Goal: Task Accomplishment & Management: Complete application form

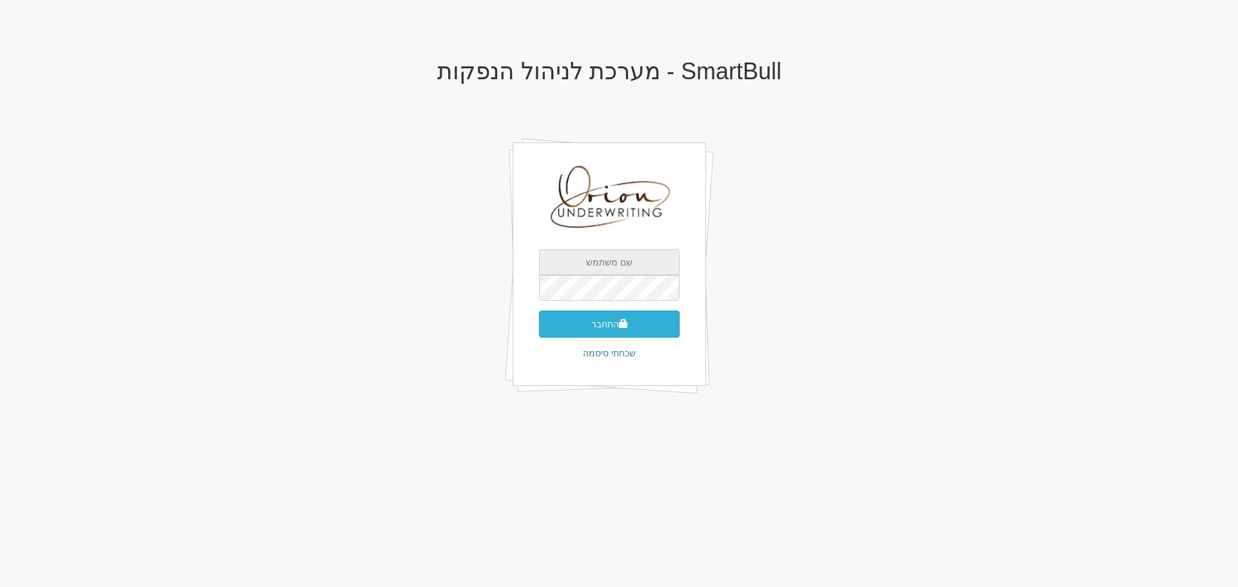
type input "[EMAIL_ADDRESS][DOMAIN_NAME]"
click at [645, 327] on button "התחבר" at bounding box center [609, 324] width 141 height 27
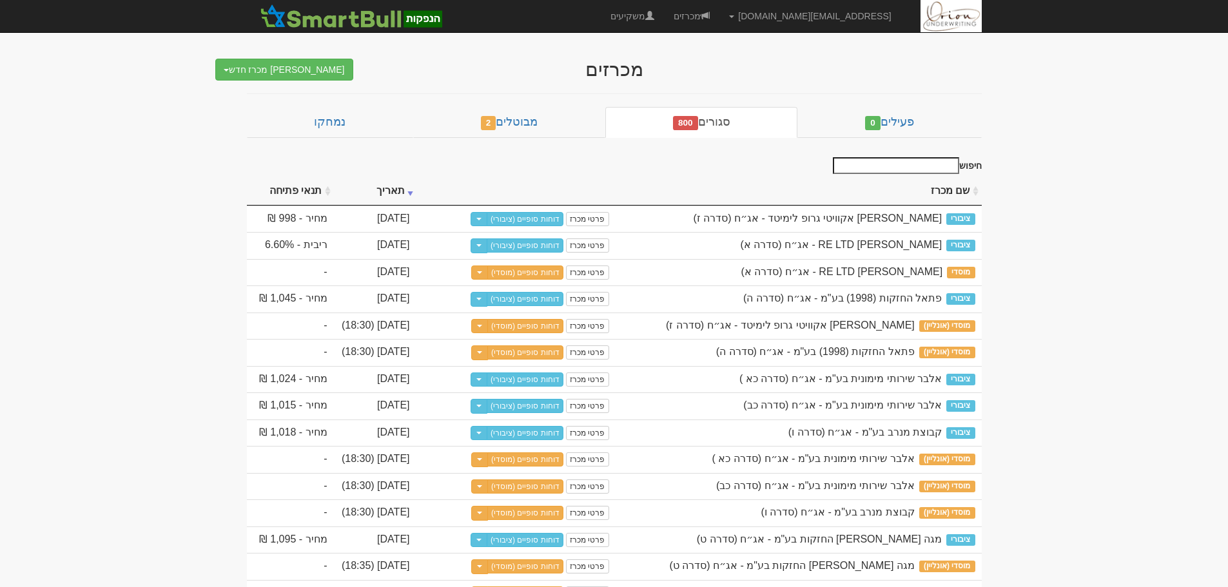
click at [298, 56] on div "מכרזים צור מכרז חדש מוסדי מוסדי מחתם אחר (ייבוא קובץ) ציבורי ללא מוסדי" at bounding box center [614, 63] width 754 height 35
click at [307, 66] on button "צור מכרז חדש" at bounding box center [284, 70] width 138 height 22
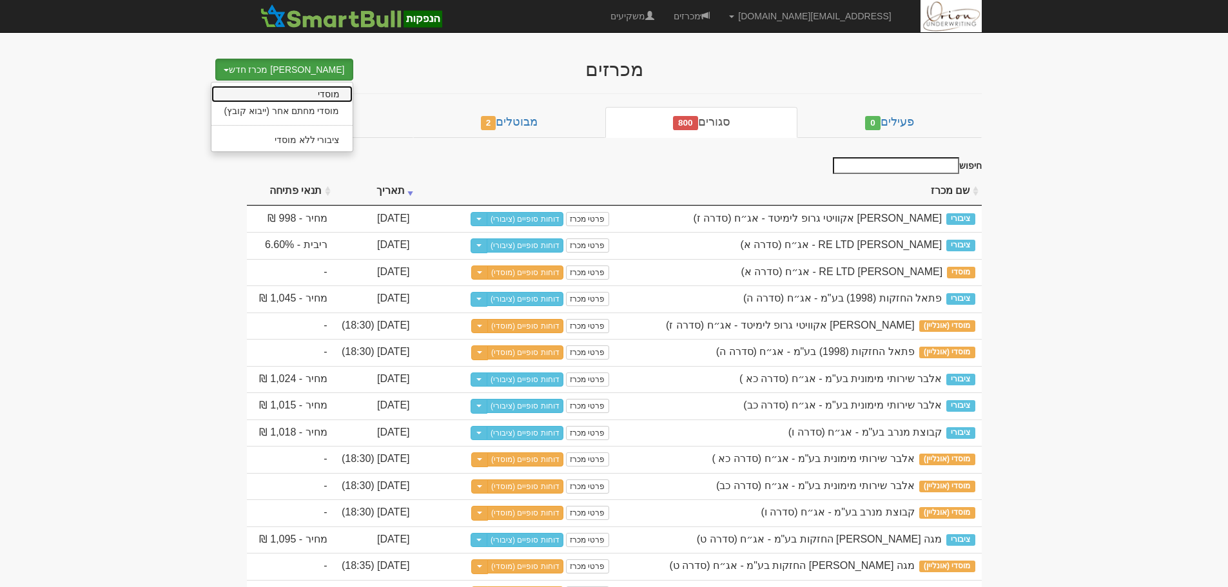
click at [326, 94] on link "מוסדי" at bounding box center [281, 94] width 141 height 17
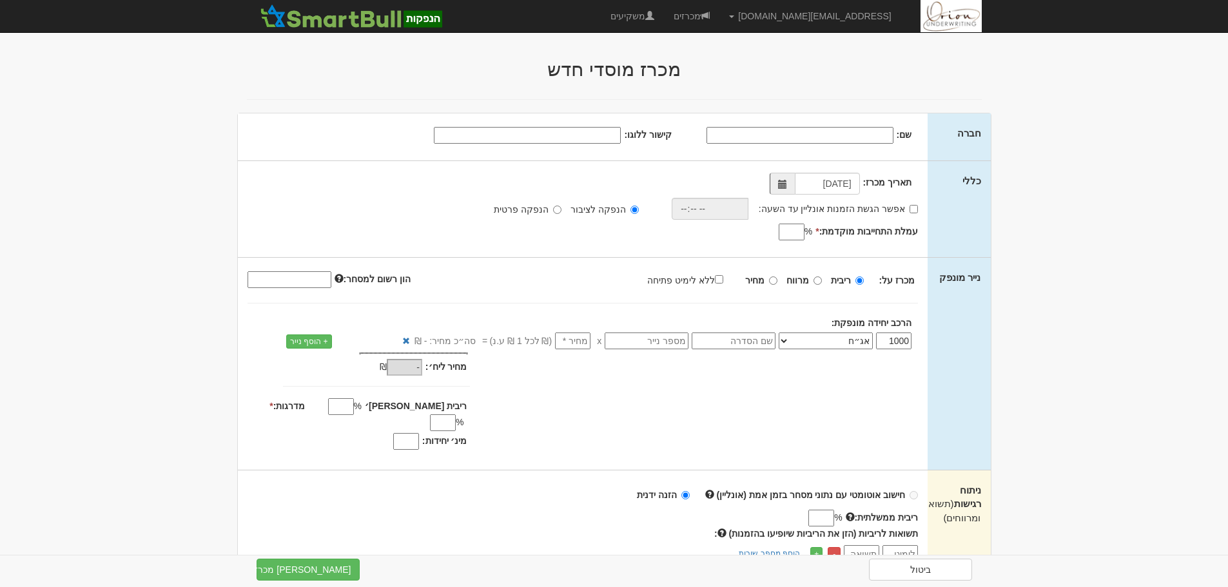
click at [837, 130] on input "שם:" at bounding box center [800, 135] width 187 height 17
paste input "סונול נדל"ן והשקעות בע"מ"
type input "סונול נדל"ן והשקעות בע"מ"
click at [785, 228] on input "עמלת התחייבות מוקדמת: *" at bounding box center [792, 232] width 26 height 17
type input "0"
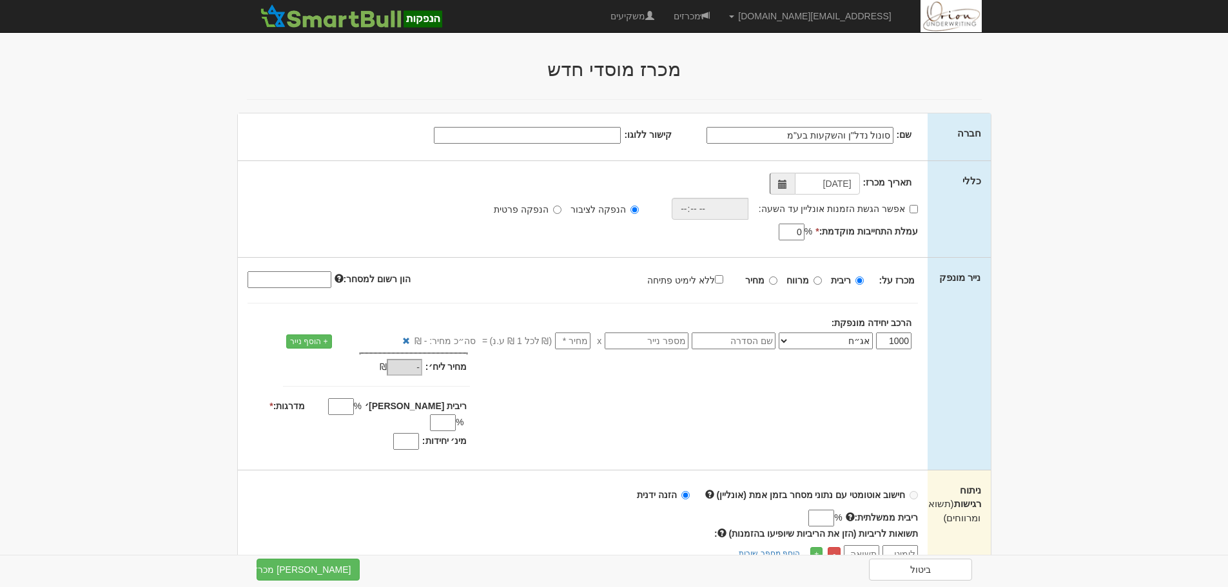
click at [768, 282] on label "מחיר" at bounding box center [761, 280] width 32 height 13
click at [769, 282] on input "מחיר" at bounding box center [773, 281] width 8 height 8
radio input "true"
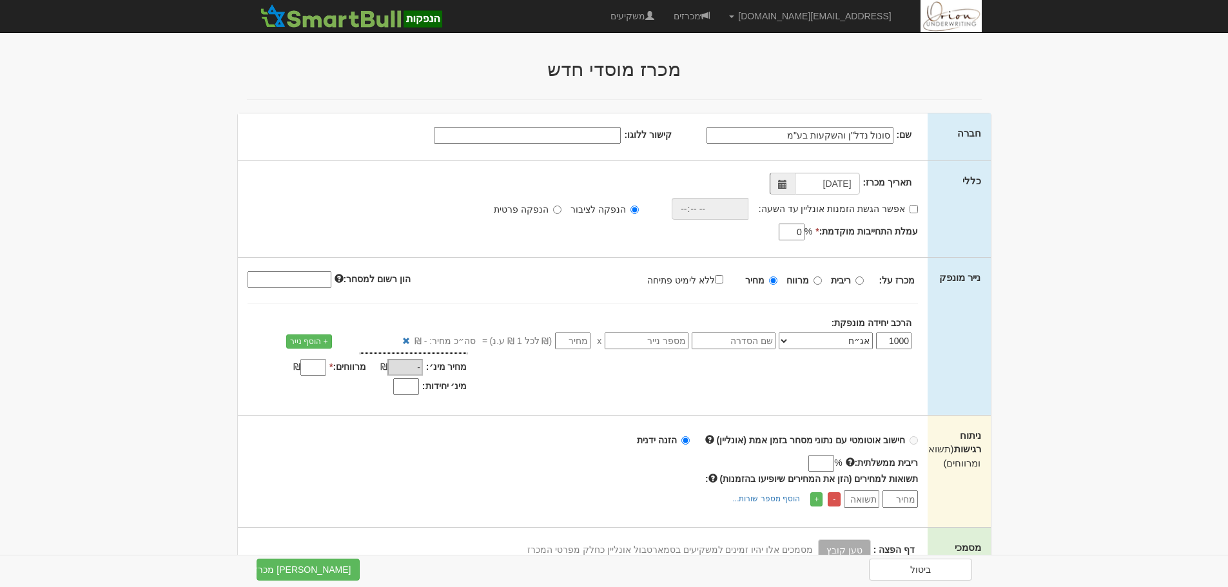
click at [756, 137] on input "סונול נדל"ן והשקעות בע"מ" at bounding box center [800, 135] width 187 height 17
click at [743, 334] on input "text" at bounding box center [734, 341] width 84 height 17
click at [794, 344] on select "אג״ח אג״ח להמרה מניות כתבי אופציה ניירות ערך מסחריים אופציות רכש כתבי התחייבות …" at bounding box center [826, 341] width 94 height 17
select select "מניות"
click at [781, 333] on select "אג״ח אג״ח להמרה מניות כתבי אופציה ניירות ערך מסחריים אופציות רכש כתבי התחייבות …" at bounding box center [826, 341] width 94 height 17
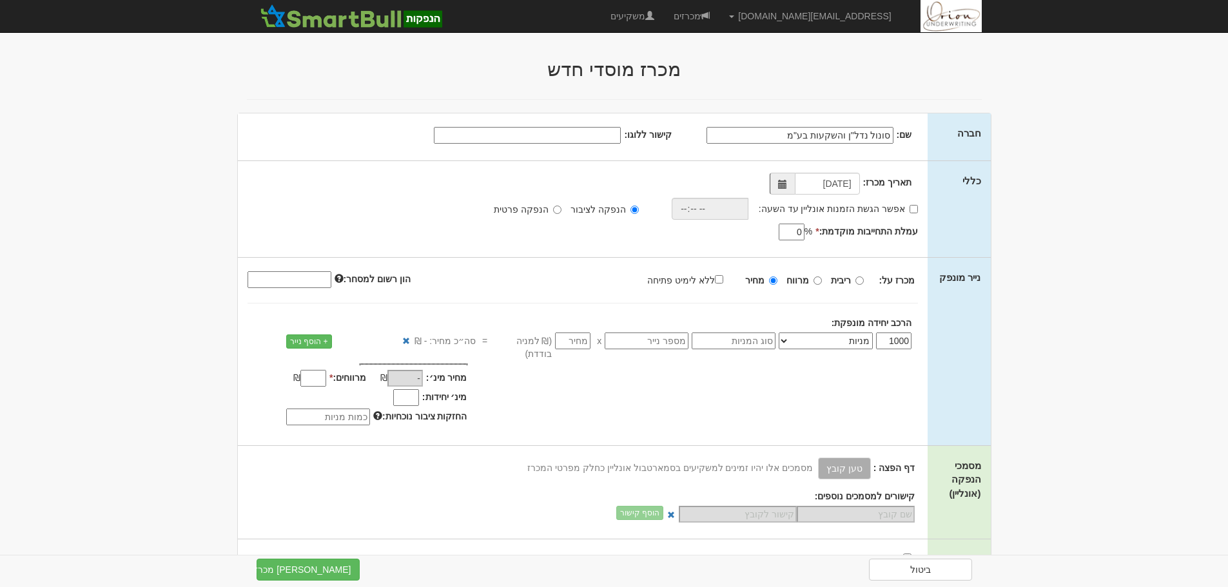
click at [748, 340] on input "text" at bounding box center [734, 341] width 84 height 17
type input "רגילות"
click at [582, 338] on input "number" at bounding box center [572, 341] width 35 height 17
click at [326, 370] on input "מרווחים: *" at bounding box center [313, 378] width 26 height 17
click at [322, 370] on input "מרווחים: *" at bounding box center [313, 378] width 26 height 17
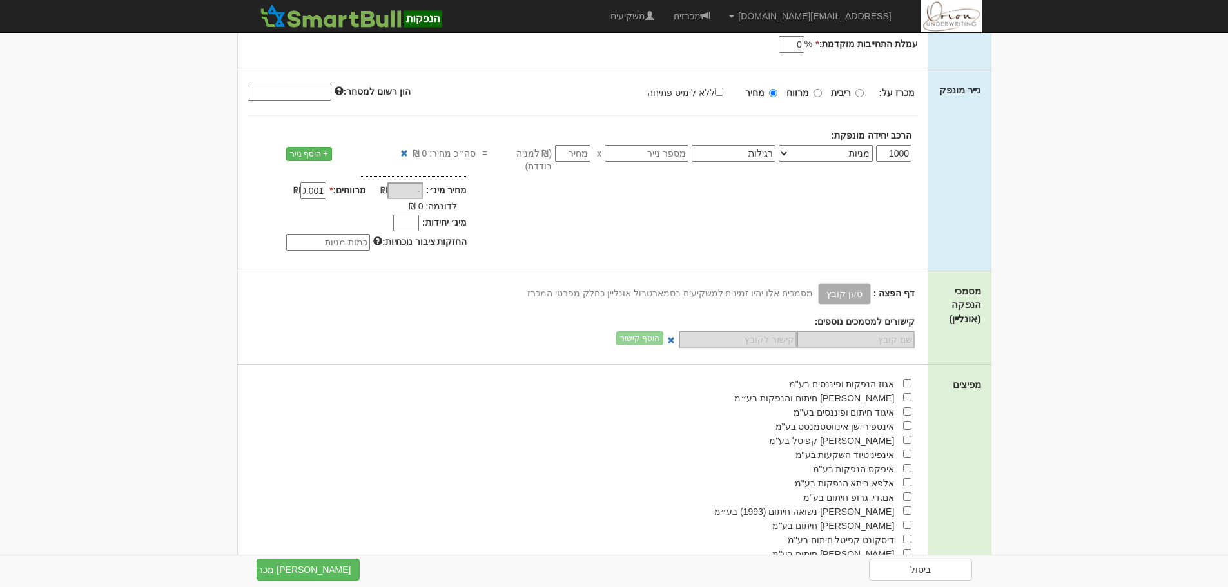
scroll to position [193, 0]
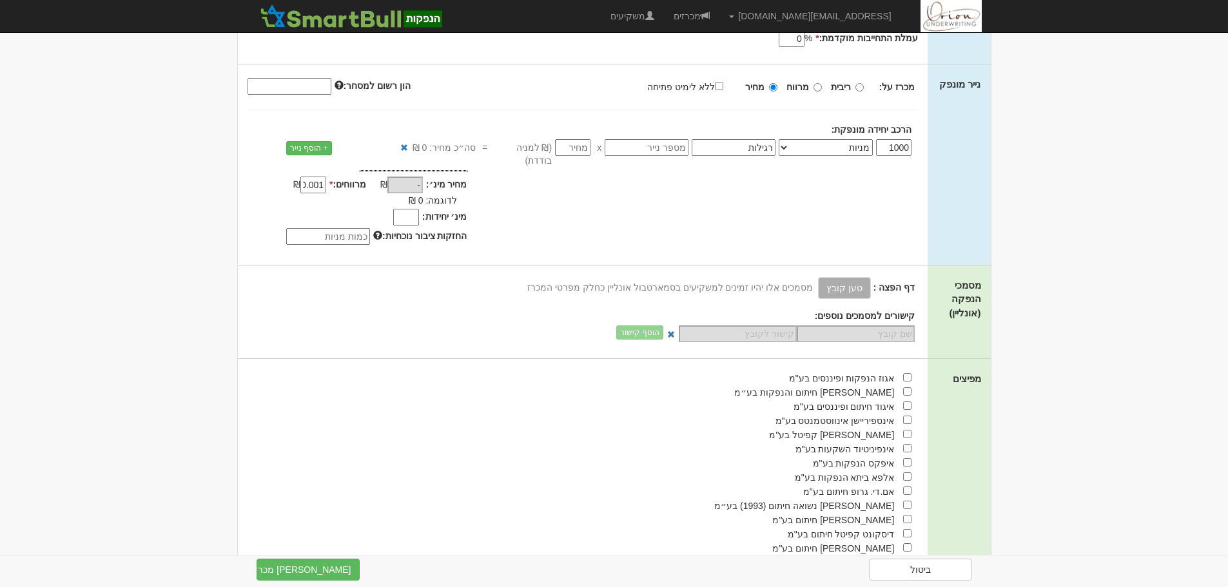
type input "0.001"
click at [908, 387] on input "checkbox" at bounding box center [907, 391] width 8 height 8
checkbox input "true"
click at [902, 144] on input "1000" at bounding box center [893, 147] width 35 height 17
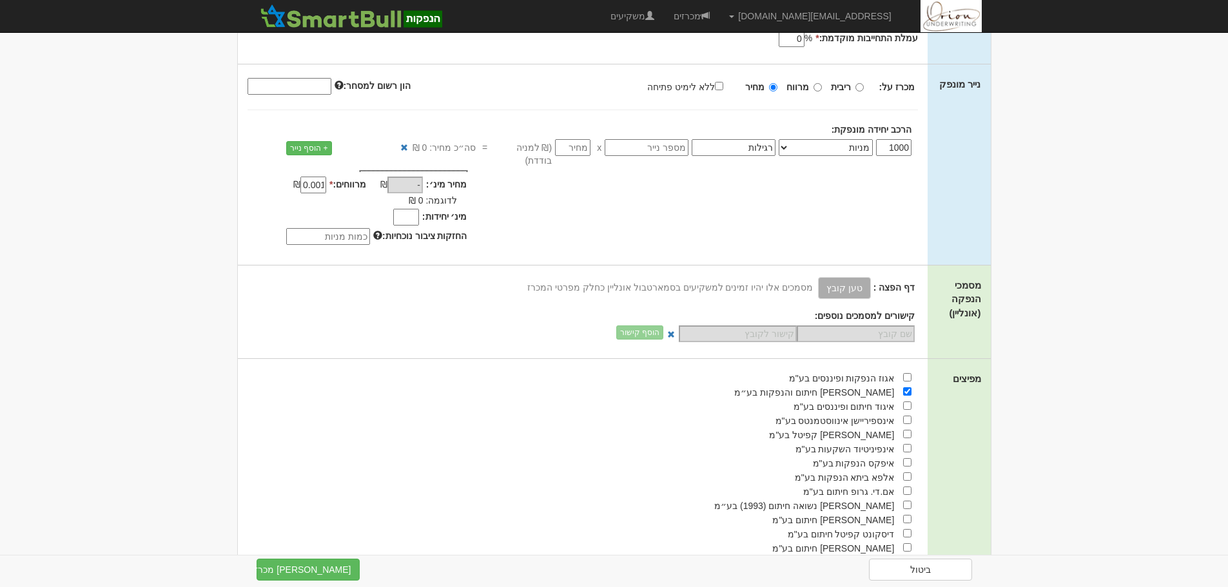
click at [901, 144] on input "1000" at bounding box center [893, 147] width 35 height 17
type input "1"
click at [1133, 133] on body "hanpaka@orion-uw.com הגדרות חשבונות הנפקה תבניות הודעות קיבול" at bounding box center [614, 312] width 1228 height 1011
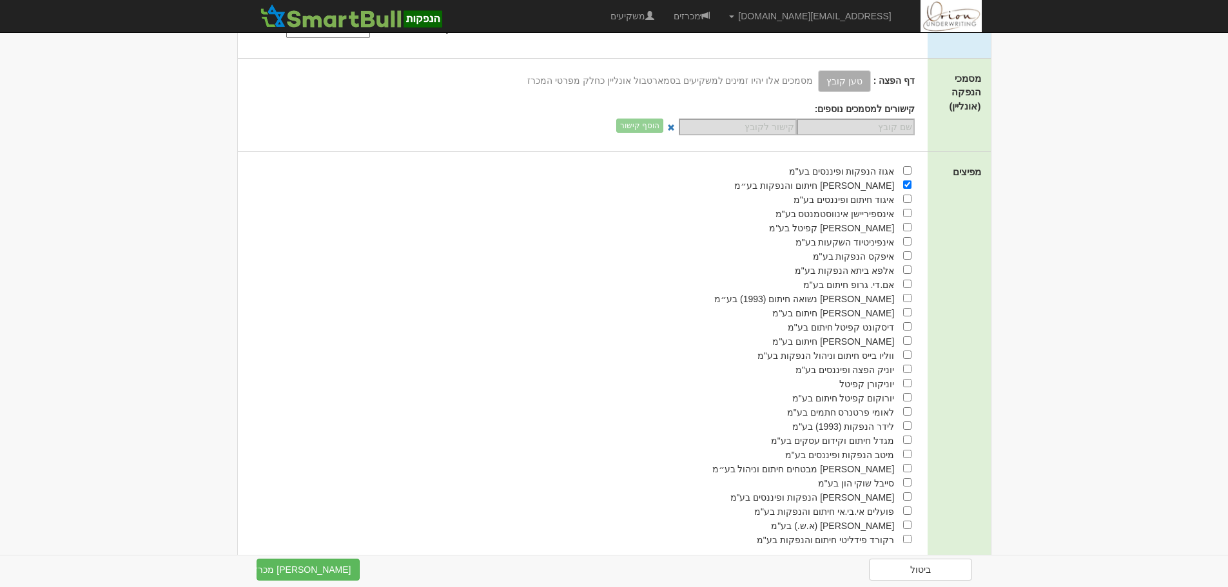
scroll to position [413, 0]
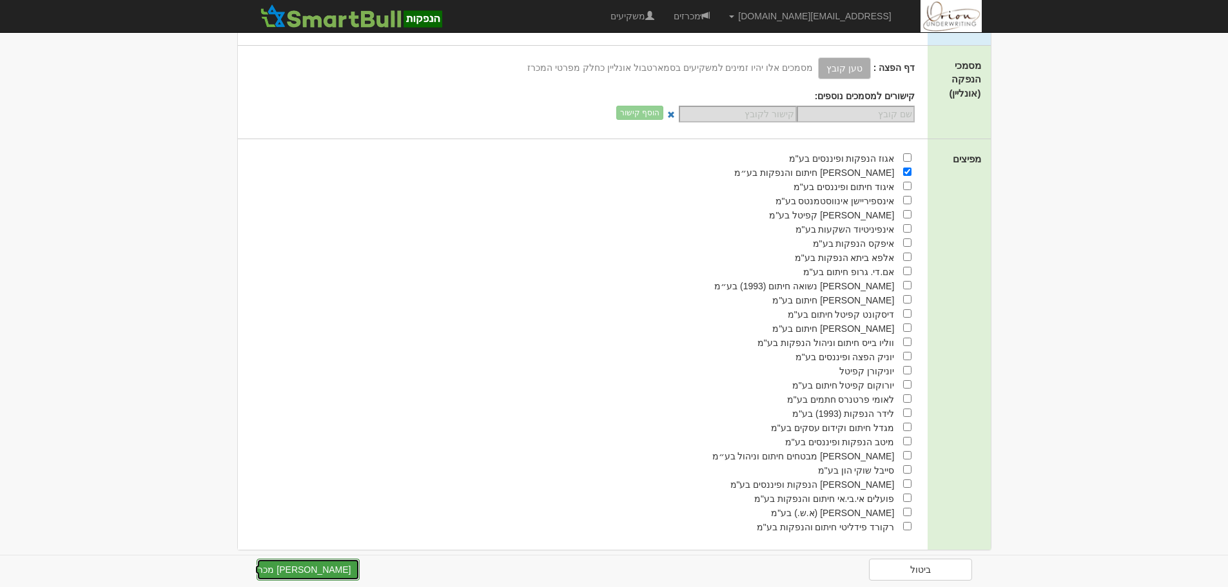
click at [290, 575] on button "צור מכרז" at bounding box center [308, 570] width 103 height 22
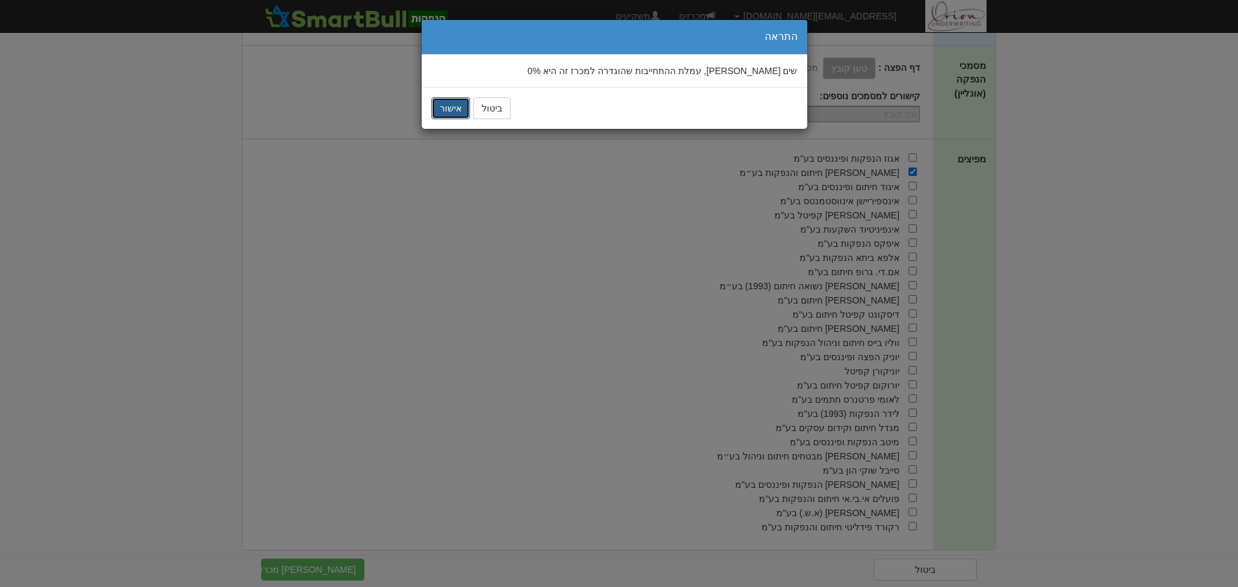
click at [455, 97] on button "אישור" at bounding box center [450, 108] width 39 height 22
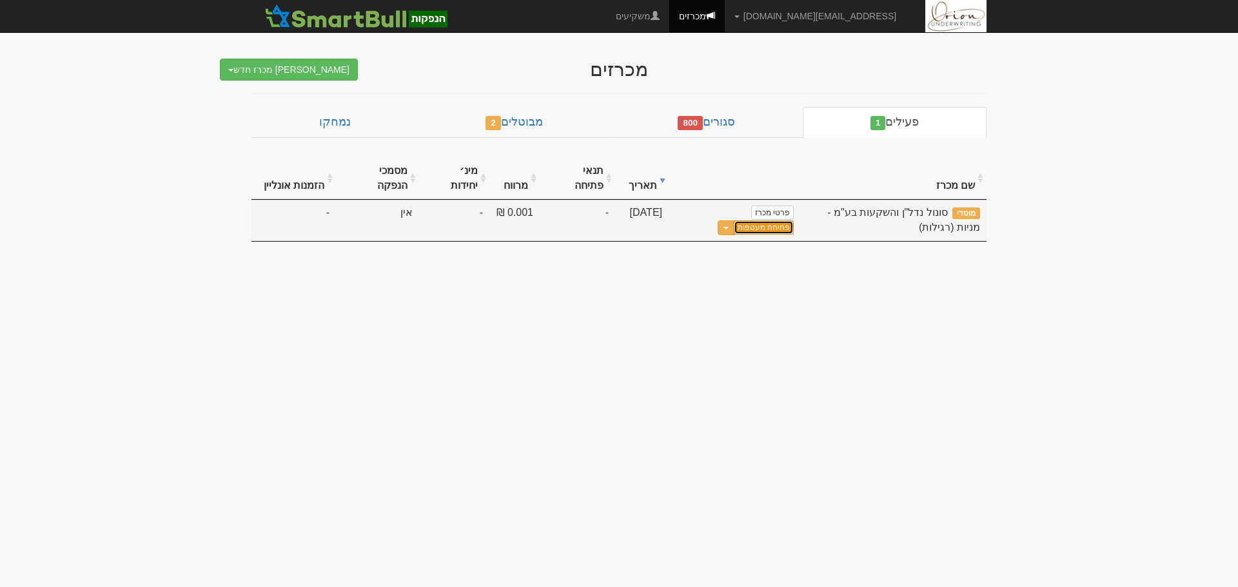
click at [734, 220] on link "פתיחת מעטפות" at bounding box center [764, 227] width 60 height 14
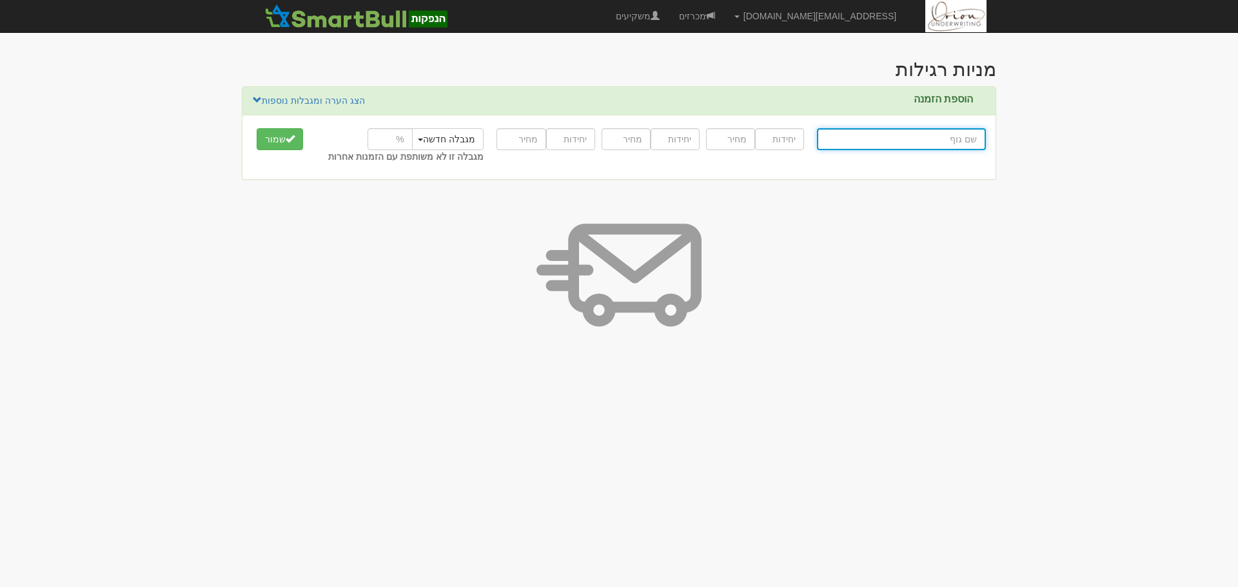
click at [894, 141] on input "text" at bounding box center [901, 139] width 169 height 22
paste input "איביאי קרנות נאמנות בע"מ"
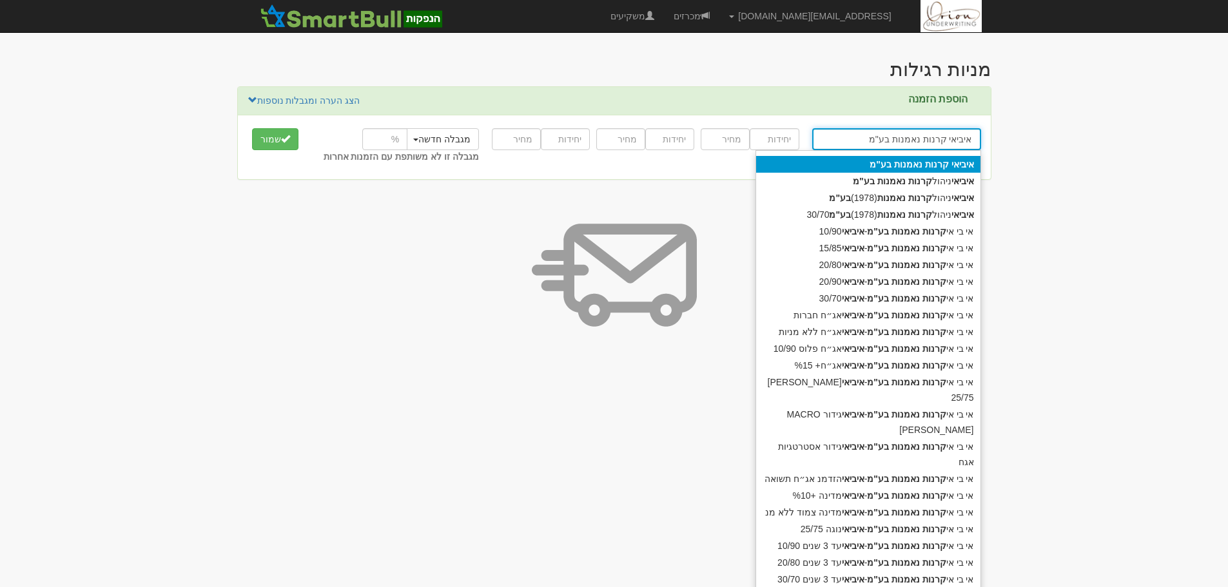
click at [937, 159] on strong "קרנות" at bounding box center [937, 164] width 24 height 10
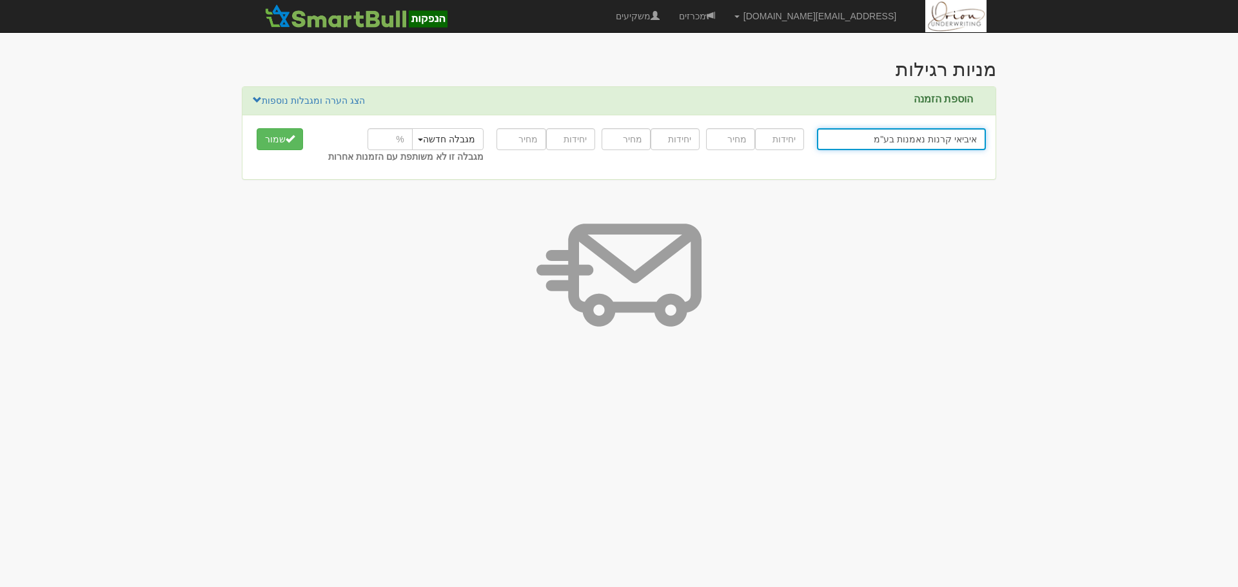
type input "איביאי קרנות נאמנות בע"מ"
click at [798, 138] on input "number" at bounding box center [779, 139] width 49 height 22
type input "71400"
click at [748, 141] on input "number" at bounding box center [730, 139] width 49 height 22
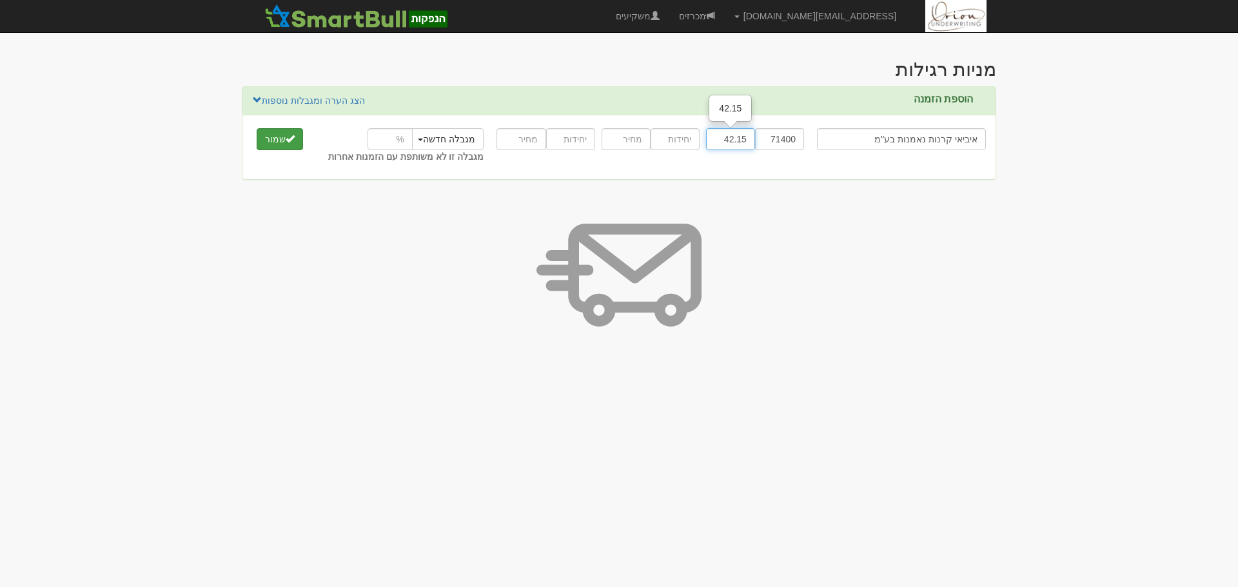
type input "42.15"
click at [286, 139] on span "submit" at bounding box center [290, 138] width 9 height 9
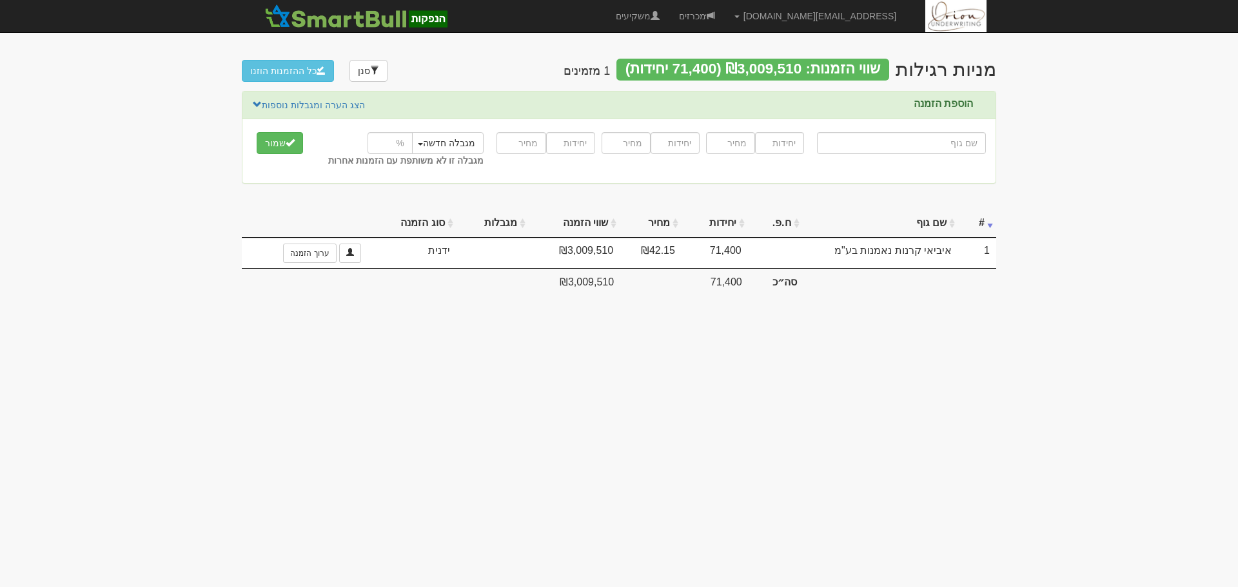
click at [886, 130] on div at bounding box center [901, 146] width 169 height 35
click at [888, 137] on input "text" at bounding box center [901, 143] width 169 height 22
paste input "מלונות פתאל בע"מ"
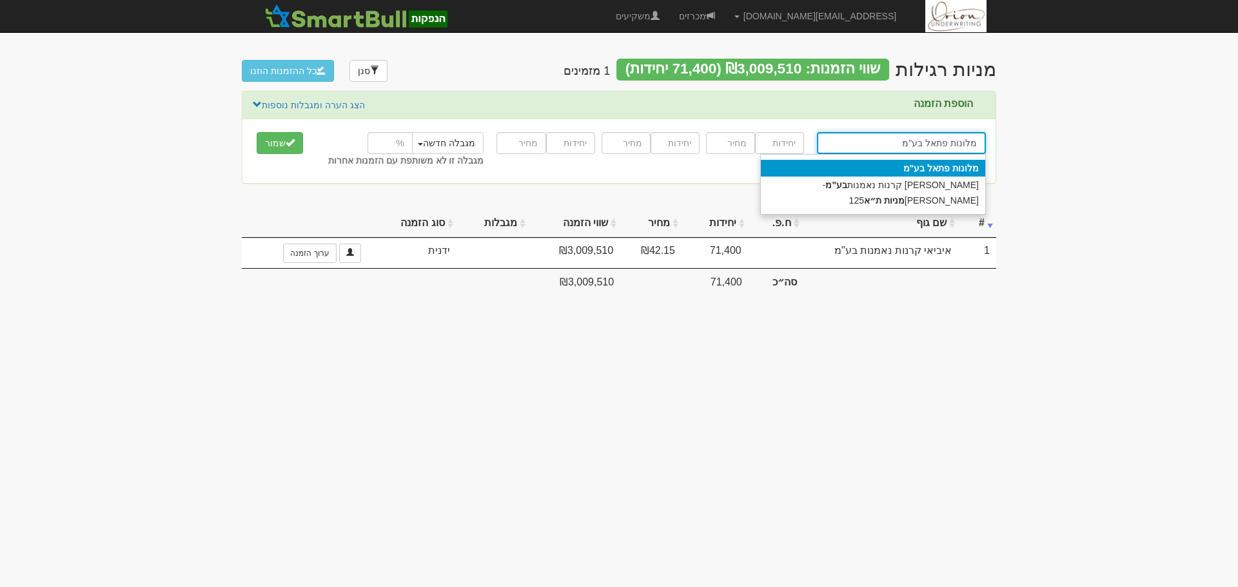
click at [937, 170] on strong "פתאל" at bounding box center [938, 168] width 23 height 10
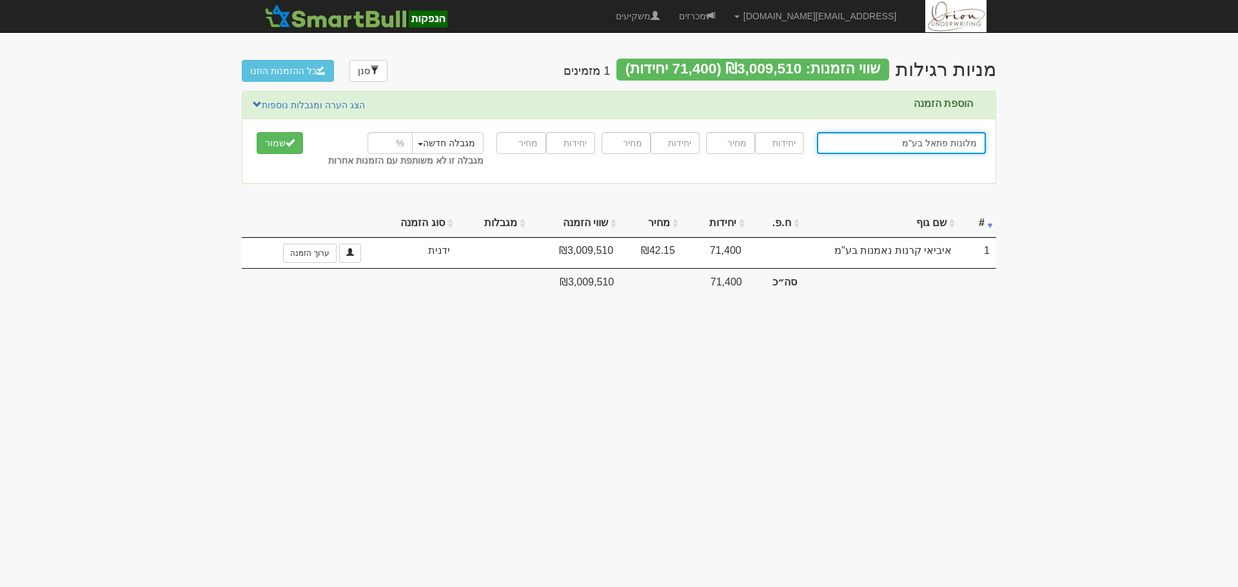
type input "מלונות פתאל בע"מ"
click at [783, 146] on input "number" at bounding box center [779, 143] width 49 height 22
type input "7"
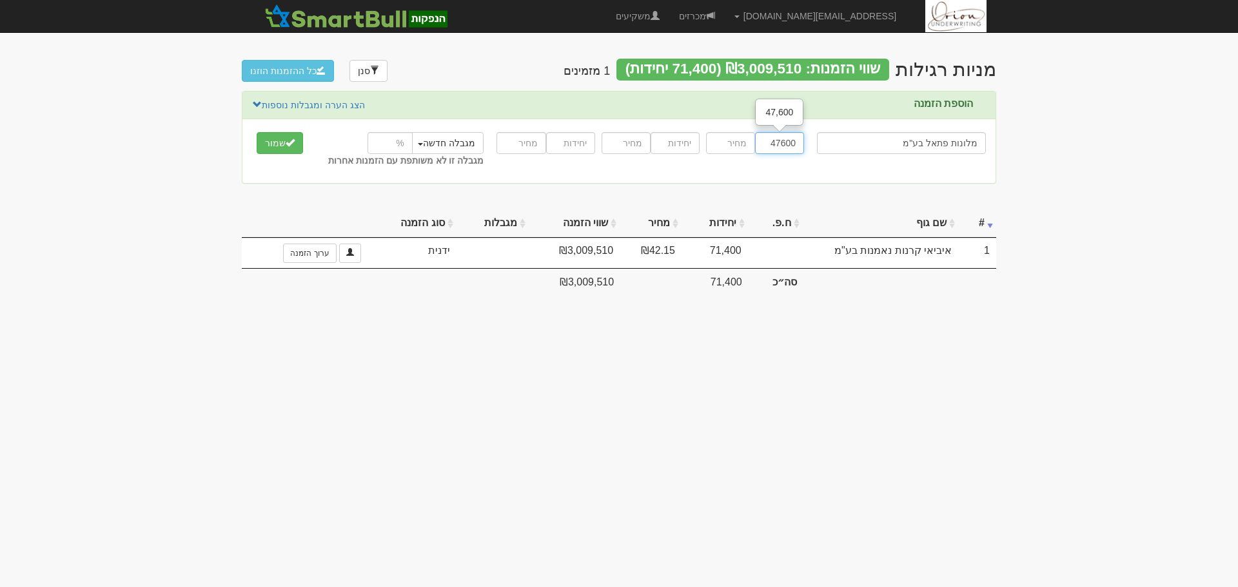
type input "47600"
type input "42.15"
click at [257, 132] on button "שמור" at bounding box center [280, 143] width 46 height 22
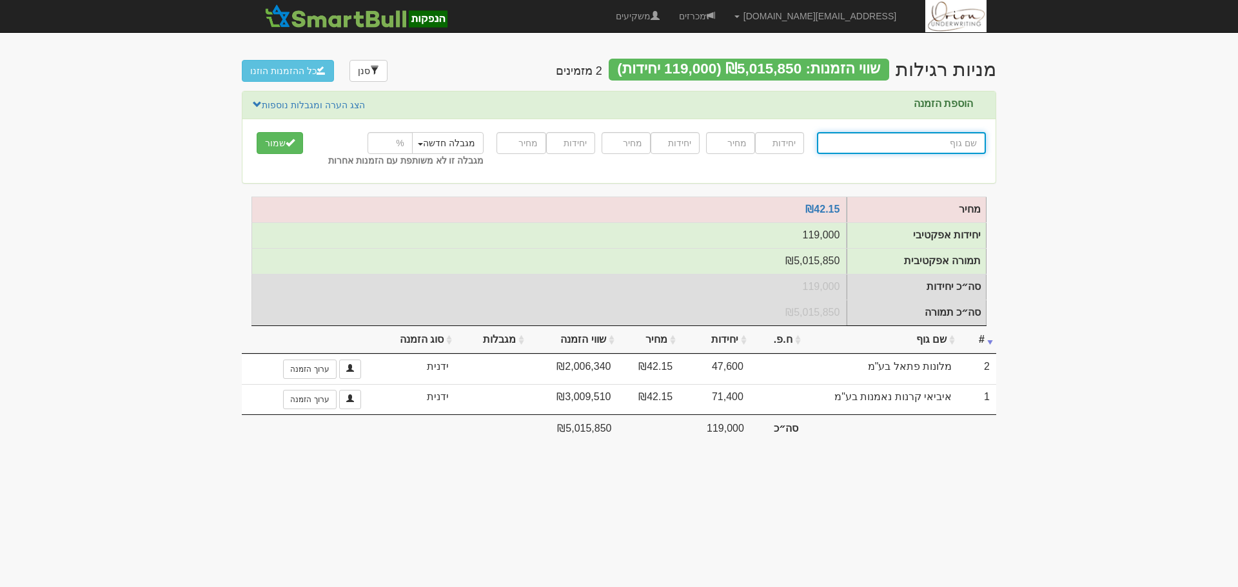
click at [956, 141] on input "text" at bounding box center [901, 143] width 169 height 22
paste input "אורקום אסטרטגיות בע"מ"
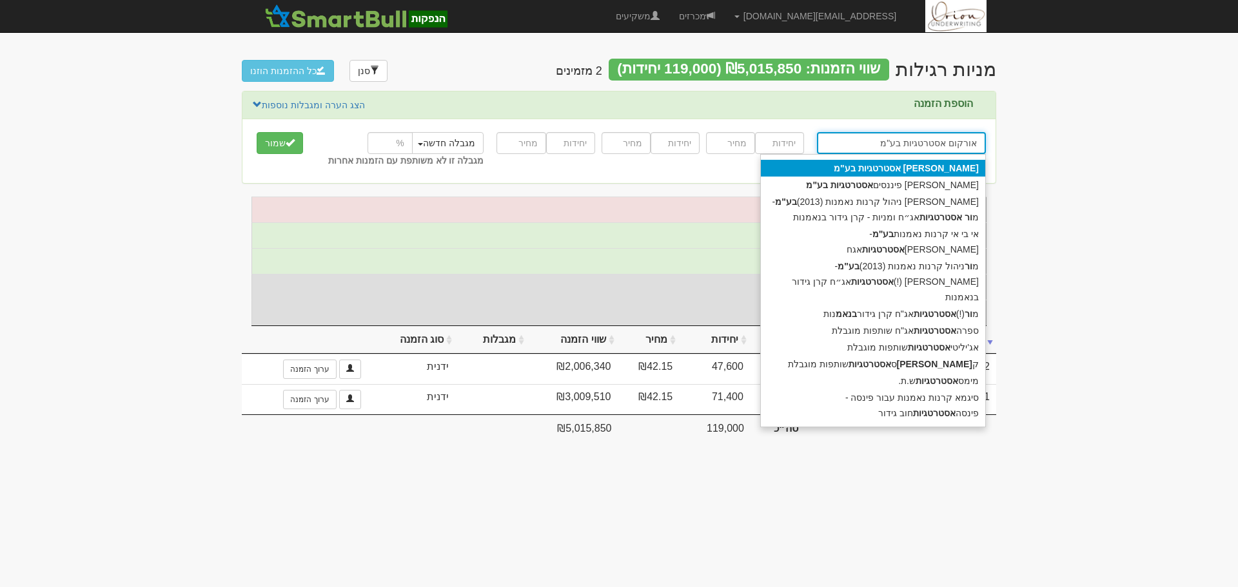
click at [937, 161] on div "[PERSON_NAME] אסטרטגיות בע"מ" at bounding box center [873, 168] width 224 height 17
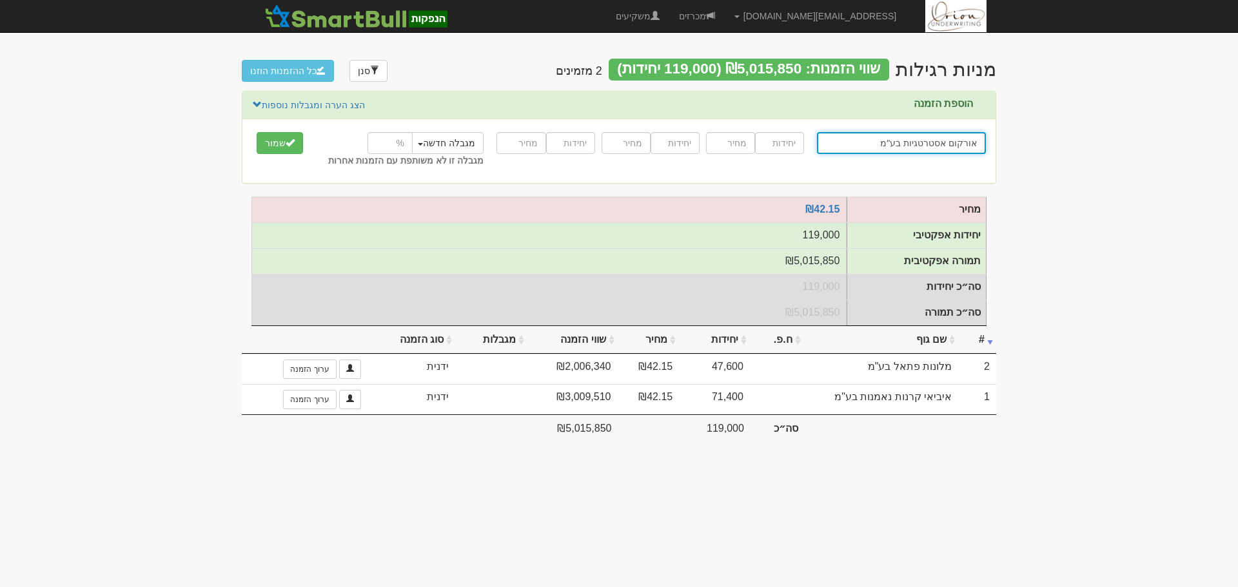
type input "אורקום אסטרטגיות בע"מ"
click at [776, 139] on input "number" at bounding box center [779, 143] width 49 height 22
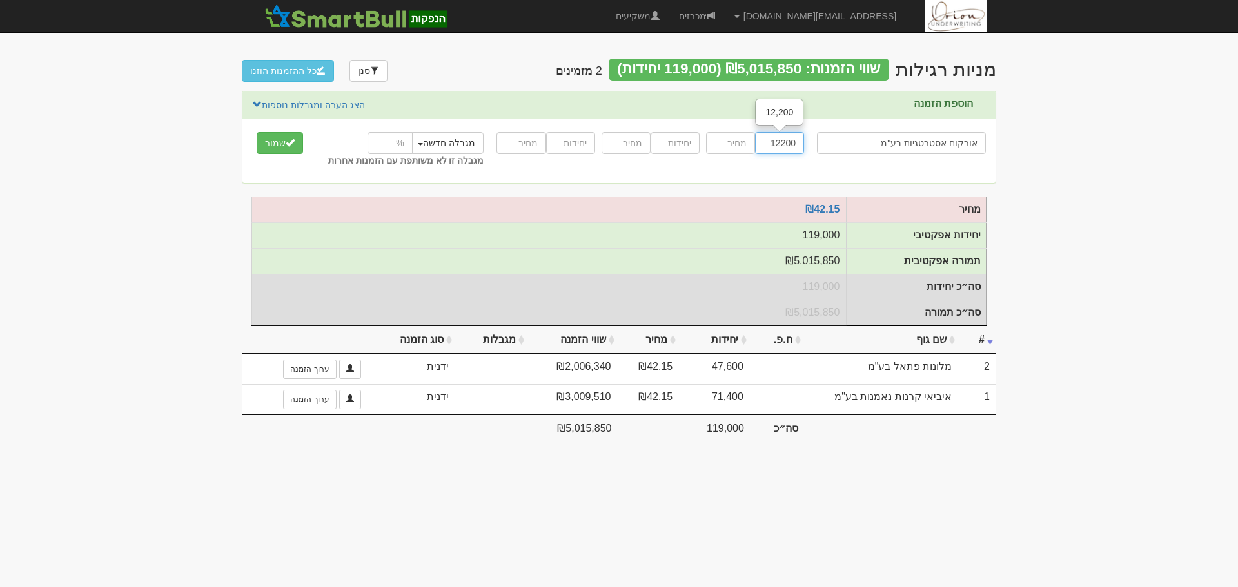
type input "12200"
type input "42.15"
click at [257, 132] on button "שמור" at bounding box center [280, 143] width 46 height 22
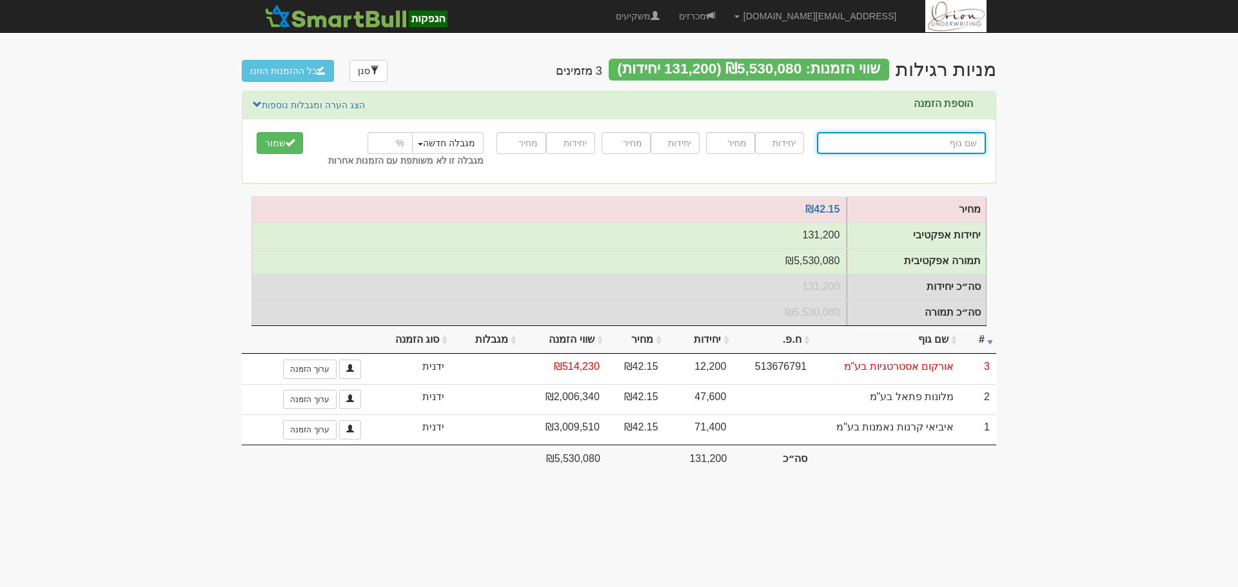
click at [862, 142] on input "text" at bounding box center [901, 143] width 169 height 22
paste input "ילין לפידות קרנות נאמנות בע"מ"
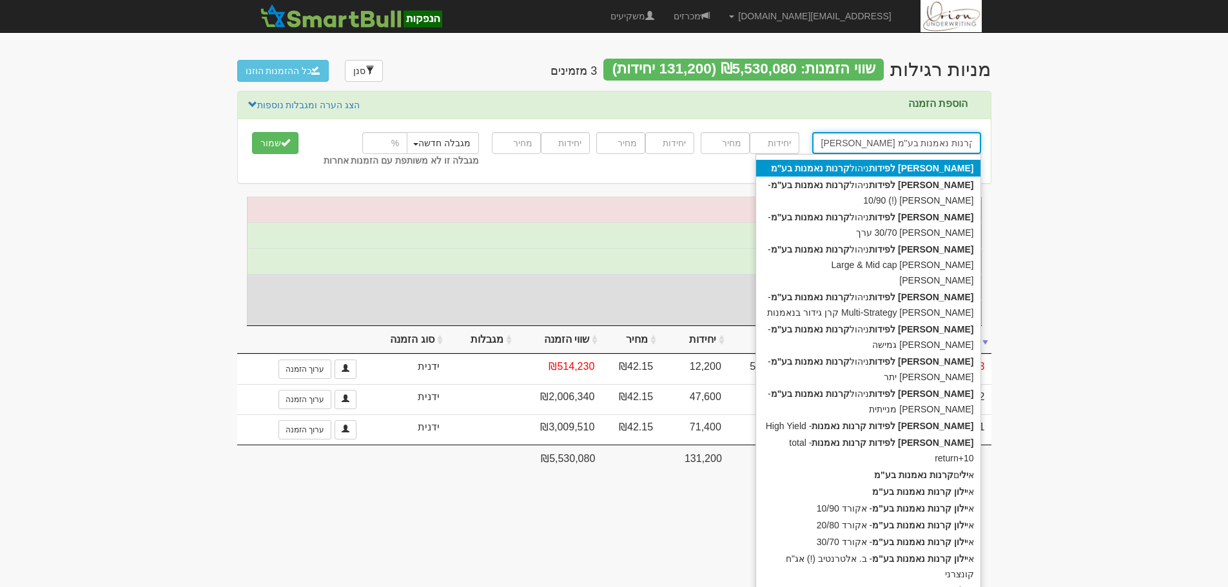
click at [859, 169] on div "ילין לפידות ניהול קרנות נאמנות בע"מ" at bounding box center [868, 168] width 224 height 17
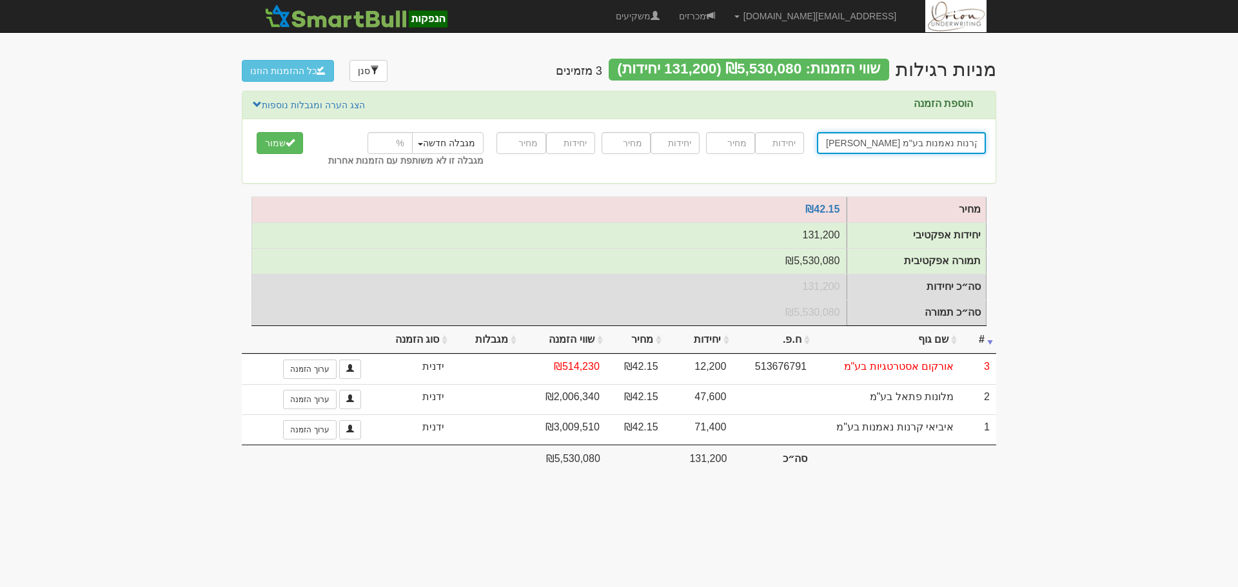
type input "[PERSON_NAME] ניהול קרנות נאמנות בע"מ"
click at [763, 144] on input "number" at bounding box center [779, 143] width 49 height 22
type input "35700"
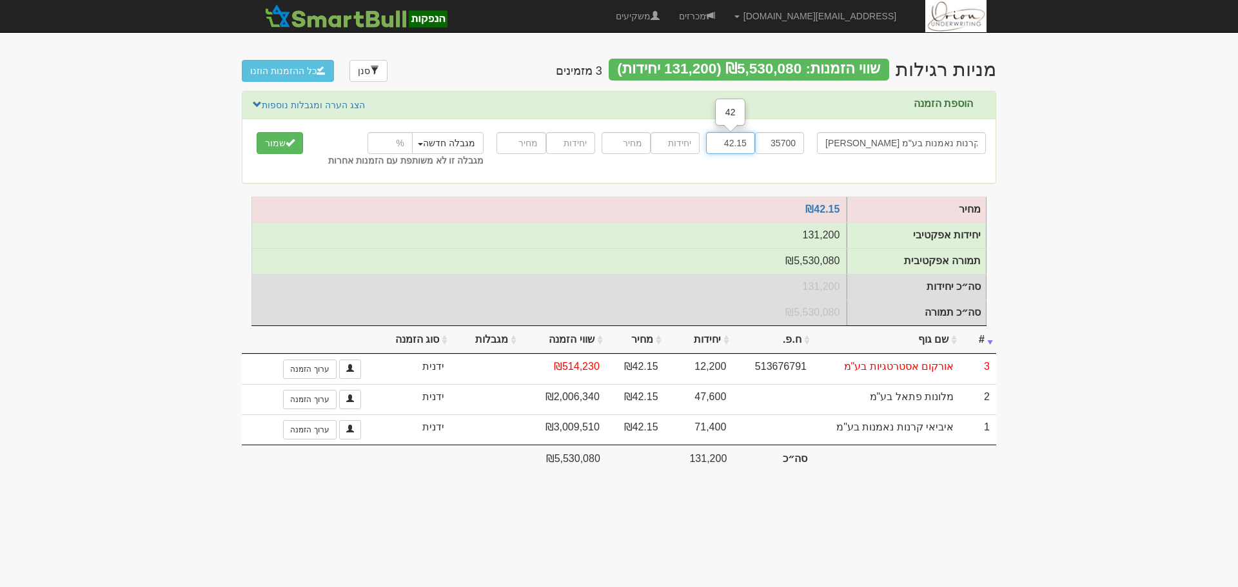
type input "42.15"
click at [257, 132] on button "שמור" at bounding box center [280, 143] width 46 height 22
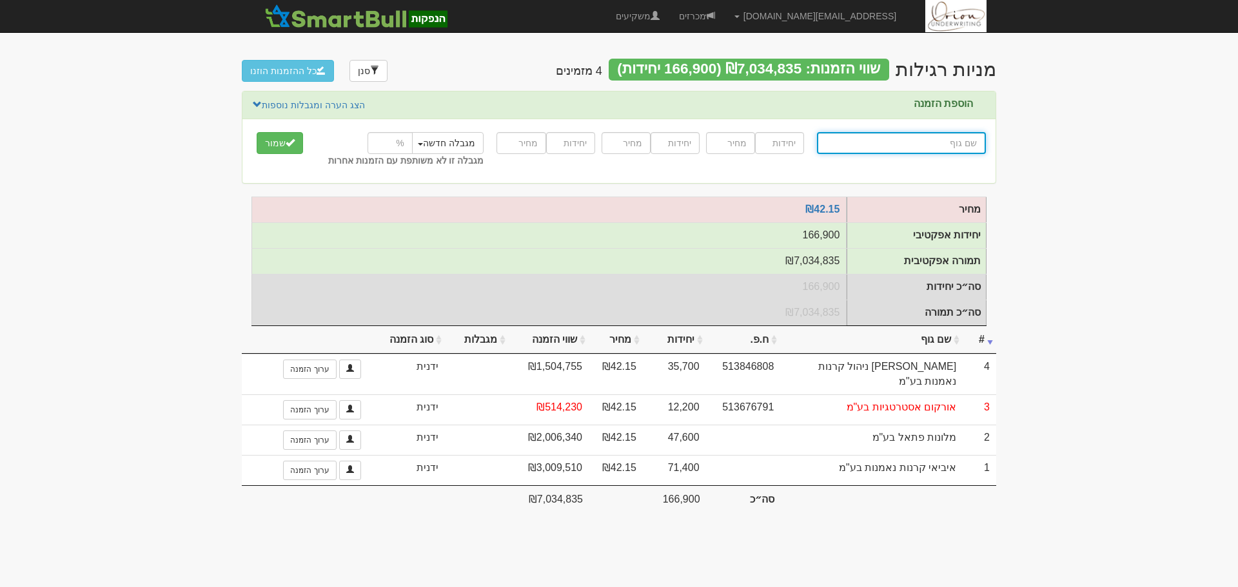
click at [877, 146] on input "text" at bounding box center [901, 143] width 169 height 22
paste input "ישרס אחזקות בע"מ"
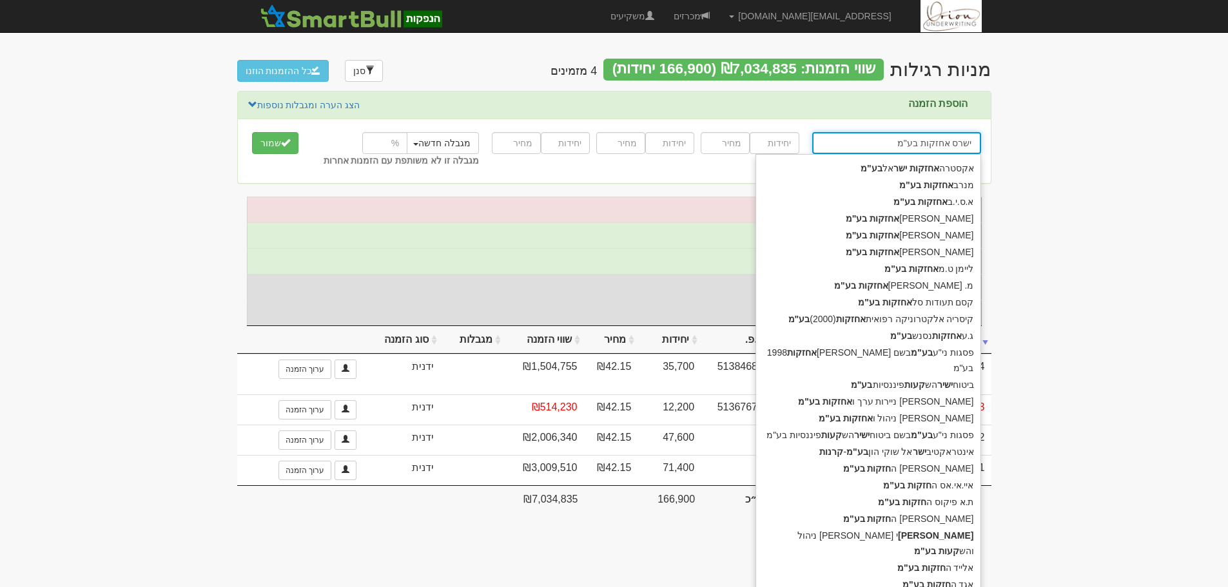
type input "ישרס אחזקות בע"מ"
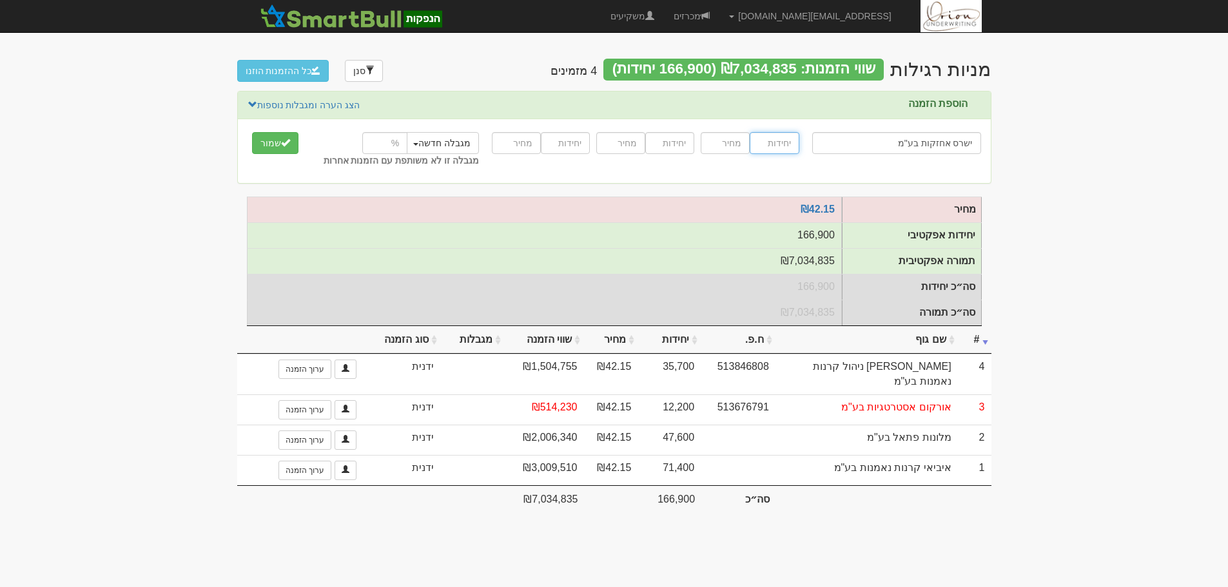
click at [761, 144] on input "number" at bounding box center [774, 143] width 49 height 22
type input "237300"
type input "42.15"
click at [257, 132] on button "שמור" at bounding box center [280, 143] width 46 height 22
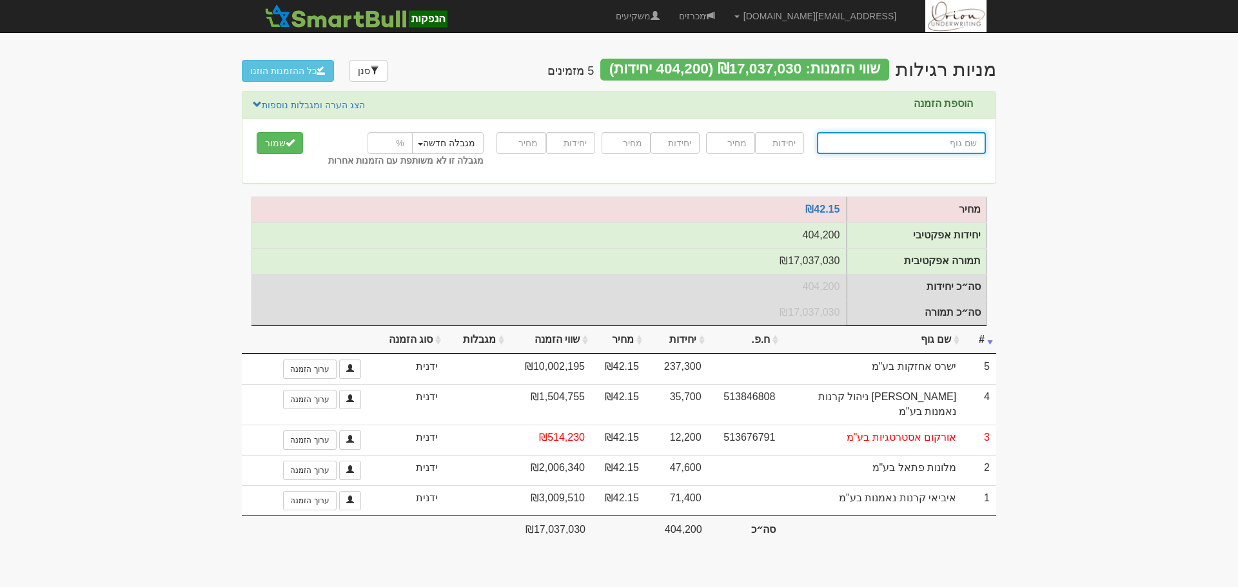
click at [883, 143] on input "text" at bounding box center [901, 143] width 169 height 22
paste input "חצבים שותפות מוגבלת"
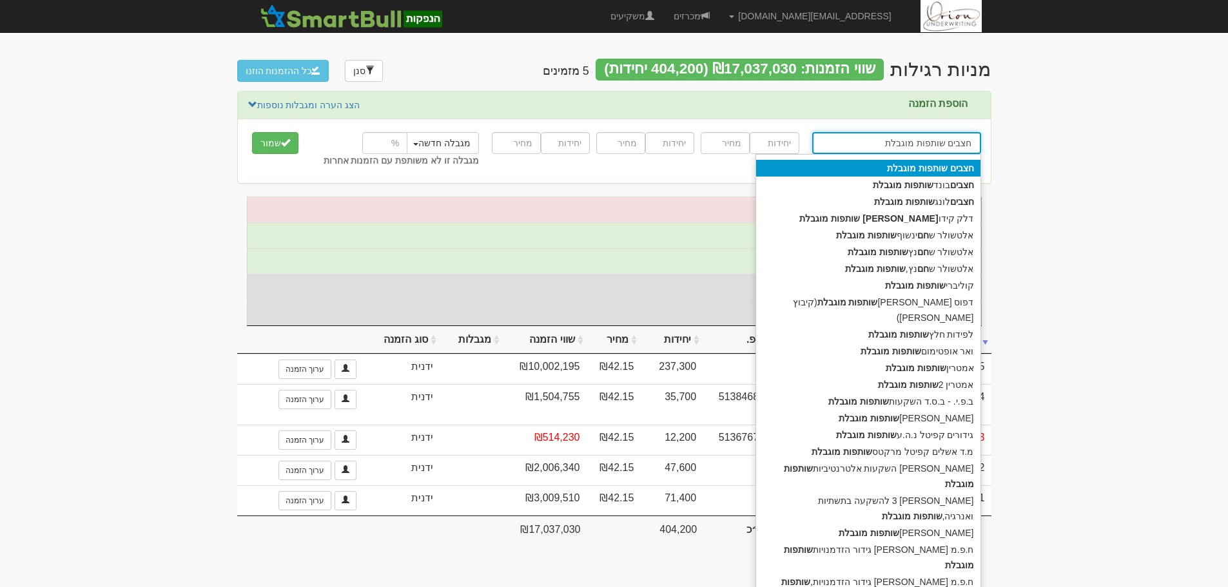
click at [903, 174] on div "חצבים שותפות מוגבלת" at bounding box center [868, 168] width 224 height 17
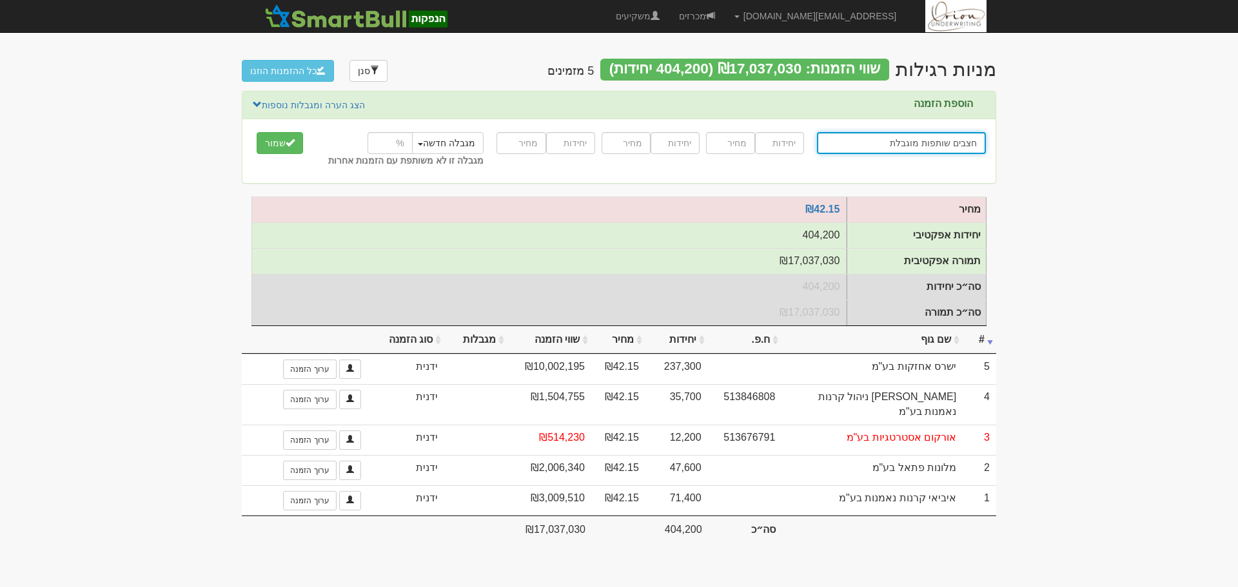
type input "חצבים שותפות מוגבלת"
click at [774, 148] on input "number" at bounding box center [779, 143] width 49 height 22
type input "23720"
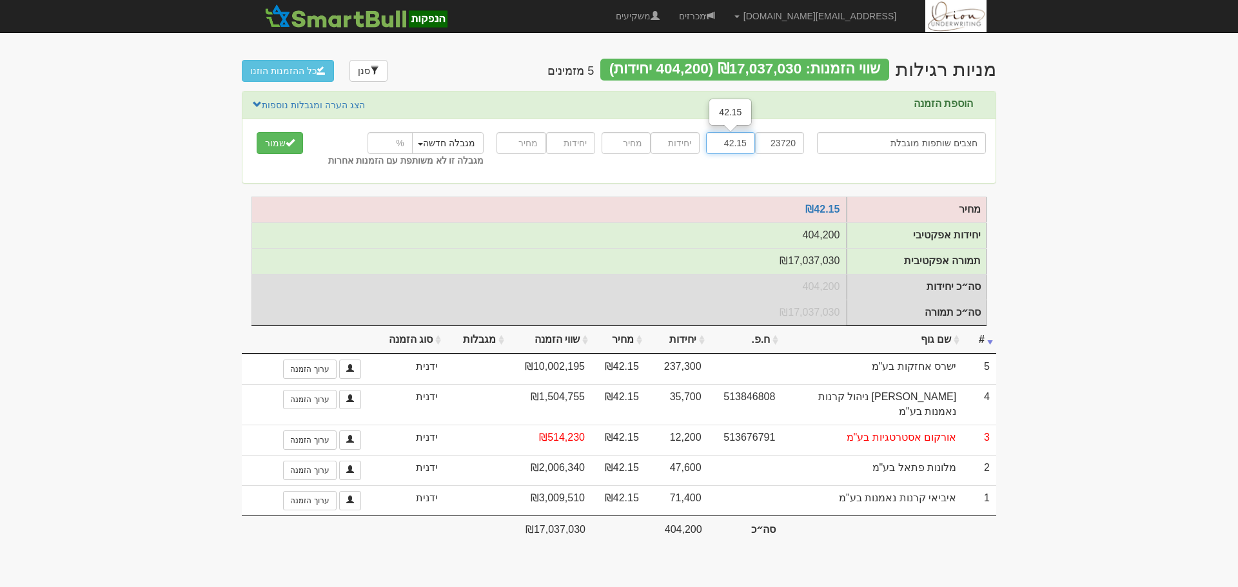
type input "42.15"
click at [257, 132] on button "שמור" at bounding box center [280, 143] width 46 height 22
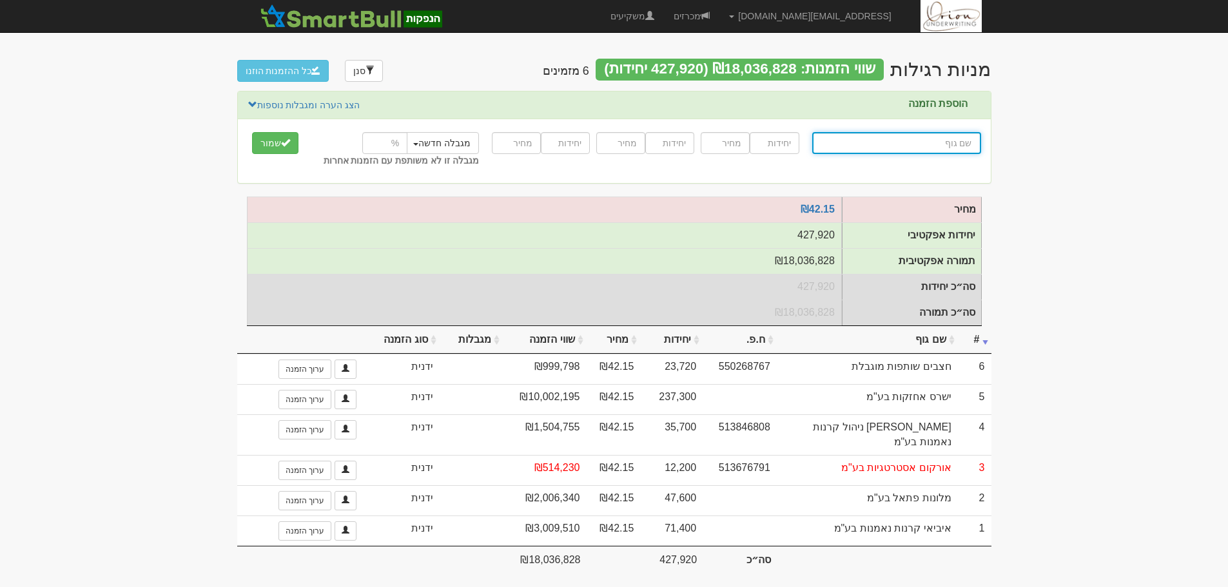
click at [921, 140] on input "text" at bounding box center [896, 143] width 169 height 22
paste input "[PERSON_NAME] ש.מ"
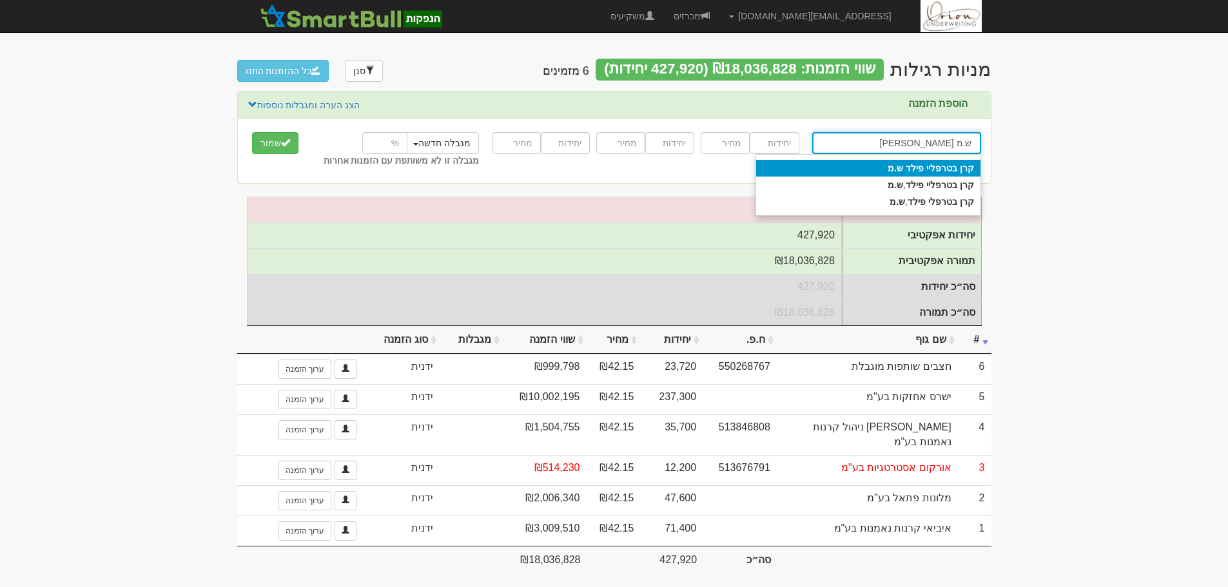
click at [903, 165] on strong "ש.מ" at bounding box center [895, 168] width 15 height 10
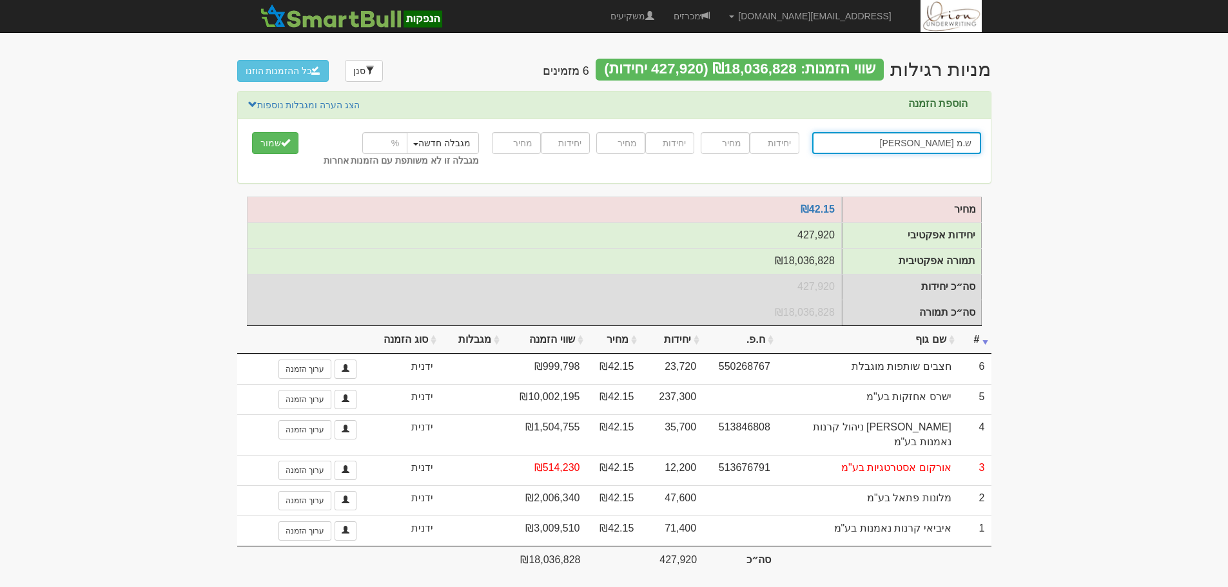
type input "[PERSON_NAME] ש.מ"
click at [786, 142] on input "number" at bounding box center [774, 143] width 49 height 22
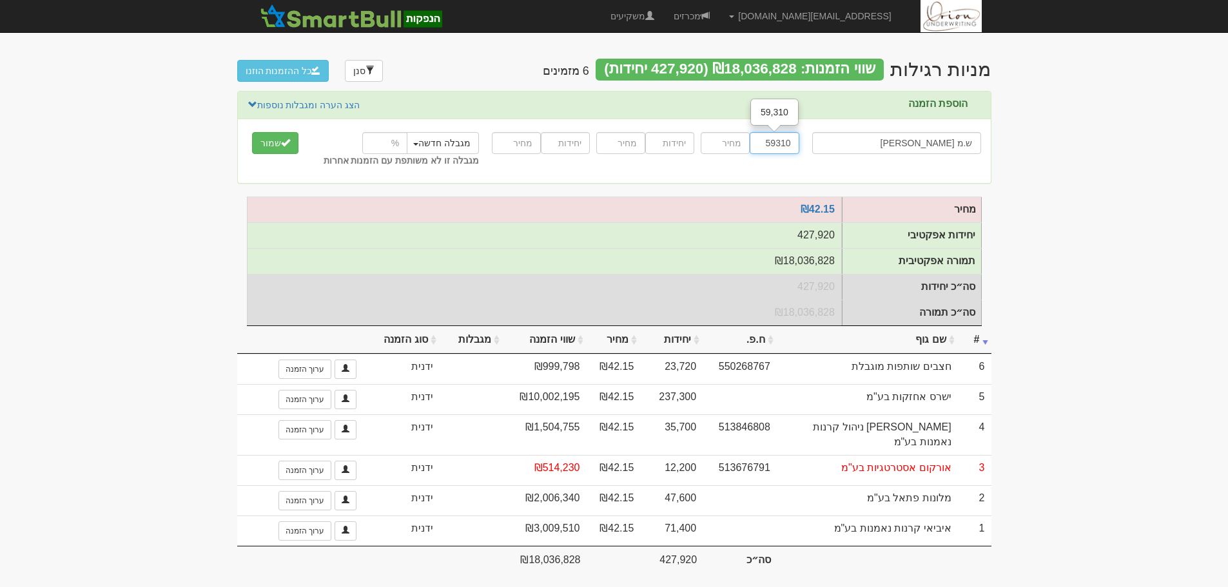
type input "59310"
type input "4215"
click at [252, 132] on button "שמור" at bounding box center [275, 143] width 46 height 22
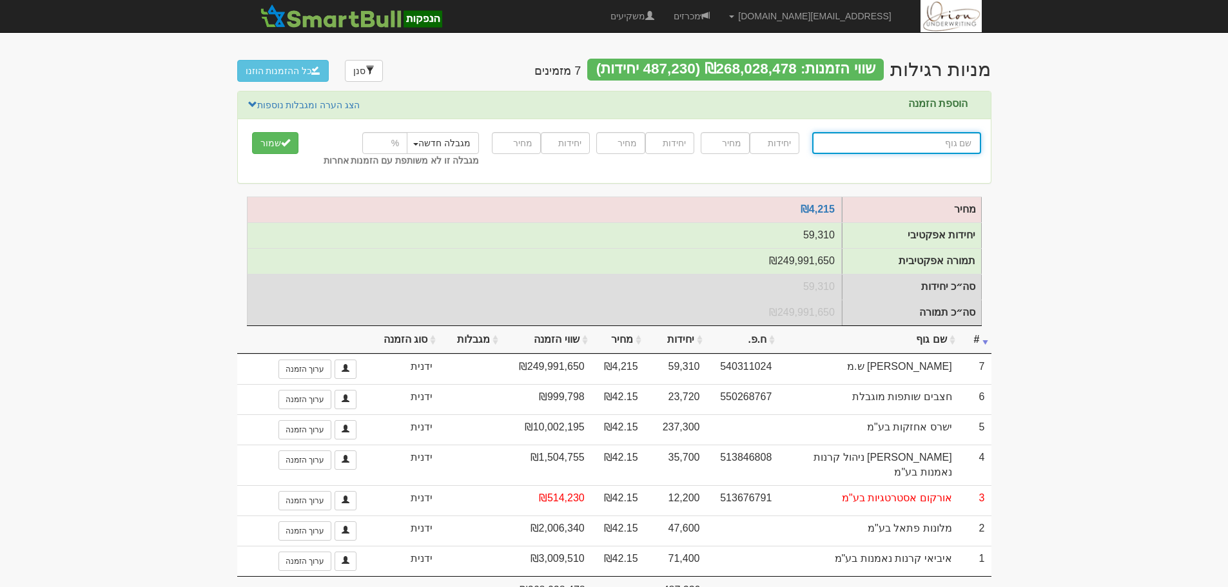
click at [869, 143] on input "text" at bounding box center [896, 143] width 169 height 22
paste input "HAZAVIM VALUE LP"
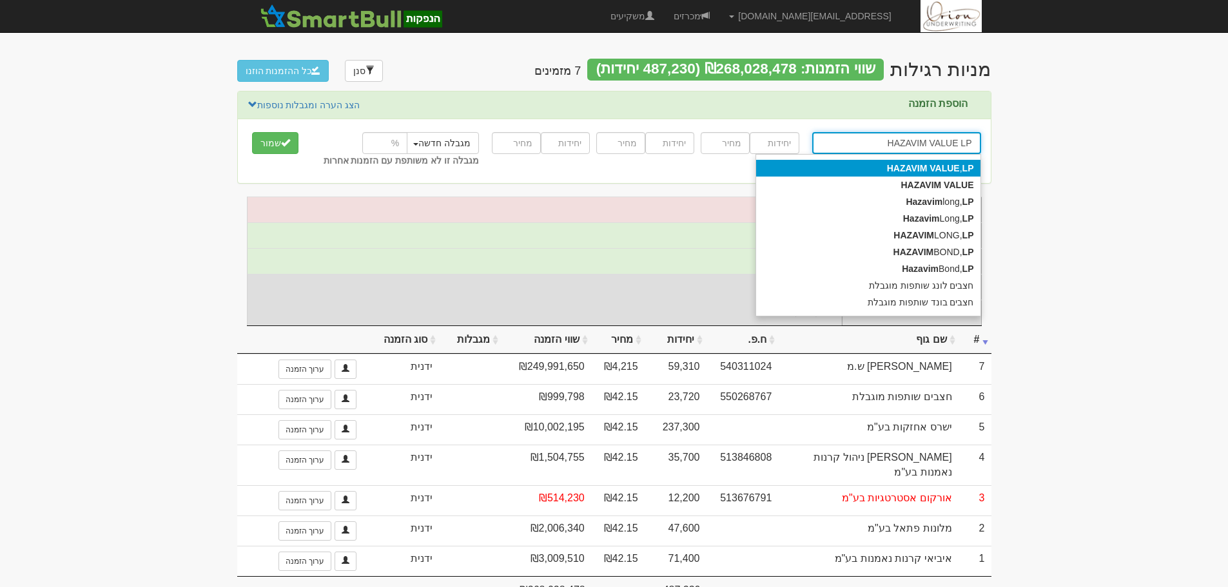
click at [907, 173] on strong "HAZAVIM" at bounding box center [907, 168] width 41 height 10
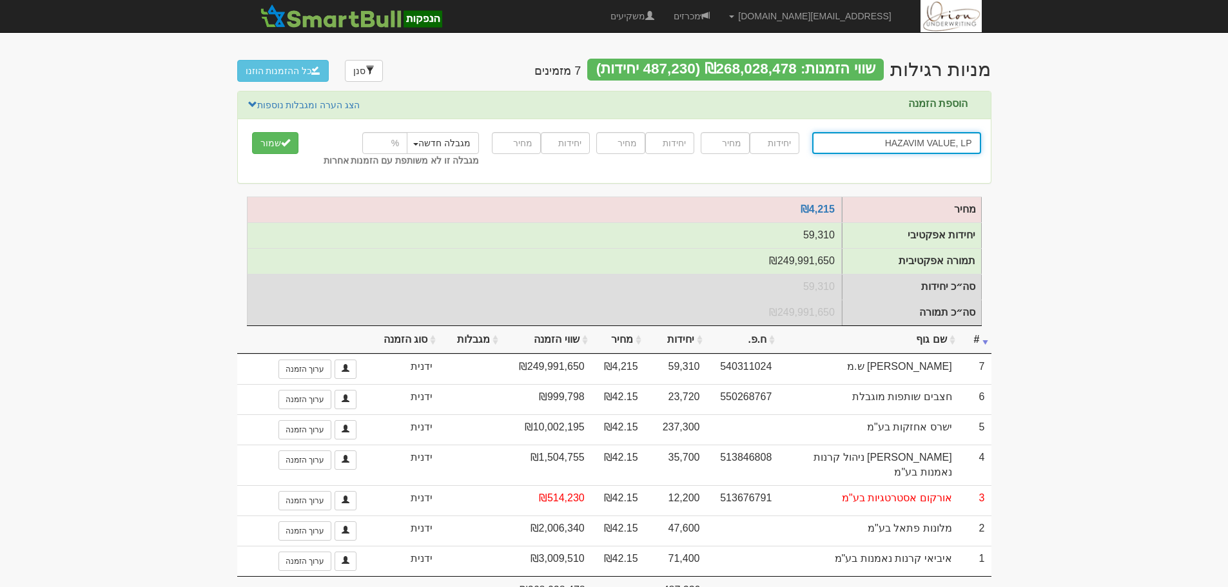
type input "HAZAVIM VALUE, LP"
click at [786, 139] on input "number" at bounding box center [774, 143] width 49 height 22
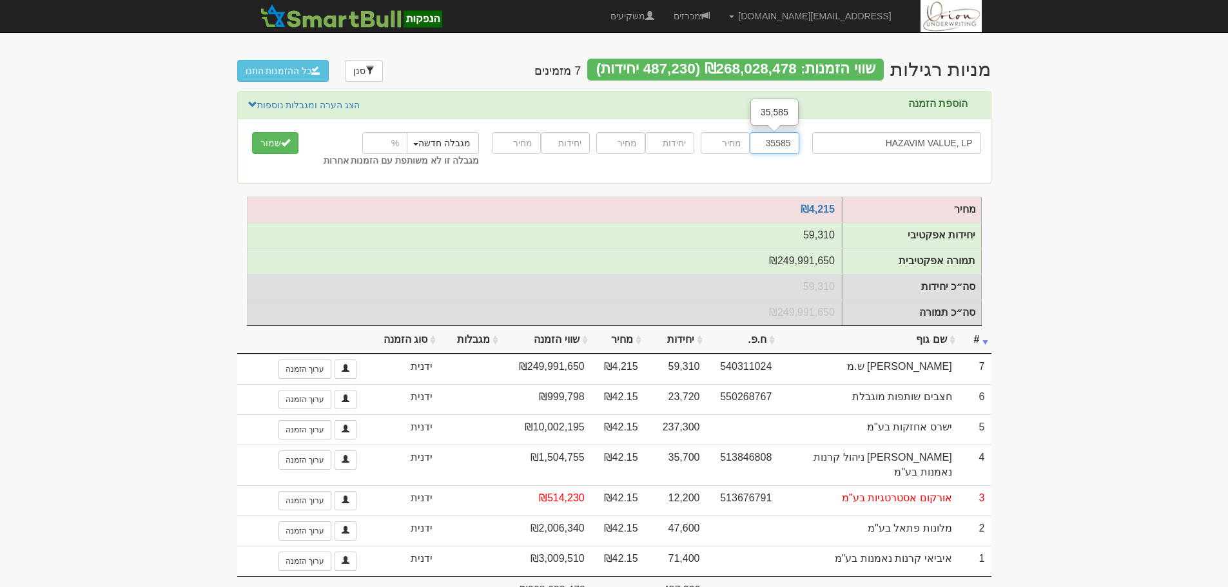
type input "35585"
type input "3"
type input "42.15"
click at [252, 132] on button "שמור" at bounding box center [275, 143] width 46 height 22
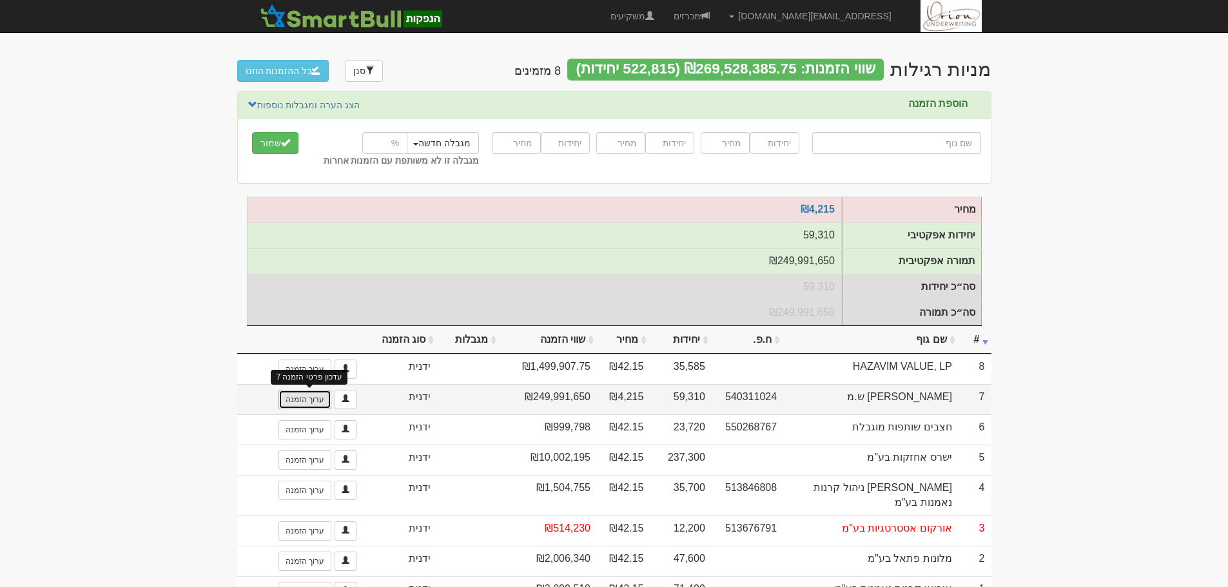
click at [311, 408] on link "ערוך הזמנה" at bounding box center [304, 399] width 53 height 19
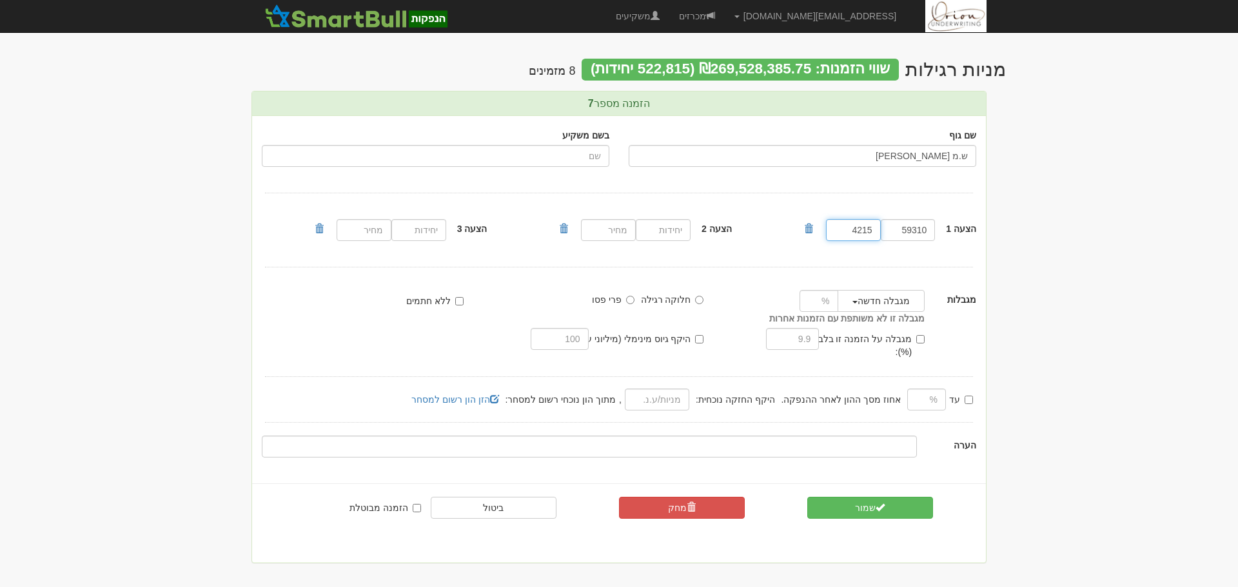
click at [865, 230] on input "4215" at bounding box center [853, 230] width 55 height 22
type input "42.15"
click at [855, 497] on button "שמור" at bounding box center [870, 508] width 126 height 22
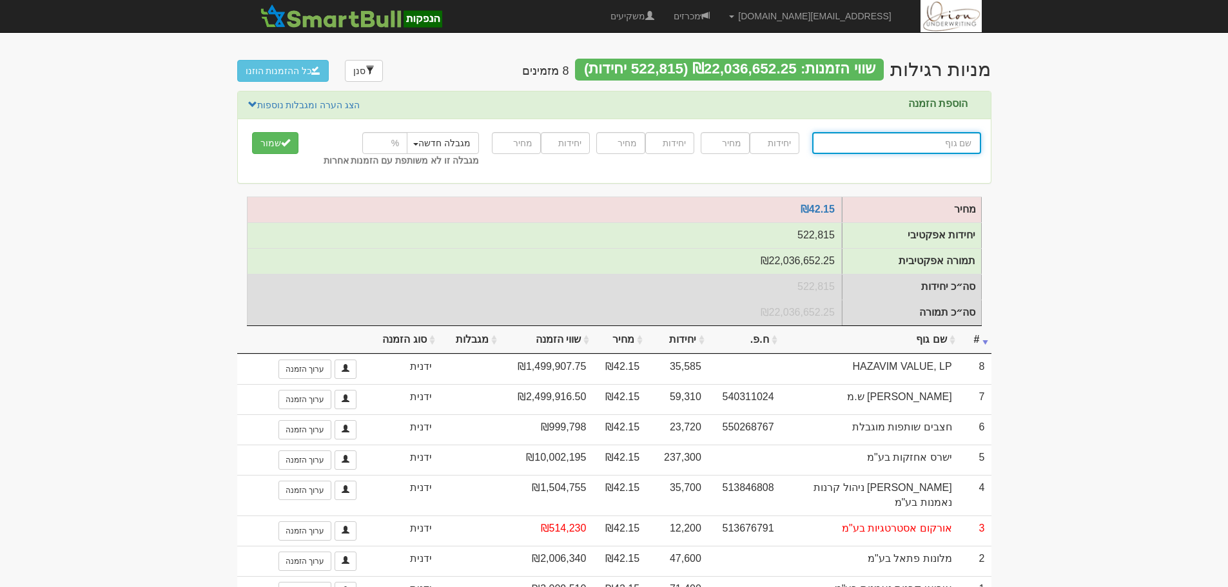
click at [912, 141] on input "text" at bounding box center [896, 143] width 169 height 22
paste input "איילון קרנות נאמנות בע"מ"
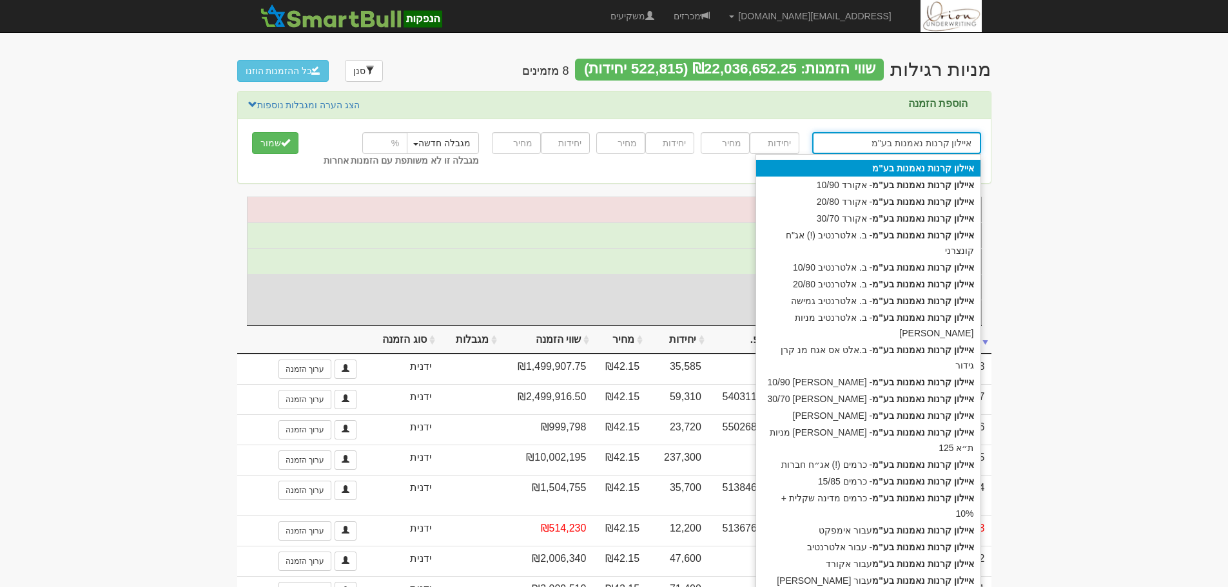
click at [892, 168] on strong "בע"מ" at bounding box center [883, 168] width 22 height 10
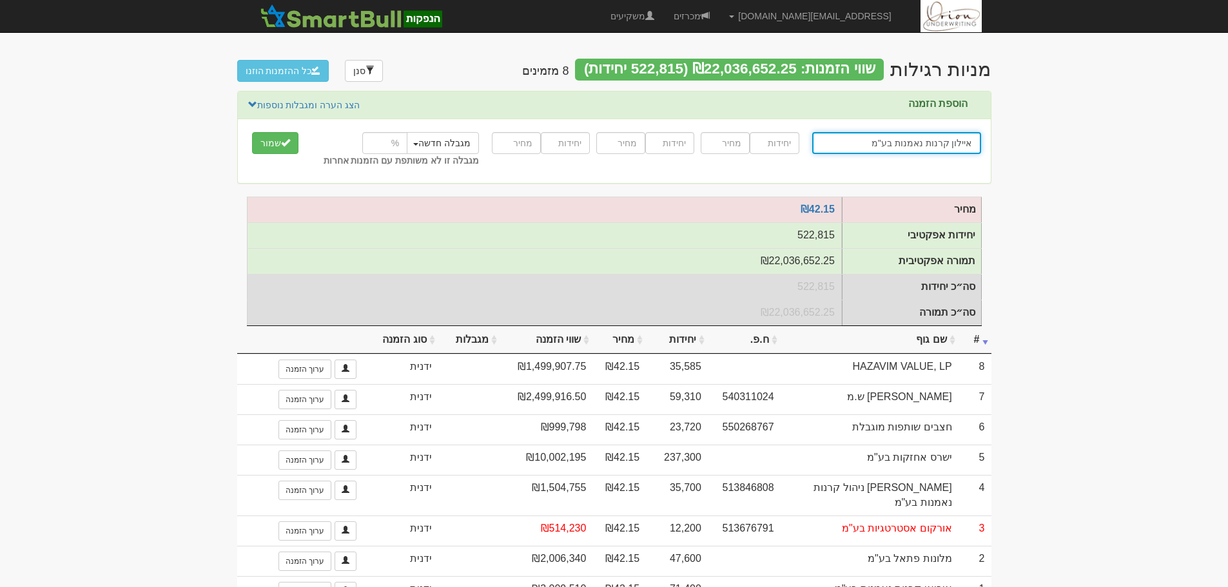
type input "איילון קרנות נאמנות בע"מ"
click at [771, 137] on input "number" at bounding box center [774, 143] width 49 height 22
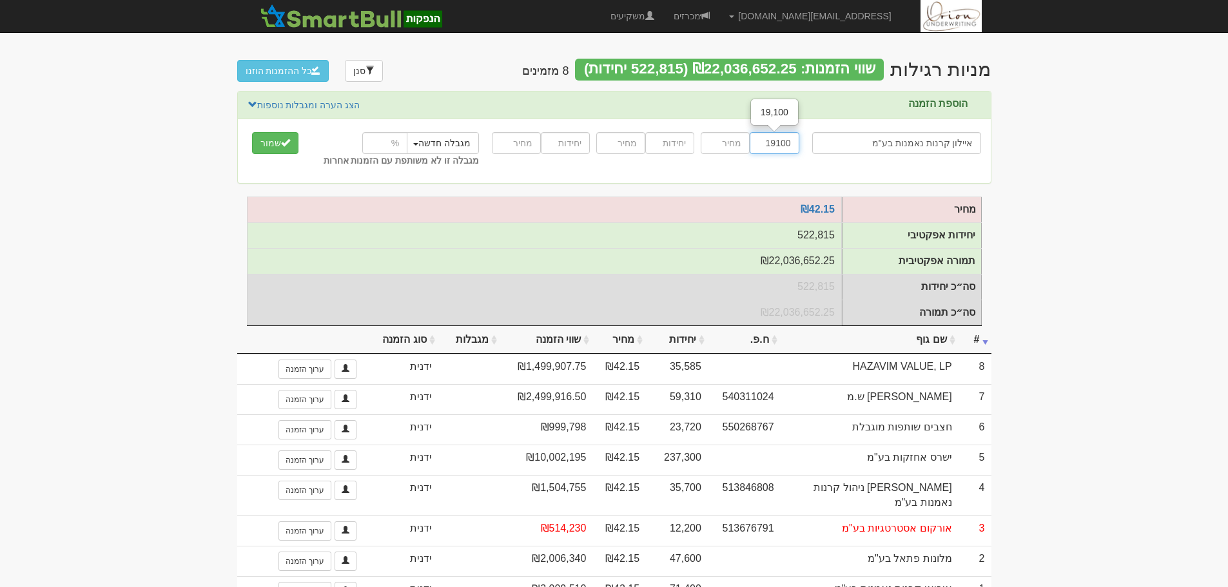
type input "19100"
type input "42.15"
click at [252, 132] on button "שמור" at bounding box center [275, 143] width 46 height 22
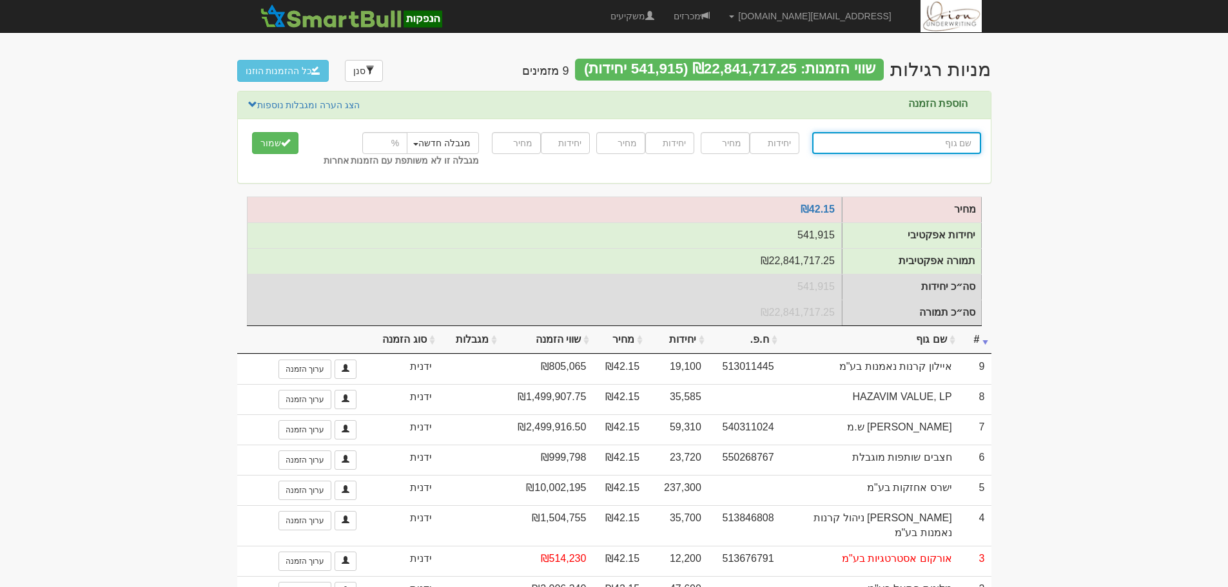
click at [886, 135] on input "text" at bounding box center [896, 143] width 169 height 22
paste input "מגדל קרנות נאמנות בע"מ"
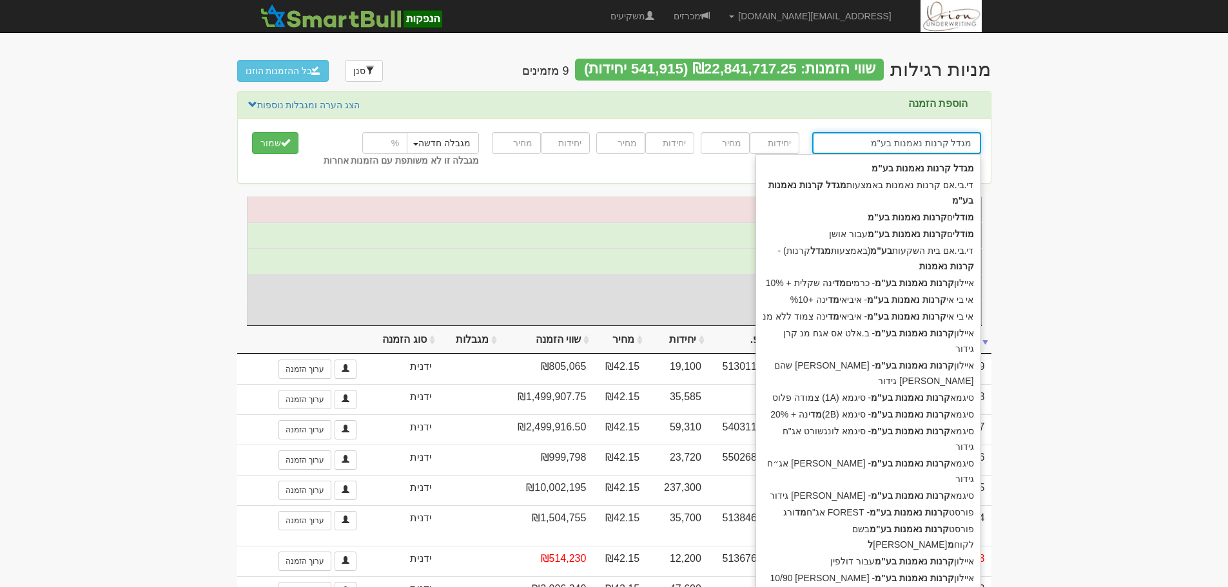
type input "מגדל קרנות נאמנות בע"מ"
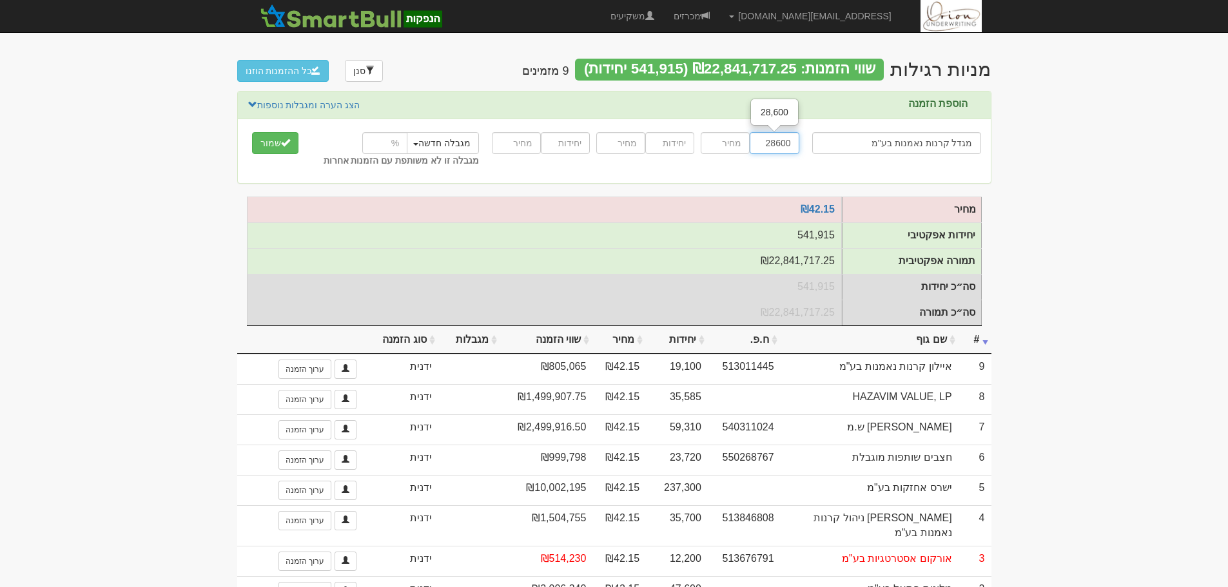
type input "28600"
type input "42.15"
click at [252, 132] on button "שמור" at bounding box center [275, 143] width 46 height 22
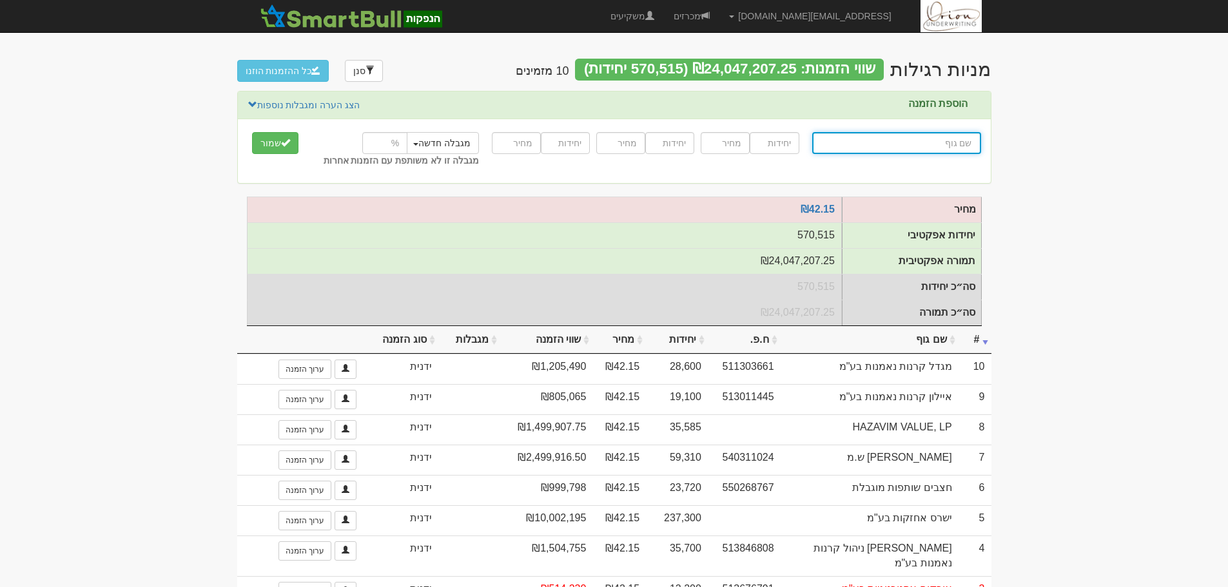
click at [841, 144] on input "text" at bounding box center [896, 143] width 169 height 22
paste input "[PERSON_NAME] חברה לביטוח עבור IRA"
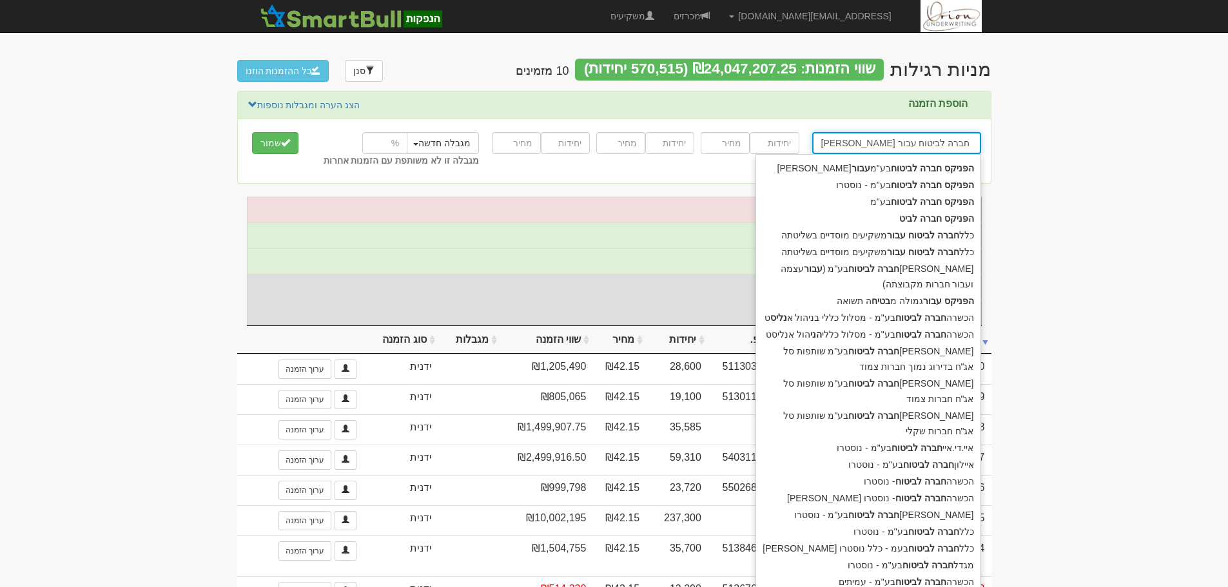
type input "[PERSON_NAME] חברה לביטוח עבור IRA"
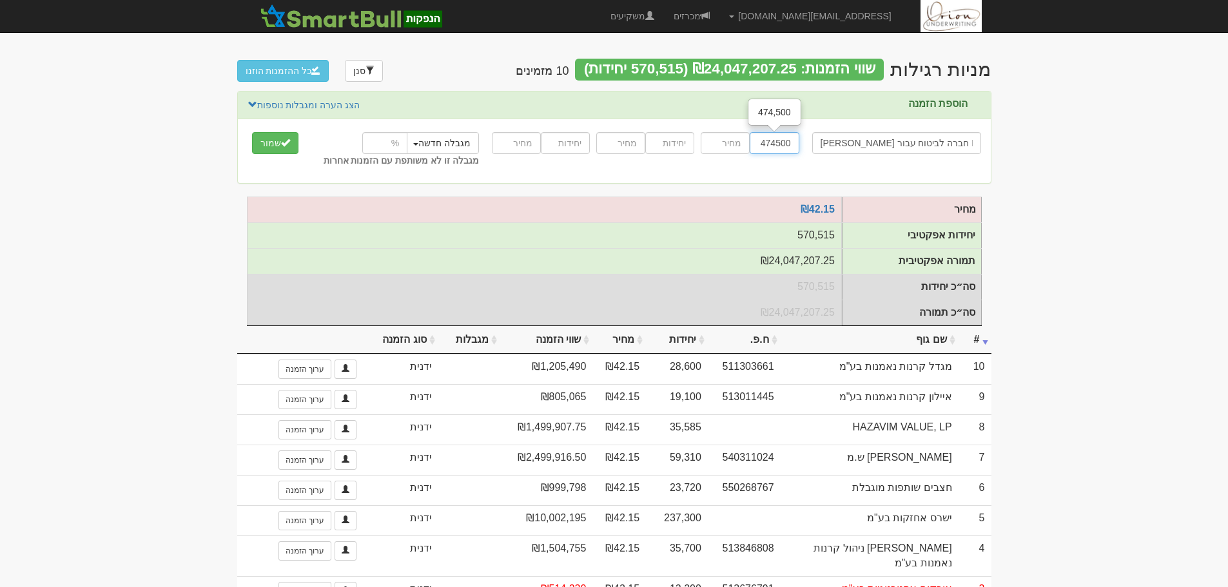
type input "474500"
type input "42.15"
click at [252, 132] on button "שמור" at bounding box center [275, 143] width 46 height 22
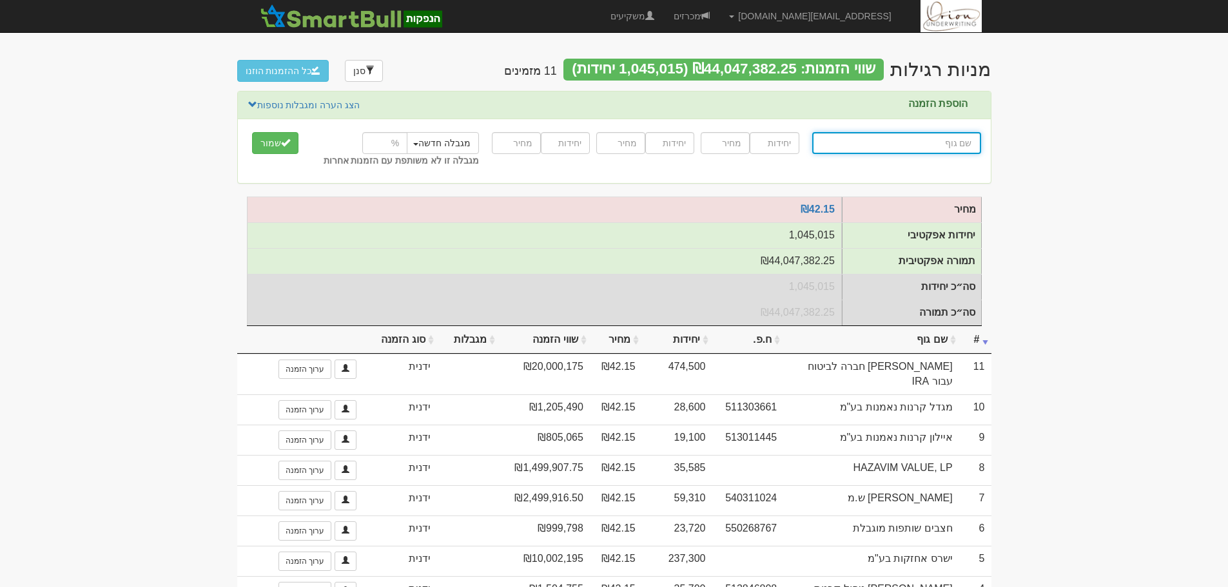
click at [856, 151] on input "text" at bounding box center [896, 143] width 169 height 22
paste input "אילים קרנות נאמנות בע"מ"
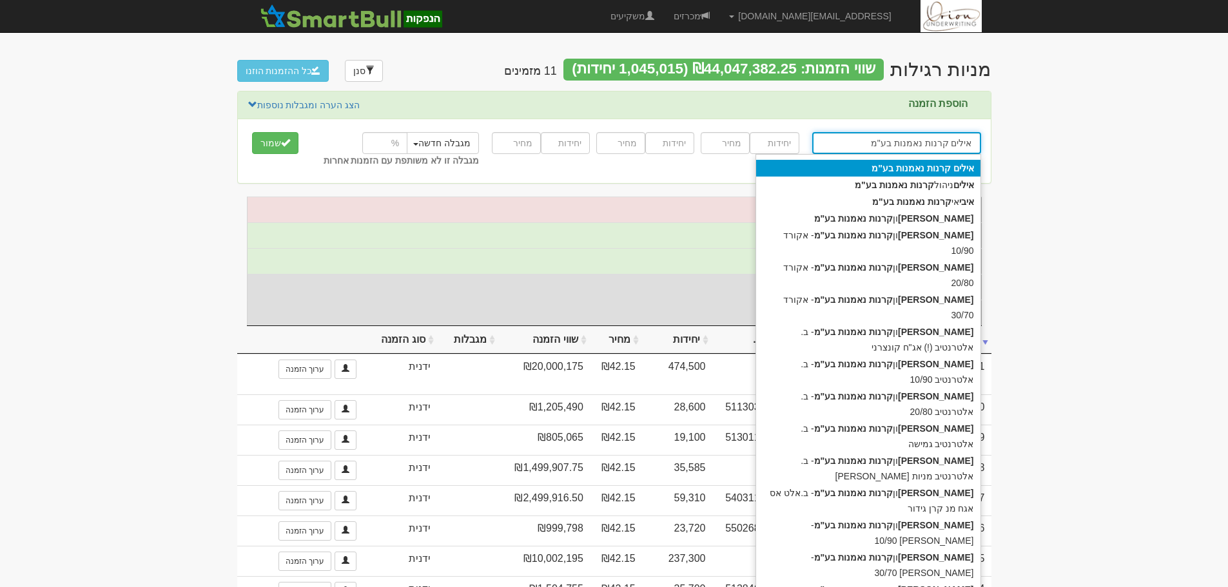
click at [908, 166] on strong "נאמנות" at bounding box center [910, 168] width 28 height 10
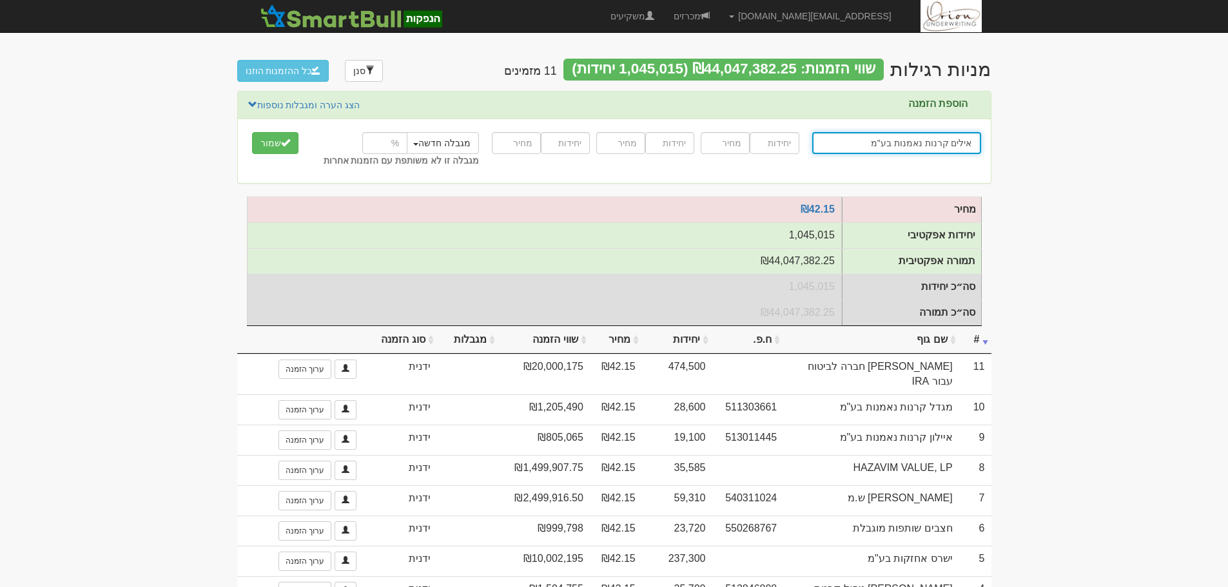
type input "אילים קרנות נאמנות בע"מ"
click at [779, 139] on input "number" at bounding box center [774, 143] width 49 height 22
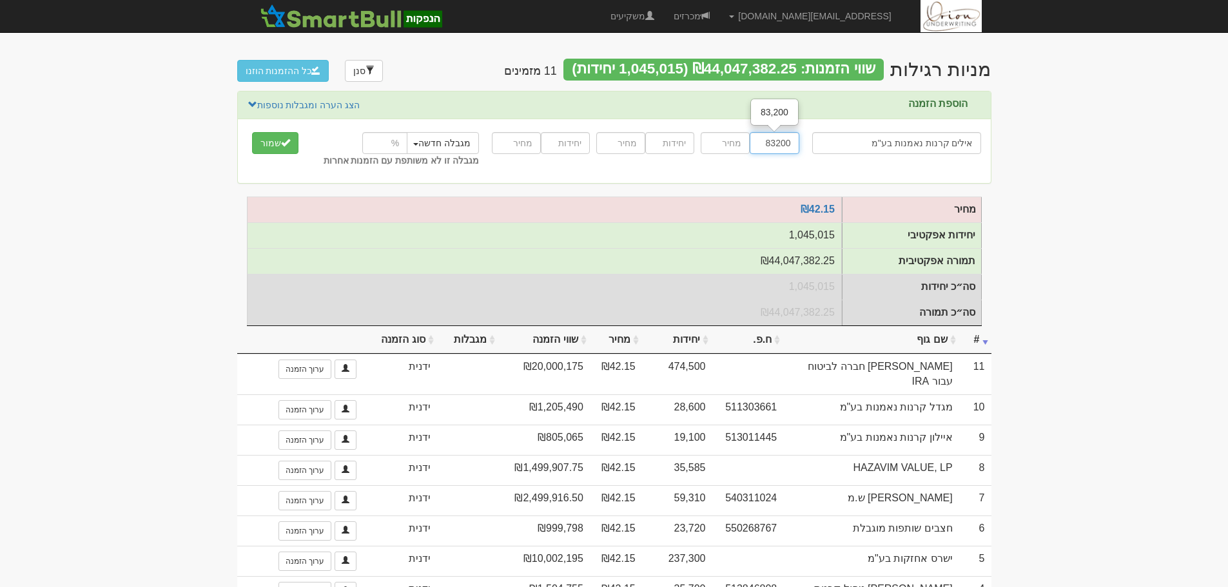
type input "83200"
type input "42.15"
click at [252, 132] on button "שמור" at bounding box center [275, 143] width 46 height 22
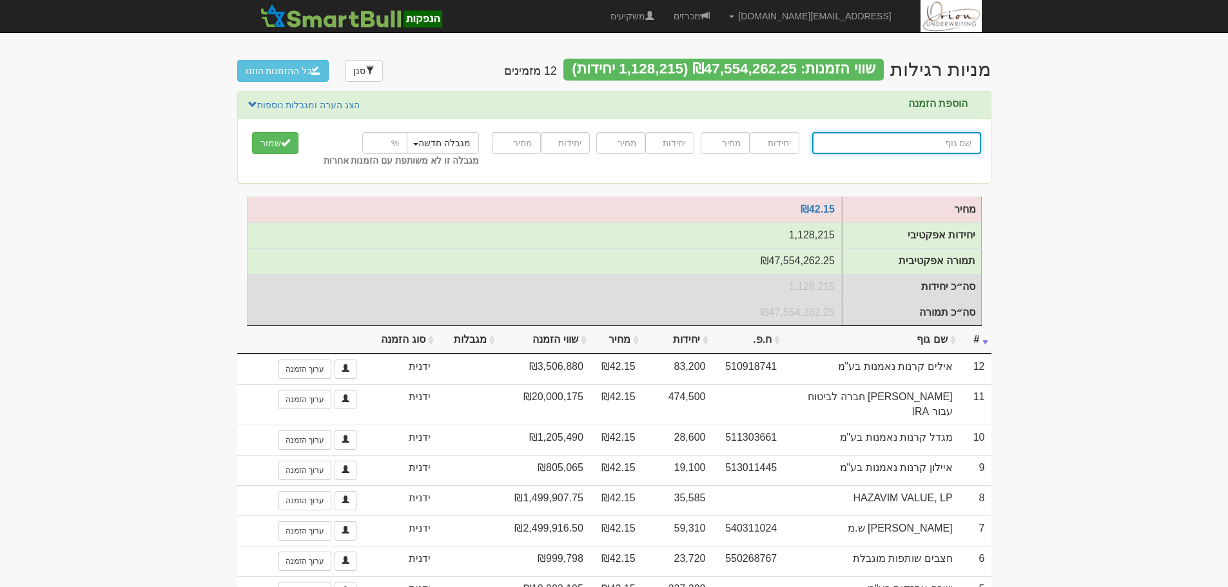
click at [883, 139] on input "text" at bounding box center [896, 143] width 169 height 22
paste input "א. עסקי החזקות בע"מ"
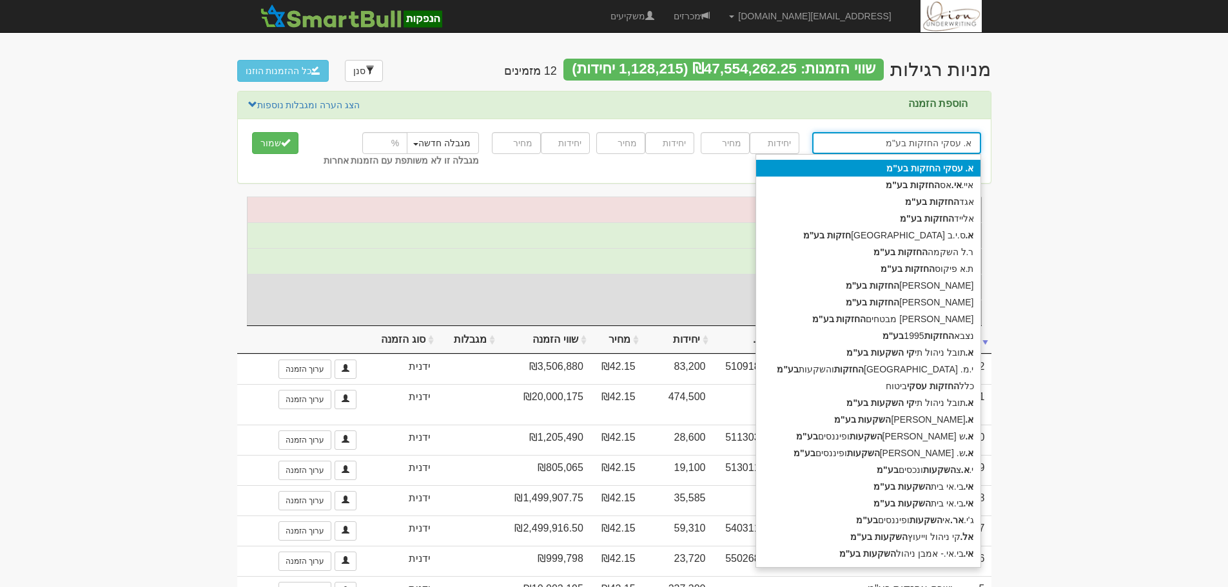
click at [908, 173] on strong "בע"מ" at bounding box center [897, 168] width 22 height 10
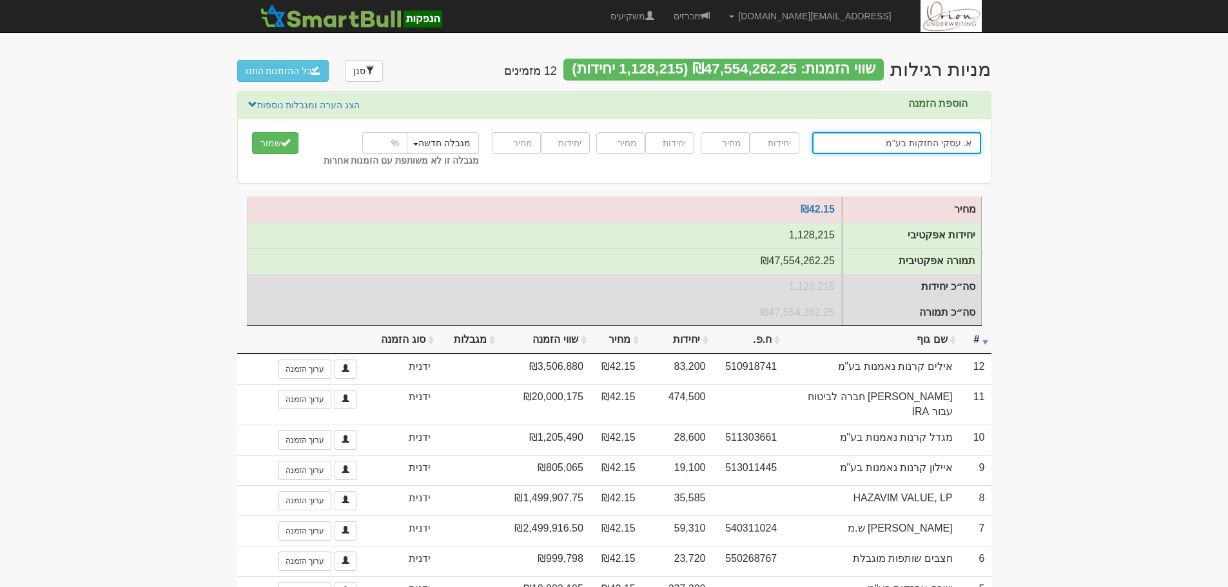
type input "א. עסקי החזקות בע"מ"
click at [776, 138] on input "number" at bounding box center [774, 143] width 49 height 22
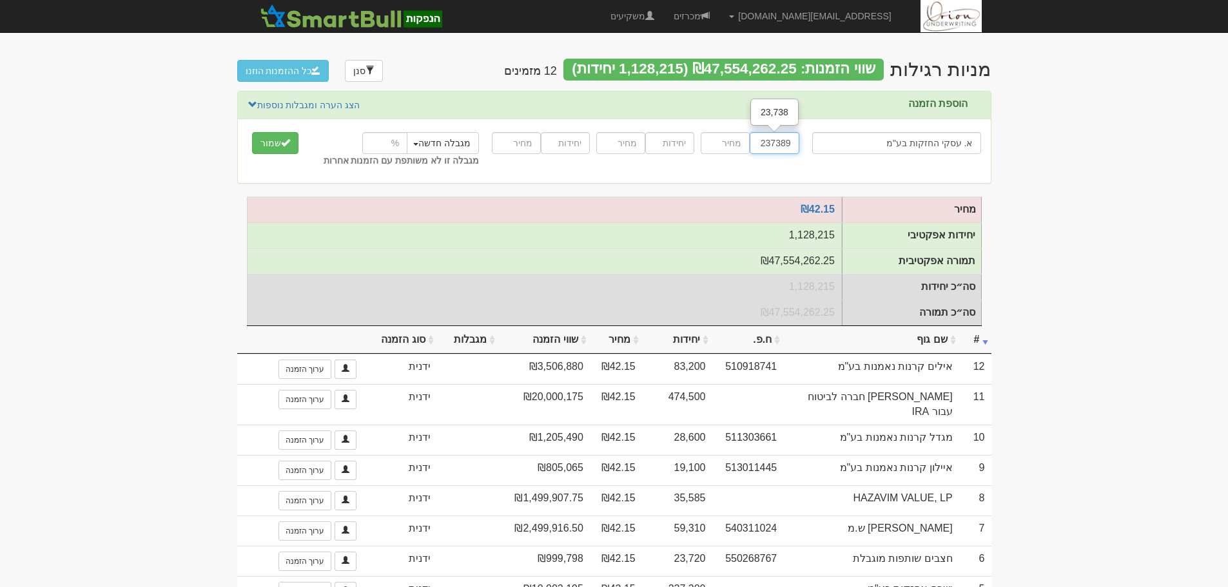
type input "237389"
type input "42.15"
click at [252, 132] on button "שמור" at bounding box center [275, 143] width 46 height 22
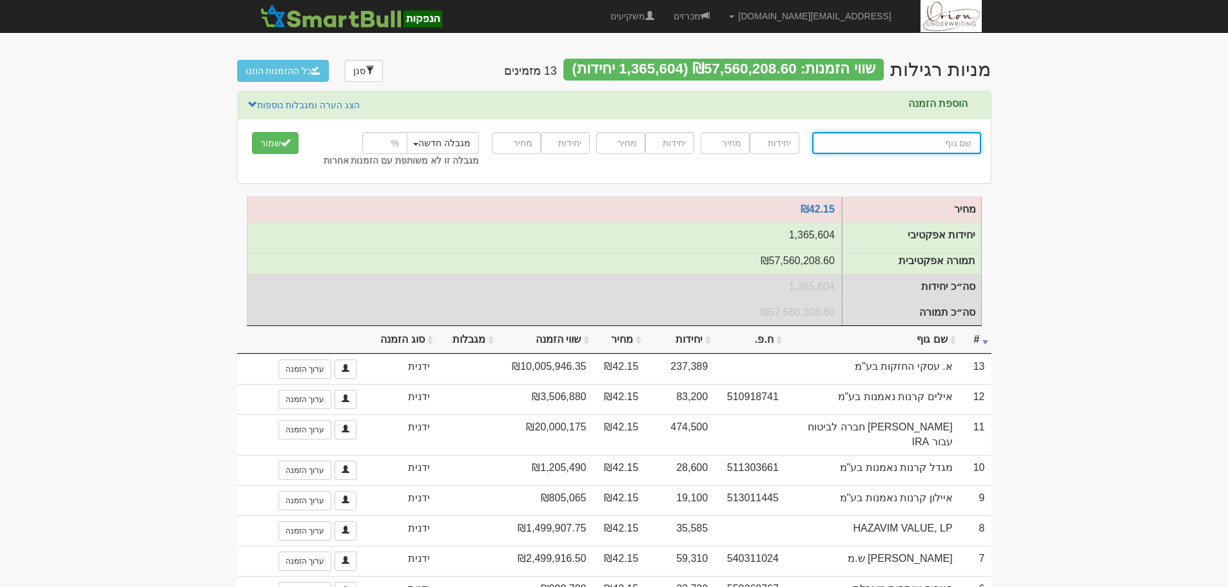
click at [906, 136] on input "text" at bounding box center [896, 143] width 169 height 22
paste input "[PERSON_NAME] ופנסיה בע"מ"
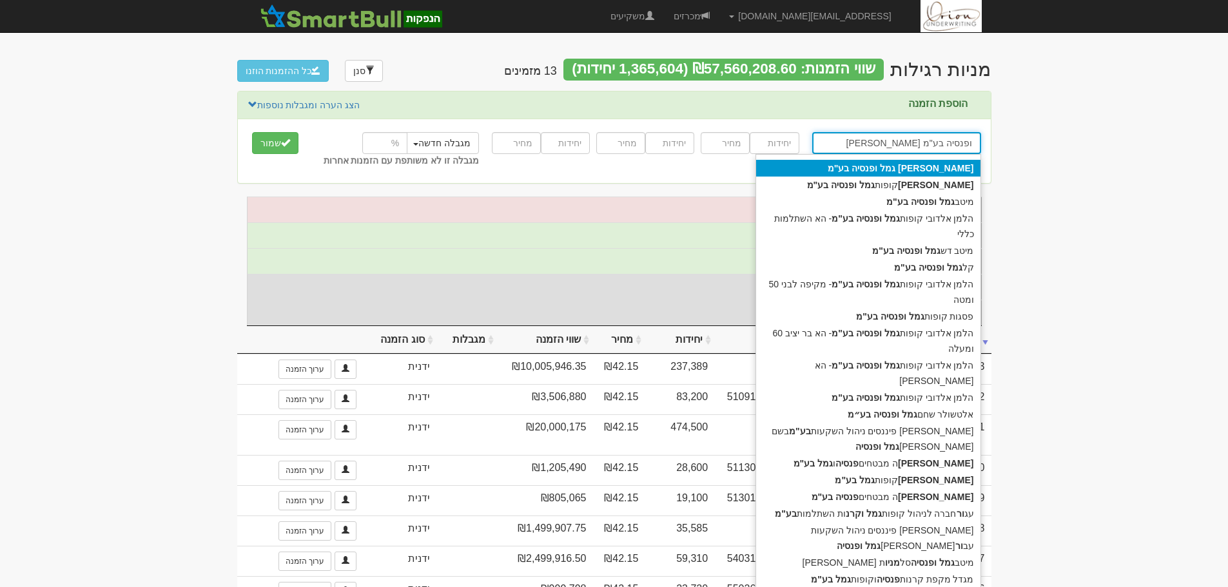
click at [877, 167] on strong "ופנסיה" at bounding box center [865, 168] width 26 height 10
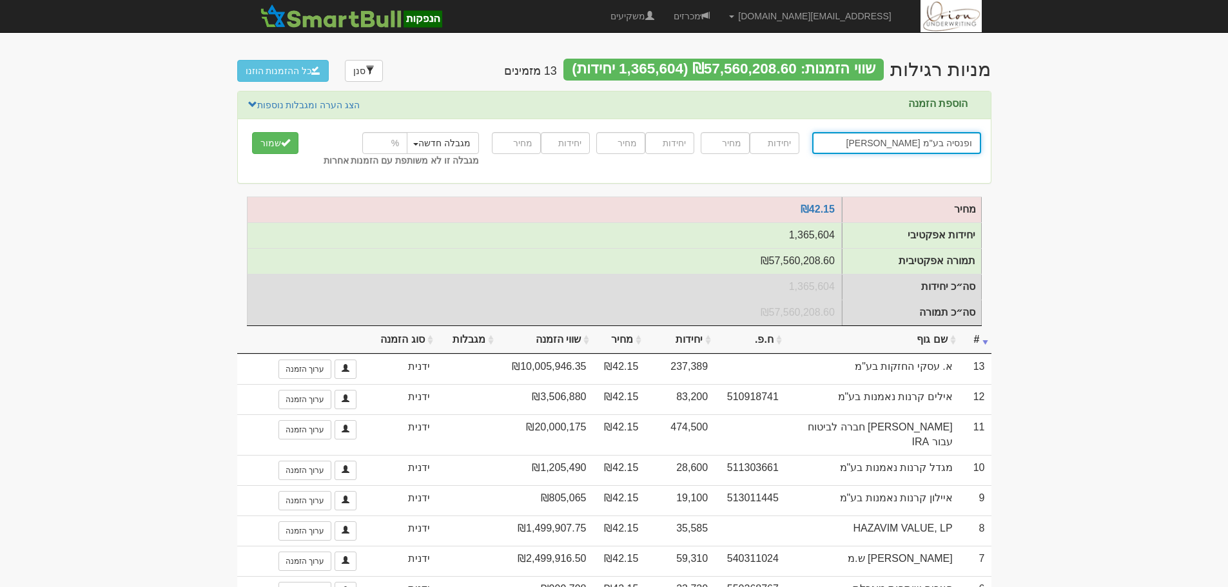
type input "[PERSON_NAME] ופנסיה בע"מ"
click at [780, 143] on input "number" at bounding box center [774, 143] width 49 height 22
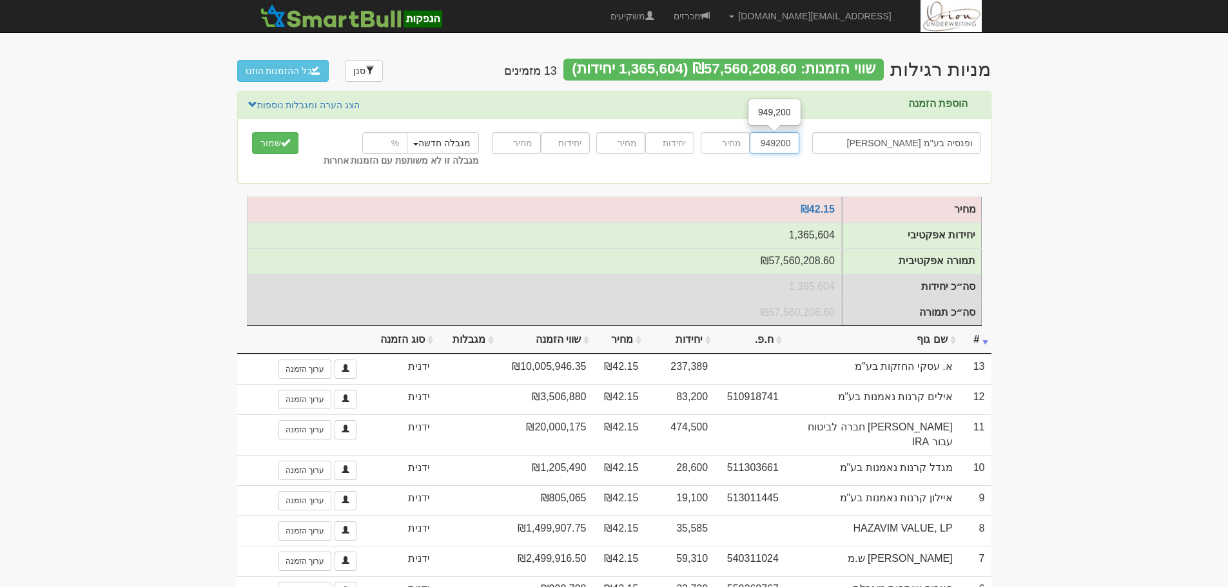
type input "949200"
type input "42.15"
click at [252, 132] on button "שמור" at bounding box center [275, 143] width 46 height 22
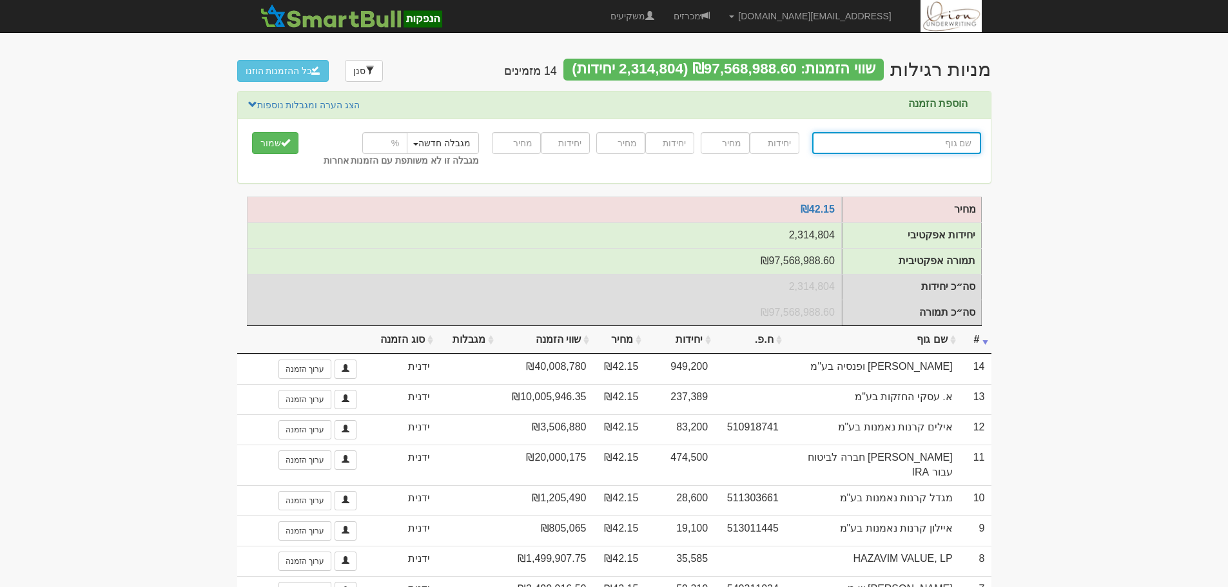
click at [883, 148] on input "text" at bounding box center [896, 143] width 169 height 22
paste input "כלל חברה לביטוח עבור משקיעים מוסדיים בשליטתה"
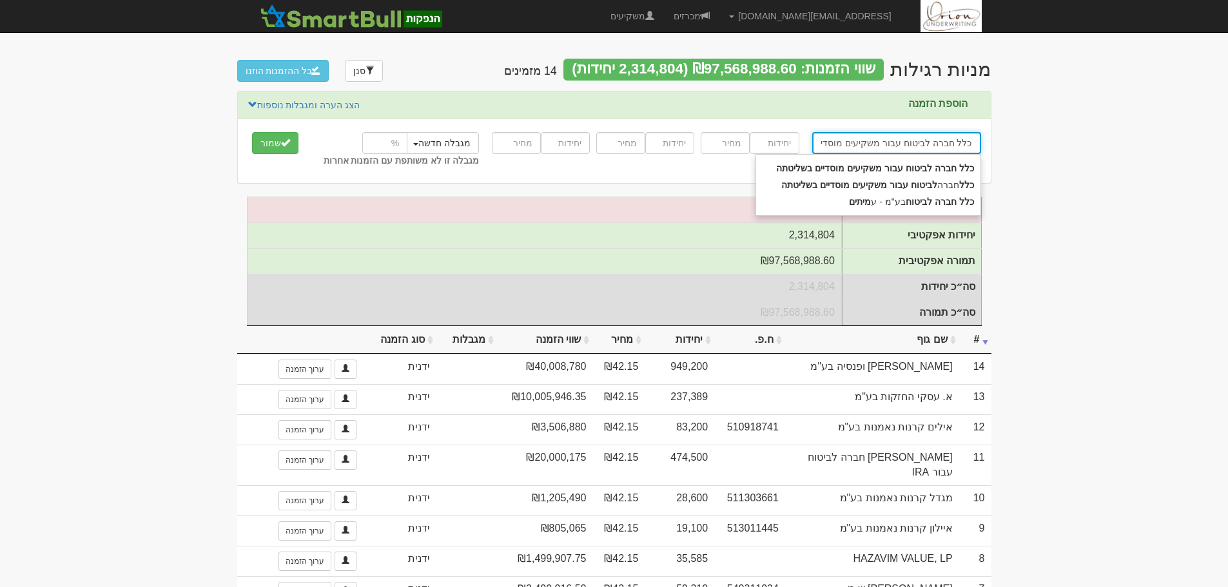
scroll to position [0, -30]
type input "כלל חברה לביטוח עבור משקיעים מוסדיים בשליטתה"
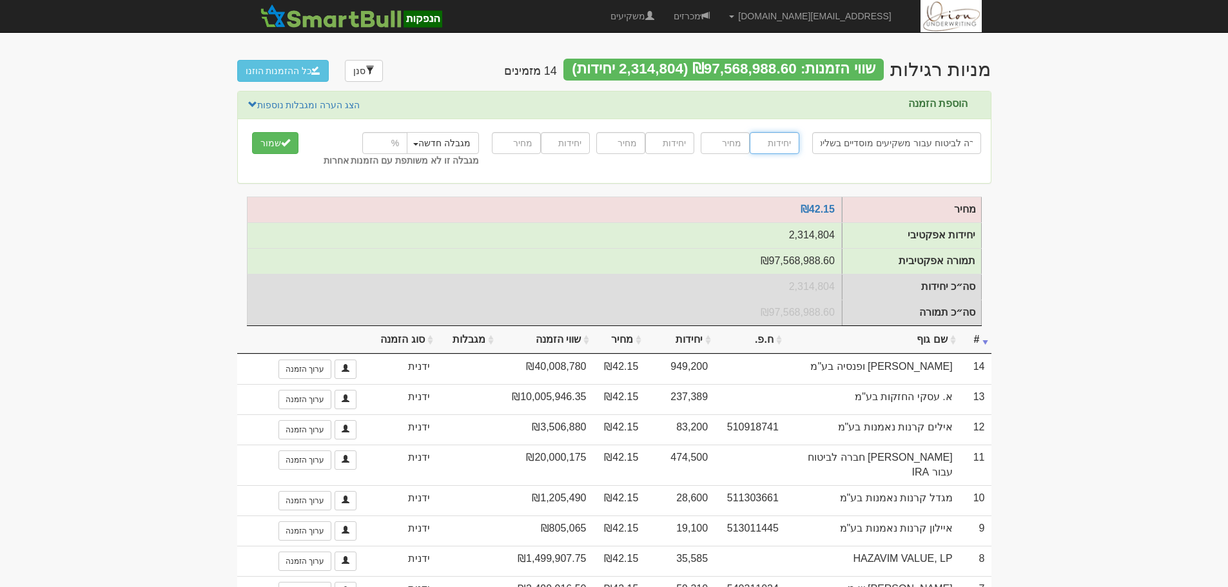
scroll to position [0, 0]
type input "593300"
type input "42.15"
click at [252, 132] on button "שמור" at bounding box center [275, 143] width 46 height 22
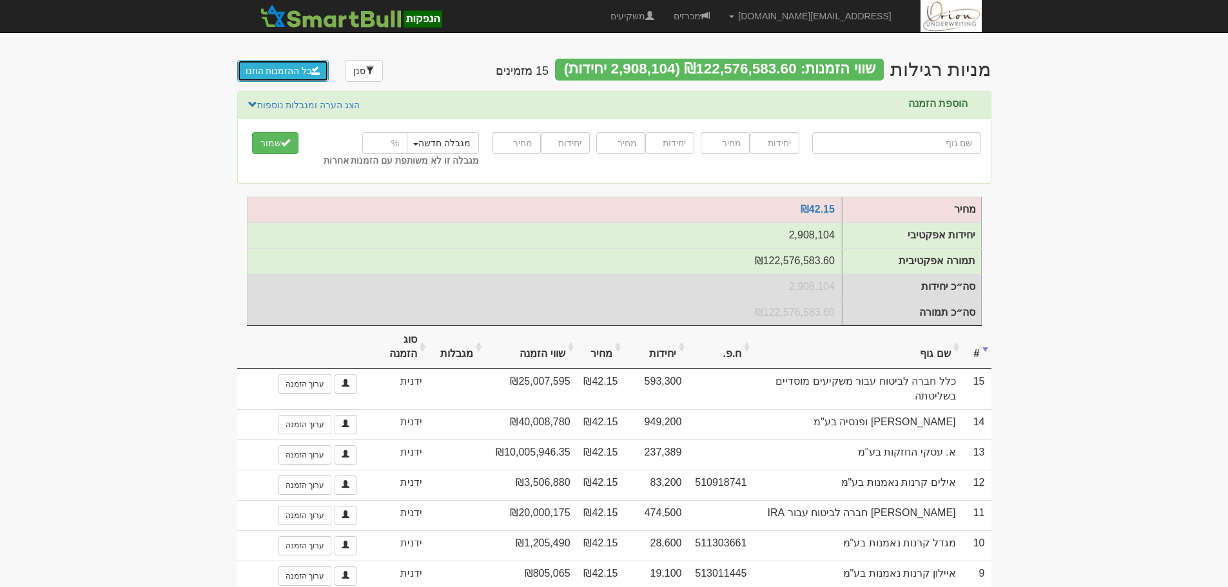
click at [272, 70] on button "כל ההזמנות הוזנו" at bounding box center [283, 71] width 92 height 22
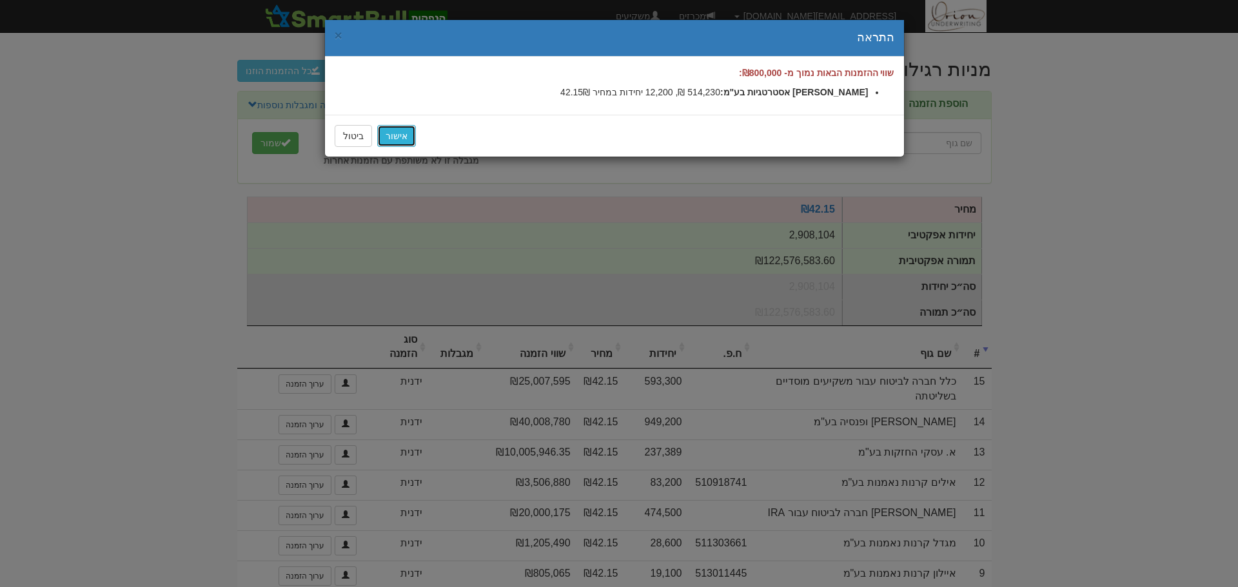
click at [393, 135] on link "אישור" at bounding box center [396, 136] width 39 height 22
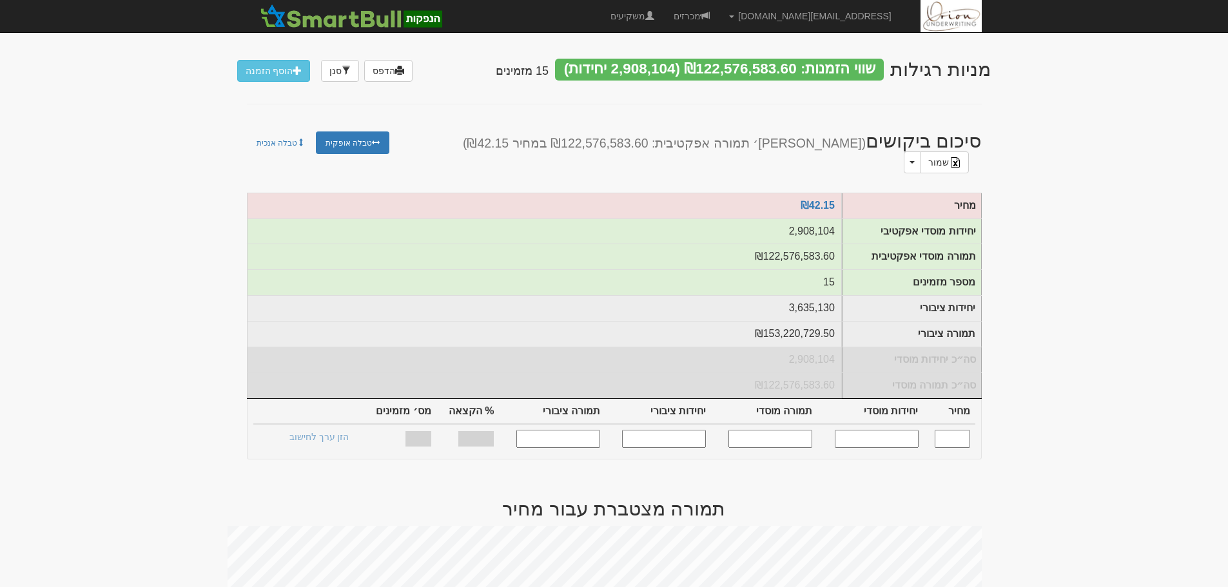
drag, startPoint x: 956, startPoint y: 425, endPoint x: 999, endPoint y: 416, distance: 43.6
click at [956, 430] on input "text" at bounding box center [952, 438] width 35 height 17
type input "42.15"
type input "2,908,104"
type input "122,576,583.6"
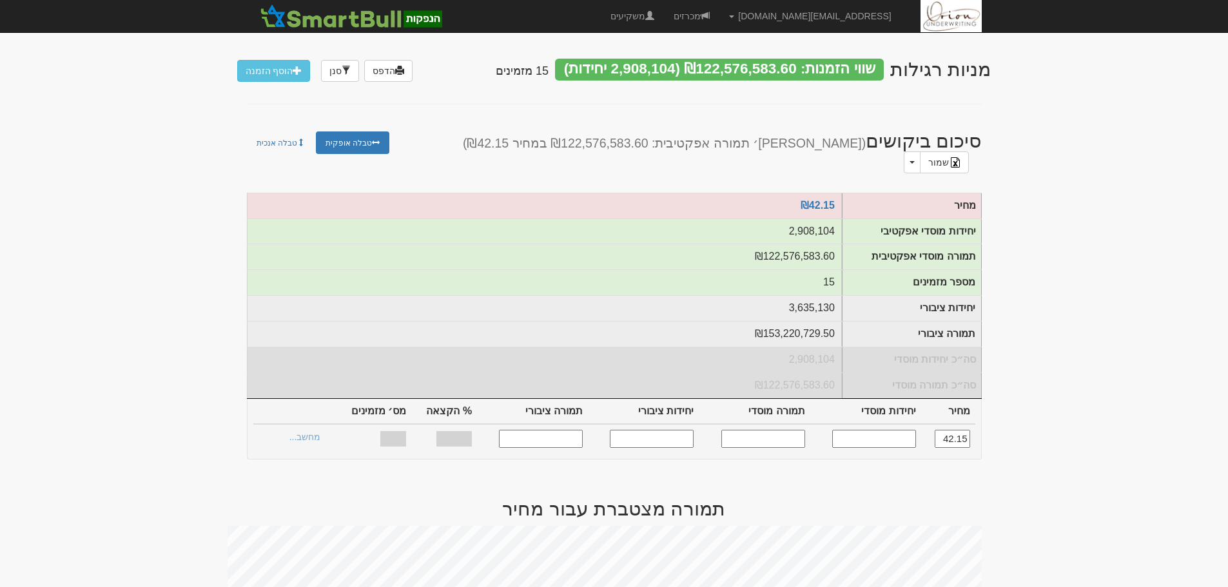
type input "3,635,130"
type input "153,220,729.5"
type input "100%"
type input "15"
type input "42.15"
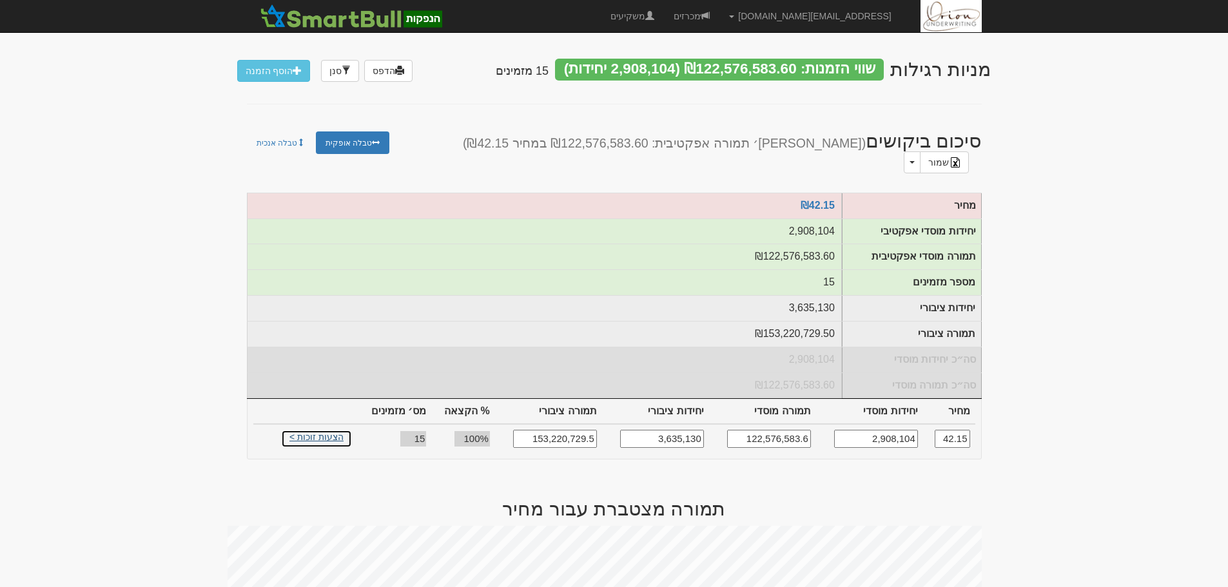
click at [321, 430] on link "הצעות זוכות >" at bounding box center [316, 439] width 71 height 18
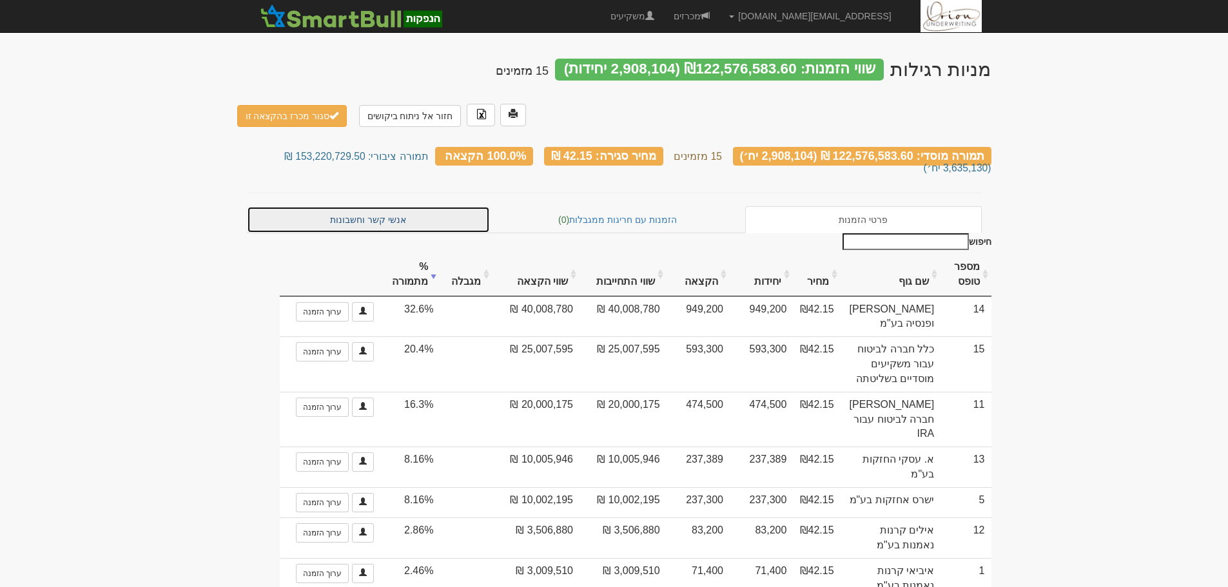
click at [429, 209] on link "אנשי קשר וחשבונות" at bounding box center [369, 219] width 244 height 27
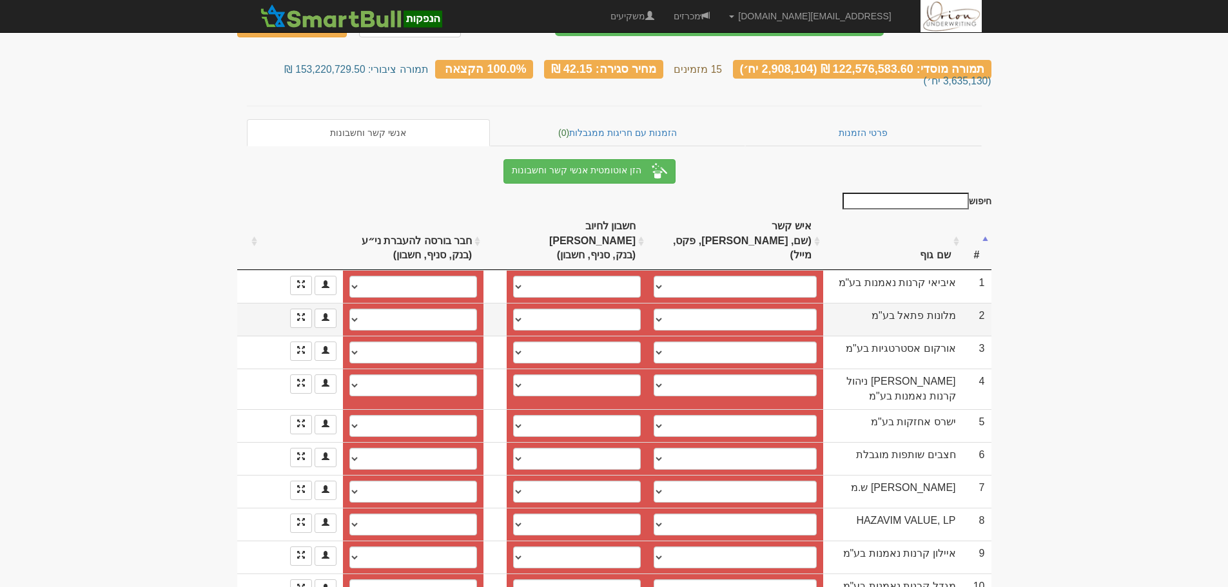
scroll to position [64, 0]
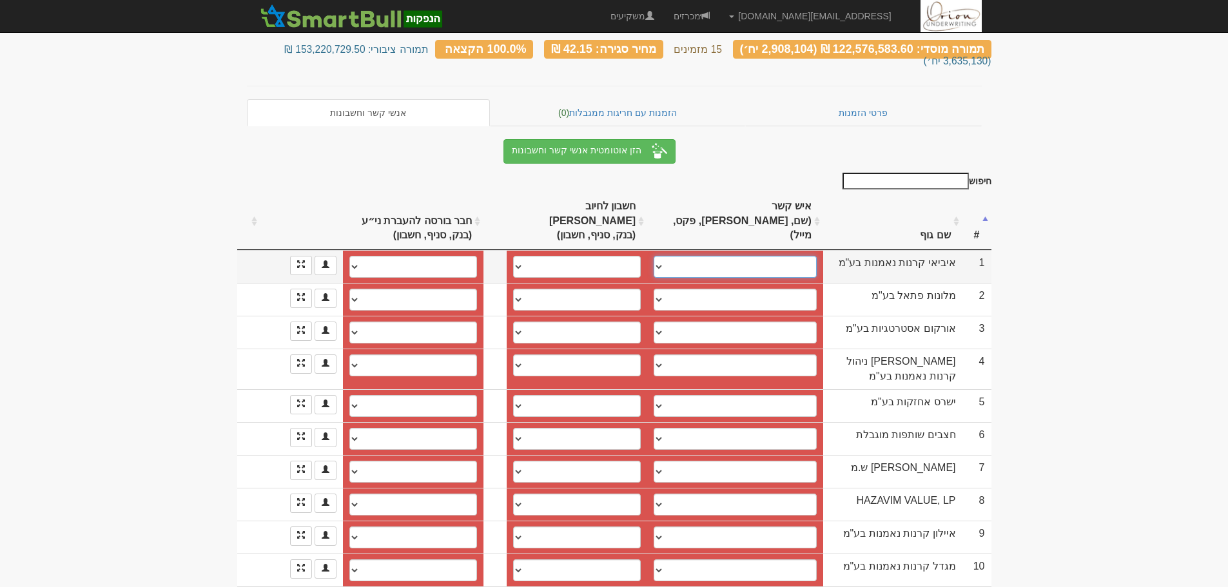
click at [731, 256] on select "טופז, topazd@ibi.co.il לוטם, lotema@ibi.co.il ────────── איש קשר חדש" at bounding box center [735, 267] width 163 height 22
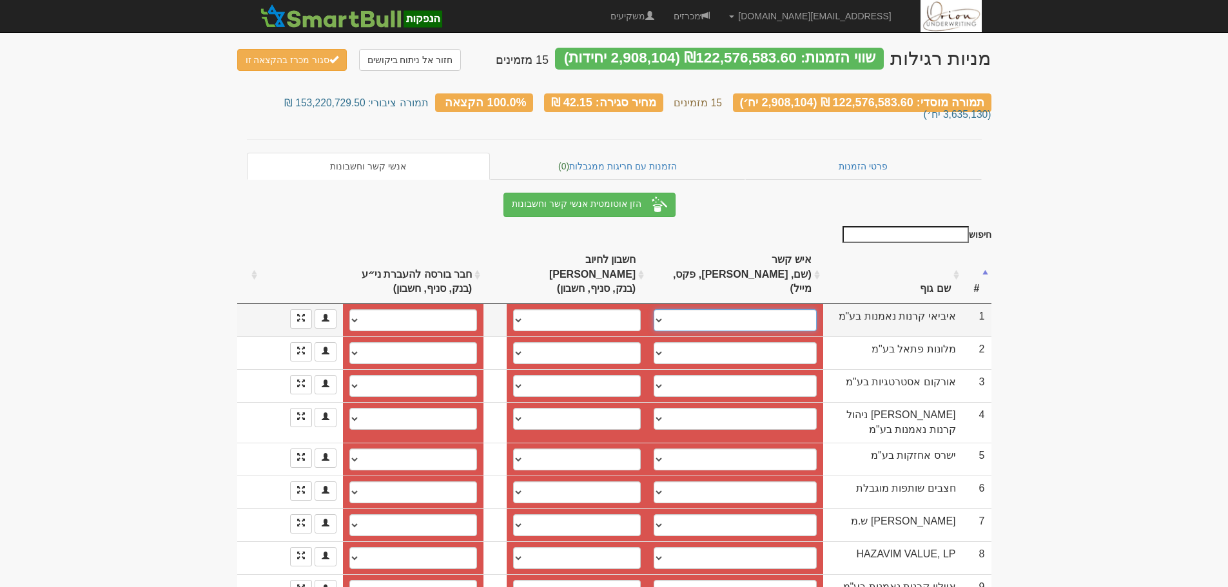
scroll to position [0, 0]
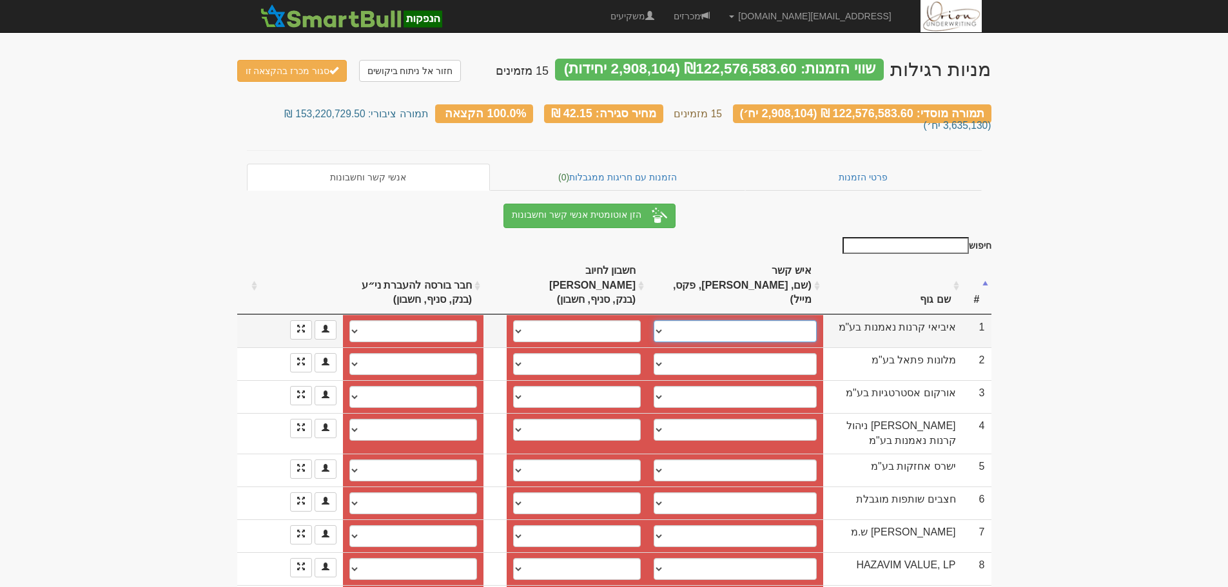
click at [689, 320] on select "טופז, topazd@ibi.co.il לוטם, lotema@ibi.co.il ────────── איש קשר חדש" at bounding box center [735, 331] width 163 height 22
select select "6748a23c643d23f683f0bf7f"
click at [654, 320] on select "טופז, topazd@ibi.co.il לוטם, lotema@ibi.co.il ────────── איש קשר חדש" at bounding box center [735, 331] width 163 height 22
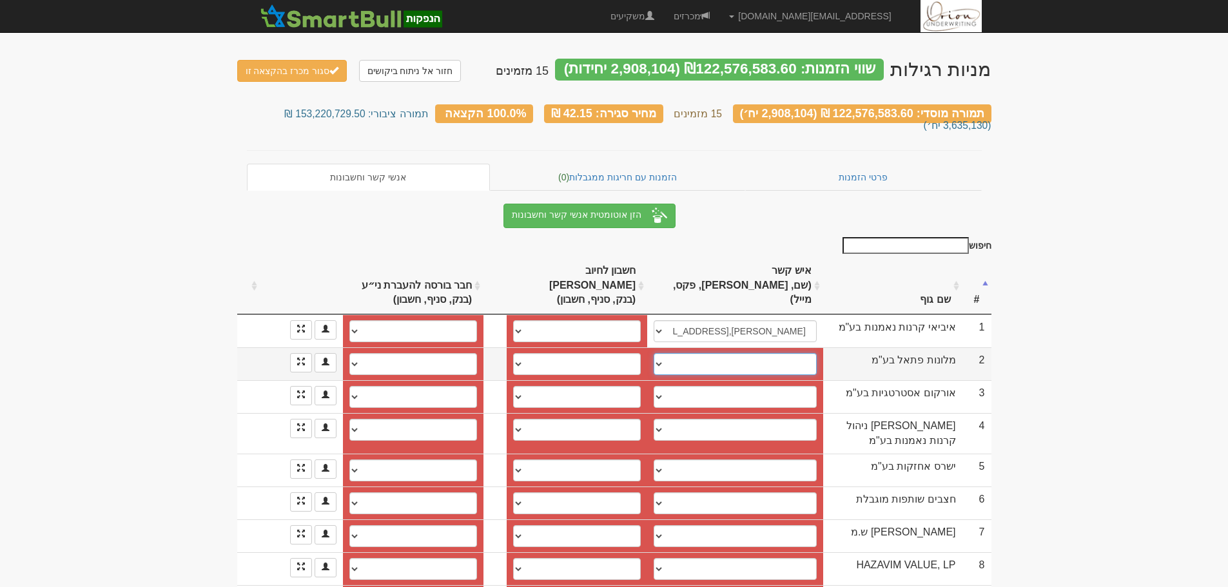
click at [768, 353] on select "שחר עקה, akas@fattal.co.il ────────── איש קשר חדש" at bounding box center [735, 364] width 163 height 22
select select "5dd6547a4fa509000472dc13"
click at [654, 353] on select "שחר עקה, akas@fattal.co.il ────────── איש קשר חדש" at bounding box center [735, 364] width 163 height 22
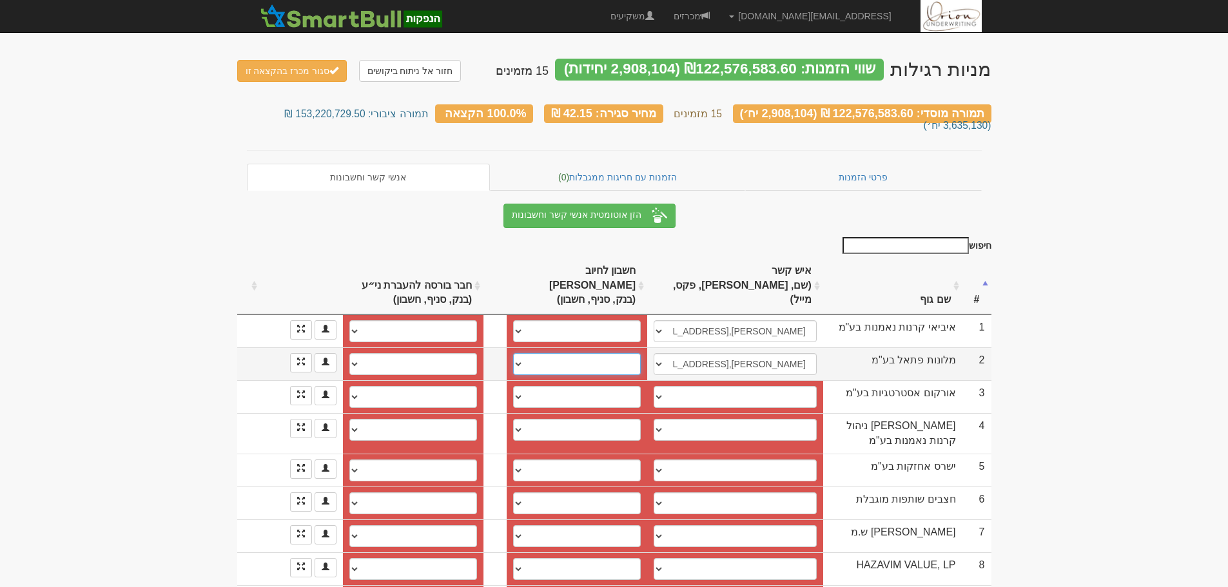
click at [613, 353] on select "פועלים (12), 600, 611489 פועלים (12), 600, 649656 חשבון חדש" at bounding box center [577, 364] width 128 height 22
select select "632b4613569cd0e6b09ec581"
click at [513, 353] on select "פועלים (12), 600, 611489 פועלים (12), 600, 649656 חשבון חדש" at bounding box center [577, 364] width 128 height 22
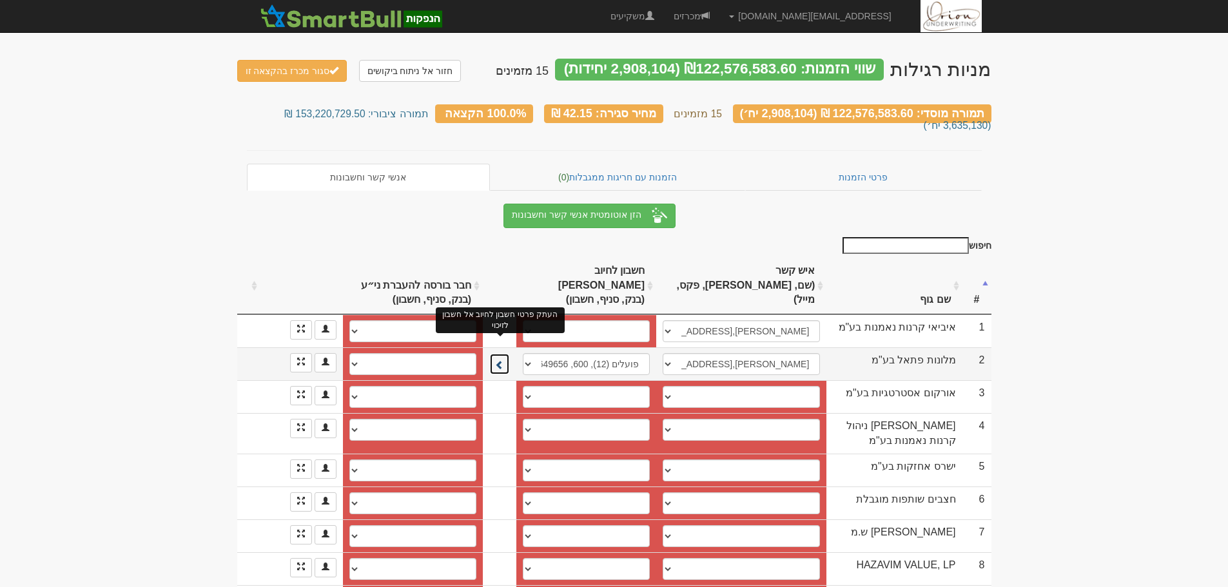
click at [503, 360] on span at bounding box center [499, 364] width 9 height 9
select select "632b461a569cd0e6b09ec594"
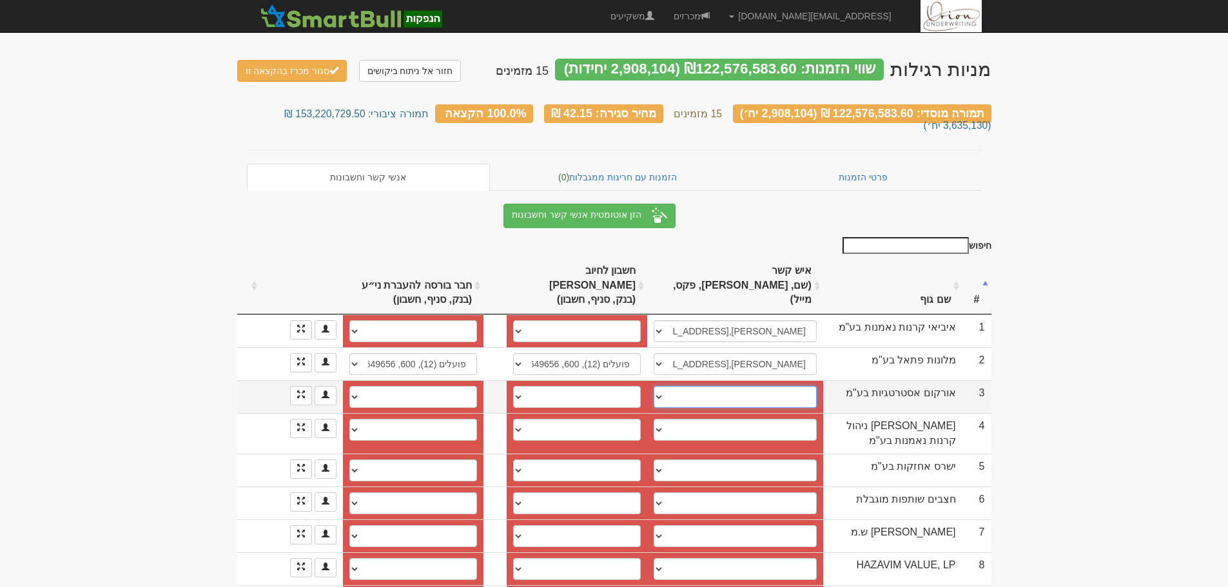
click at [790, 386] on select "אבי חלפון, 050-8255330, 03-5105240, halfonavi8@gmail.com אריאל זינו, 054-720200…" at bounding box center [735, 397] width 163 height 22
select select "579f864e773c2e11005fb649"
click at [654, 386] on select "אבי חלפון, 050-8255330, 03-5105240, halfonavi8@gmail.com אריאל זינו, 054-720200…" at bounding box center [735, 397] width 163 height 22
click at [633, 386] on select "בינלאומי, 46, 642347 בינלאומי, 46, 642355 בינלאומי, 46, 642371 הפועלים, 600, 66…" at bounding box center [577, 397] width 128 height 22
select select "60bde5f25765f90004f99f24"
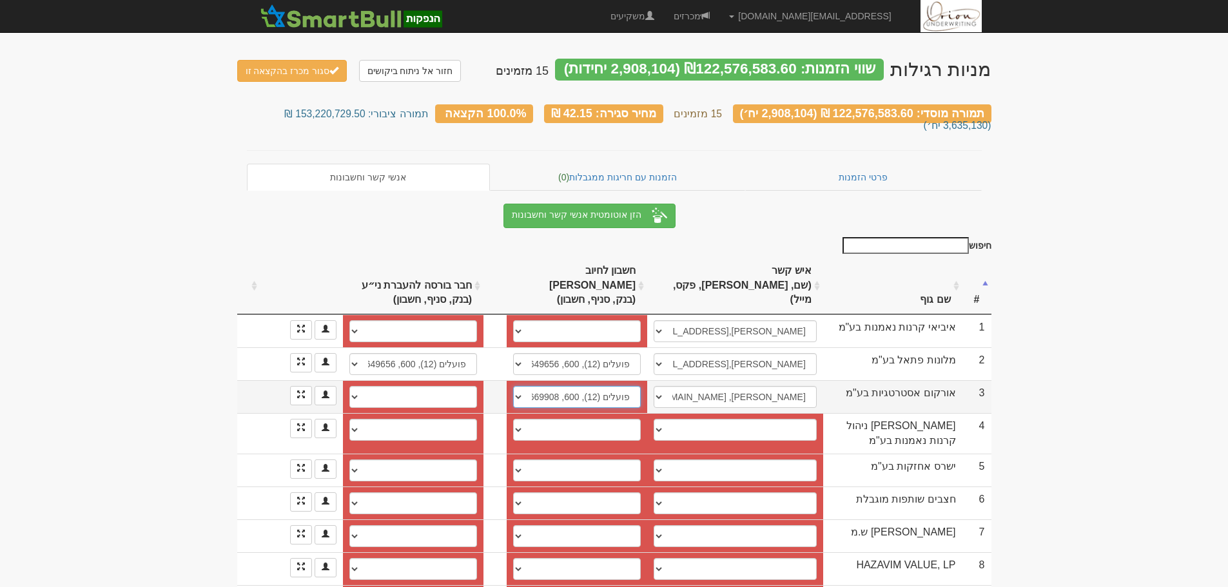
click at [513, 386] on select "בינלאומי, 46, 642347 בינלאומי, 46, 642355 בינלאומי, 46, 642371 הפועלים, 600, 66…" at bounding box center [577, 397] width 128 height 22
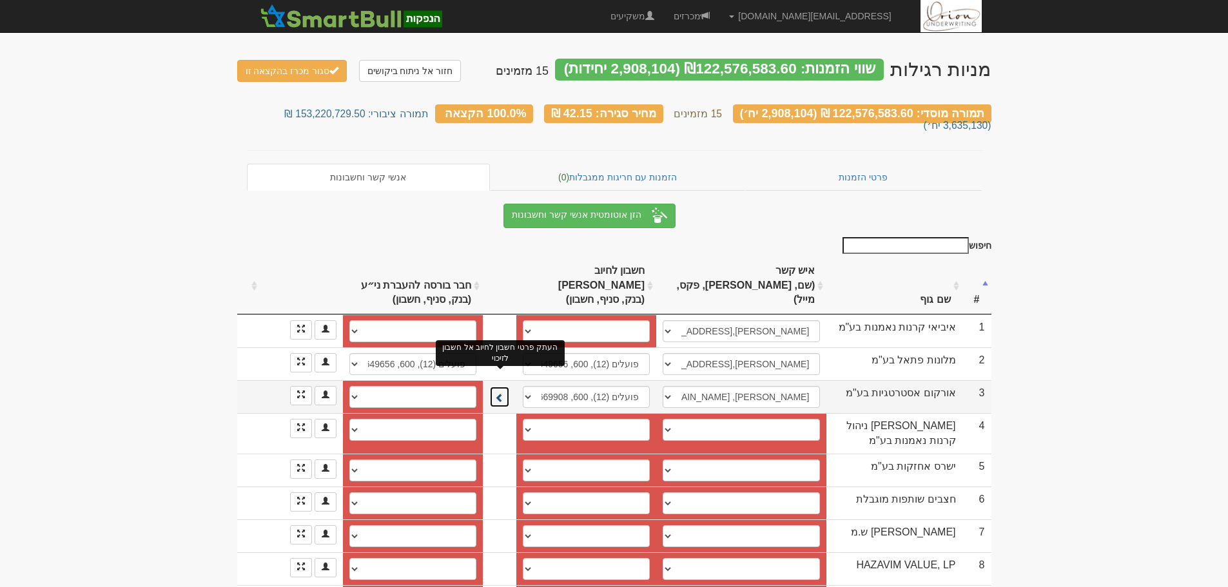
click at [499, 393] on span at bounding box center [499, 397] width 9 height 9
select select "60bde5f35765f90004f99f27"
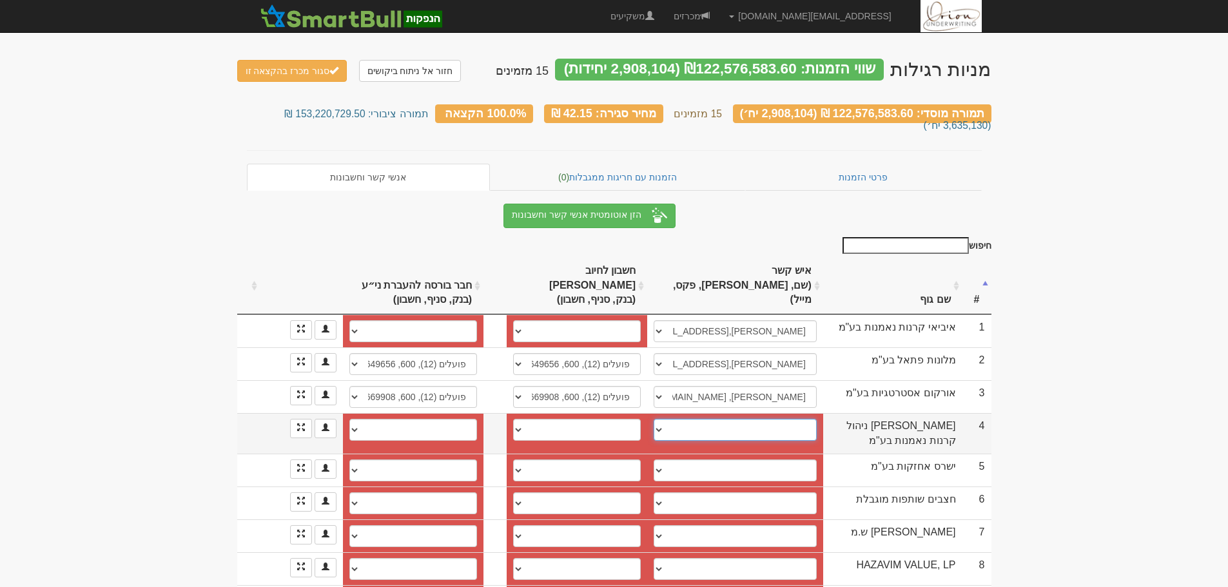
click at [727, 419] on select "יניב, 054-6530328, 037132332 אלעד ביטון, 052-8888192, elad@yl-invest.co.il ניר …" at bounding box center [735, 430] width 163 height 22
select select "5e4c393bb2c7f10004b2fe42"
click at [654, 419] on select "יניב, 054-6530328, 037132332 אלעד ביטון, 052-8888192, elad@yl-invest.co.il ניר …" at bounding box center [735, 430] width 163 height 22
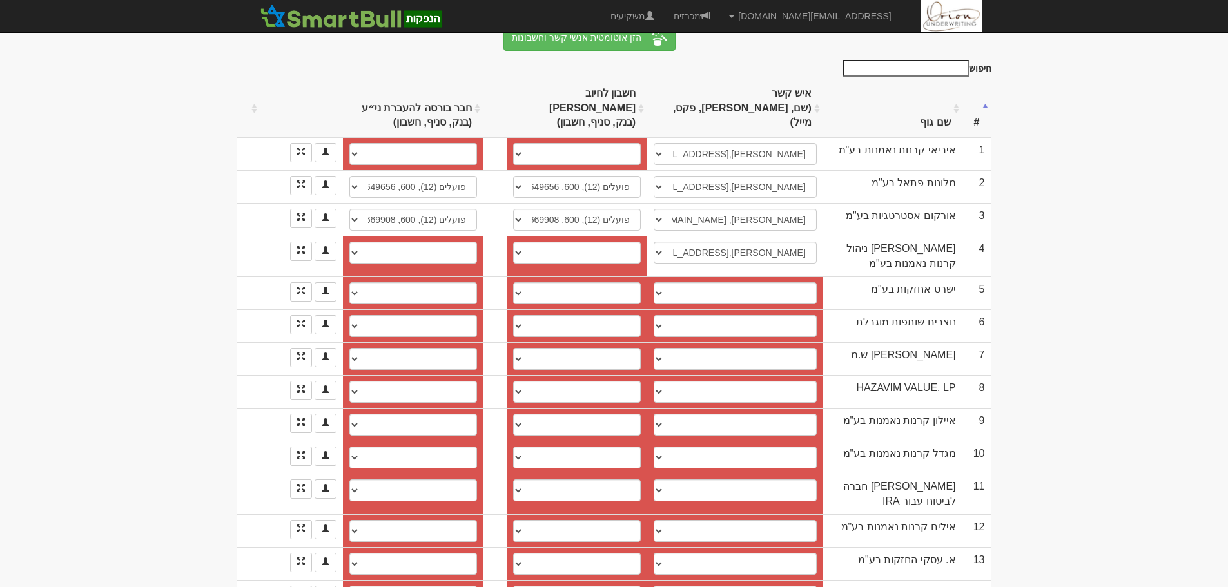
scroll to position [227, 0]
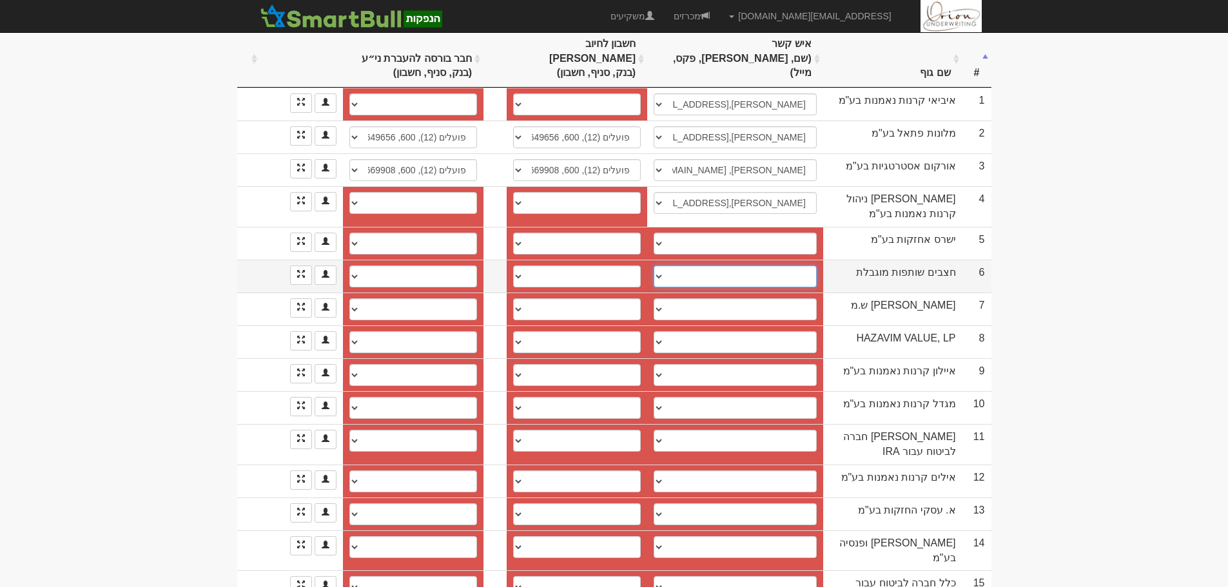
click at [786, 266] on select "יוחנן ניסים, 050-2231836, nissim@hazavim.co.il ניסים נר, 050-2231836, nissimner…" at bounding box center [735, 277] width 163 height 22
select select "681a20077b9c209d55ae74e4"
click at [654, 266] on select "יוחנן ניסים, 050-2231836, nissim@hazavim.co.il ניסים נר, 050-2231836, nissimner…" at bounding box center [735, 277] width 163 height 22
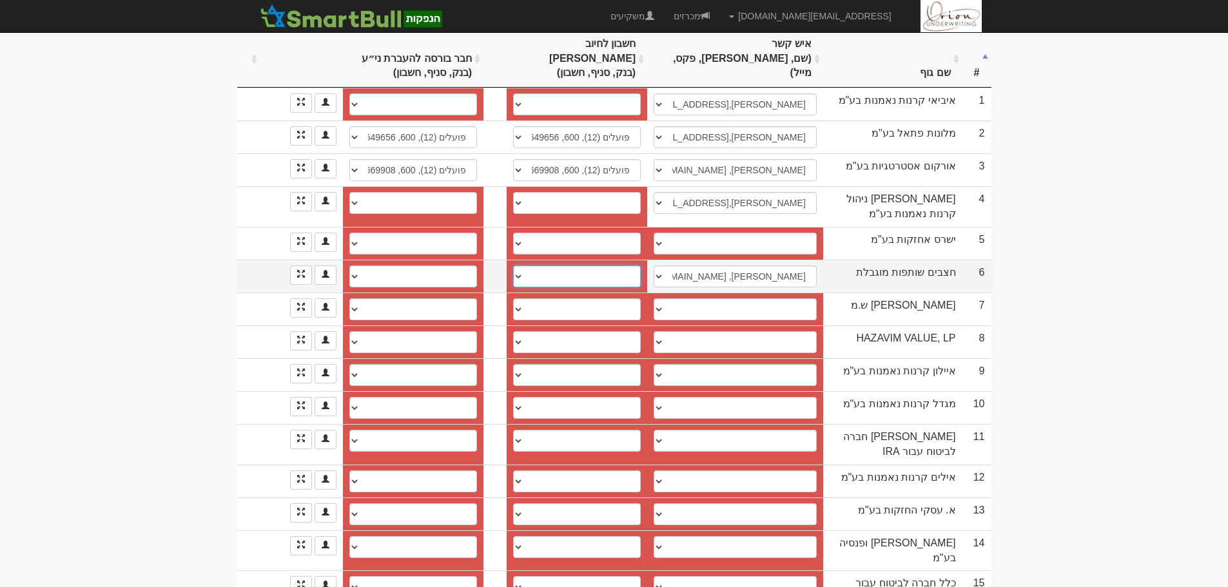
click at [598, 266] on select "פועלים, 600, 362608 פועלים , 600, 362608 פועלים (12), 600, 362608 פועלים (12), …" at bounding box center [577, 277] width 128 height 22
select select "68405d38fb67823a5a2fdd49"
click at [513, 266] on select "פועלים, 600, 362608 פועלים , 600, 362608 פועלים (12), 600, 362608 פועלים (12), …" at bounding box center [577, 277] width 128 height 22
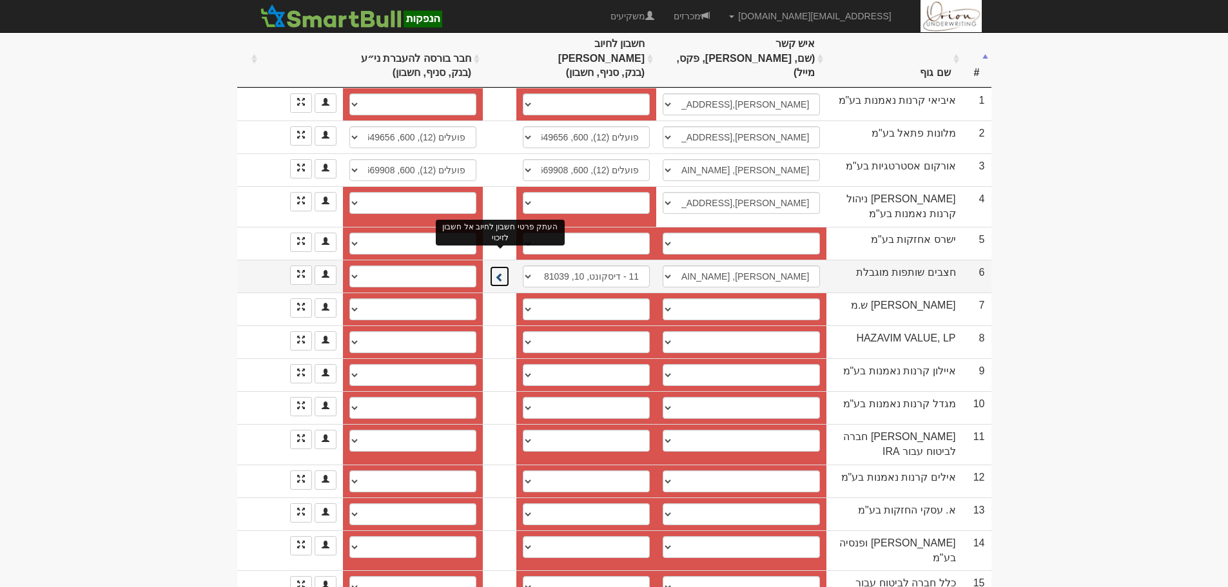
click at [508, 266] on button at bounding box center [499, 277] width 21 height 22
select select "682de7e2091e2307dd55b208"
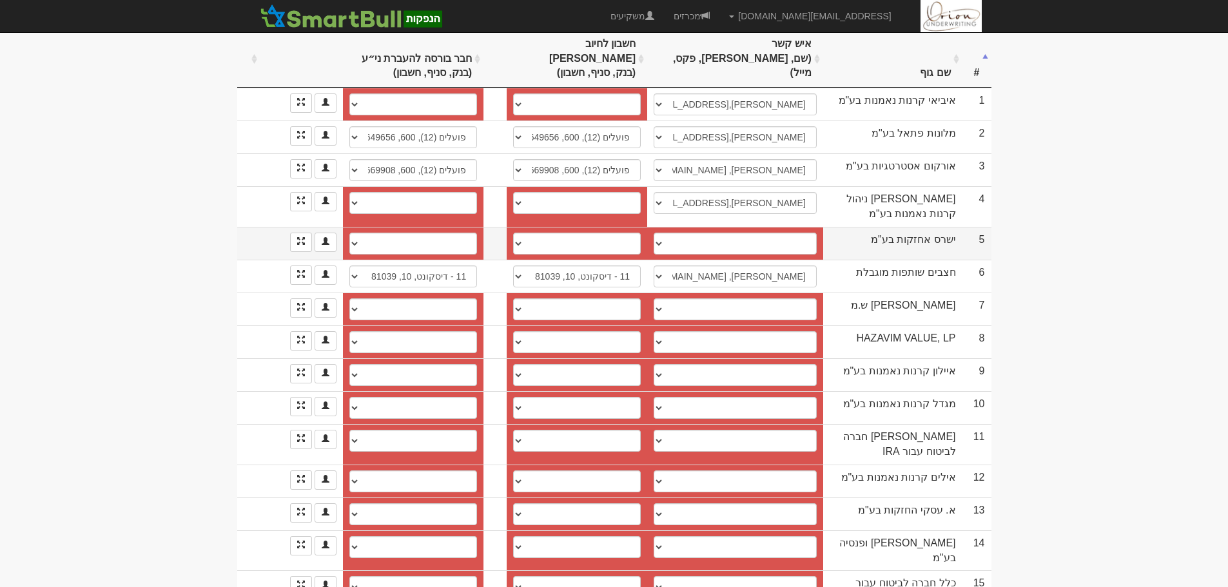
click at [557, 227] on td "חשבון חדש" at bounding box center [577, 243] width 141 height 33
click at [558, 233] on select "חשבון חדש" at bounding box center [577, 244] width 128 height 22
select select "new_billing"
click at [518, 233] on select "חשבון חדש" at bounding box center [577, 244] width 128 height 22
select select
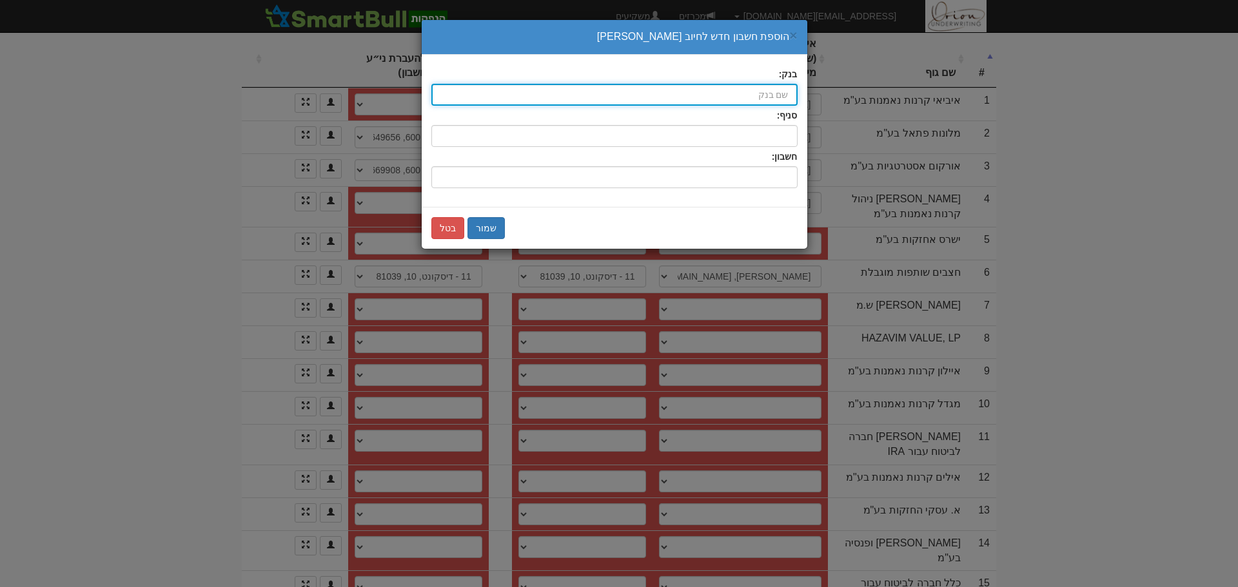
click at [743, 99] on input "בנק:" at bounding box center [614, 95] width 366 height 22
type input "מ"
type input "מזרחי (20)"
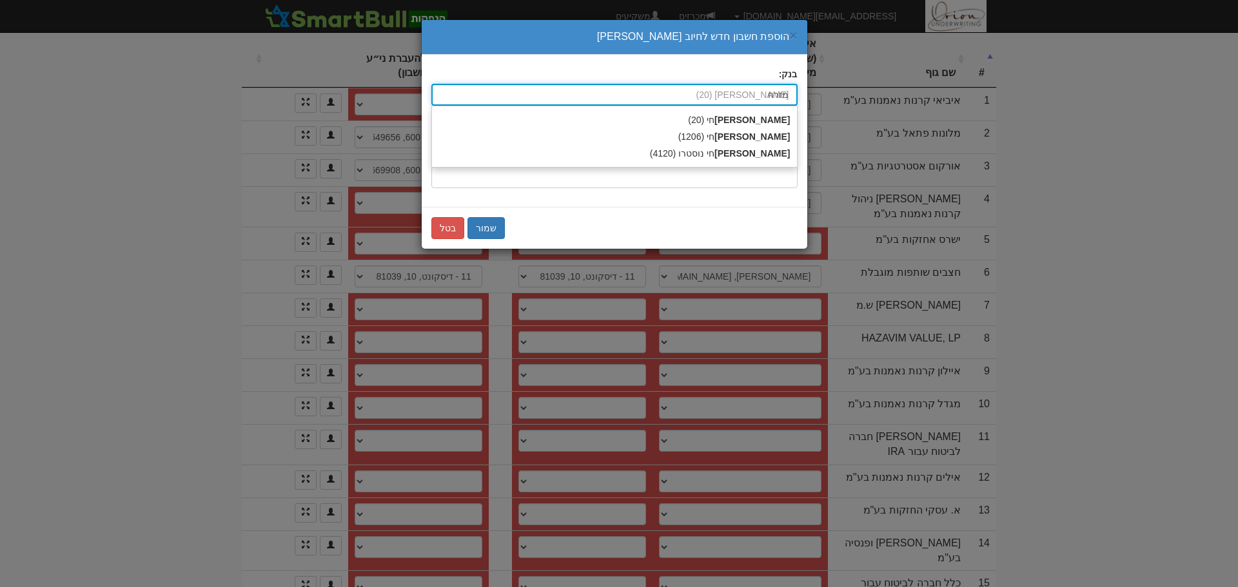
type input "מזרחי"
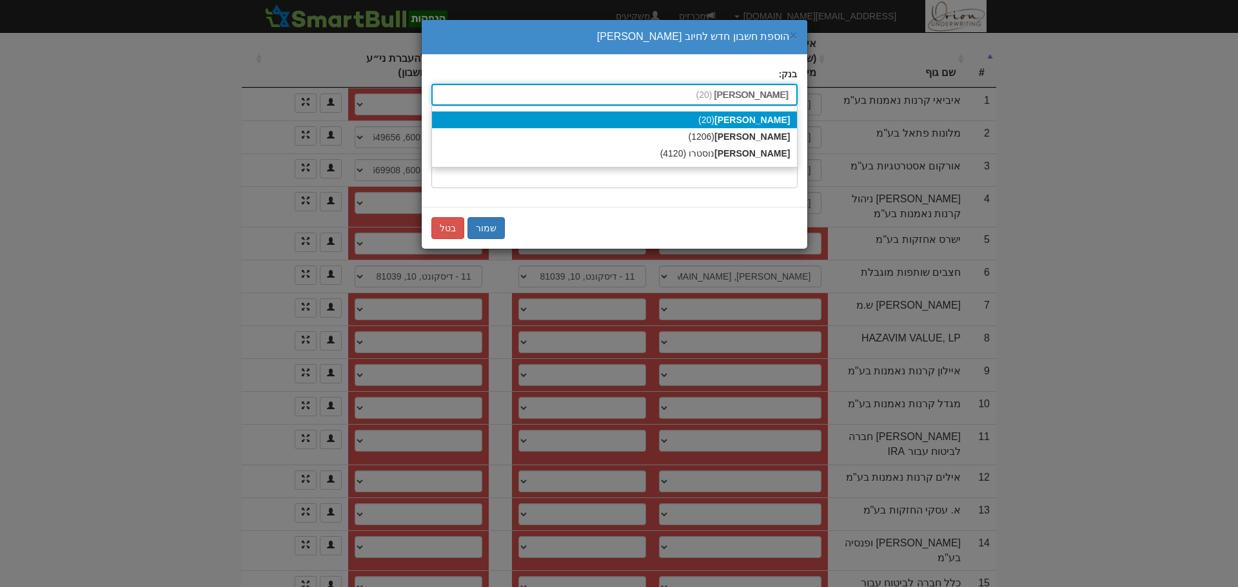
click at [759, 116] on div "מזרחי (20)" at bounding box center [614, 120] width 365 height 17
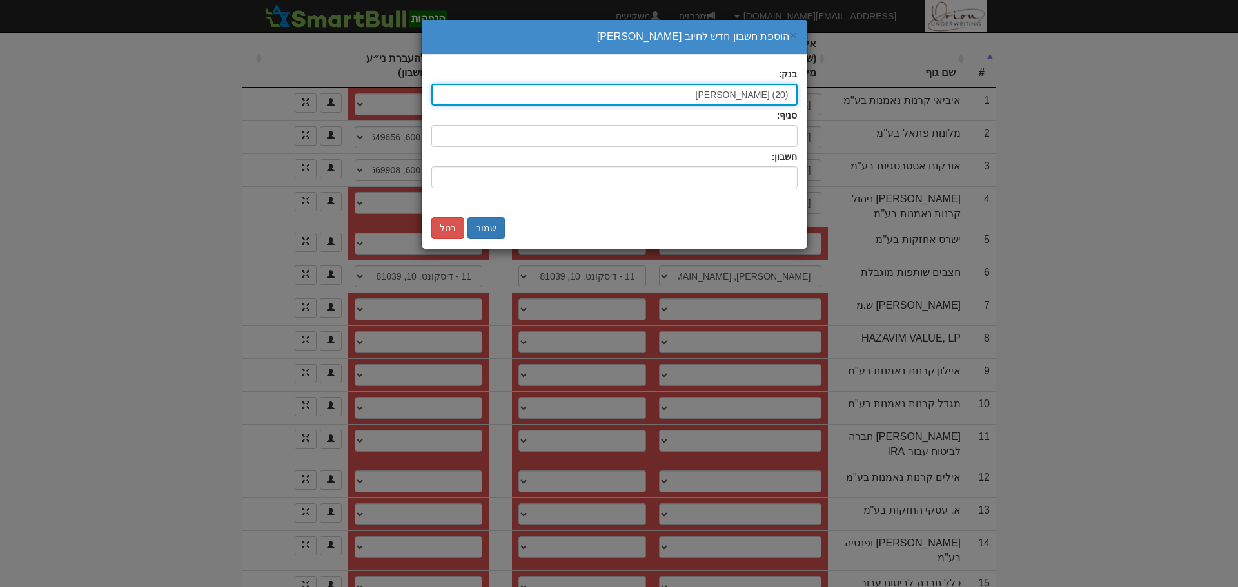
type input "מזרחי (20)"
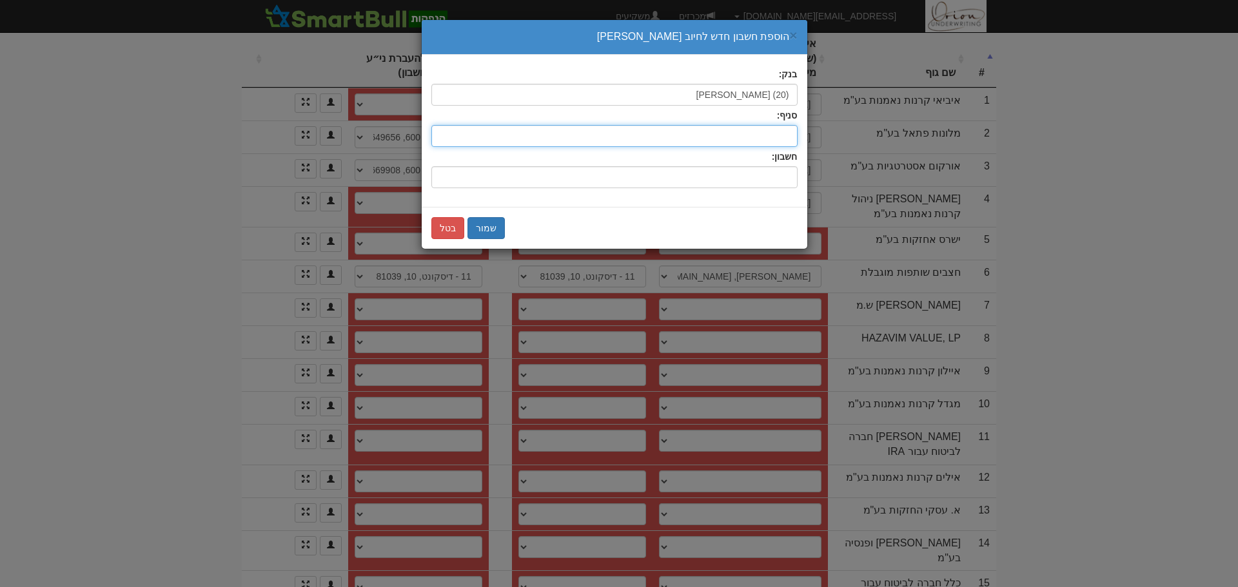
click at [759, 128] on input "סניף:" at bounding box center [614, 136] width 366 height 22
type input "408"
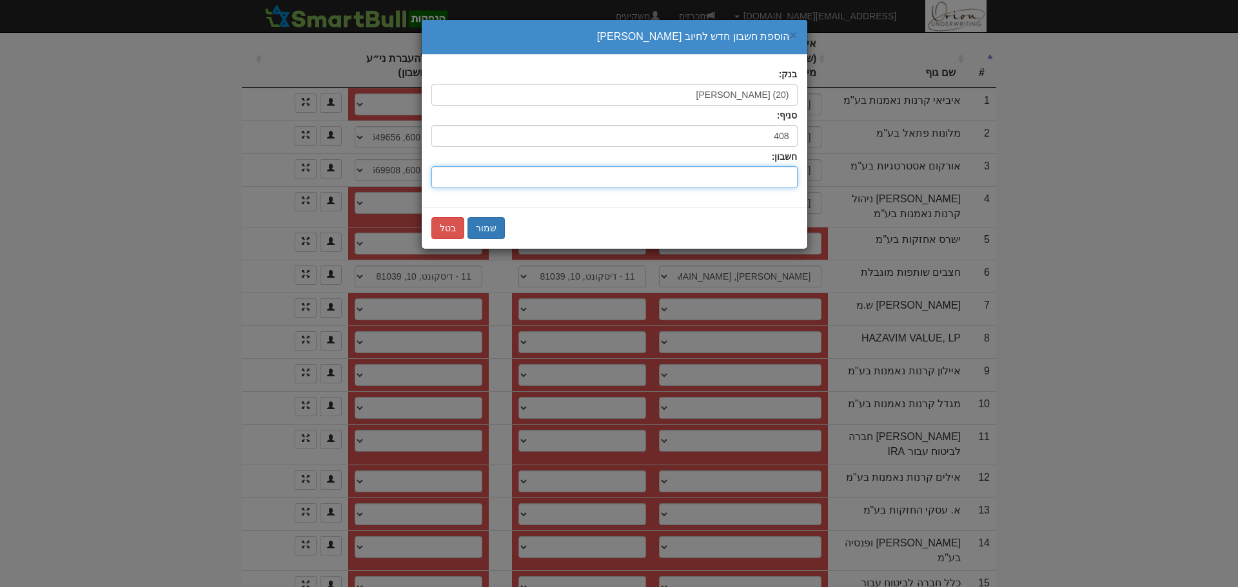
click at [772, 173] on input "חשבון:" at bounding box center [614, 177] width 366 height 22
type input "566674"
click at [494, 229] on button "שמור" at bounding box center [485, 228] width 37 height 22
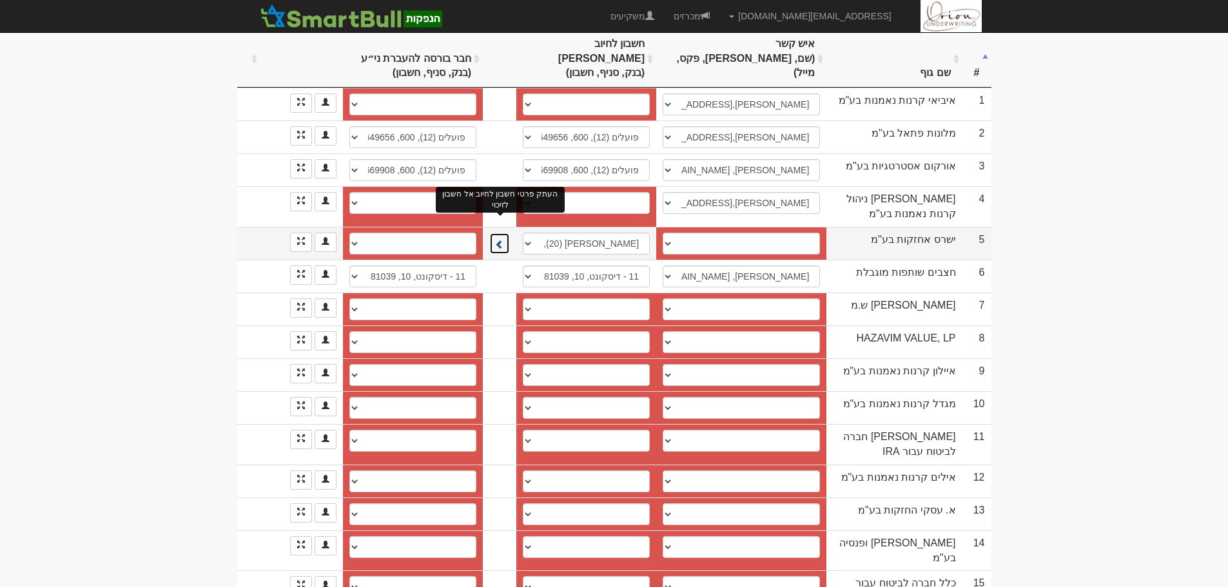
click at [503, 240] on span at bounding box center [499, 244] width 9 height 9
click at [738, 233] on select "────────── איש קשר חדש" at bounding box center [741, 244] width 157 height 22
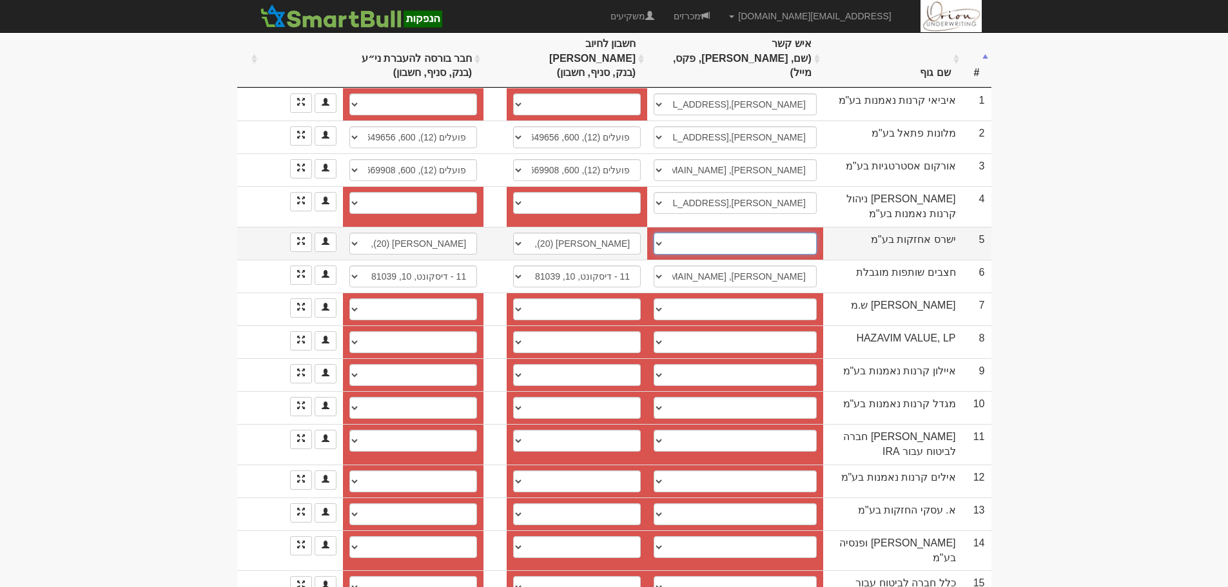
select select "new_contact"
click at [658, 233] on select "────────── איש קשר חדש" at bounding box center [735, 244] width 163 height 22
select select
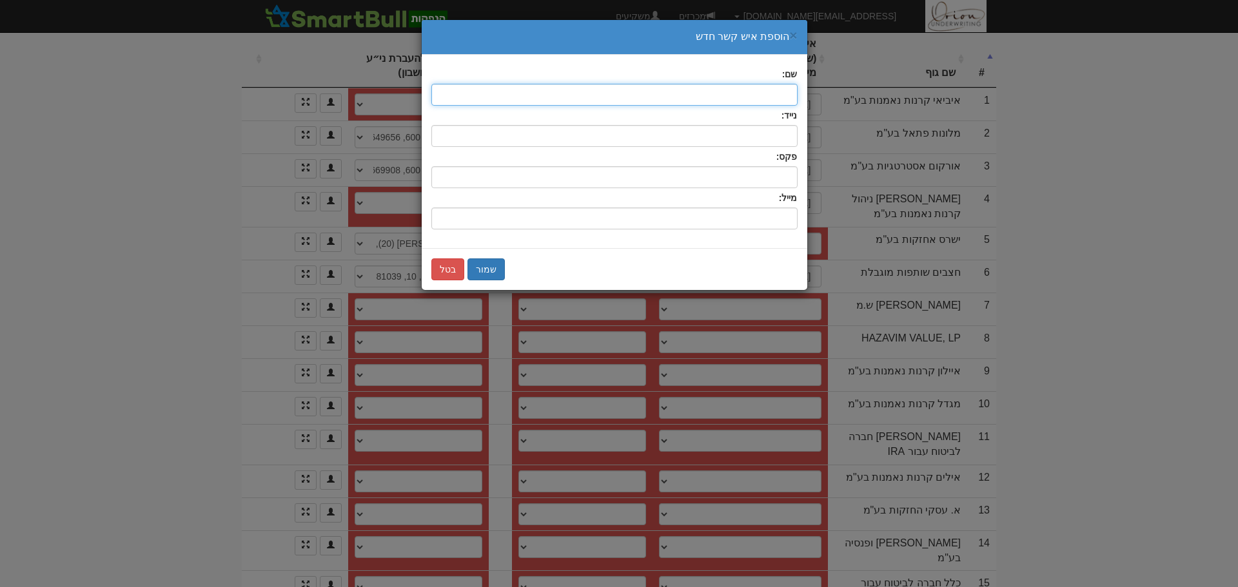
click at [722, 92] on input "text" at bounding box center [614, 95] width 366 height 22
type input "יהונתן"
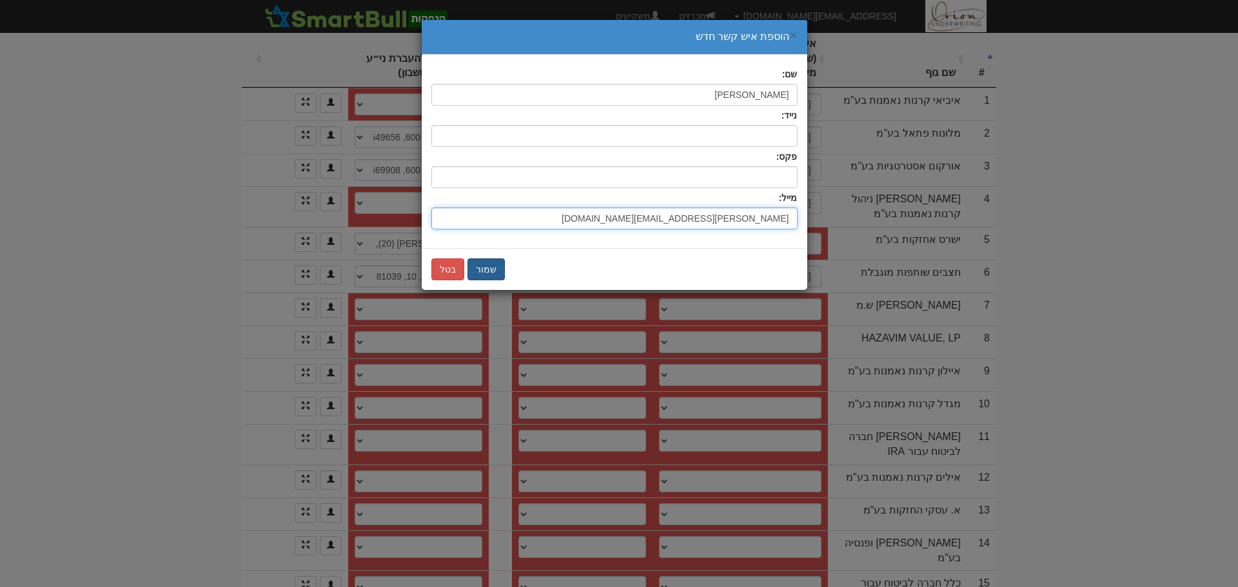
type input "johnatan@rassco.co.il"
click at [494, 275] on button "שמור" at bounding box center [485, 270] width 37 height 22
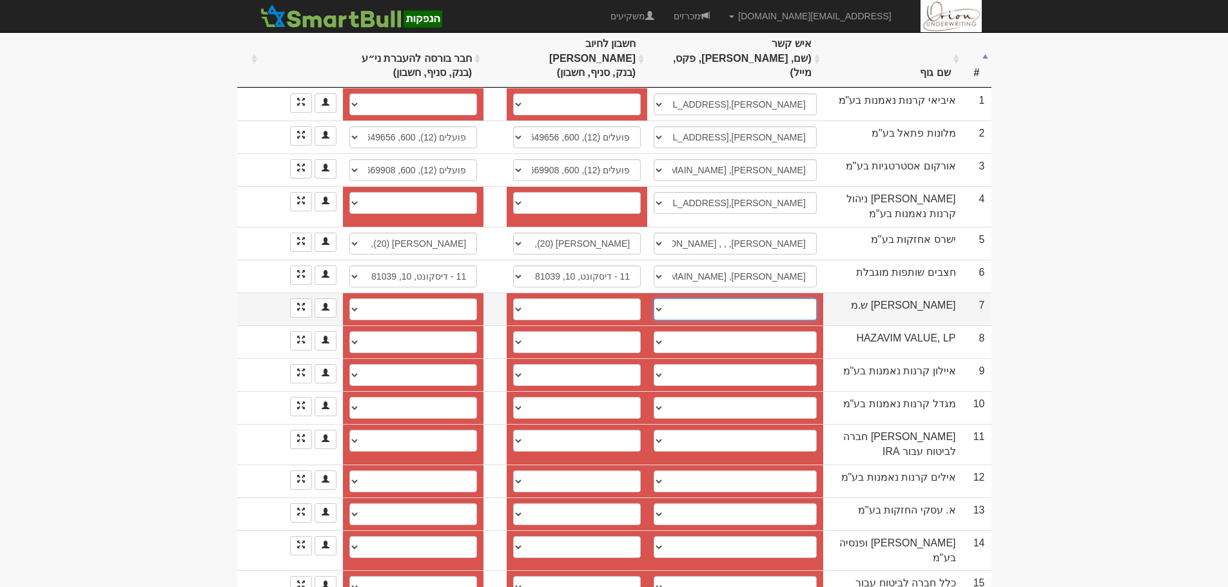
click at [743, 298] on select "שגיא פרידמן, 052-320-2548, sagi@hazavim.co.il ────────── איש קשר חדש" at bounding box center [735, 309] width 163 height 22
select select "6852d25ec11be78bd0201f83"
click at [654, 298] on select "שגיא פרידמן, 052-320-2548, sagi@hazavim.co.il ────────── איש קשר חדש" at bounding box center [735, 309] width 163 height 22
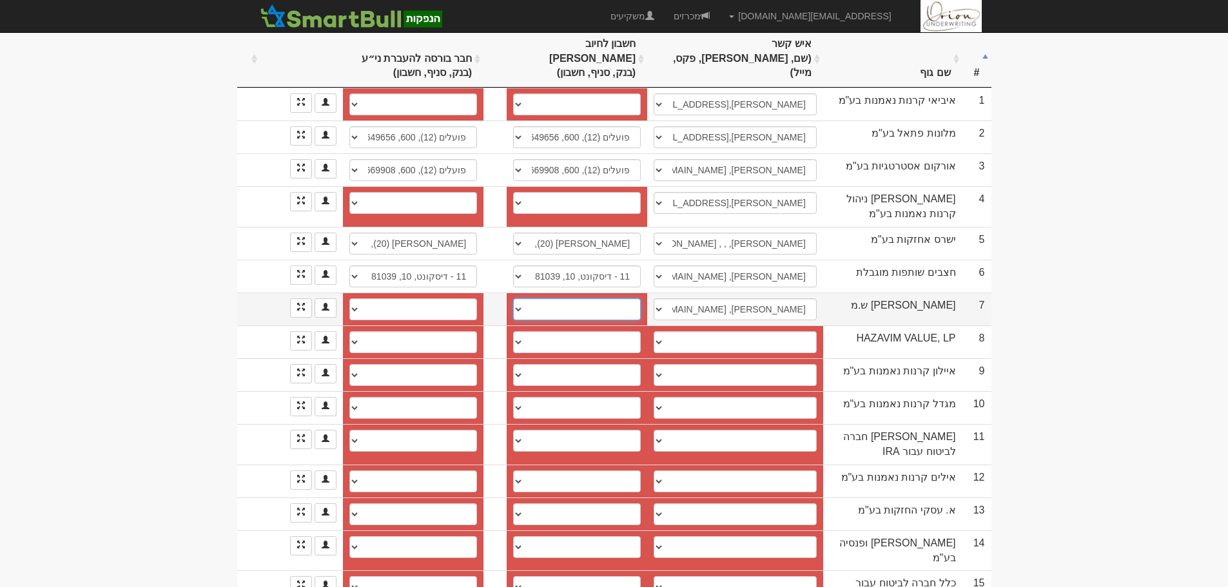
click at [629, 298] on select "31 - בינלאומי, 46, 920304 חשבון חדש" at bounding box center [577, 309] width 128 height 22
select select "new_billing"
click at [518, 298] on select "31 - בינלאומי, 46, 920304 חשבון חדש" at bounding box center [577, 309] width 128 height 22
select select
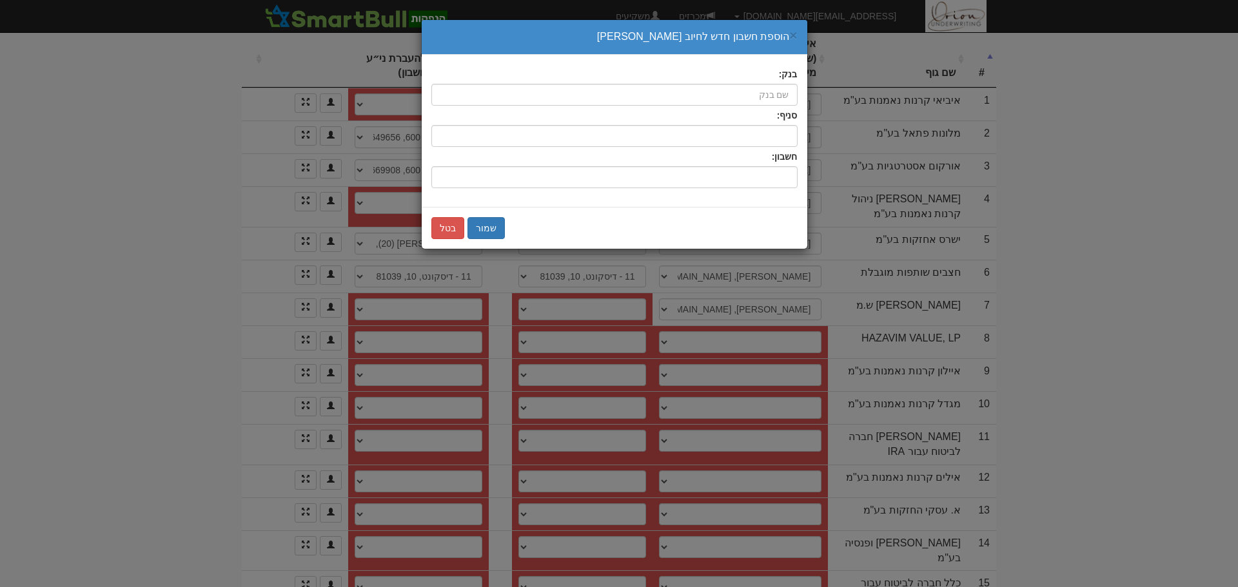
click at [732, 109] on div "סניף:" at bounding box center [614, 128] width 366 height 38
click at [742, 90] on input "בנק:" at bounding box center [614, 95] width 366 height 22
type input "s"
type input "ד"
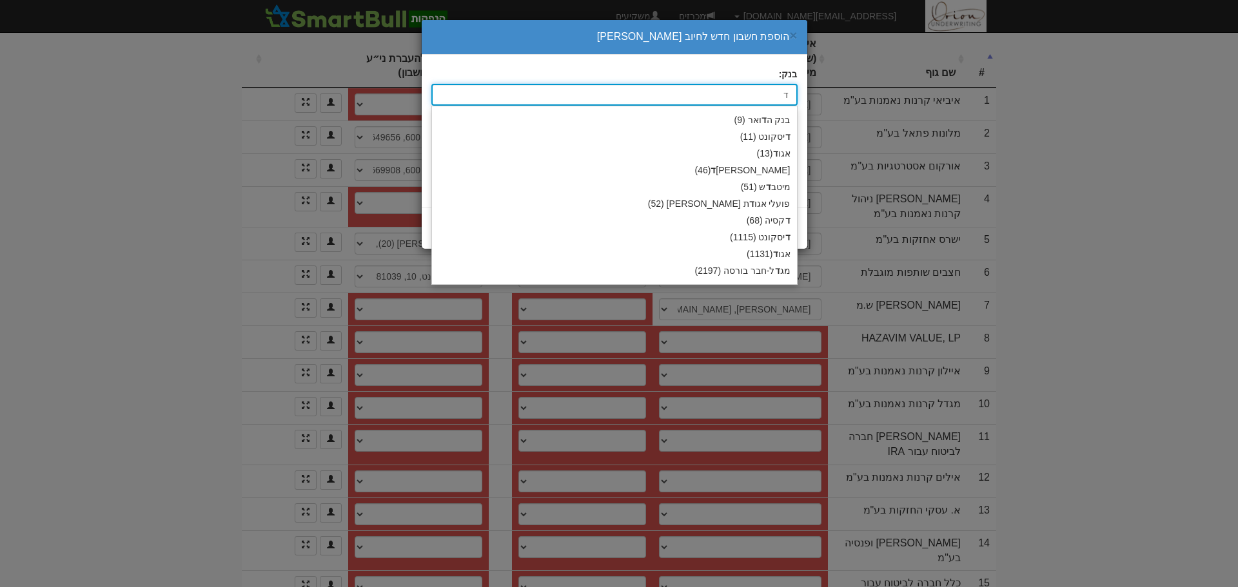
type input "דיסקונט (11)"
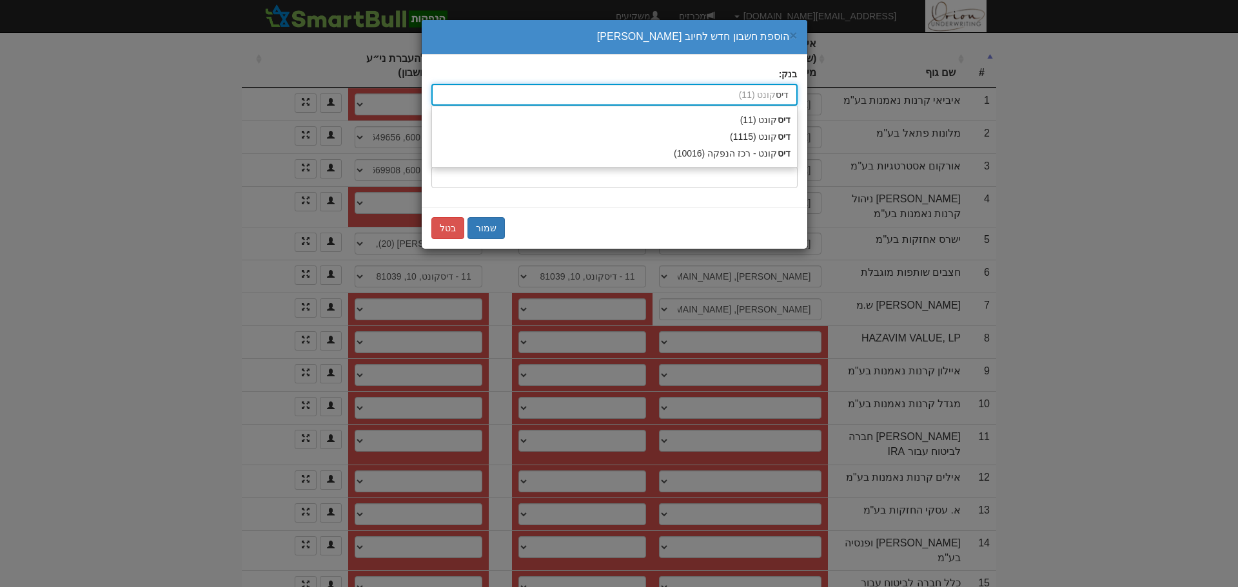
type input "דיסק"
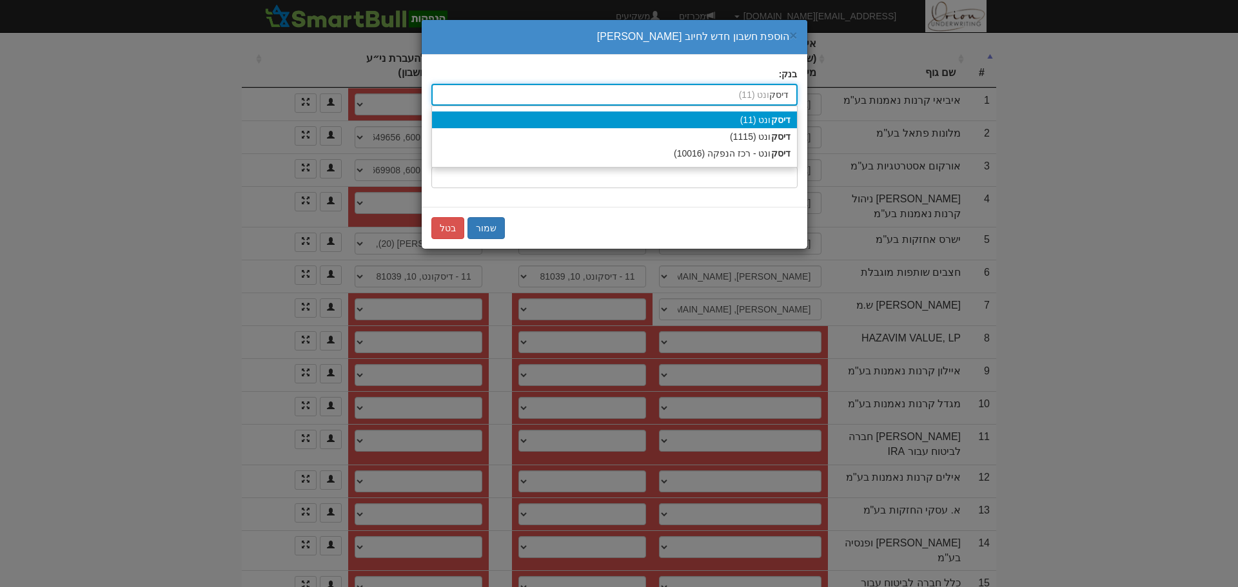
click at [759, 122] on div "דיסק ונט (11)" at bounding box center [614, 120] width 365 height 17
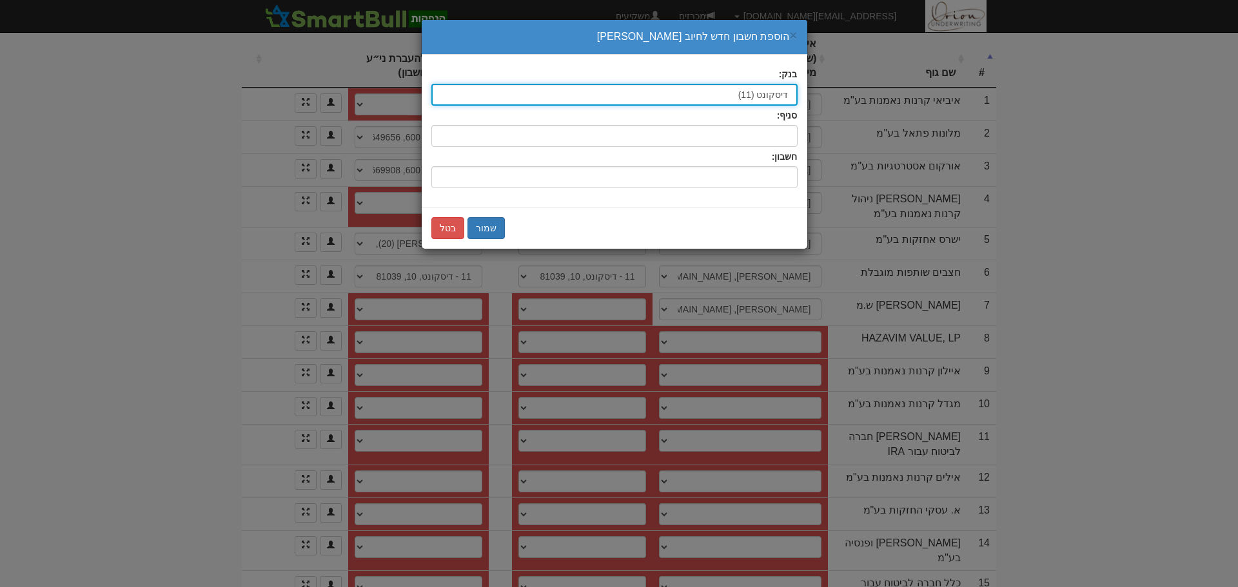
type input "דיסקונט (11)"
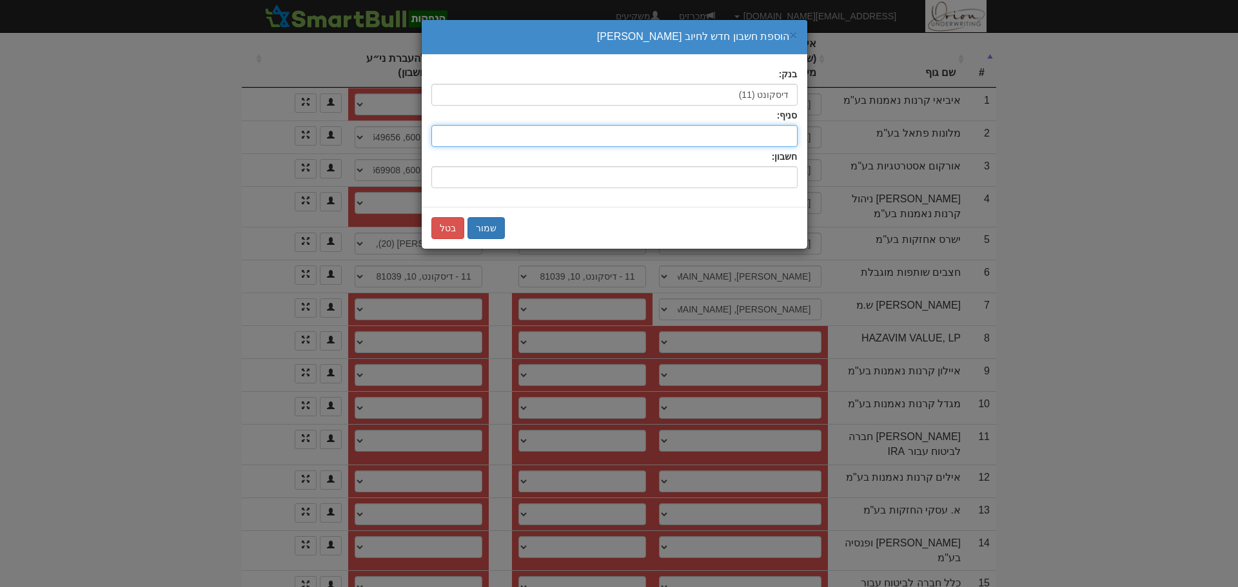
click at [762, 130] on input "סניף:" at bounding box center [614, 136] width 366 height 22
type input "10"
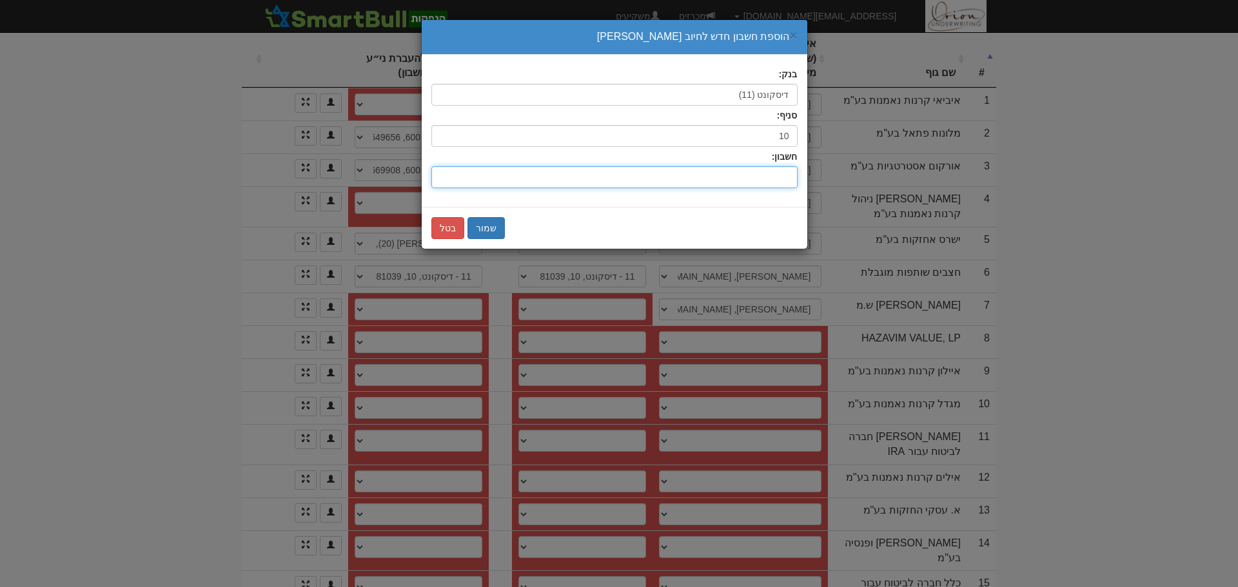
click at [767, 182] on input "חשבון:" at bounding box center [614, 177] width 366 height 22
type input "129198"
click at [494, 226] on button "שמור" at bounding box center [485, 228] width 37 height 22
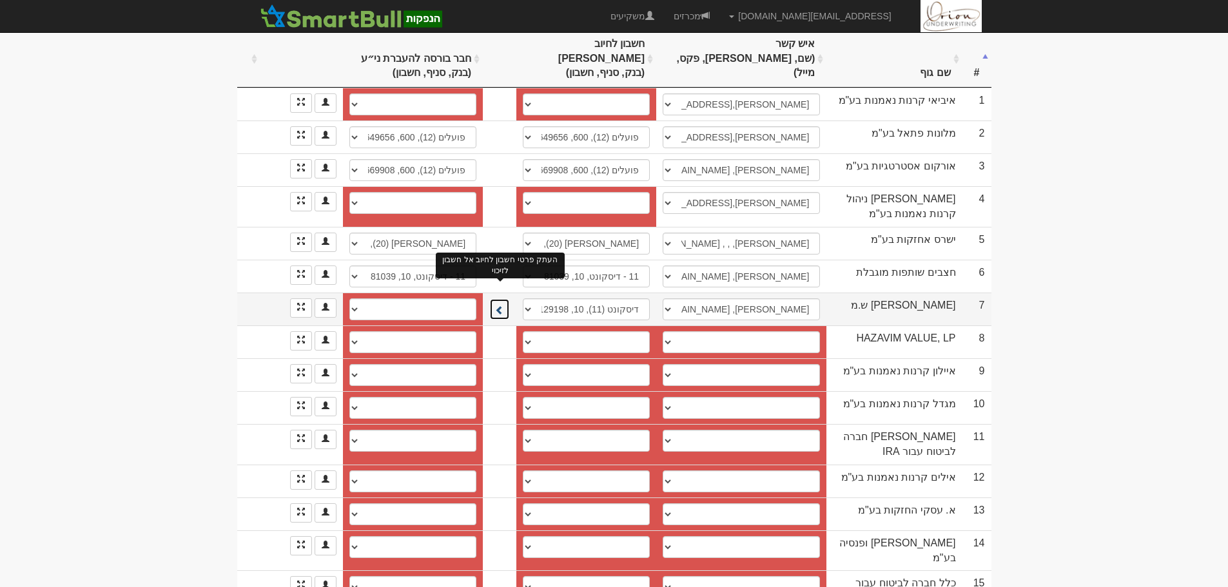
click at [505, 298] on button at bounding box center [499, 309] width 21 height 22
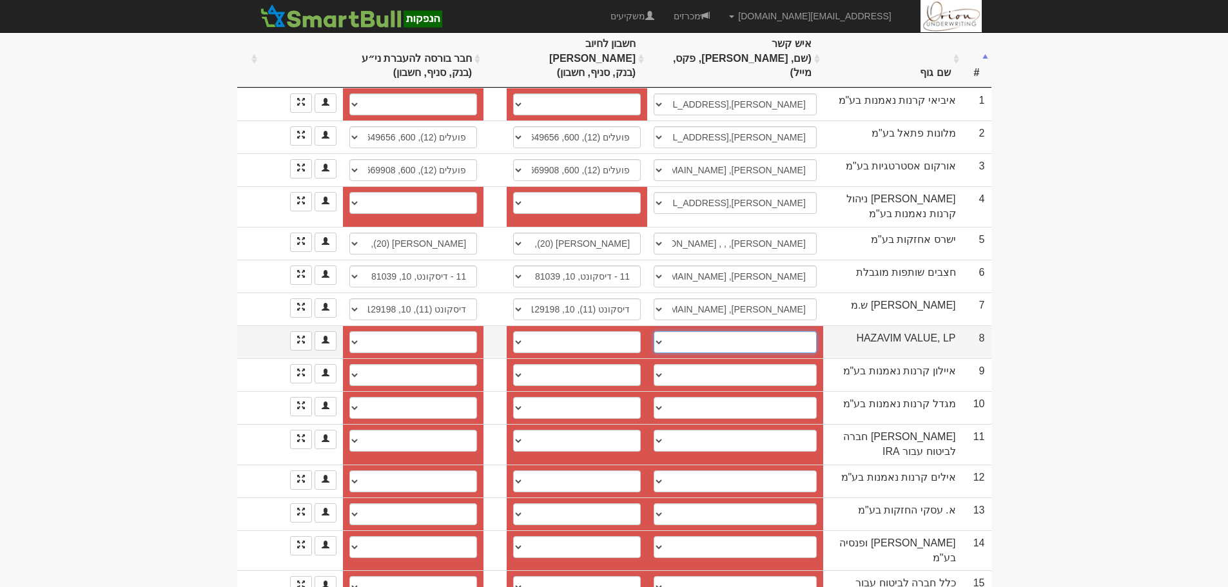
click at [698, 331] on select "שגיא, sagi@hazavim.co.il ────────── איש קשר חדש" at bounding box center [735, 342] width 163 height 22
select select "674f0cb6e74e83a7a3573592"
click at [654, 331] on select "שגיא, sagi@hazavim.co.il ────────── איש קשר חדש" at bounding box center [735, 342] width 163 height 22
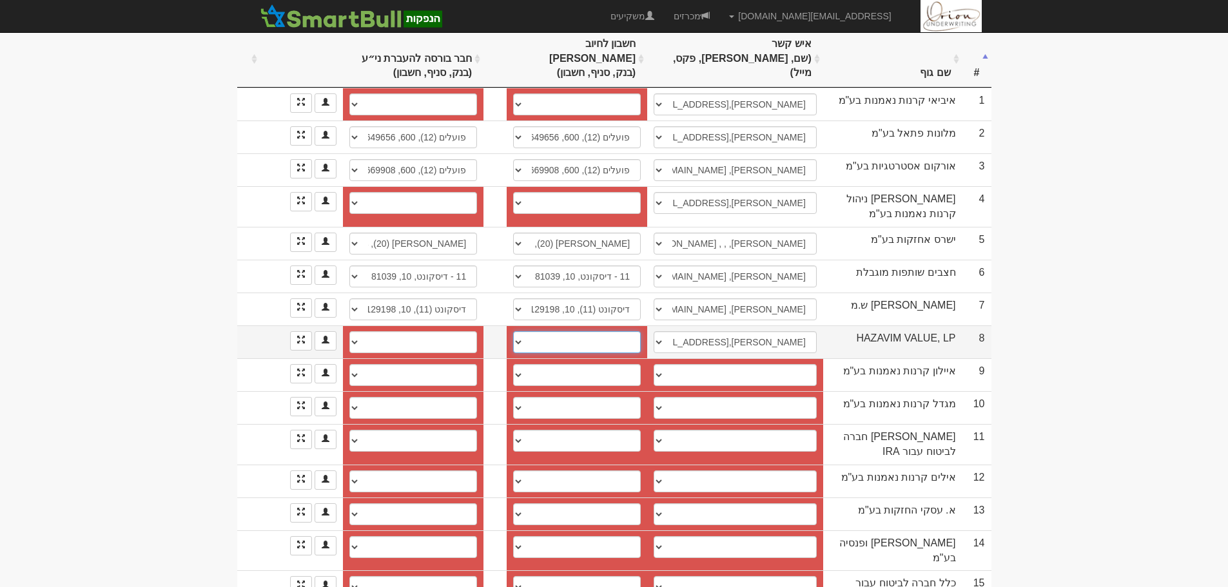
click at [629, 331] on select "דיסקונט (11), 10, 177338 חשבון חדש" at bounding box center [577, 342] width 128 height 22
select select "674f0d64e74e83a7a3573731"
click at [513, 331] on select "דיסקונט (11), 10, 177338 חשבון חדש" at bounding box center [577, 342] width 128 height 22
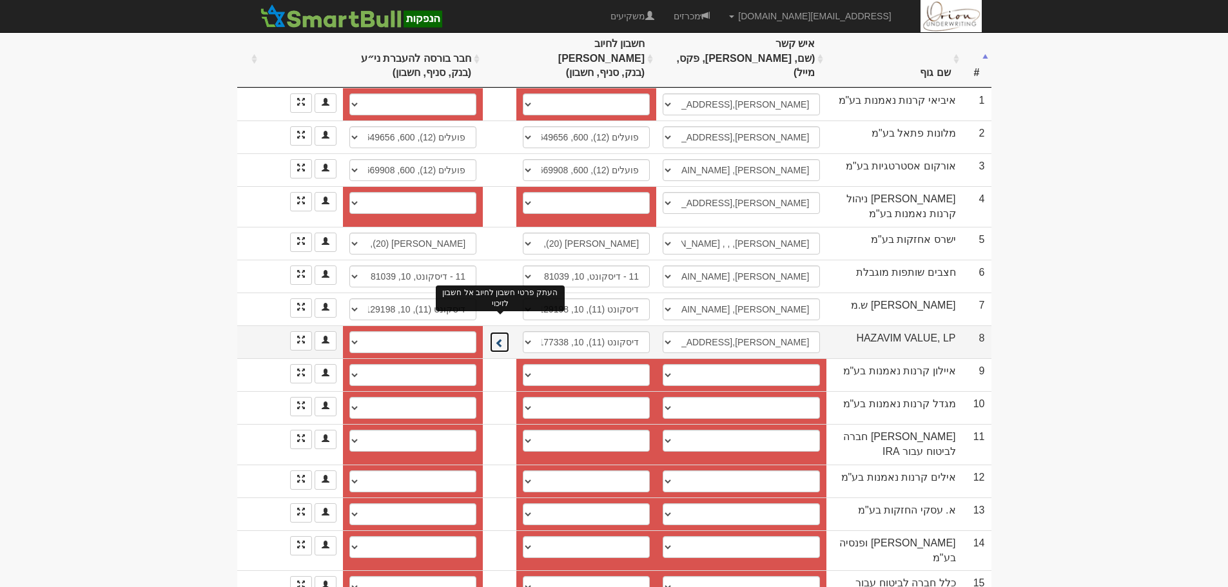
click at [500, 338] on span at bounding box center [499, 342] width 9 height 9
select select "674f0d67e74e83a7a3573740"
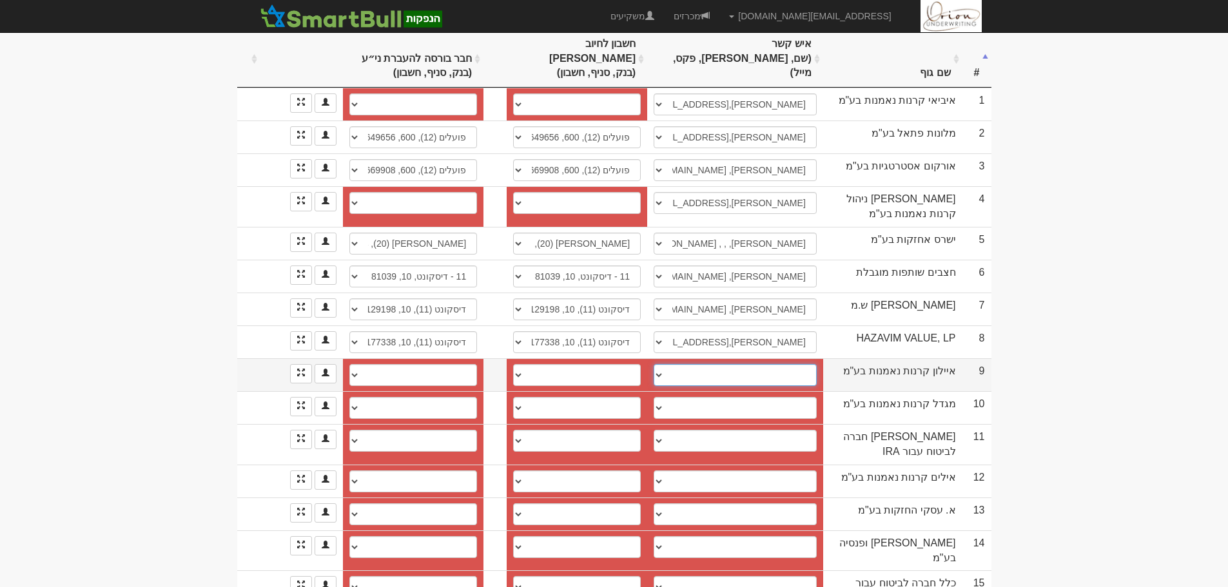
click at [747, 364] on select "שירן, 050-4500331, 037567880, shiran-g@ayalon-inv.co.il נדיה סטפנוב, 0547318350…" at bounding box center [735, 375] width 163 height 22
select select "65919e2c782ba811439ec114"
click at [654, 364] on select "שירן, 050-4500331, 037567880, shiran-g@ayalon-inv.co.il נדיה סטפנוב, 0547318350…" at bounding box center [735, 375] width 163 height 22
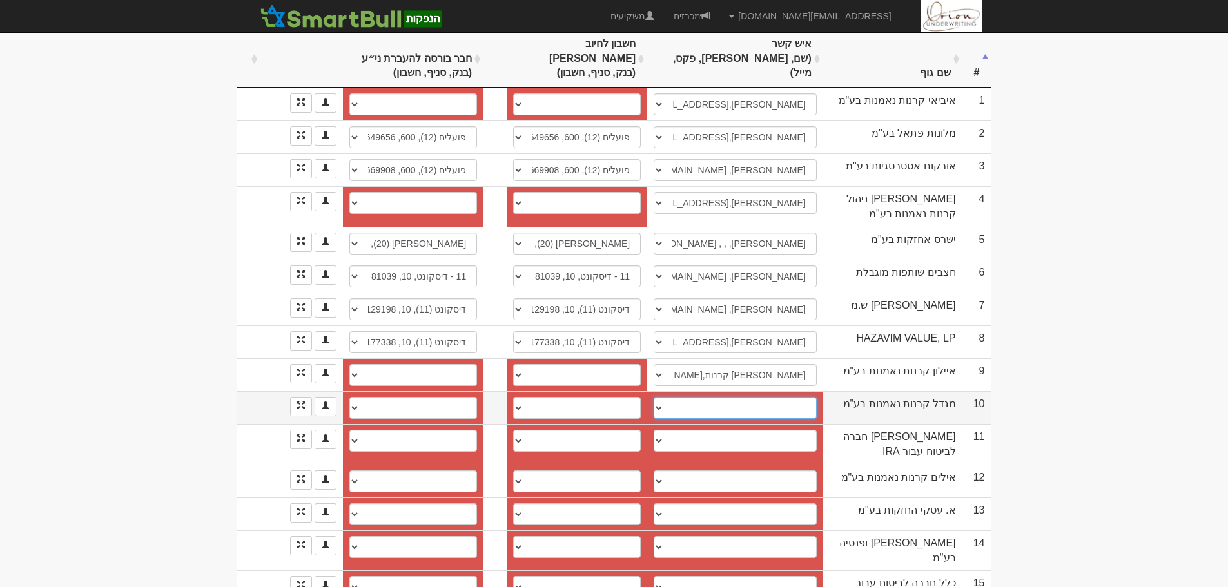
click at [739, 397] on select "יניב אדם, 054-2474412, 03-5606027, yanivada@msh.co.il שלמה לובלין, 0546672563, …" at bounding box center [735, 408] width 163 height 22
select select "57d1935af471bf11003545ce"
click at [654, 397] on select "יניב אדם, 054-2474412, 03-5606027, yanivada@msh.co.il שלמה לובלין, 0546672563, …" at bounding box center [735, 408] width 163 height 22
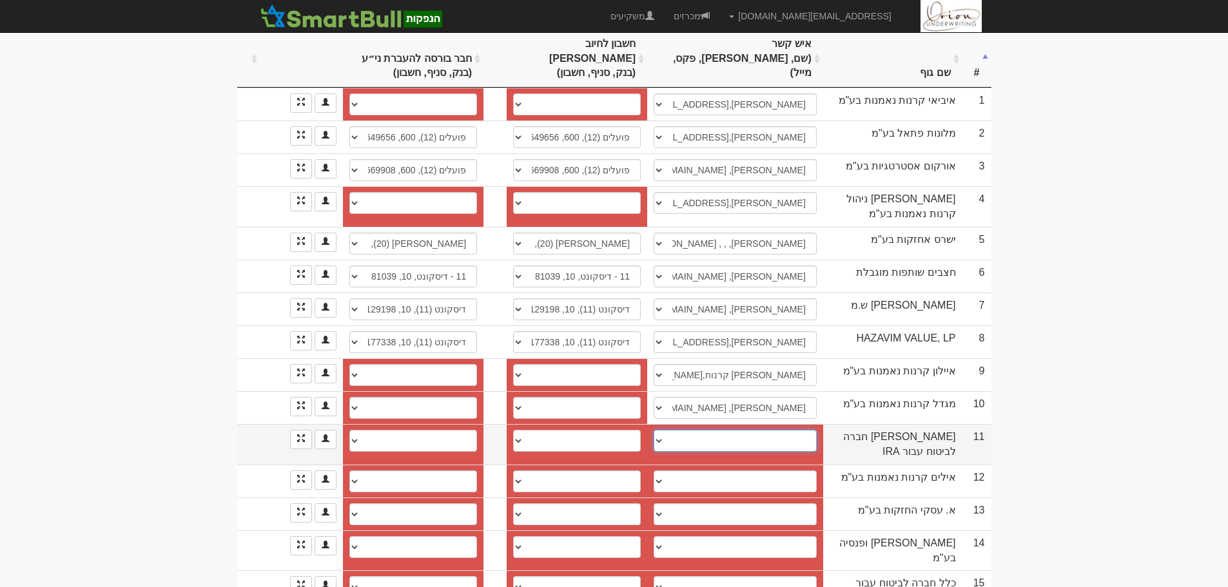
click at [726, 430] on select "────────── איש קשר חדש" at bounding box center [735, 441] width 163 height 22
click at [1129, 366] on body "hanpaka@orion-uw.com הגדרות חשבונות הנפקה תבניות הודעות קיבול" at bounding box center [614, 199] width 1228 height 852
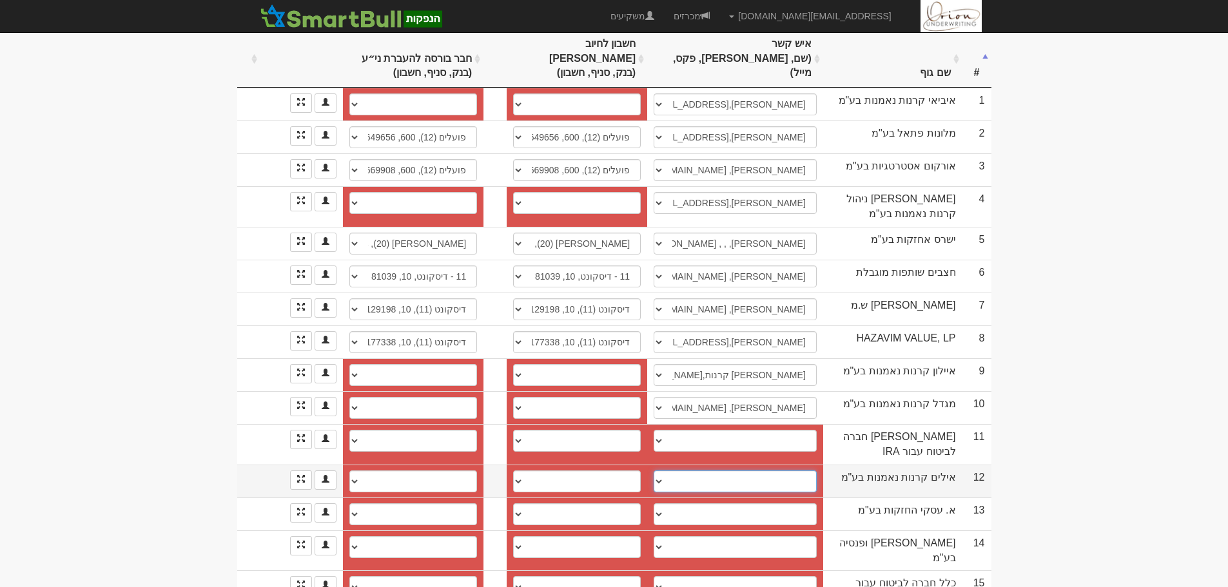
click at [725, 471] on select "לימור פרוסט, 054-2588277, 09-9707182, limorf@ayalim-funds.co.il מלאני, 054-5526…" at bounding box center [735, 482] width 163 height 22
select select "62f52a8766cea0b38942791e"
click at [654, 471] on select "לימור פרוסט, 054-2588277, 09-9707182, limorf@ayalim-funds.co.il מלאני, 054-5526…" at bounding box center [735, 482] width 163 height 22
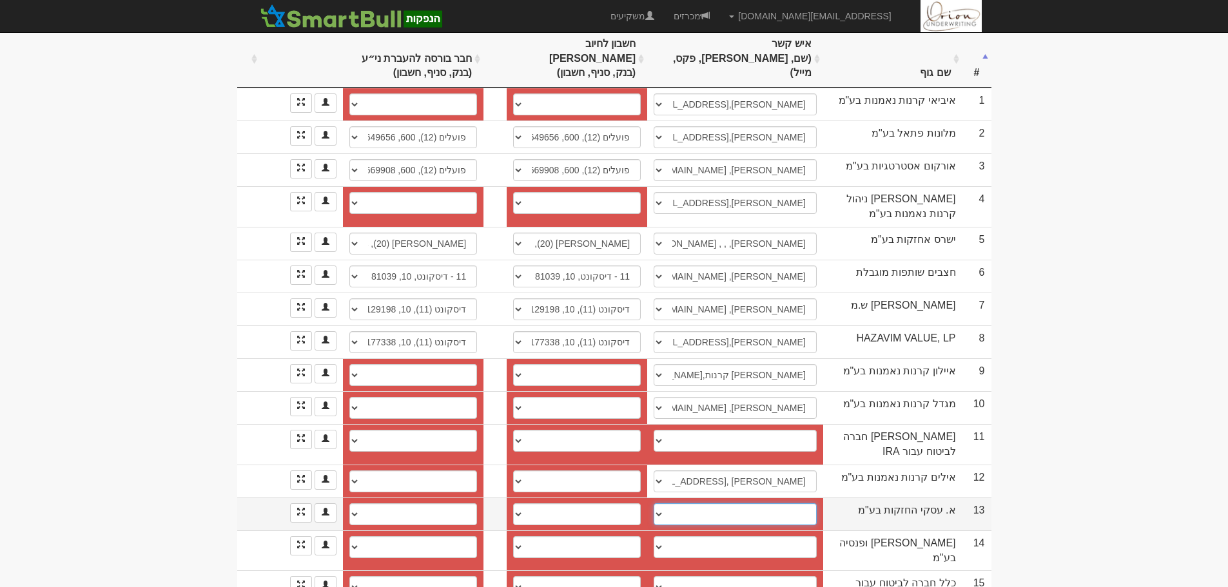
click at [775, 503] on select "לירן דמתי, liran@mdt.co.il ────────── איש קשר חדש" at bounding box center [735, 514] width 163 height 22
select select "new_contact"
click at [658, 503] on select "לירן דמתי, liran@mdt.co.il ────────── איש קשר חדש" at bounding box center [735, 514] width 163 height 22
select select
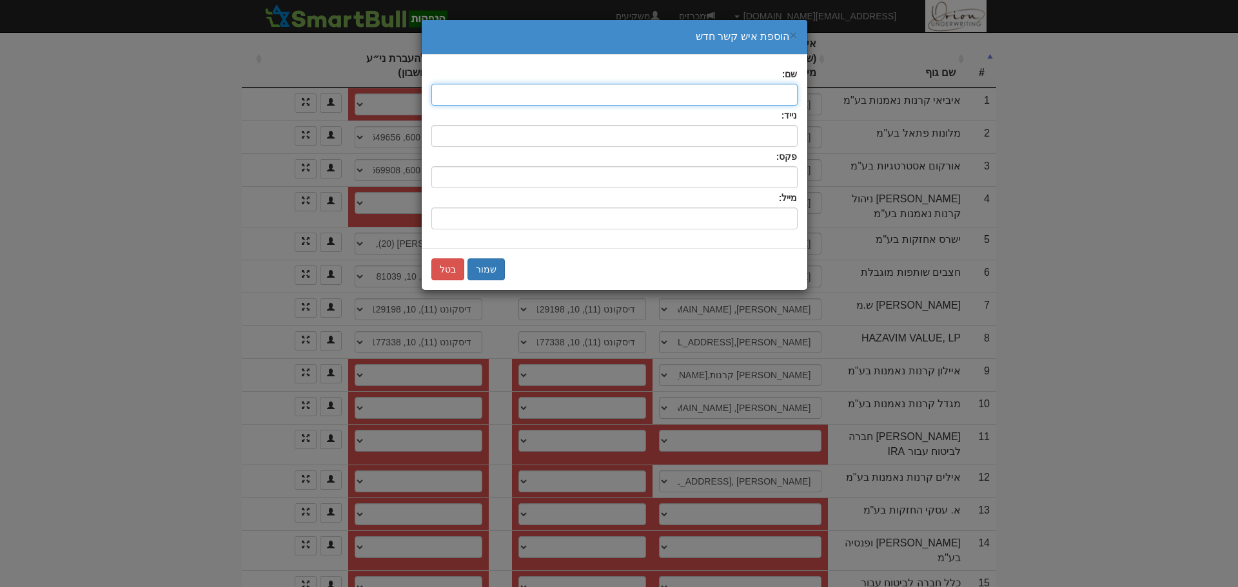
click at [755, 94] on input "text" at bounding box center [614, 95] width 366 height 22
type input "אבשלום"
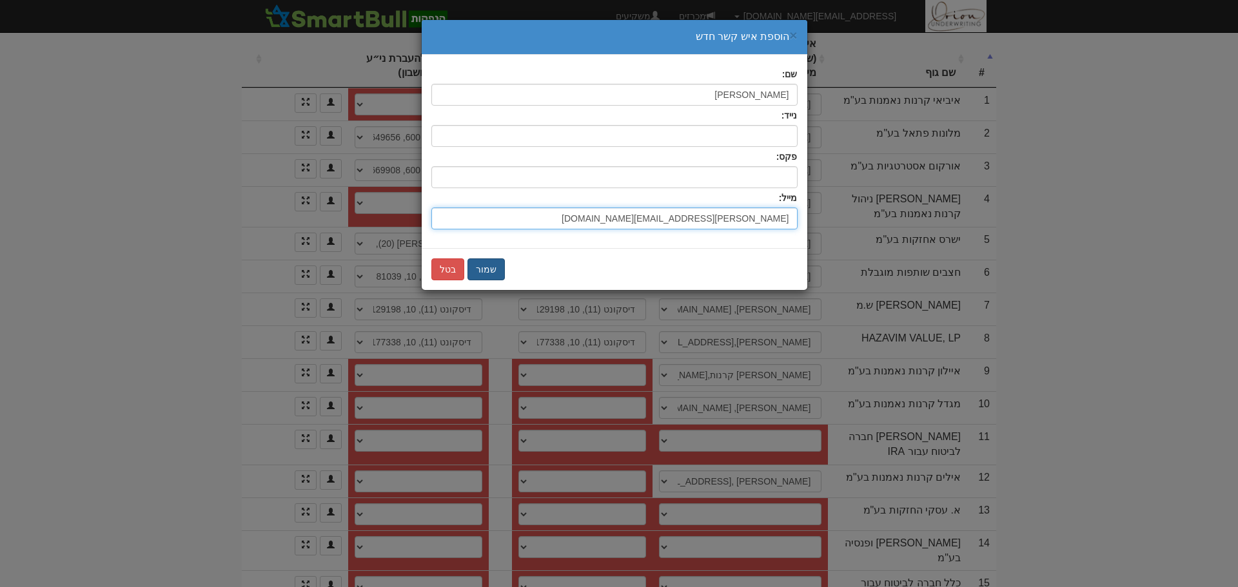
type input "avshalom@mdtdental.com"
click at [485, 279] on button "שמור" at bounding box center [485, 270] width 37 height 22
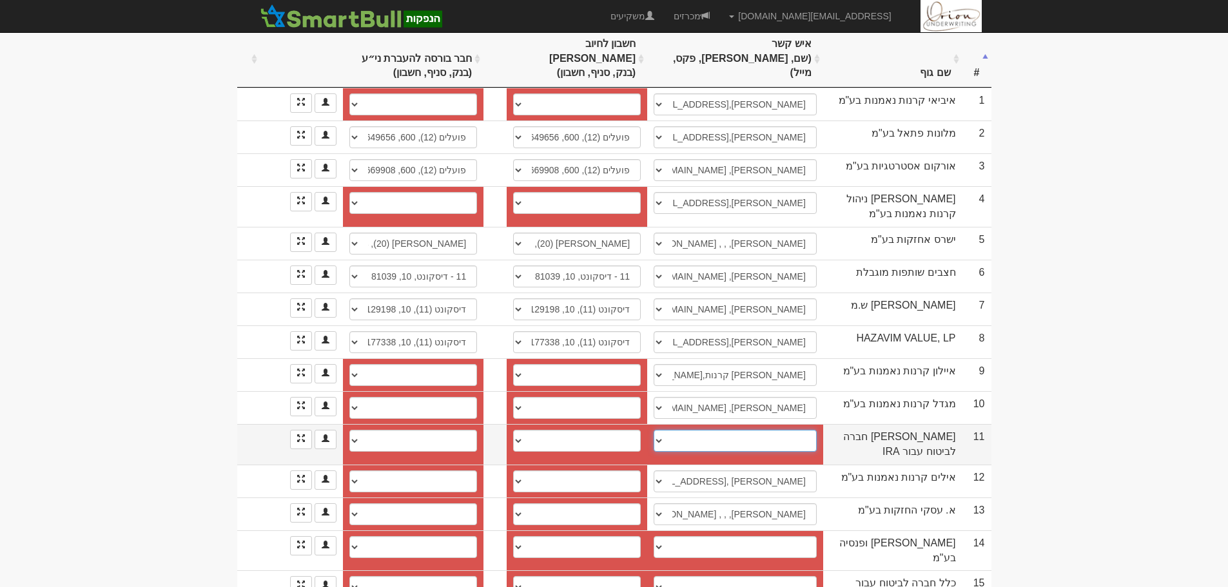
click at [784, 430] on select "────────── איש קשר חדש" at bounding box center [735, 441] width 163 height 22
select select "new_contact"
click at [658, 430] on select "────────── איש קשר חדש" at bounding box center [735, 441] width 163 height 22
select select
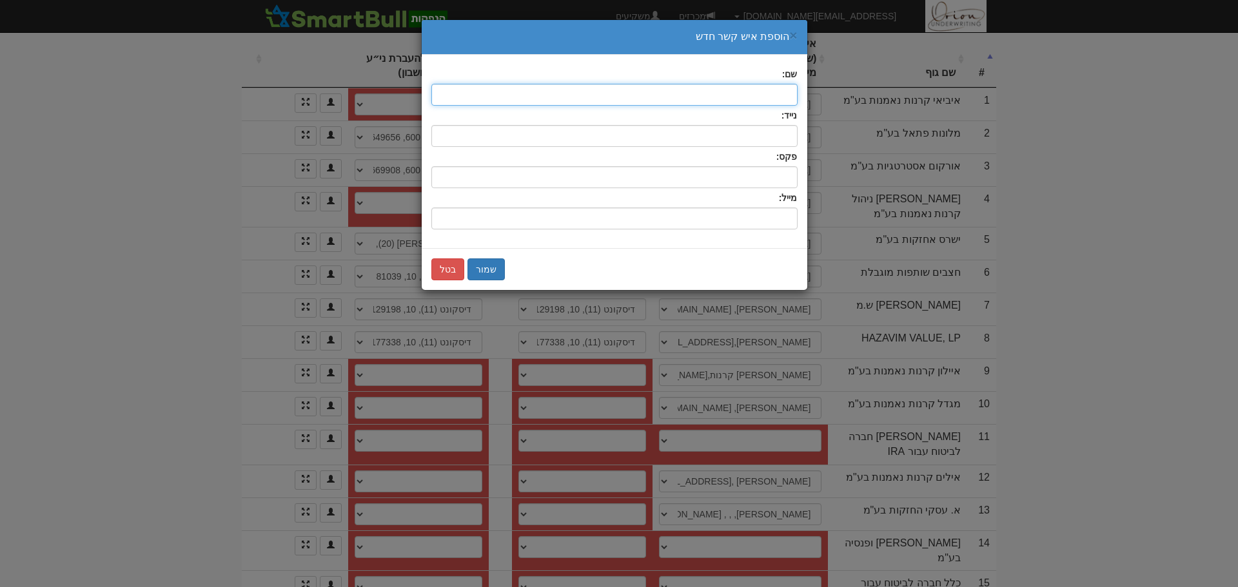
click at [736, 99] on input "text" at bounding box center [614, 95] width 366 height 22
type input "e"
type input "קובי"
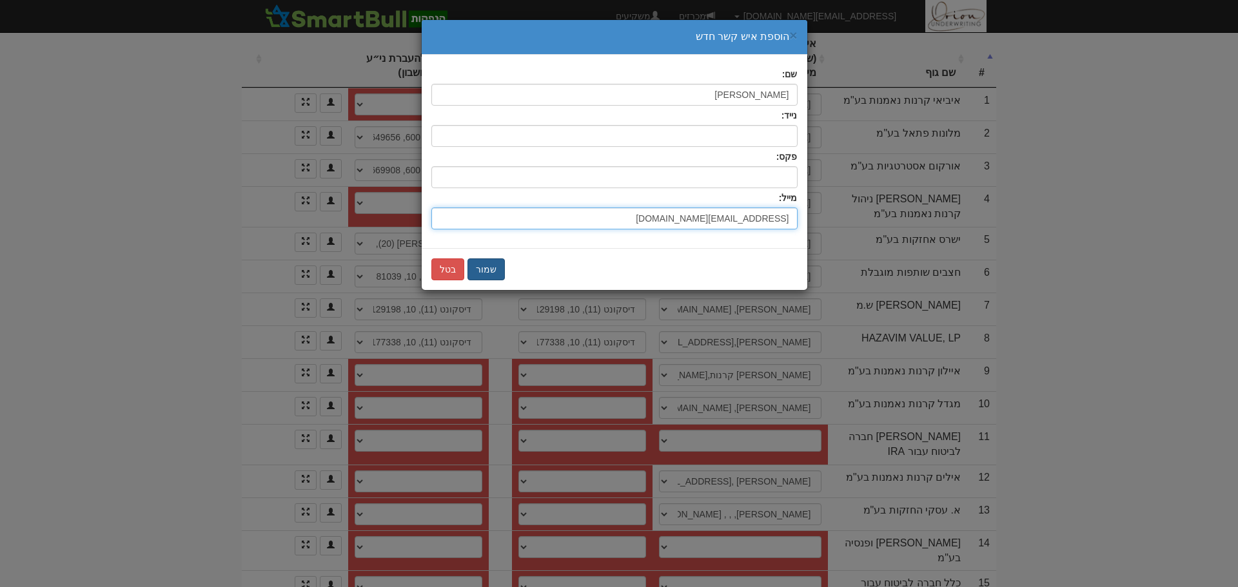
type input "kobby.f@neopharmgroup.com"
click at [471, 268] on button "שמור" at bounding box center [485, 270] width 37 height 22
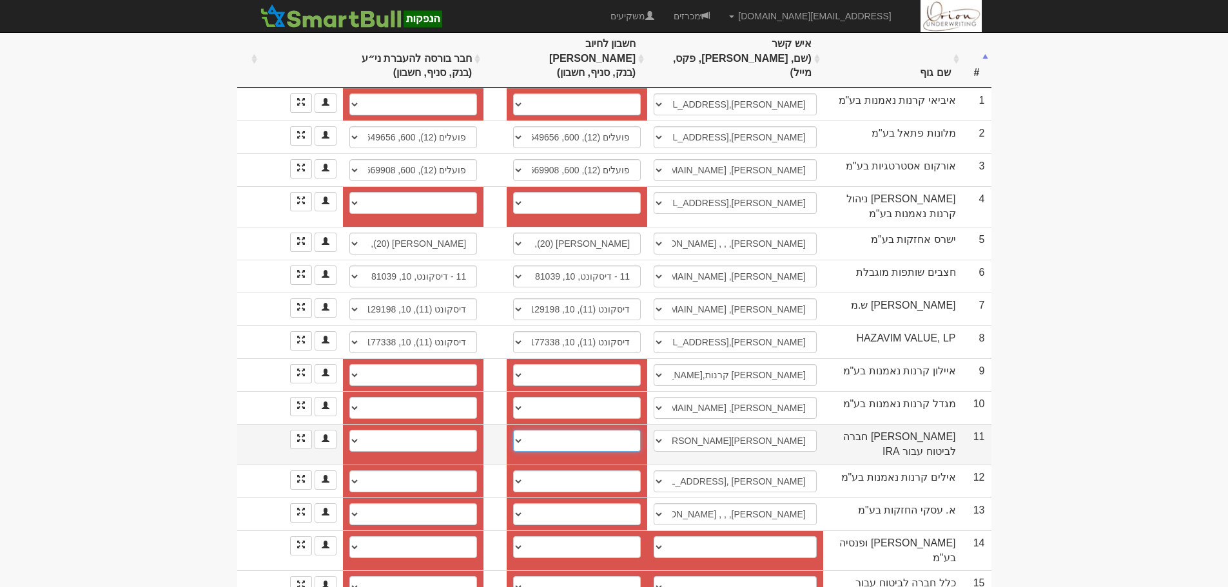
click at [595, 430] on select "חשבון חדש" at bounding box center [577, 441] width 128 height 22
select select "new_billing"
click at [518, 430] on select "חשבון חדש" at bounding box center [577, 441] width 128 height 22
select select
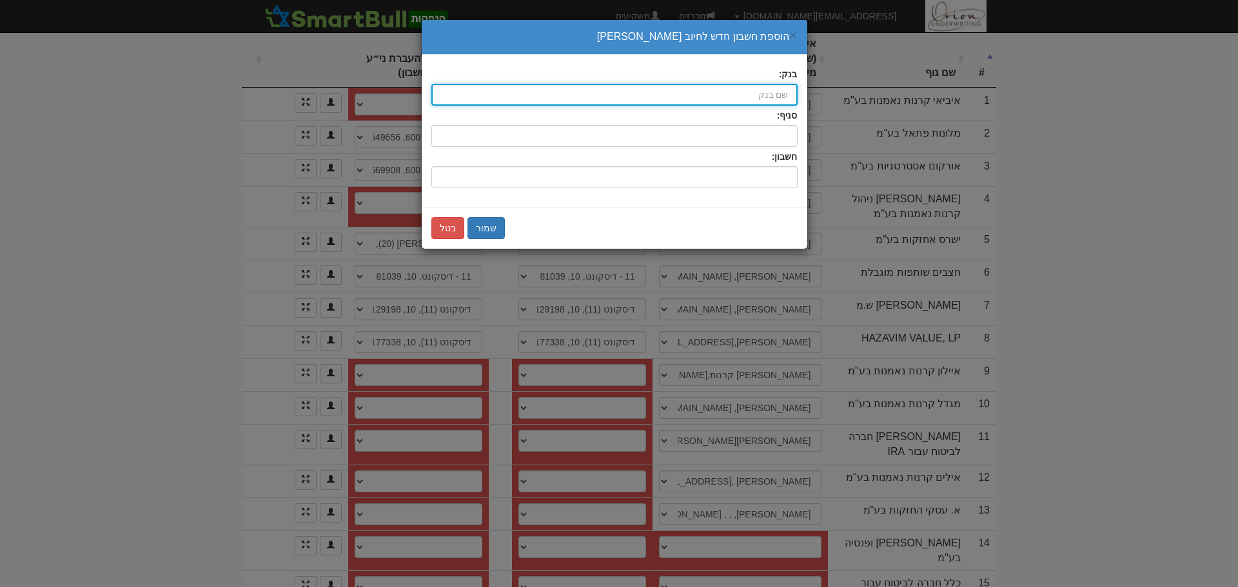
click at [772, 92] on input "בנק:" at bounding box center [614, 95] width 366 height 22
type input "k"
type input "לאומי (10)"
type input "לאומי"
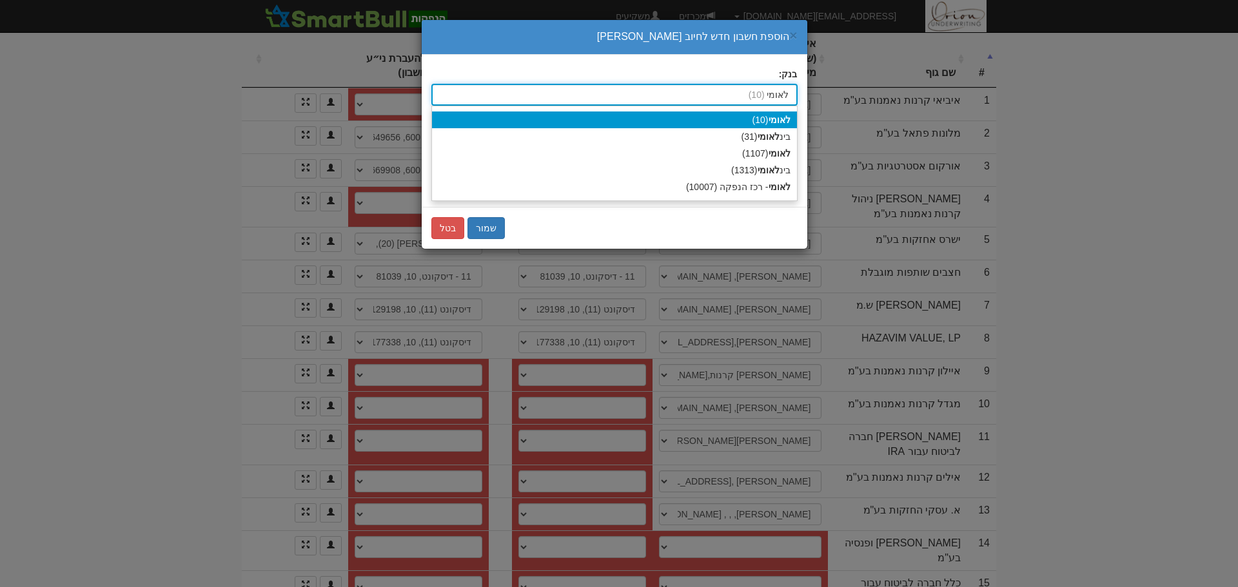
click at [774, 123] on strong "לאומי" at bounding box center [779, 120] width 22 height 10
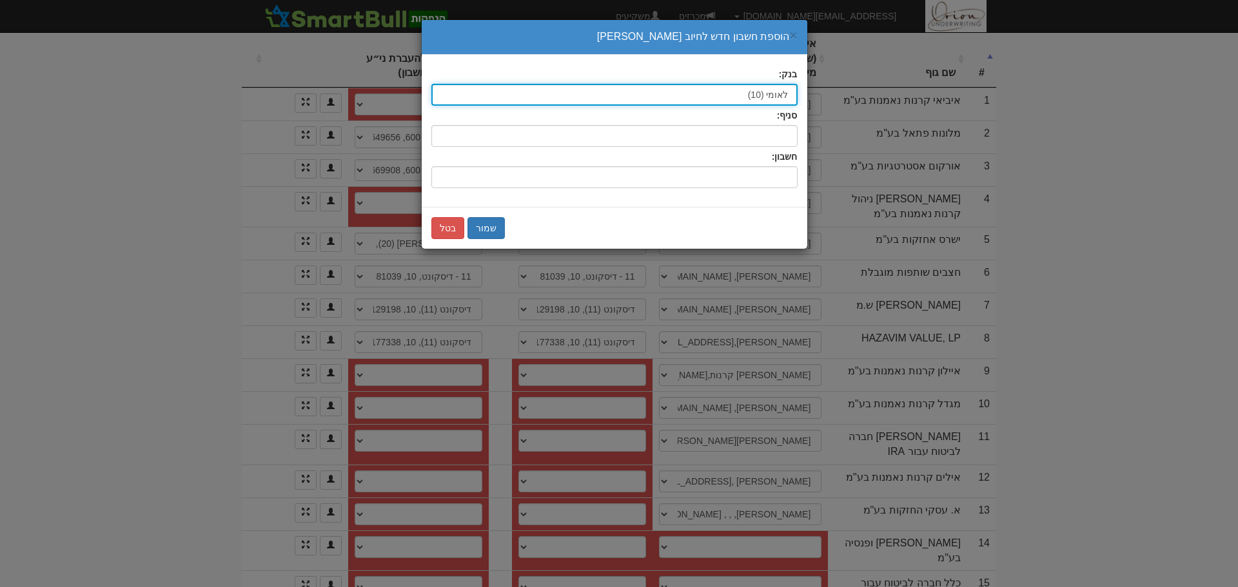
type input "לאומי (10)"
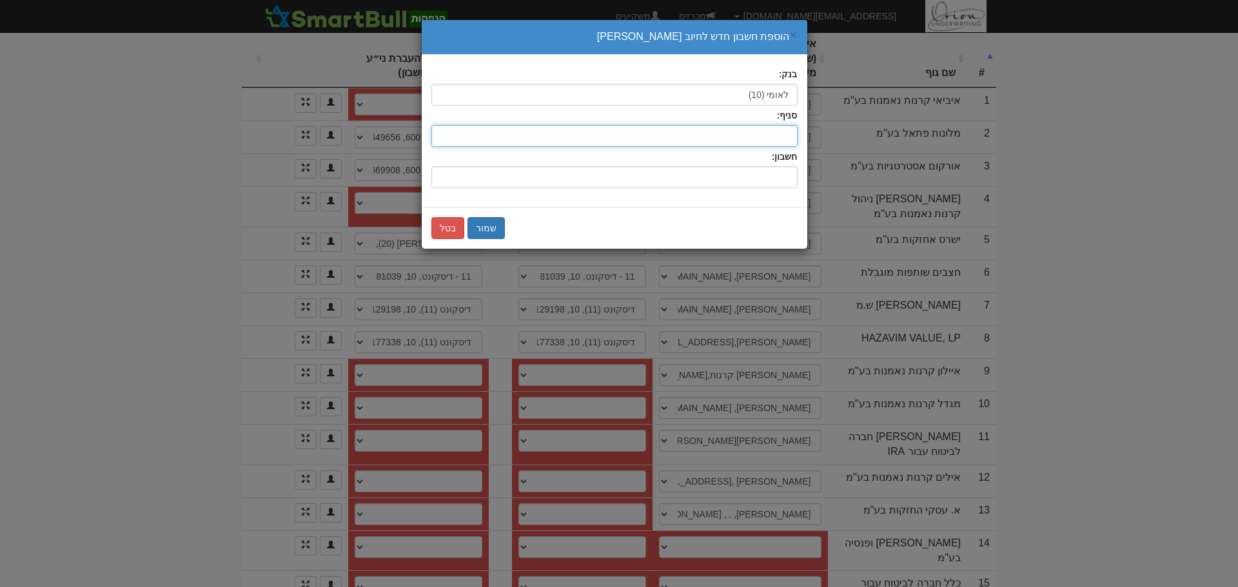
click at [773, 146] on input "סניף:" at bounding box center [614, 136] width 366 height 22
type input "686"
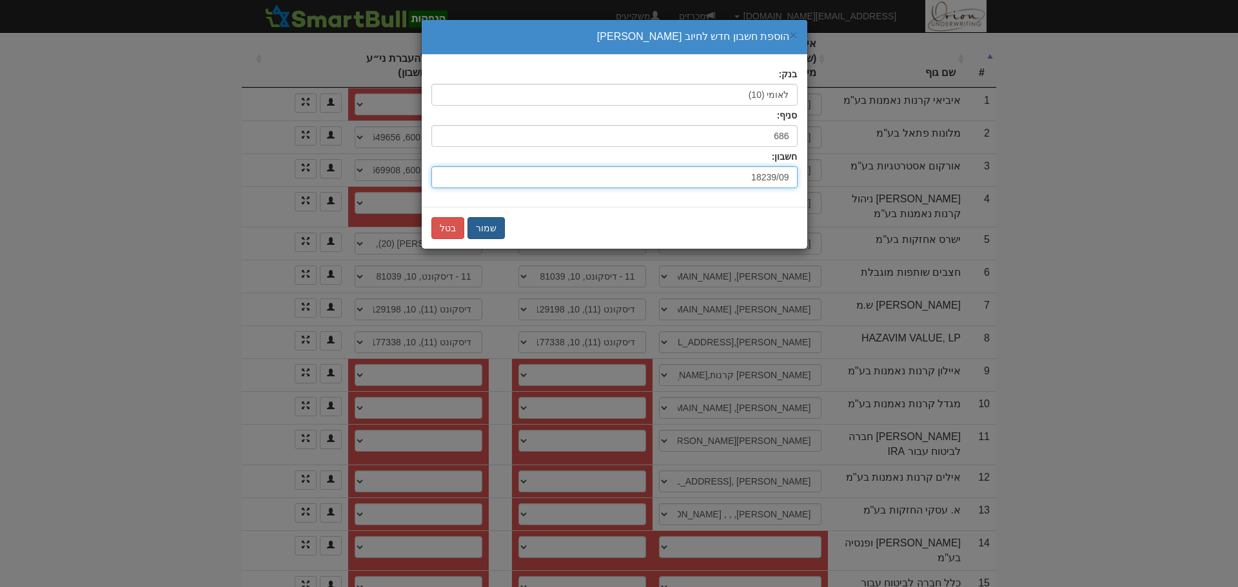
type input "18239/09"
click at [482, 223] on button "שמור" at bounding box center [485, 228] width 37 height 22
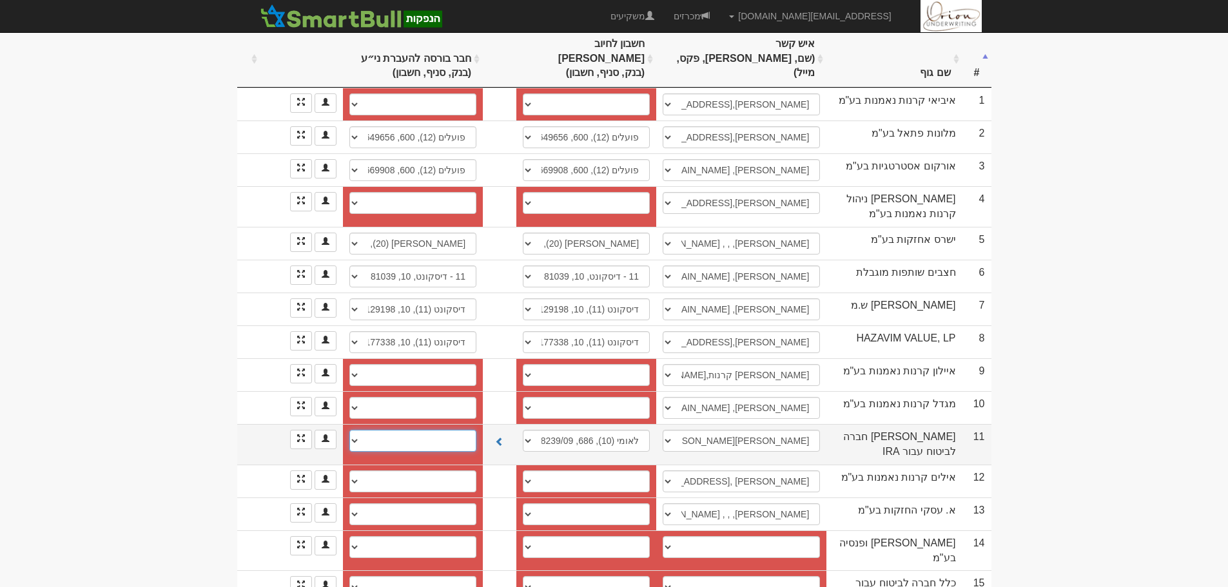
click at [459, 430] on select "חשבון חדש" at bounding box center [412, 441] width 127 height 22
select select "new_securities"
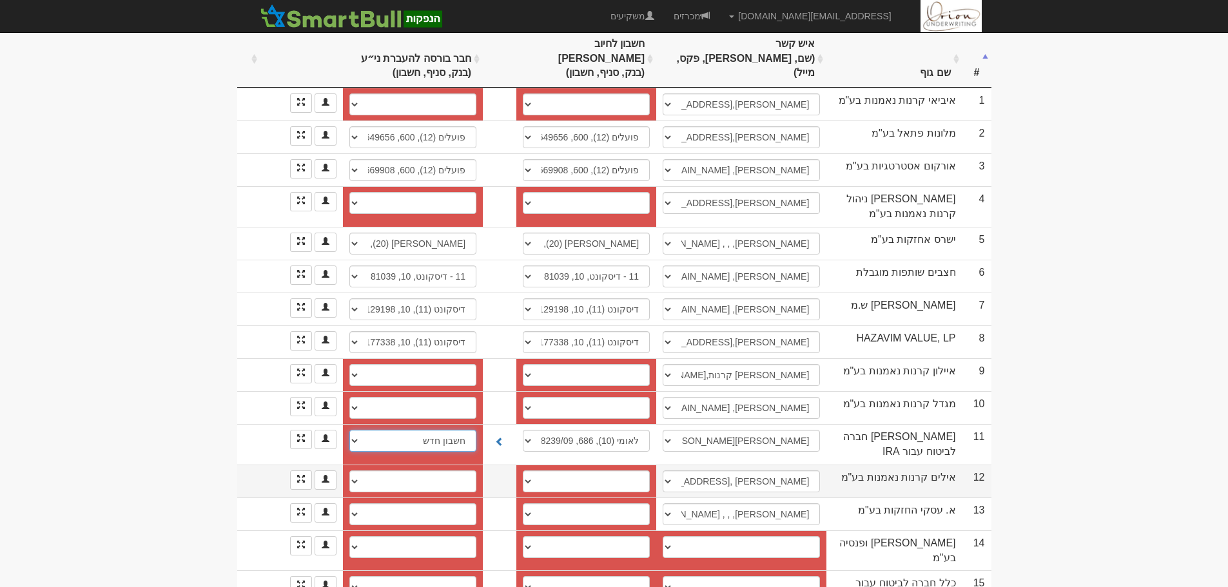
click at [354, 430] on select "חשבון חדש" at bounding box center [412, 441] width 127 height 22
select select
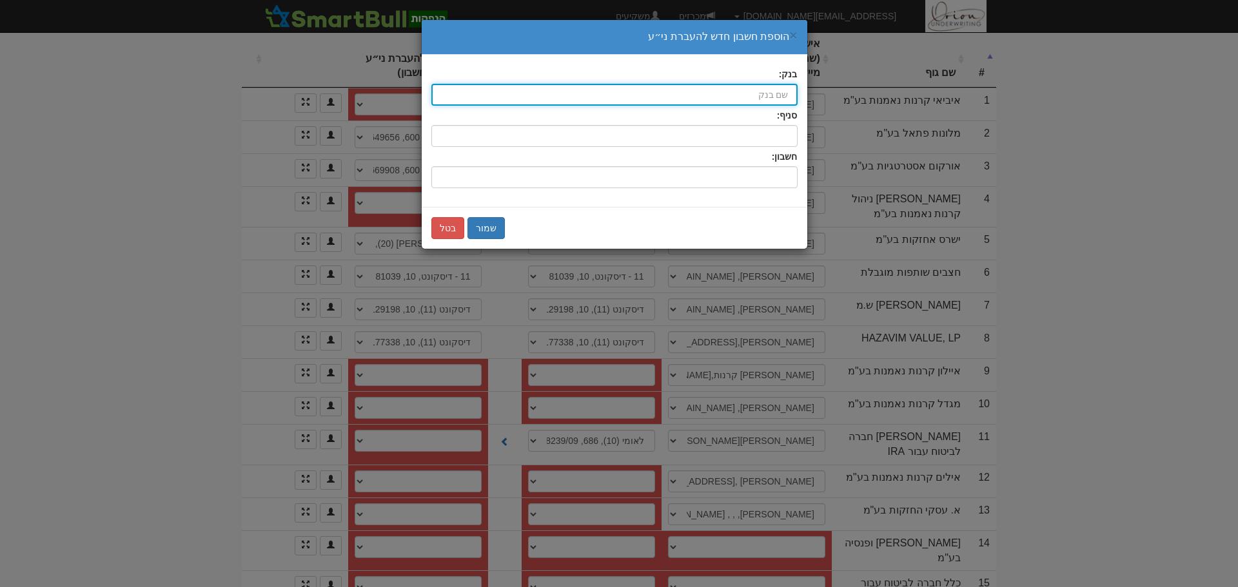
click at [768, 88] on input "בנק:" at bounding box center [614, 95] width 366 height 22
type input "לאומי (10)"
type input "לאומי"
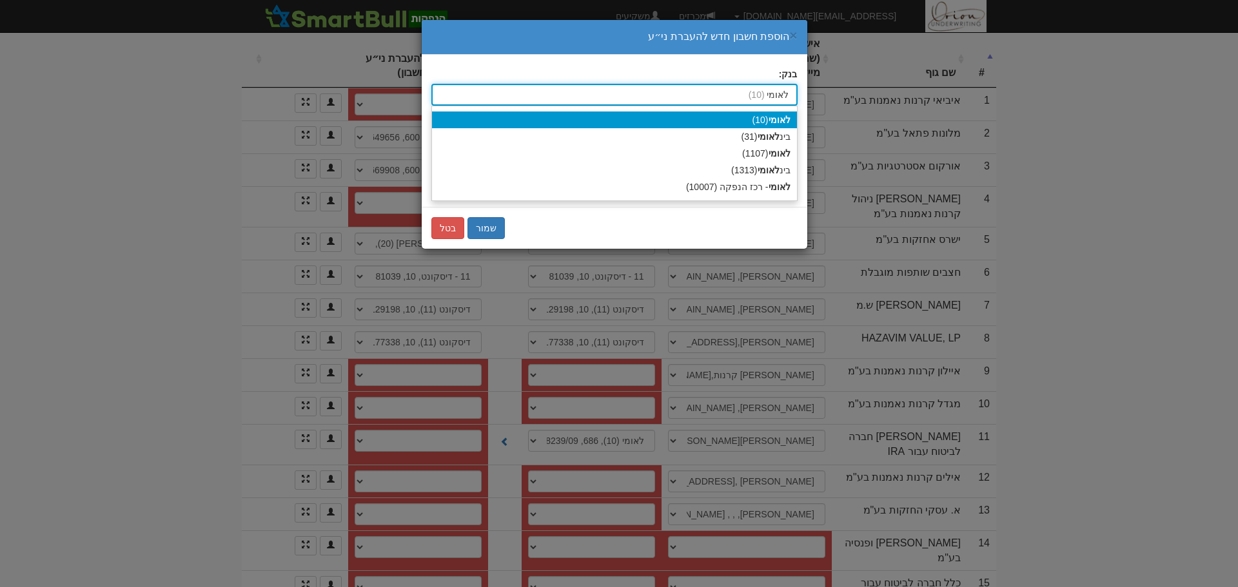
click at [777, 121] on strong "לאומי" at bounding box center [779, 120] width 22 height 10
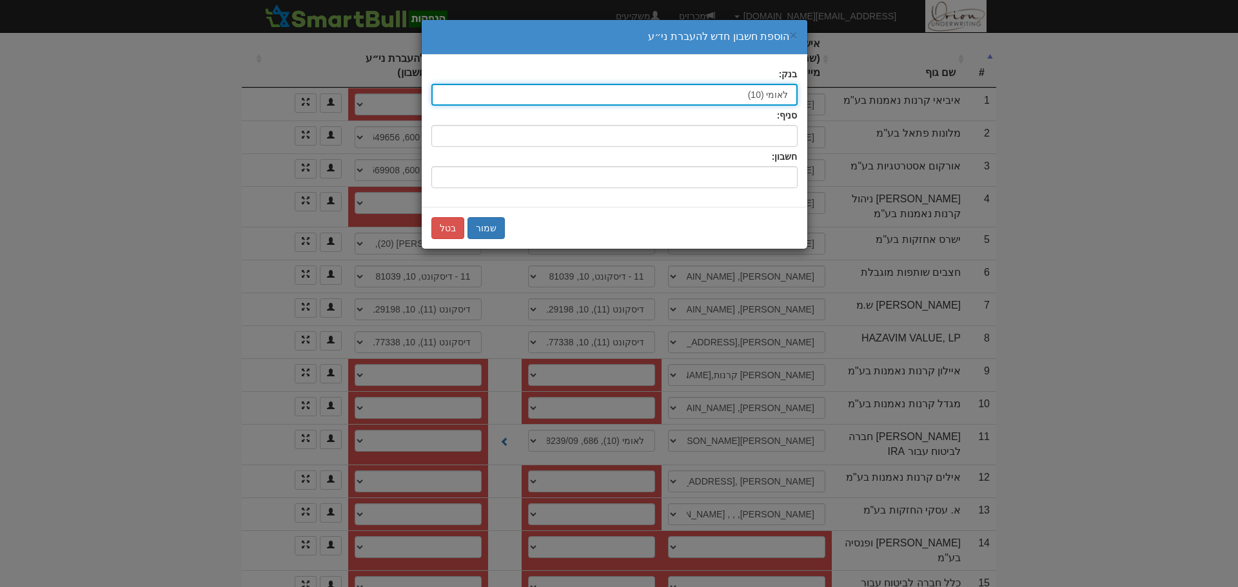
type input "לאומי (10)"
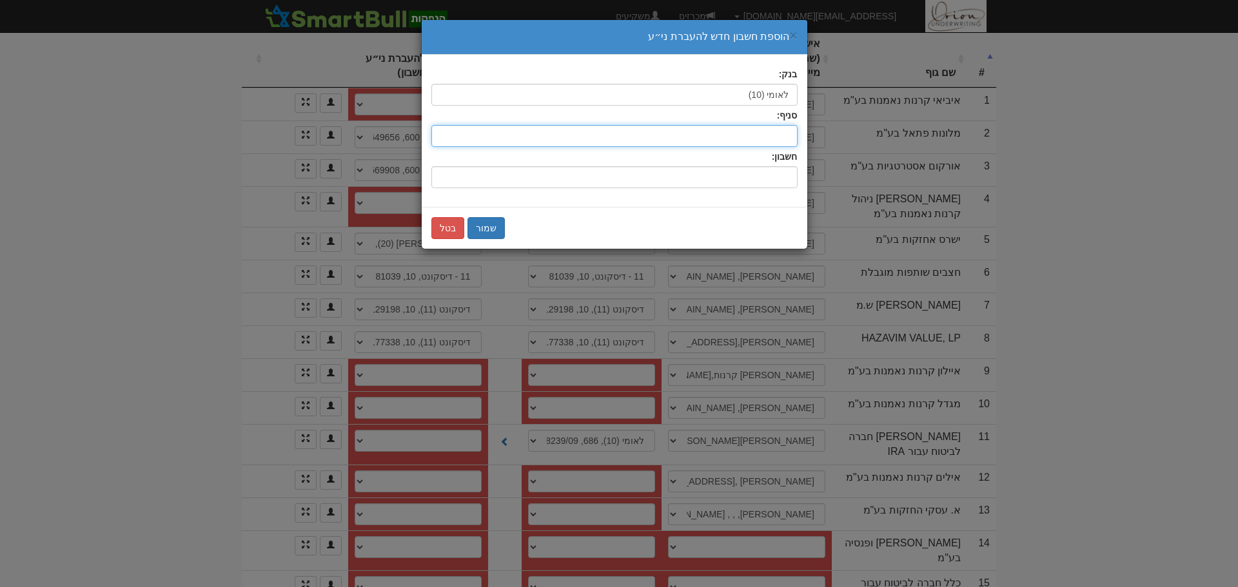
click at [770, 137] on input "סניף:" at bounding box center [614, 136] width 366 height 22
type input "686"
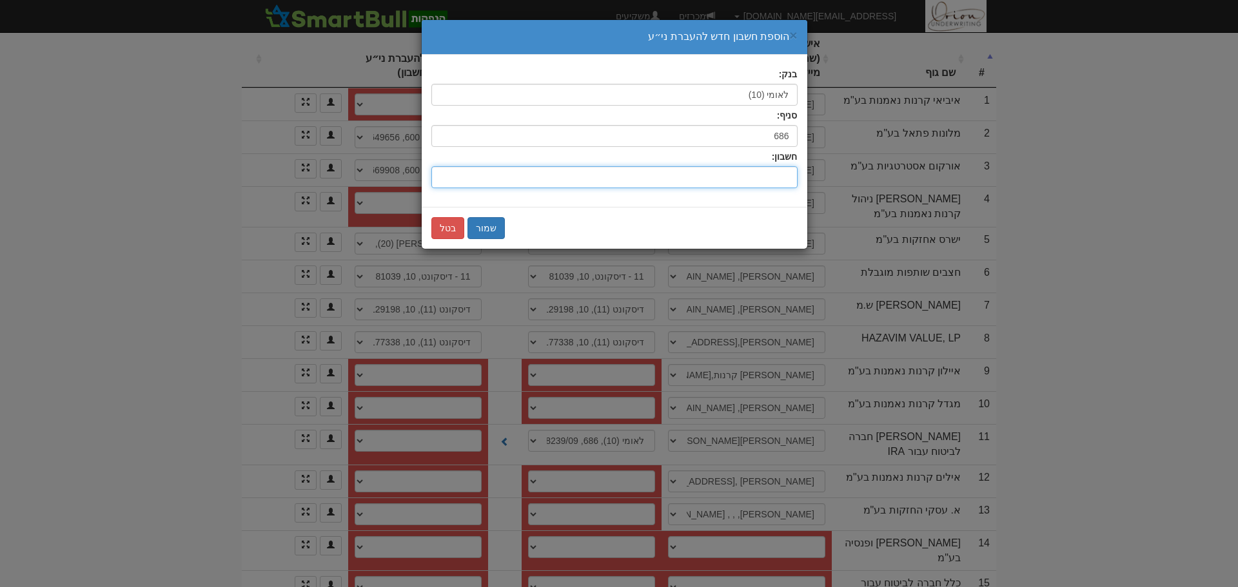
click at [774, 184] on input "חשבון:" at bounding box center [614, 177] width 366 height 22
type input "018239/39"
click at [483, 227] on button "שמור" at bounding box center [485, 228] width 37 height 22
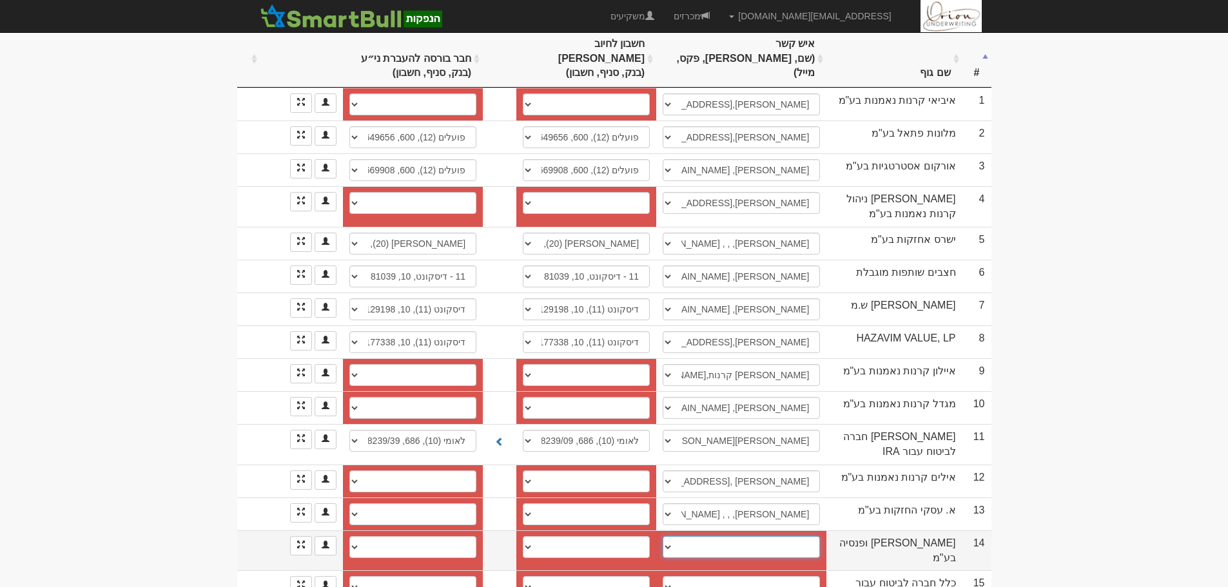
click at [783, 536] on select "עדי, adi.cohen@more.co.il lilach.bentovim@more.co.il לילך, lilach.bentovim@more…" at bounding box center [741, 547] width 157 height 22
select select "64521b50754d13db97427bfe"
click at [663, 536] on select "עדי, adi.cohen@more.co.il lilach.bentovim@more.co.il לילך, lilach.bentovim@more…" at bounding box center [741, 547] width 157 height 22
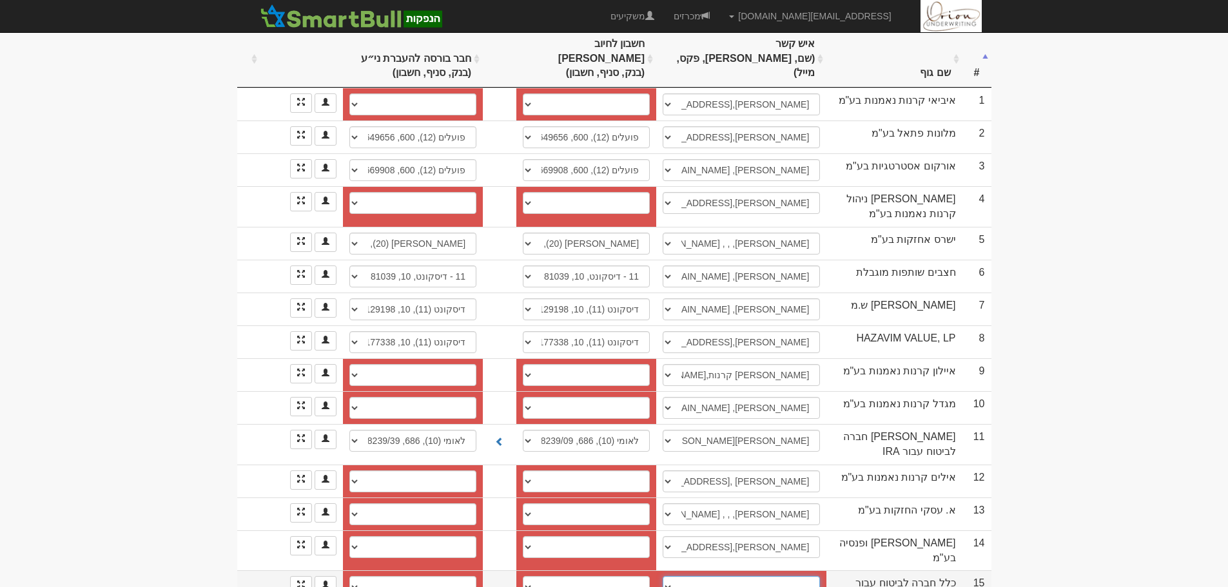
click at [781, 576] on select "ליאור מאיר, 054-2560002, liormei@clal-ins.co.il גולן, golanm@clal-ins.co.il אסף…" at bounding box center [741, 587] width 157 height 22
click at [687, 576] on select "ליאור מאיר, 054-2560002, liormei@clal-ins.co.il גולן, golanm@clal-ins.co.il אסף…" at bounding box center [741, 587] width 157 height 22
select select "new_contact"
click at [668, 576] on select "ליאור מאיר, 054-2560002, liormei@clal-ins.co.il גולן, golanm@clal-ins.co.il אסף…" at bounding box center [741, 587] width 157 height 22
select select
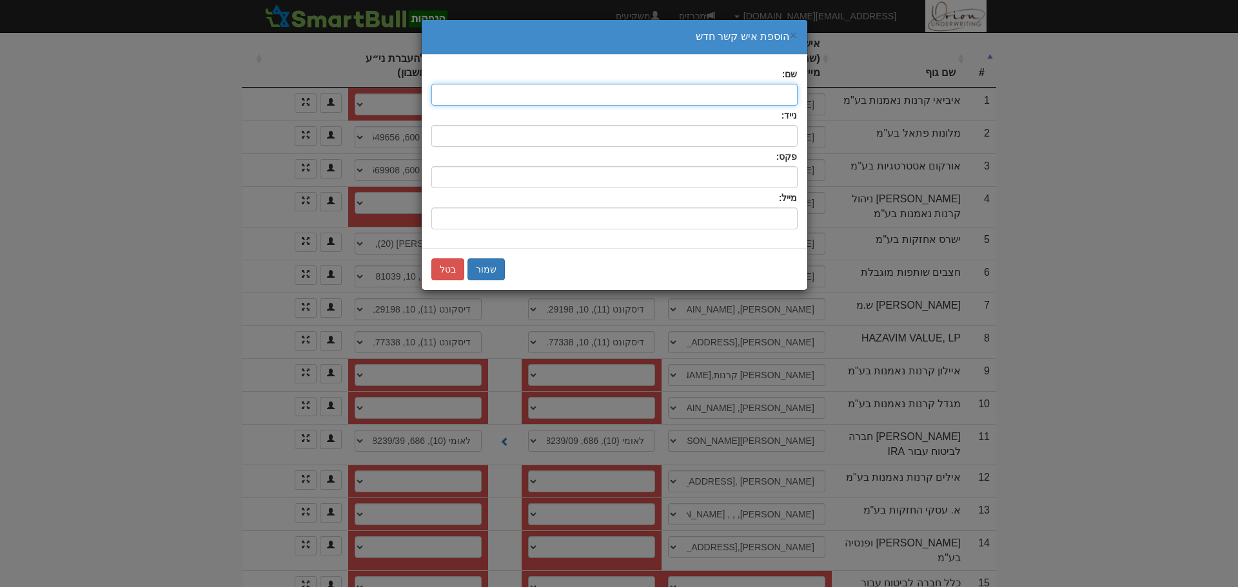
click at [754, 96] on input "text" at bounding box center [614, 95] width 366 height 22
type input "אלעד"
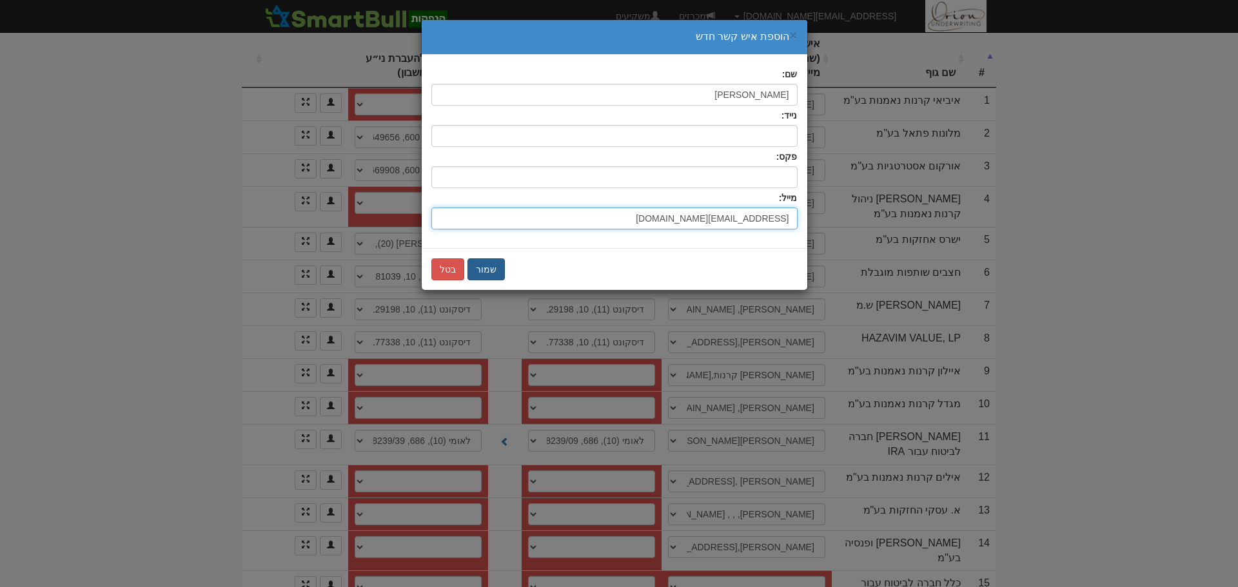
type input "eladbi@clal-ins.co.il"
click at [486, 271] on button "שמור" at bounding box center [485, 270] width 37 height 22
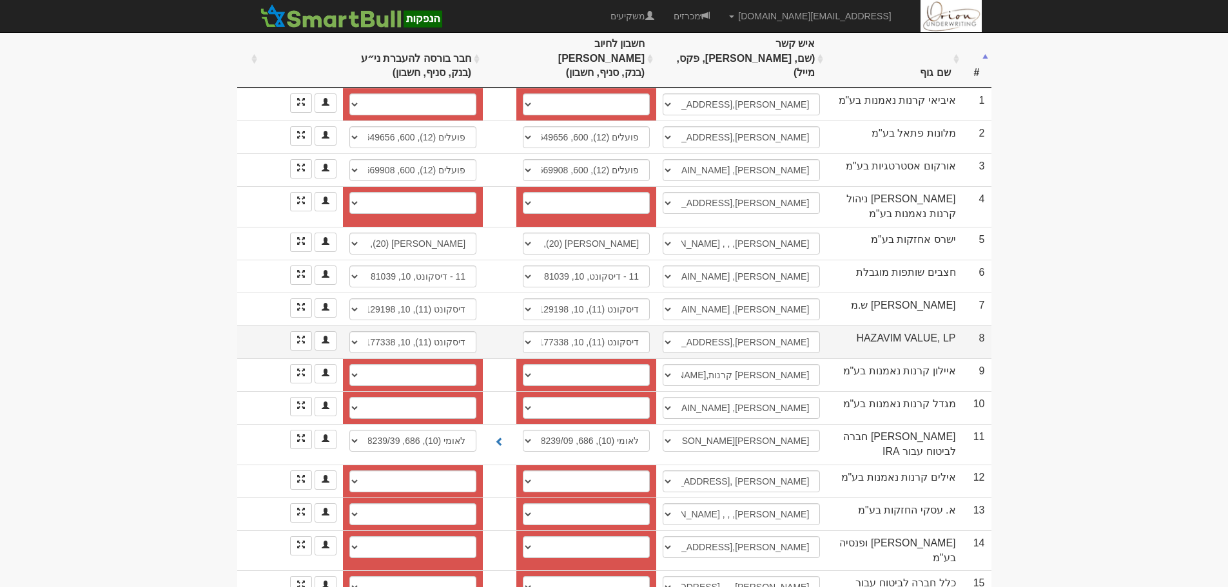
scroll to position [0, 0]
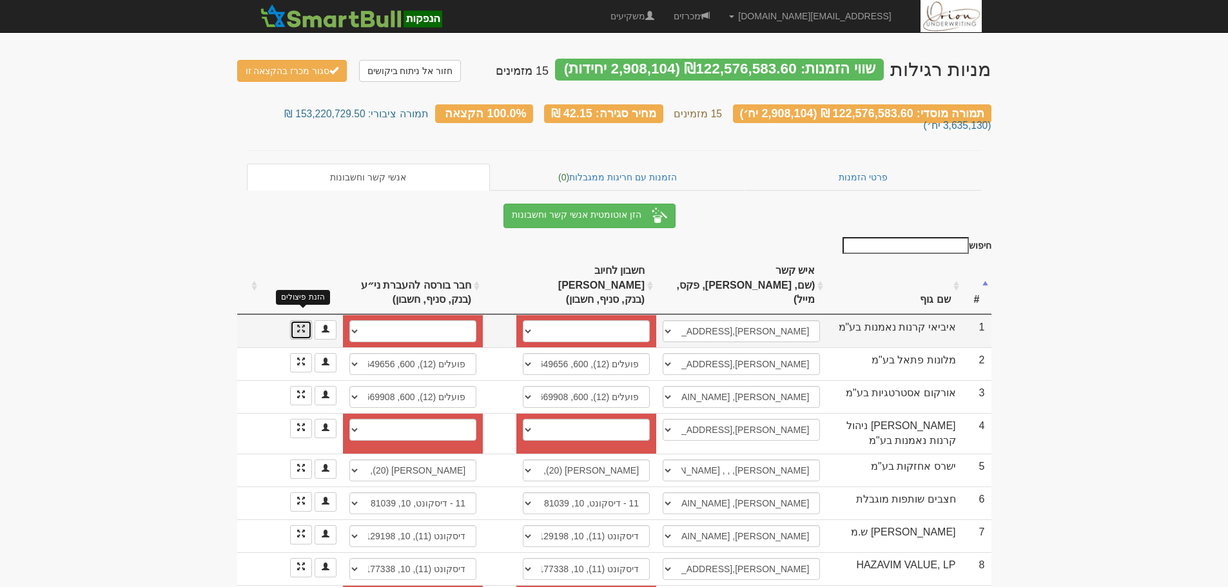
click at [300, 325] on span at bounding box center [301, 329] width 8 height 8
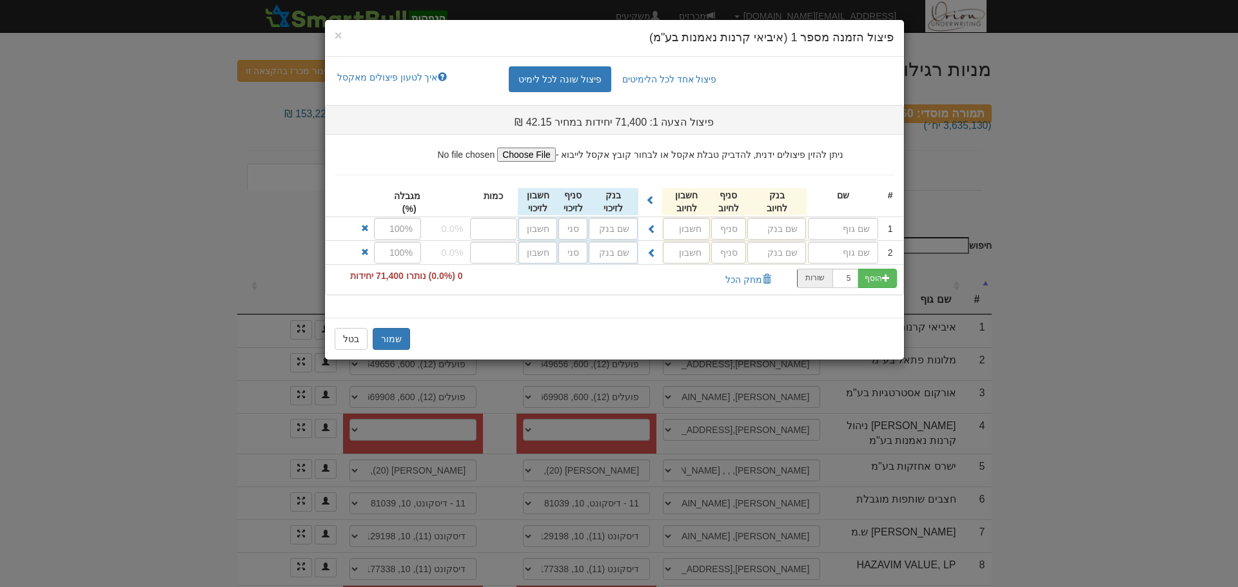
click at [1164, 353] on div "× פיצול הזמנה מספר 1 (איביאי קרנות נאמנות בע"מ) פיצול אחד לכל הלימיטים פיצול שו…" at bounding box center [619, 293] width 1238 height 587
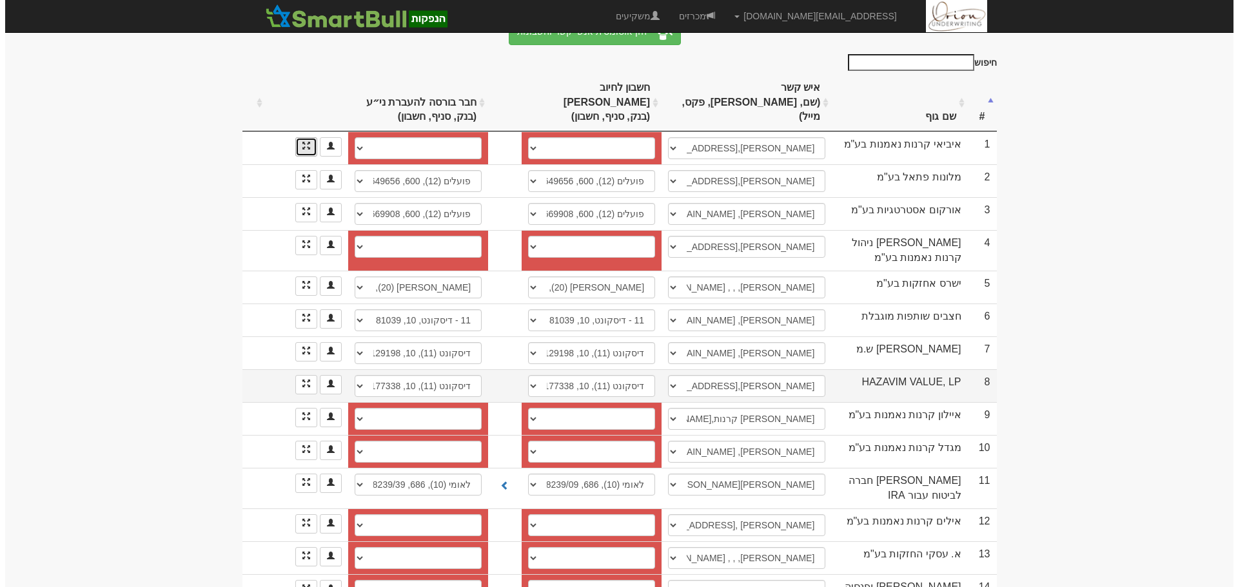
scroll to position [227, 0]
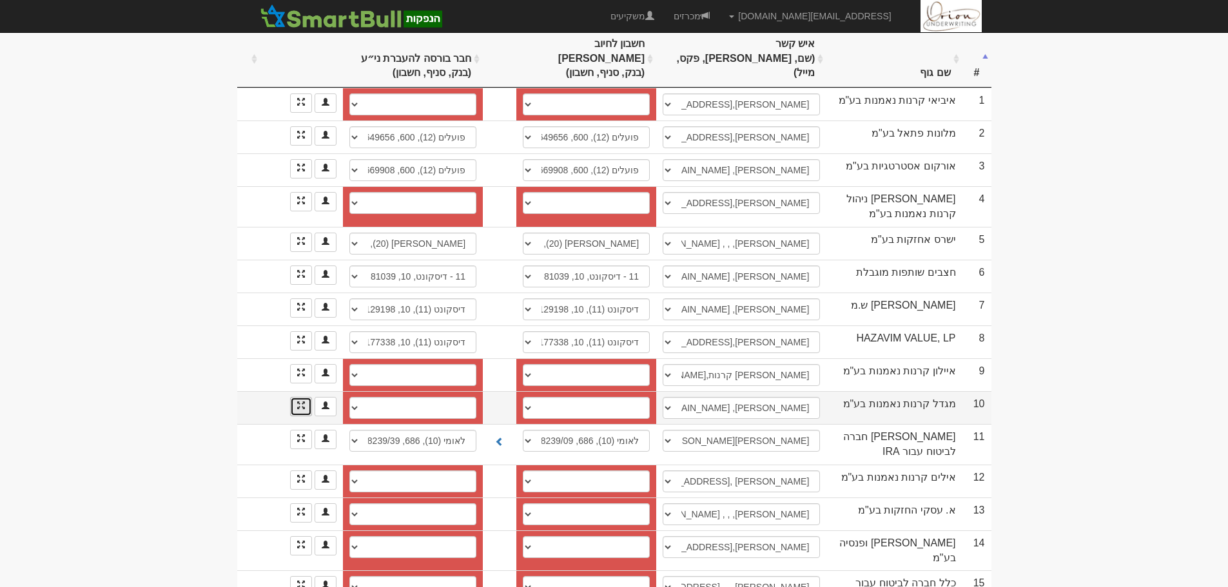
click at [305, 397] on link at bounding box center [301, 406] width 22 height 19
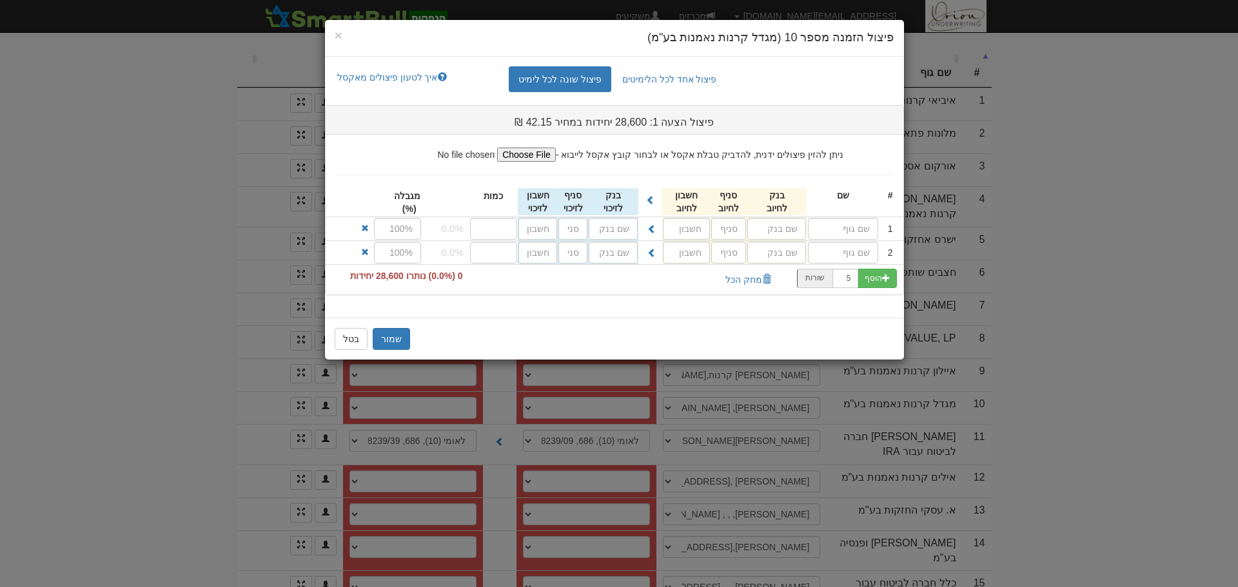
drag, startPoint x: 81, startPoint y: 523, endPoint x: 110, endPoint y: 511, distance: 31.5
click at [81, 522] on div "× פיצול הזמנה מספר 10 (מגדל קרנות נאמנות בע"מ) פיצול אחד לכל הלימיטים פיצול שונ…" at bounding box center [619, 293] width 1238 height 587
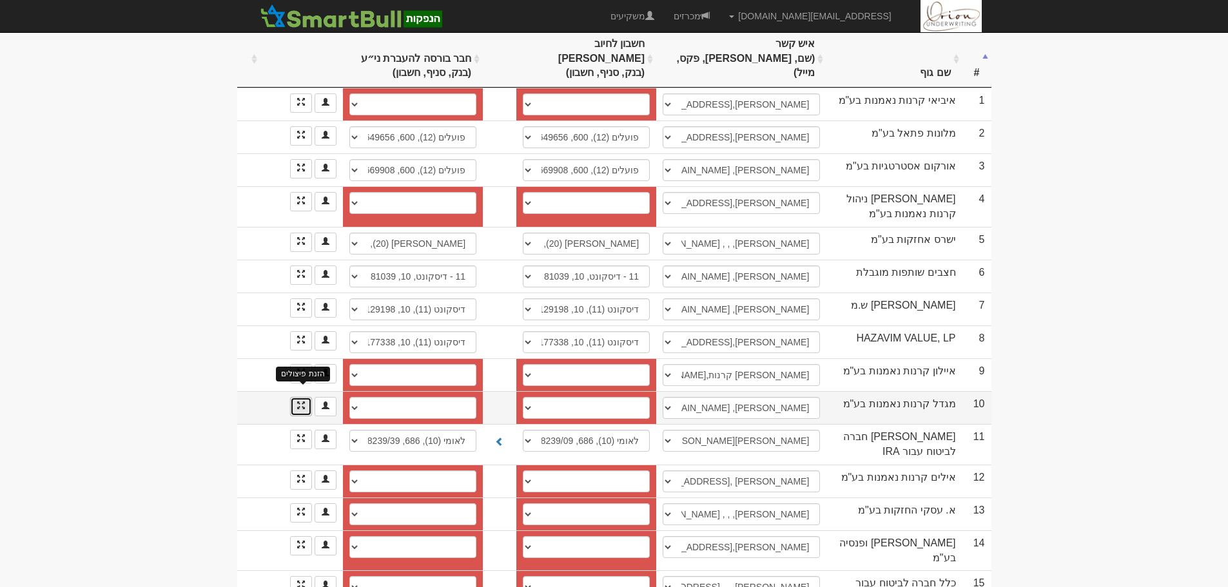
click at [300, 402] on span at bounding box center [301, 406] width 8 height 8
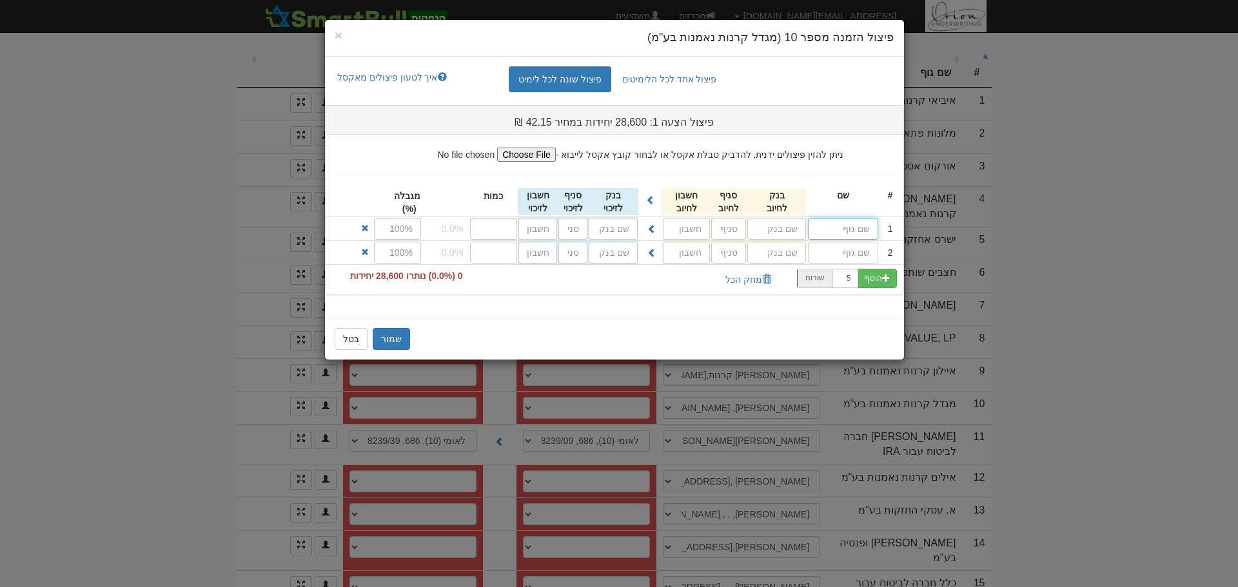
click at [856, 225] on input "text" at bounding box center [843, 229] width 70 height 22
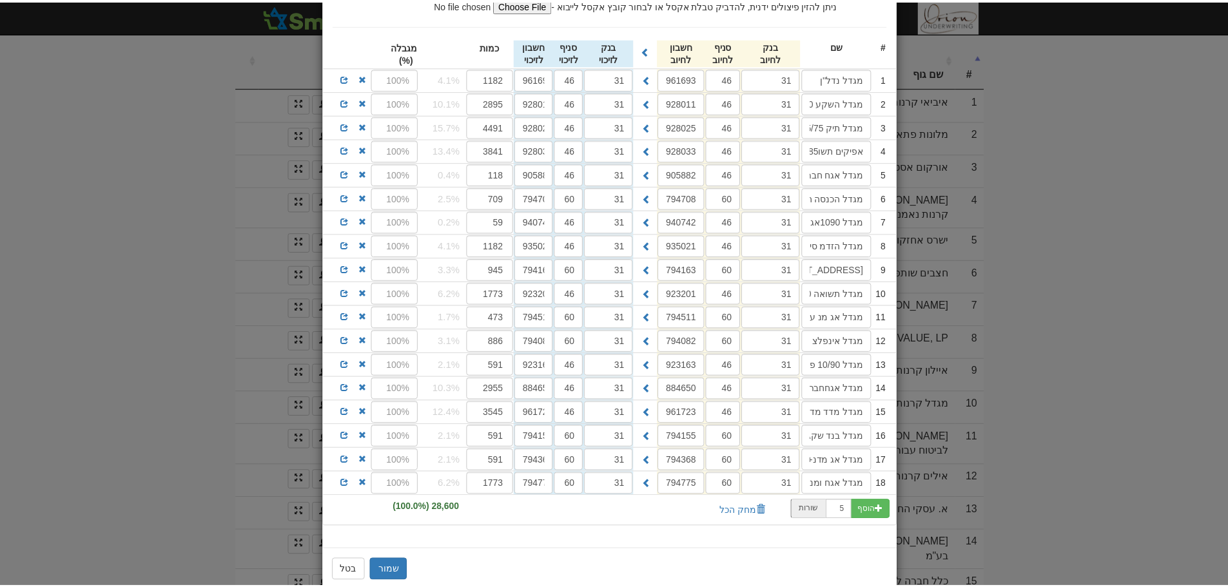
scroll to position [174, 0]
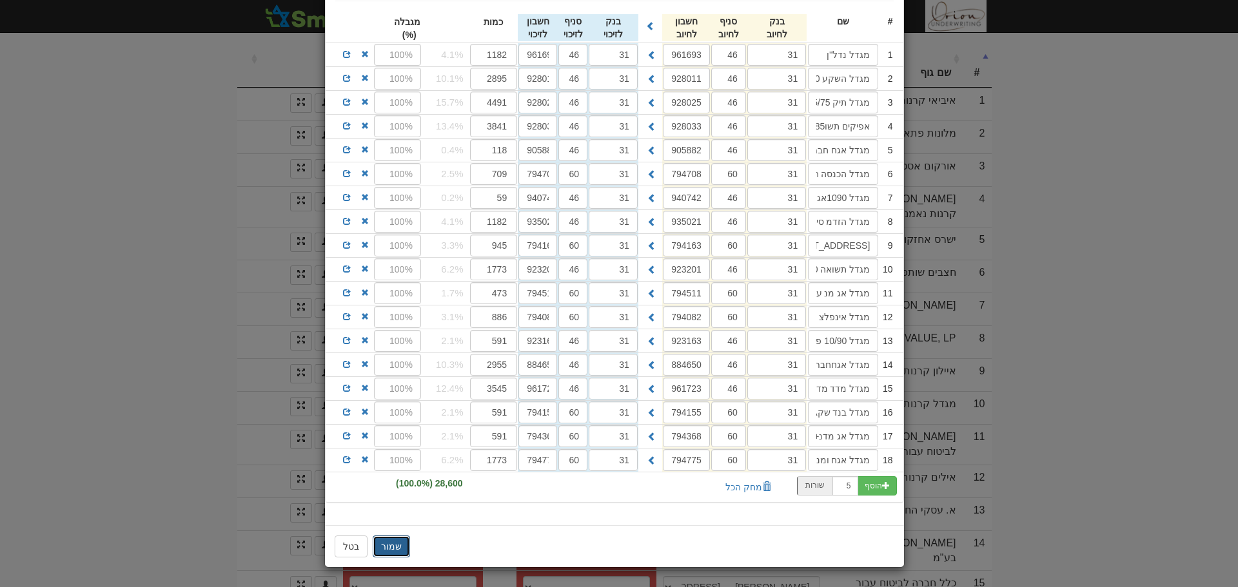
click at [409, 544] on button "שמור" at bounding box center [391, 547] width 37 height 22
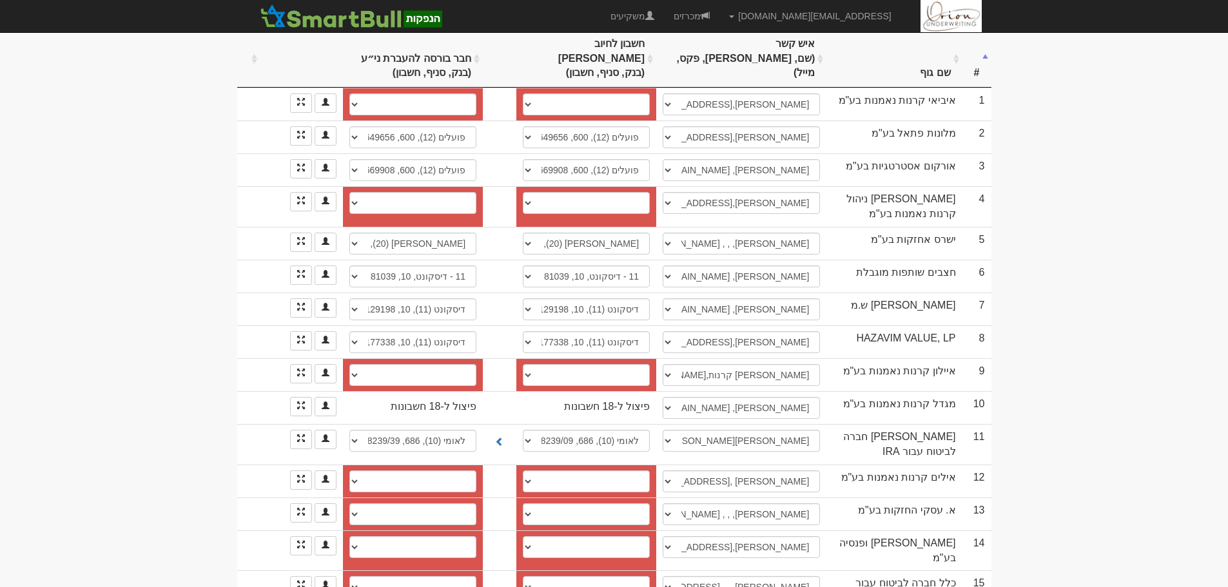
click at [1066, 156] on body "hanpaka@orion-uw.com הגדרות חשבונות הנפקה תבניות הודעות קיבול" at bounding box center [614, 199] width 1228 height 852
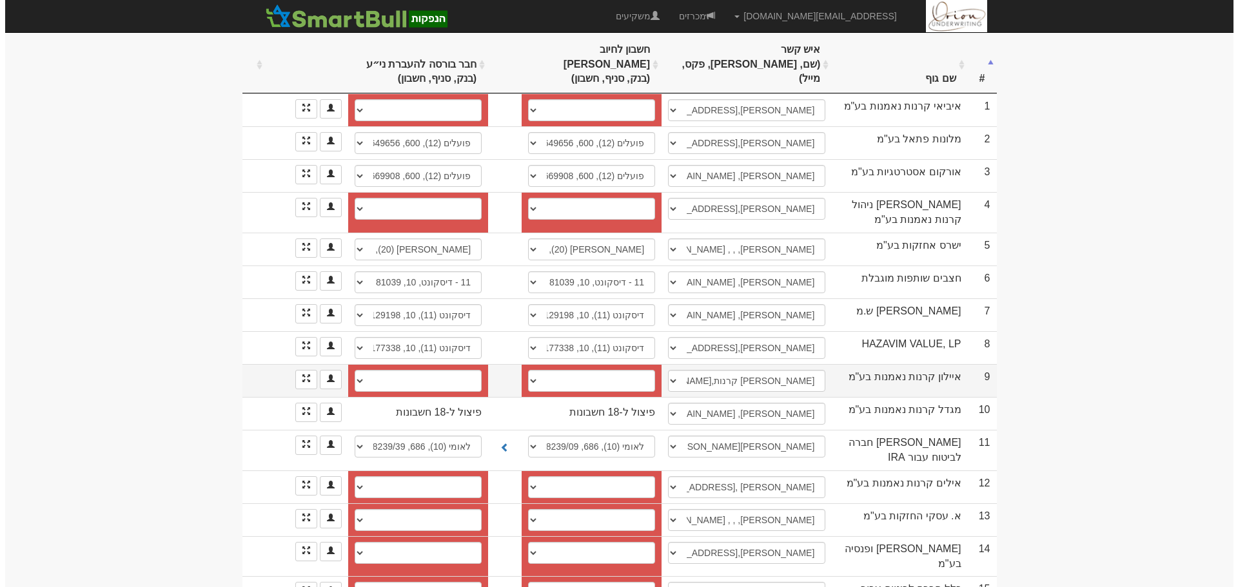
scroll to position [227, 0]
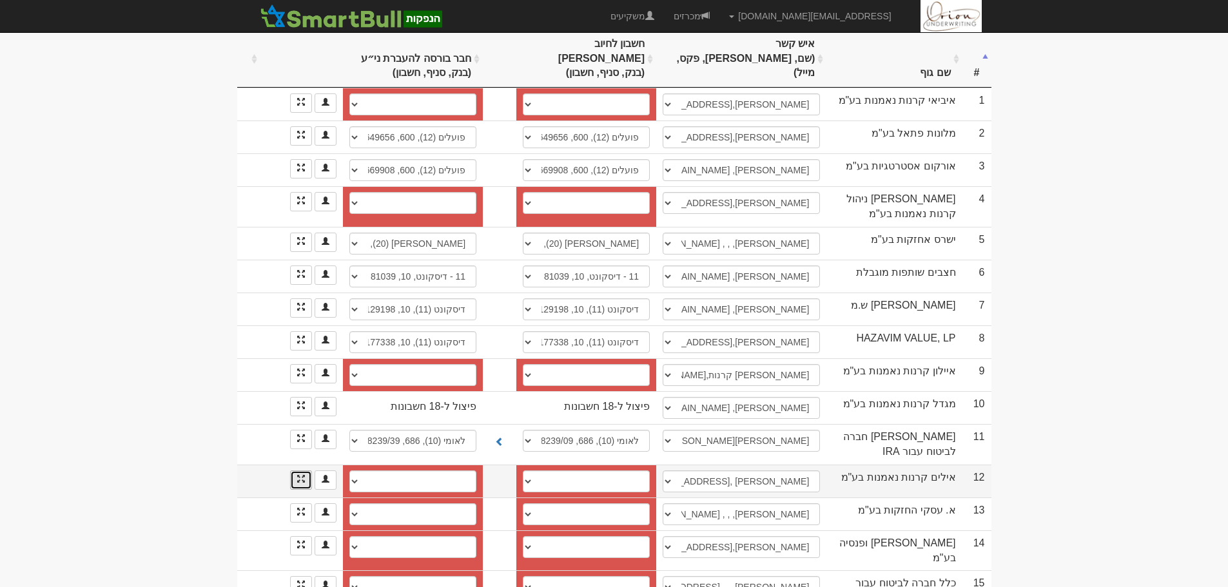
click at [308, 471] on link at bounding box center [301, 480] width 22 height 19
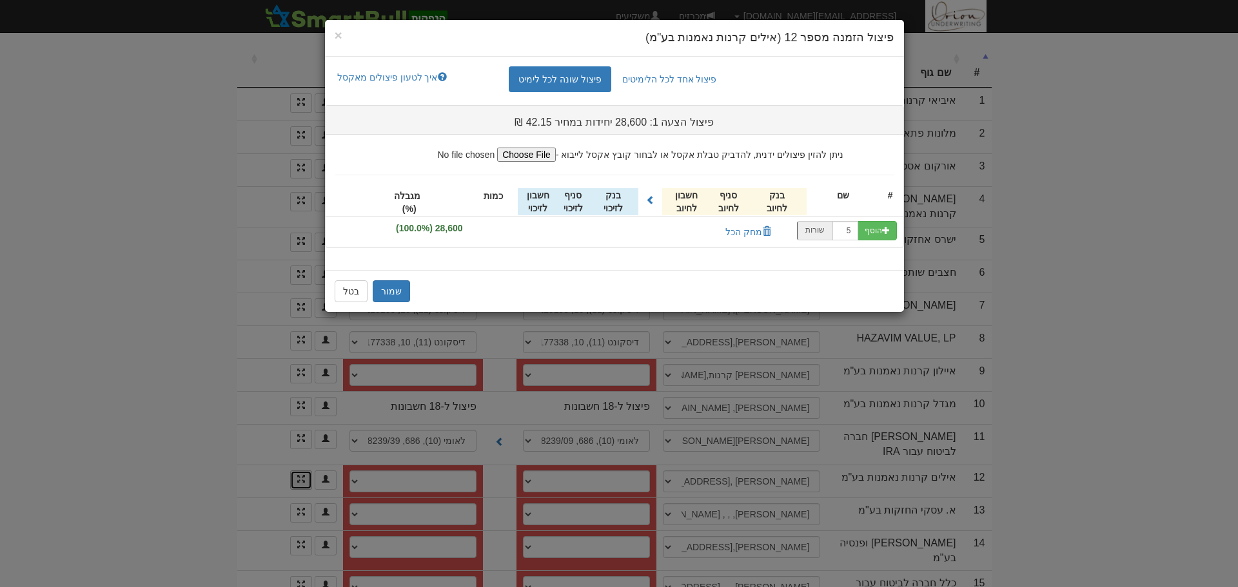
scroll to position [0, 0]
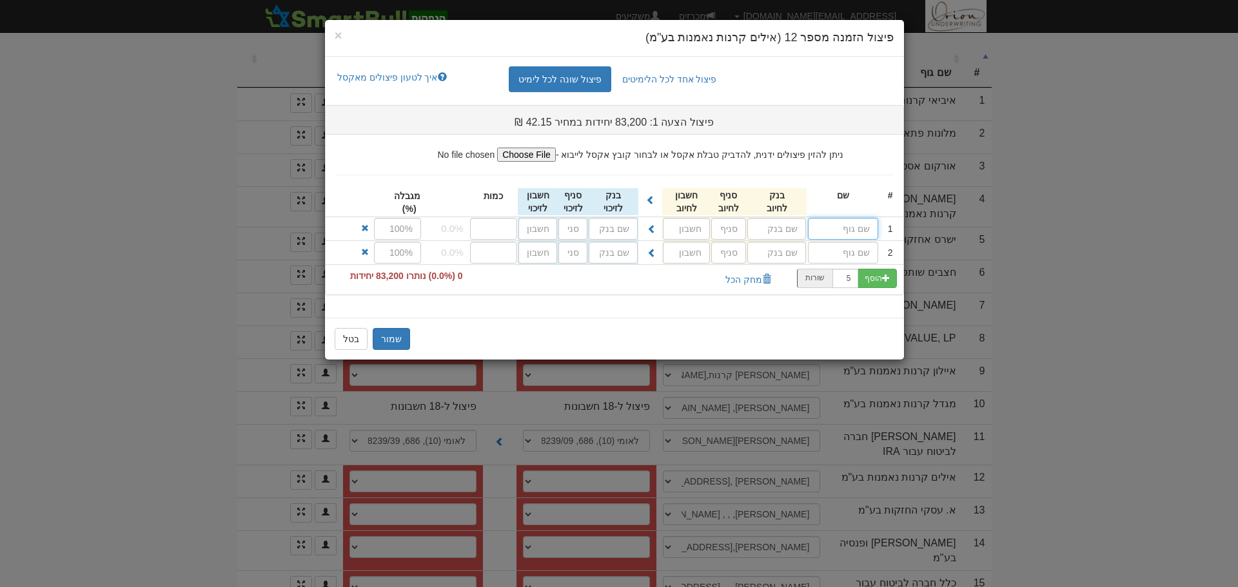
click at [830, 220] on input "text" at bounding box center [843, 229] width 70 height 22
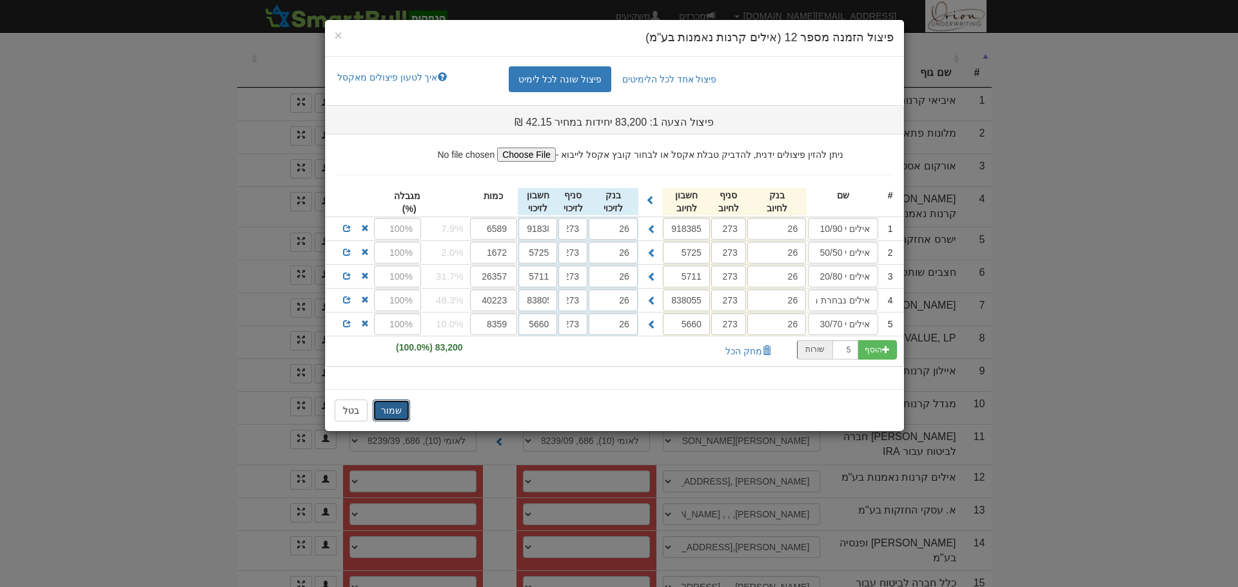
click at [378, 407] on button "שמור" at bounding box center [391, 411] width 37 height 22
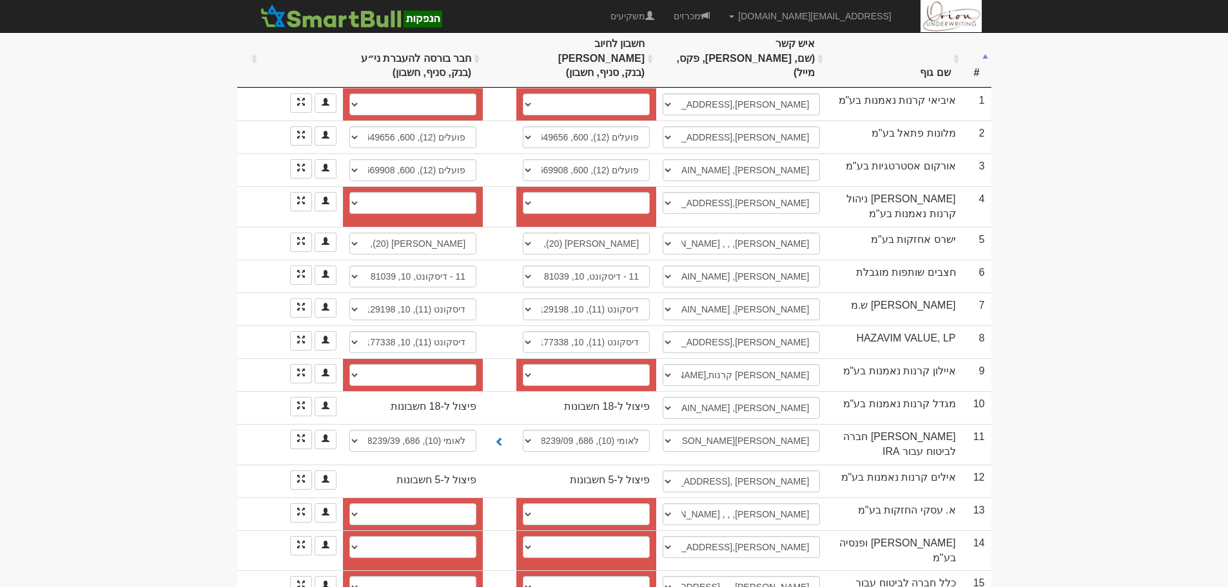
click at [1018, 228] on body "hanpaka@orion-uw.com הגדרות חשבונות הנפקה תבניות הודעות קיבול" at bounding box center [614, 199] width 1228 height 852
click at [300, 541] on span at bounding box center [301, 545] width 8 height 8
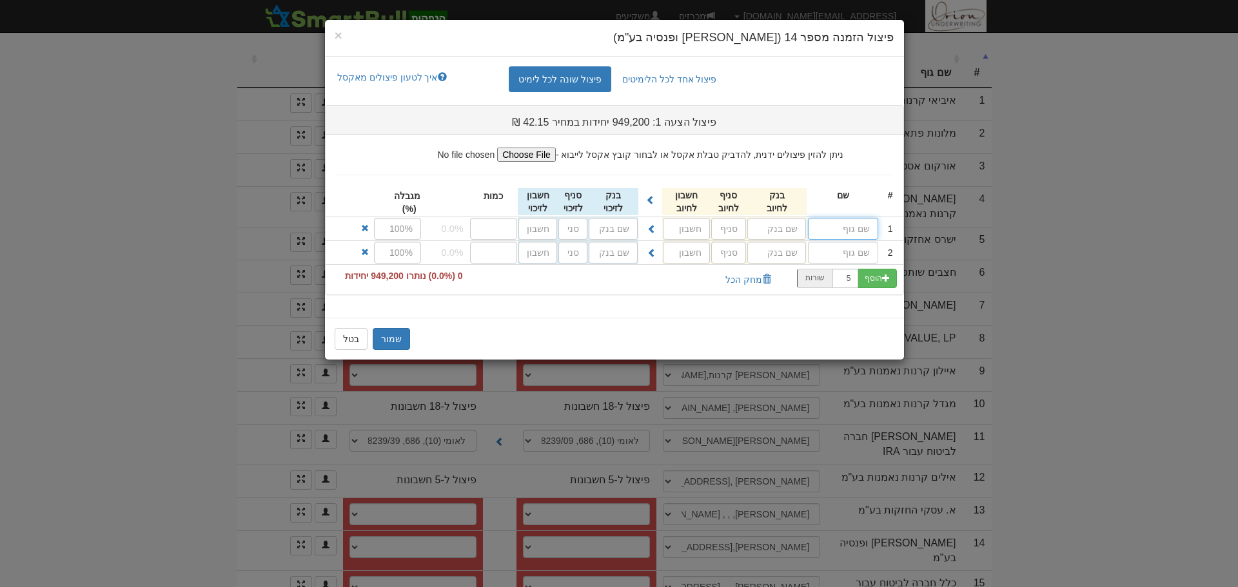
click at [865, 231] on input "text" at bounding box center [843, 229] width 70 height 22
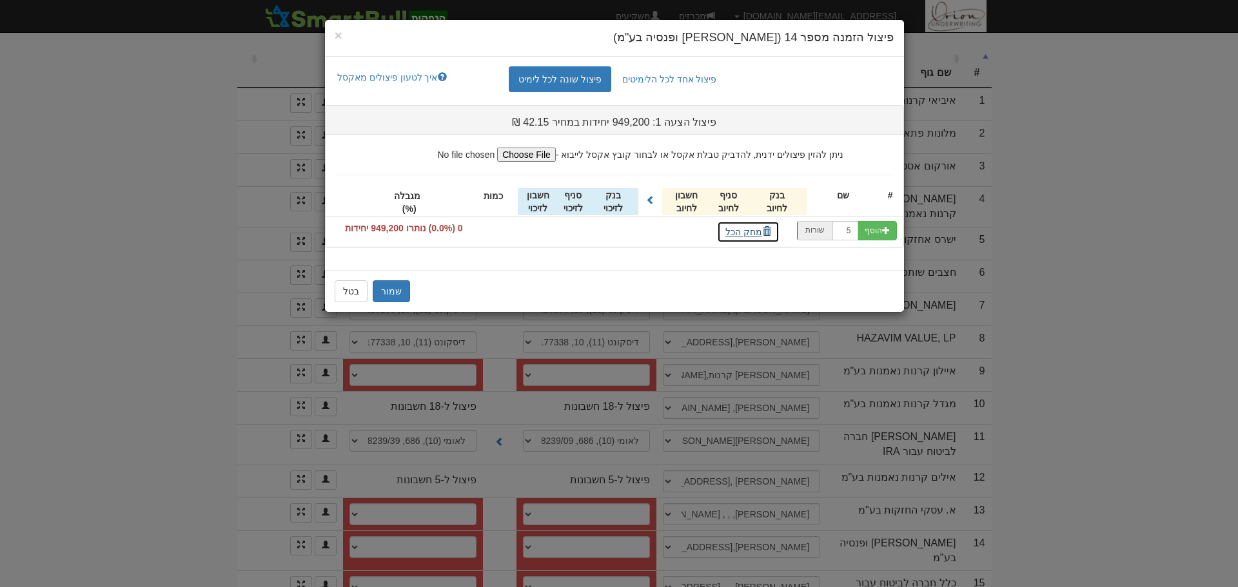
click at [730, 226] on button "מחק הכל" at bounding box center [748, 232] width 63 height 22
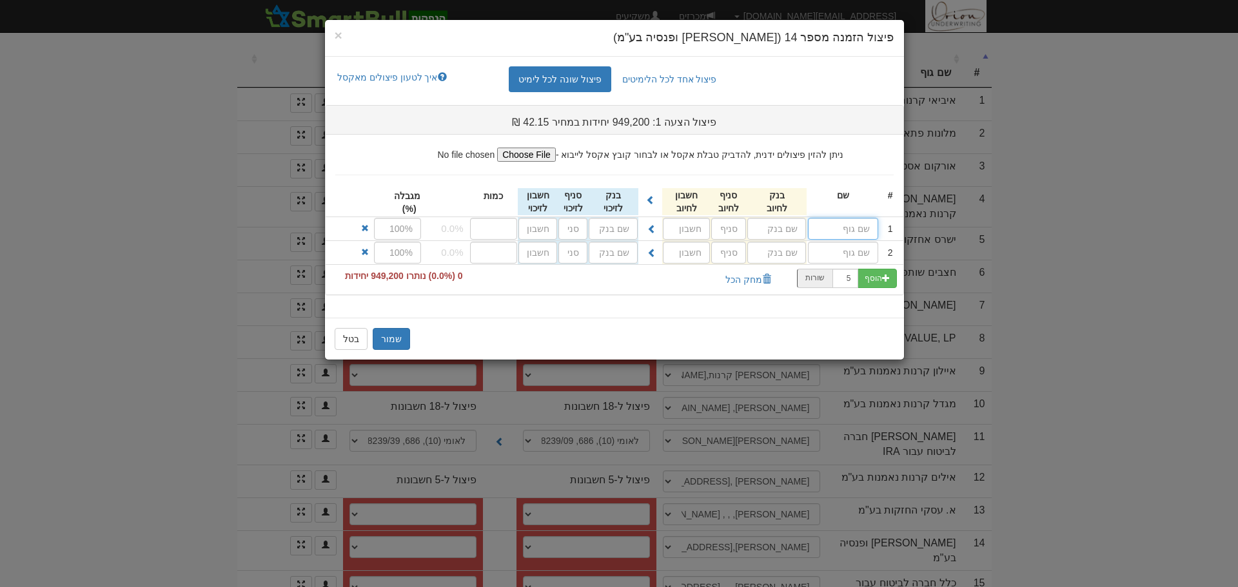
click at [832, 230] on input "text" at bounding box center [843, 229] width 70 height 22
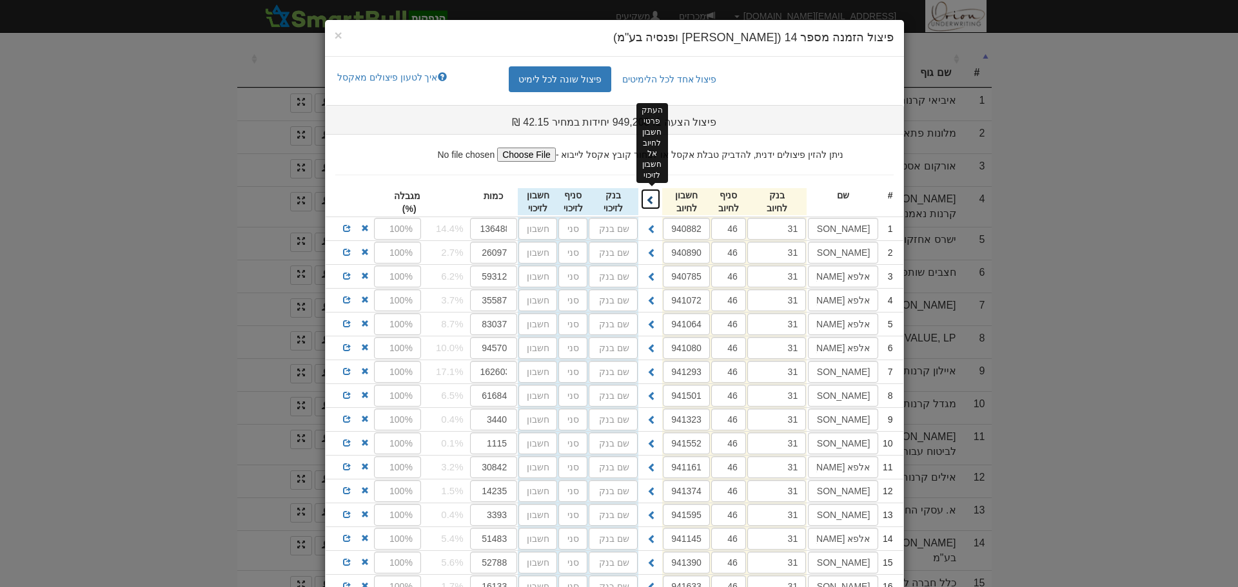
click at [653, 199] on span at bounding box center [650, 199] width 9 height 9
type input "31"
type input "46"
type input "940882"
type input "31"
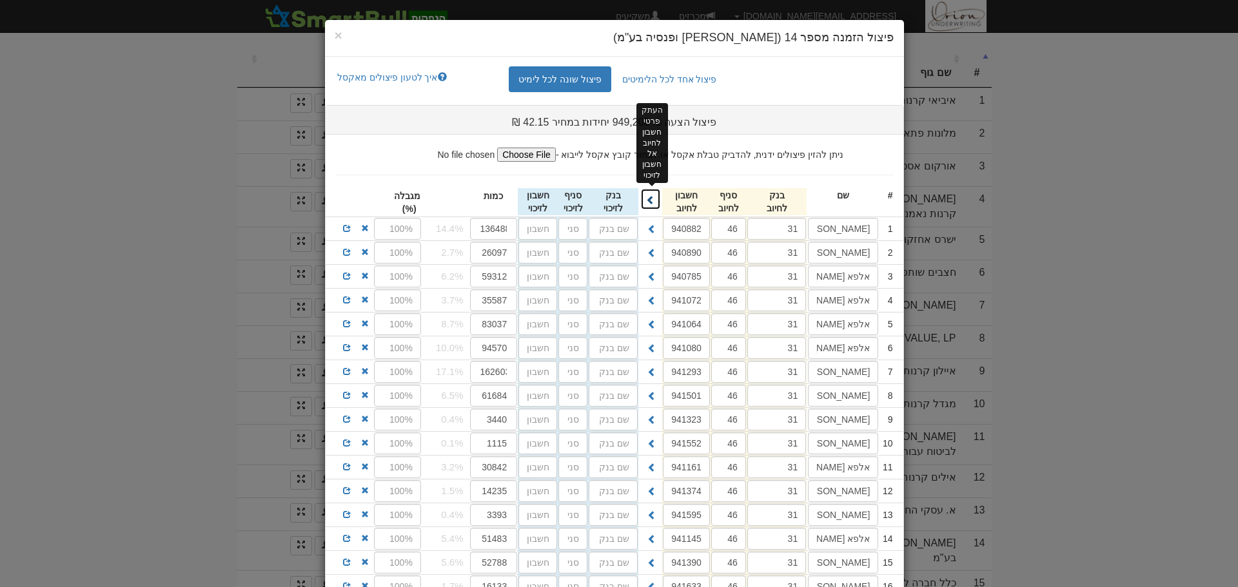
type input "46"
type input "940890"
type input "31"
type input "46"
type input "940785"
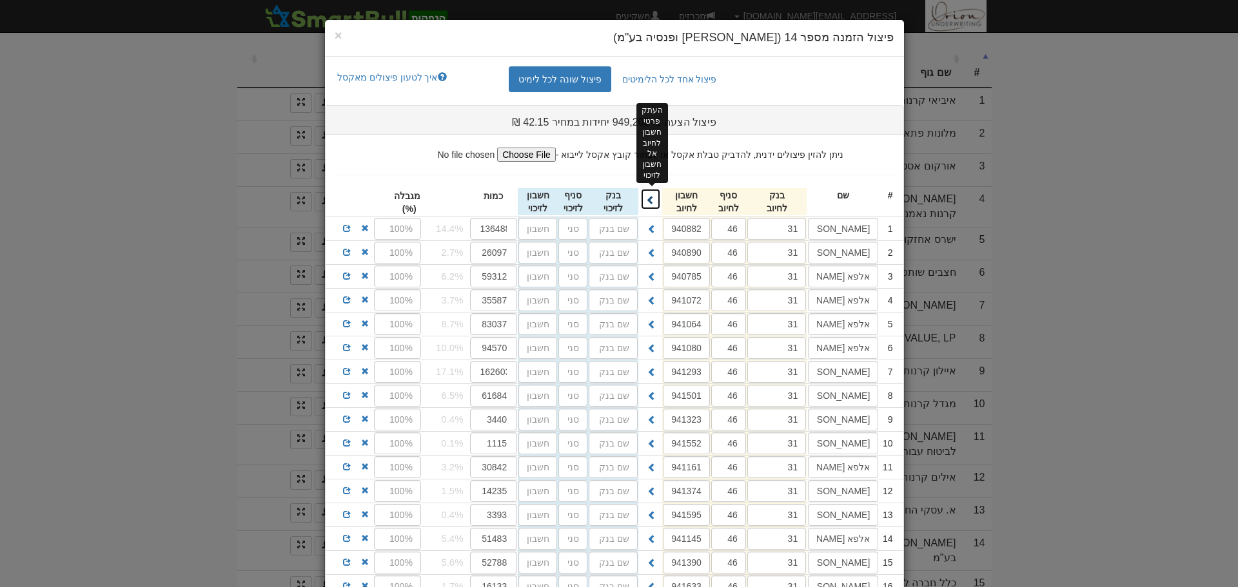
type input "31"
type input "46"
type input "941072"
type input "31"
type input "46"
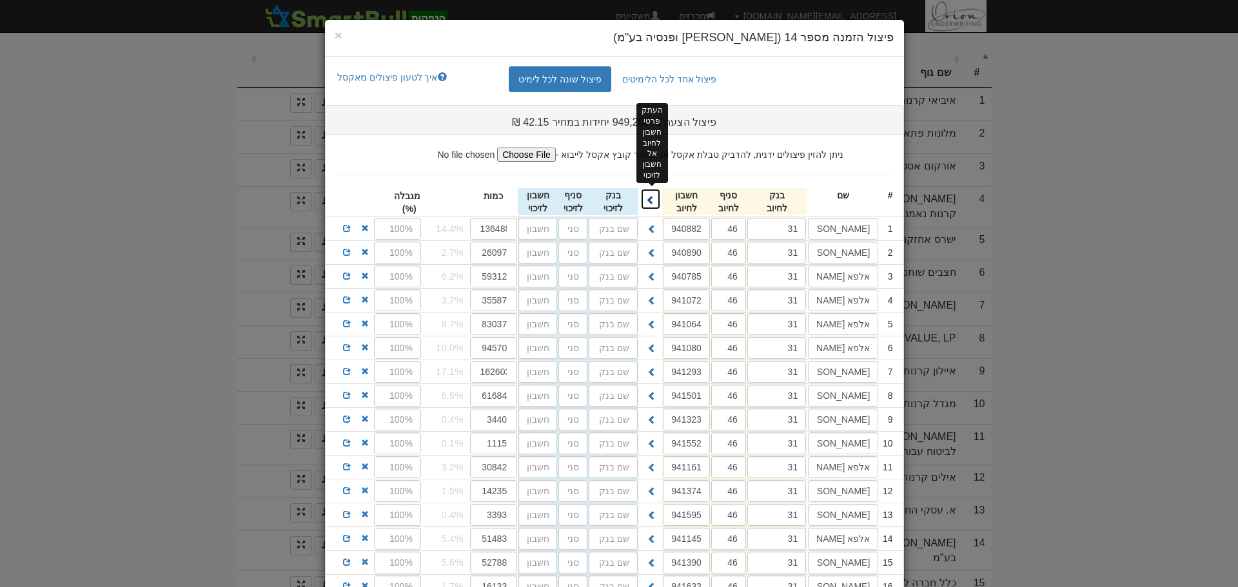
type input "941064"
type input "31"
type input "46"
type input "941080"
type input "31"
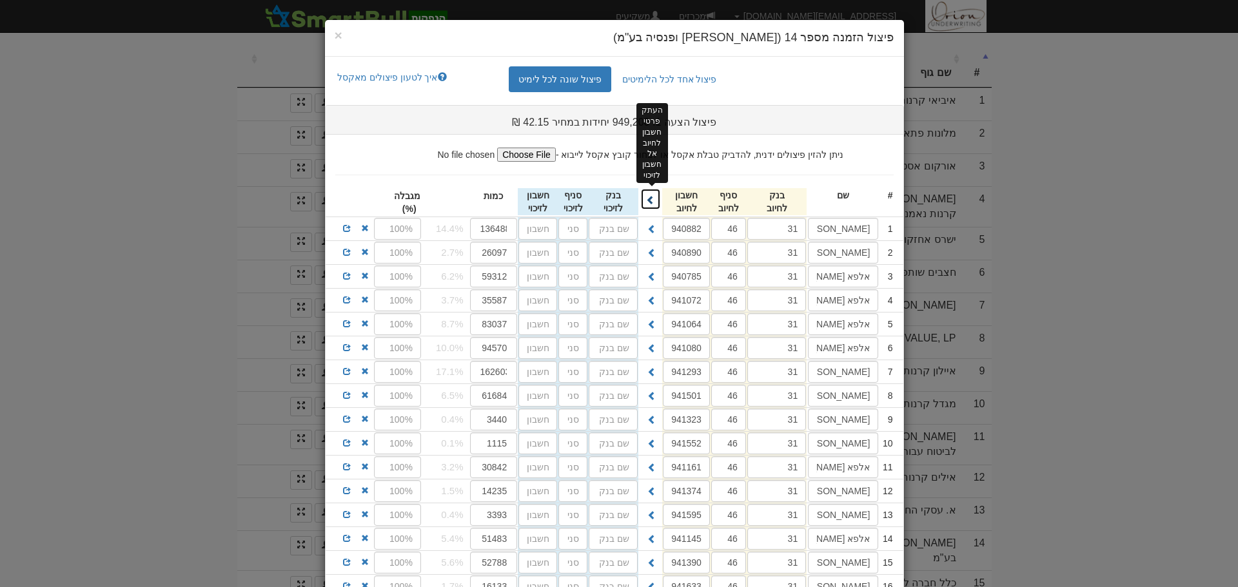
type input "46"
type input "941293"
type input "31"
type input "46"
type input "941501"
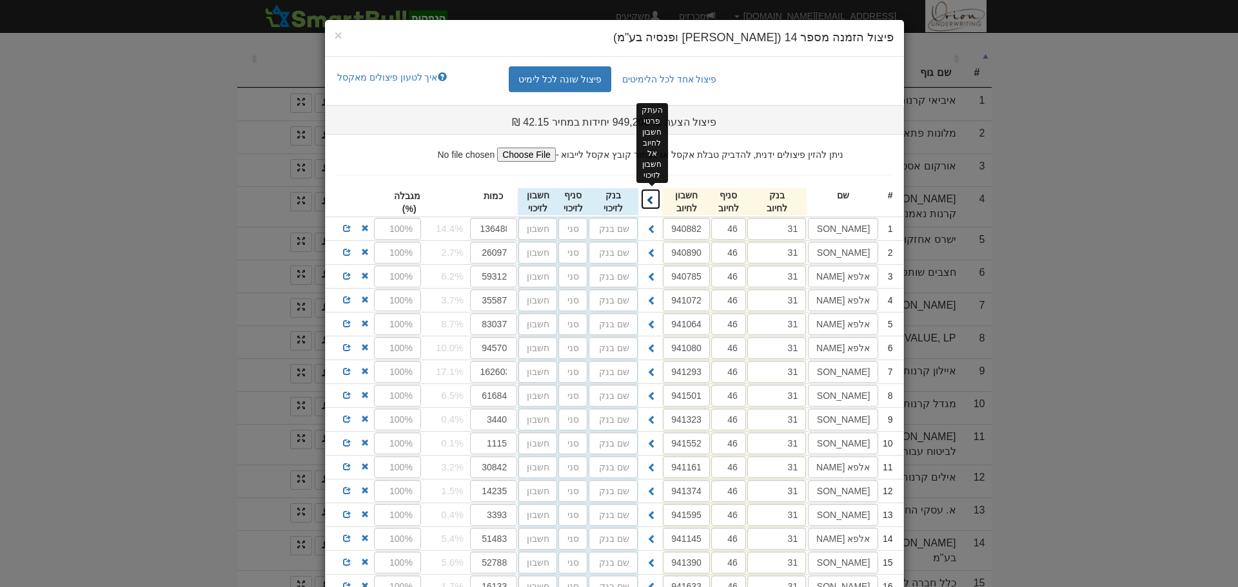
type input "31"
type input "46"
type input "941323"
type input "31"
type input "46"
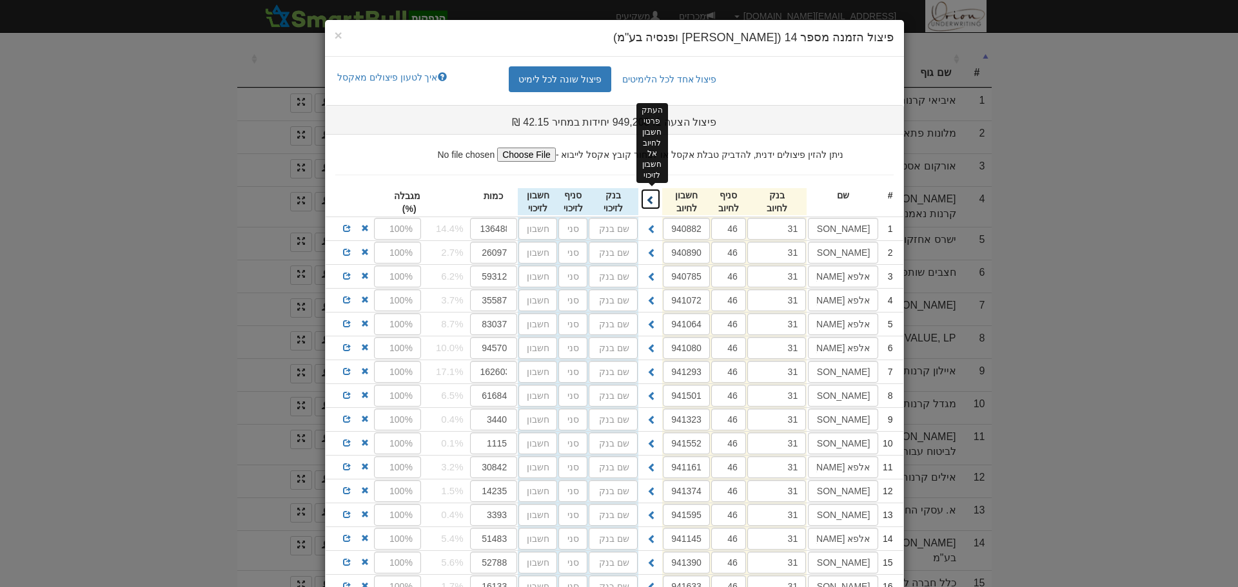
type input "941552"
type input "31"
type input "46"
type input "941161"
type input "31"
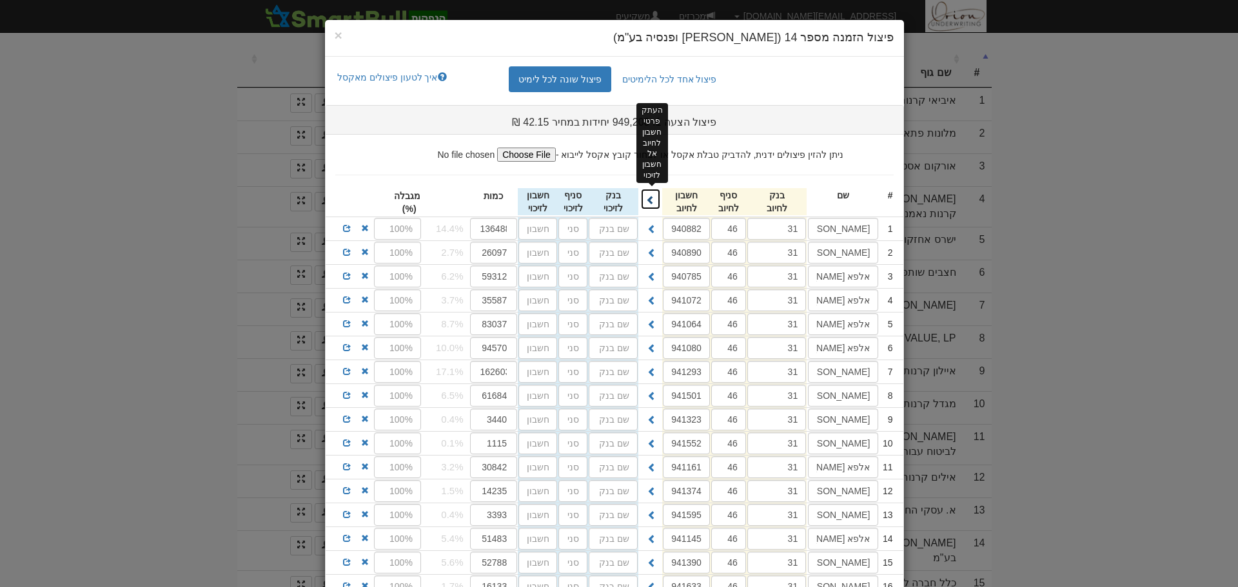
type input "46"
type input "941374"
type input "31"
type input "46"
type input "941595"
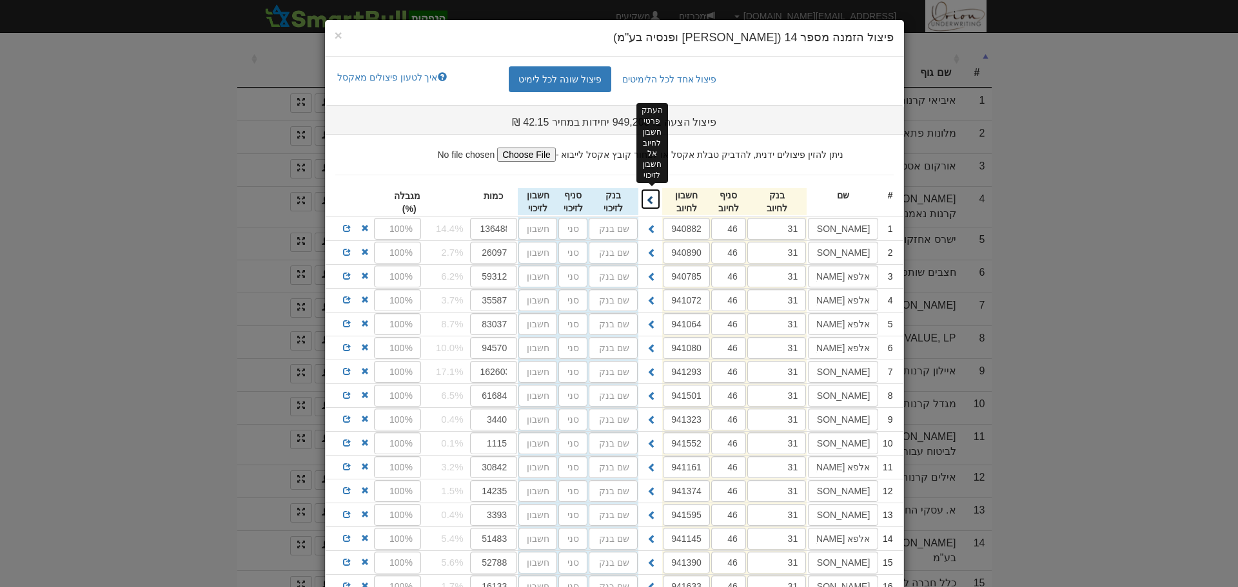
type input "31"
type input "46"
type input "941145"
type input "31"
type input "46"
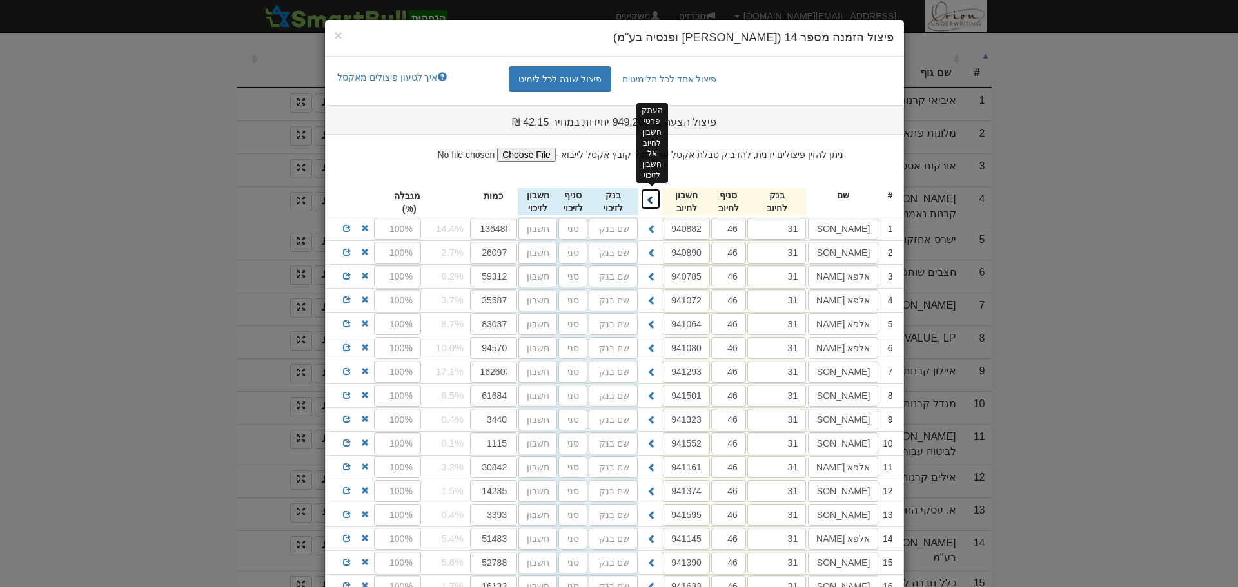
type input "941390"
type input "31"
type input "46"
type input "941633"
type input "31"
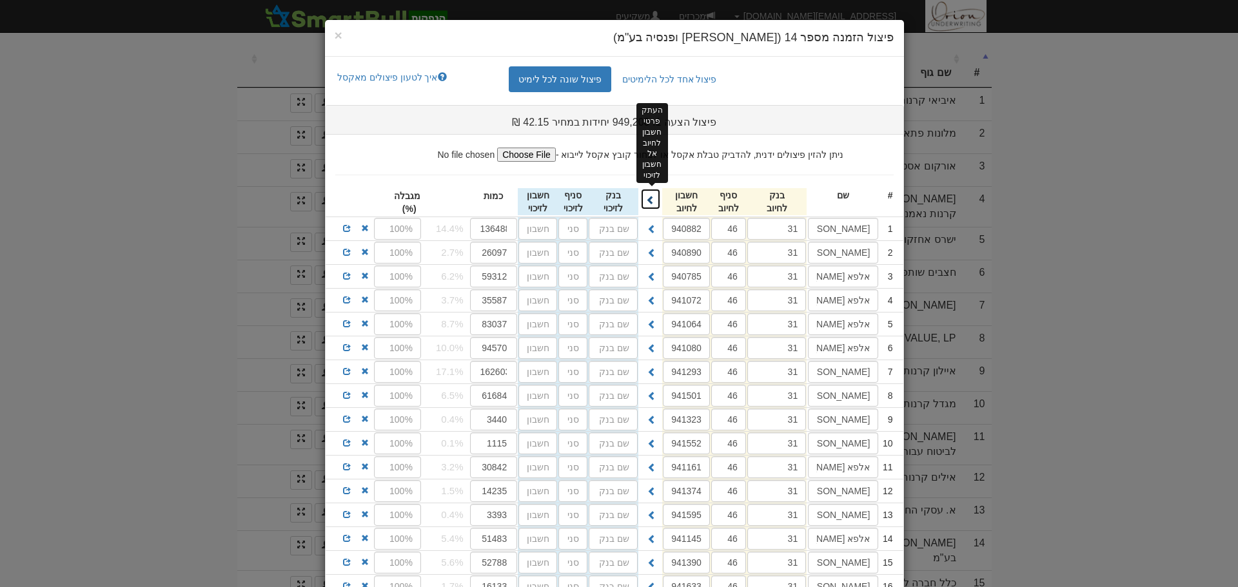
type input "46"
type input "941382"
type input "31"
type input "46"
type input "941625"
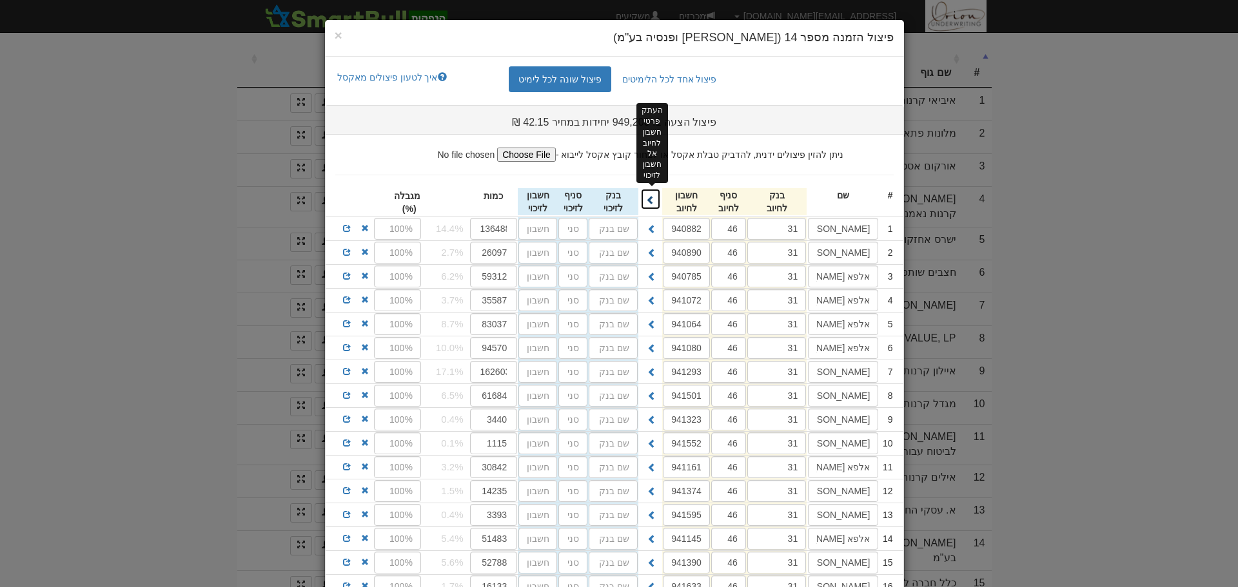
type input "31"
type input "46"
type input "941773"
type input "31"
type input "46"
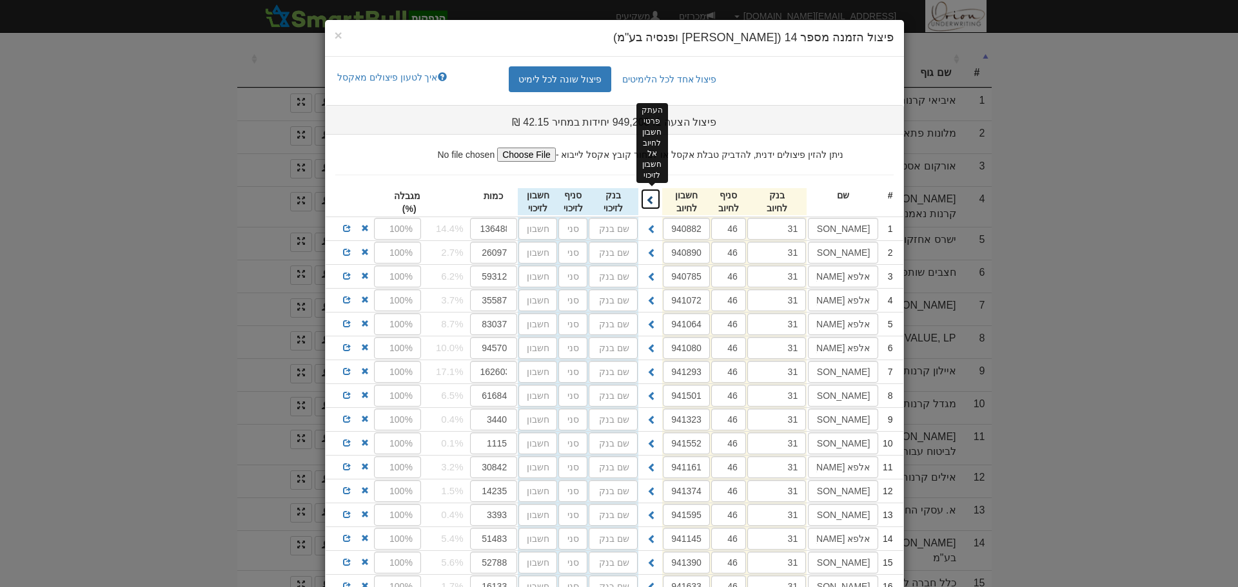
type input "941811"
type input "31"
type input "46"
type input "941862"
type input "31"
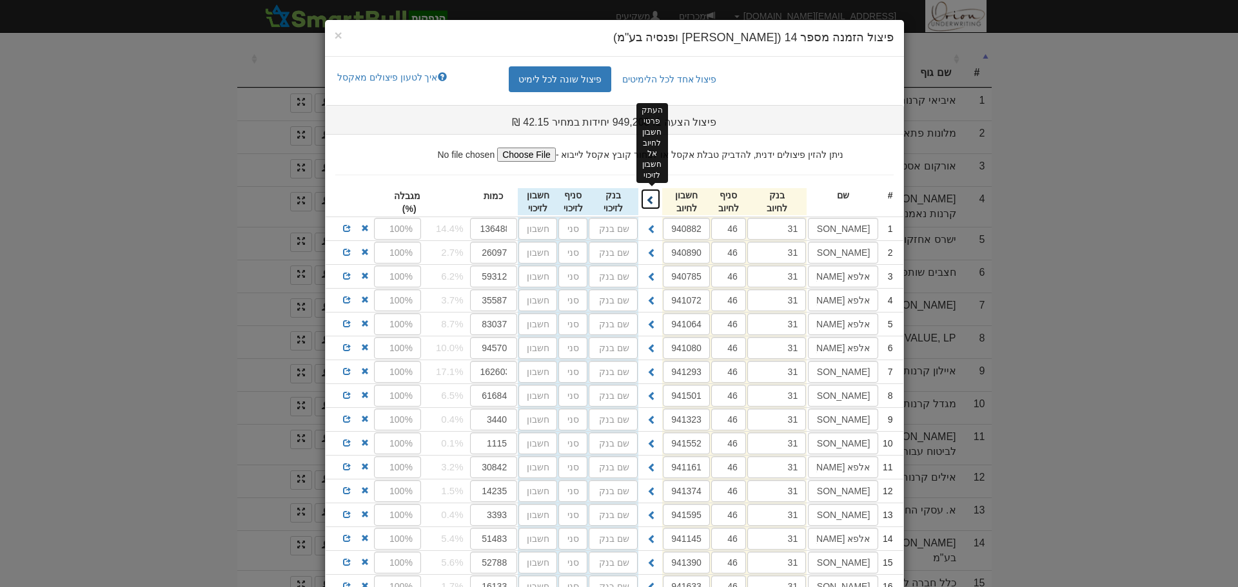
type input "46"
type input "941900"
type input "31"
type input "46"
type input "941994"
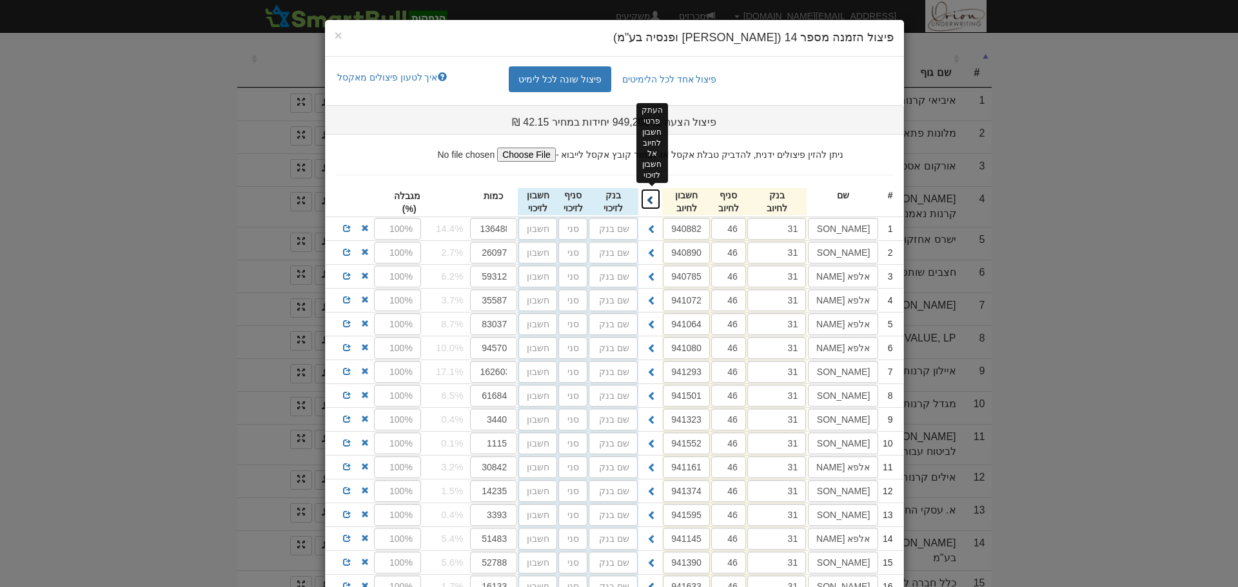
type input "31"
type input "46"
type input "941943"
type input "31"
type input "46"
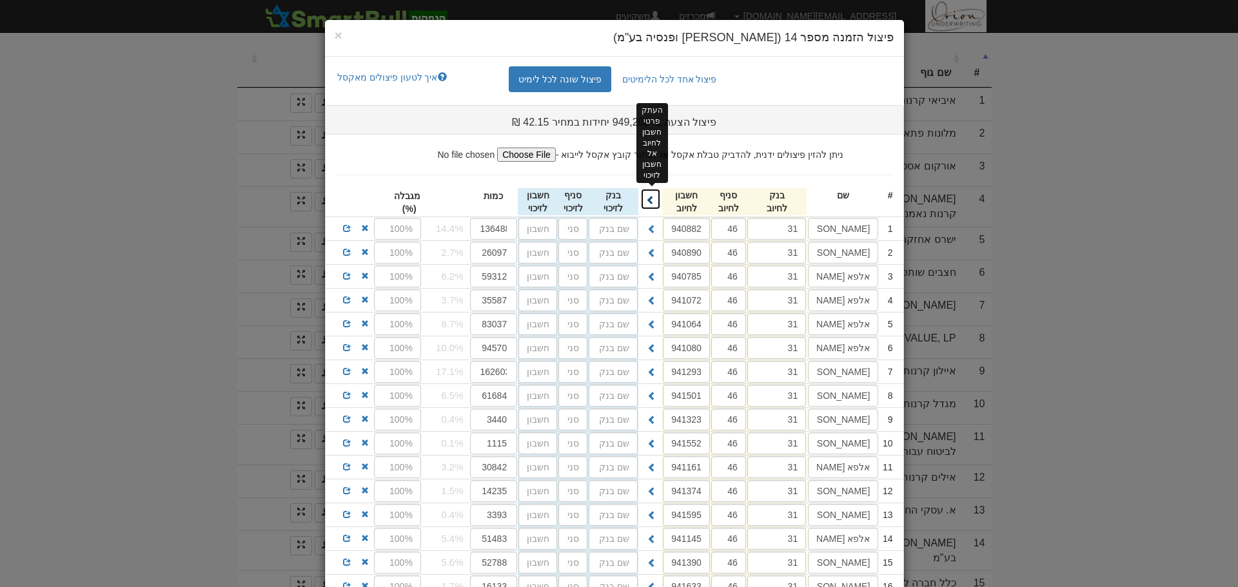
type input "942362"
type input "31"
type input "46"
type input "942400"
type input "31"
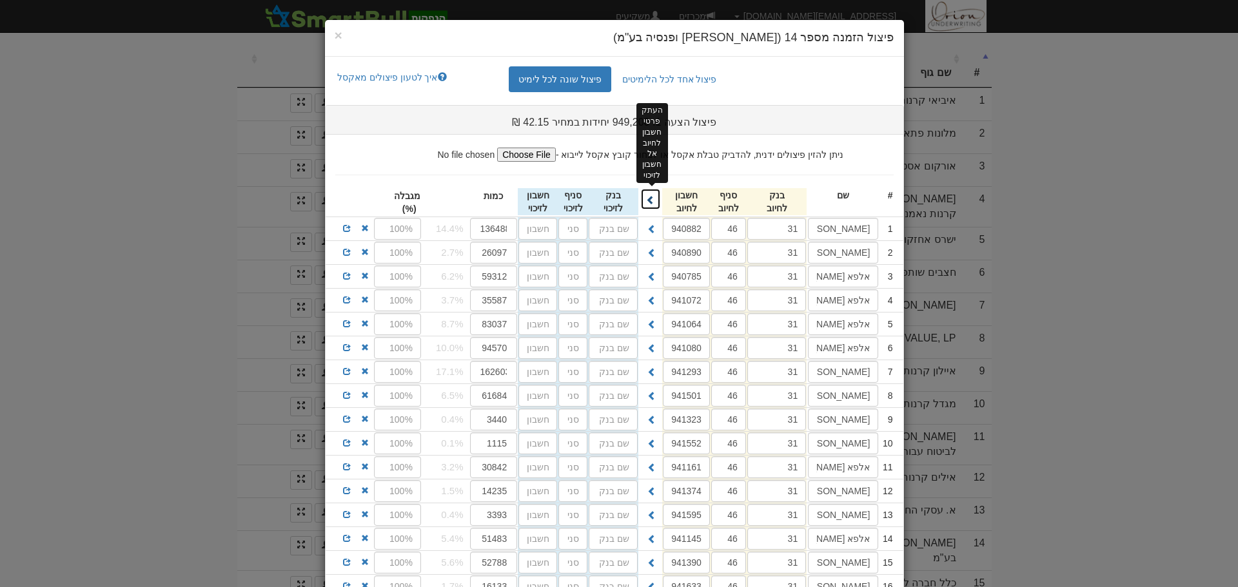
type input "46"
type input "942060"
type input "31"
type input "46"
type input "942125"
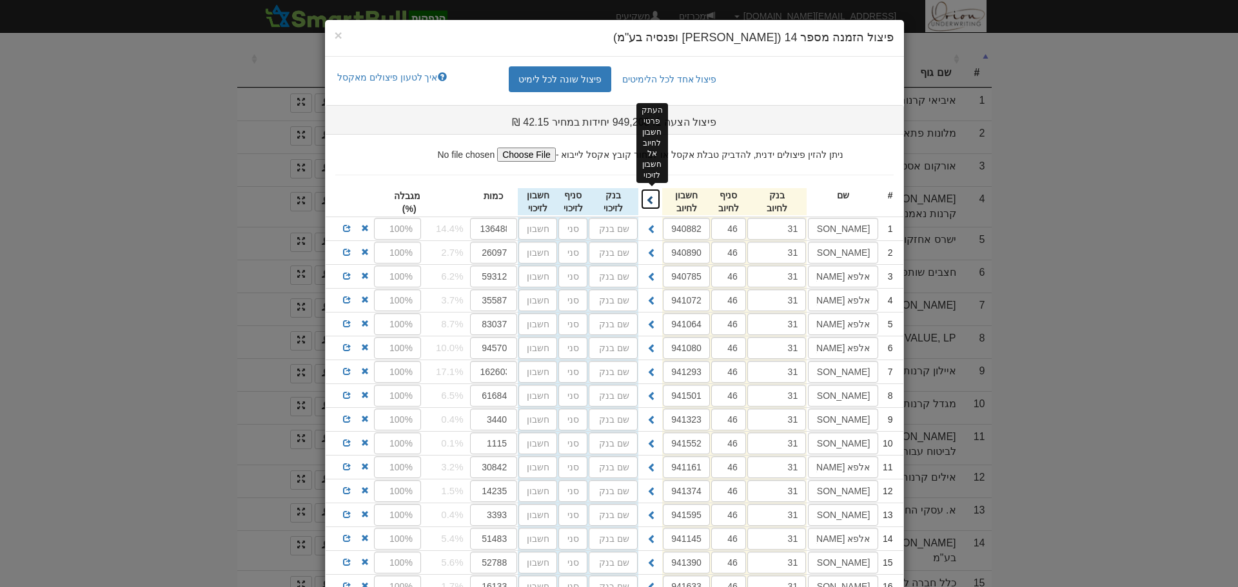
type input "31"
type input "46"
type input "942451"
type input "31"
type input "46"
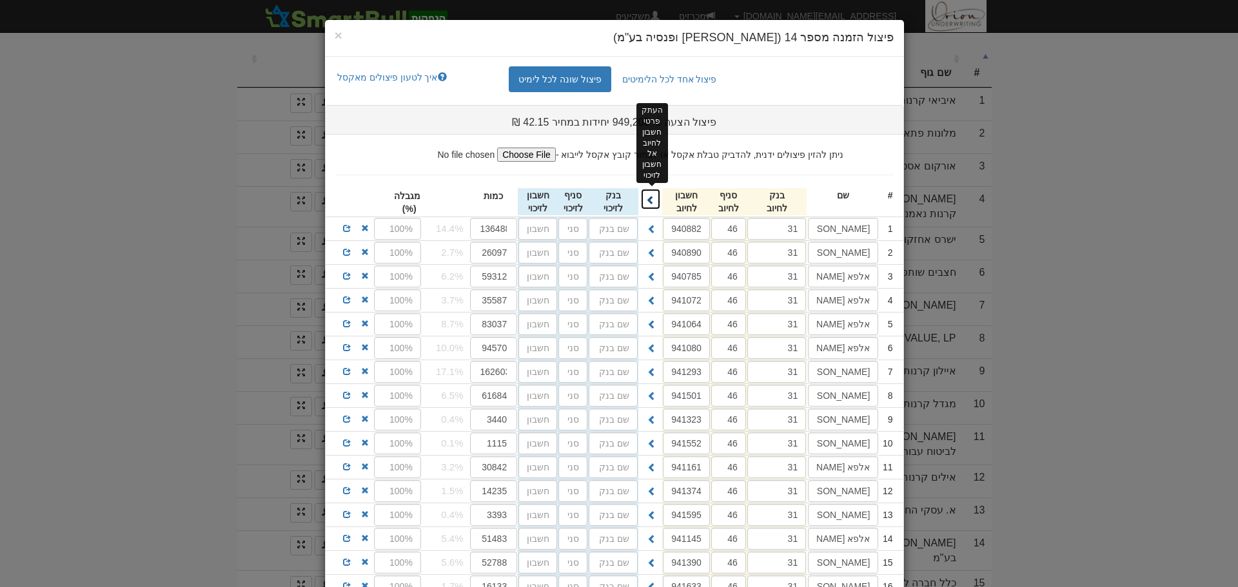
type input "942524"
type input "31"
type input "46"
type input "942540"
type input "31"
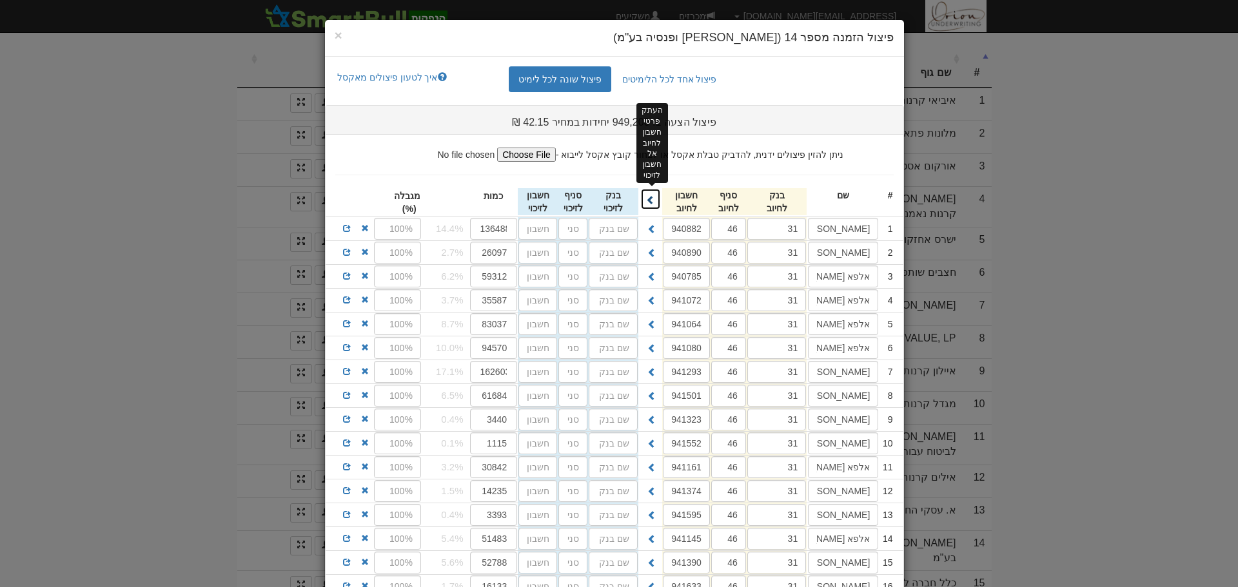
type input "46"
type input "942583"
type input "31"
type input "46"
type input "942435"
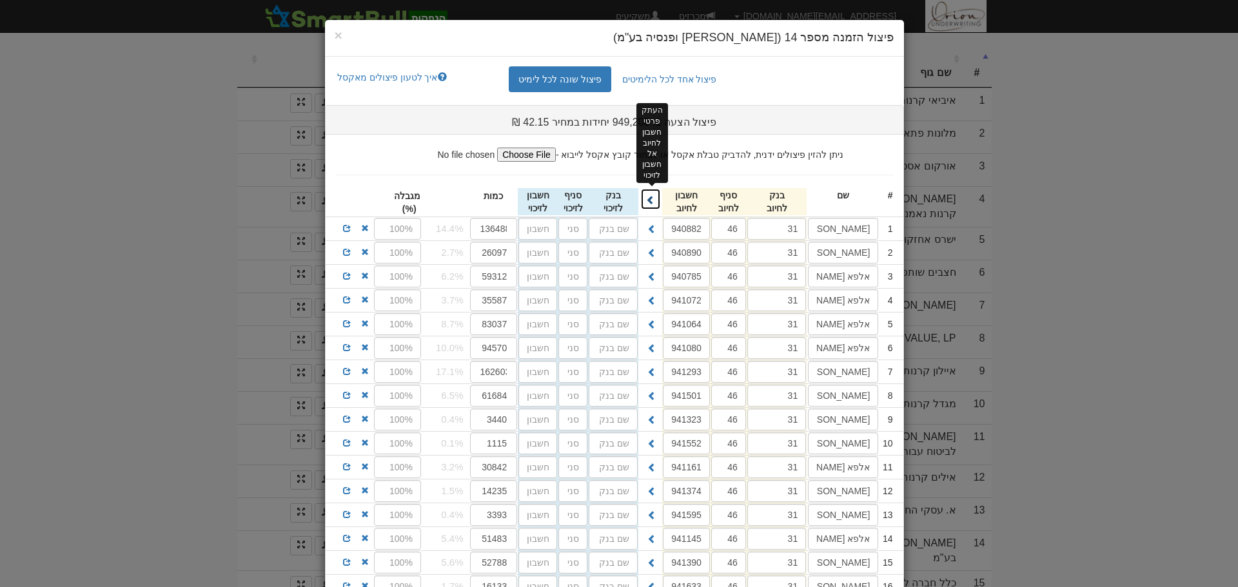
type input "31"
type input "46"
type input "942931"
type input "31"
type input "46"
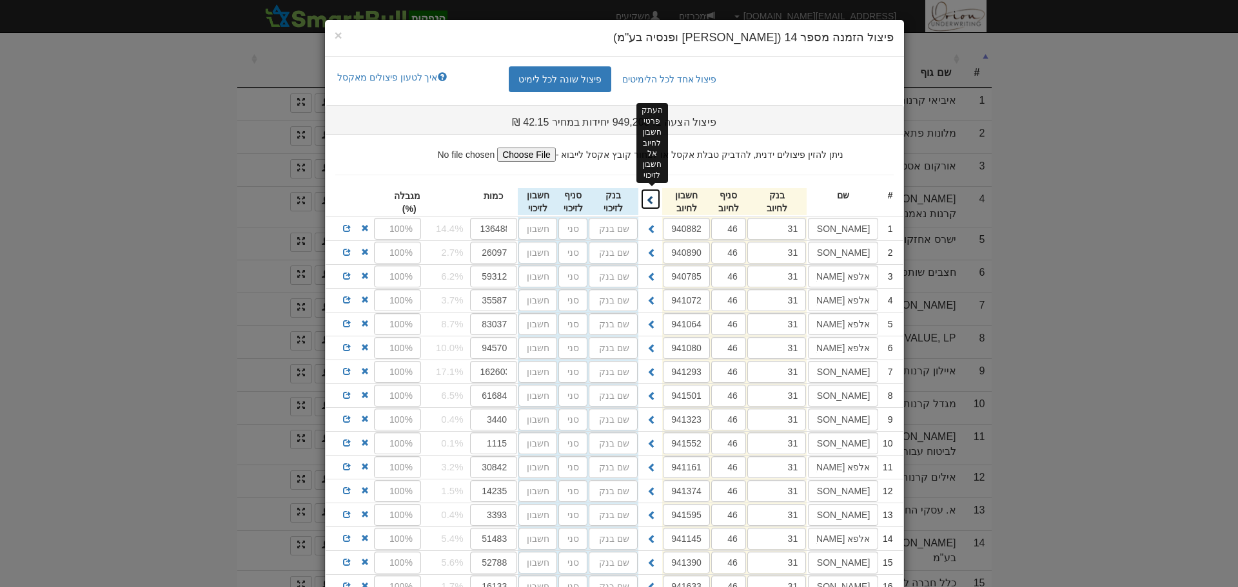
type input "942621"
type input "31"
type input "46"
type input "942672"
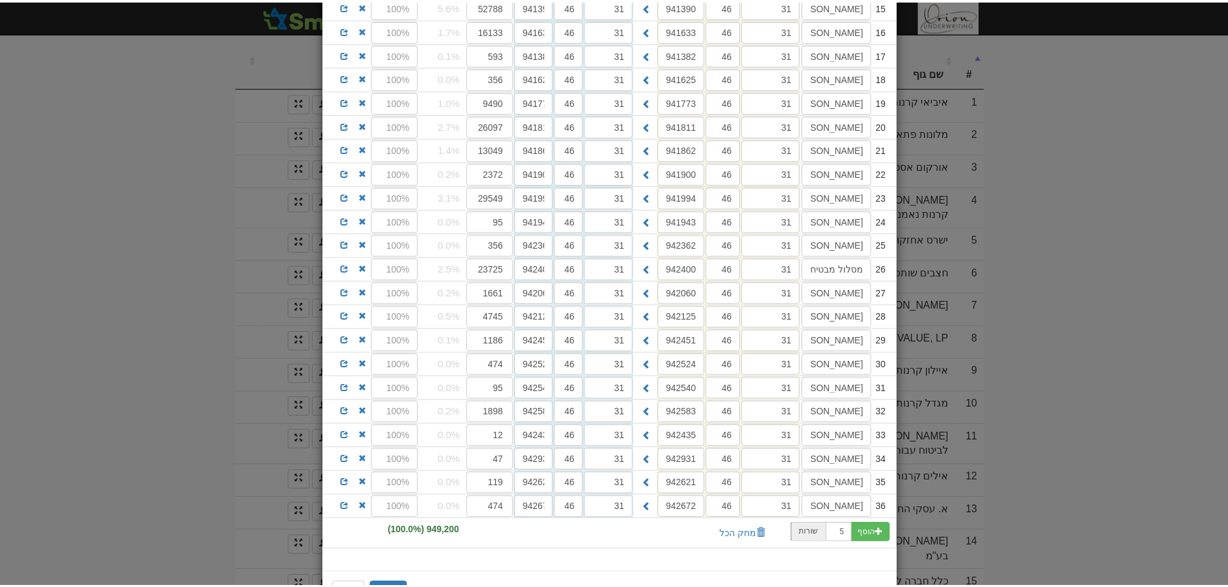
scroll to position [603, 0]
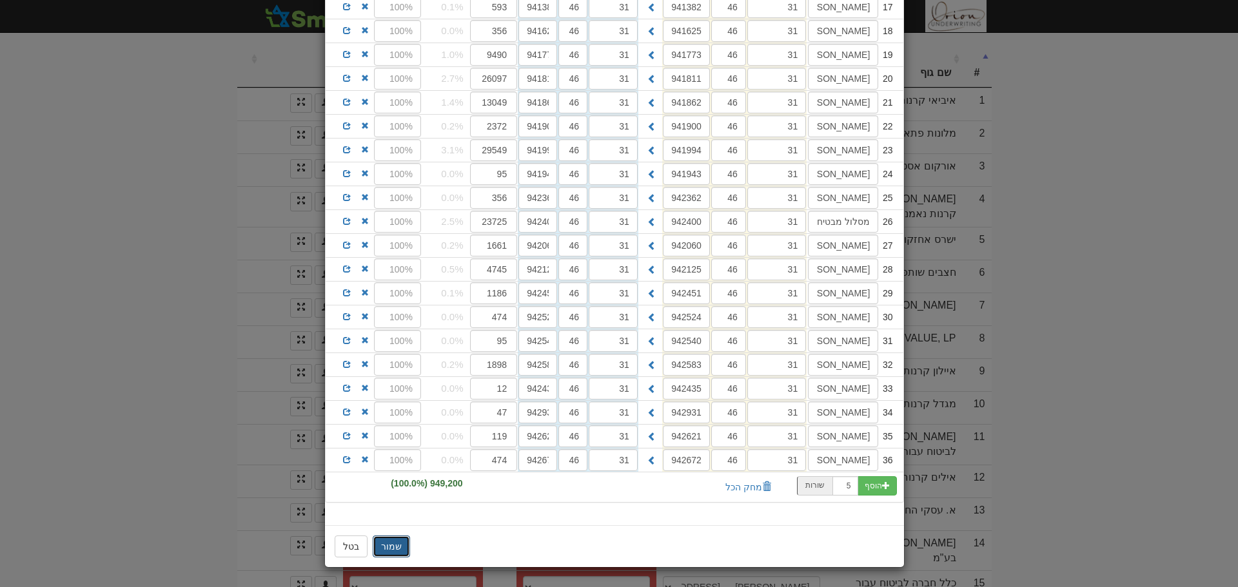
click at [393, 546] on button "שמור" at bounding box center [391, 547] width 37 height 22
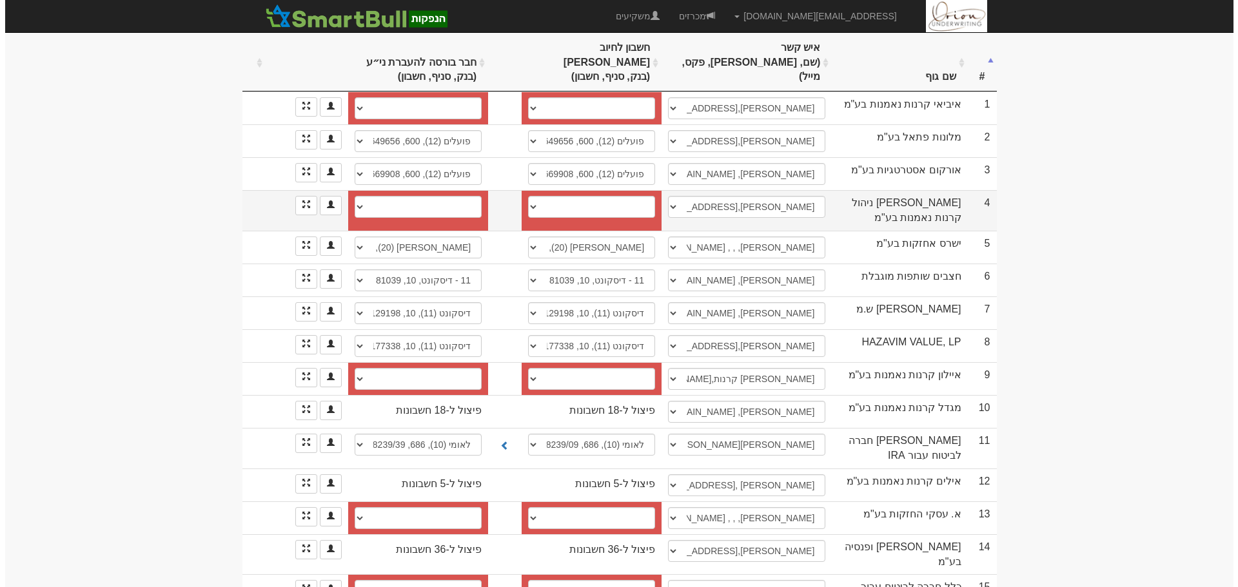
scroll to position [227, 0]
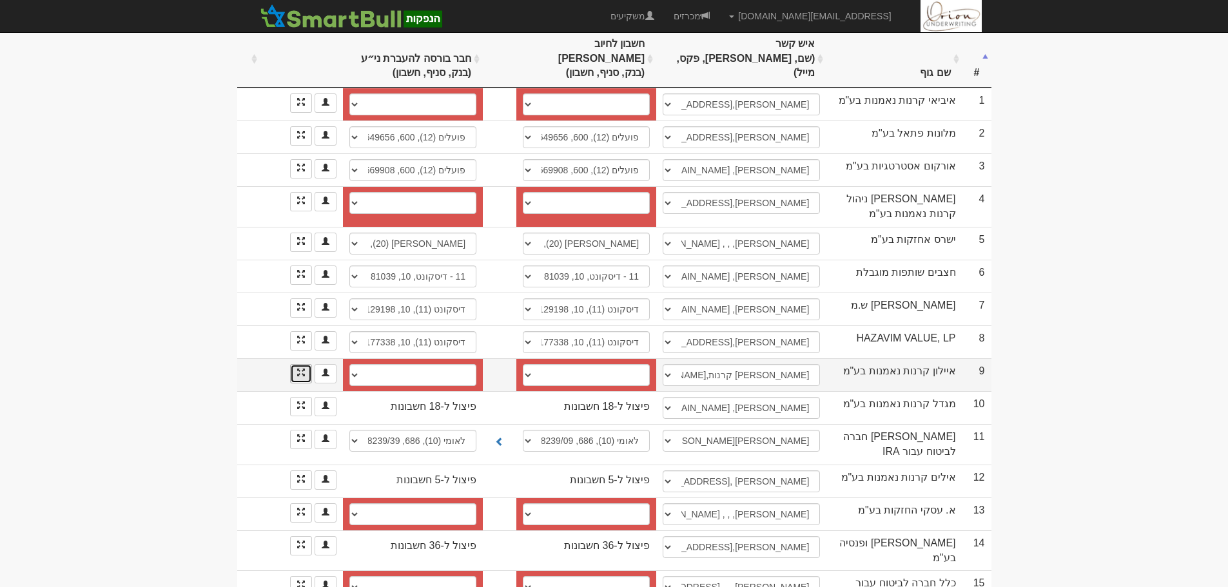
click at [293, 364] on link at bounding box center [301, 373] width 22 height 19
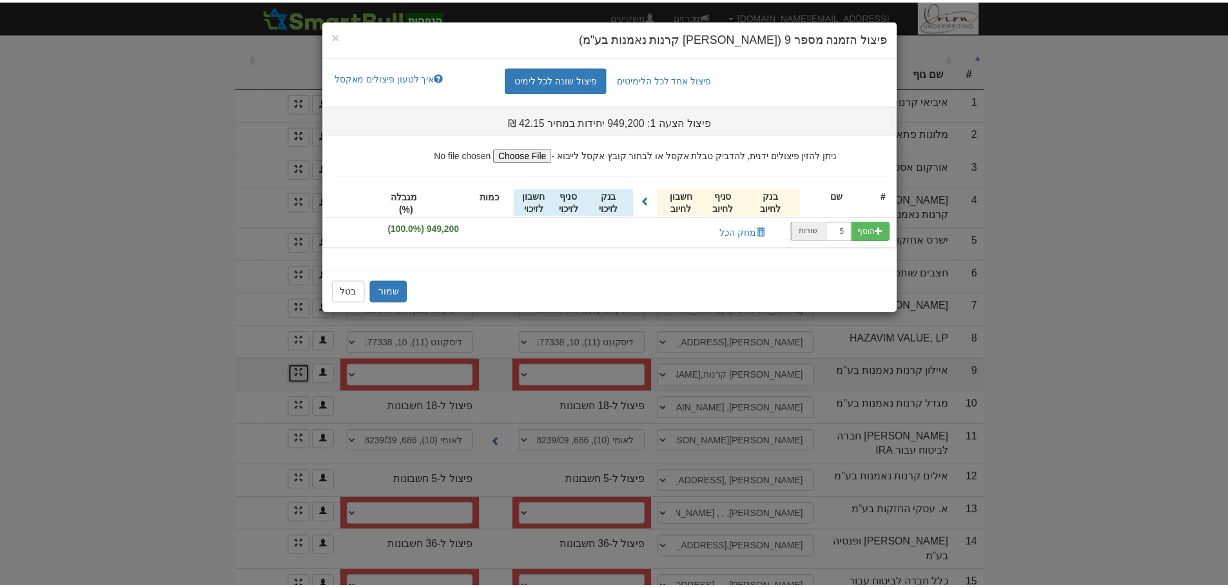
scroll to position [0, 0]
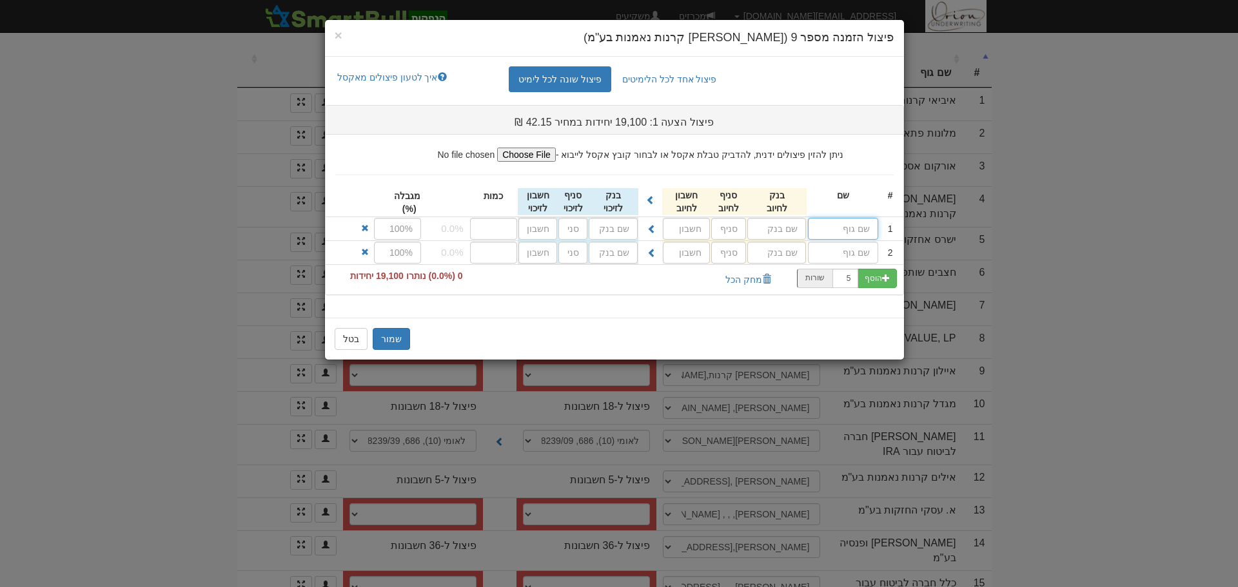
click at [855, 220] on input "text" at bounding box center [843, 229] width 70 height 22
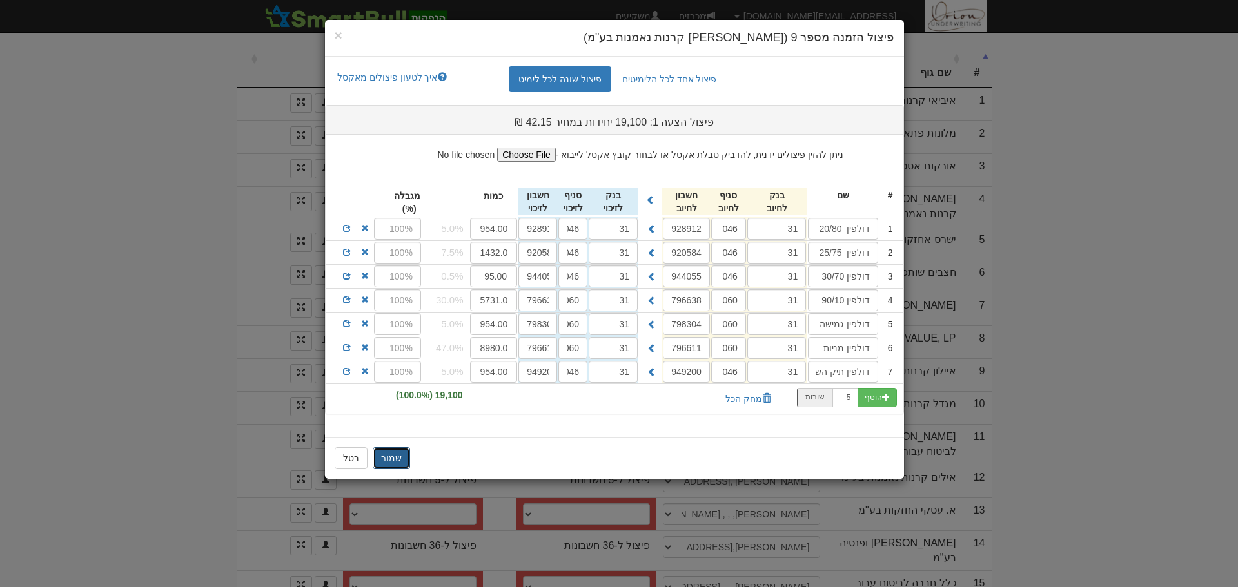
click at [387, 453] on button "שמור" at bounding box center [391, 458] width 37 height 22
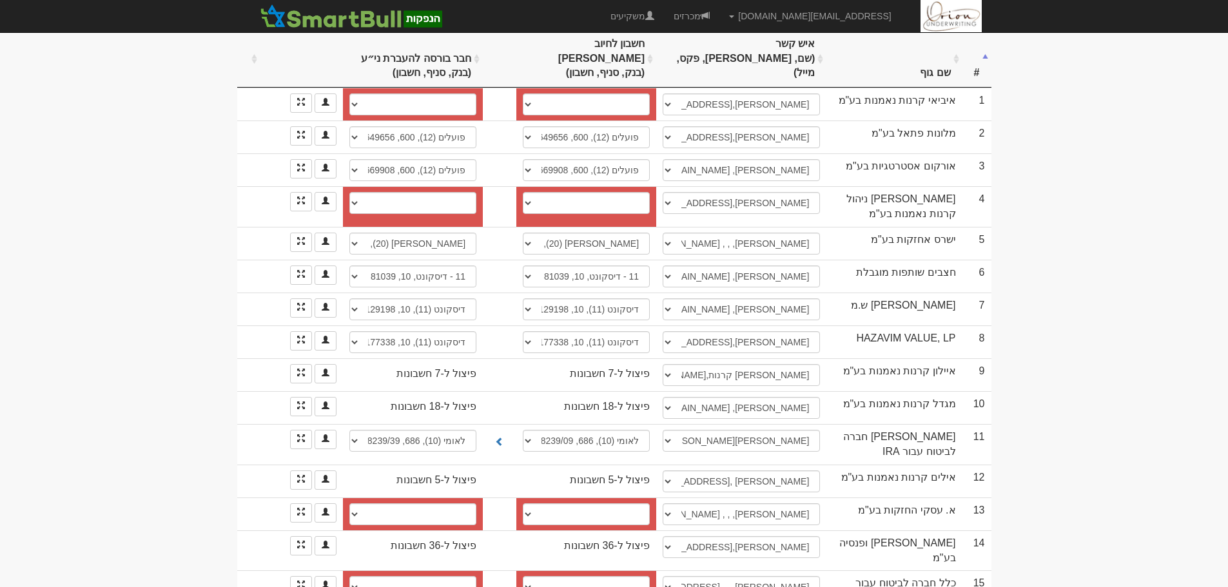
scroll to position [98, 0]
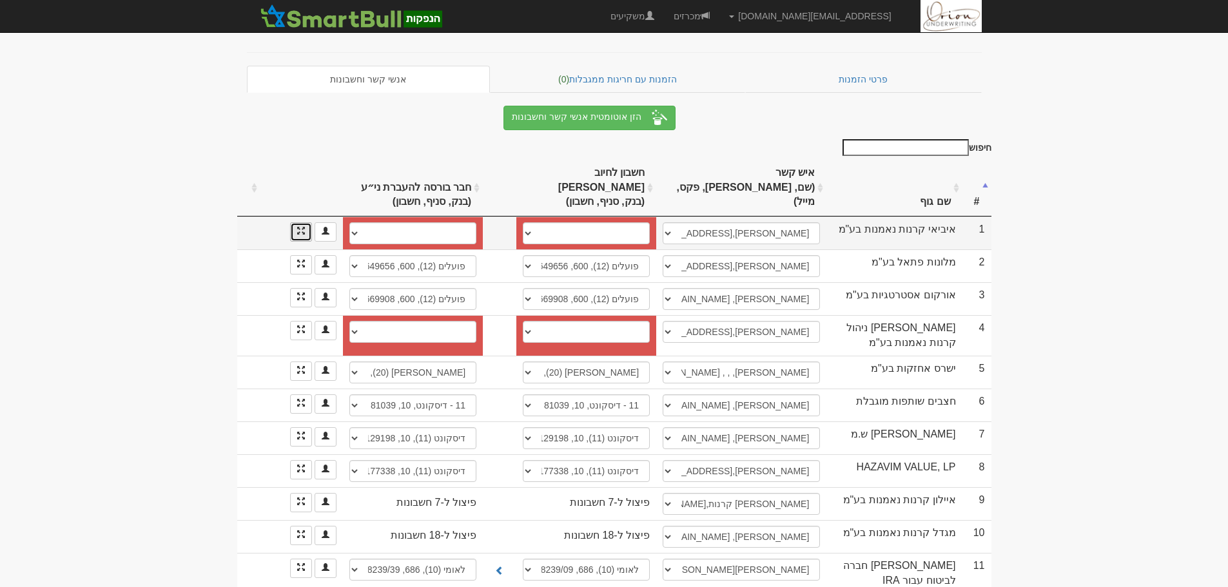
click at [294, 222] on link at bounding box center [301, 231] width 22 height 19
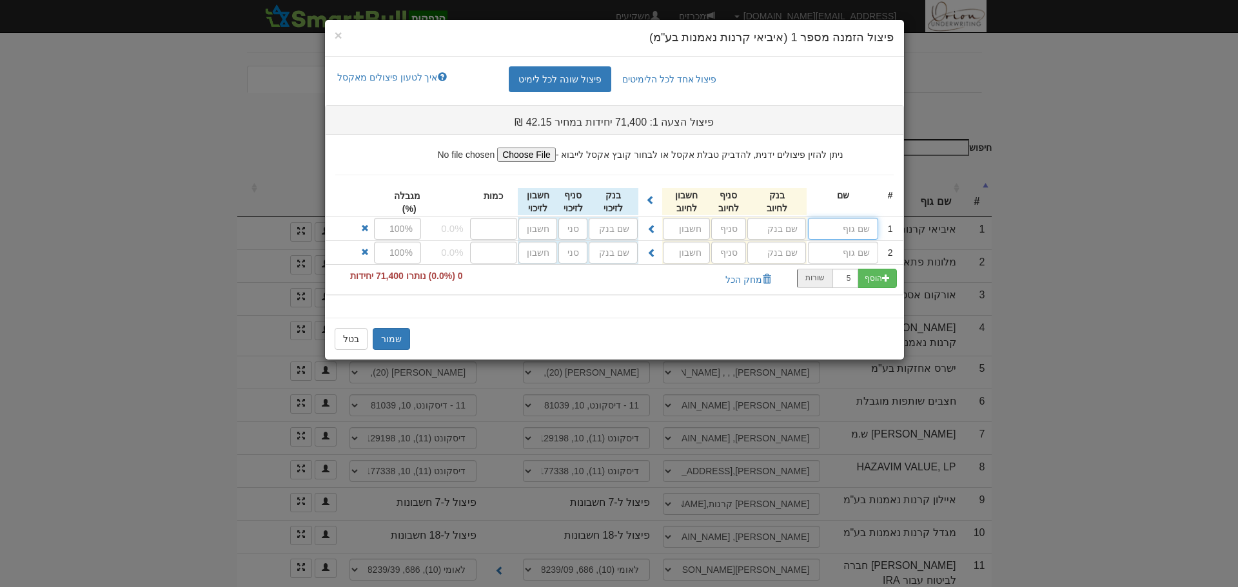
click at [826, 231] on input "text" at bounding box center [843, 229] width 70 height 22
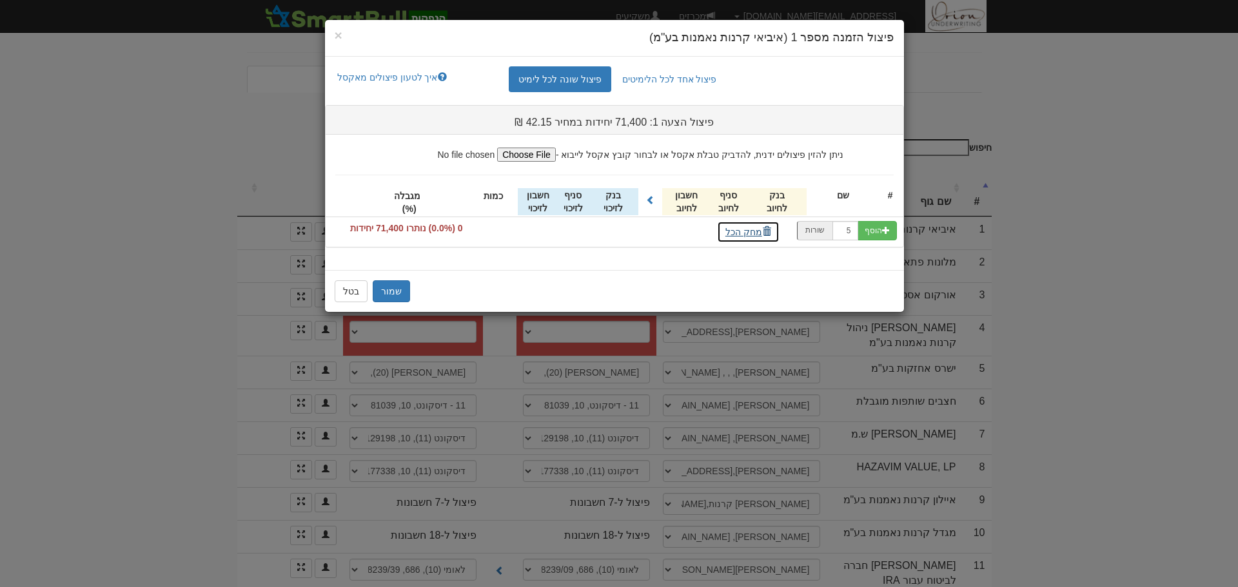
click at [730, 228] on button "מחק הכל" at bounding box center [748, 232] width 63 height 22
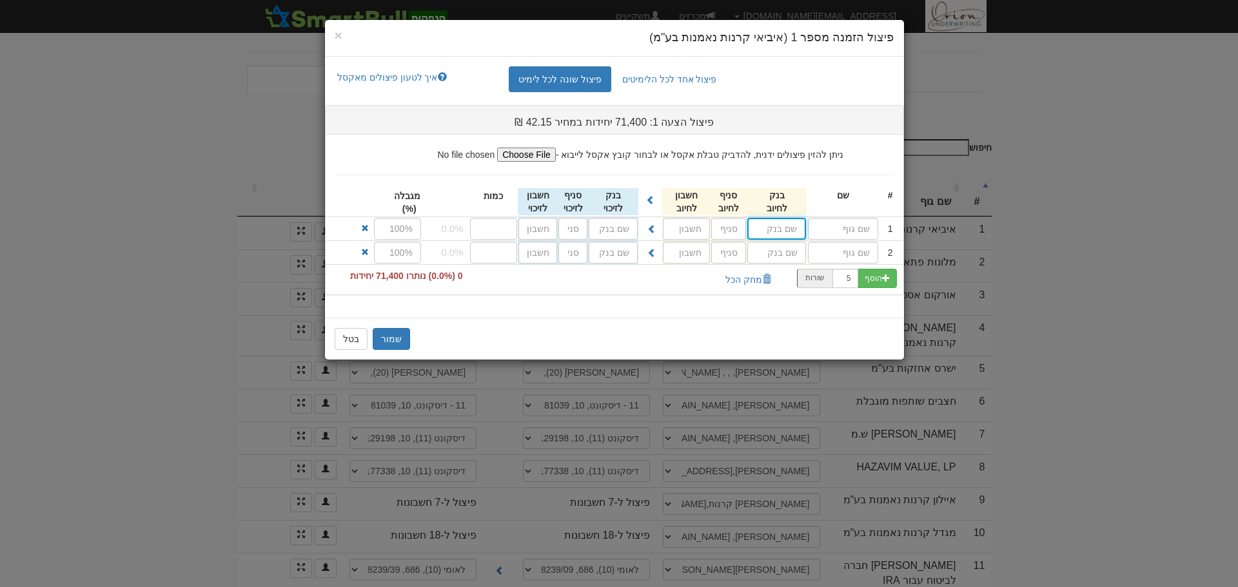
click at [774, 223] on input "text" at bounding box center [776, 229] width 59 height 22
type input "יהב (4)"
type input "י"
type input "יובנק (26)"
type input "יו"
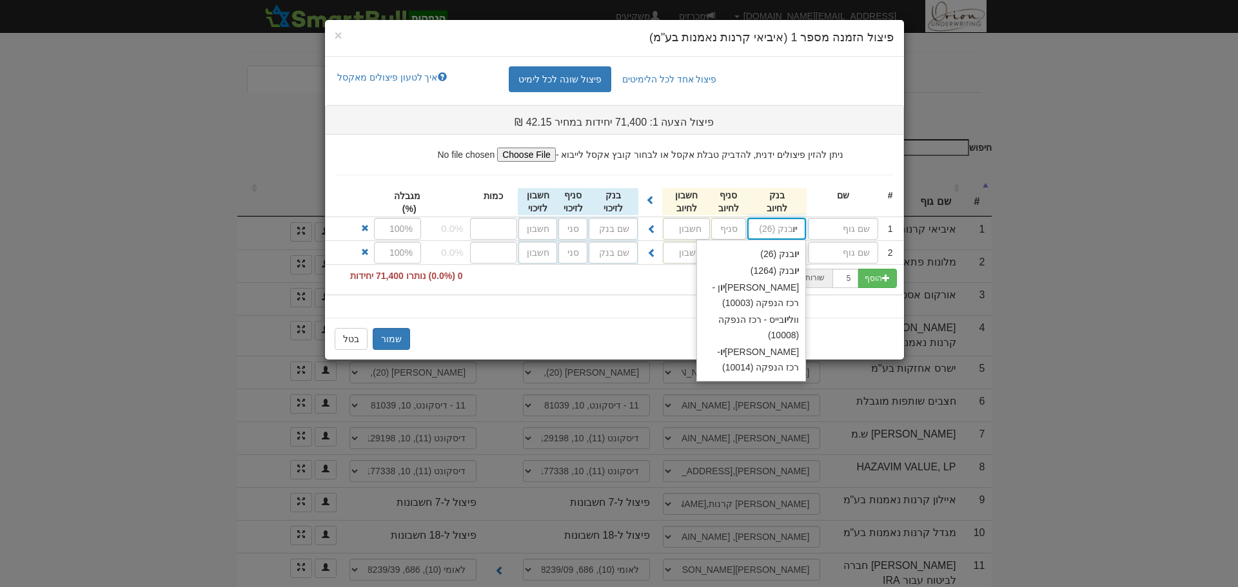
type input "יהב (4)"
type input "י"
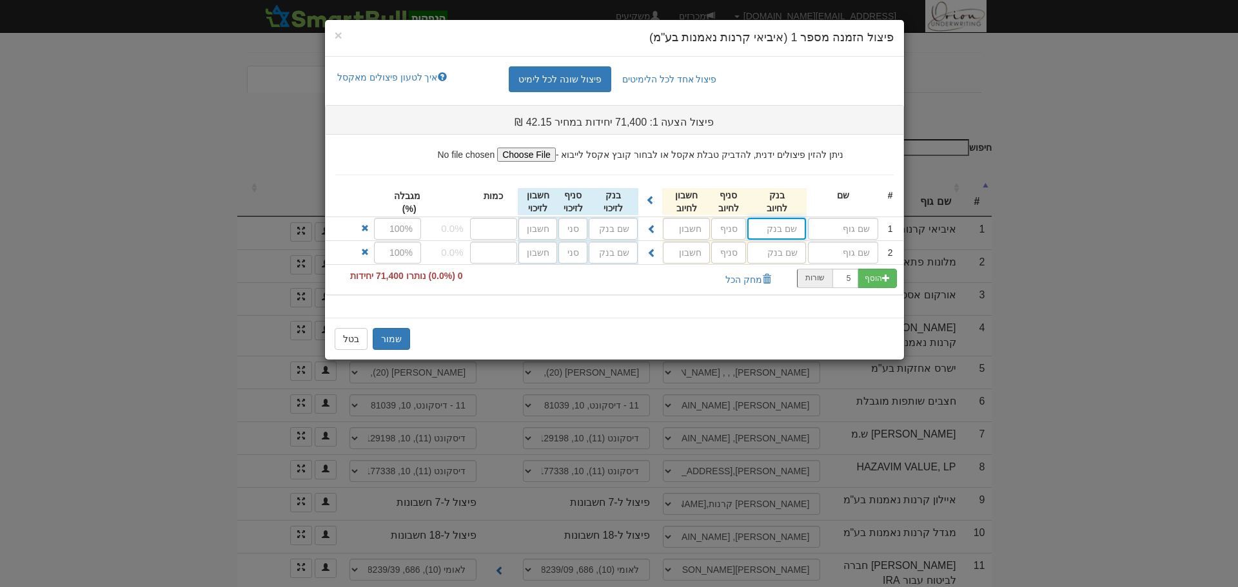
type input "יהב (4)"
type input "י"
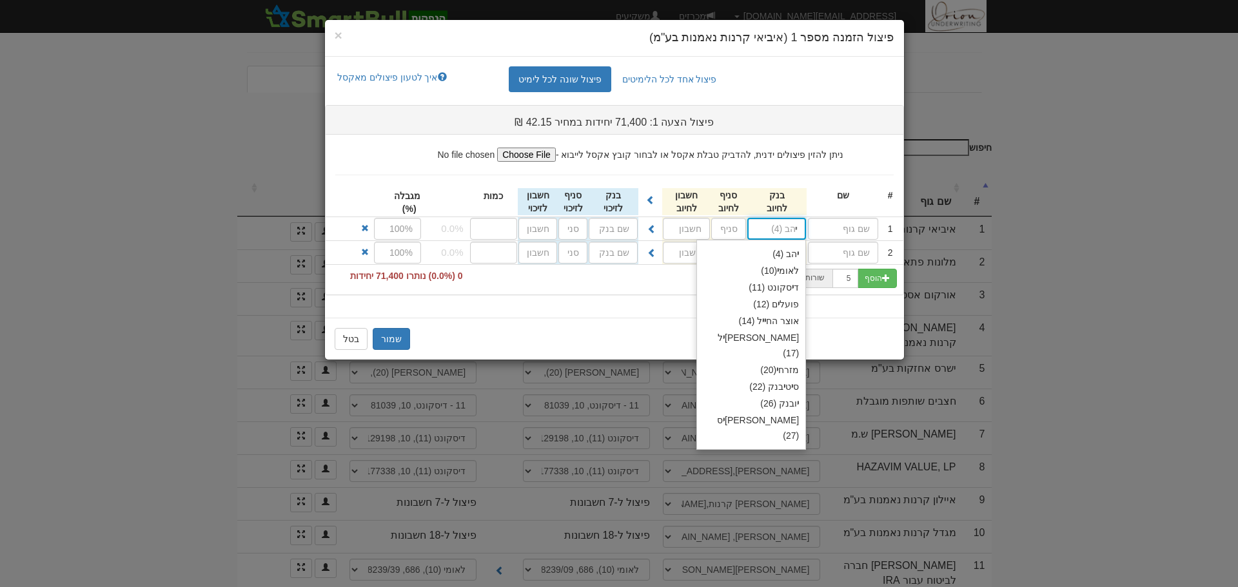
type input "יובנק (26)"
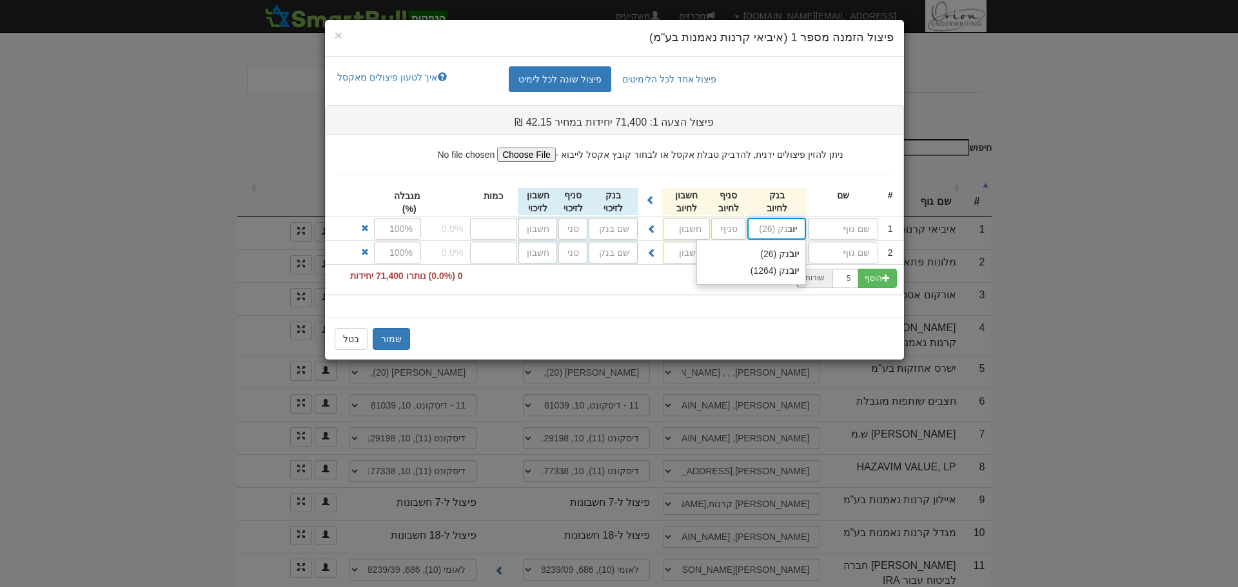
type input "יו"
type input "יהב (4)"
type input "י"
click at [765, 224] on input "text" at bounding box center [776, 229] width 59 height 22
type input "יהב (4)"
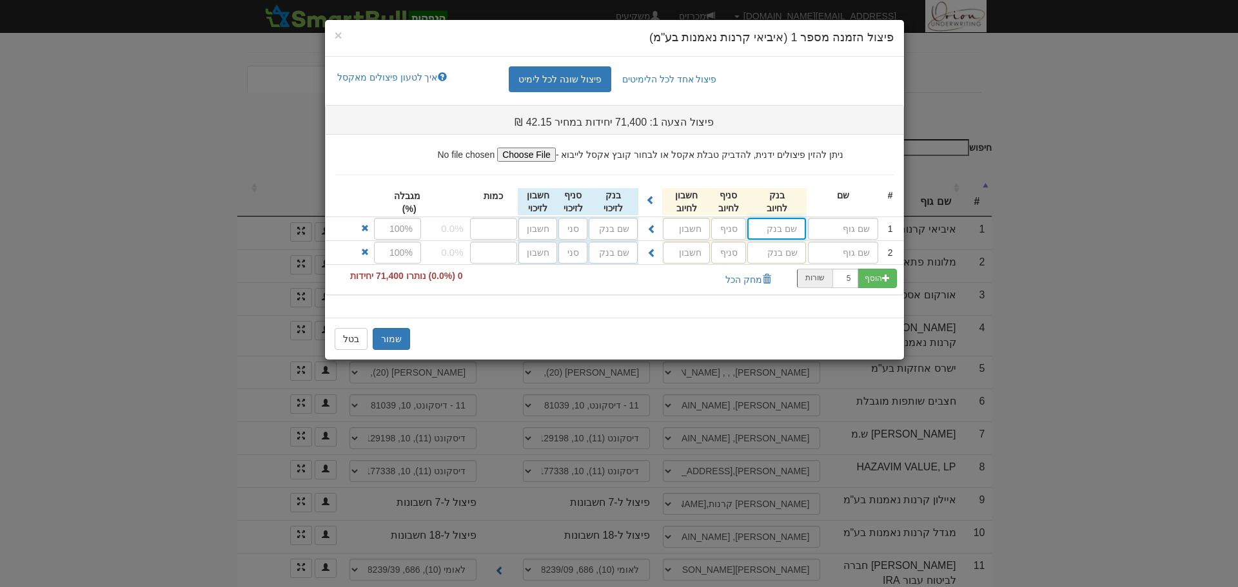
type input "י"
type input "יובנק (26)"
drag, startPoint x: 834, startPoint y: 231, endPoint x: 820, endPoint y: 231, distance: 14.2
click at [834, 231] on input "text" at bounding box center [843, 229] width 70 height 22
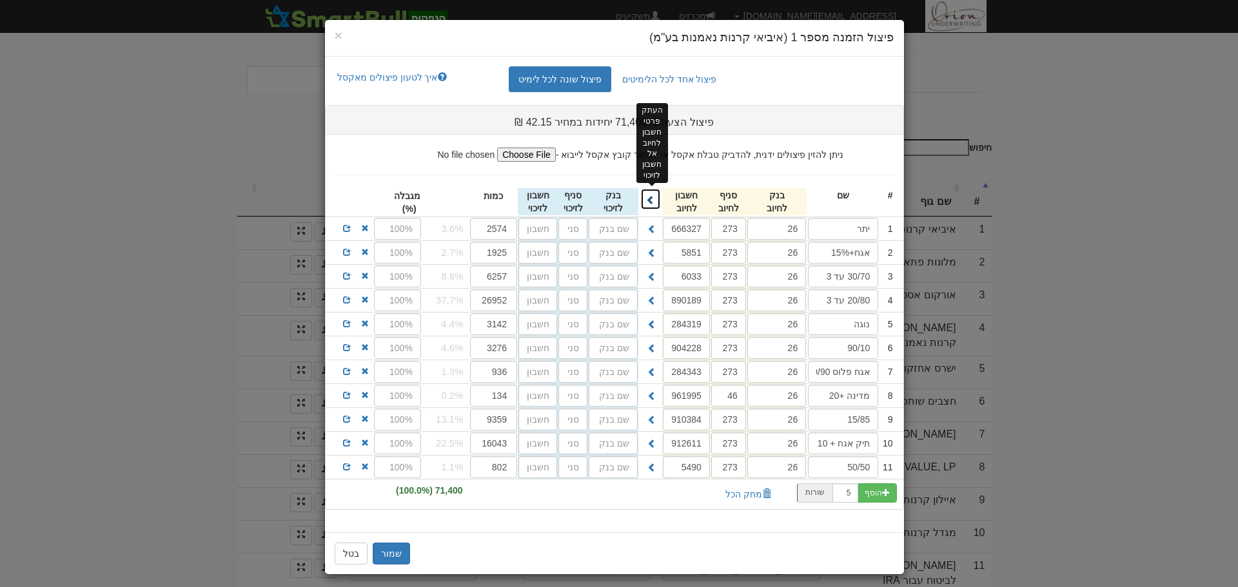
click at [654, 200] on span at bounding box center [650, 199] width 9 height 9
click at [398, 548] on button "שמור" at bounding box center [391, 554] width 37 height 22
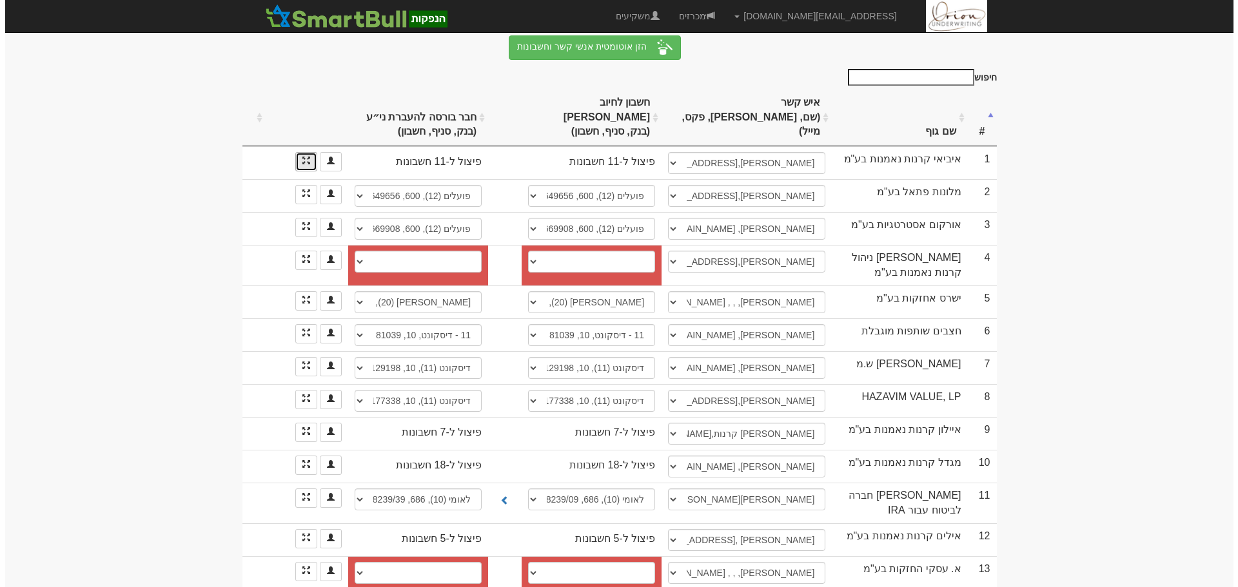
scroll to position [227, 0]
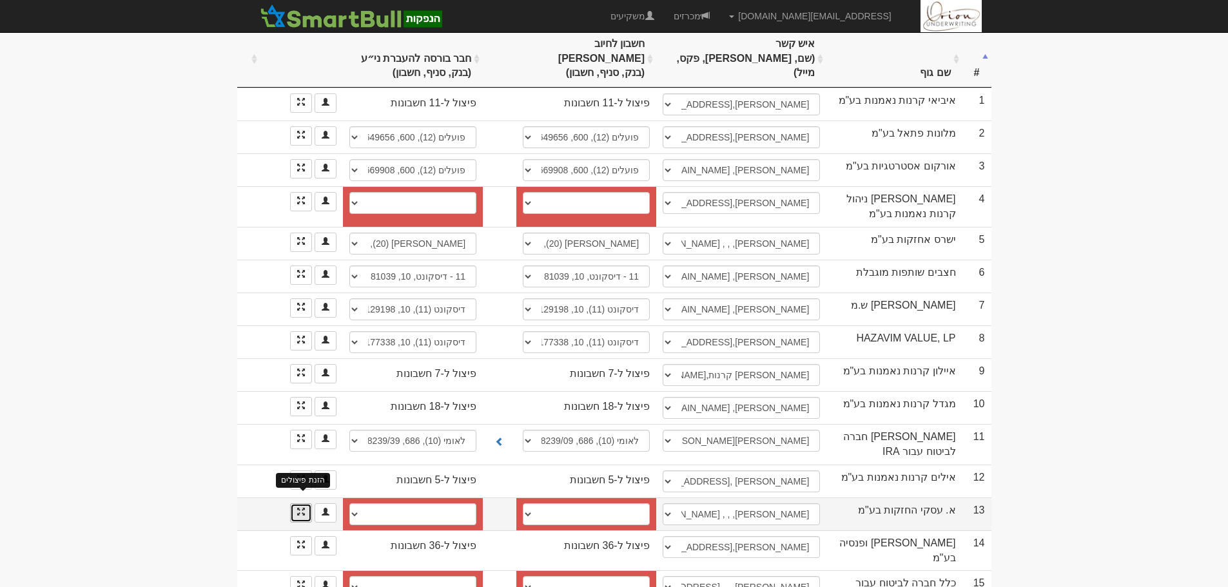
click at [304, 508] on span at bounding box center [301, 512] width 8 height 8
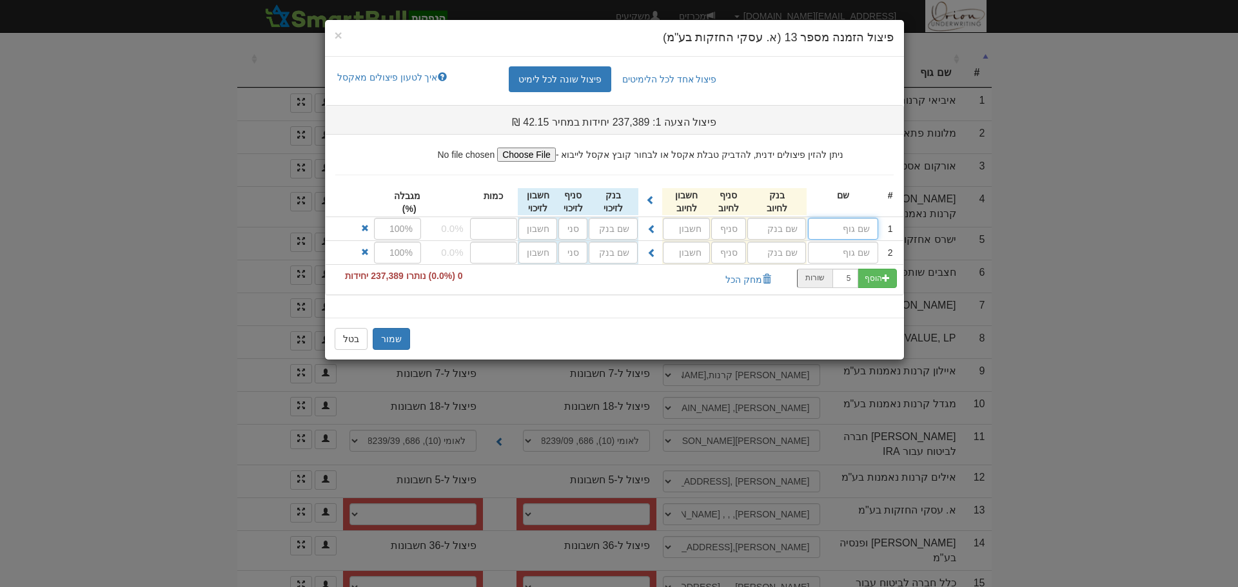
click at [846, 233] on input "text" at bounding box center [843, 229] width 70 height 22
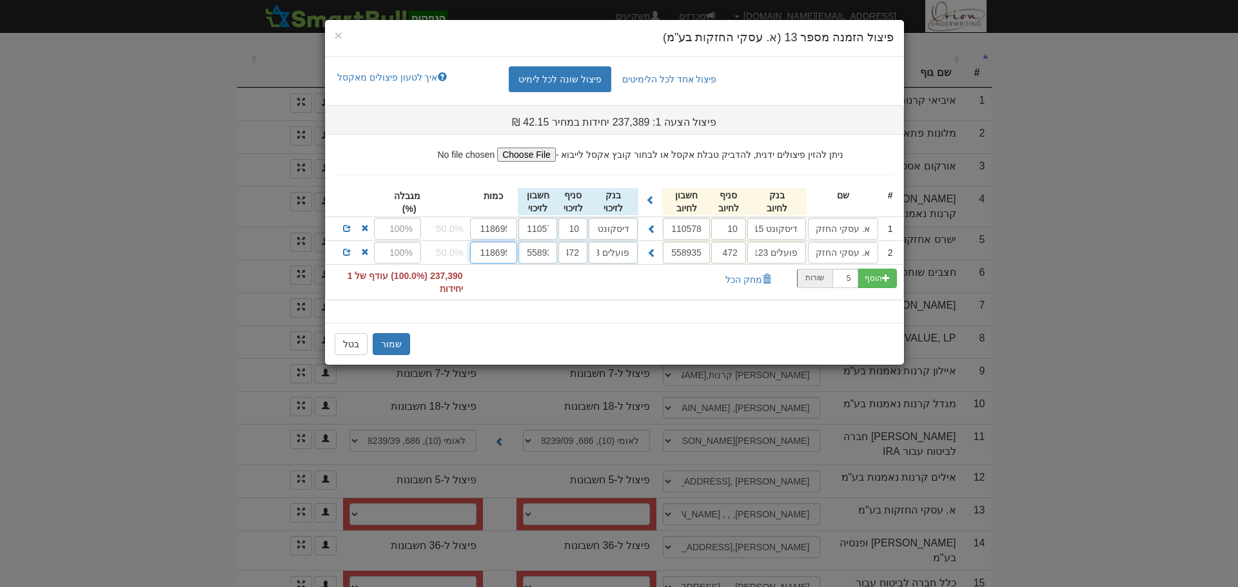
click at [502, 253] on input "118695" at bounding box center [494, 253] width 48 height 22
drag, startPoint x: 502, startPoint y: 253, endPoint x: 531, endPoint y: 253, distance: 29.0
click at [531, 253] on div "2 א. עסקי החזקות בע''מ פועלים 1123 472 558935 פועלים 1123 472 558935 118695" at bounding box center [615, 252] width 578 height 23
click at [501, 254] on input "118695" at bounding box center [494, 253] width 48 height 22
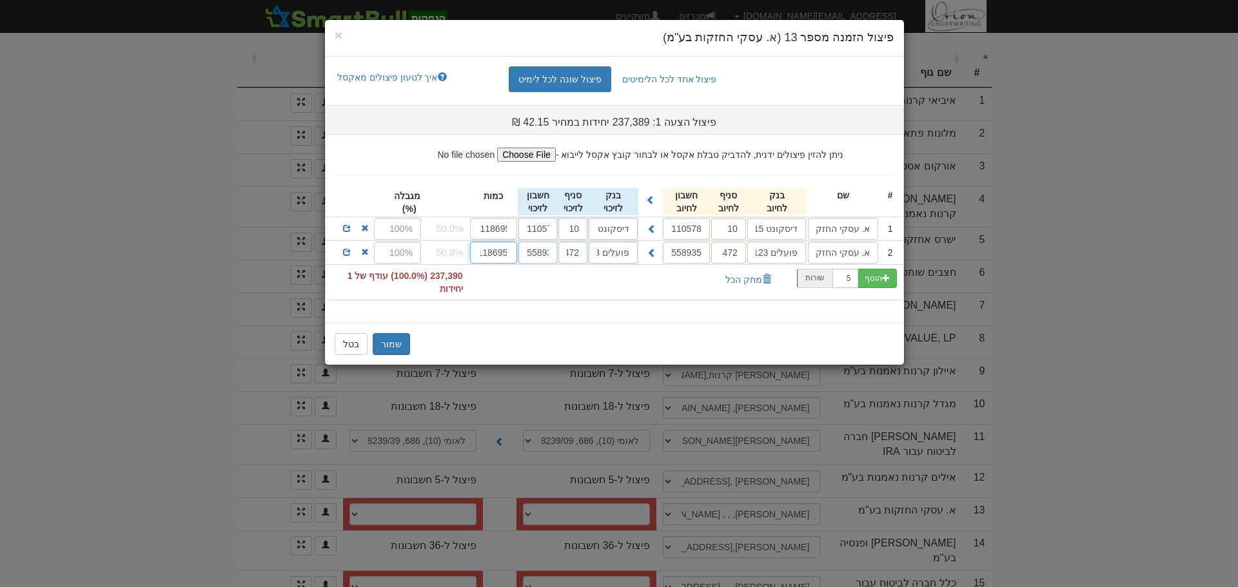
drag, startPoint x: 503, startPoint y: 253, endPoint x: 512, endPoint y: 253, distance: 8.4
click at [512, 253] on input "118695" at bounding box center [494, 253] width 48 height 22
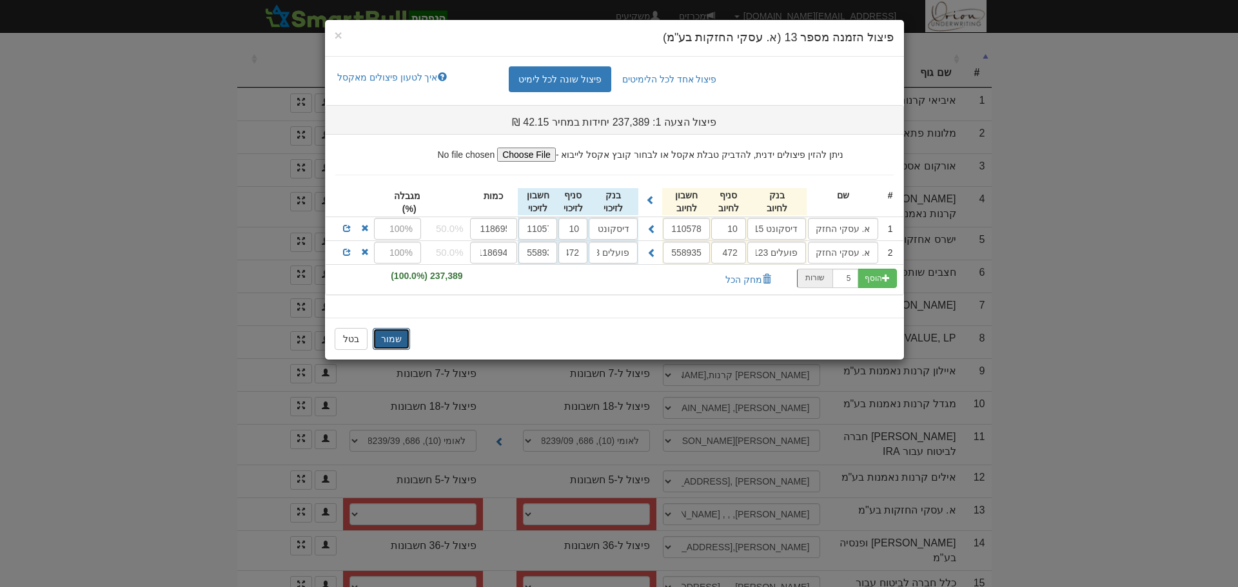
click at [399, 334] on button "שמור" at bounding box center [391, 339] width 37 height 22
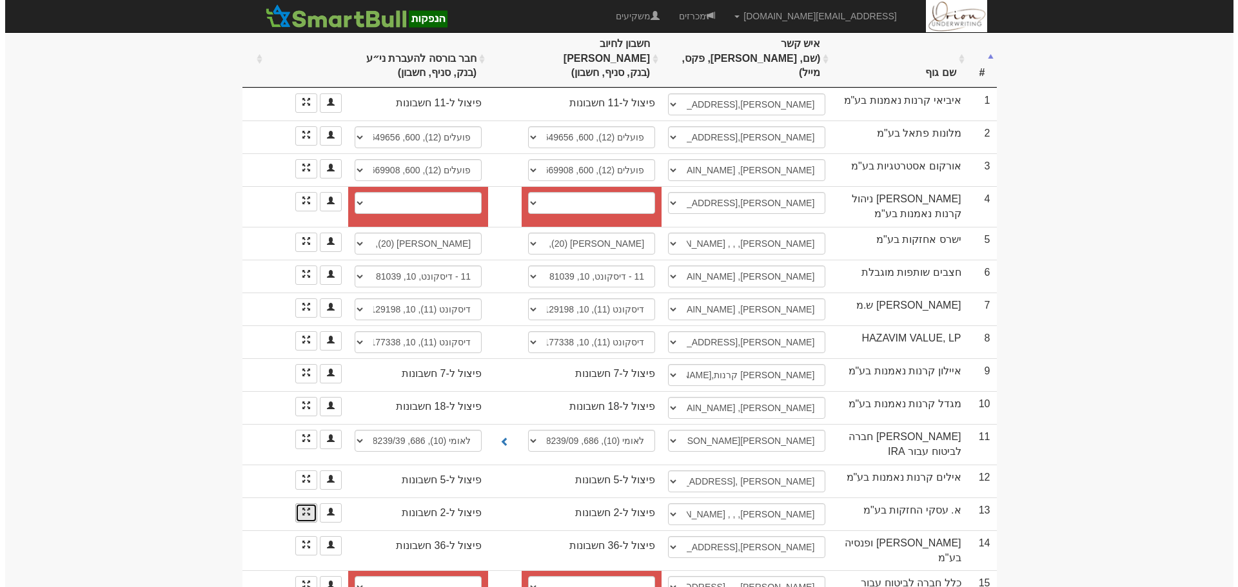
scroll to position [0, 0]
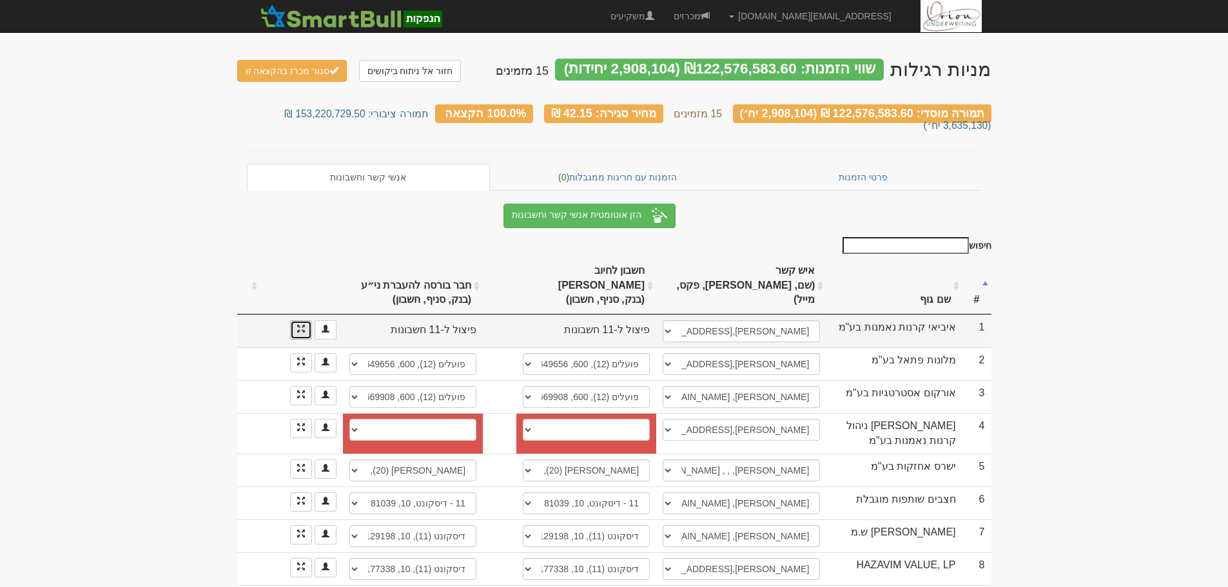
click at [300, 325] on span at bounding box center [301, 329] width 8 height 8
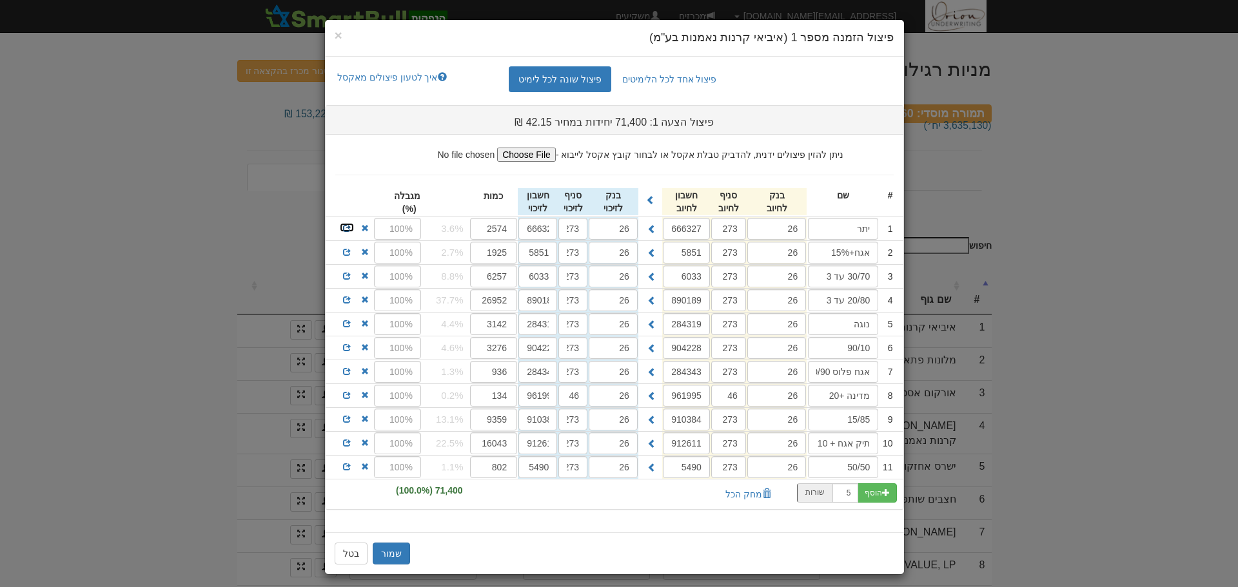
click at [351, 231] on span at bounding box center [347, 228] width 8 height 8
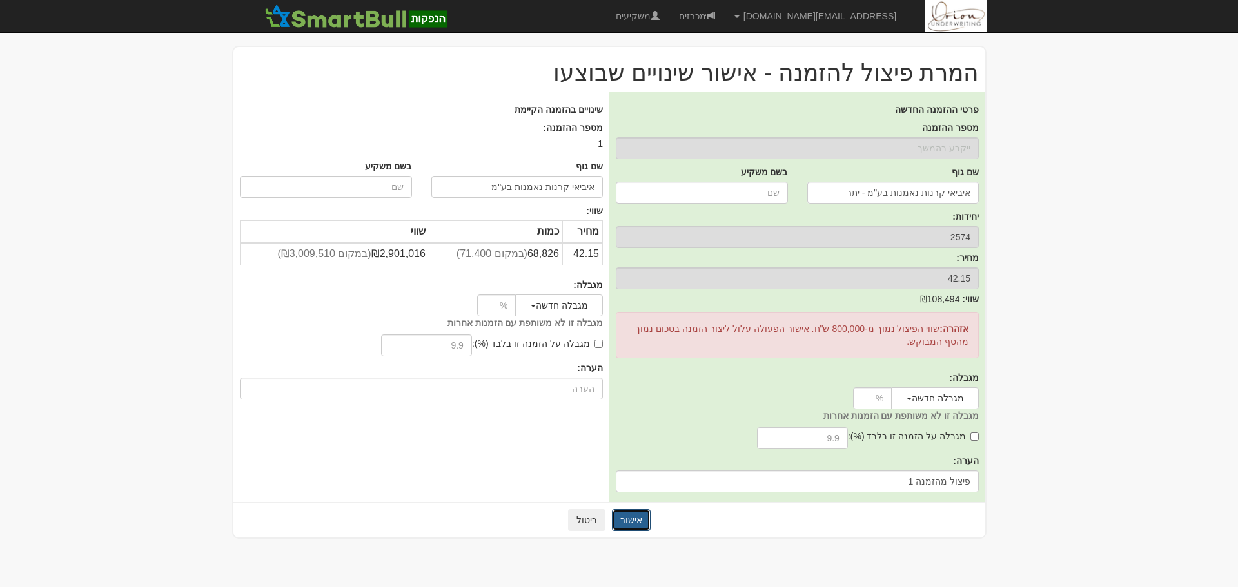
click at [629, 514] on button "אישור" at bounding box center [631, 520] width 39 height 22
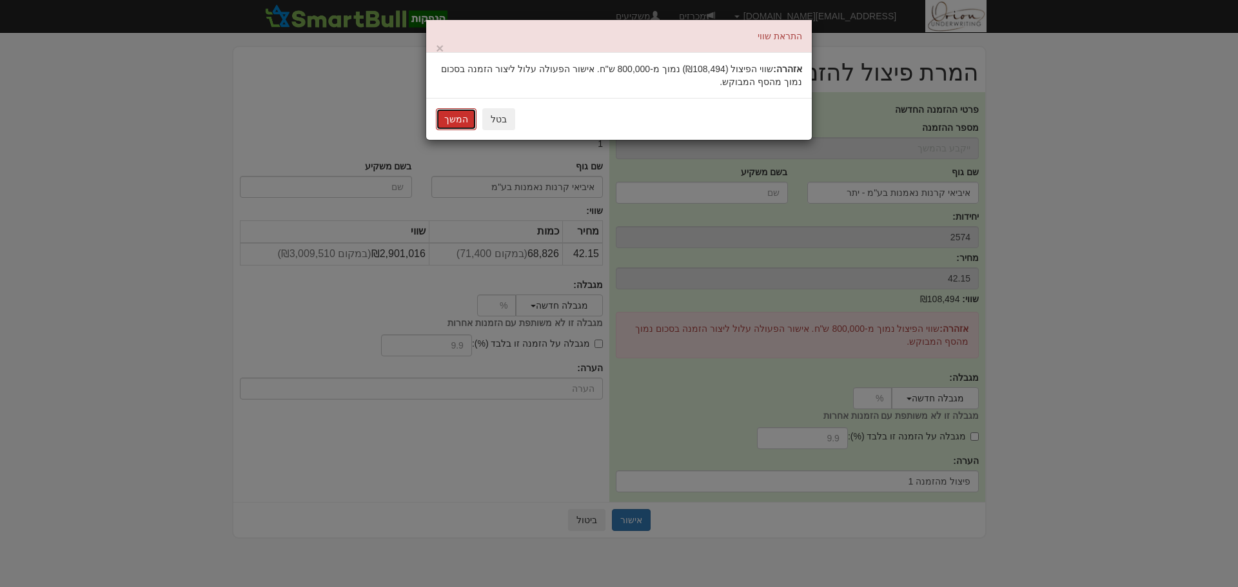
click at [458, 126] on button "המשך" at bounding box center [456, 119] width 41 height 22
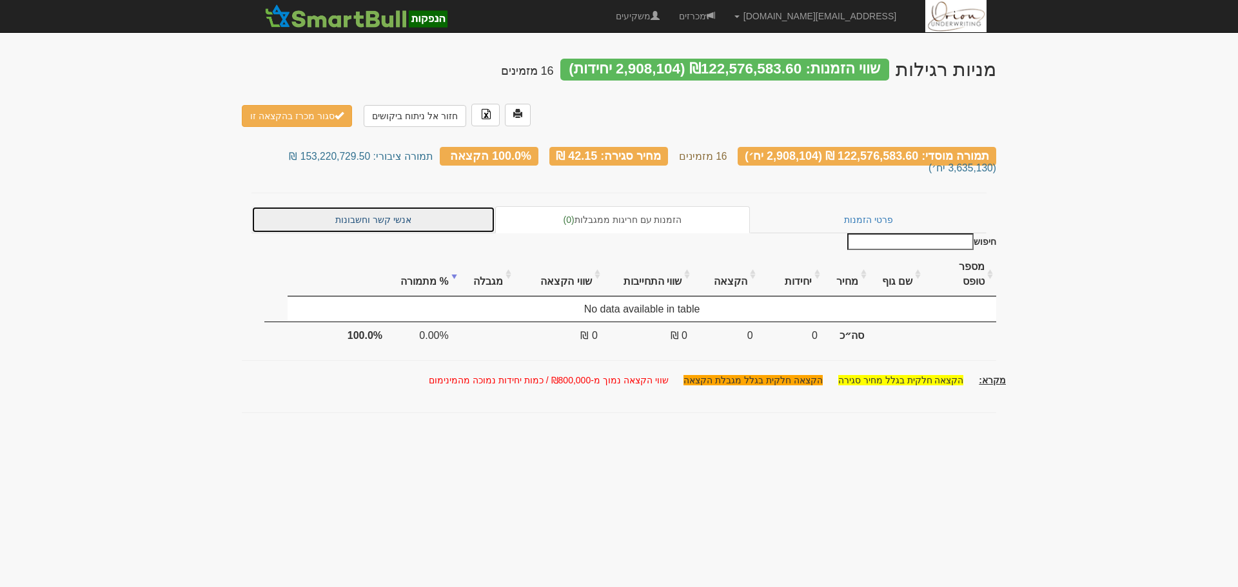
click at [371, 206] on link "אנשי קשר וחשבונות" at bounding box center [373, 219] width 244 height 27
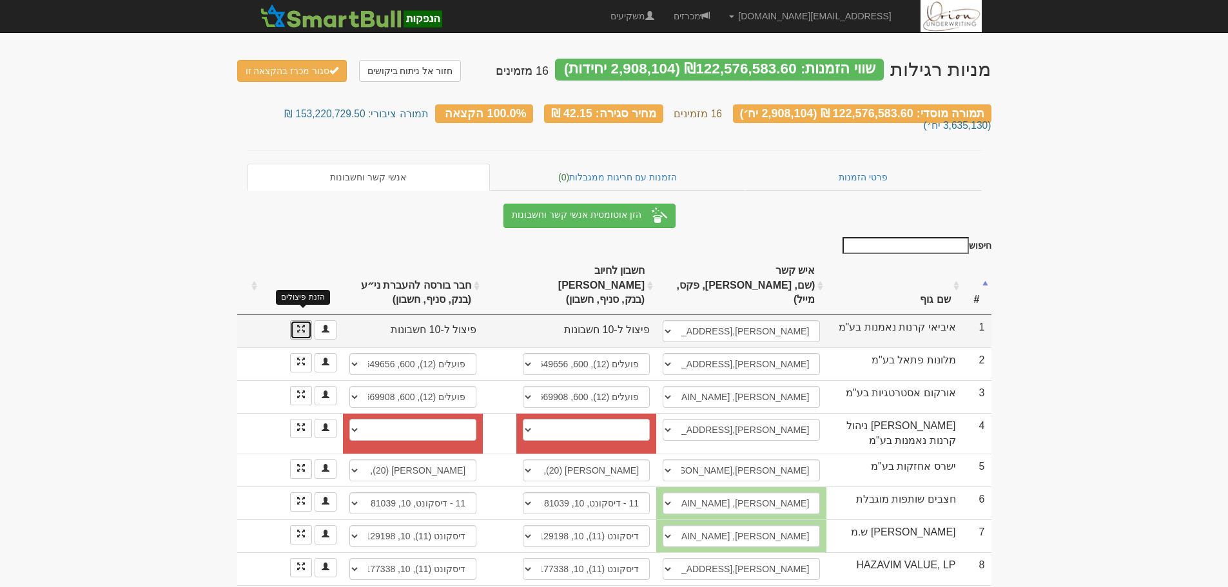
click at [303, 325] on span at bounding box center [301, 329] width 8 height 8
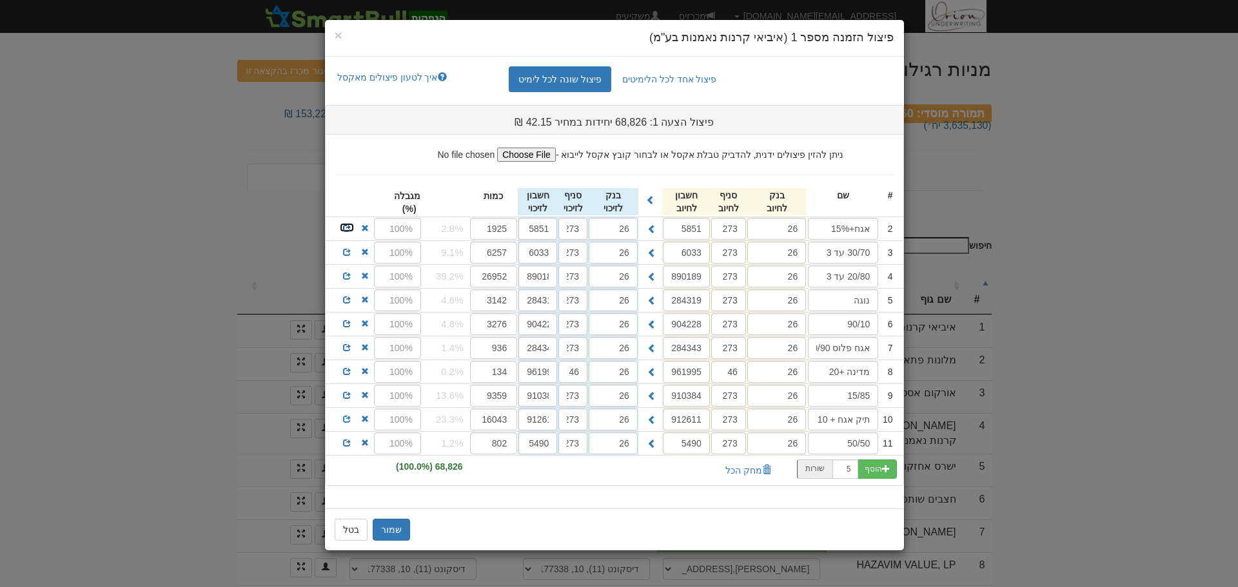
click at [347, 226] on span at bounding box center [347, 228] width 8 height 8
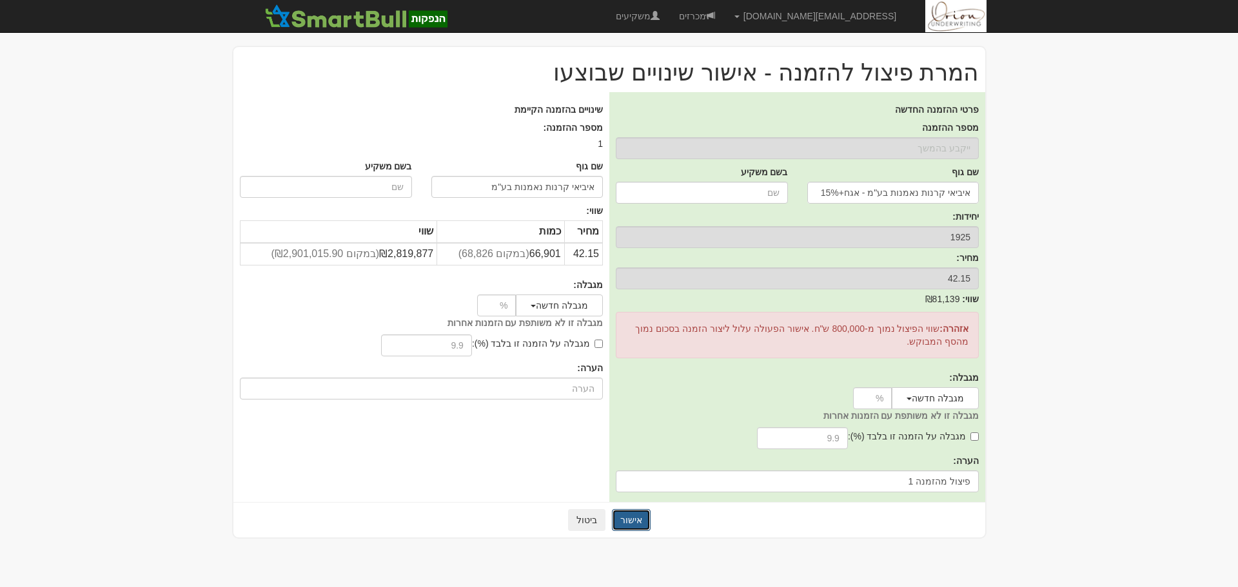
click at [626, 521] on button "אישור" at bounding box center [631, 520] width 39 height 22
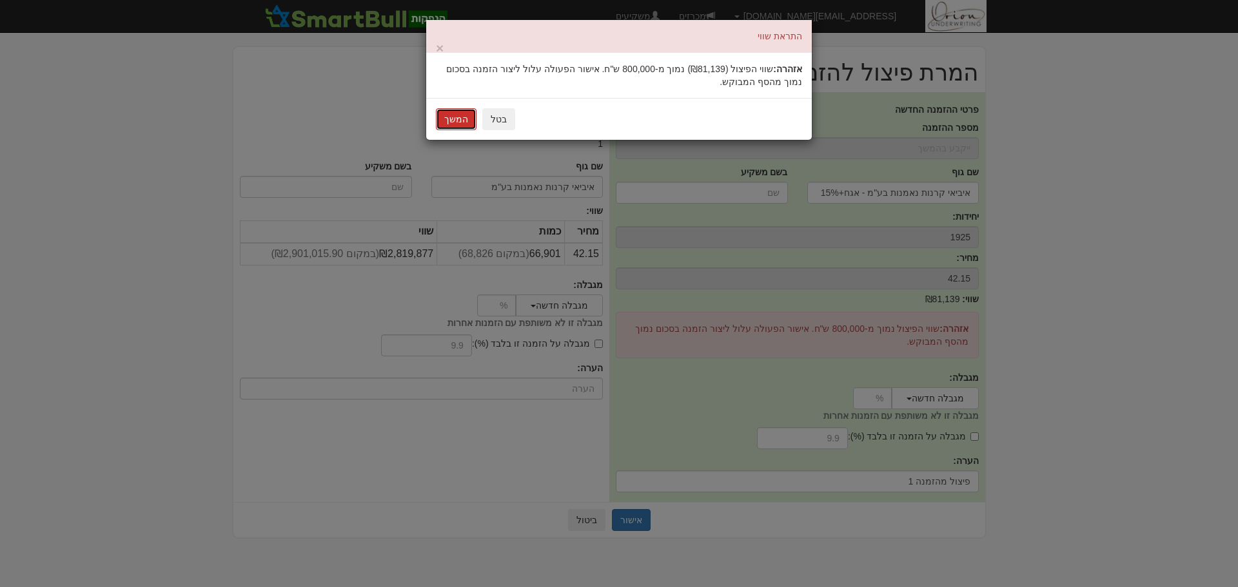
click at [460, 124] on button "המשך" at bounding box center [456, 119] width 41 height 22
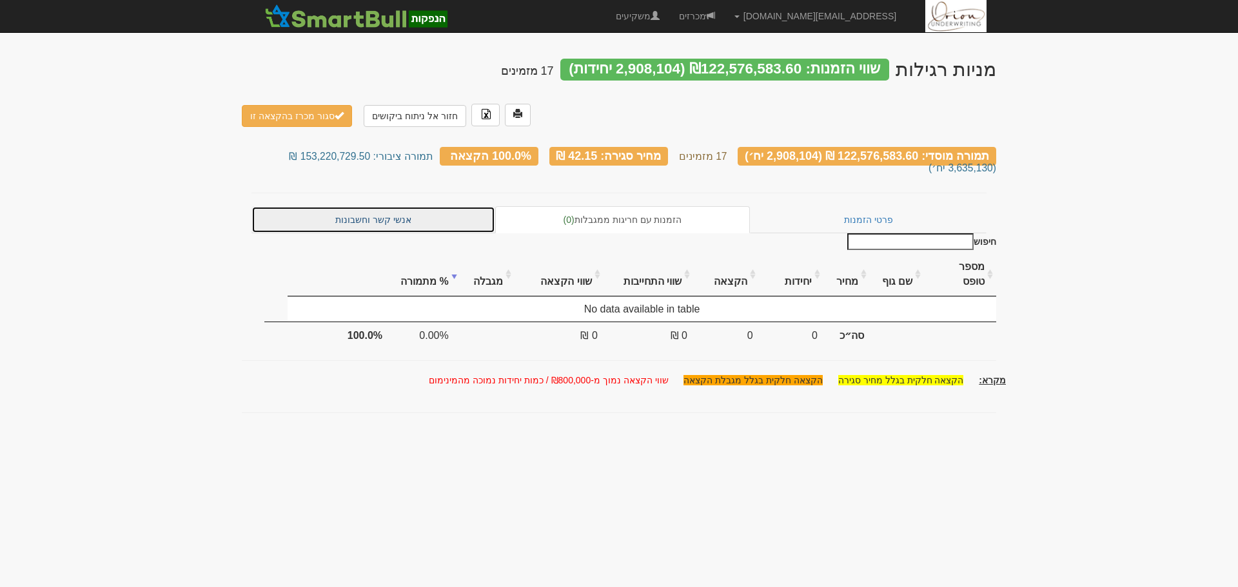
click at [402, 206] on link "אנשי קשר וחשבונות" at bounding box center [373, 219] width 244 height 27
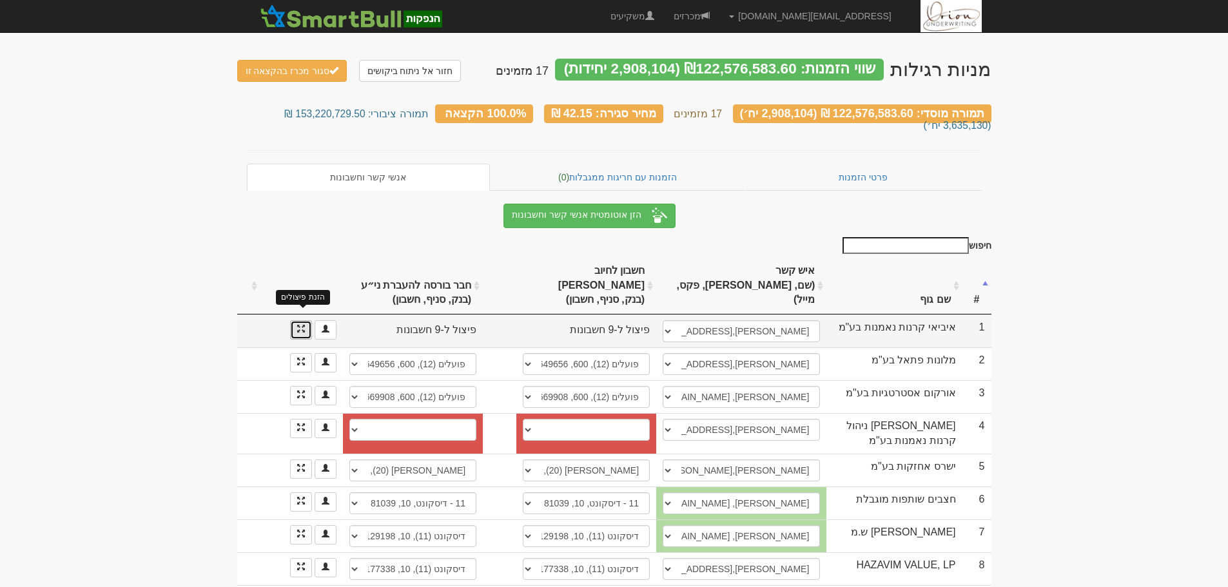
click at [298, 325] on span at bounding box center [301, 329] width 8 height 8
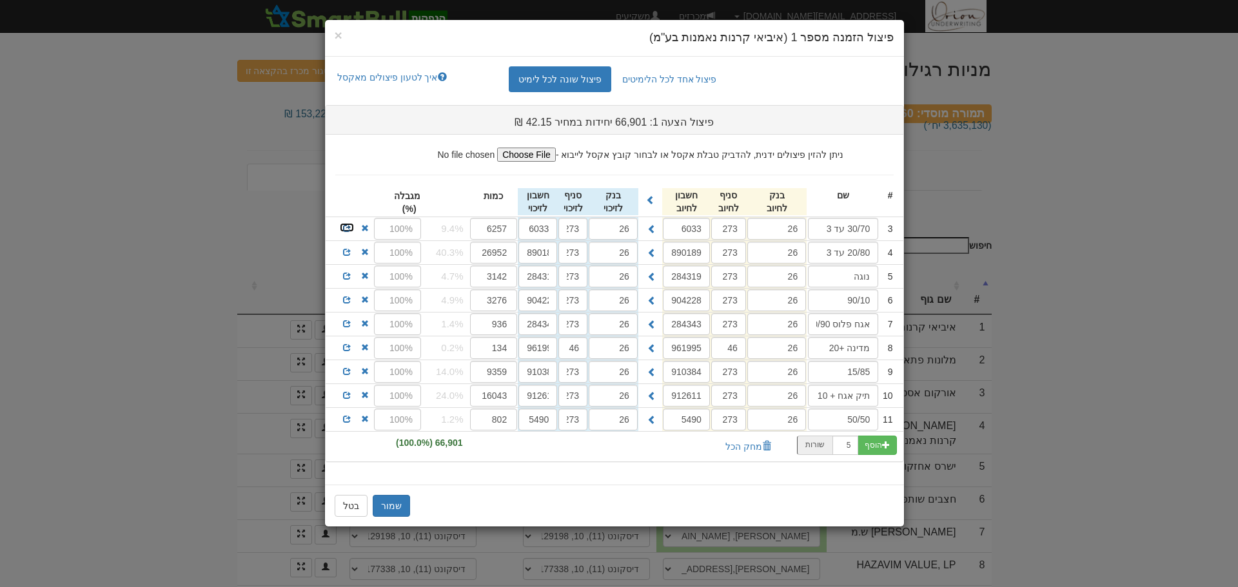
click at [349, 231] on span at bounding box center [347, 228] width 8 height 8
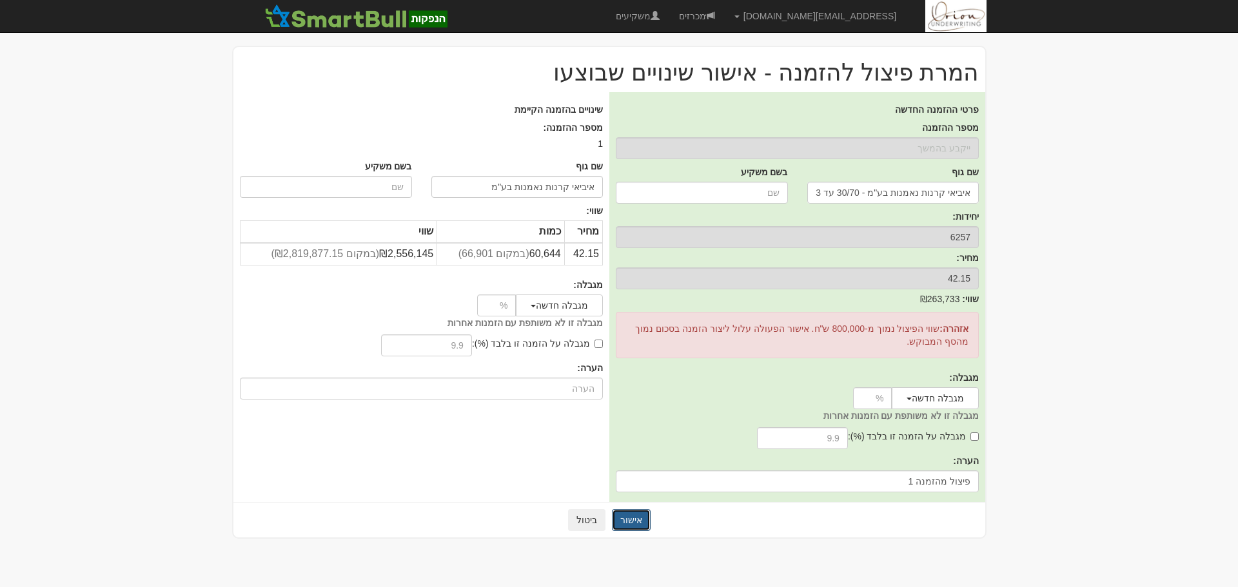
click at [640, 524] on button "אישור" at bounding box center [631, 520] width 39 height 22
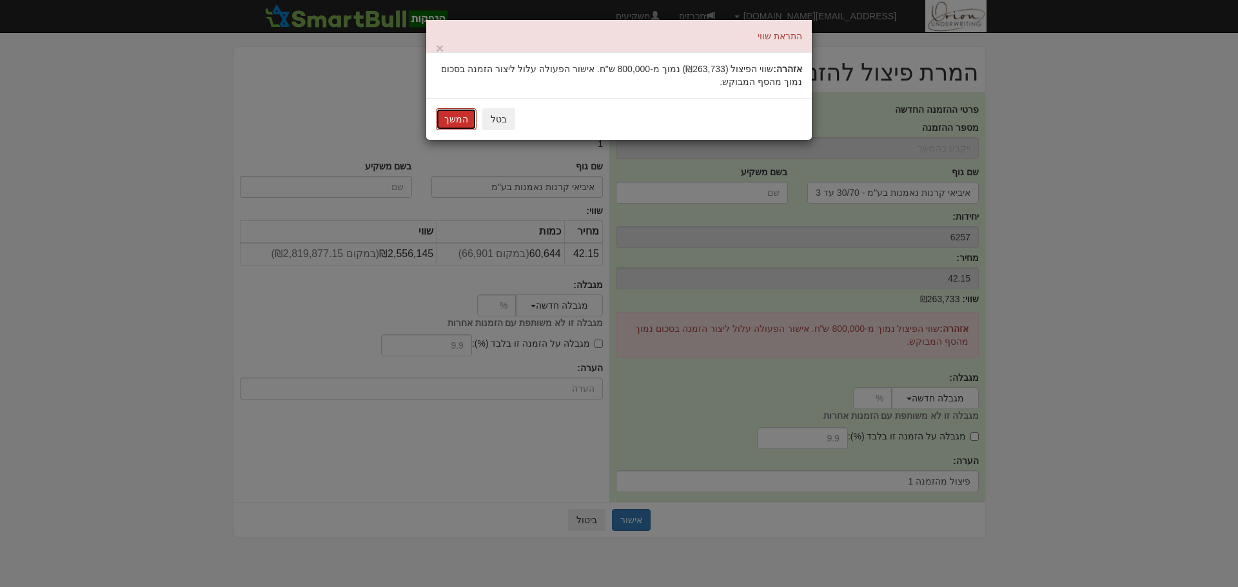
click at [464, 115] on button "המשך" at bounding box center [456, 119] width 41 height 22
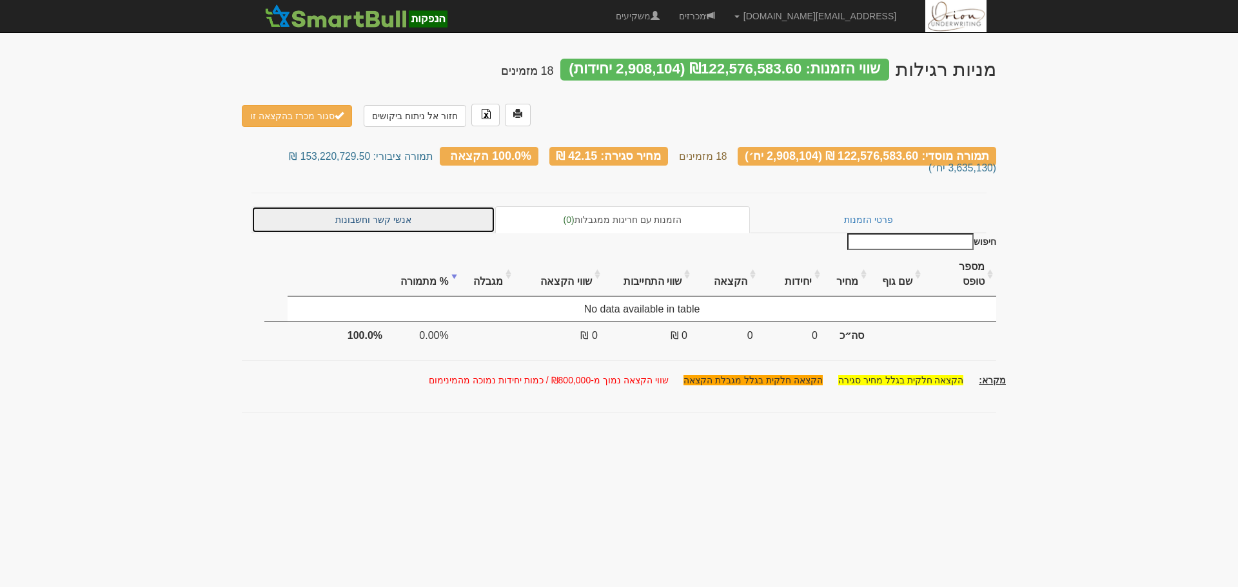
click at [373, 215] on link "אנשי קשר וחשבונות" at bounding box center [373, 219] width 244 height 27
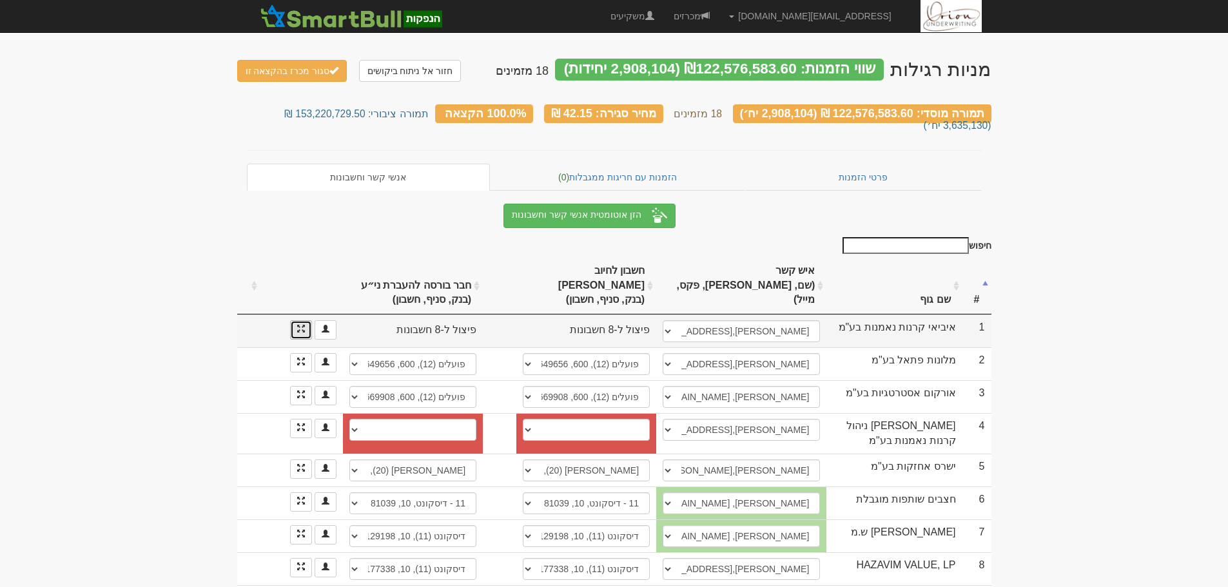
click at [293, 320] on link at bounding box center [301, 329] width 22 height 19
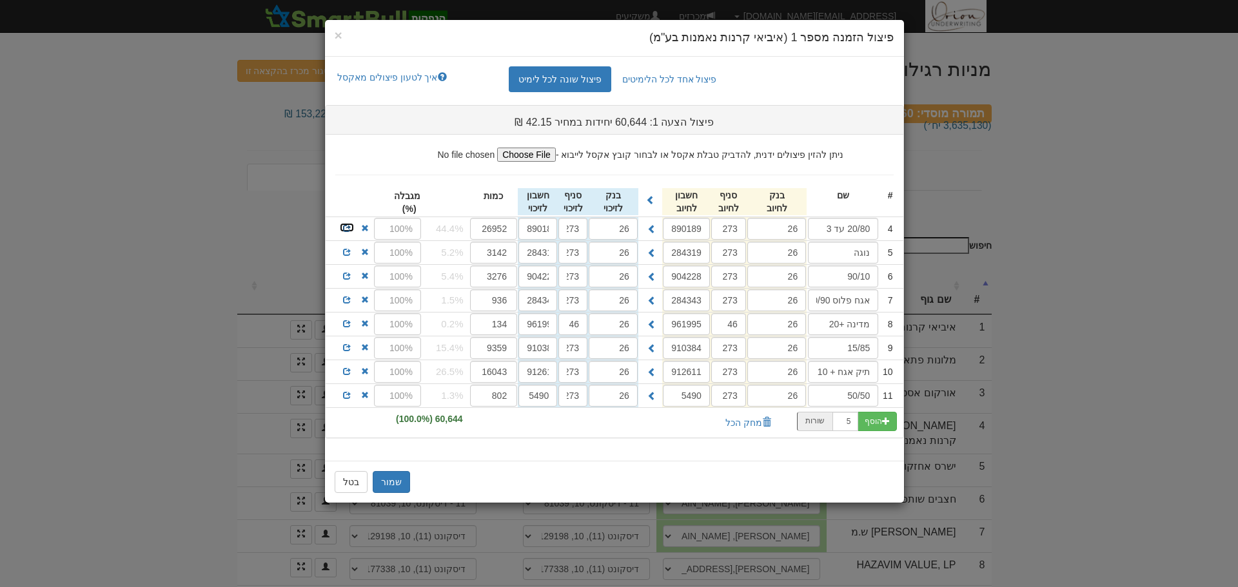
click at [345, 228] on span at bounding box center [347, 228] width 8 height 8
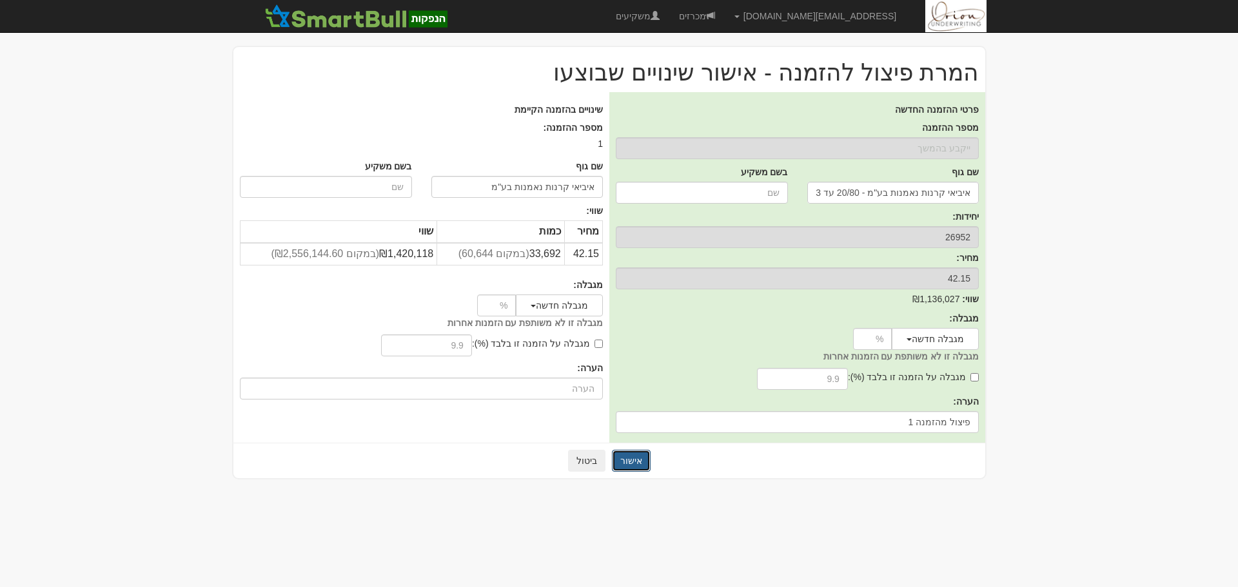
click at [631, 464] on button "אישור" at bounding box center [631, 461] width 39 height 22
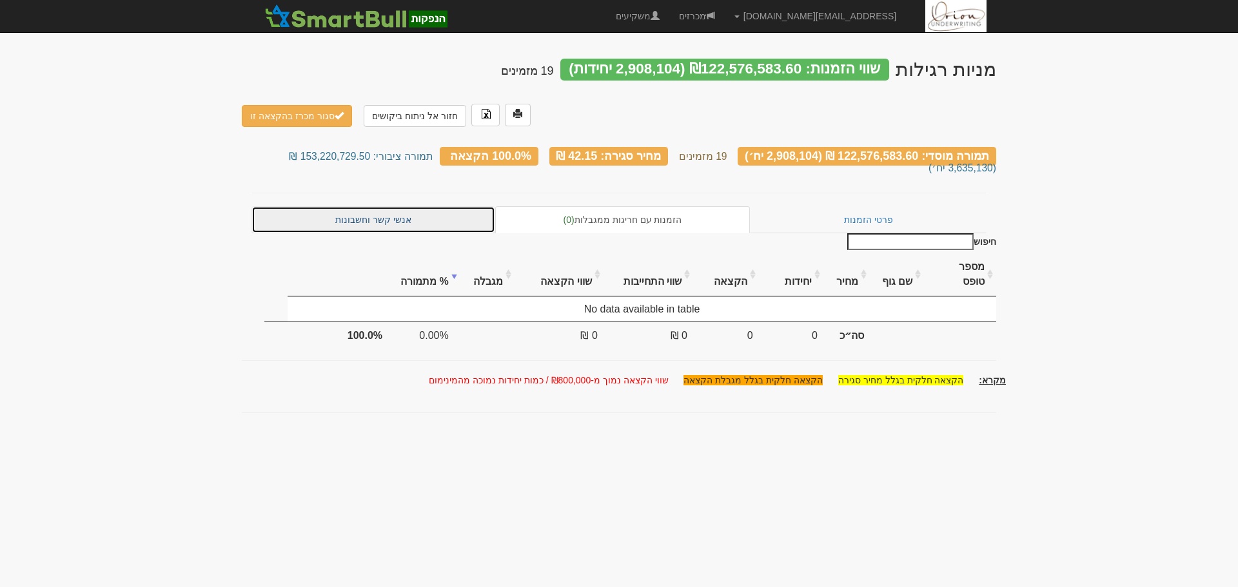
click at [342, 206] on link "אנשי קשר וחשבונות" at bounding box center [373, 219] width 244 height 27
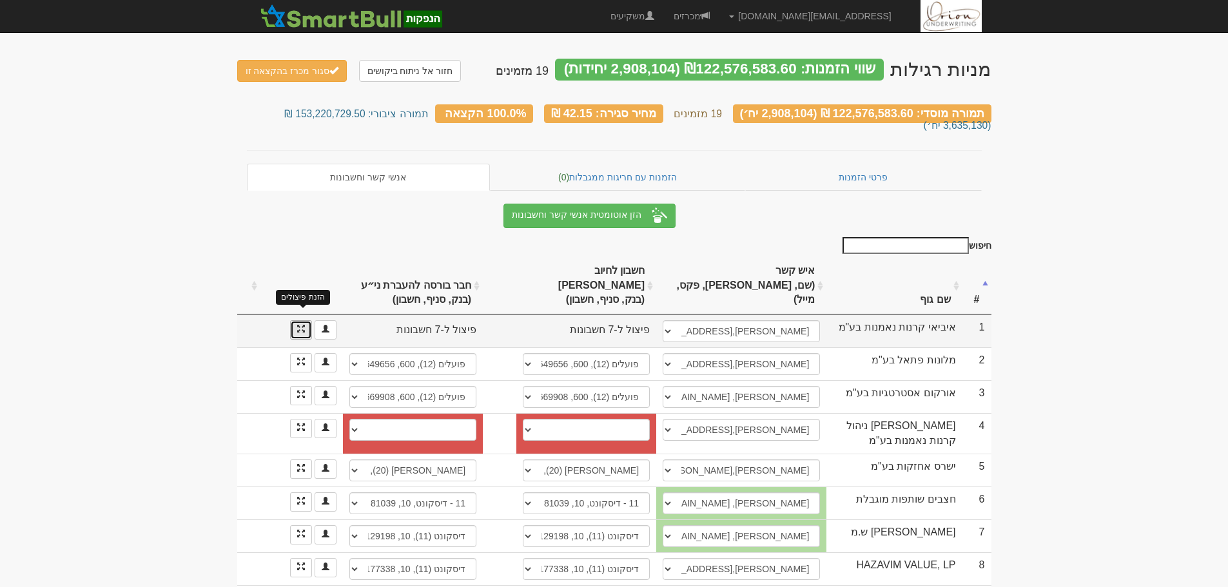
click at [302, 325] on span at bounding box center [301, 329] width 8 height 8
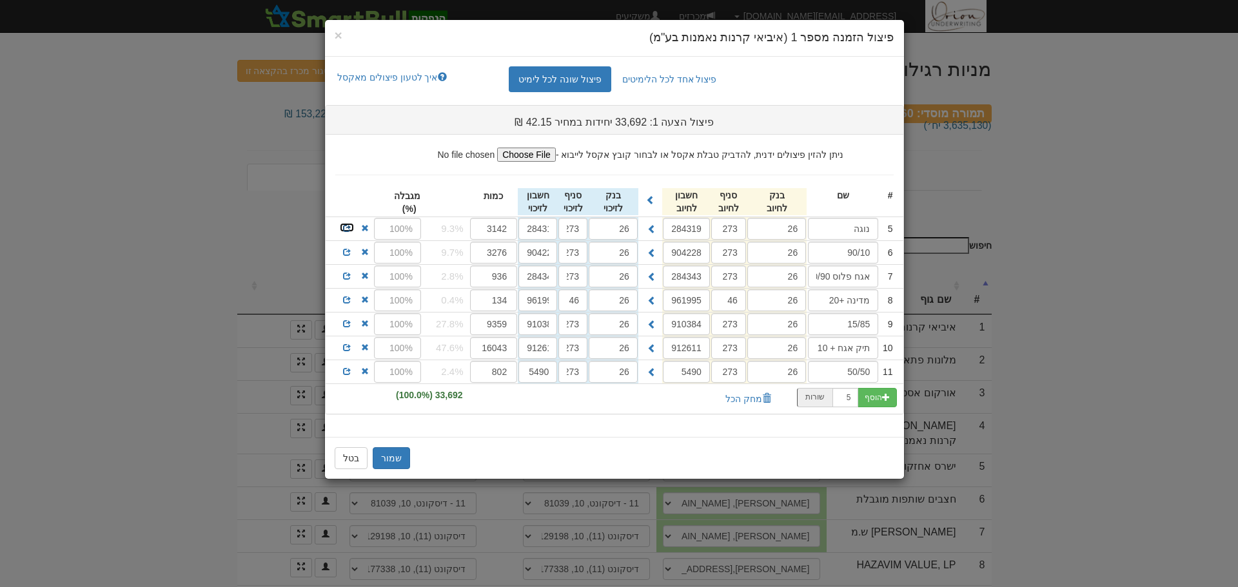
click at [348, 230] on span at bounding box center [347, 228] width 8 height 8
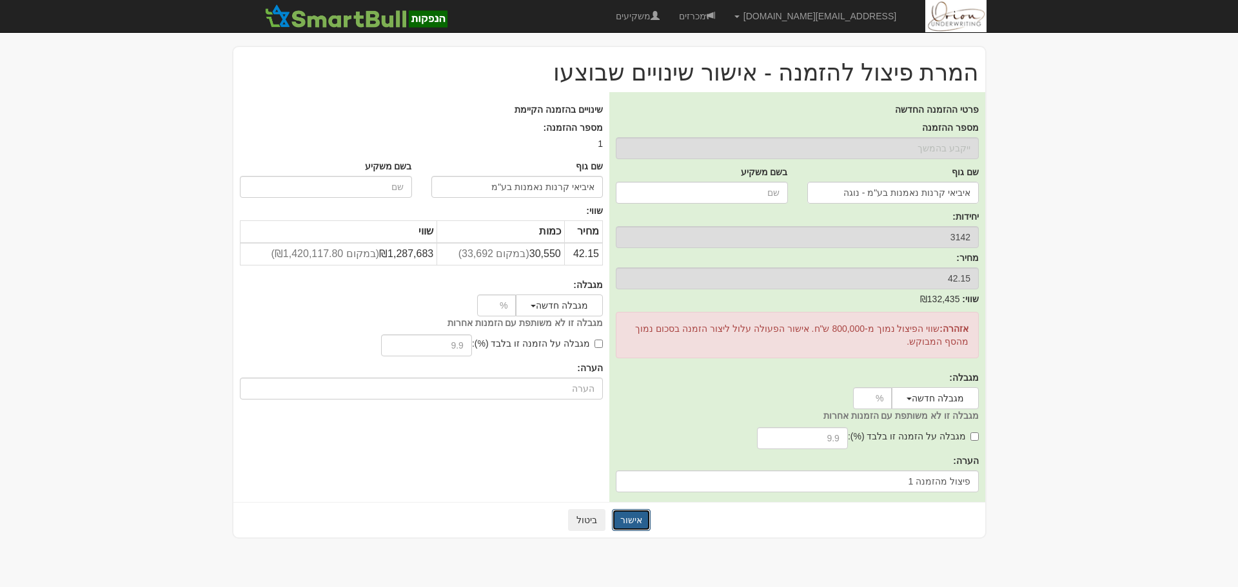
click at [629, 520] on button "אישור" at bounding box center [631, 520] width 39 height 22
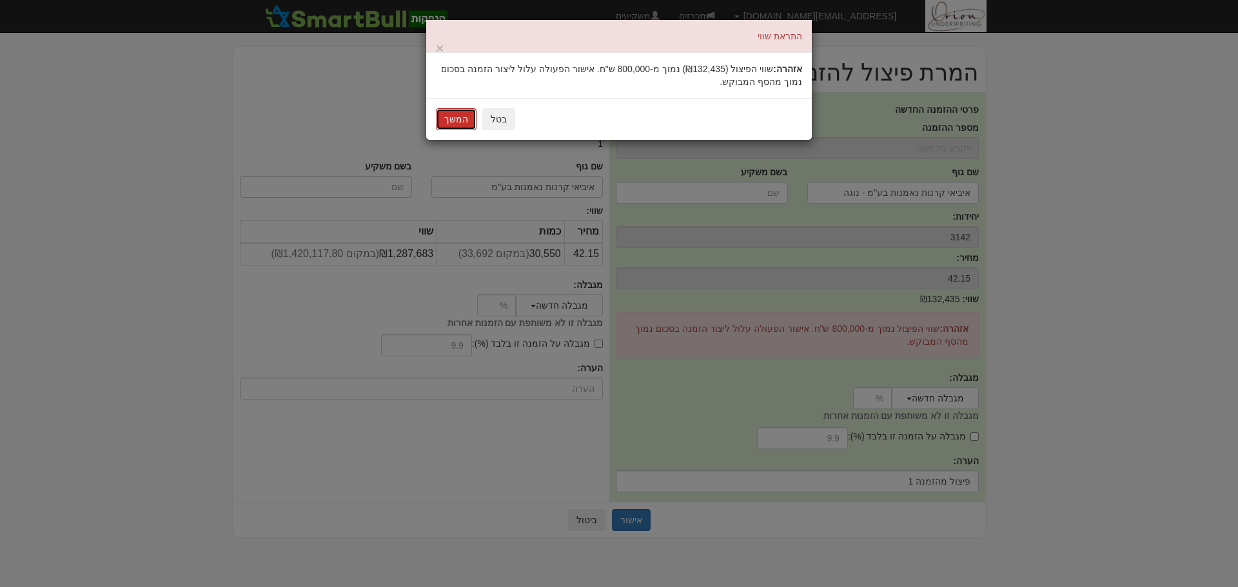
click at [447, 119] on button "המשך" at bounding box center [456, 119] width 41 height 22
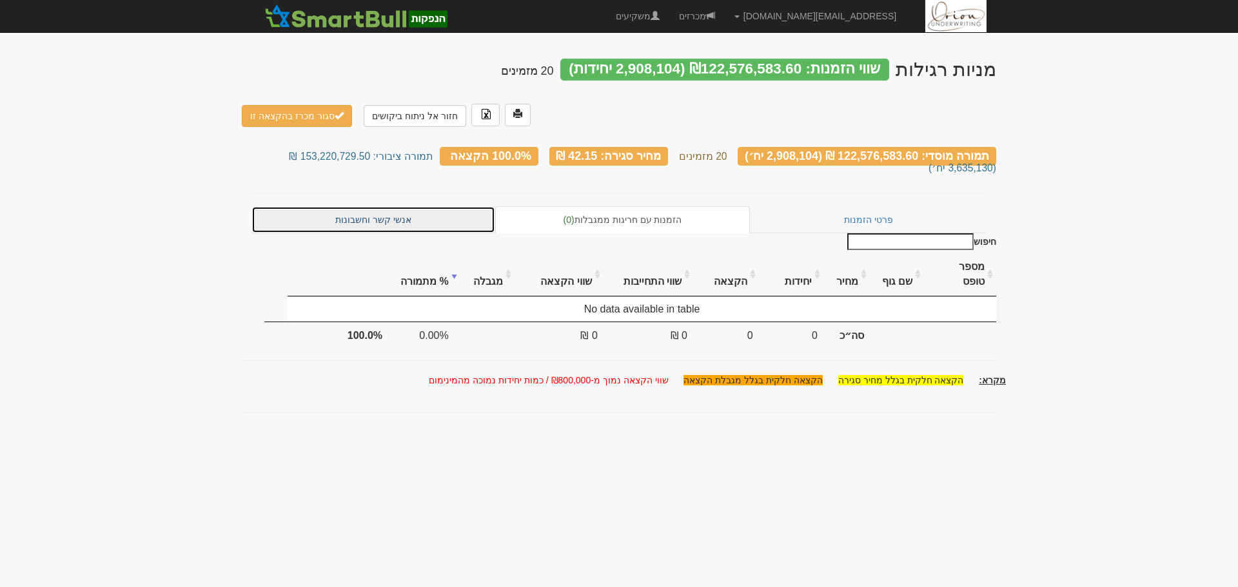
click at [389, 206] on link "אנשי קשר וחשבונות" at bounding box center [373, 219] width 244 height 27
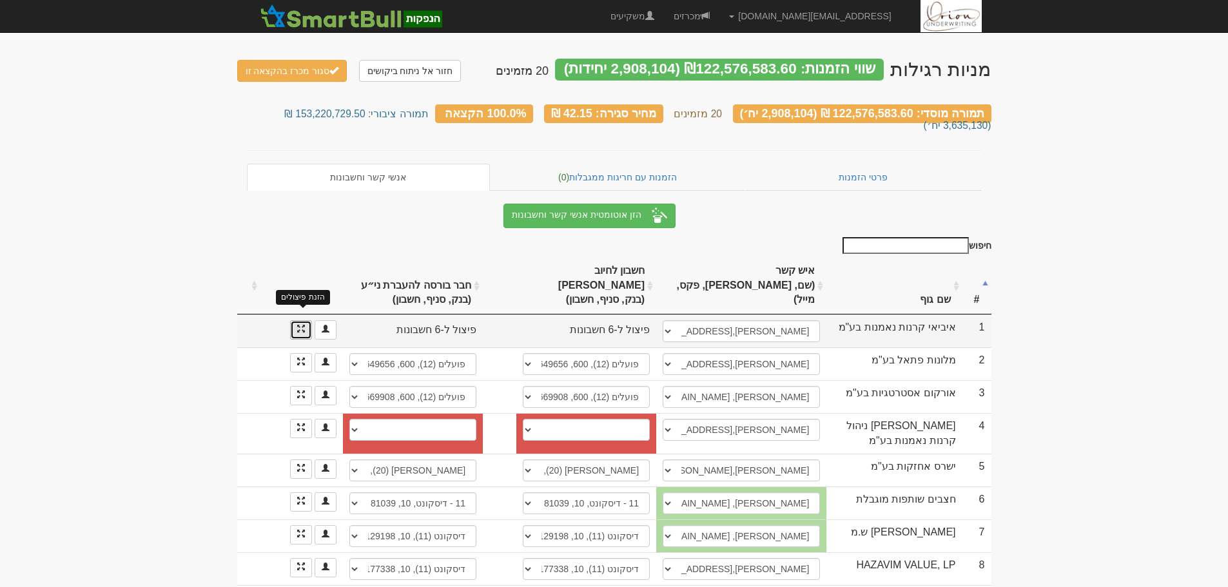
click at [304, 325] on span at bounding box center [301, 329] width 8 height 8
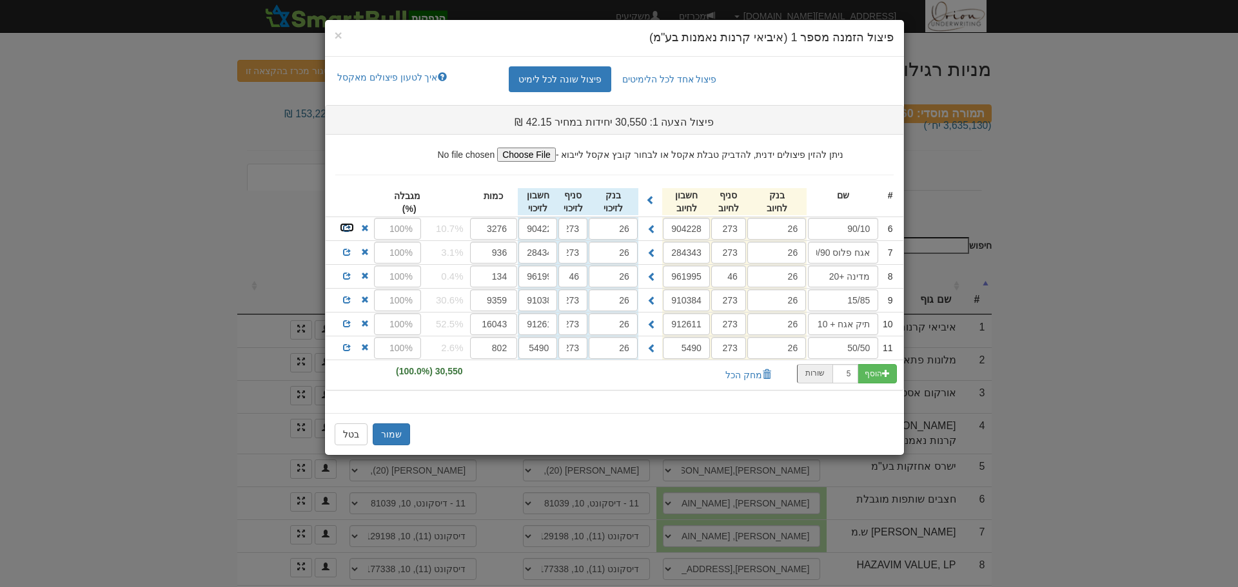
click at [350, 228] on span at bounding box center [347, 228] width 8 height 8
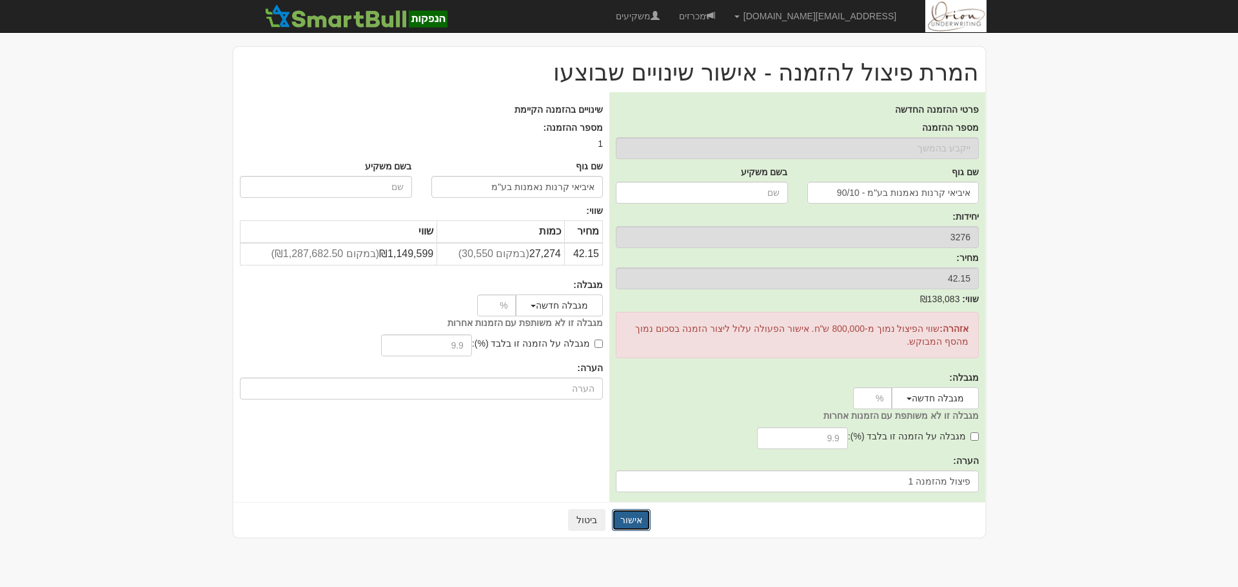
click at [638, 520] on button "אישור" at bounding box center [631, 520] width 39 height 22
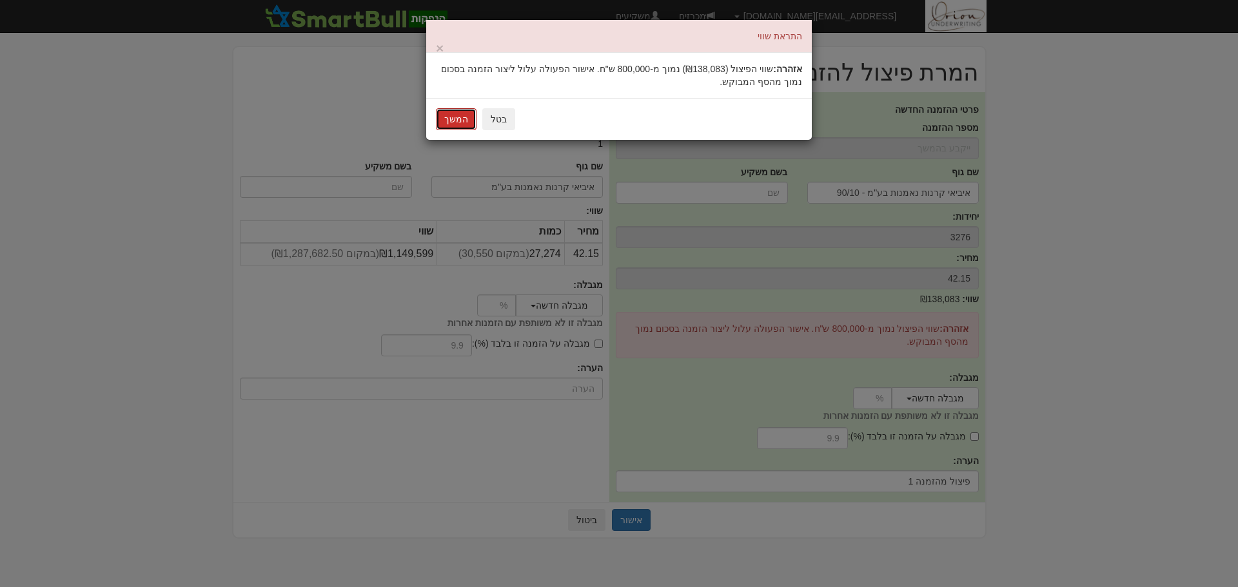
click at [460, 120] on button "המשך" at bounding box center [456, 119] width 41 height 22
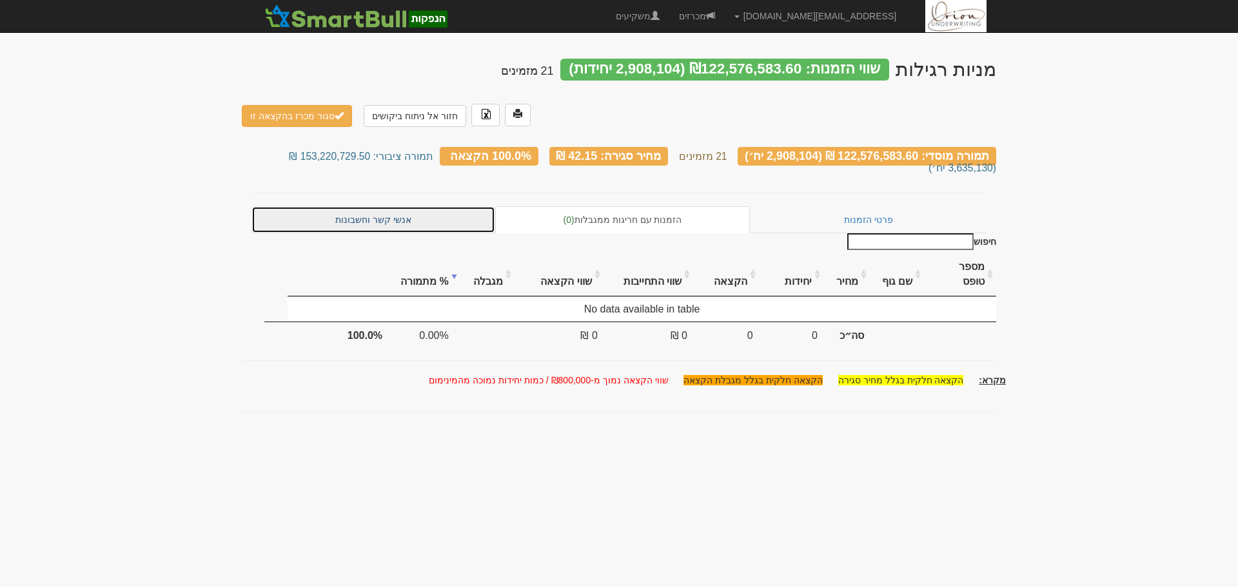
click at [372, 206] on link "אנשי קשר וחשבונות" at bounding box center [373, 219] width 244 height 27
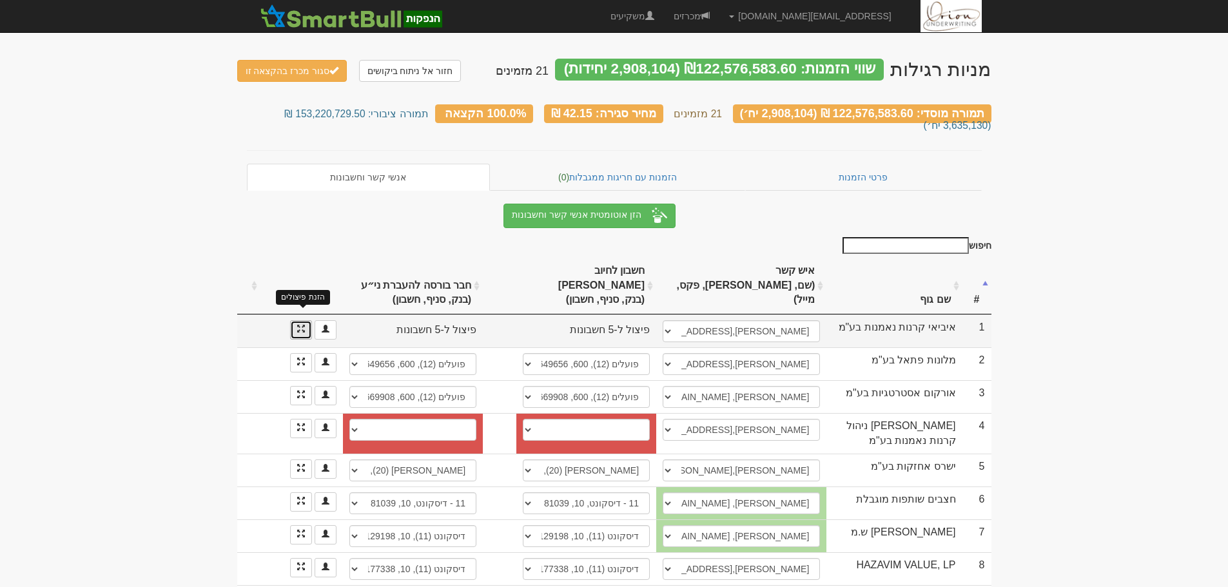
click at [298, 325] on span at bounding box center [301, 329] width 8 height 8
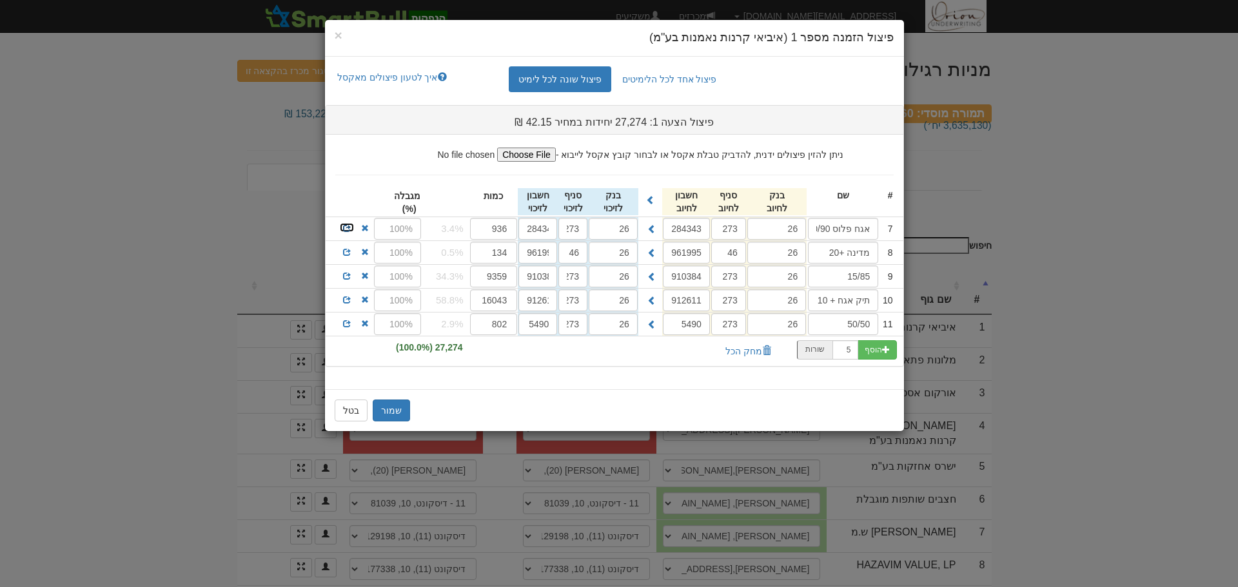
click at [348, 228] on span at bounding box center [347, 228] width 8 height 8
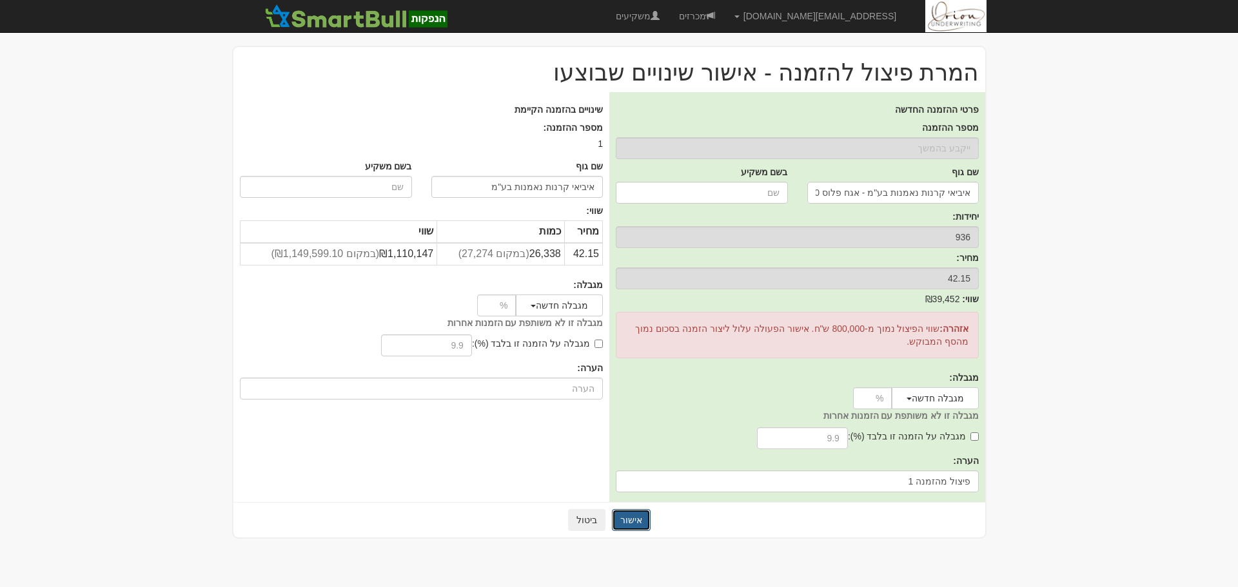
click at [626, 521] on button "אישור" at bounding box center [631, 520] width 39 height 22
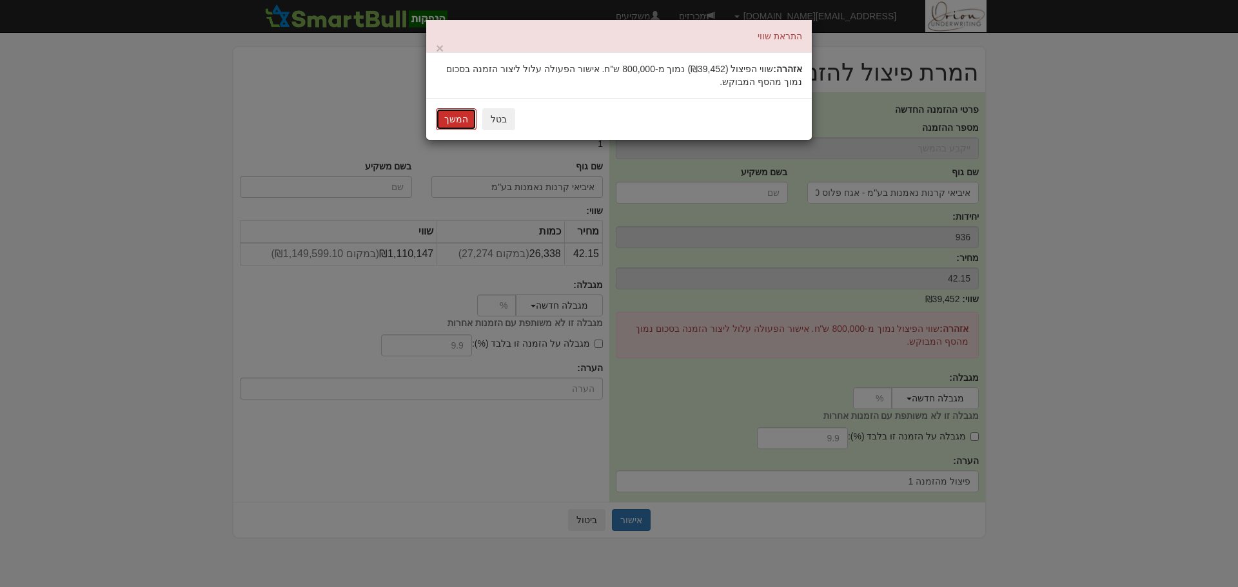
click at [458, 118] on button "המשך" at bounding box center [456, 119] width 41 height 22
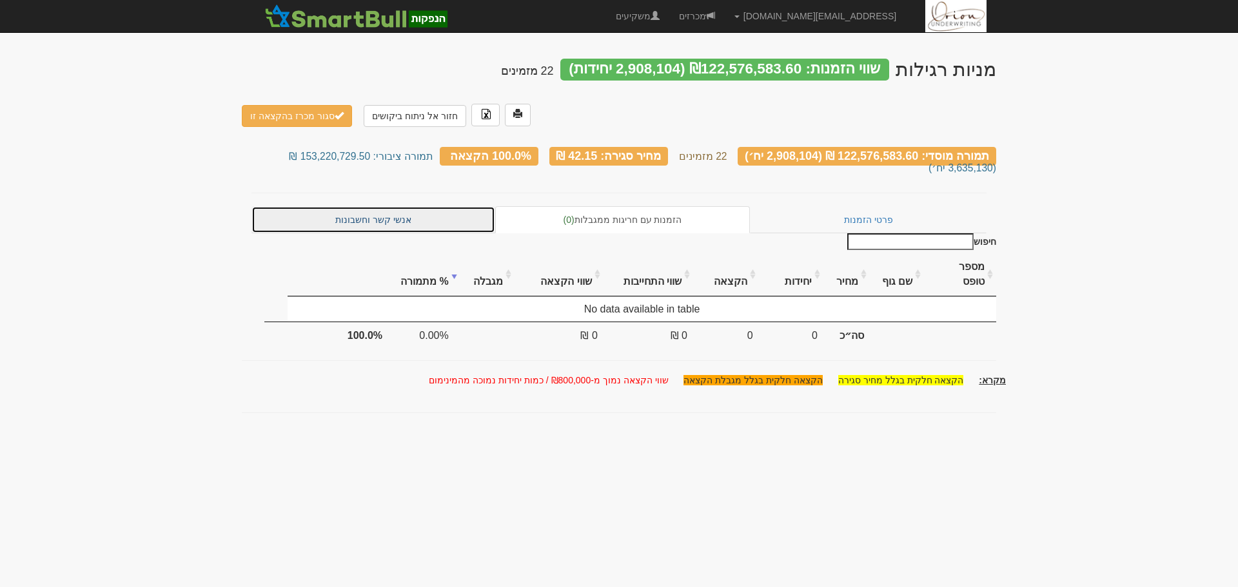
click at [372, 206] on link "אנשי קשר וחשבונות" at bounding box center [373, 219] width 244 height 27
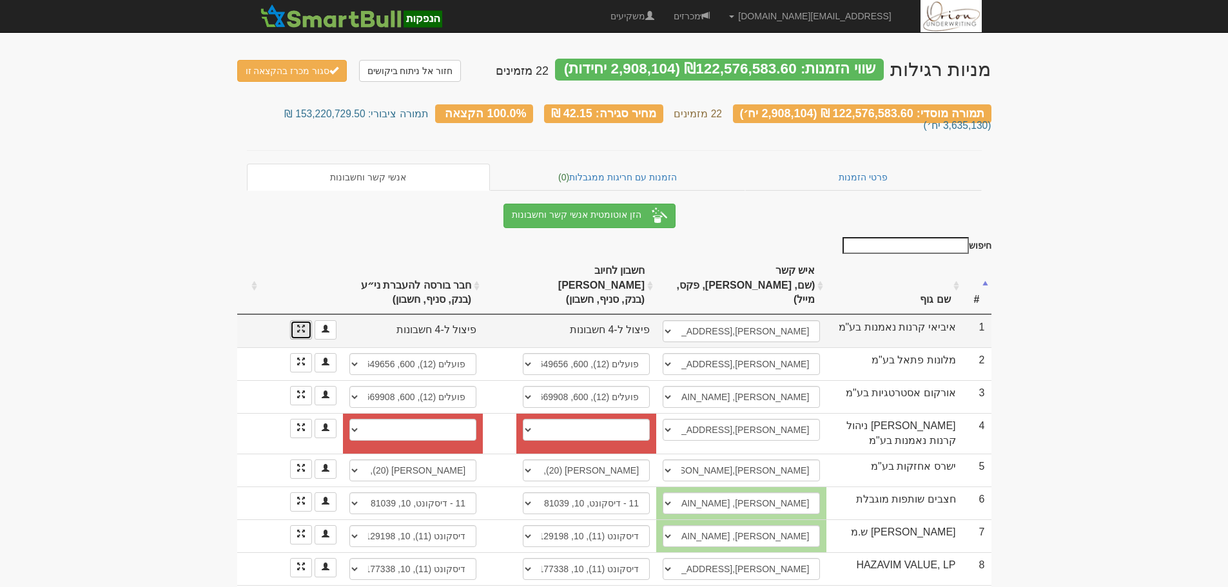
click at [298, 320] on link "הזנת פיצולים" at bounding box center [301, 329] width 22 height 19
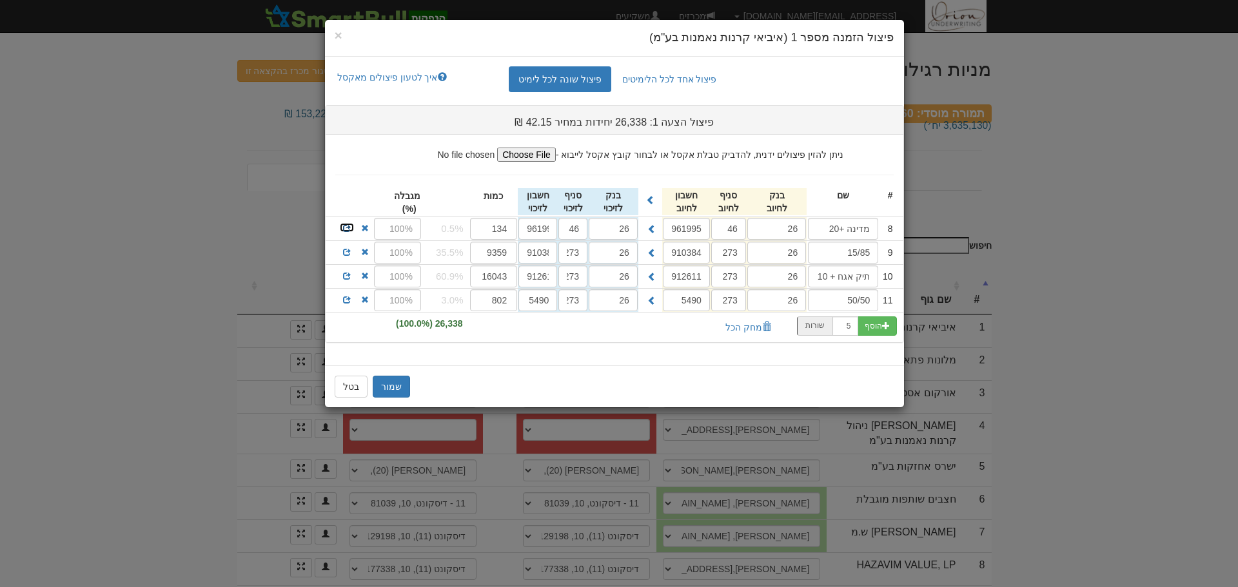
click at [351, 229] on span at bounding box center [347, 228] width 8 height 8
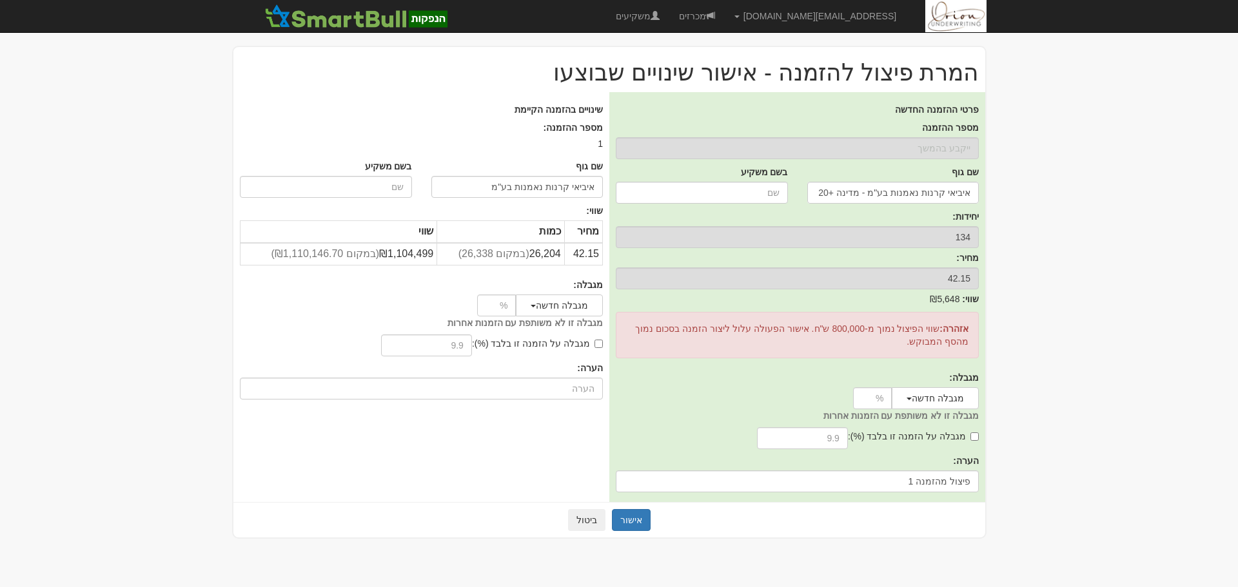
click at [632, 507] on div "אישור ביטול" at bounding box center [609, 519] width 752 height 35
click at [632, 516] on button "אישור" at bounding box center [631, 520] width 39 height 22
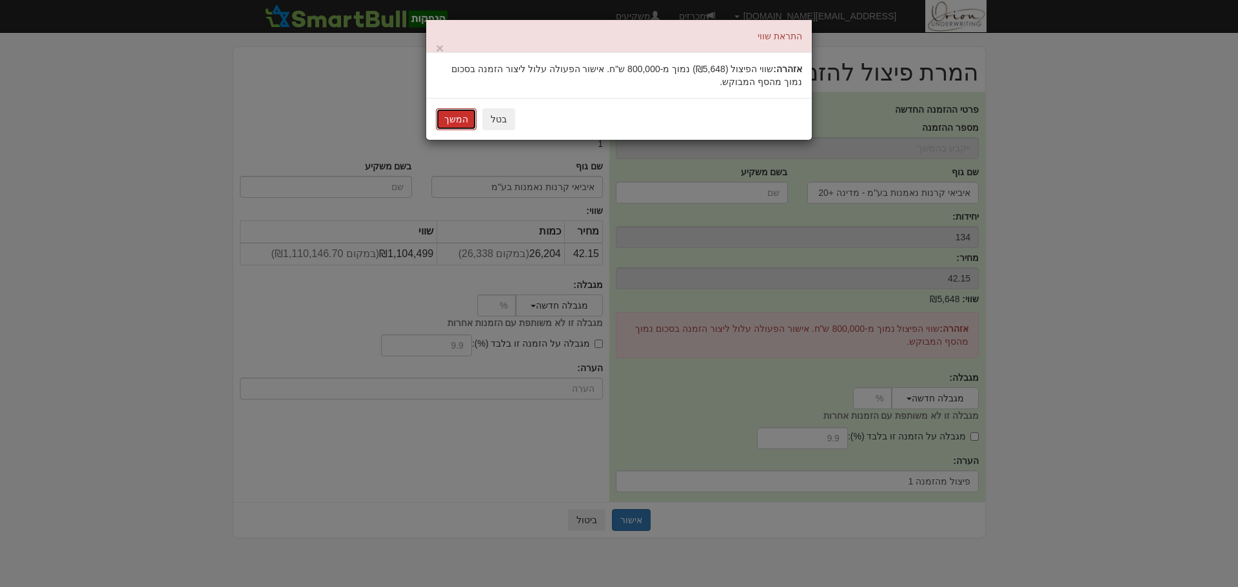
click at [457, 122] on button "המשך" at bounding box center [456, 119] width 41 height 22
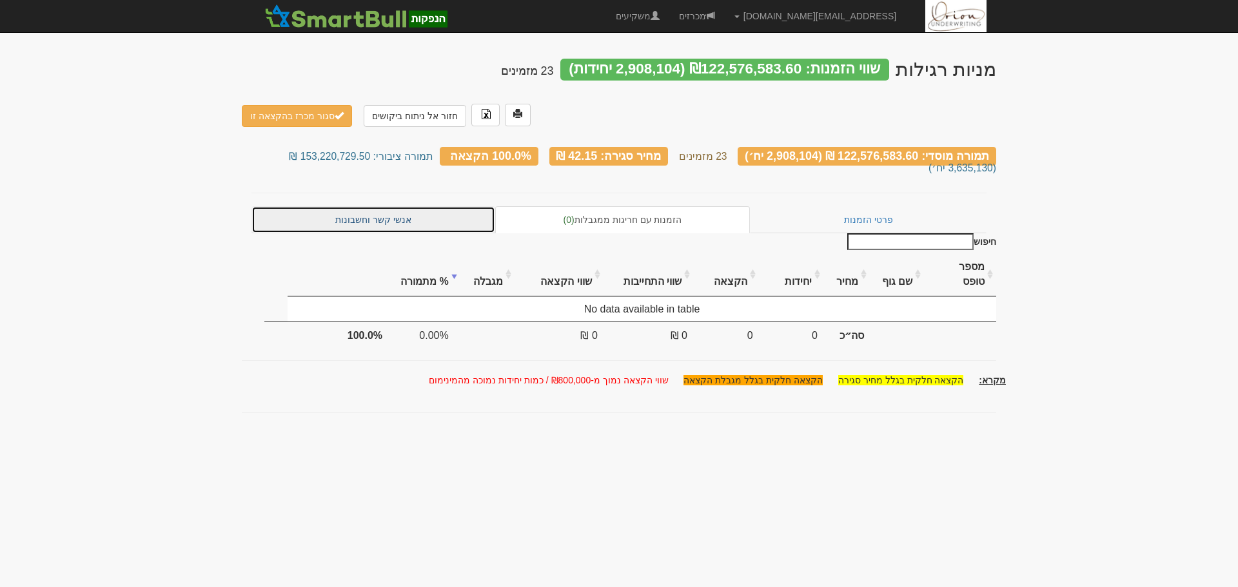
click at [356, 206] on link "אנשי קשר וחשבונות" at bounding box center [373, 219] width 244 height 27
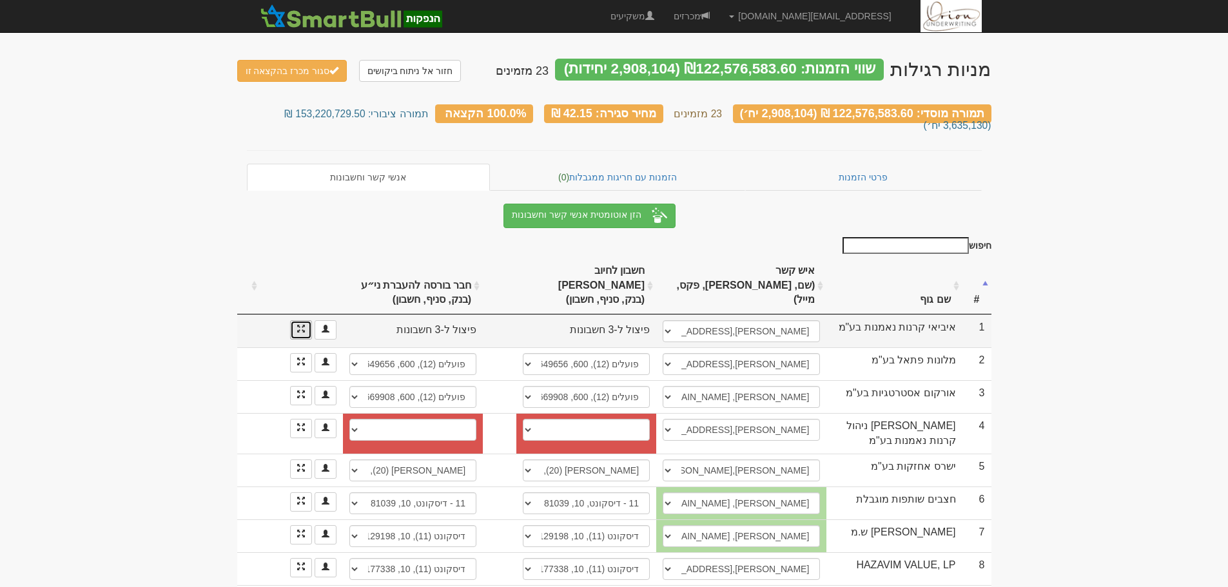
click at [306, 320] on link at bounding box center [301, 329] width 22 height 19
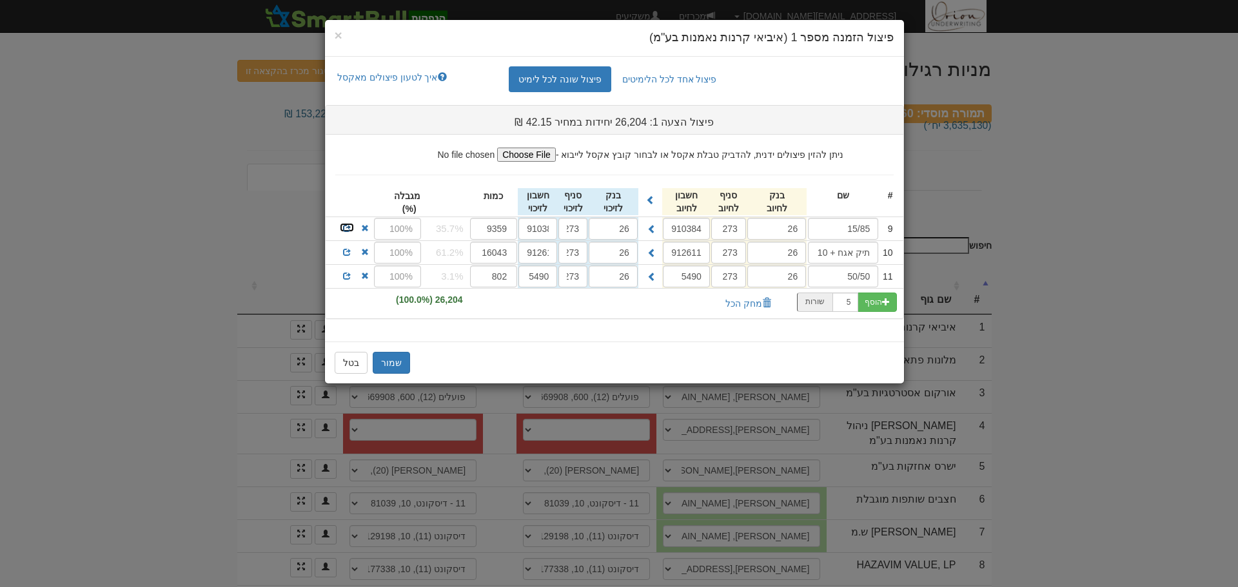
click at [350, 228] on span at bounding box center [347, 228] width 8 height 8
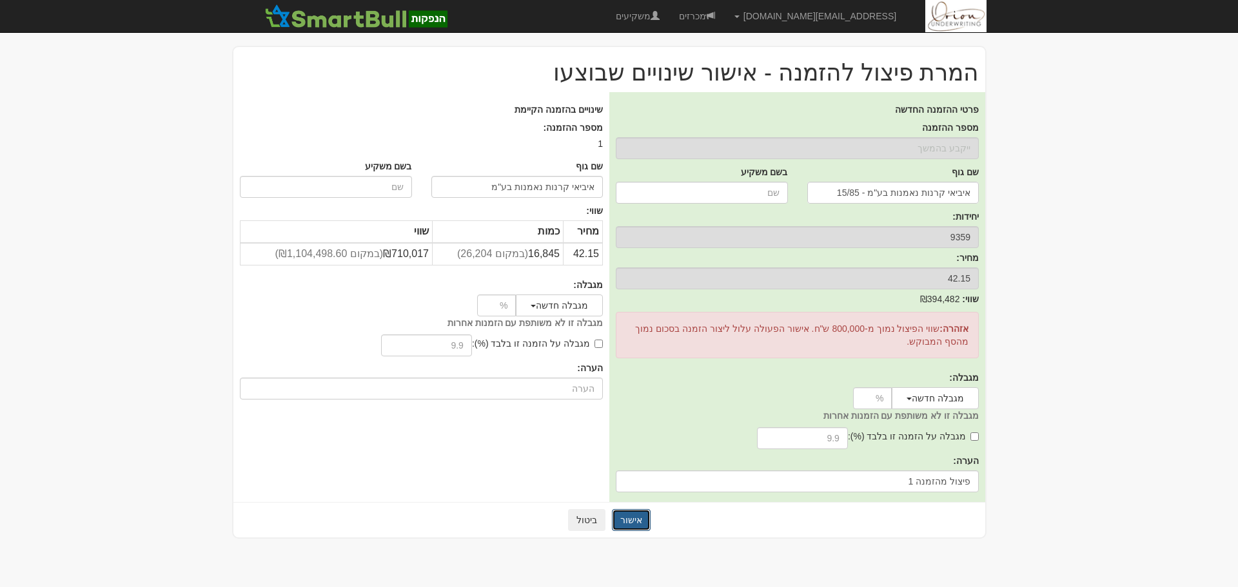
click at [638, 518] on button "אישור" at bounding box center [631, 520] width 39 height 22
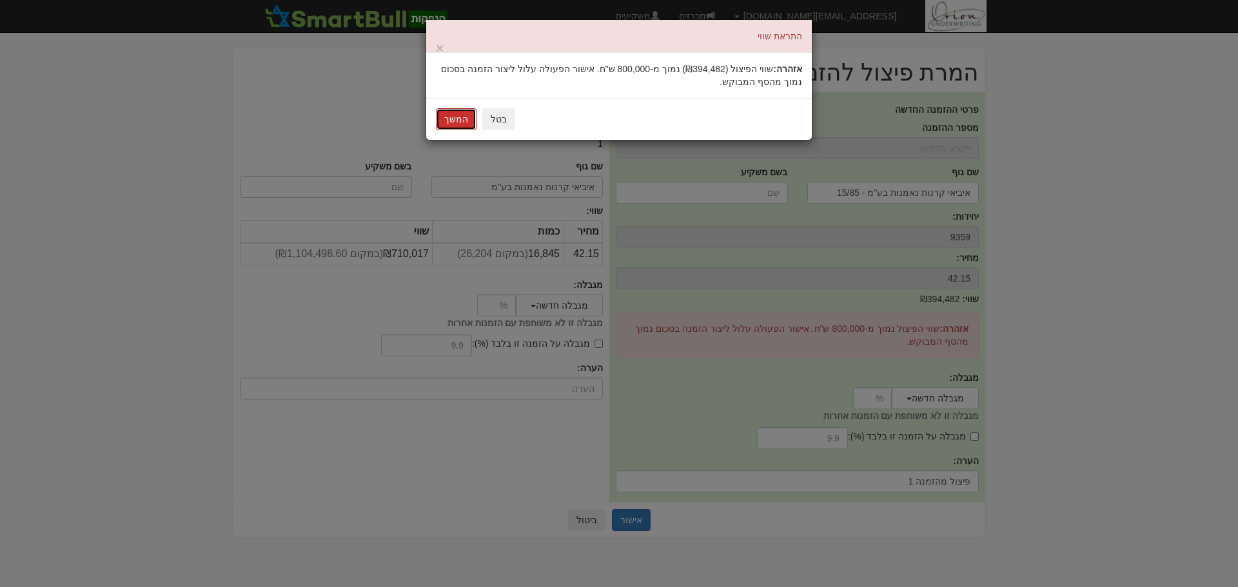
click at [445, 120] on button "המשך" at bounding box center [456, 119] width 41 height 22
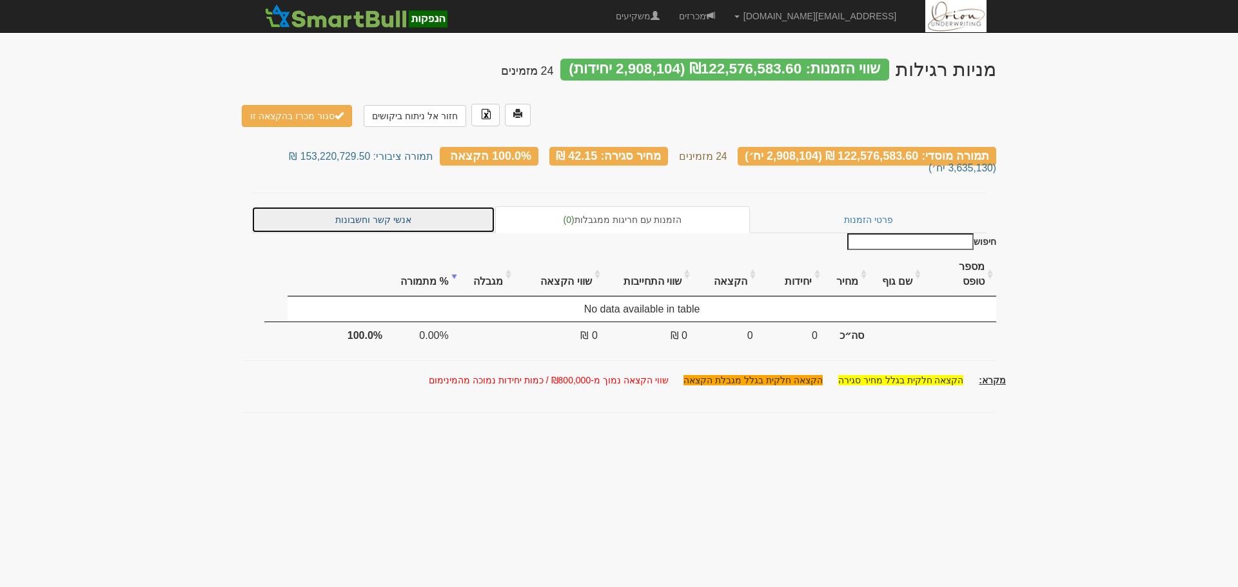
click at [374, 206] on link "אנשי קשר וחשבונות" at bounding box center [373, 219] width 244 height 27
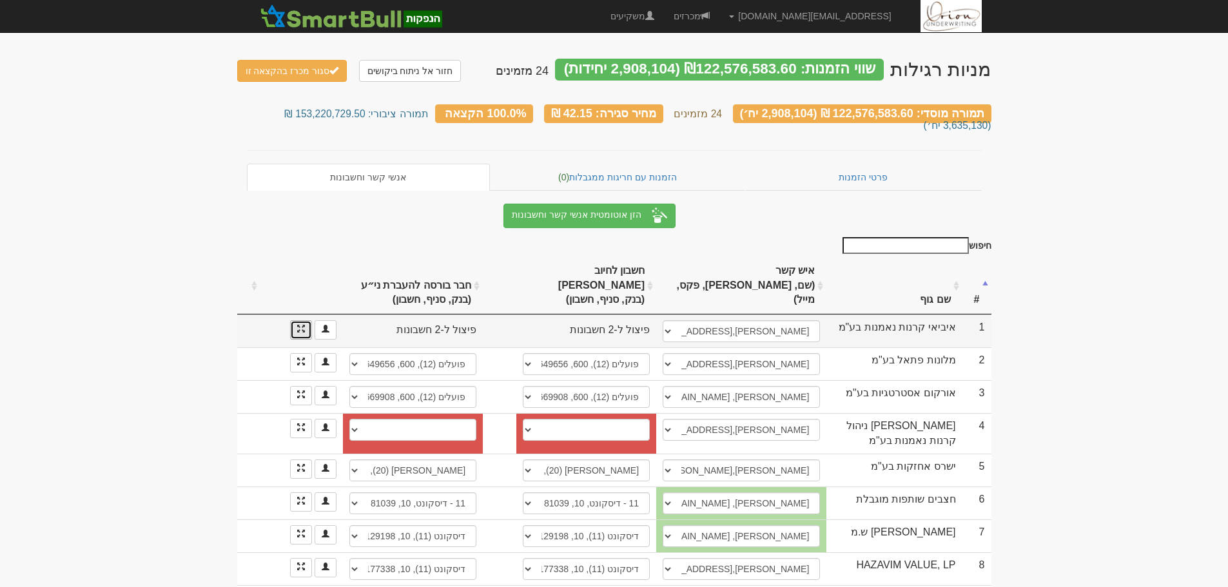
click at [301, 320] on link at bounding box center [301, 329] width 22 height 19
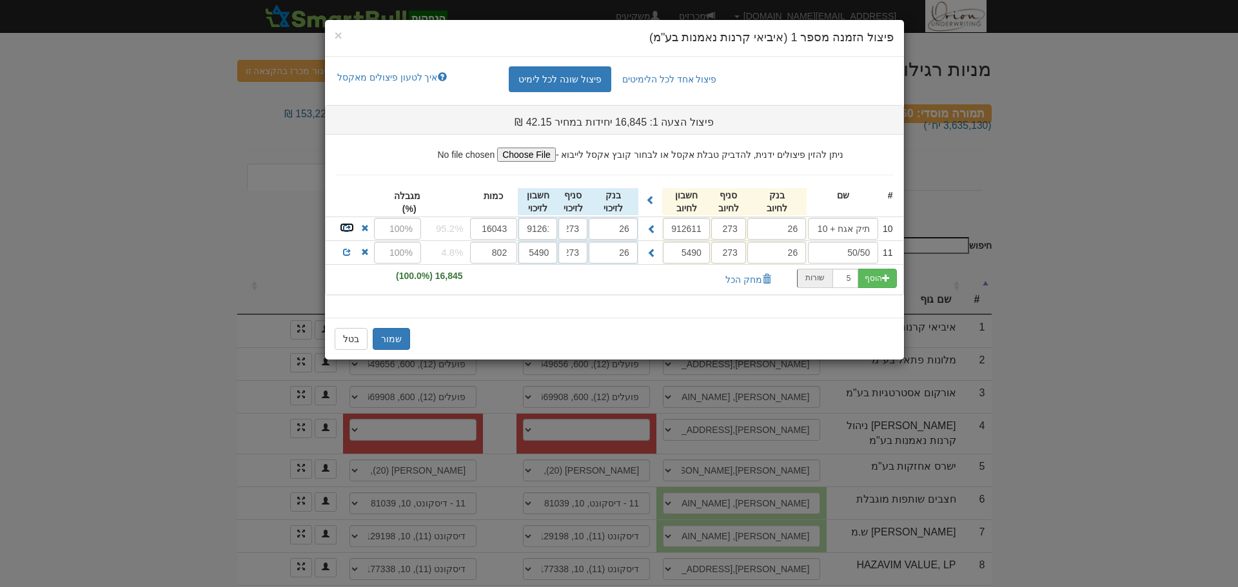
click at [347, 229] on span at bounding box center [347, 228] width 8 height 8
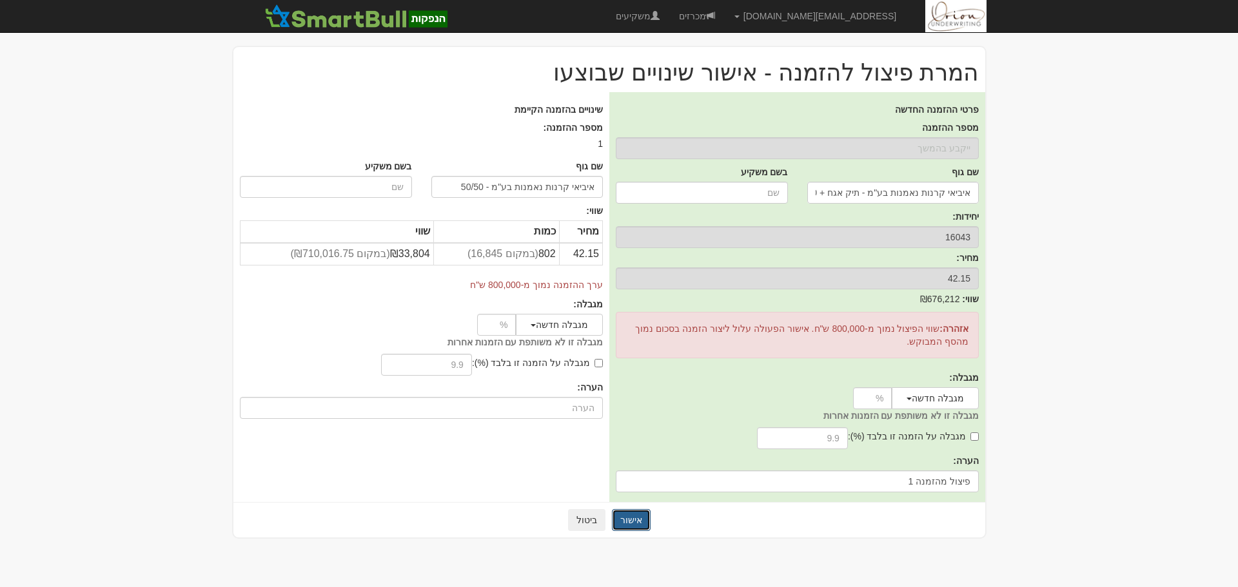
click at [638, 521] on button "אישור" at bounding box center [631, 520] width 39 height 22
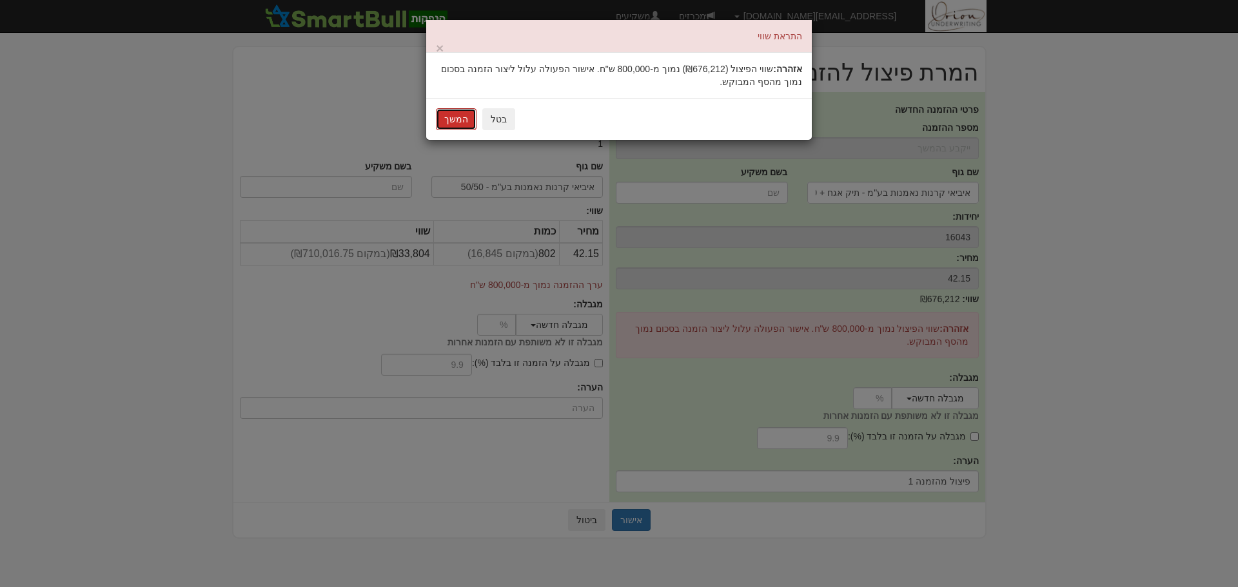
click at [457, 117] on button "המשך" at bounding box center [456, 119] width 41 height 22
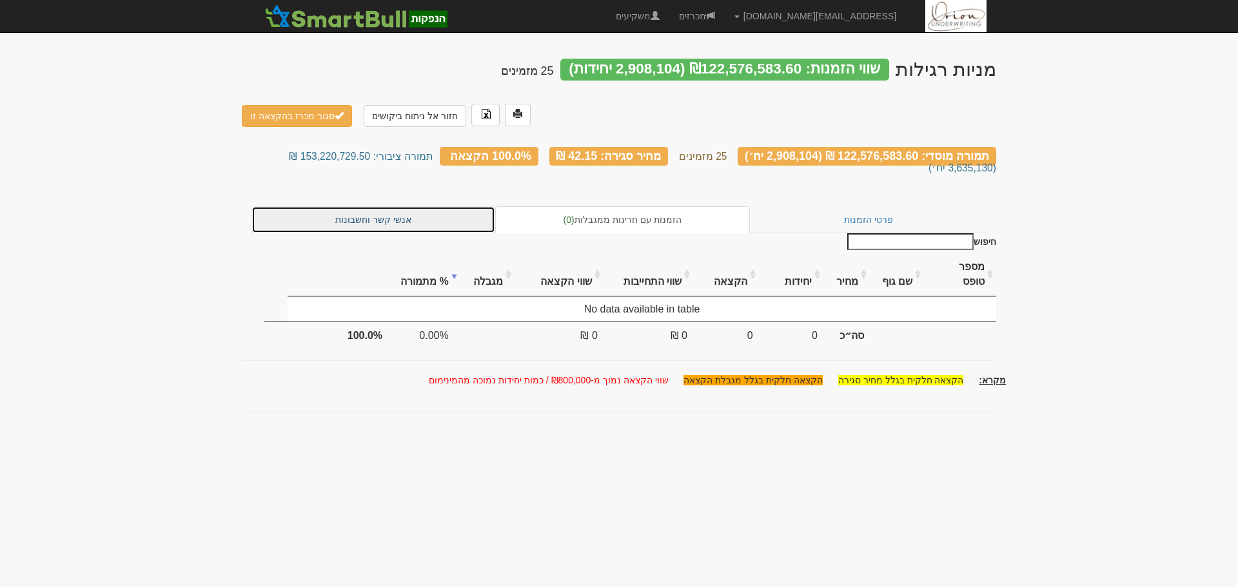
click at [375, 206] on link "אנשי קשר וחשבונות" at bounding box center [373, 219] width 244 height 27
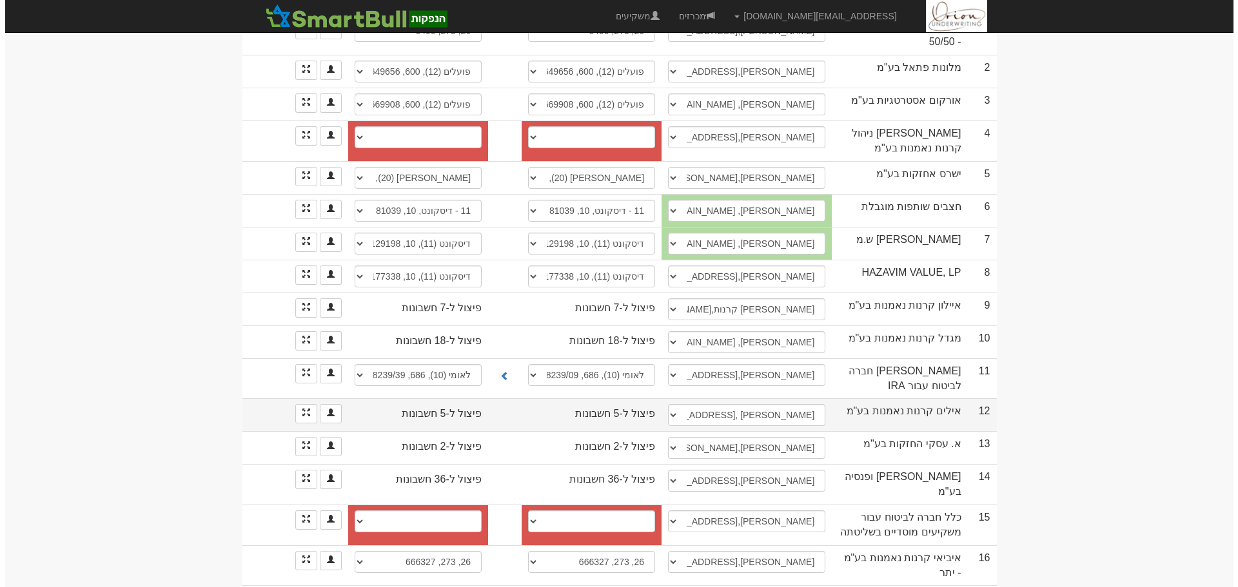
scroll to position [187, 0]
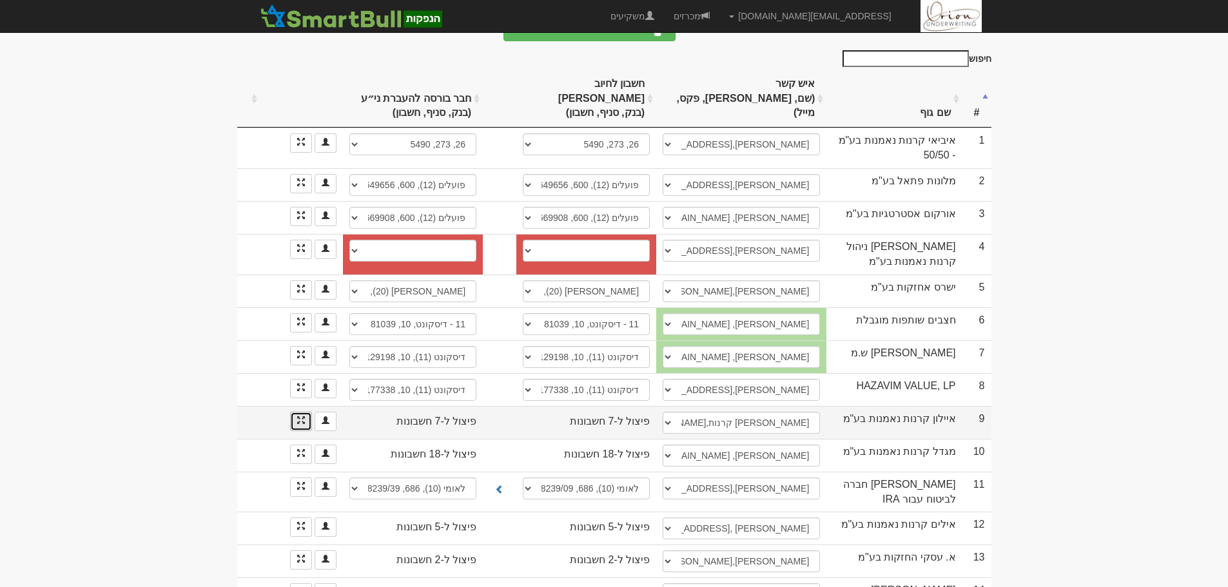
click at [309, 412] on link at bounding box center [301, 421] width 22 height 19
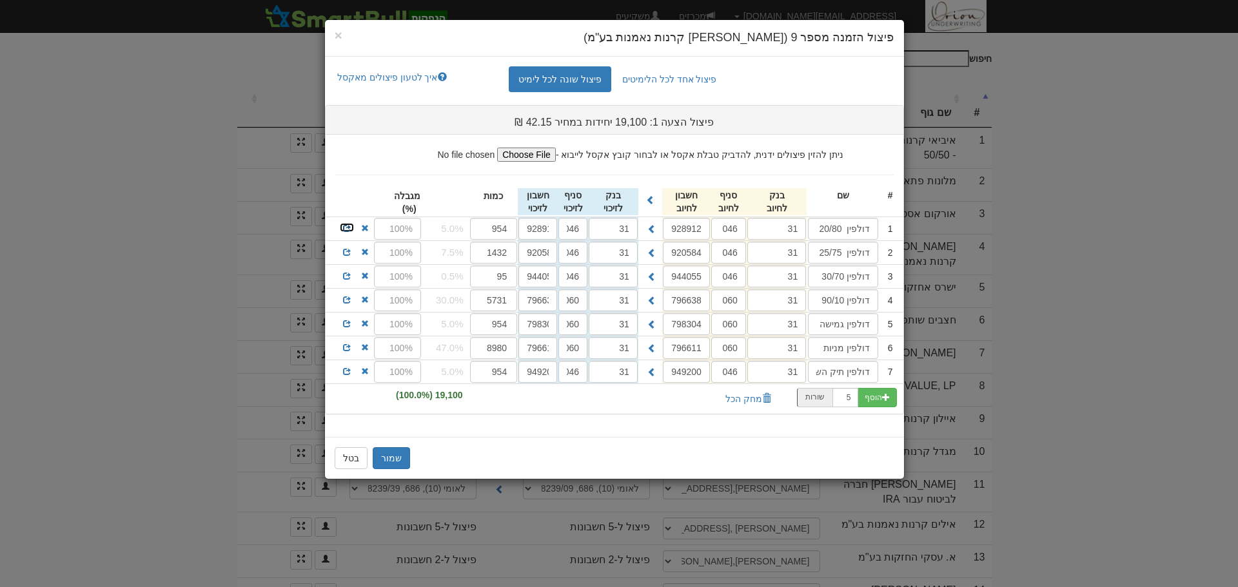
click at [343, 228] on span at bounding box center [347, 228] width 8 height 8
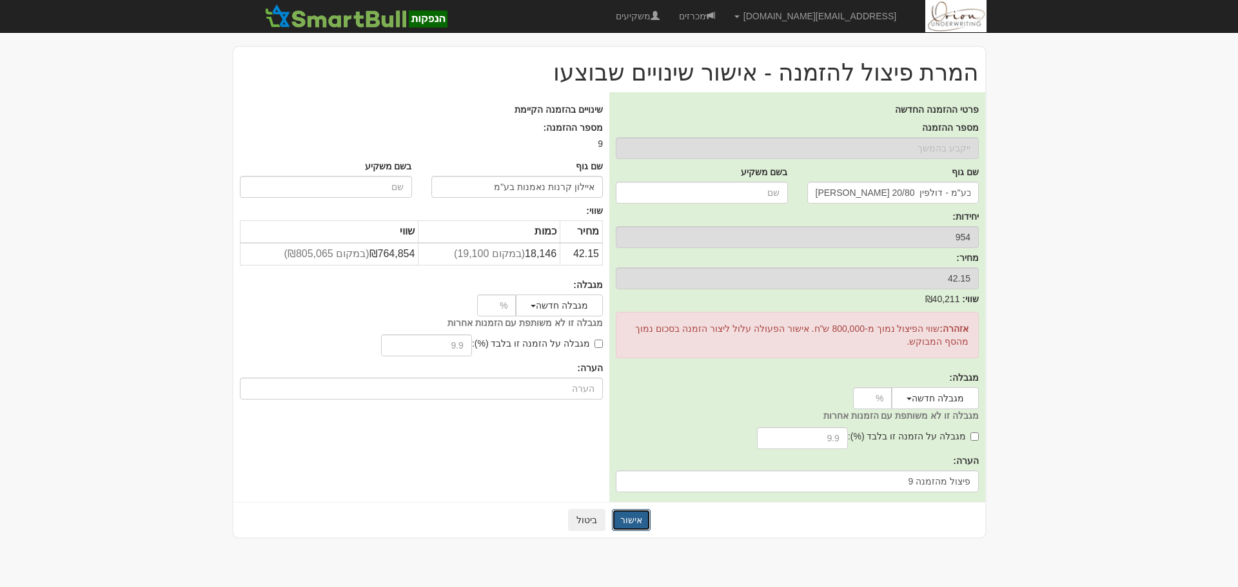
click at [631, 516] on button "אישור" at bounding box center [631, 520] width 39 height 22
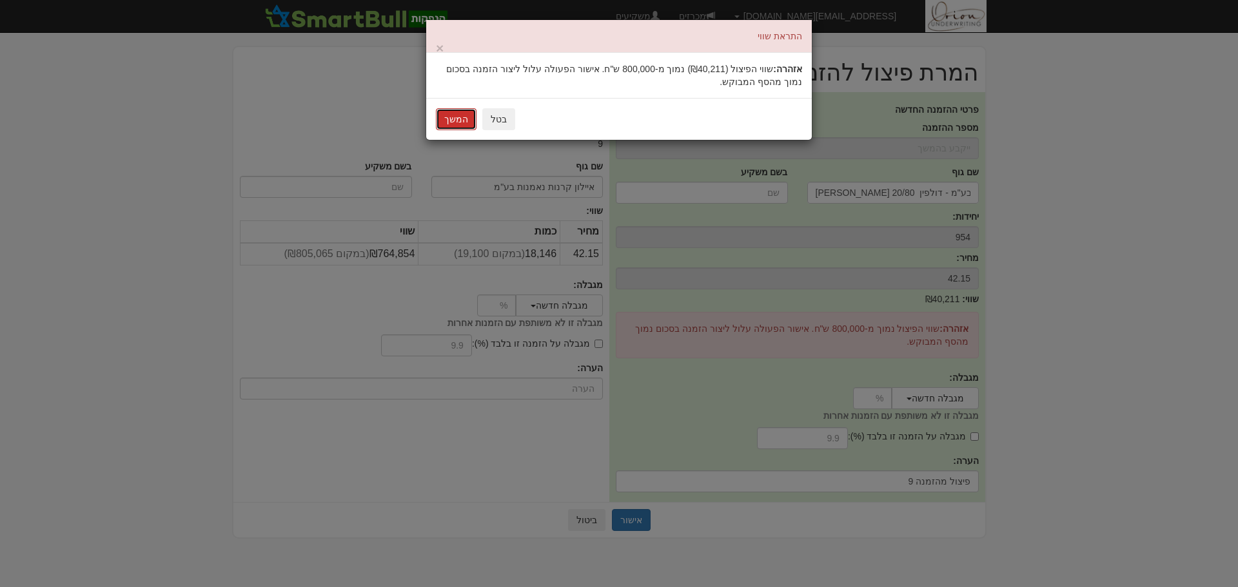
click at [451, 121] on button "המשך" at bounding box center [456, 119] width 41 height 22
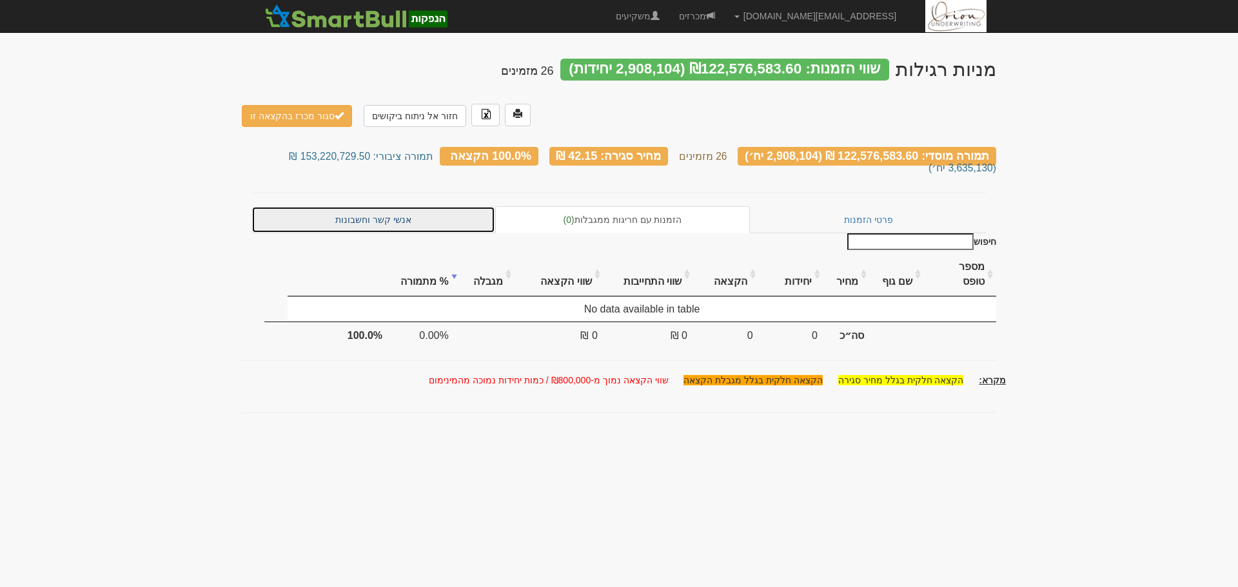
click at [367, 210] on link "אנשי קשר וחשבונות" at bounding box center [373, 219] width 244 height 27
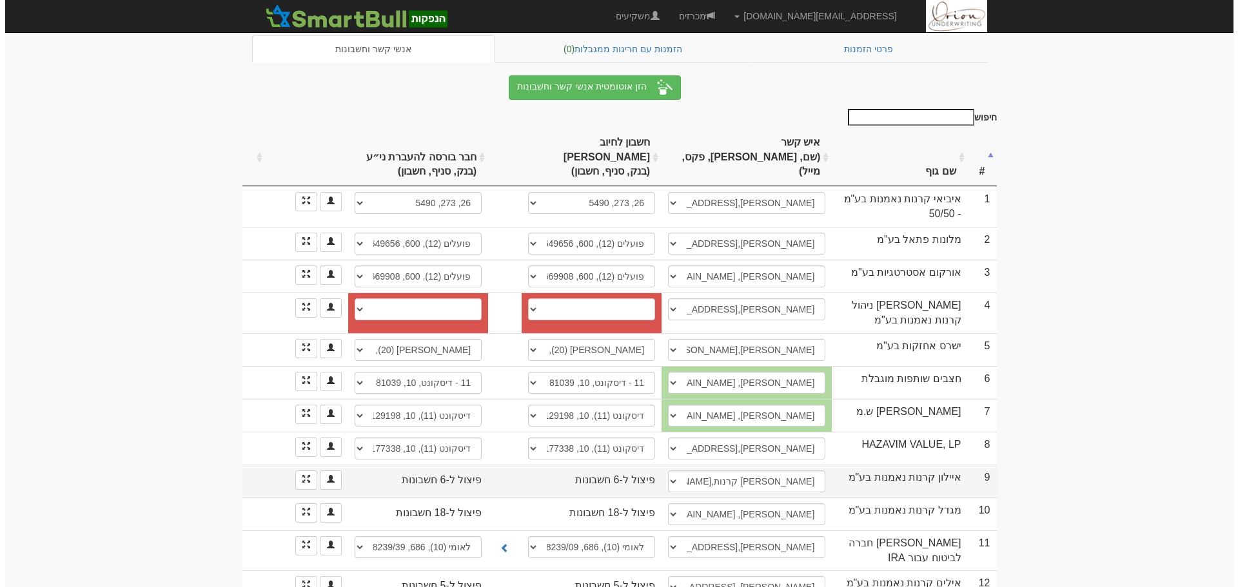
scroll to position [129, 0]
click at [300, 470] on link at bounding box center [301, 479] width 22 height 19
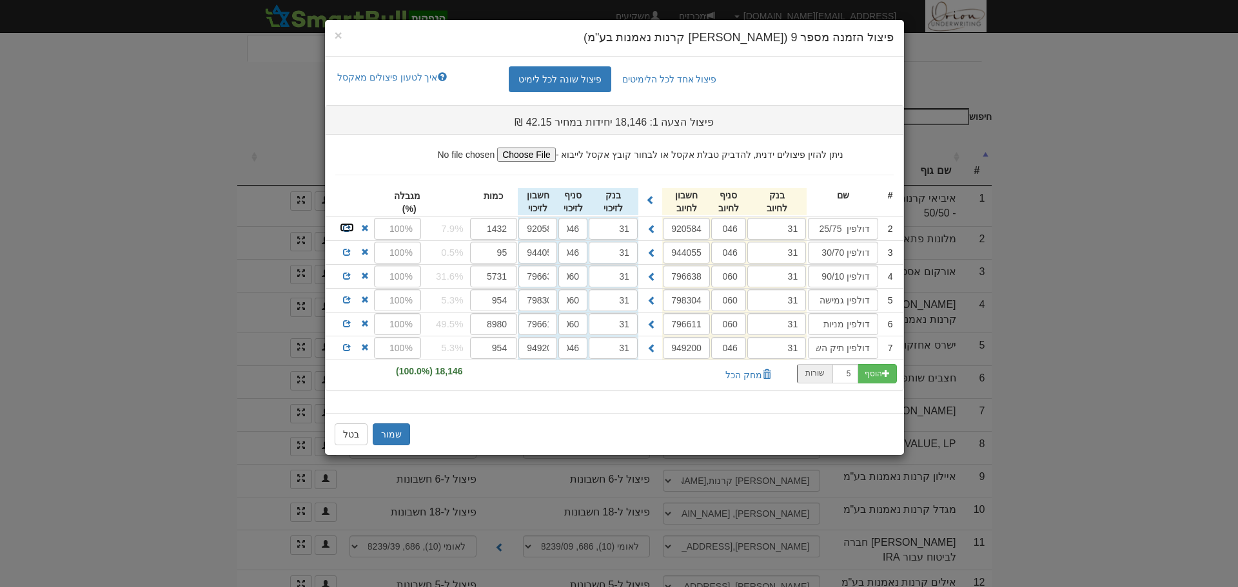
click at [343, 227] on span at bounding box center [347, 228] width 8 height 8
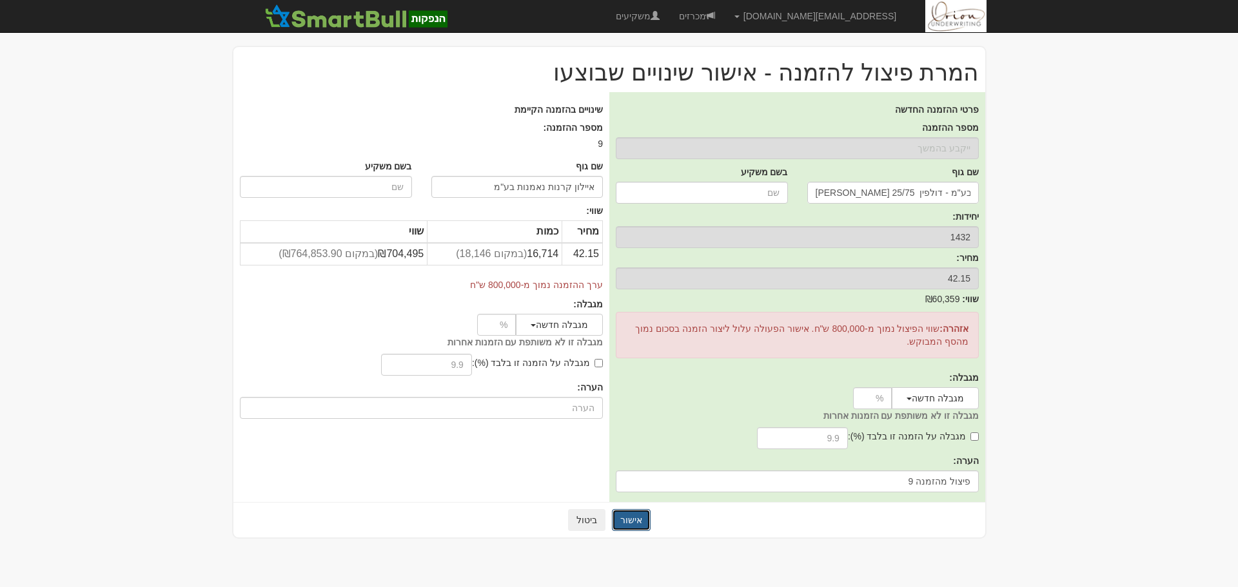
click at [622, 516] on button "אישור" at bounding box center [631, 520] width 39 height 22
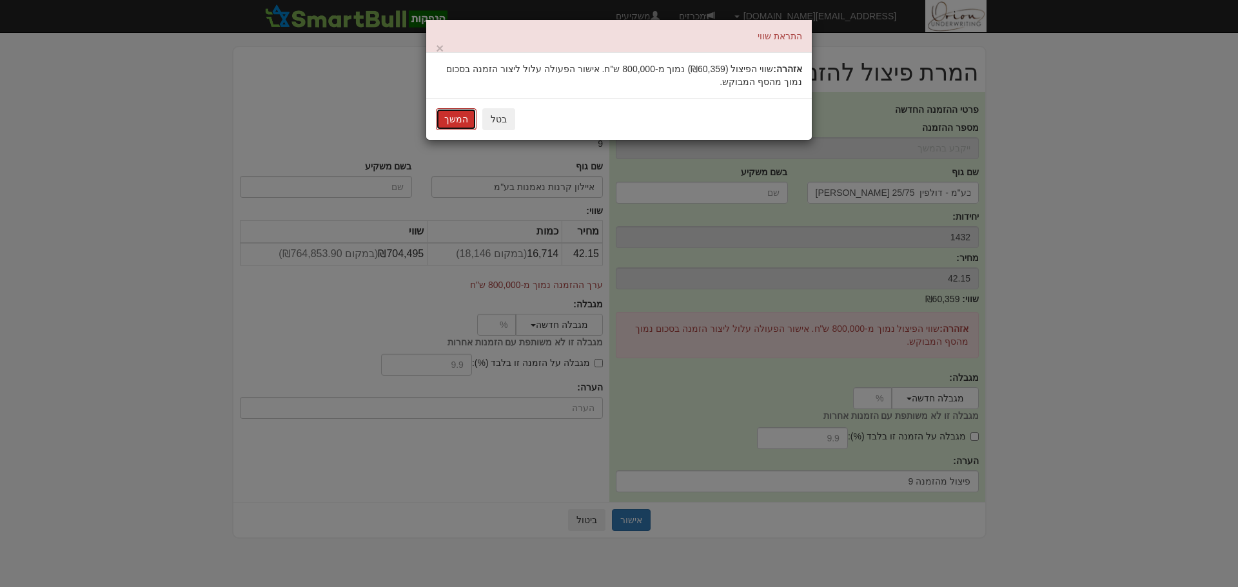
click at [459, 120] on button "המשך" at bounding box center [456, 119] width 41 height 22
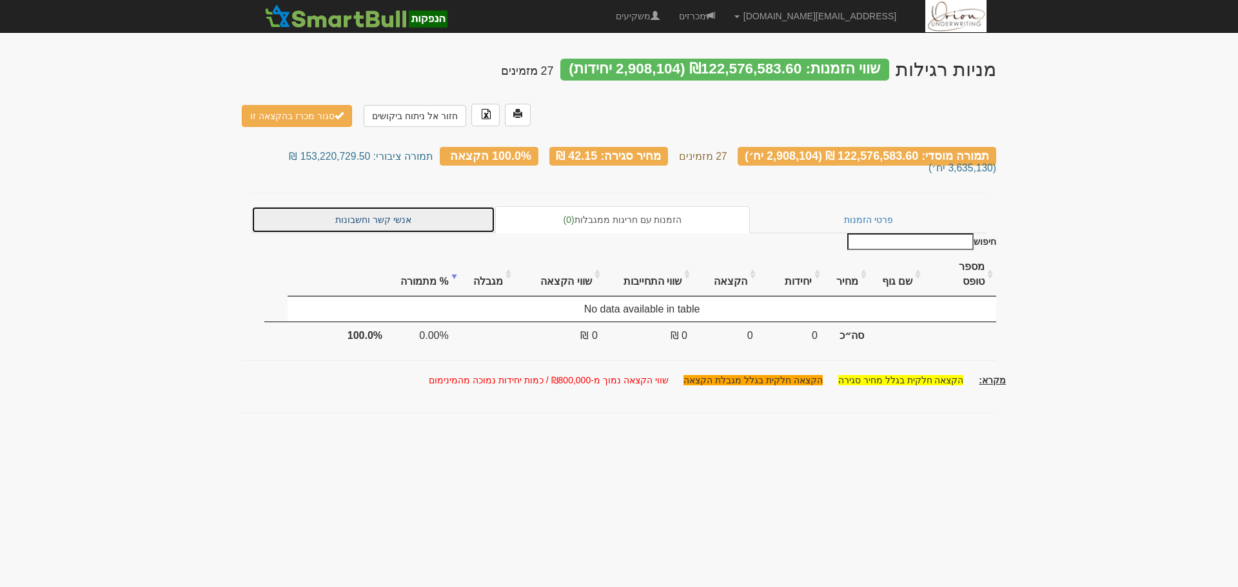
click at [366, 206] on link "אנשי קשר וחשבונות" at bounding box center [373, 219] width 244 height 27
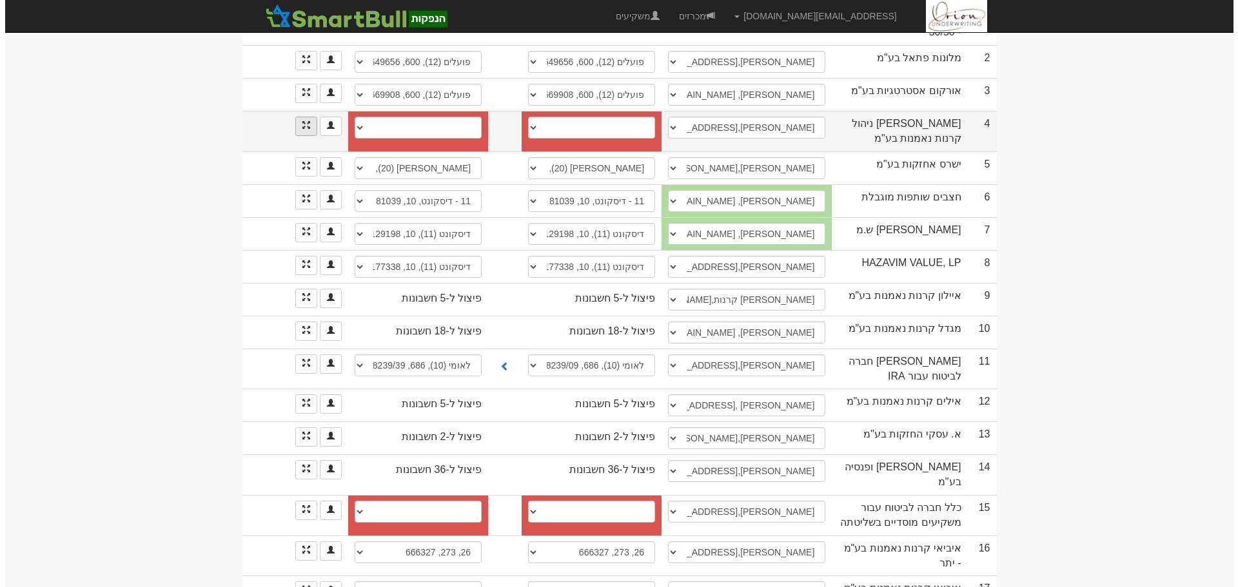
scroll to position [322, 0]
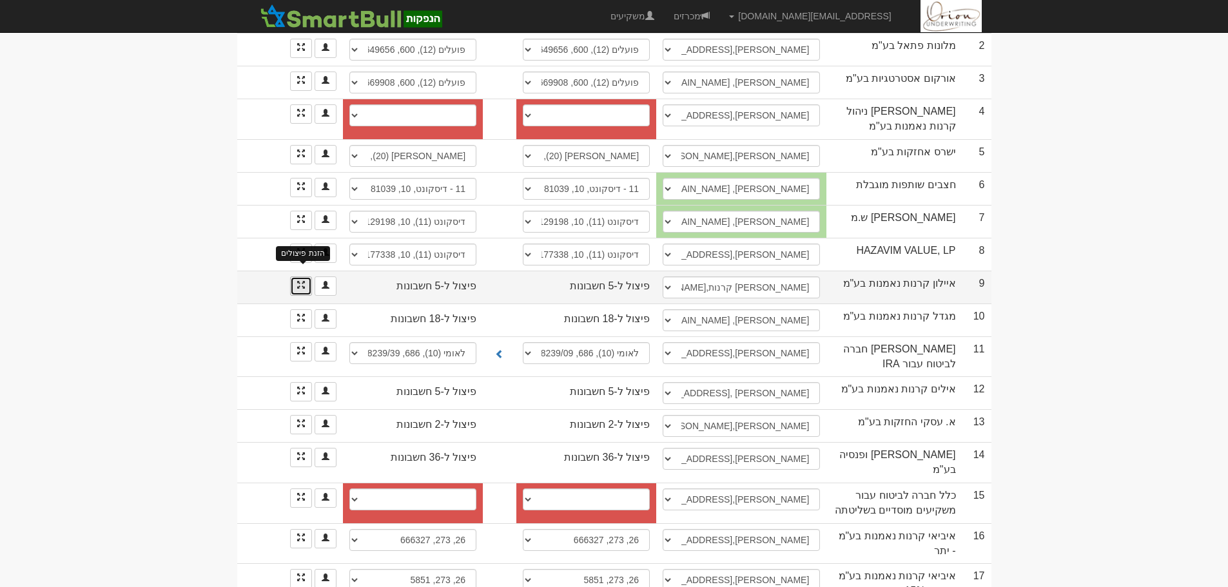
click at [301, 281] on span at bounding box center [301, 285] width 8 height 8
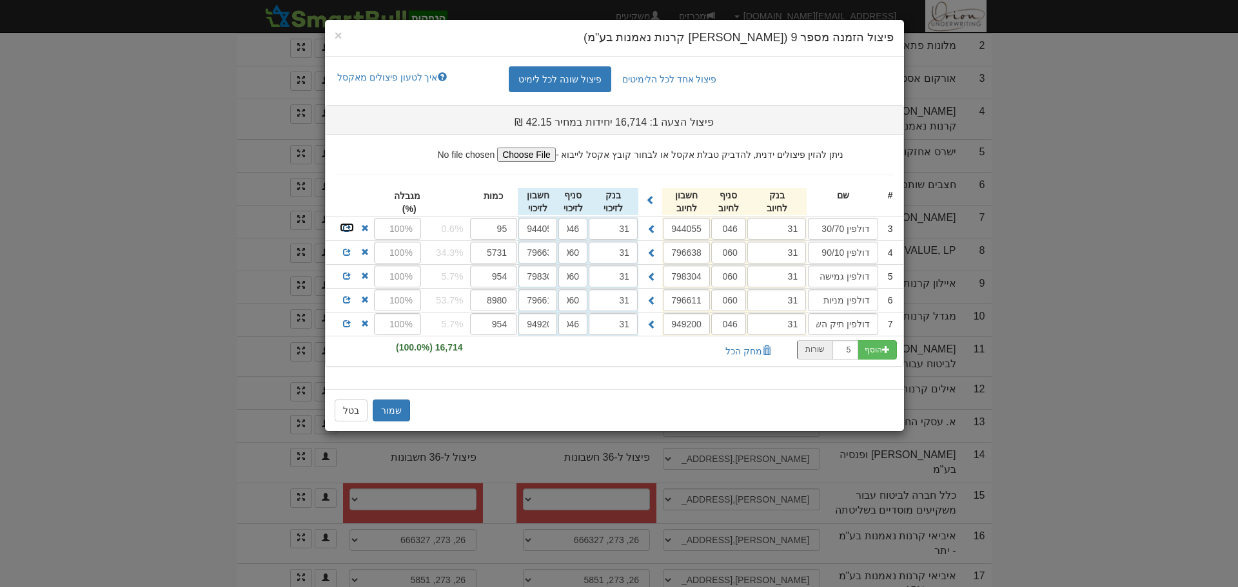
click at [346, 225] on span at bounding box center [347, 228] width 8 height 8
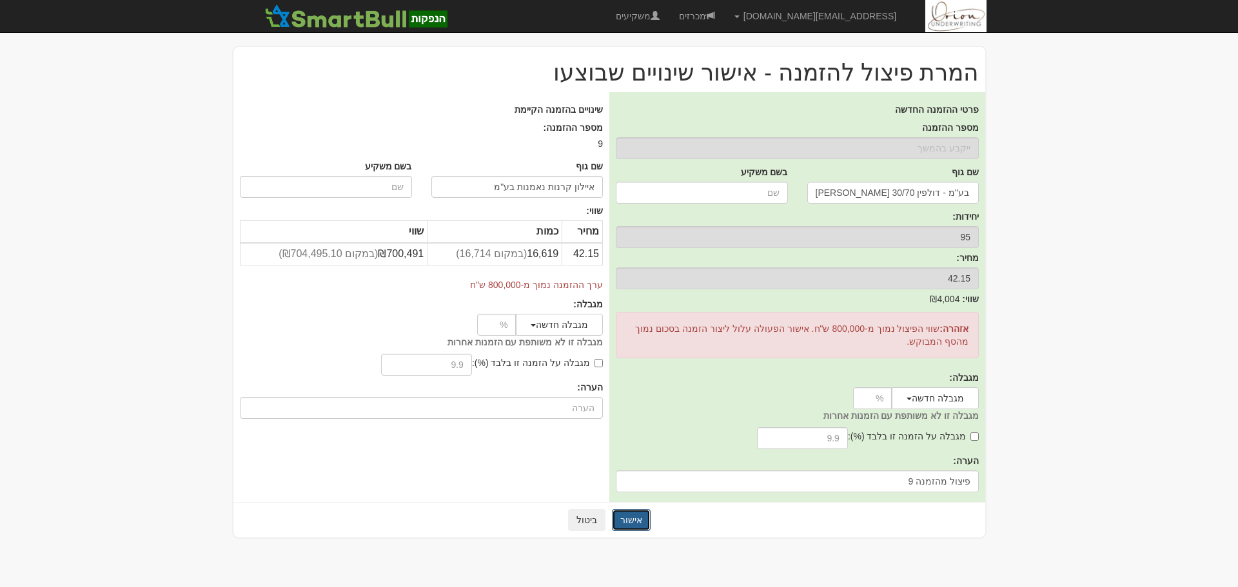
click at [620, 520] on button "אישור" at bounding box center [631, 520] width 39 height 22
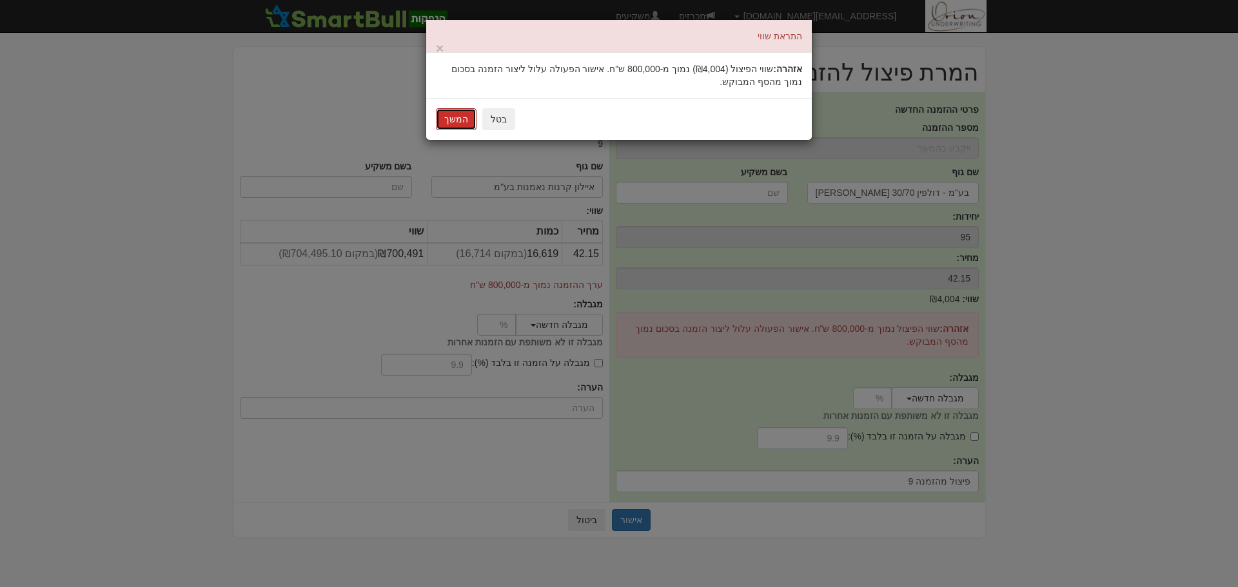
click at [467, 126] on button "המשך" at bounding box center [456, 119] width 41 height 22
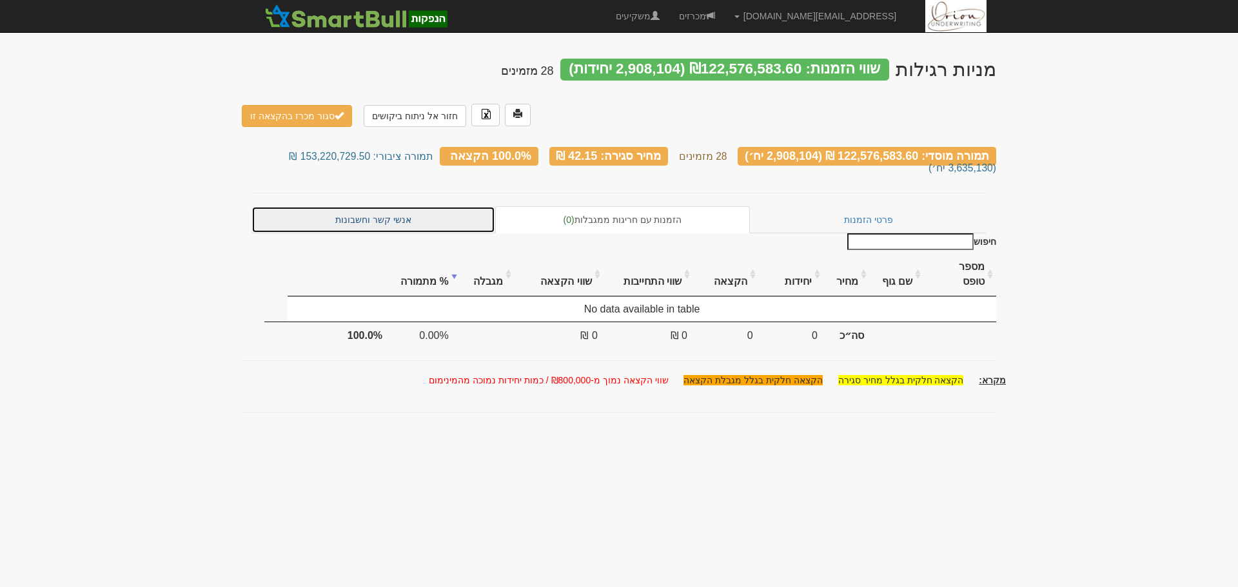
click at [373, 206] on link "אנשי קשר וחשבונות" at bounding box center [373, 219] width 244 height 27
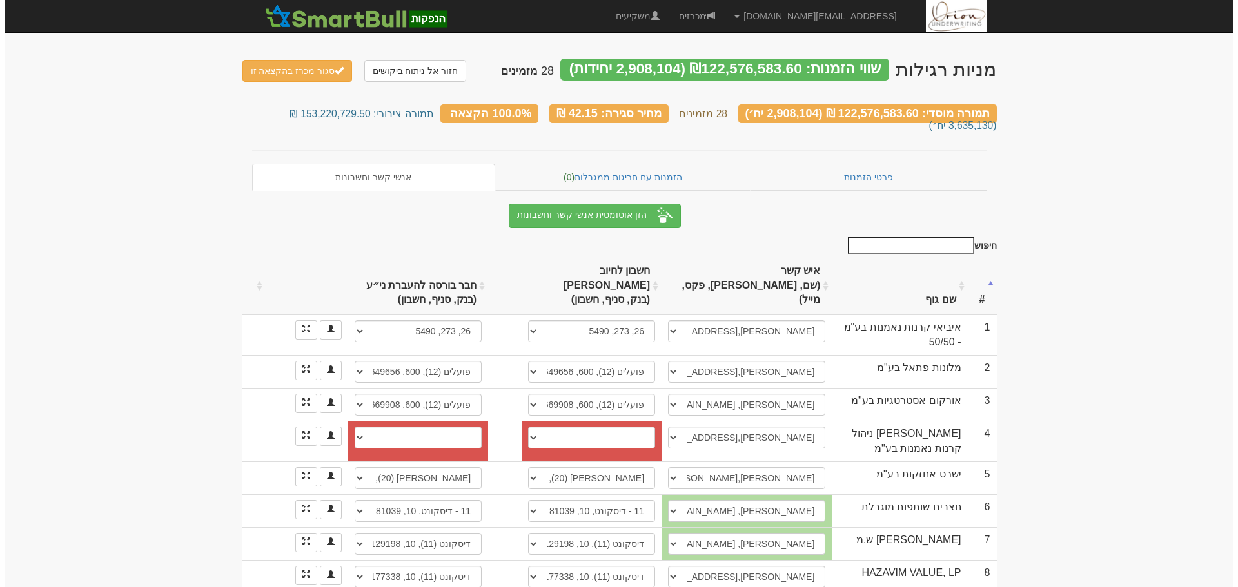
scroll to position [258, 0]
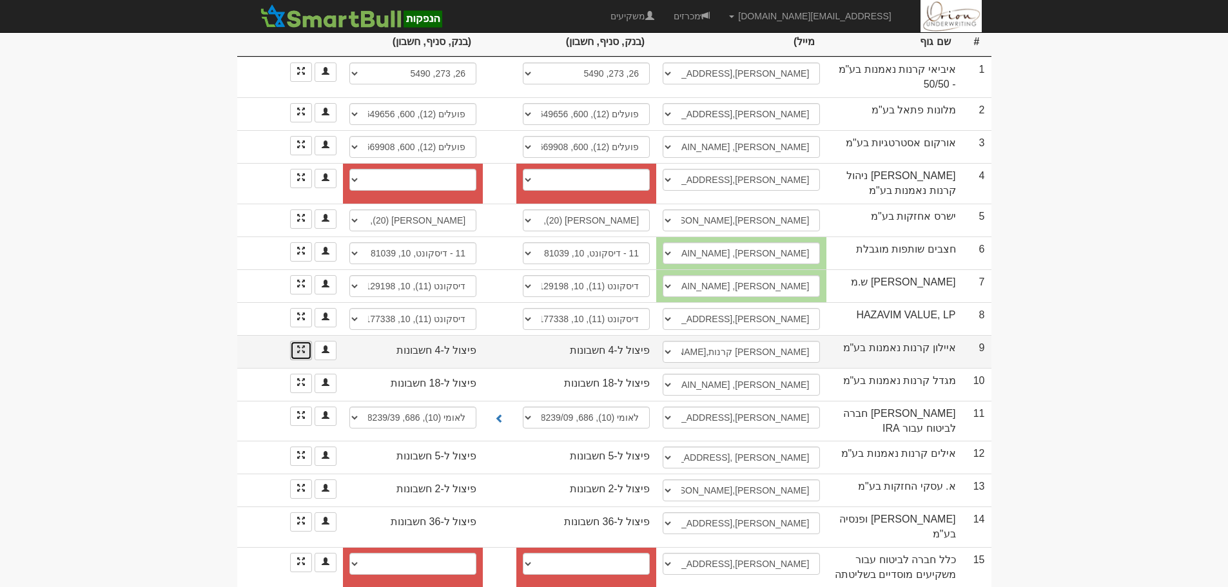
click at [306, 341] on link at bounding box center [301, 350] width 22 height 19
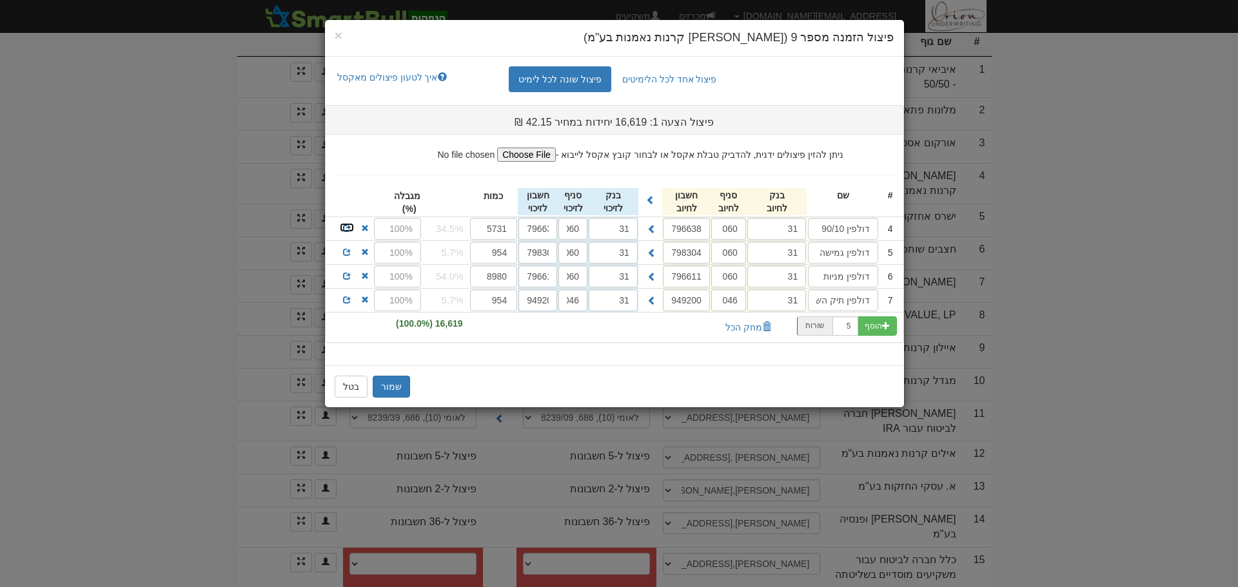
click at [346, 225] on span at bounding box center [347, 228] width 8 height 8
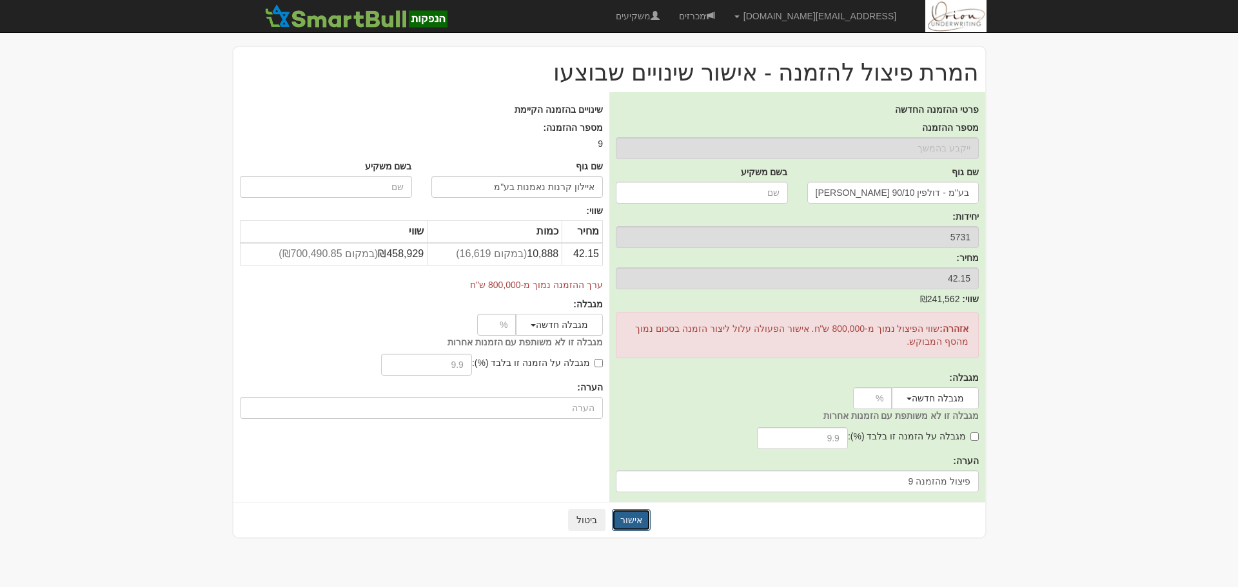
click at [636, 523] on button "אישור" at bounding box center [631, 520] width 39 height 22
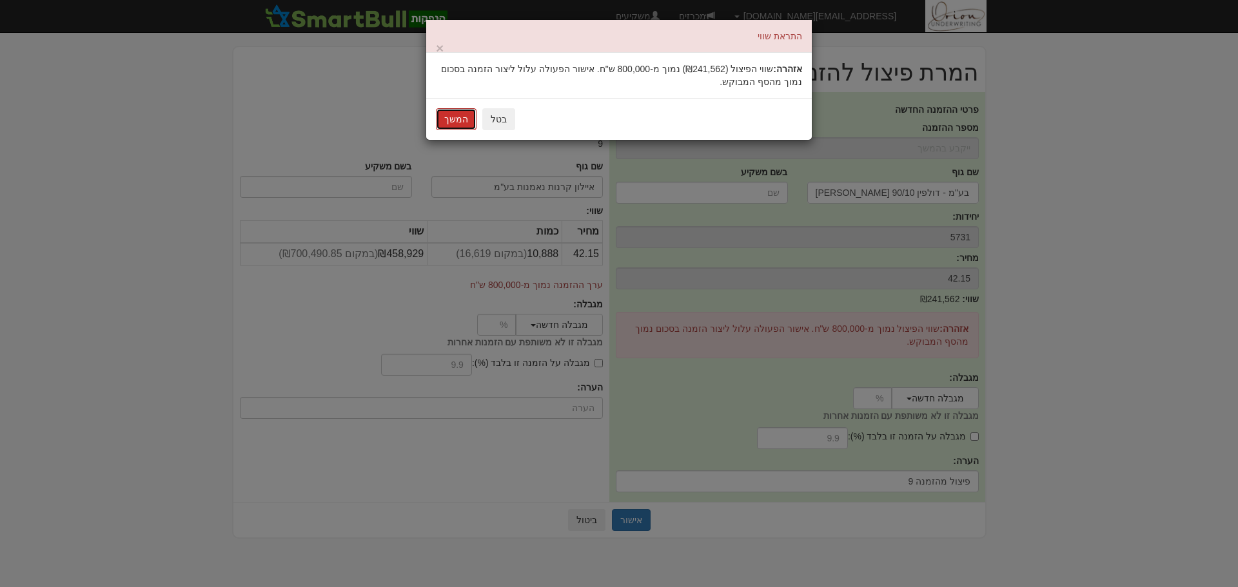
click at [465, 124] on button "המשך" at bounding box center [456, 119] width 41 height 22
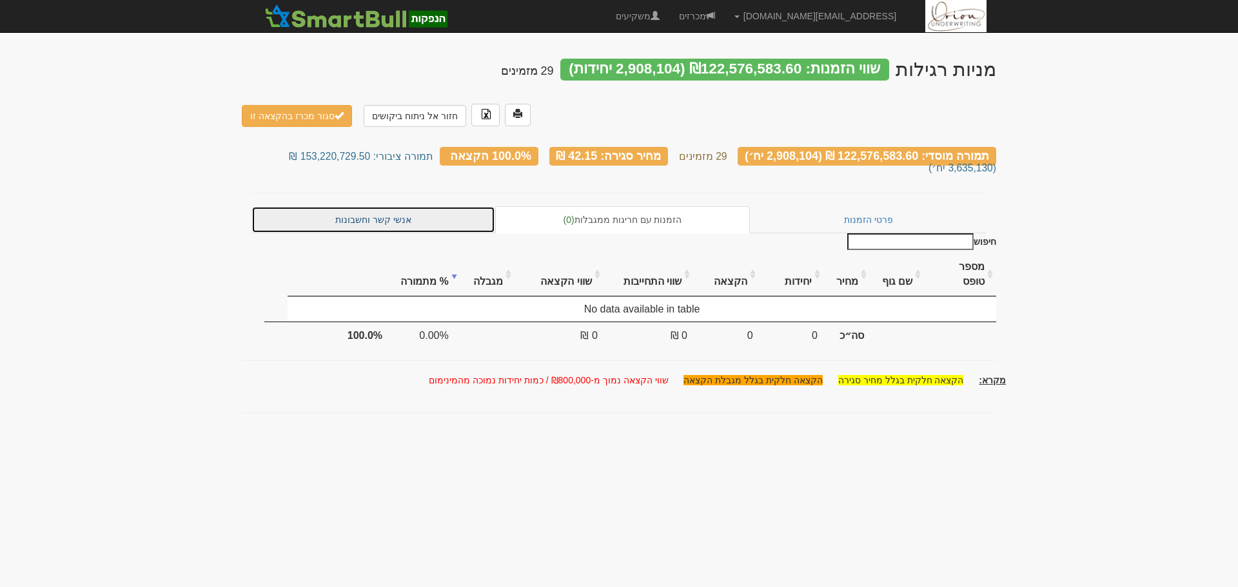
click at [380, 206] on link "אנשי קשר וחשבונות" at bounding box center [373, 219] width 244 height 27
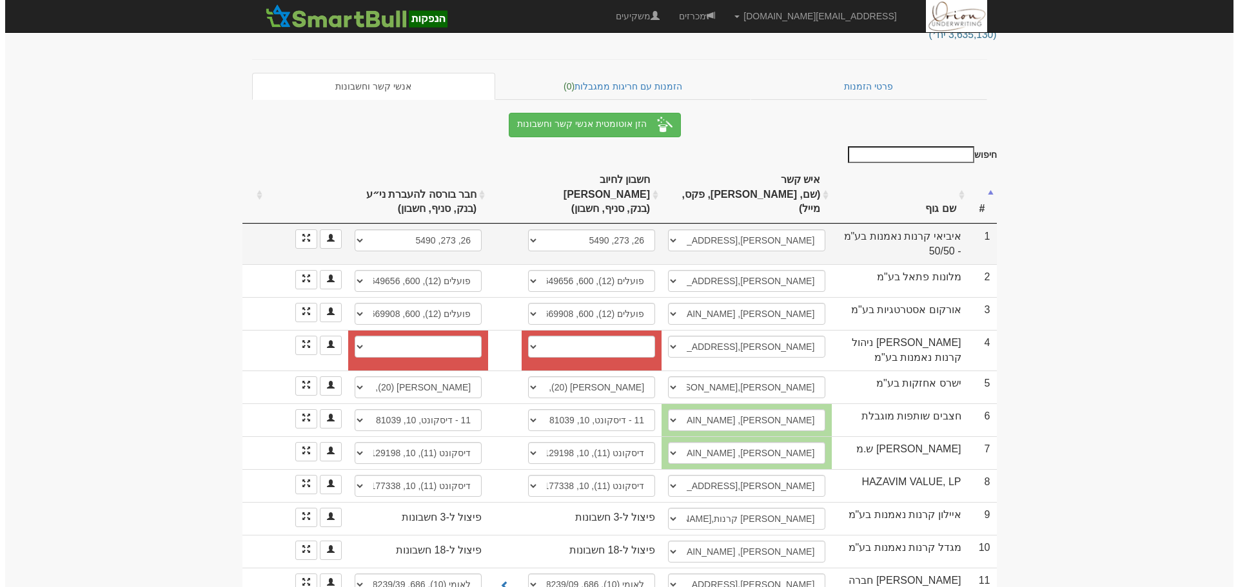
scroll to position [258, 0]
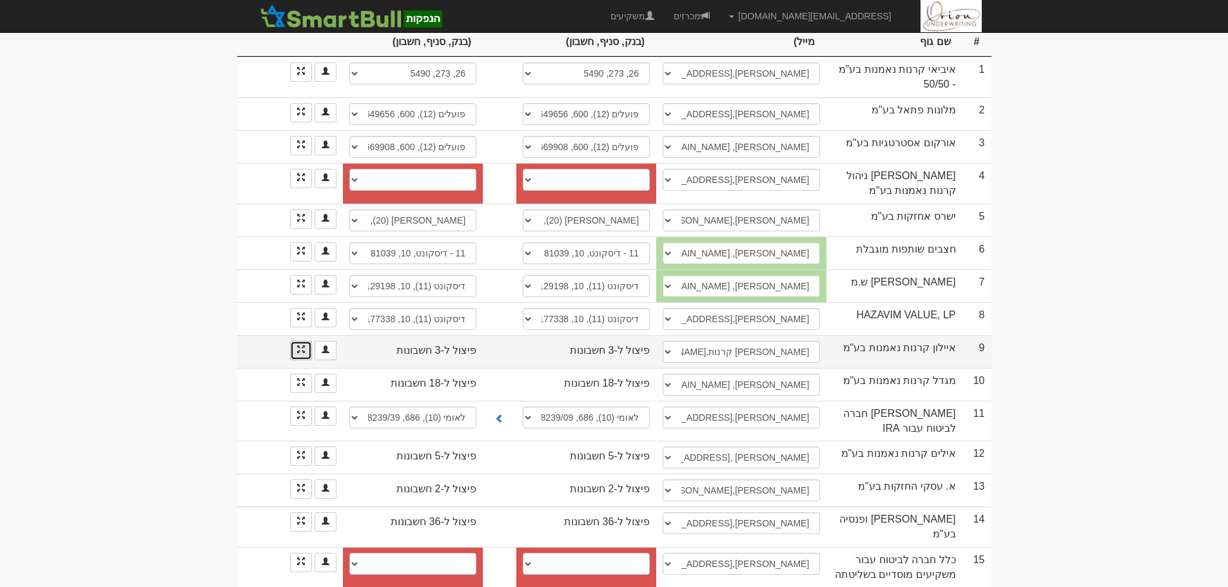
click at [308, 341] on link at bounding box center [301, 350] width 22 height 19
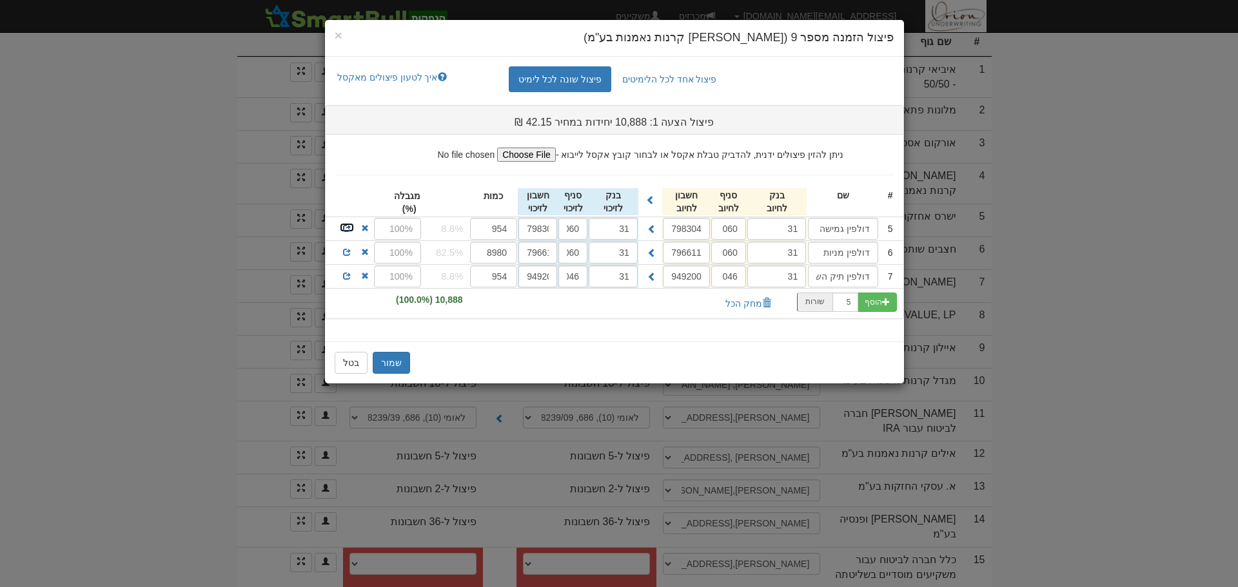
click at [349, 230] on span at bounding box center [347, 228] width 8 height 8
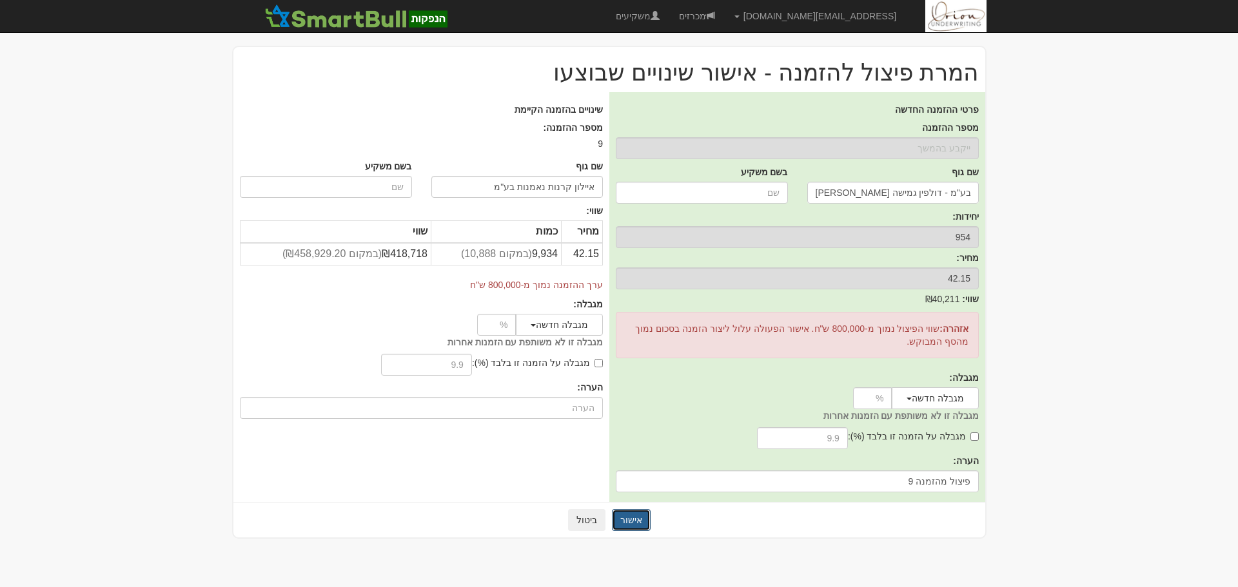
click at [629, 527] on button "אישור" at bounding box center [631, 520] width 39 height 22
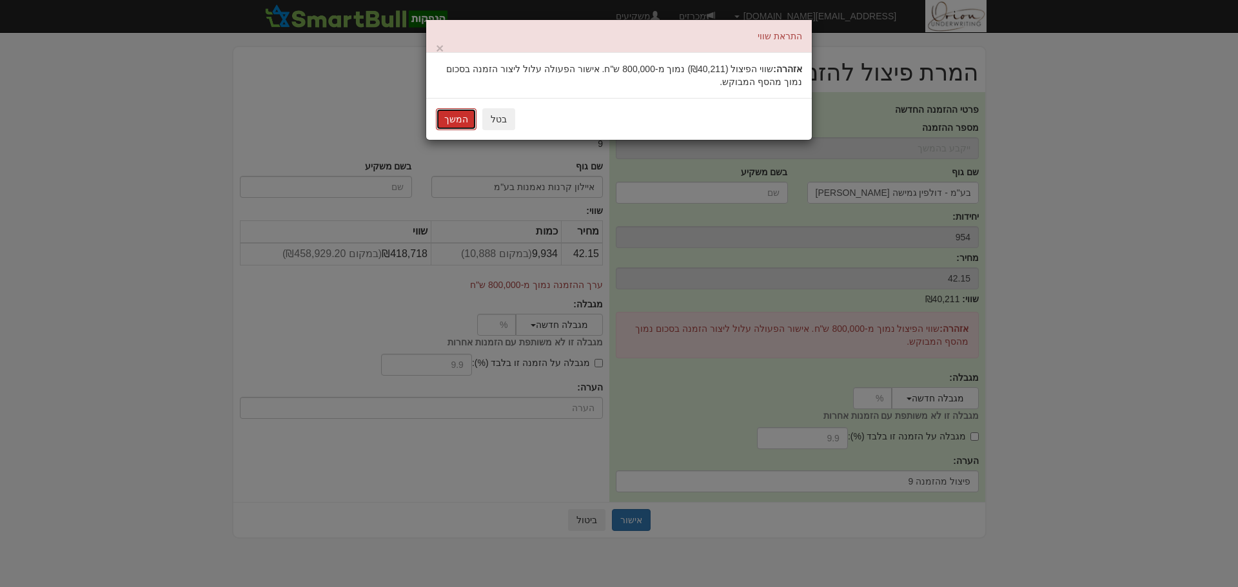
click at [465, 130] on button "המשך" at bounding box center [456, 119] width 41 height 22
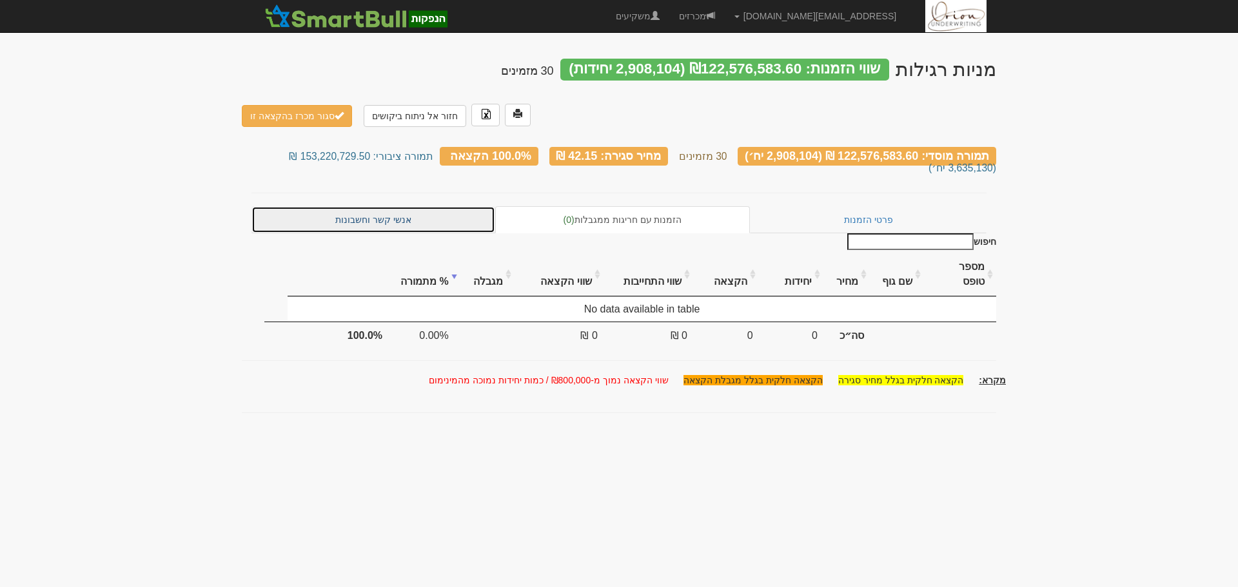
click at [393, 206] on link "אנשי קשר וחשבונות" at bounding box center [373, 219] width 244 height 27
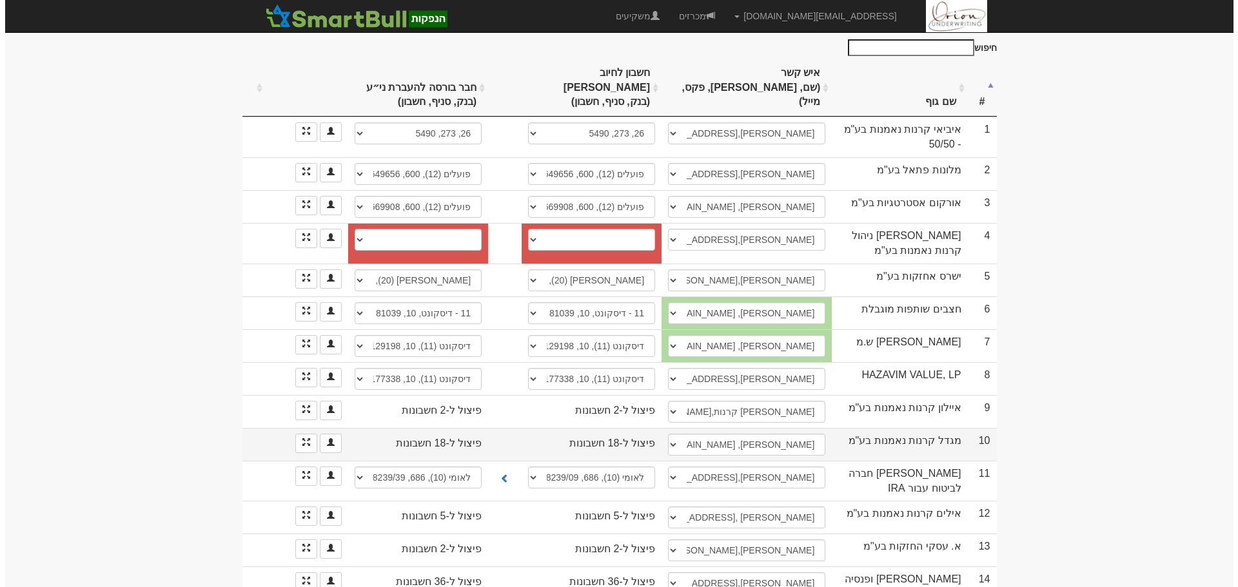
scroll to position [258, 0]
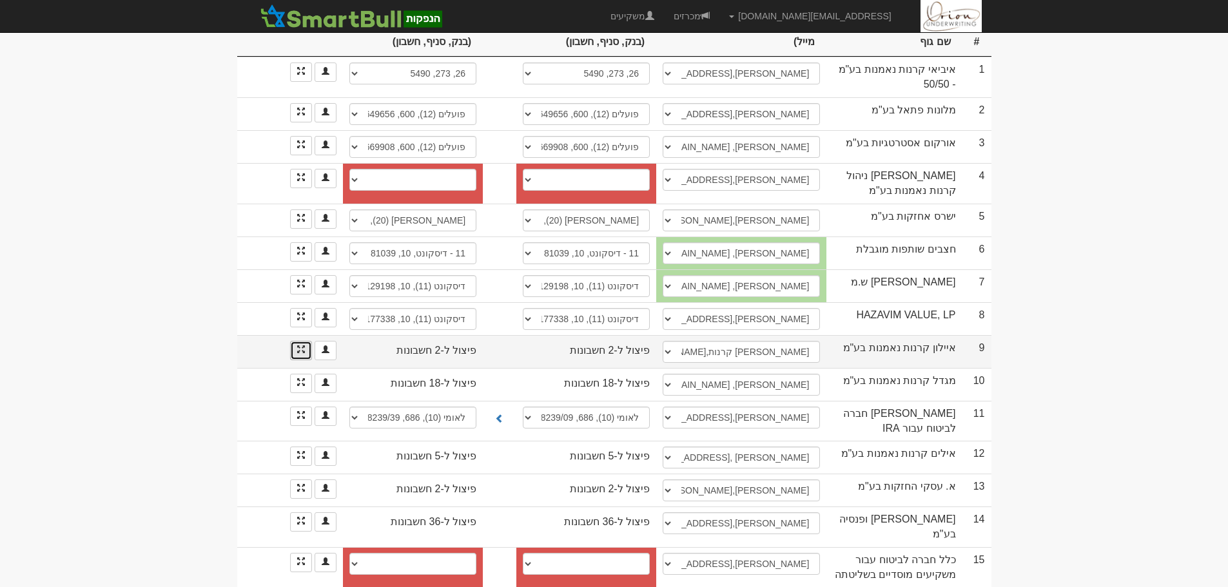
click at [303, 346] on span at bounding box center [301, 350] width 8 height 8
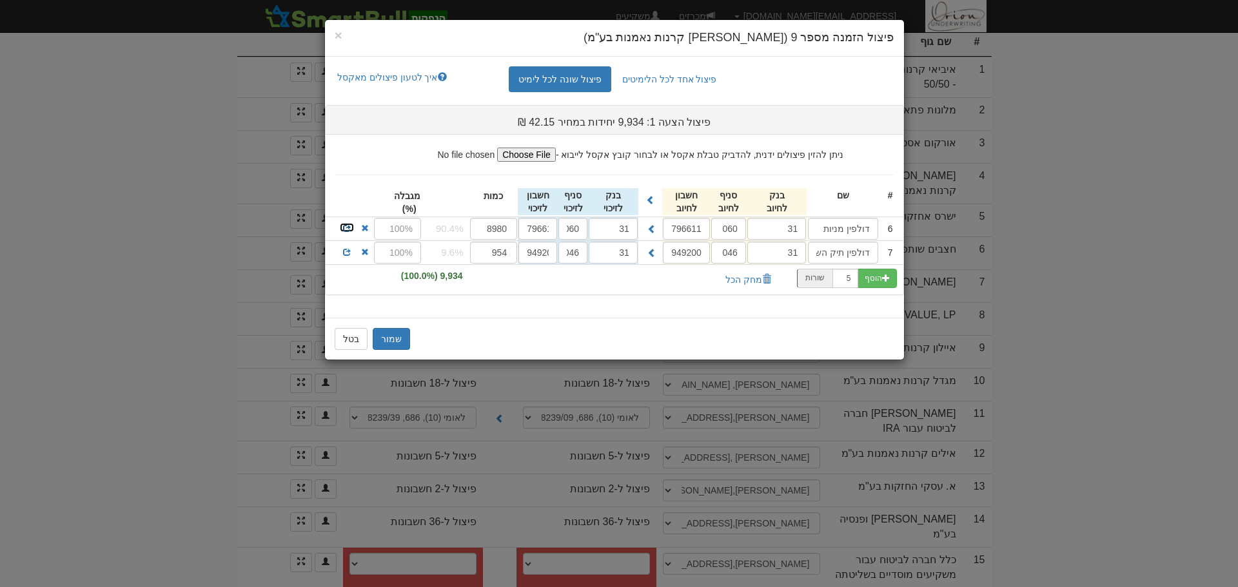
click at [344, 226] on span at bounding box center [347, 228] width 8 height 8
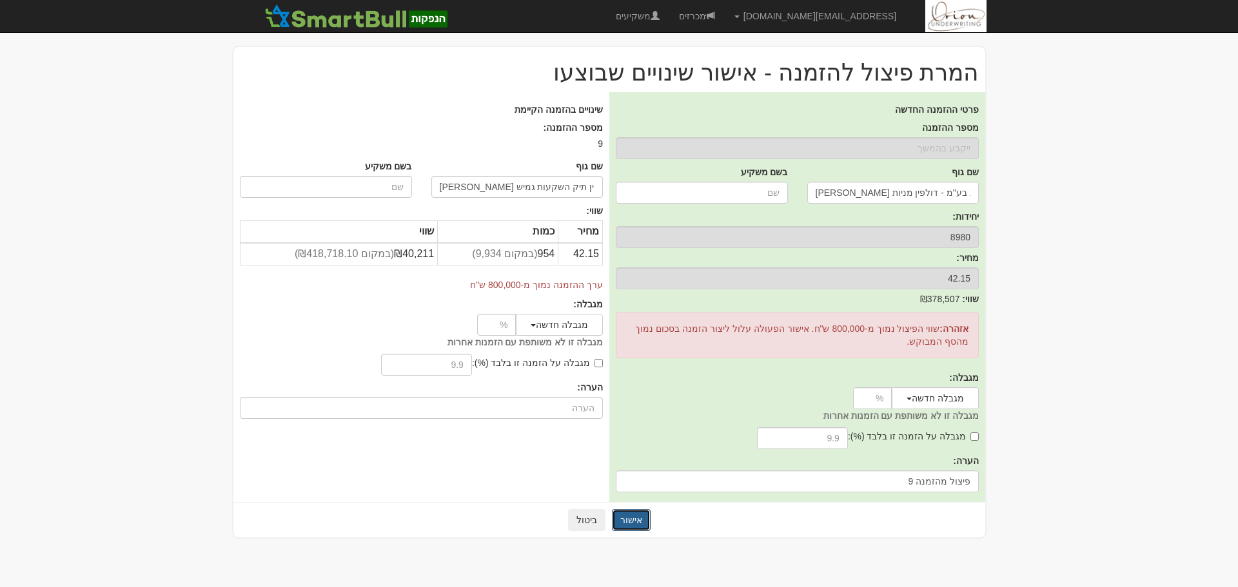
click at [642, 525] on button "אישור" at bounding box center [631, 520] width 39 height 22
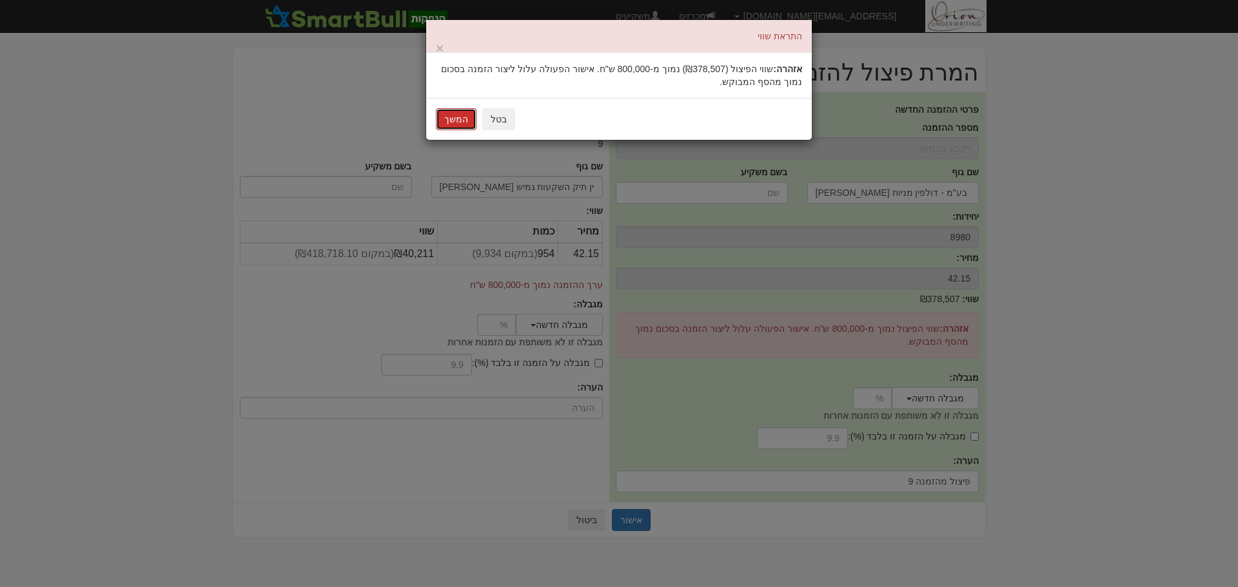
click at [440, 115] on button "המשך" at bounding box center [456, 119] width 41 height 22
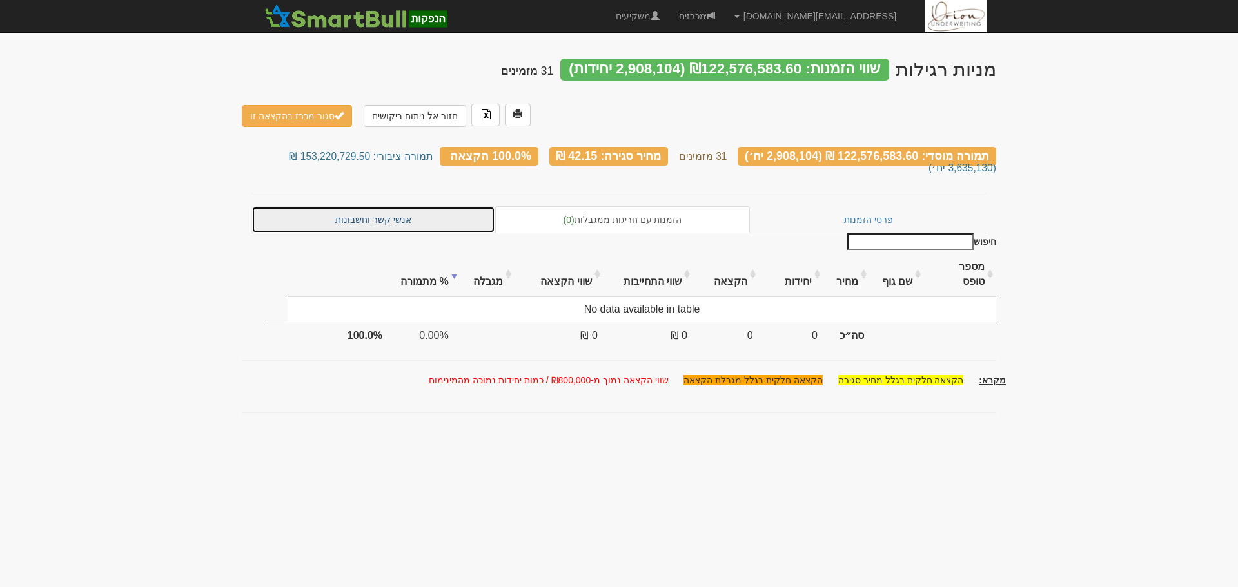
click at [399, 206] on link "אנשי קשר וחשבונות" at bounding box center [373, 219] width 244 height 27
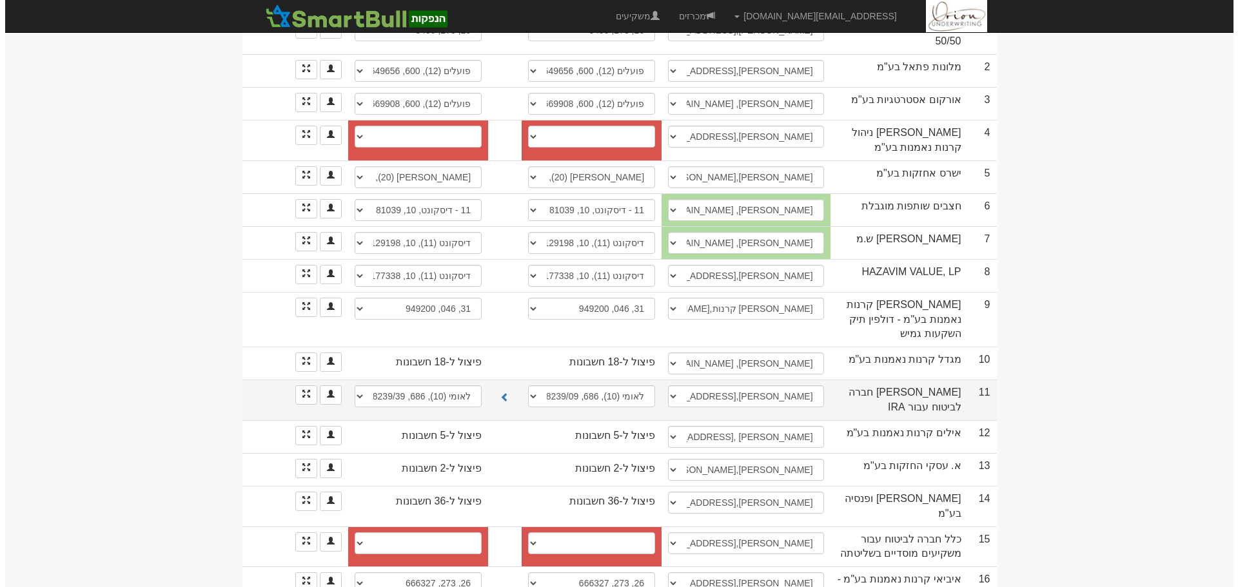
scroll to position [322, 0]
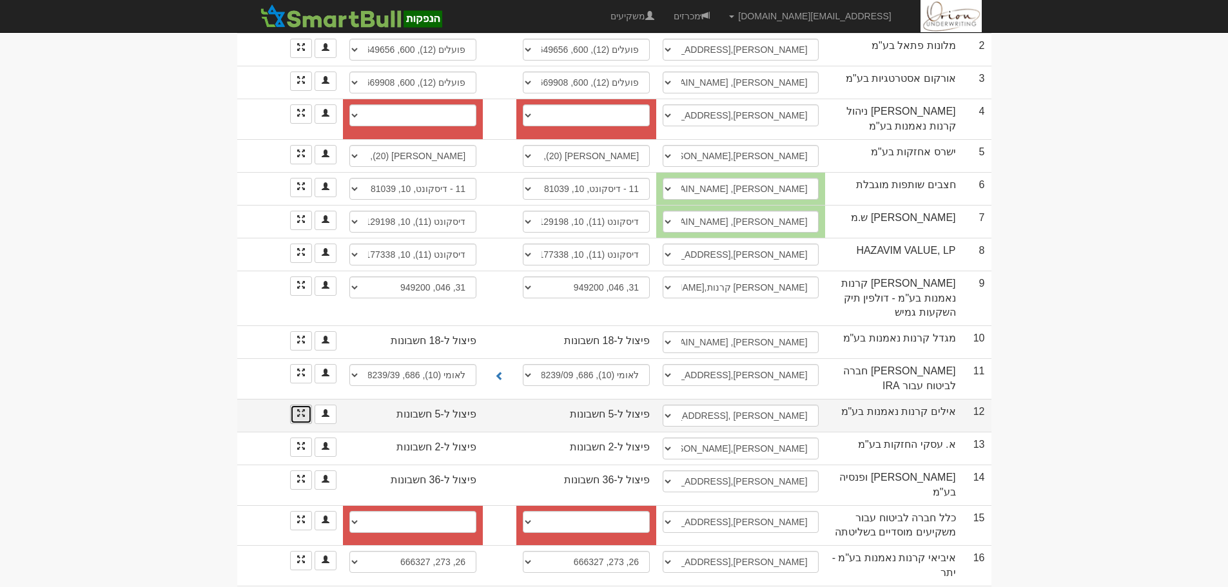
click at [311, 405] on link at bounding box center [301, 414] width 22 height 19
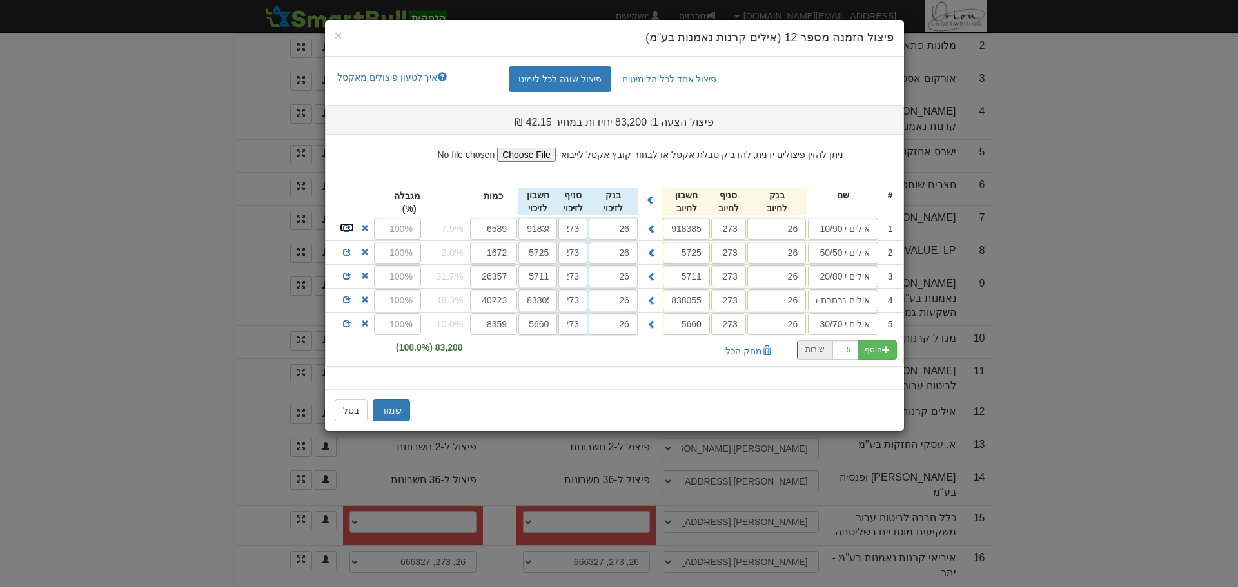
click at [349, 228] on span at bounding box center [347, 228] width 8 height 8
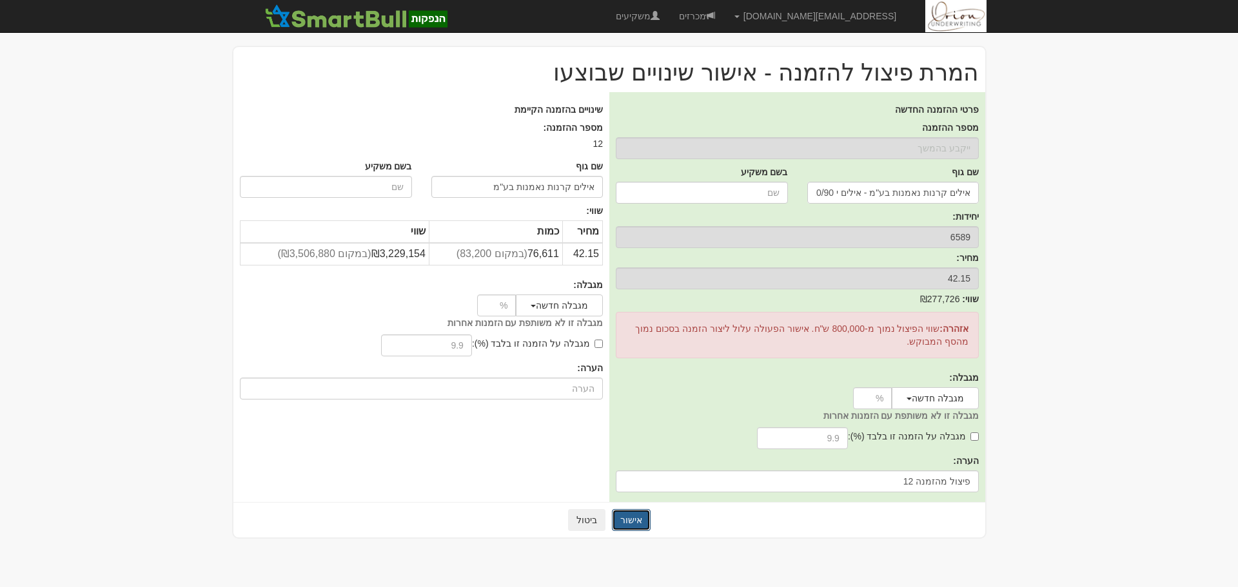
click at [632, 515] on button "אישור" at bounding box center [631, 520] width 39 height 22
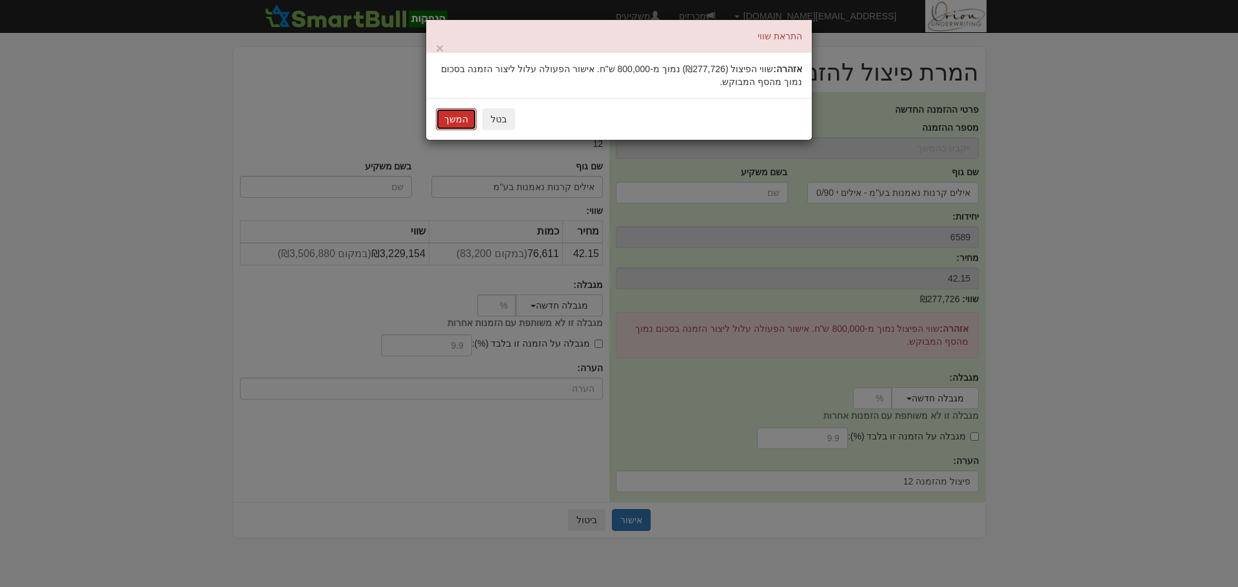
click at [465, 115] on button "המשך" at bounding box center [456, 119] width 41 height 22
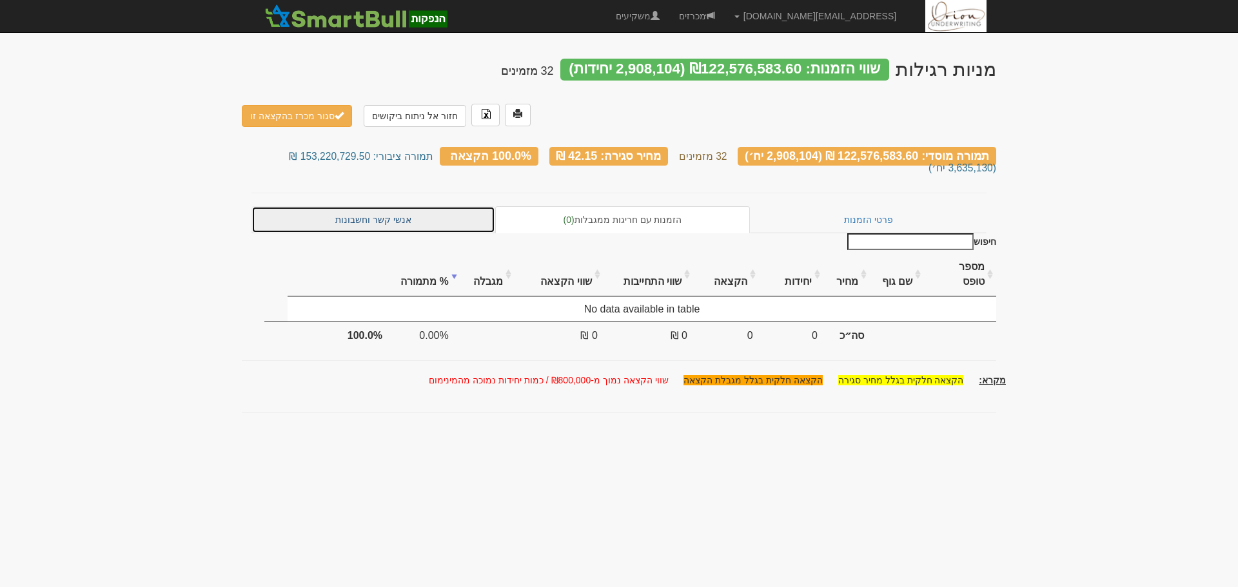
click at [374, 206] on link "אנשי קשר וחשבונות" at bounding box center [373, 219] width 244 height 27
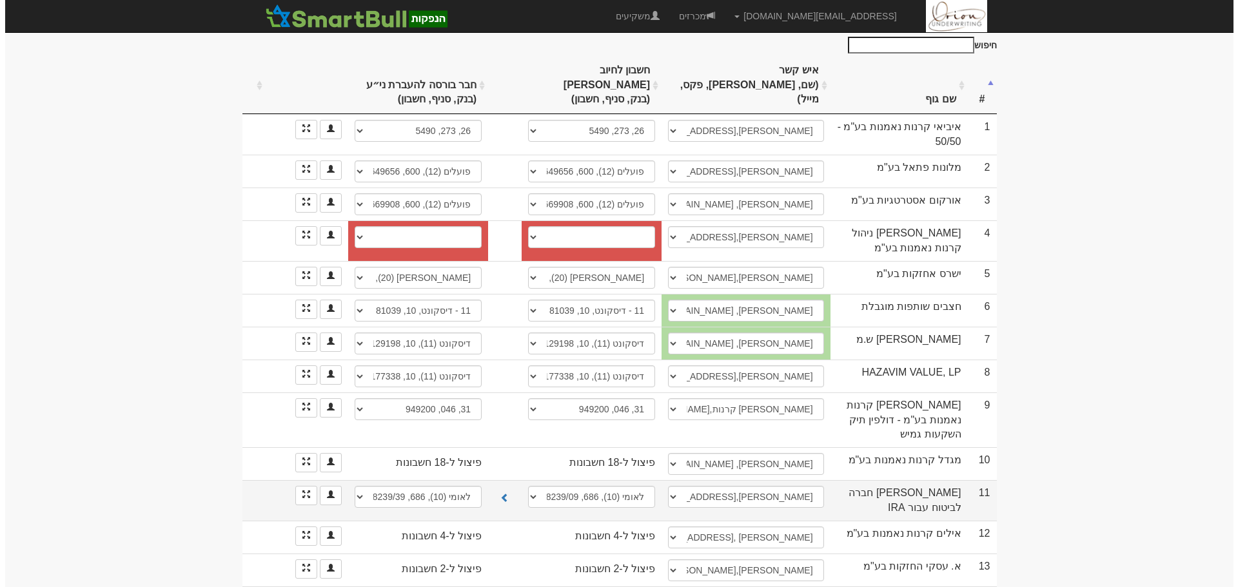
scroll to position [258, 0]
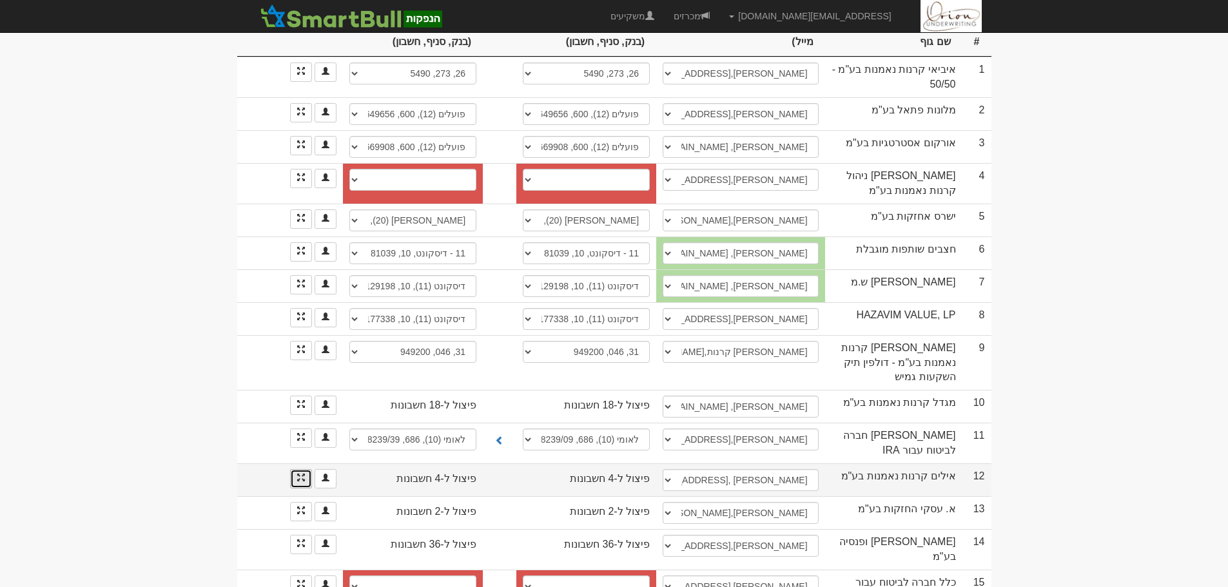
click at [308, 469] on link at bounding box center [301, 478] width 22 height 19
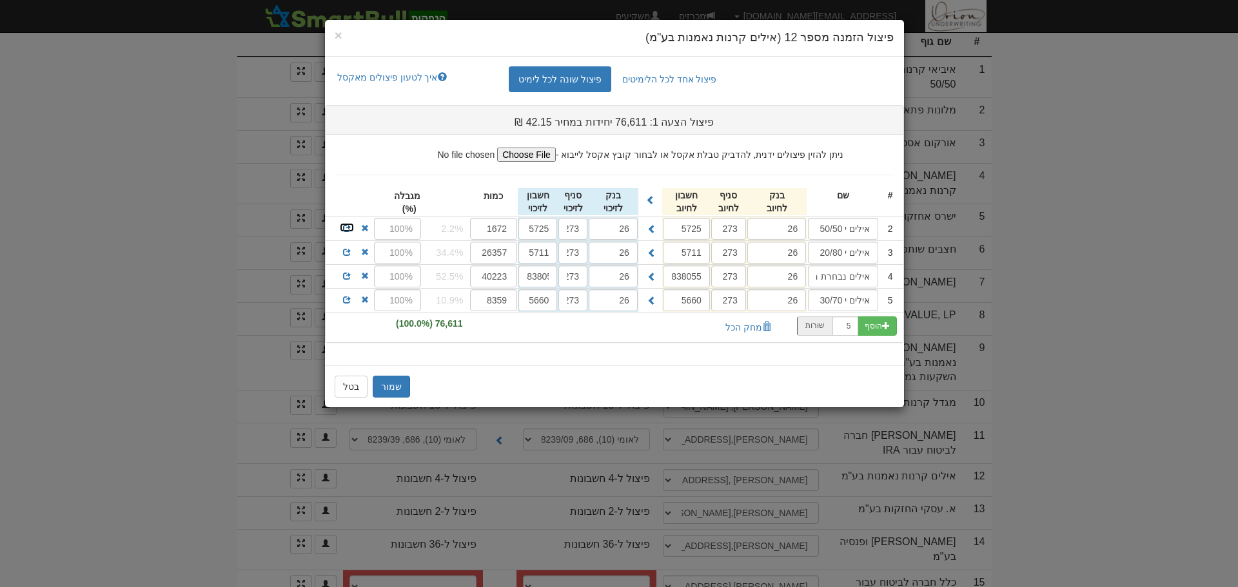
click at [344, 228] on span at bounding box center [347, 228] width 8 height 8
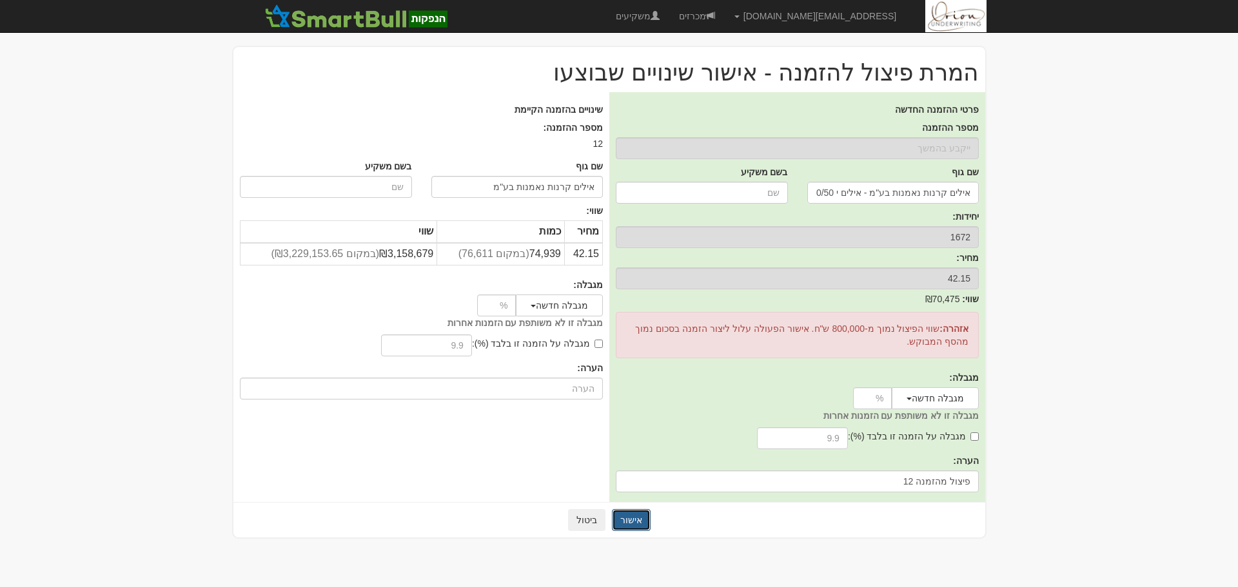
click at [625, 518] on button "אישור" at bounding box center [631, 520] width 39 height 22
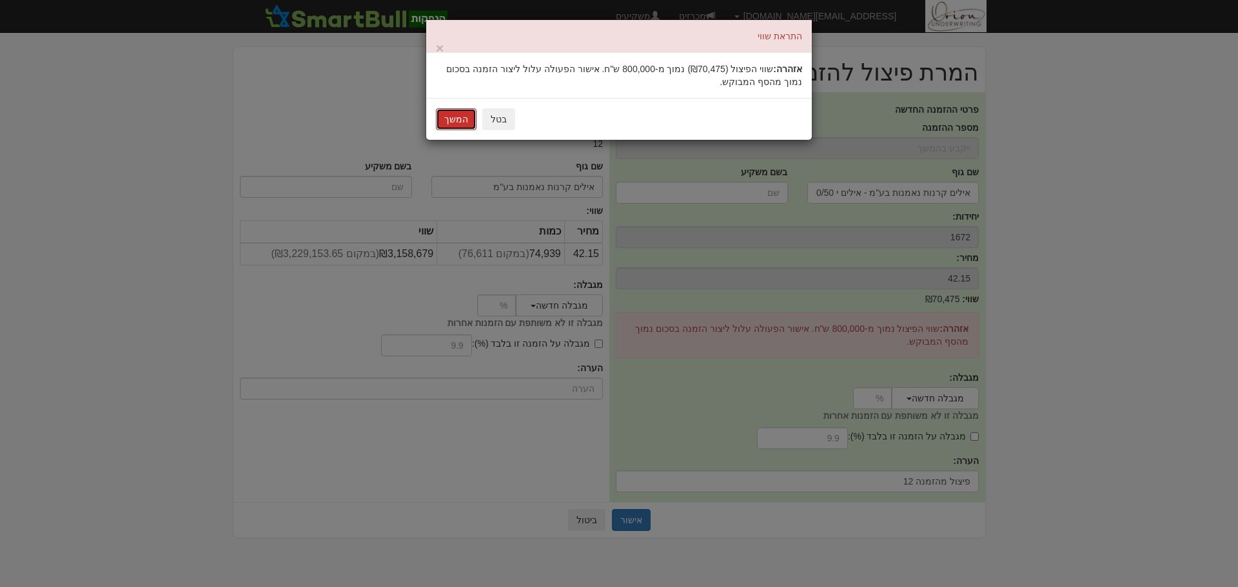
click at [454, 121] on button "המשך" at bounding box center [456, 119] width 41 height 22
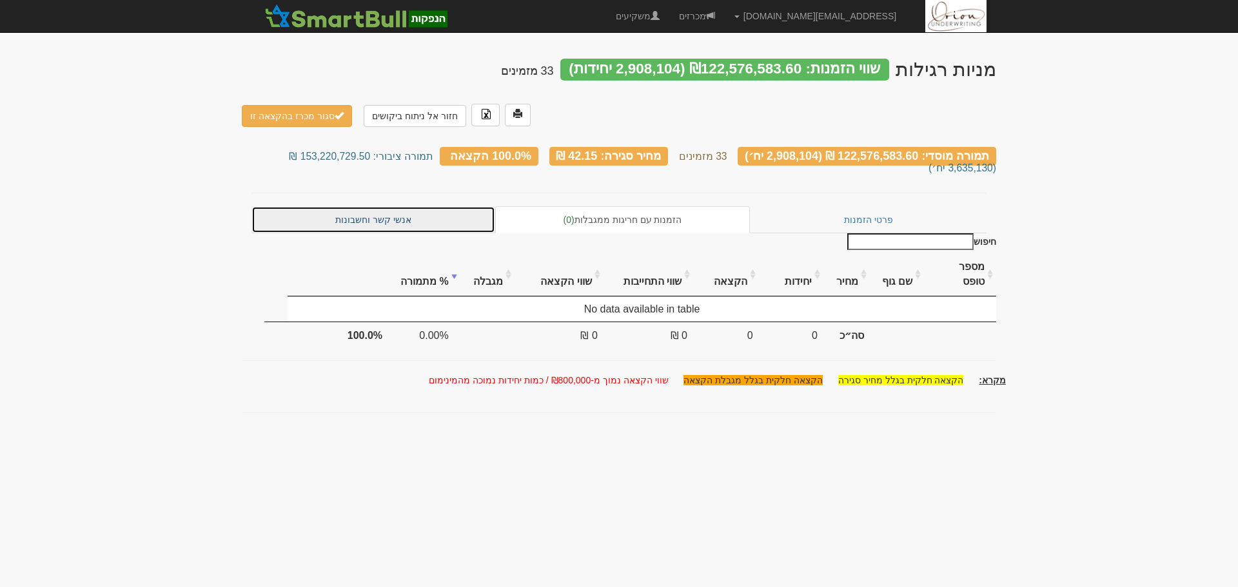
click at [379, 206] on link "אנשי קשר וחשבונות" at bounding box center [373, 219] width 244 height 27
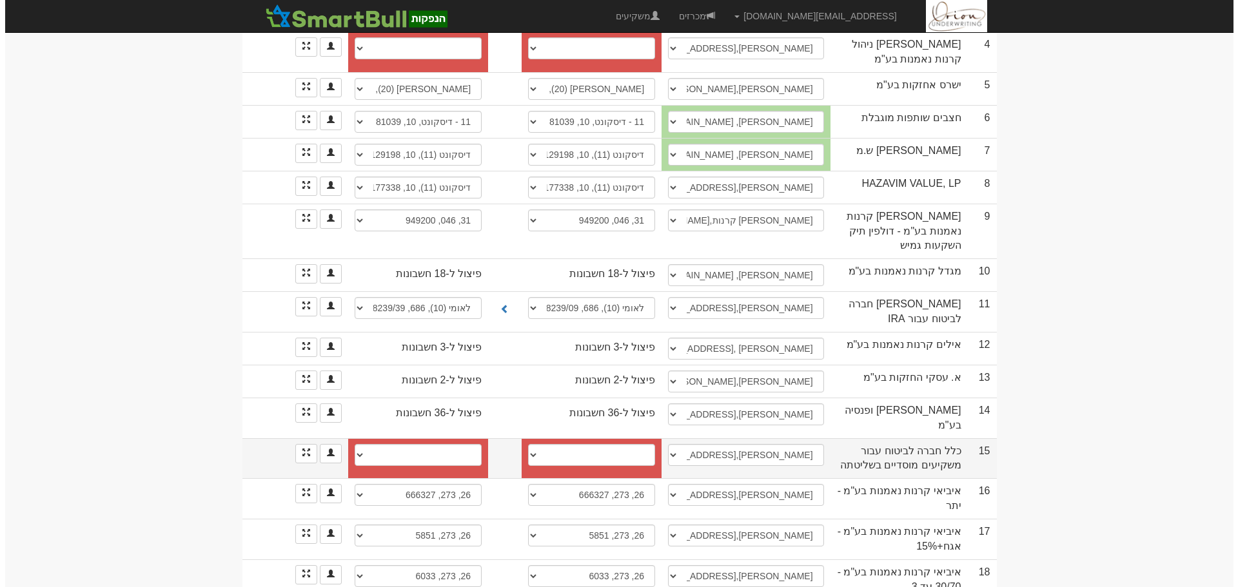
scroll to position [387, 0]
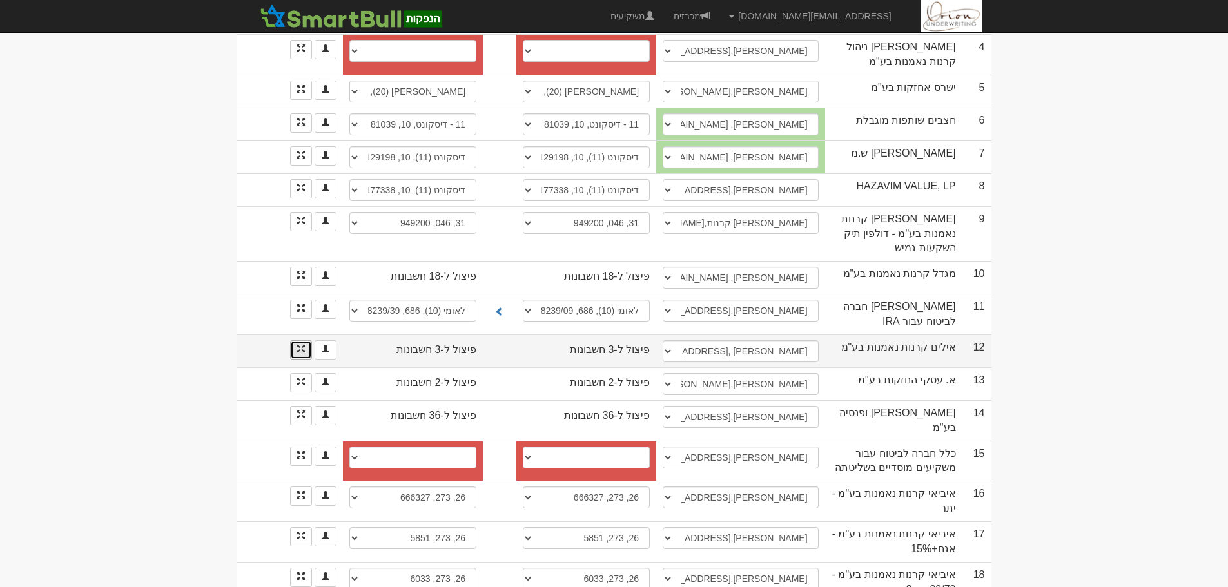
click at [298, 340] on link at bounding box center [301, 349] width 22 height 19
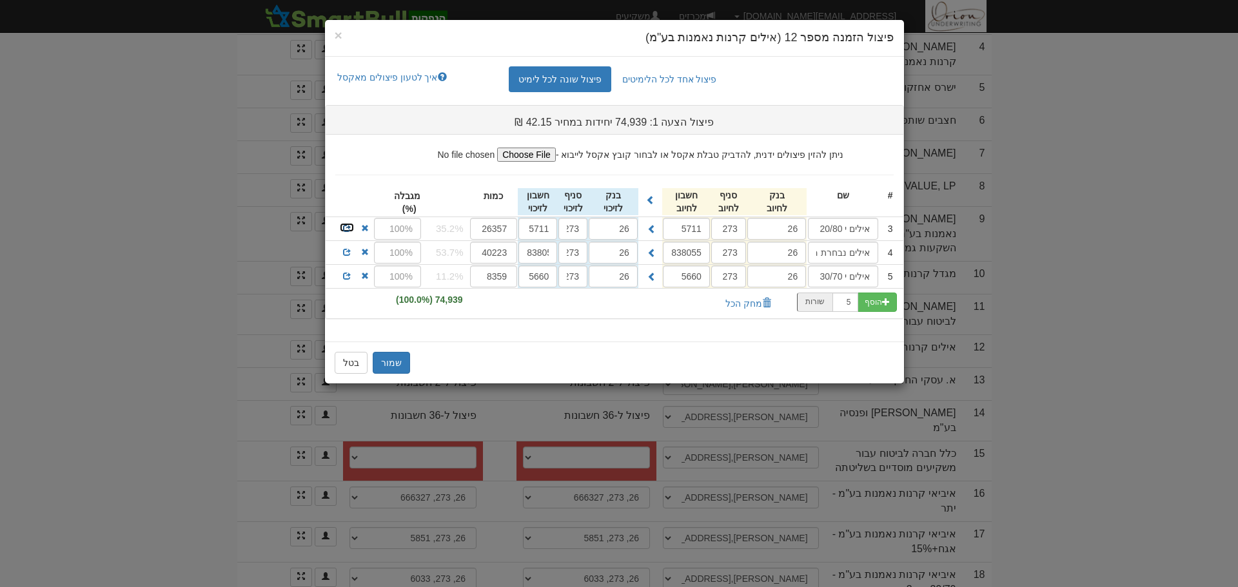
click at [344, 230] on span at bounding box center [347, 228] width 8 height 8
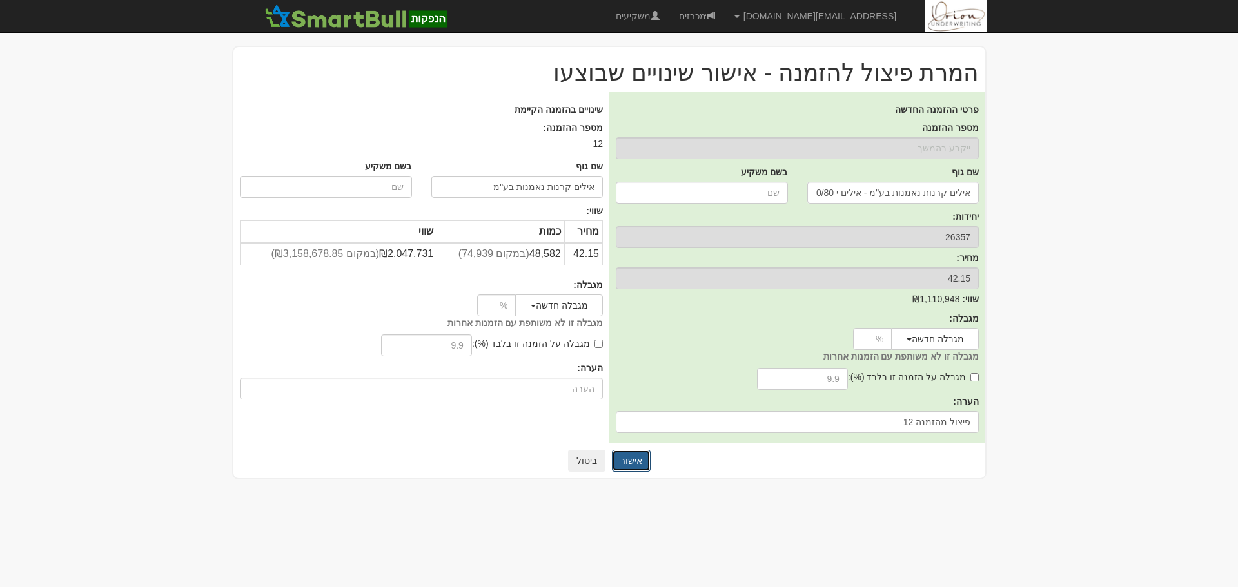
click at [624, 465] on button "אישור" at bounding box center [631, 461] width 39 height 22
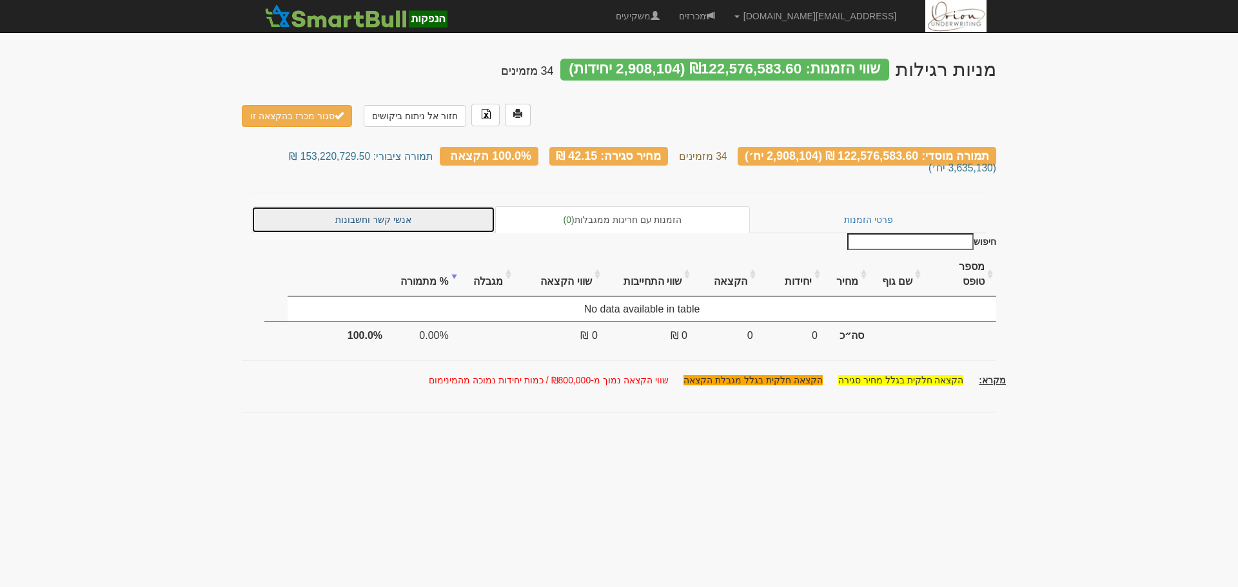
click at [384, 206] on link "אנשי קשר וחשבונות" at bounding box center [373, 219] width 244 height 27
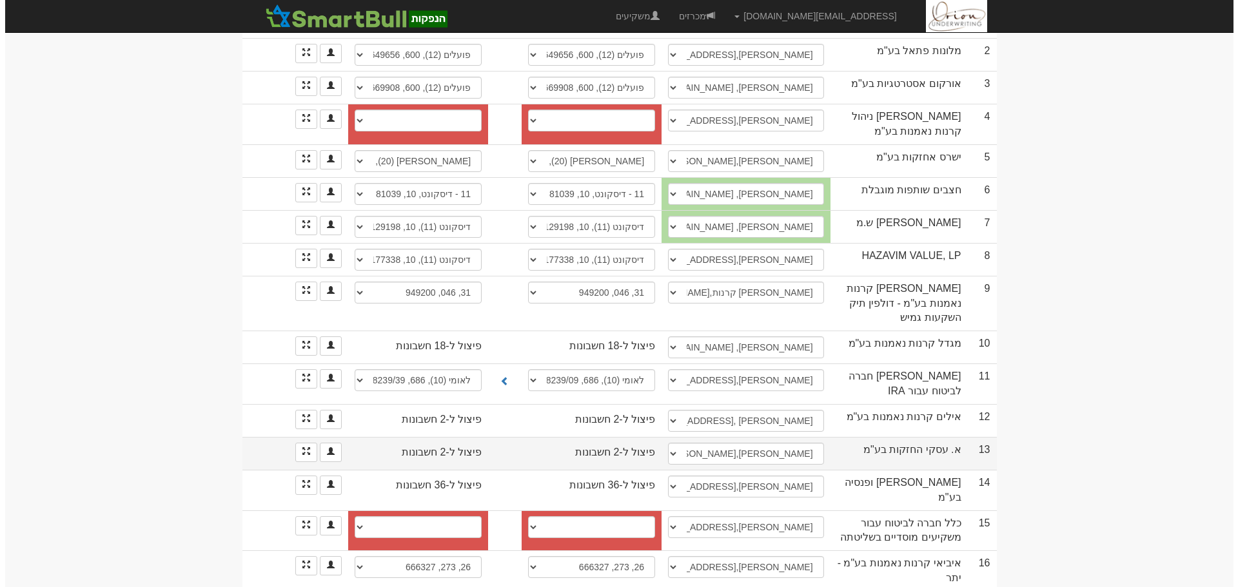
scroll to position [322, 0]
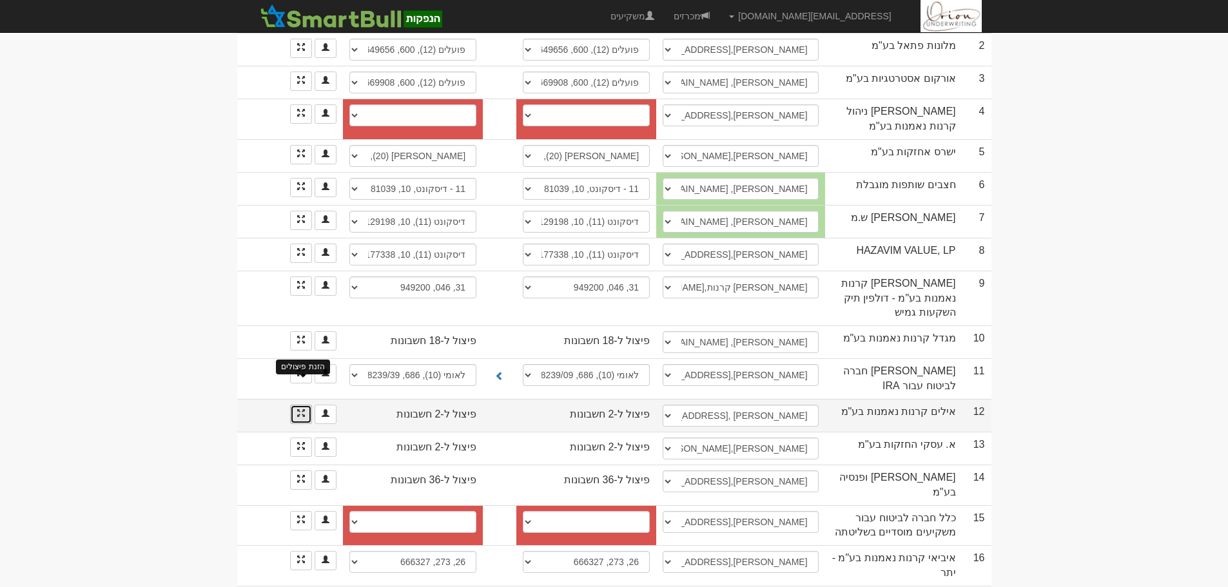
click at [300, 409] on span at bounding box center [301, 413] width 8 height 8
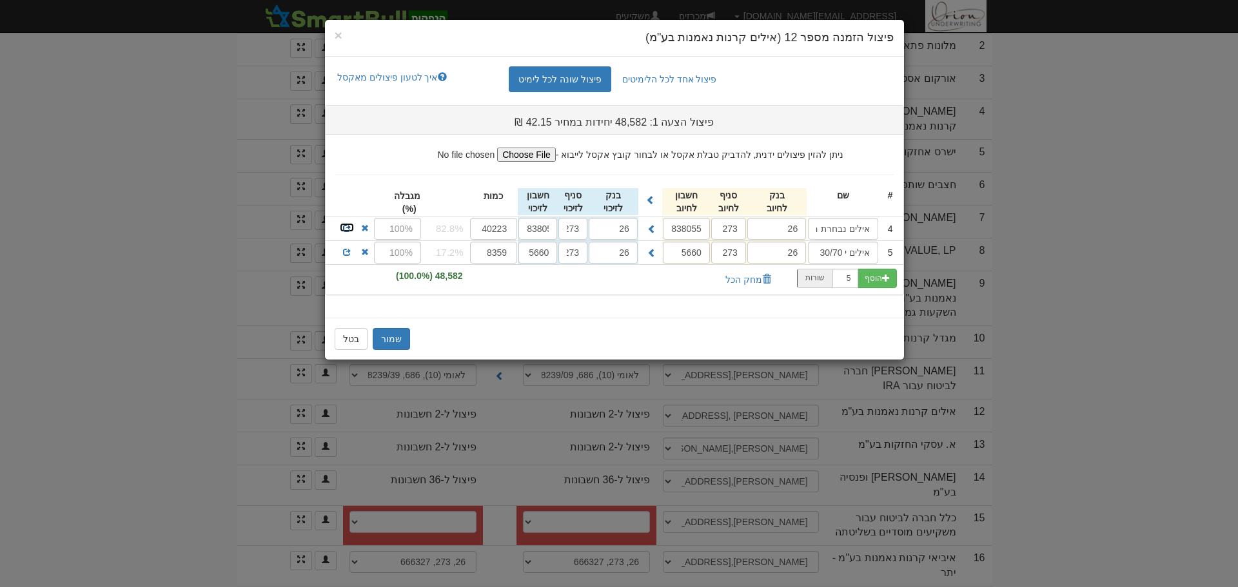
click at [346, 228] on span at bounding box center [347, 228] width 8 height 8
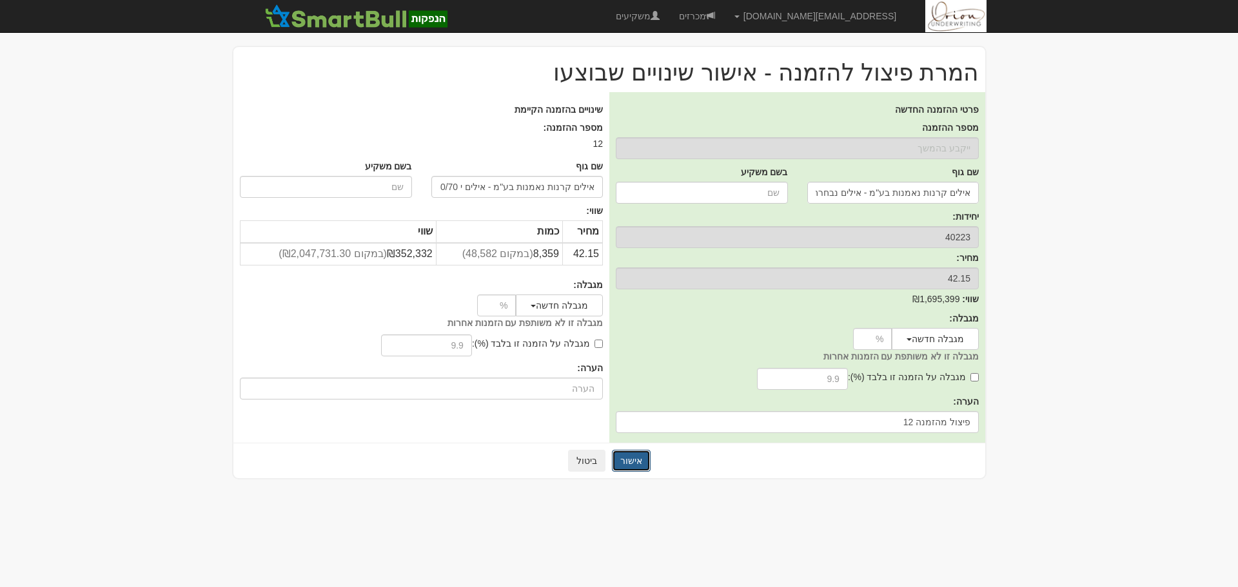
click at [625, 465] on button "אישור" at bounding box center [631, 461] width 39 height 22
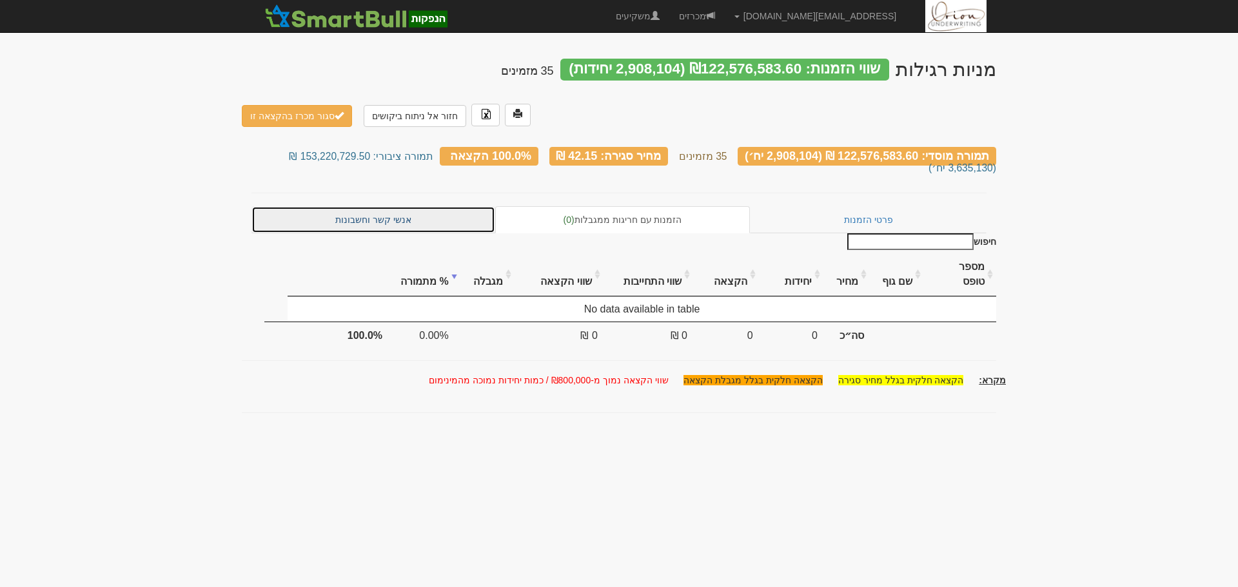
click at [380, 211] on link "אנשי קשר וחשבונות" at bounding box center [373, 219] width 244 height 27
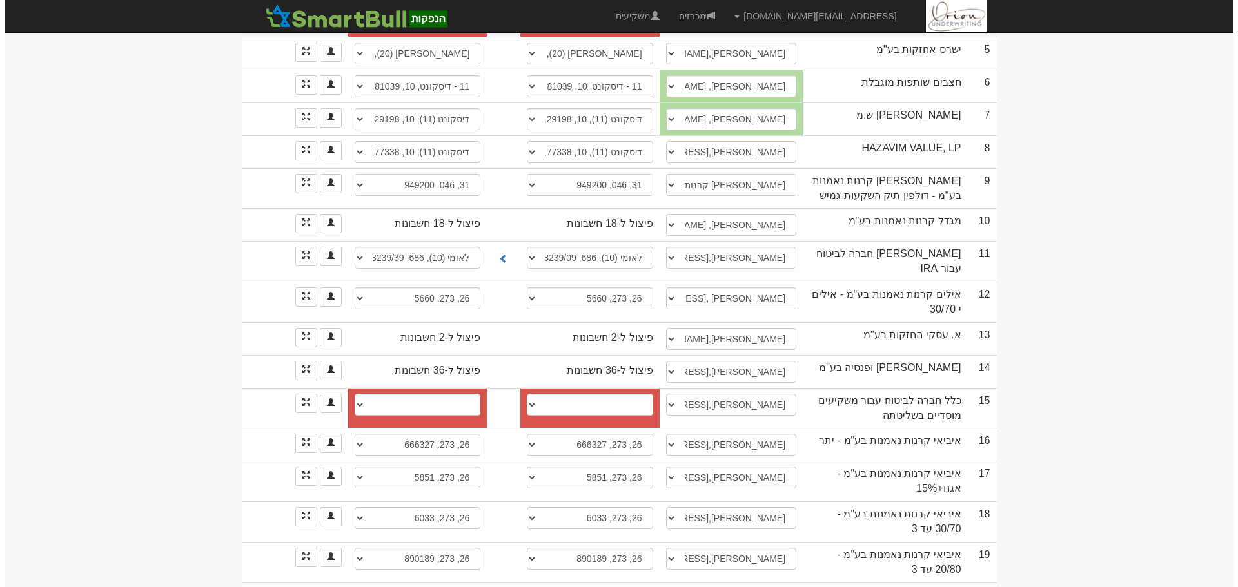
scroll to position [451, 0]
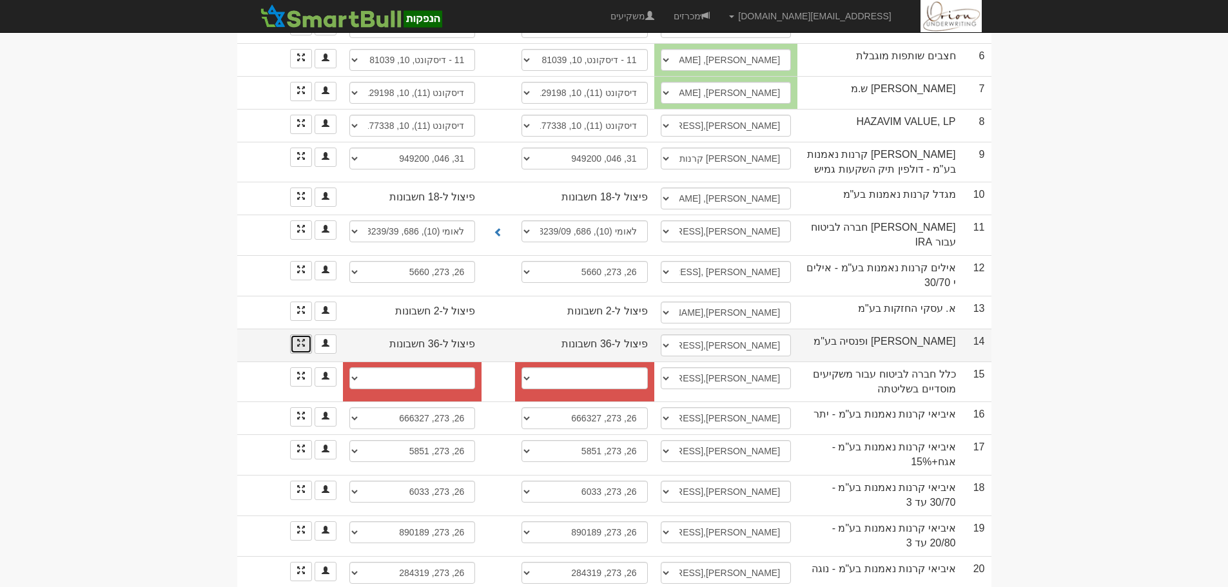
click at [295, 335] on link at bounding box center [301, 344] width 22 height 19
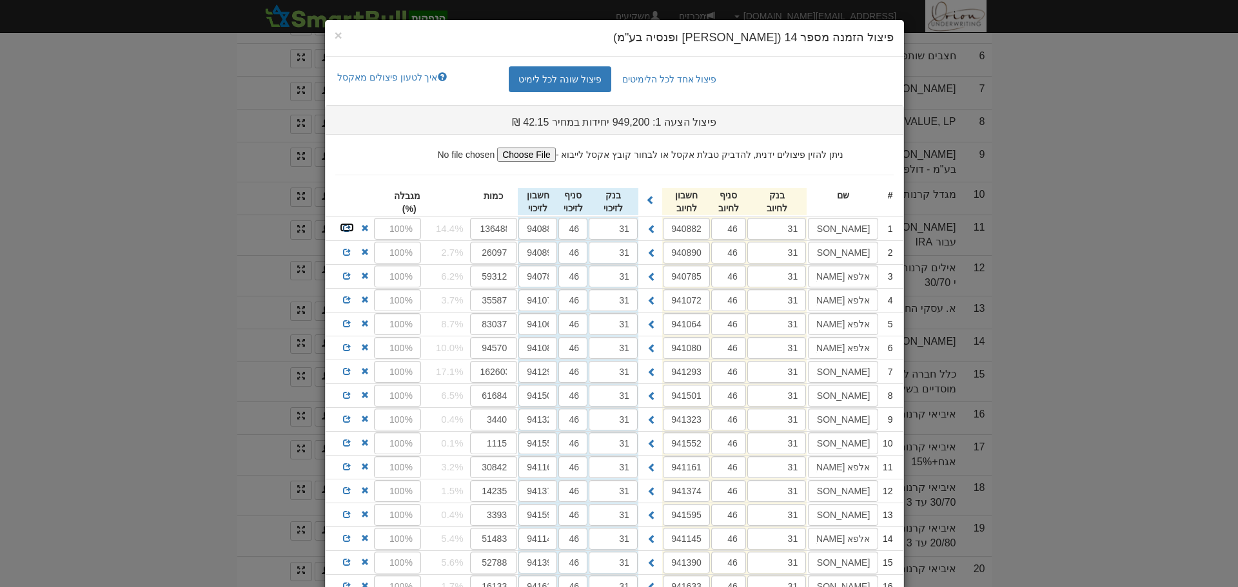
click at [351, 224] on span at bounding box center [347, 228] width 8 height 8
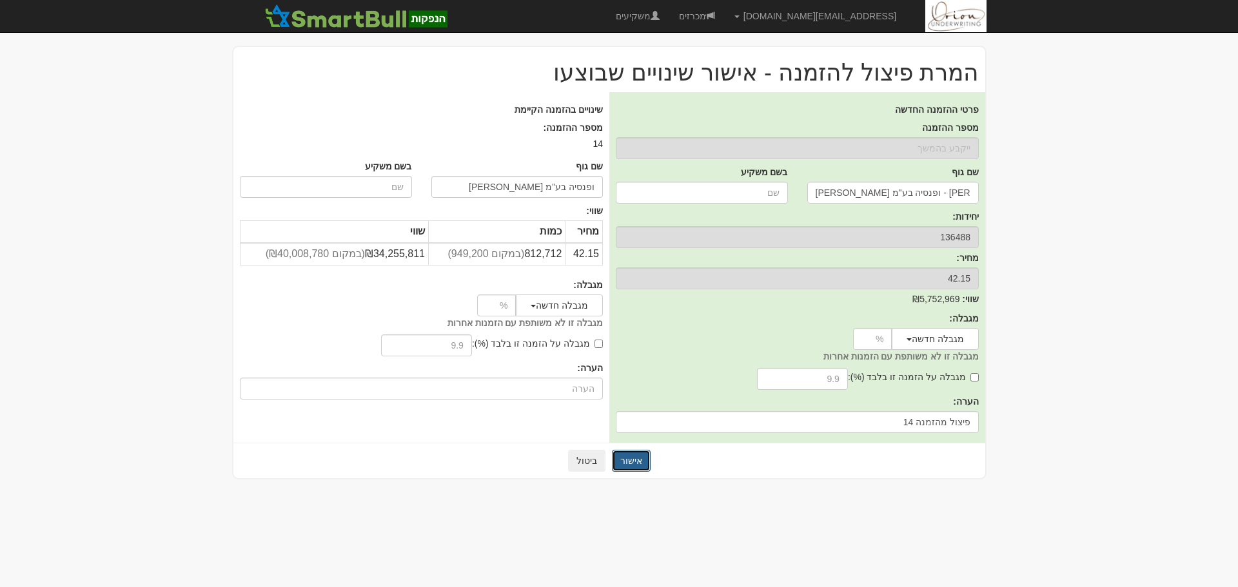
click at [637, 465] on button "אישור" at bounding box center [631, 461] width 39 height 22
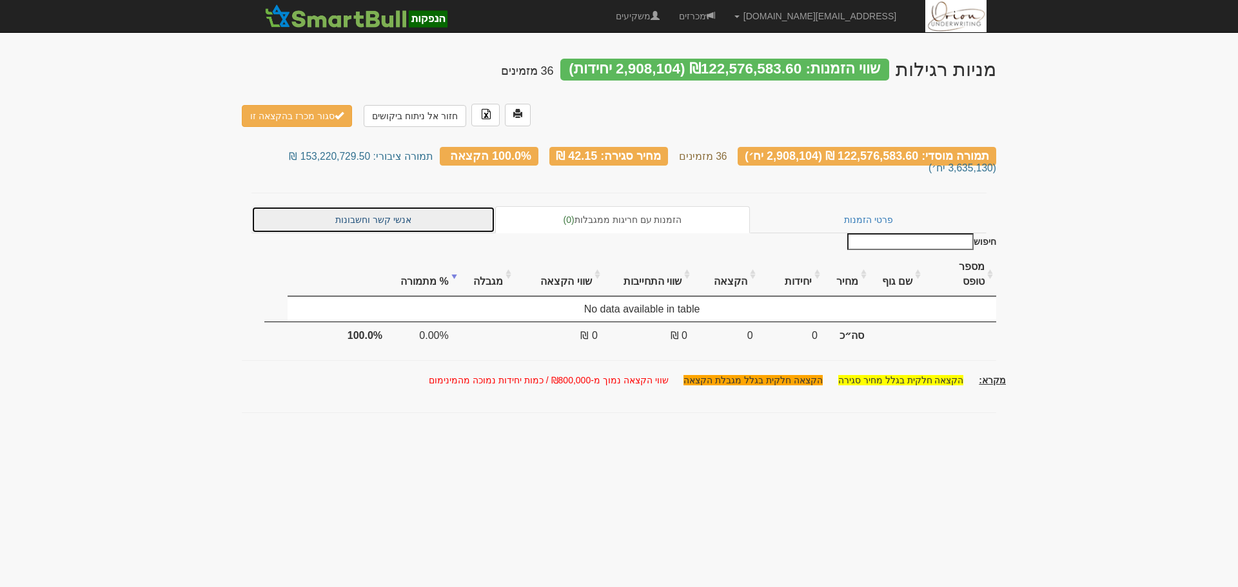
click at [413, 206] on link "אנשי קשר וחשבונות" at bounding box center [373, 219] width 244 height 27
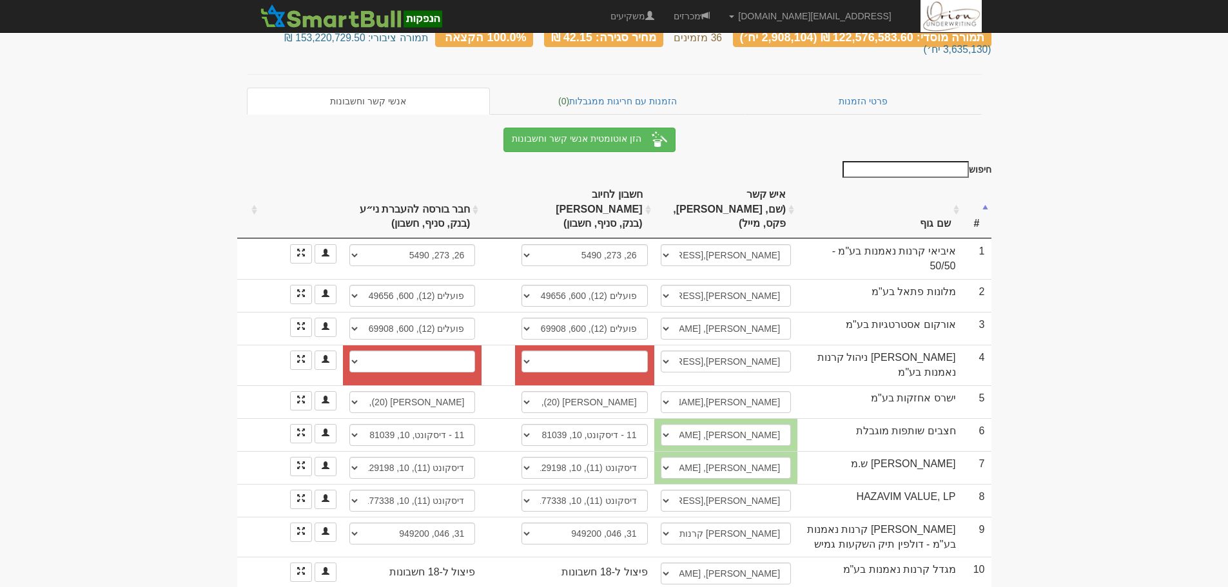
scroll to position [64, 0]
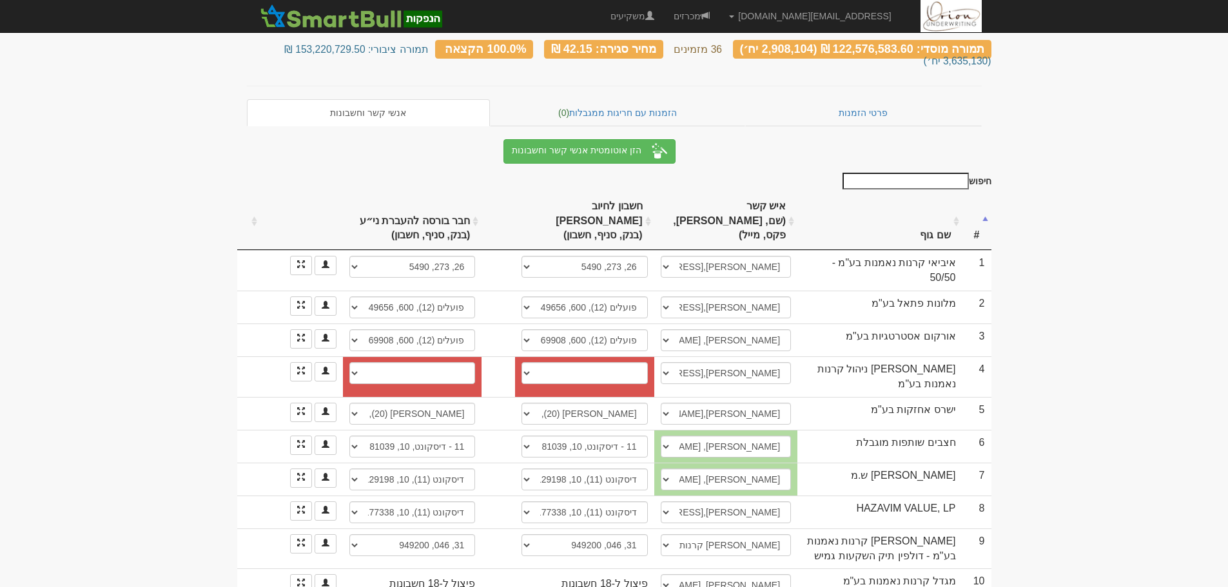
click at [890, 211] on th "שם גוף" at bounding box center [879, 222] width 164 height 58
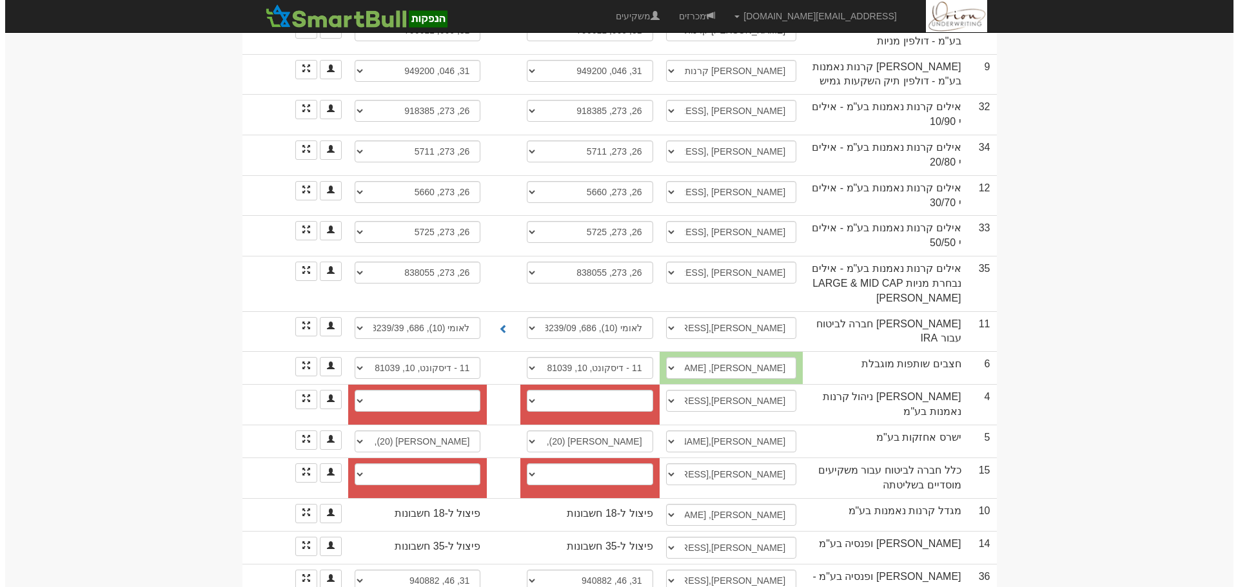
scroll to position [1060, 0]
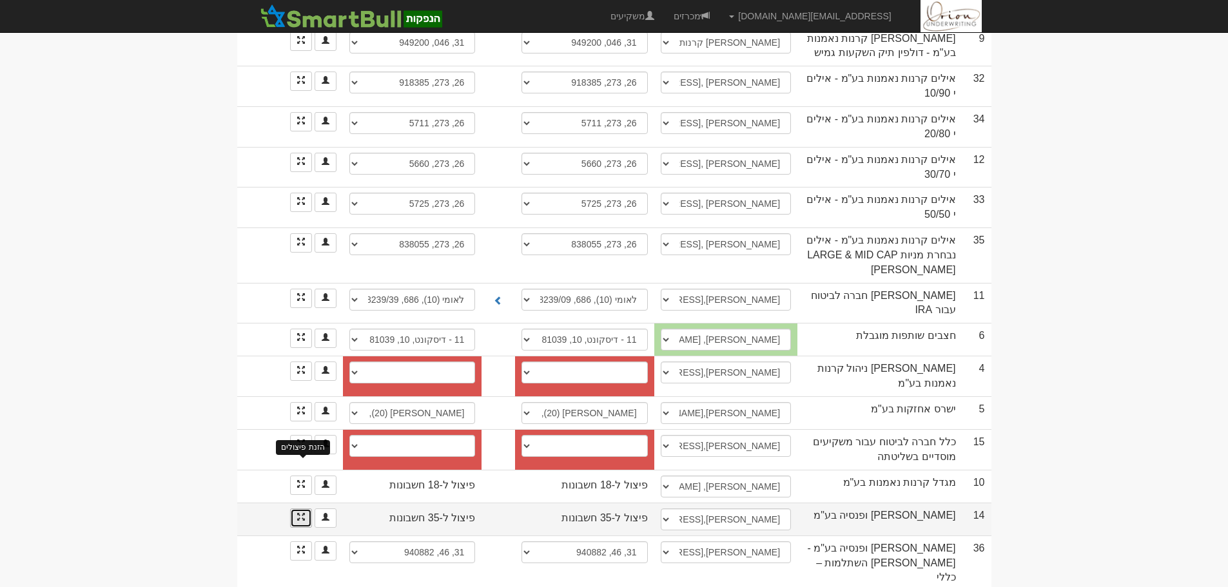
click at [298, 513] on span at bounding box center [301, 517] width 8 height 8
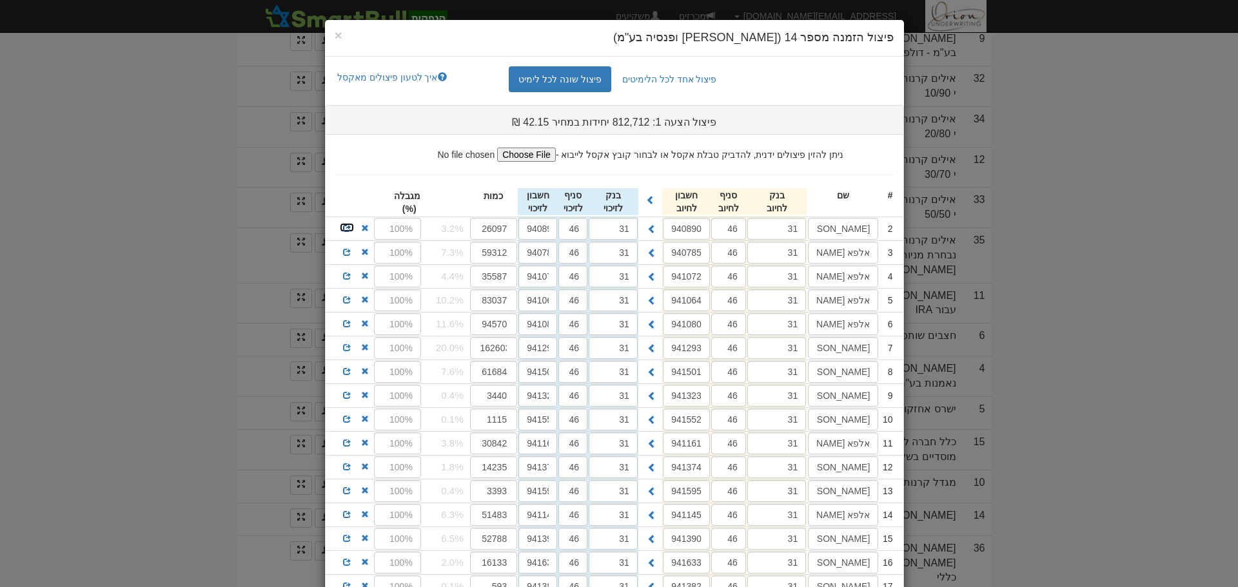
click at [349, 225] on span at bounding box center [347, 228] width 8 height 8
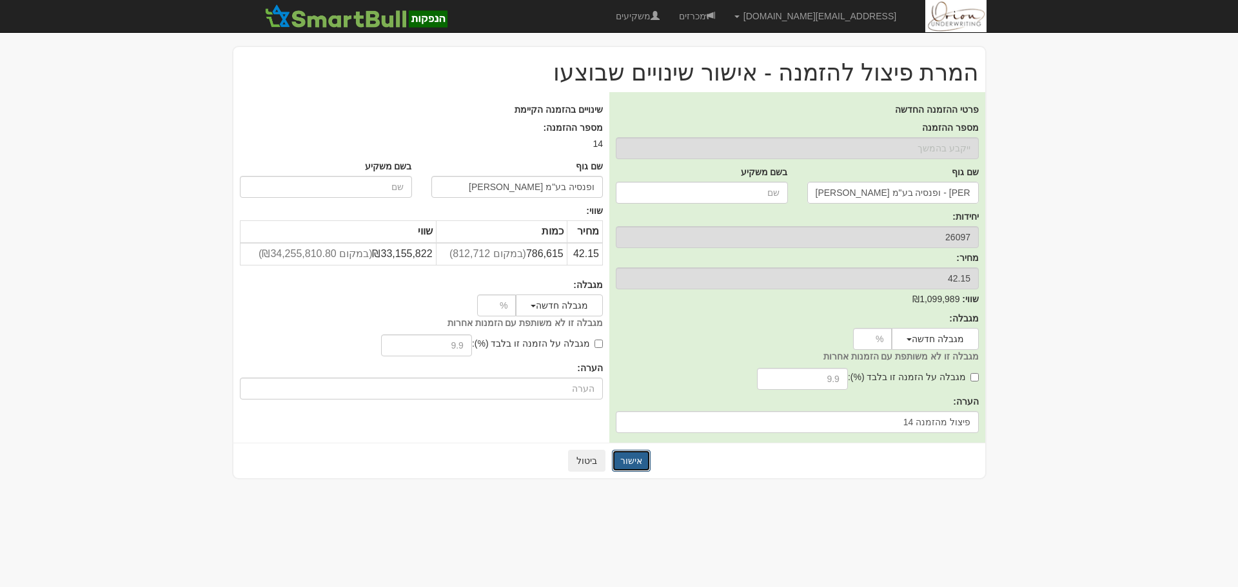
click at [634, 457] on button "אישור" at bounding box center [631, 461] width 39 height 22
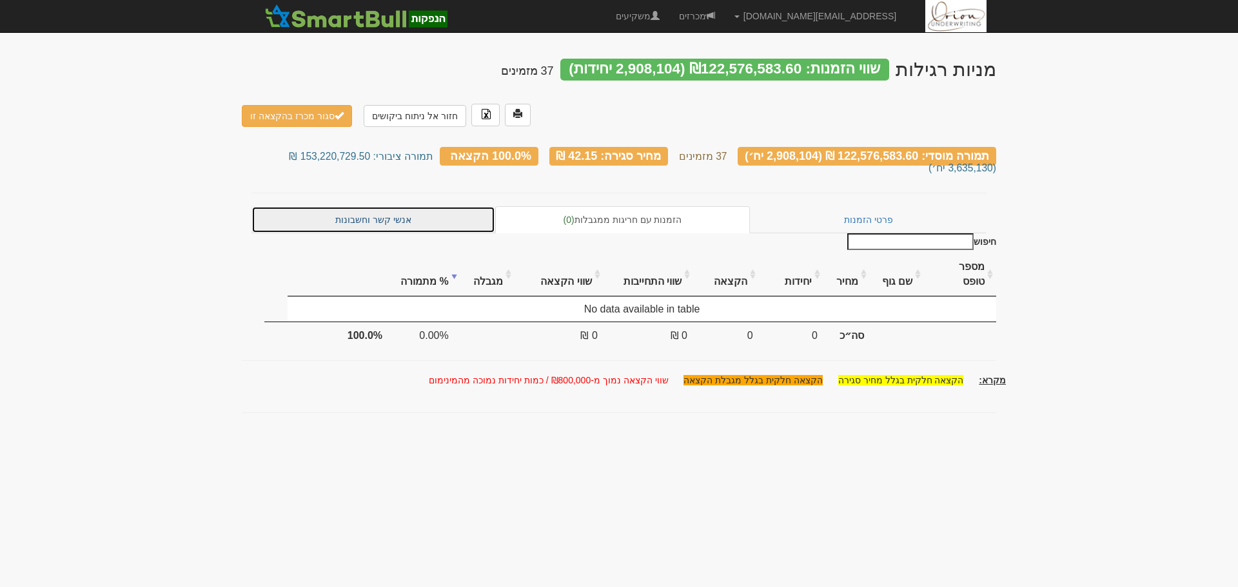
click at [425, 206] on link "אנשי קשר וחשבונות" at bounding box center [373, 219] width 244 height 27
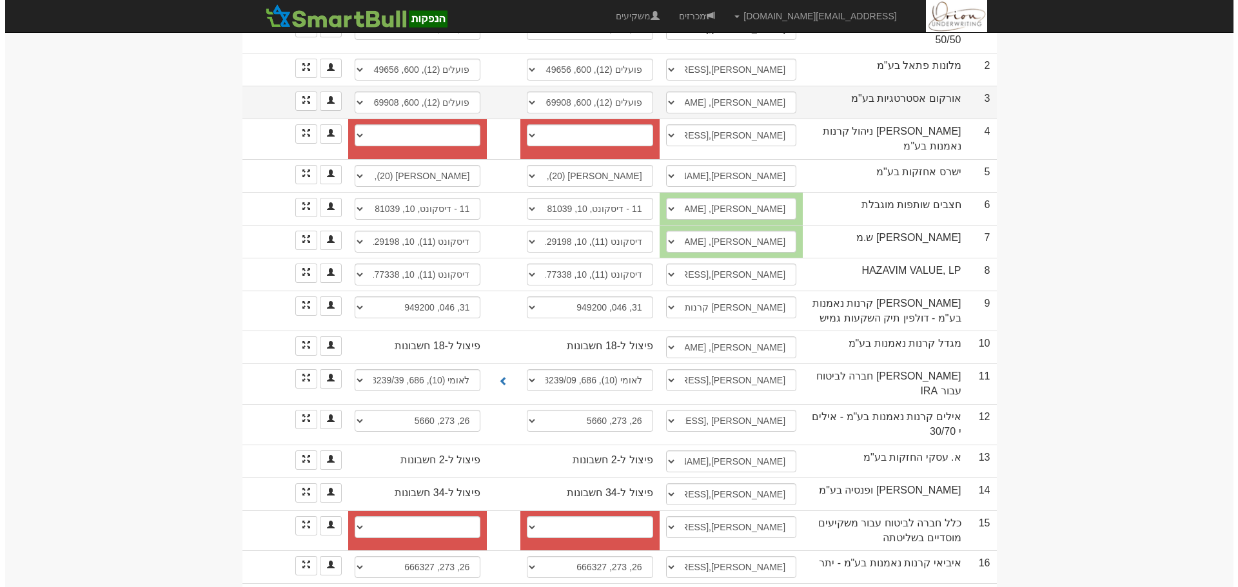
scroll to position [322, 0]
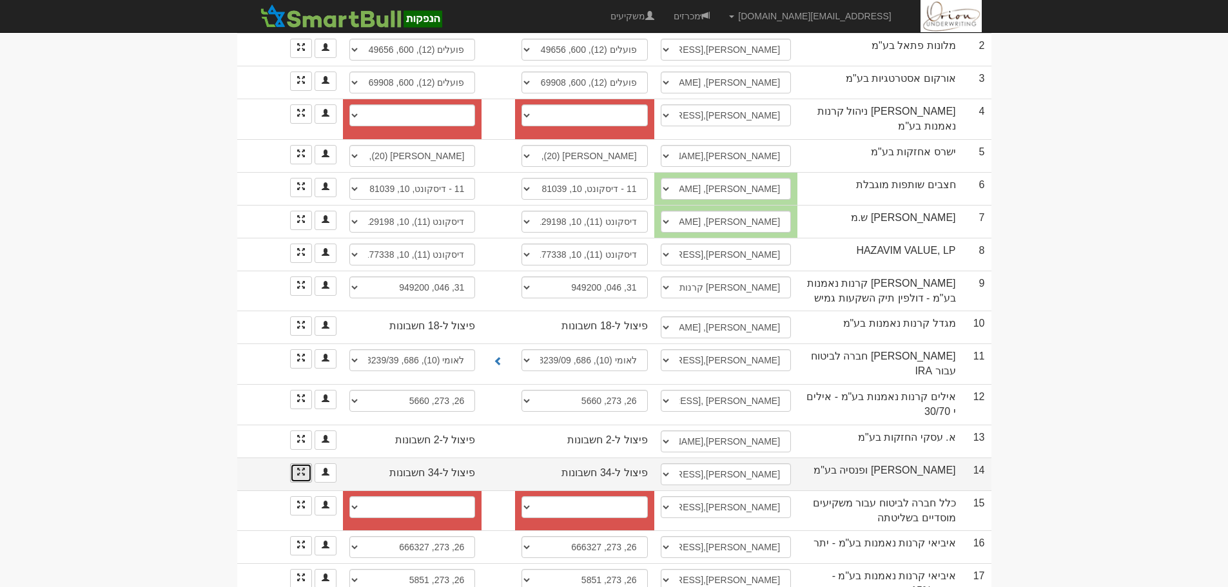
click at [302, 468] on span at bounding box center [301, 472] width 8 height 8
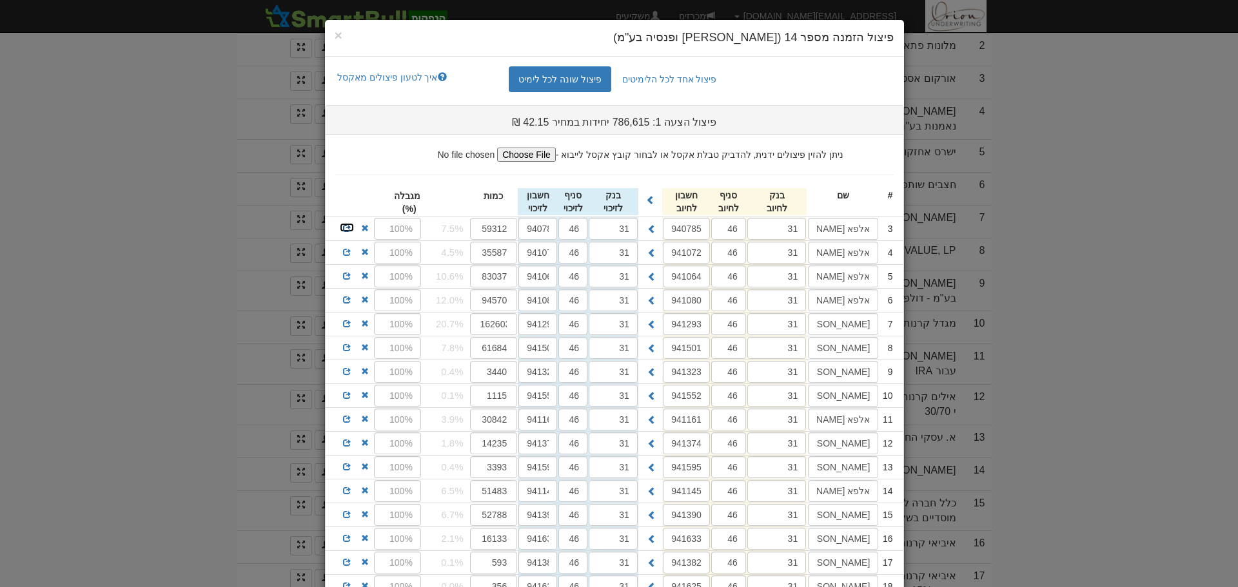
click at [346, 227] on link at bounding box center [346, 227] width 15 height 10
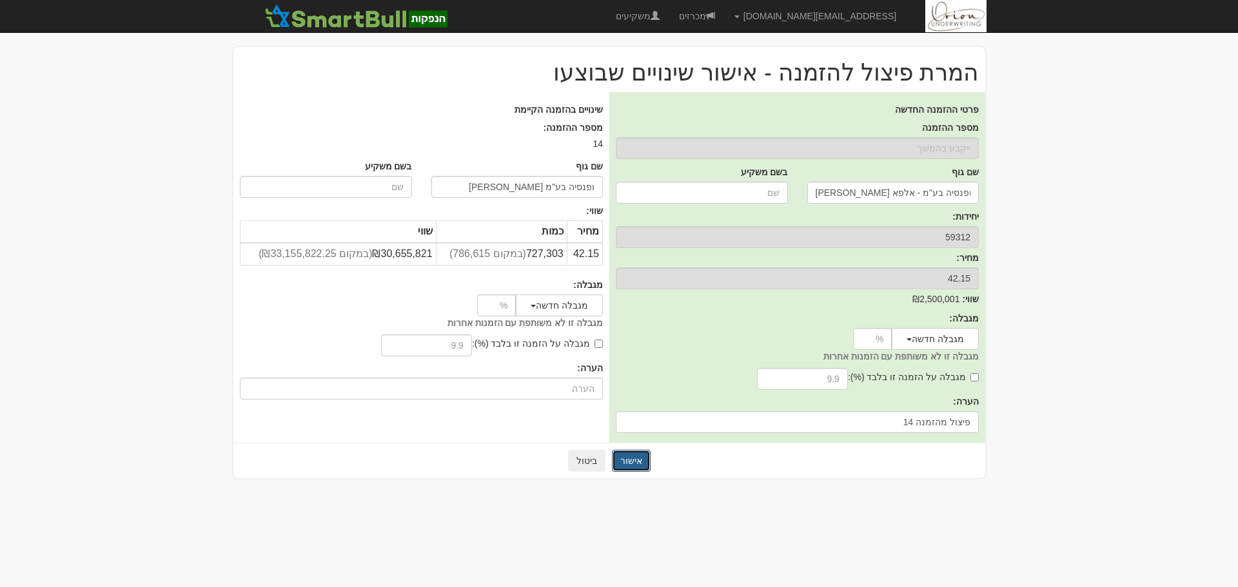
click at [622, 465] on button "אישור" at bounding box center [631, 461] width 39 height 22
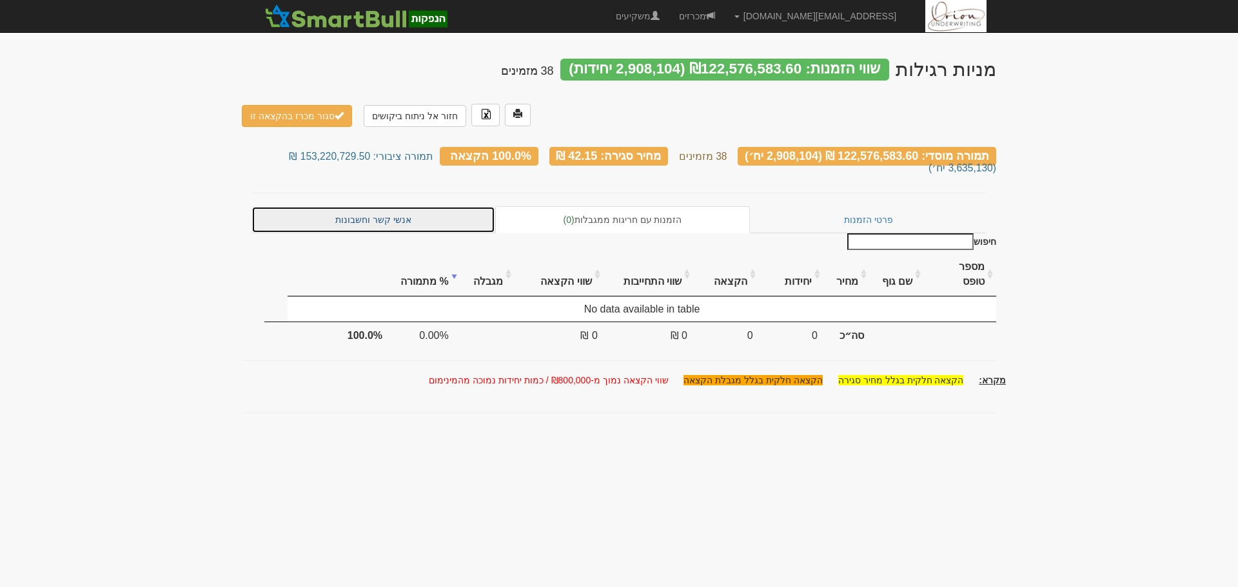
click at [393, 213] on link "אנשי קשר וחשבונות" at bounding box center [373, 219] width 244 height 27
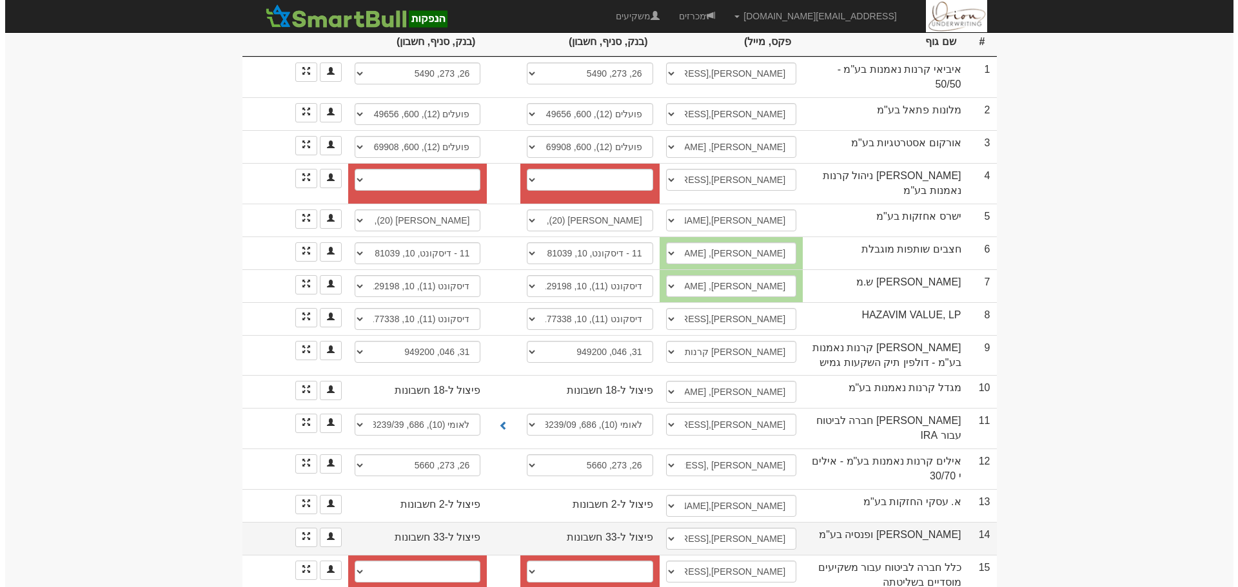
scroll to position [387, 0]
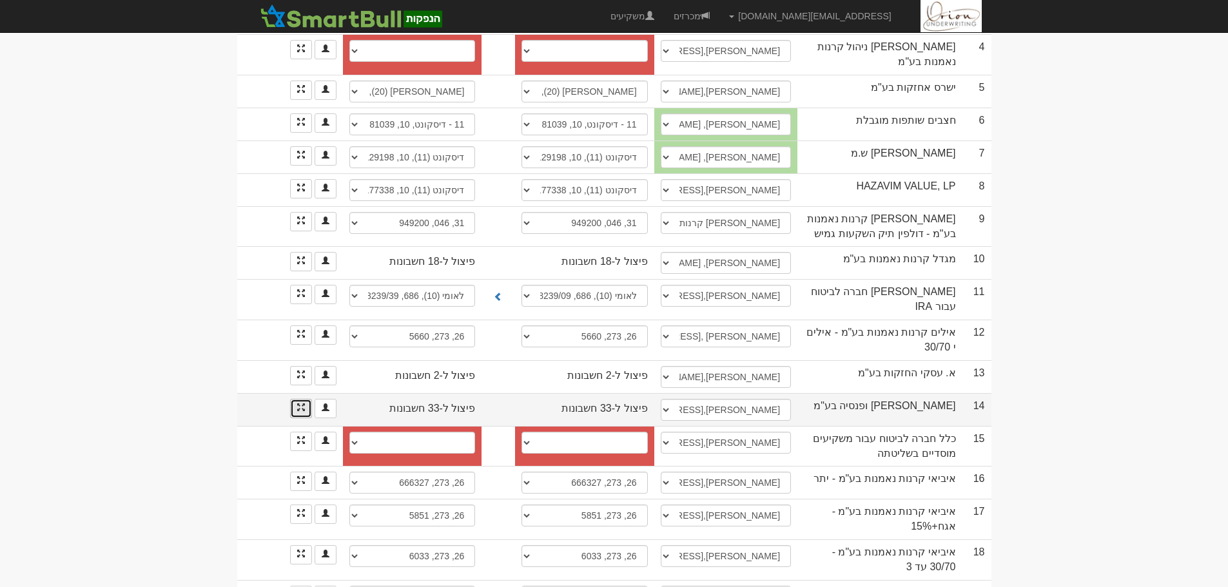
click at [307, 399] on link at bounding box center [301, 408] width 22 height 19
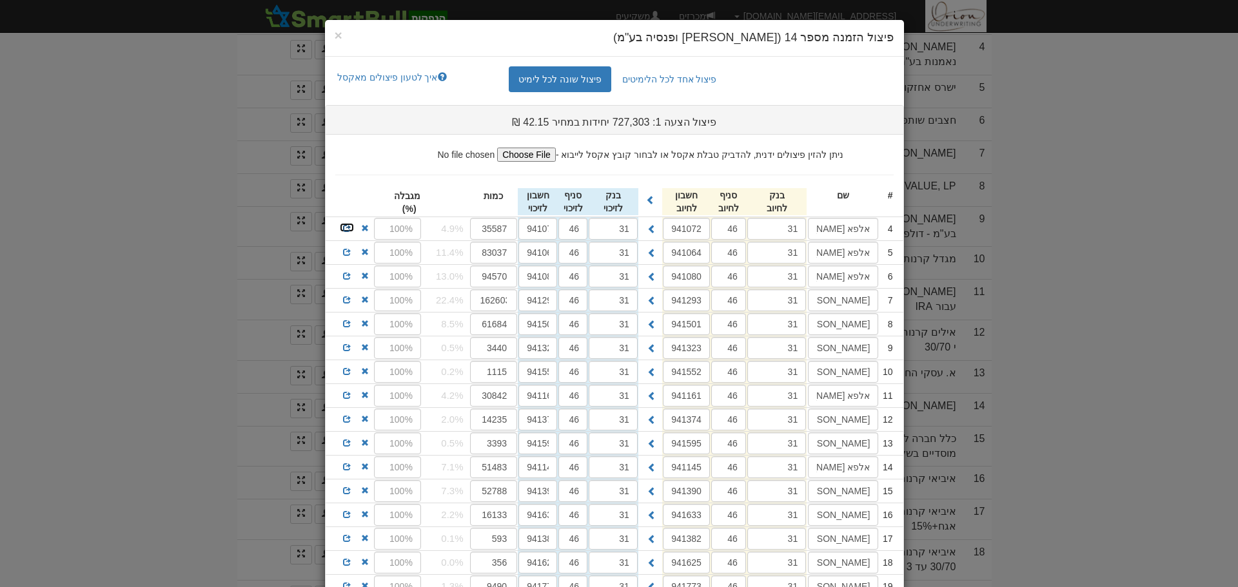
click at [351, 228] on span at bounding box center [347, 228] width 8 height 8
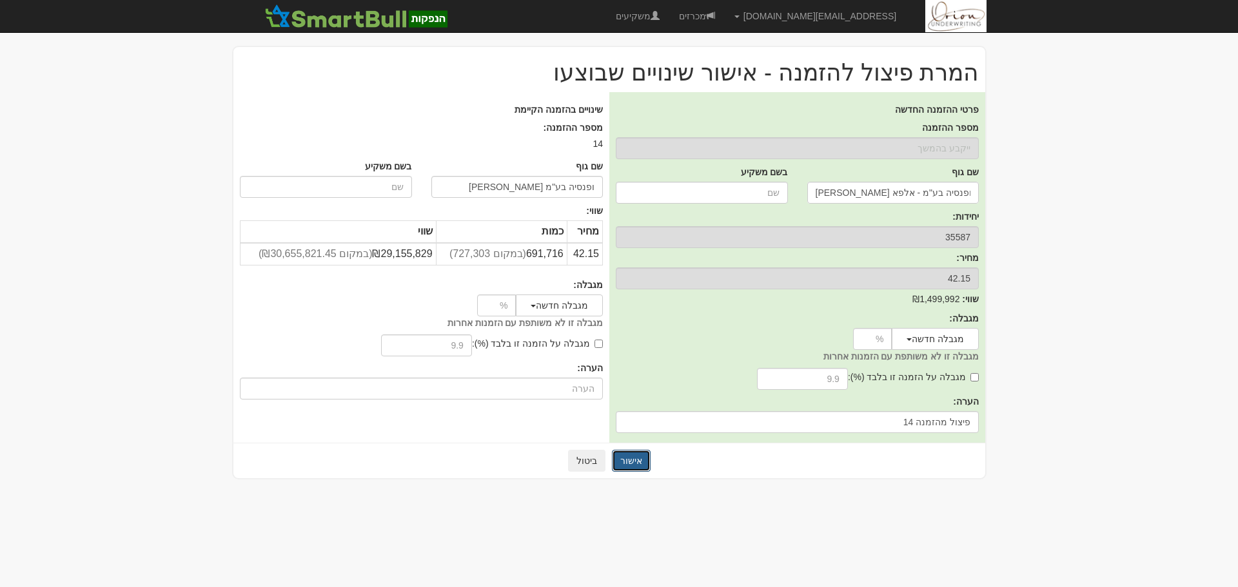
click at [624, 463] on button "אישור" at bounding box center [631, 461] width 39 height 22
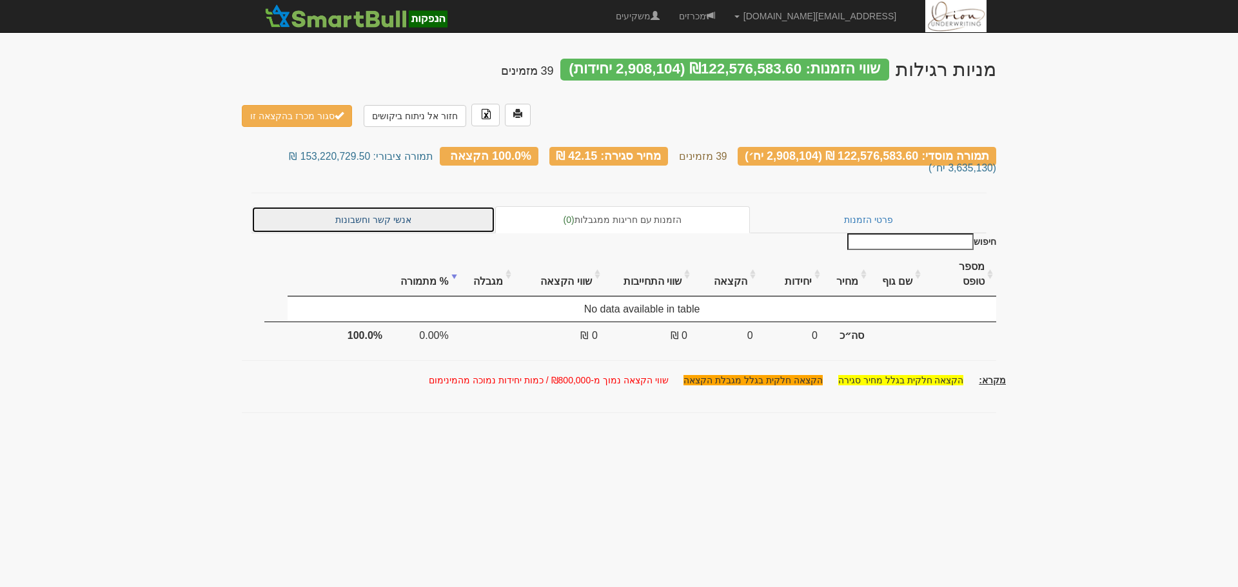
click at [360, 208] on link "אנשי קשר וחשבונות" at bounding box center [373, 219] width 244 height 27
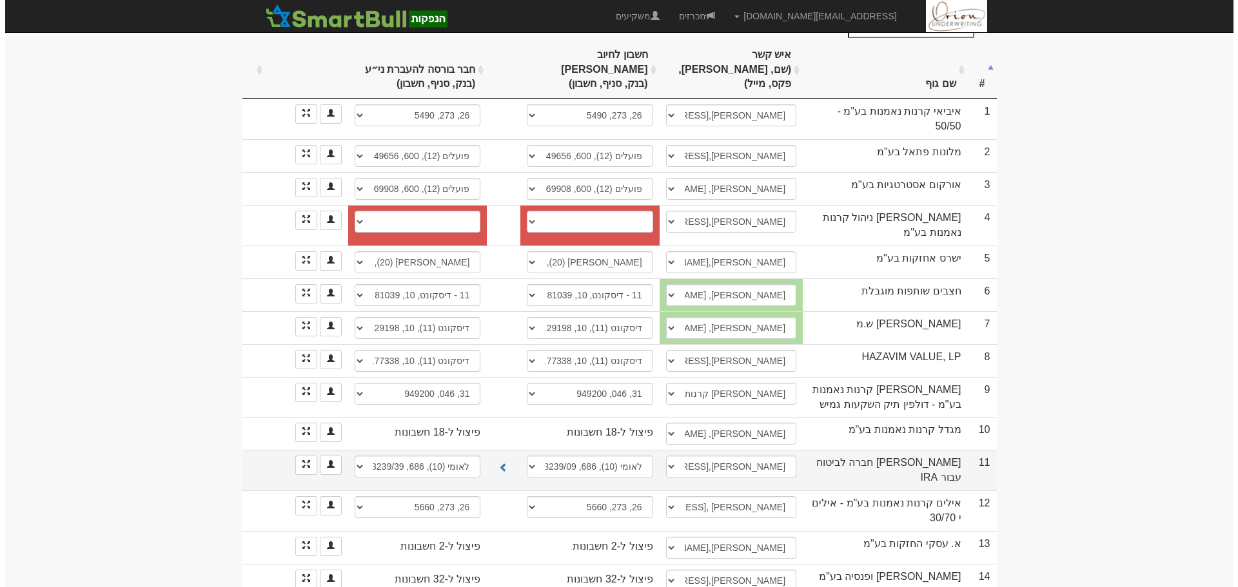
scroll to position [322, 0]
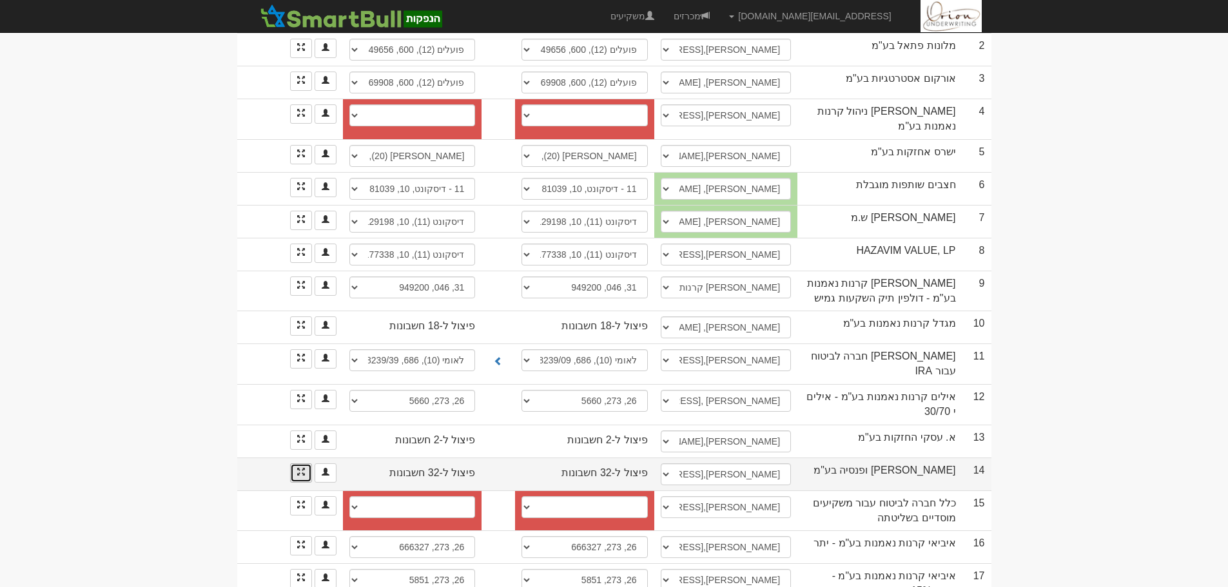
click at [308, 464] on link at bounding box center [301, 473] width 22 height 19
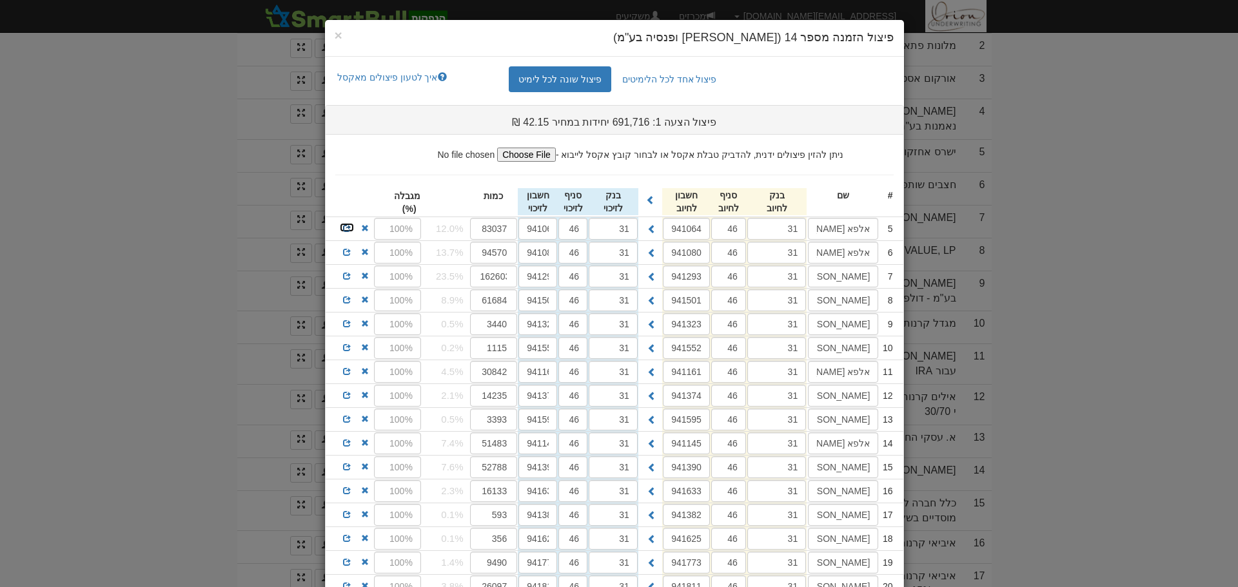
click at [351, 229] on span at bounding box center [347, 228] width 8 height 8
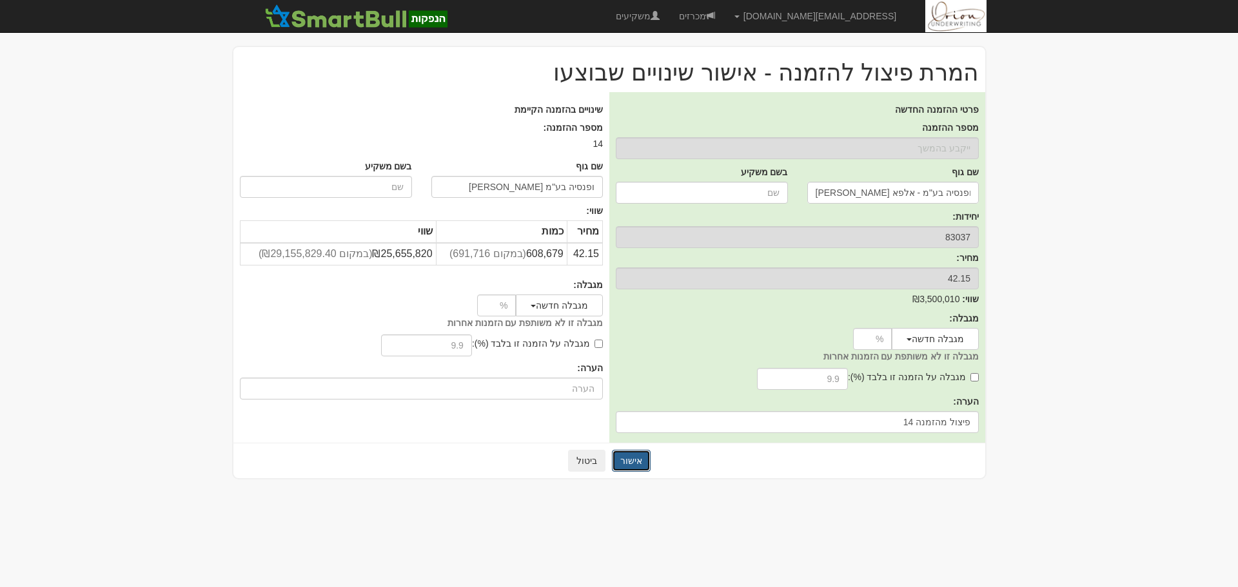
click at [627, 458] on button "אישור" at bounding box center [631, 461] width 39 height 22
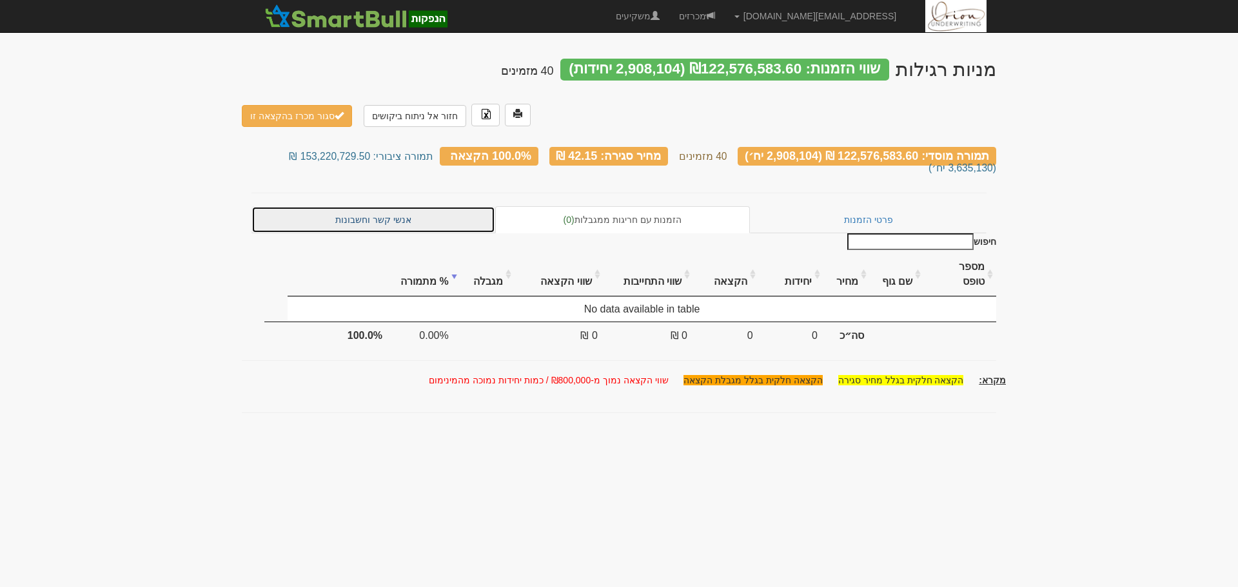
click at [395, 210] on link "אנשי קשר וחשבונות" at bounding box center [373, 219] width 244 height 27
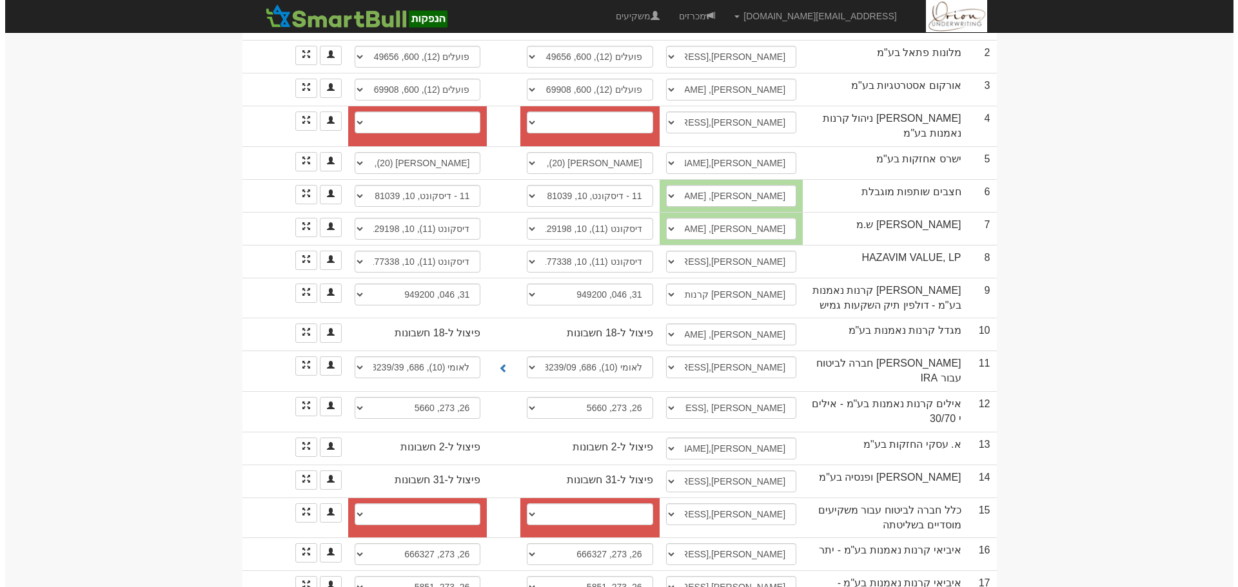
scroll to position [322, 0]
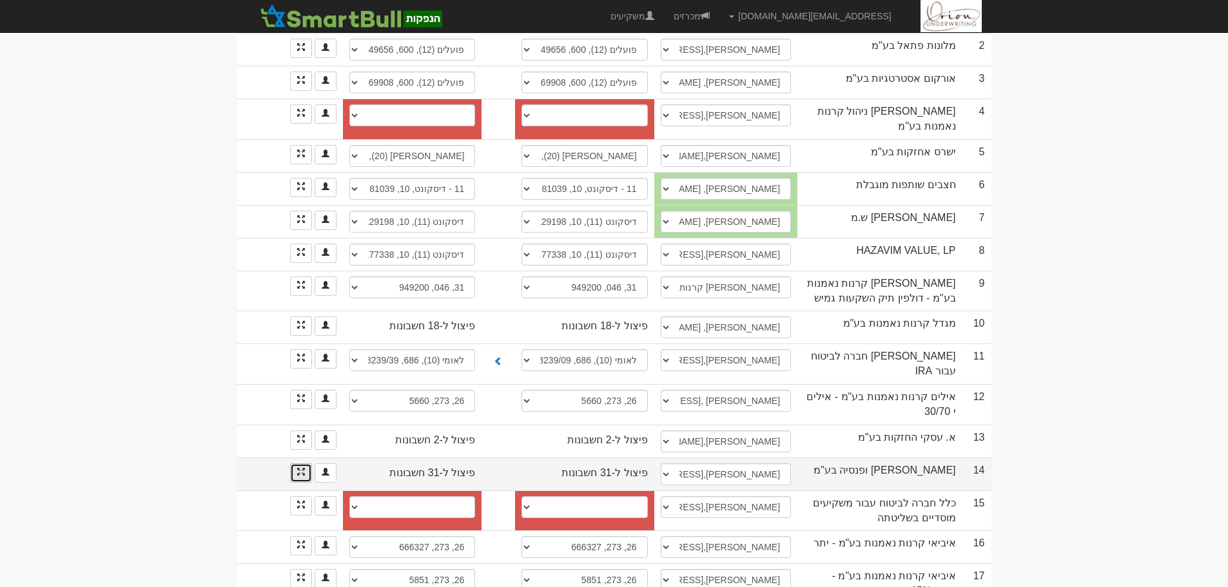
click at [306, 464] on link at bounding box center [301, 473] width 22 height 19
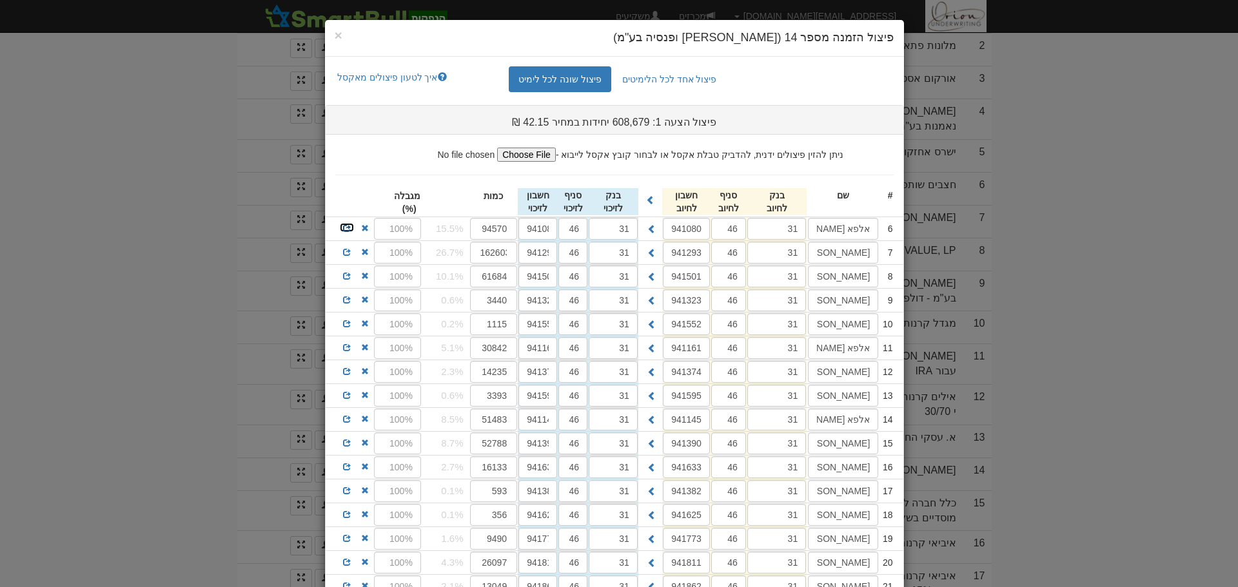
click at [351, 229] on span at bounding box center [347, 228] width 8 height 8
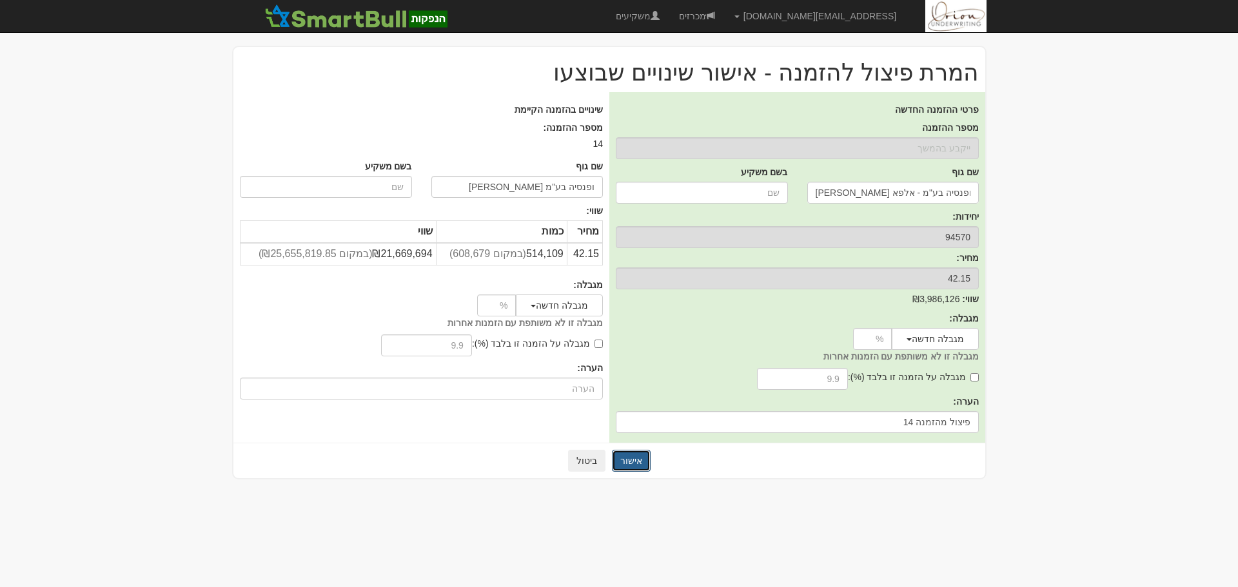
click at [634, 462] on button "אישור" at bounding box center [631, 461] width 39 height 22
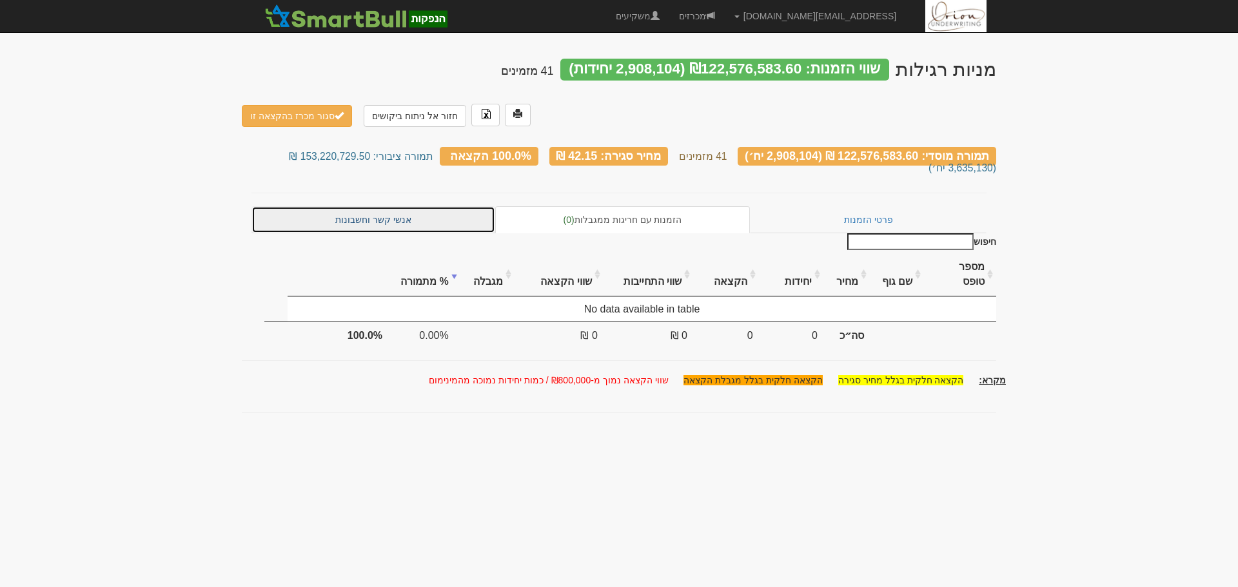
click at [416, 207] on link "אנשי קשר וחשבונות" at bounding box center [373, 219] width 244 height 27
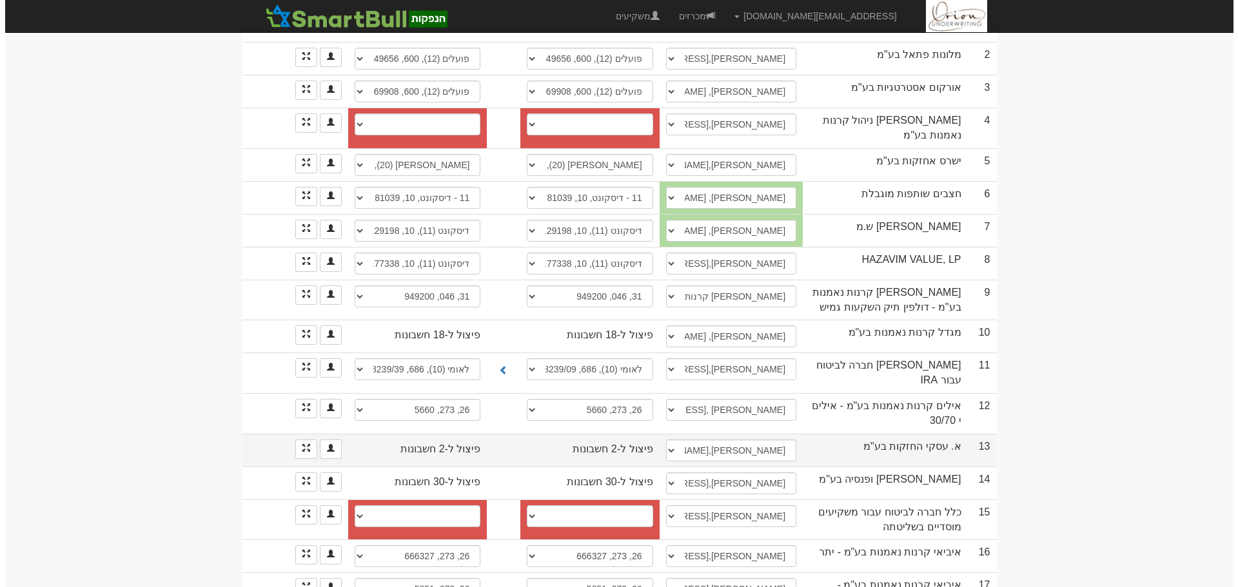
scroll to position [387, 0]
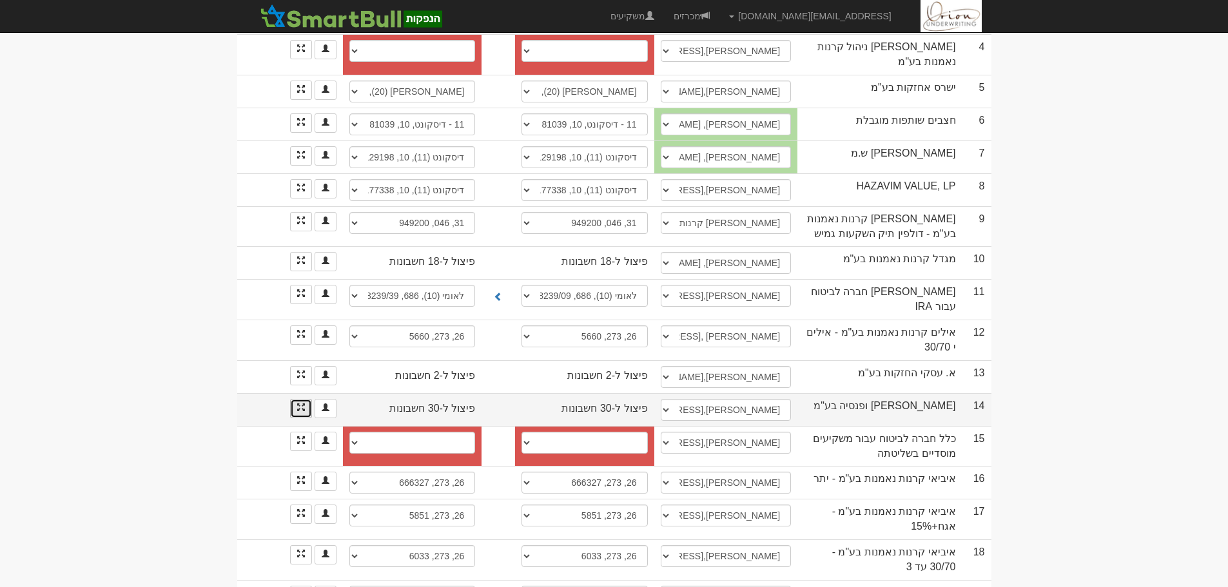
click at [307, 399] on link at bounding box center [301, 408] width 22 height 19
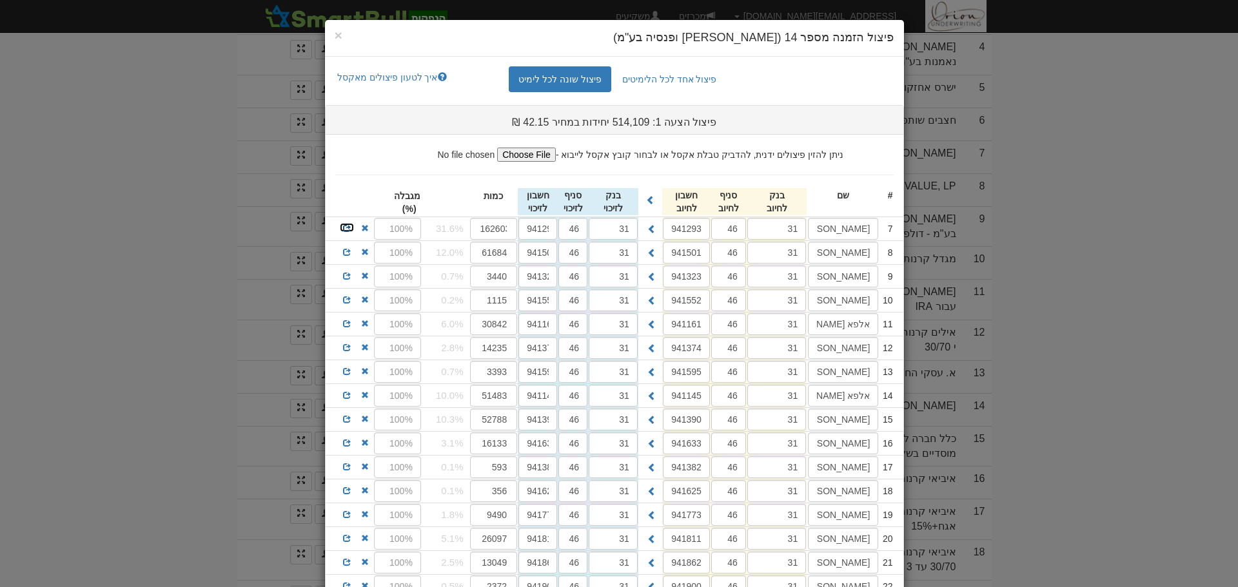
click at [349, 224] on span at bounding box center [347, 228] width 8 height 8
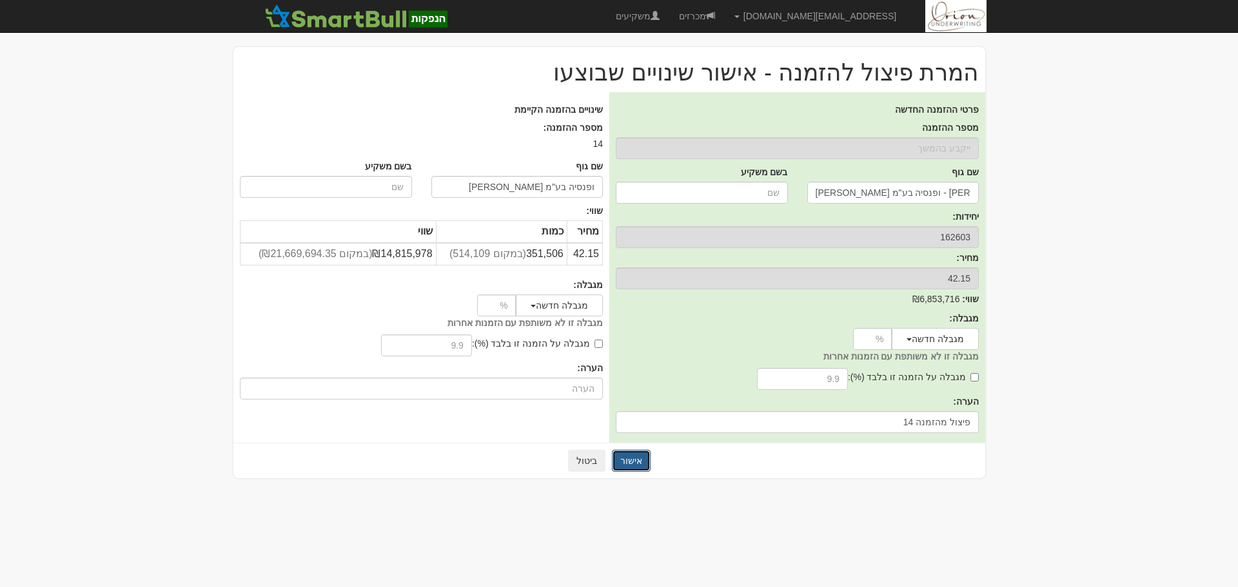
click at [618, 457] on button "אישור" at bounding box center [631, 461] width 39 height 22
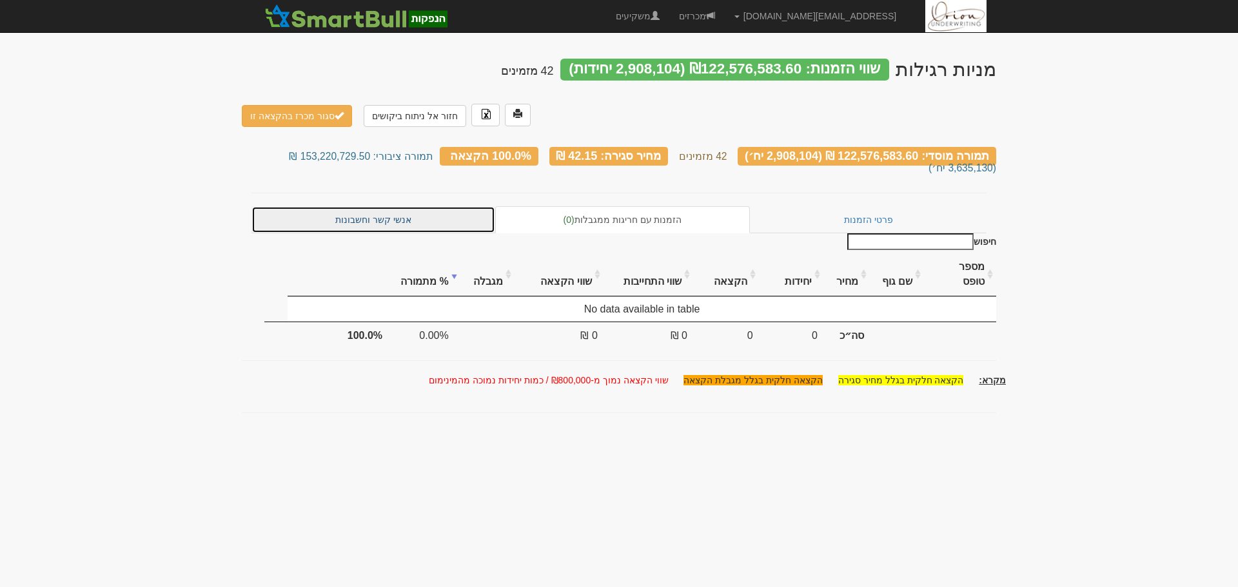
click at [371, 206] on link "אנשי קשר וחשבונות" at bounding box center [373, 219] width 244 height 27
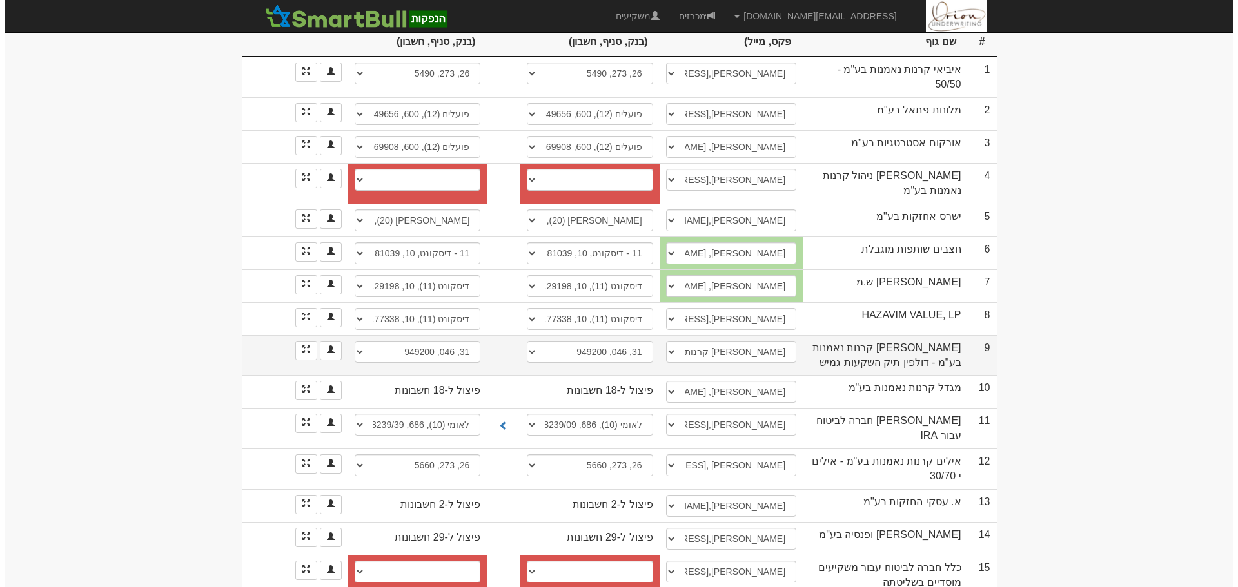
scroll to position [322, 0]
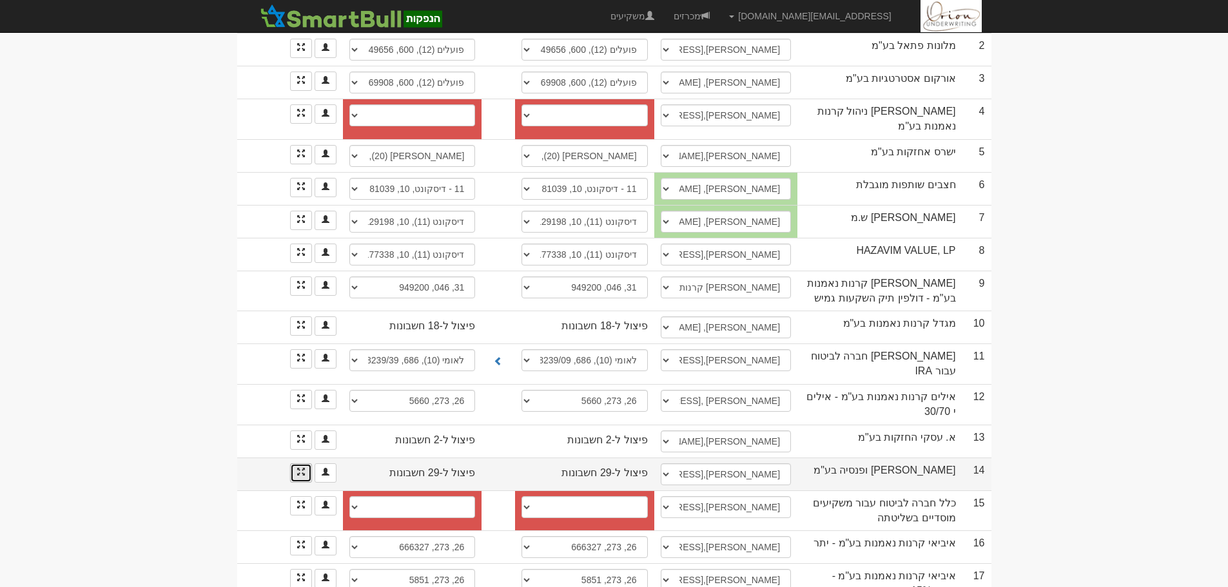
click at [293, 464] on link at bounding box center [301, 473] width 22 height 19
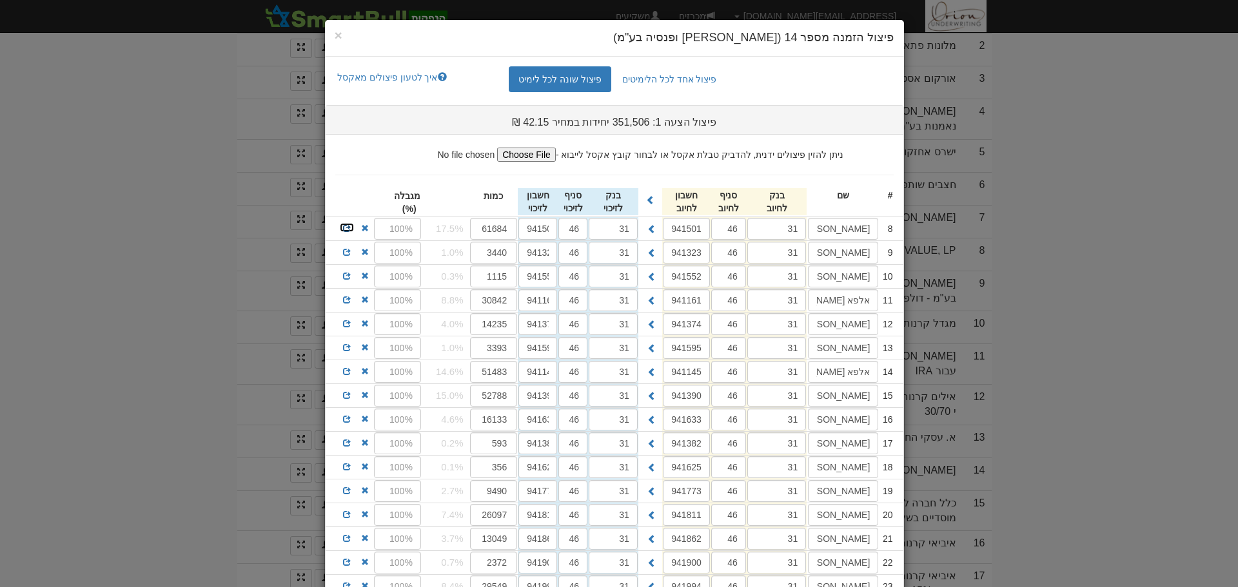
click at [351, 231] on span at bounding box center [347, 228] width 8 height 8
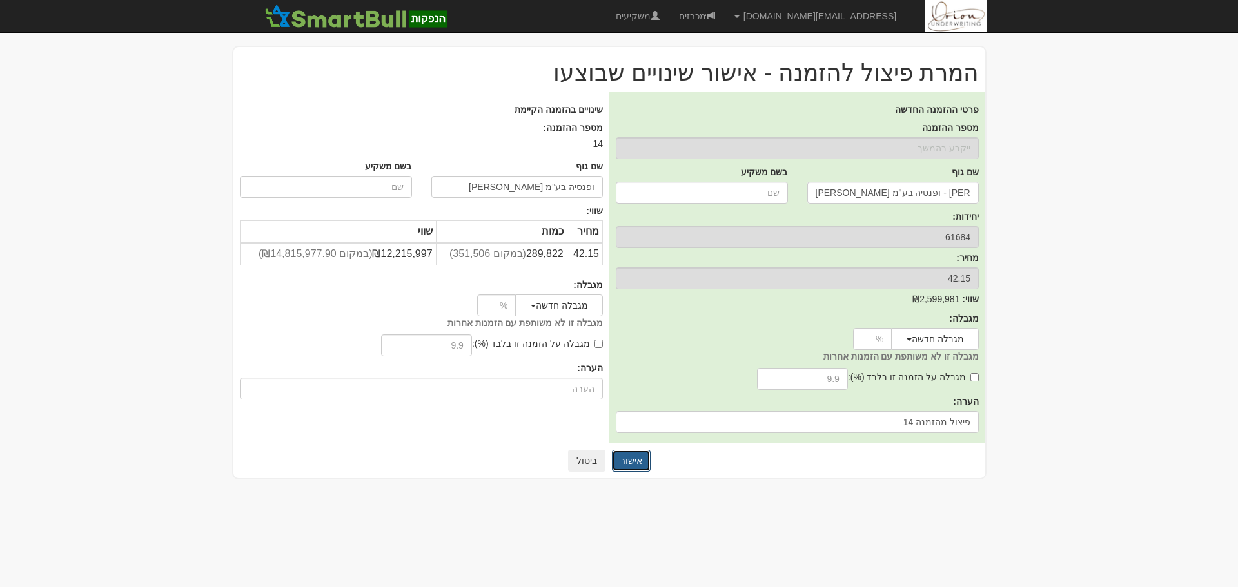
click at [629, 451] on button "אישור" at bounding box center [631, 461] width 39 height 22
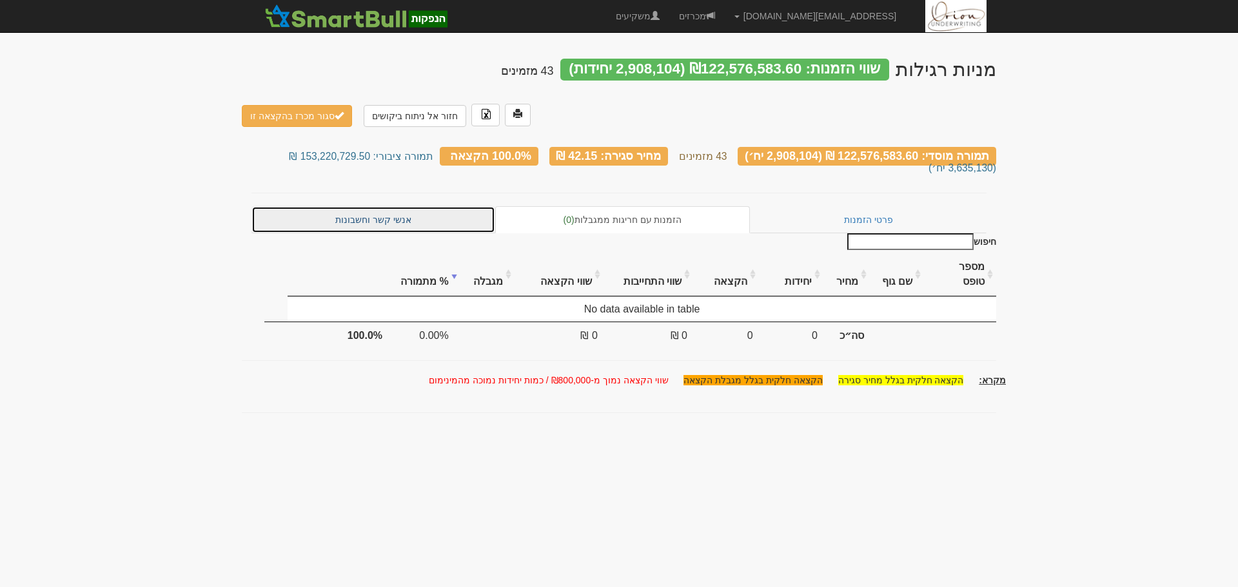
click at [406, 206] on link "אנשי קשר וחשבונות" at bounding box center [373, 219] width 244 height 27
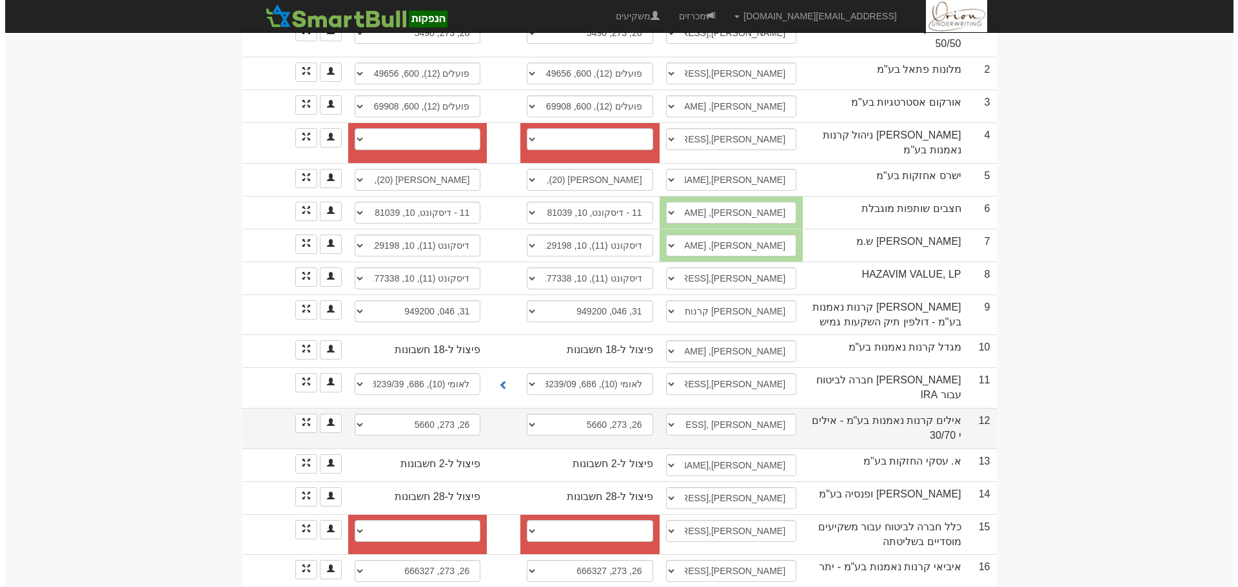
scroll to position [322, 0]
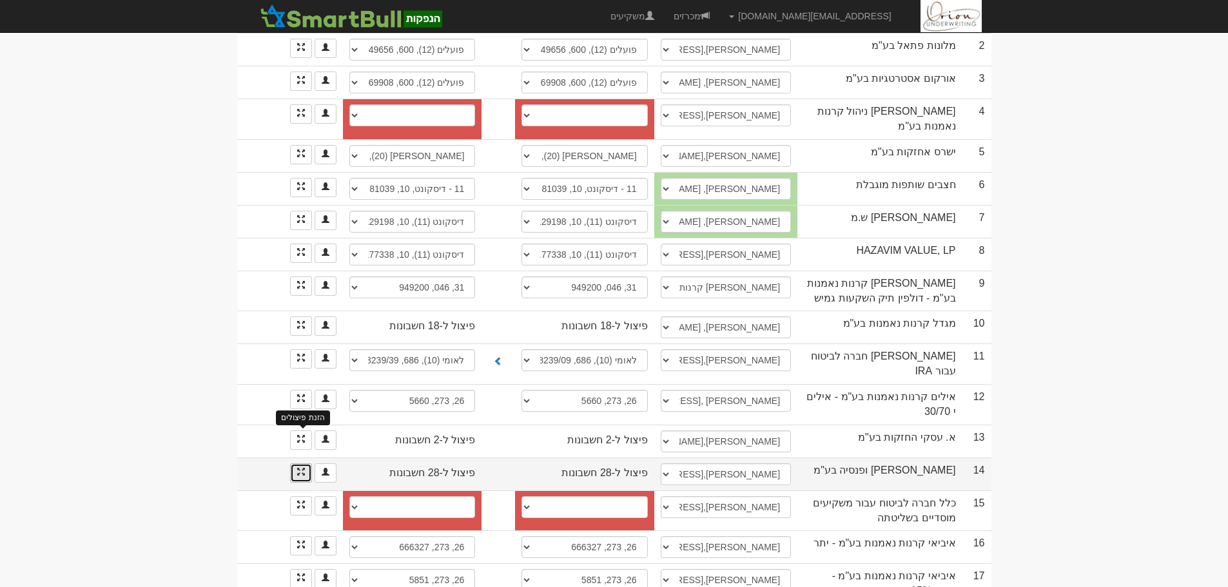
click at [298, 468] on span at bounding box center [301, 472] width 8 height 8
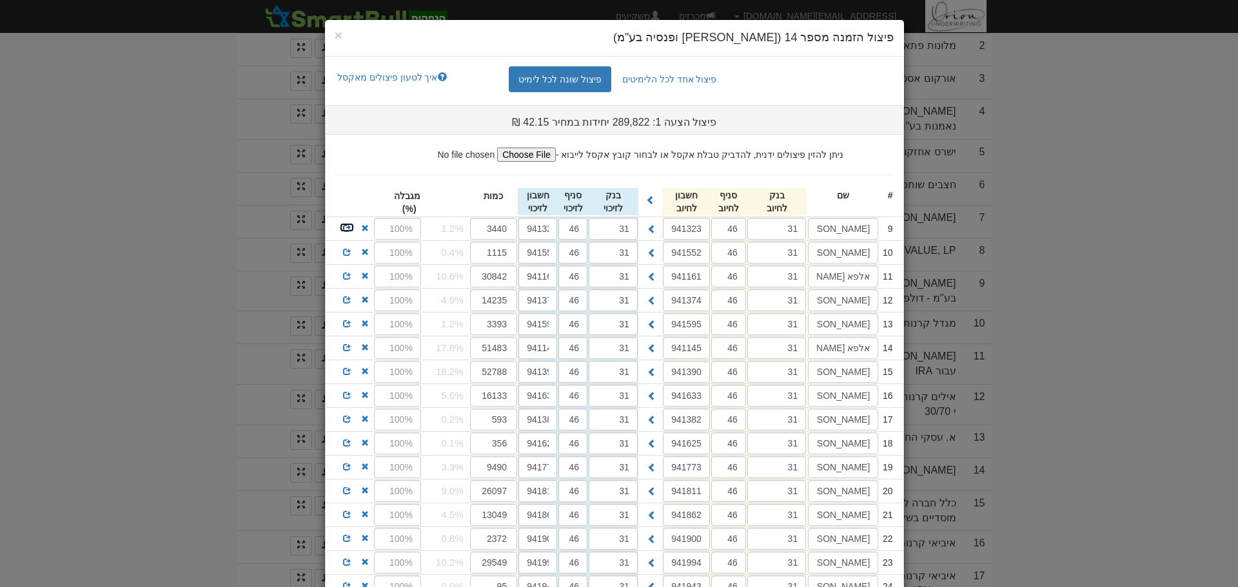
click at [351, 228] on span at bounding box center [347, 228] width 8 height 8
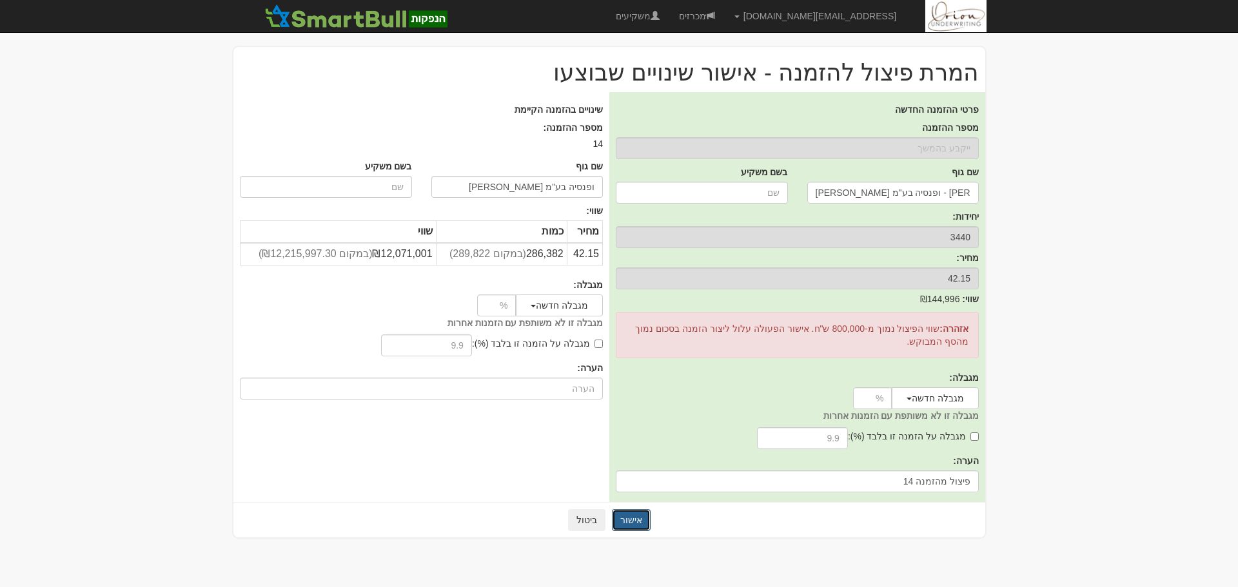
click at [635, 523] on button "אישור" at bounding box center [631, 520] width 39 height 22
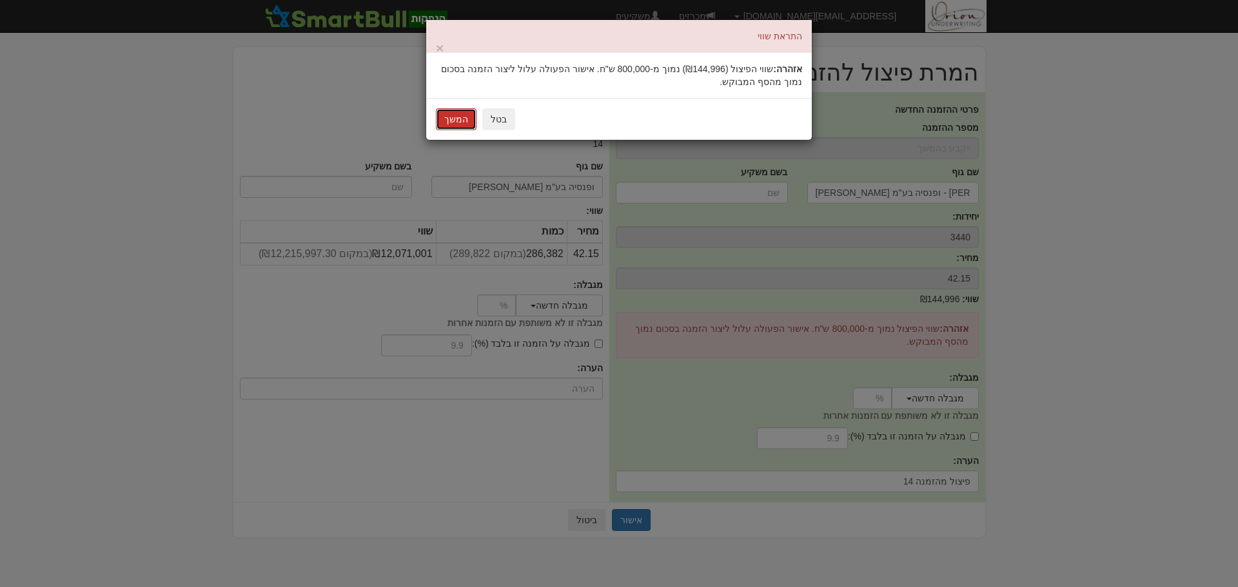
click at [466, 122] on button "המשך" at bounding box center [456, 119] width 41 height 22
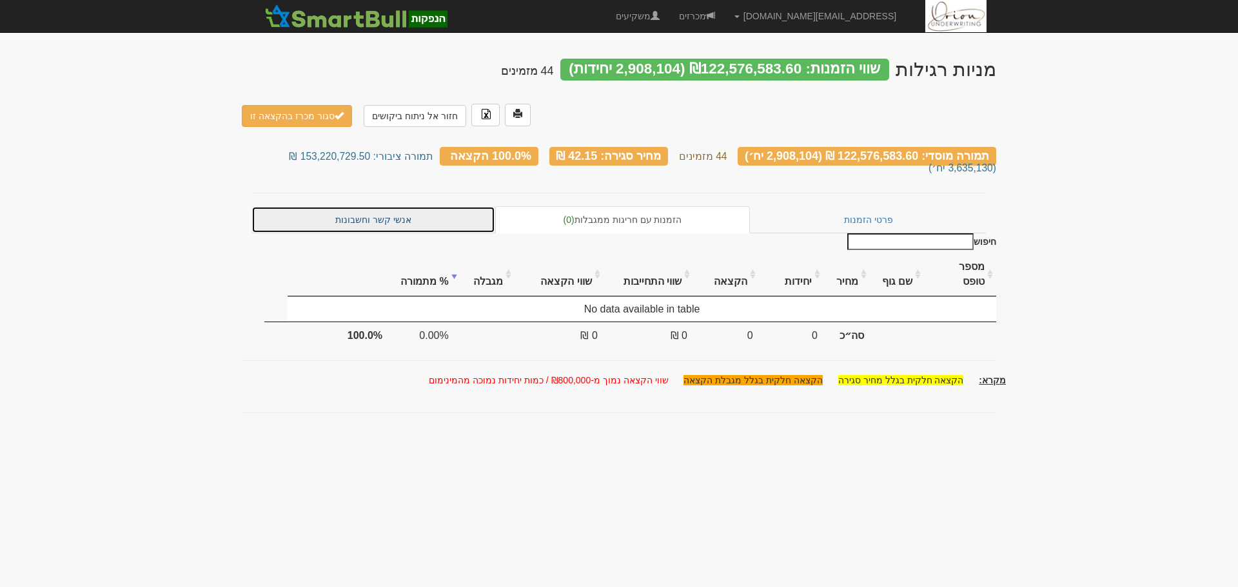
click at [412, 206] on link "אנשי קשר וחשבונות" at bounding box center [373, 219] width 244 height 27
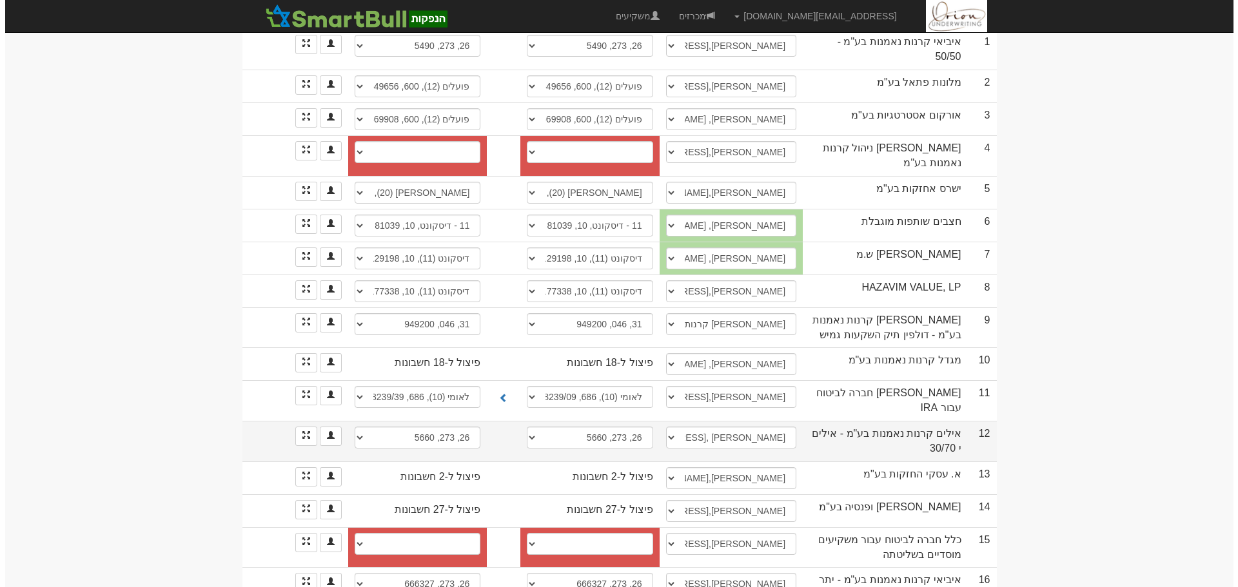
scroll to position [322, 0]
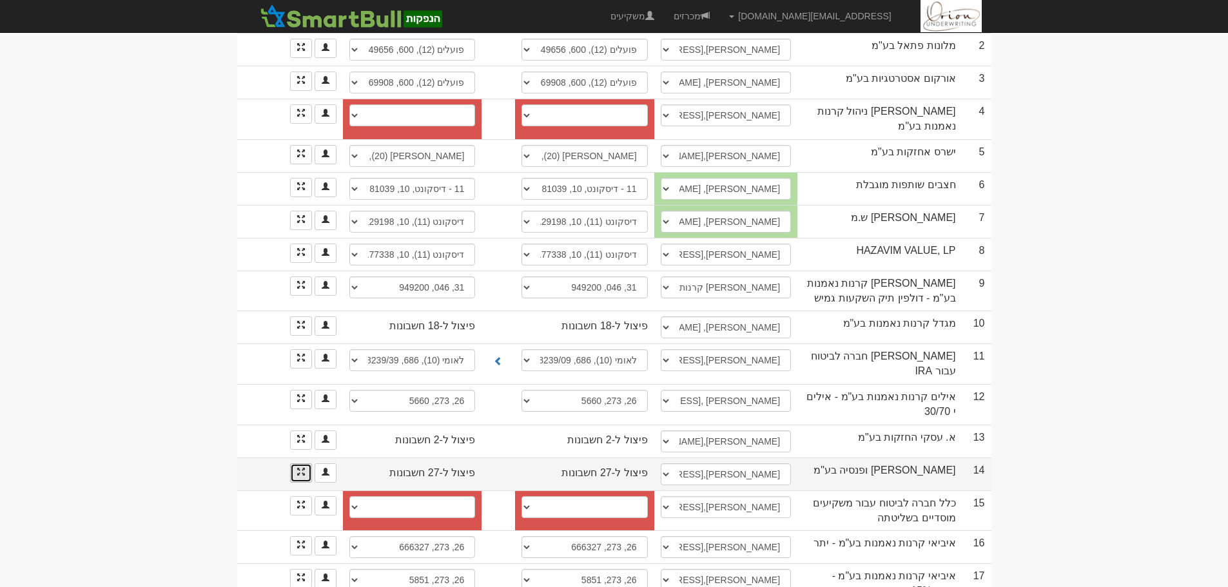
click at [294, 464] on link at bounding box center [301, 473] width 22 height 19
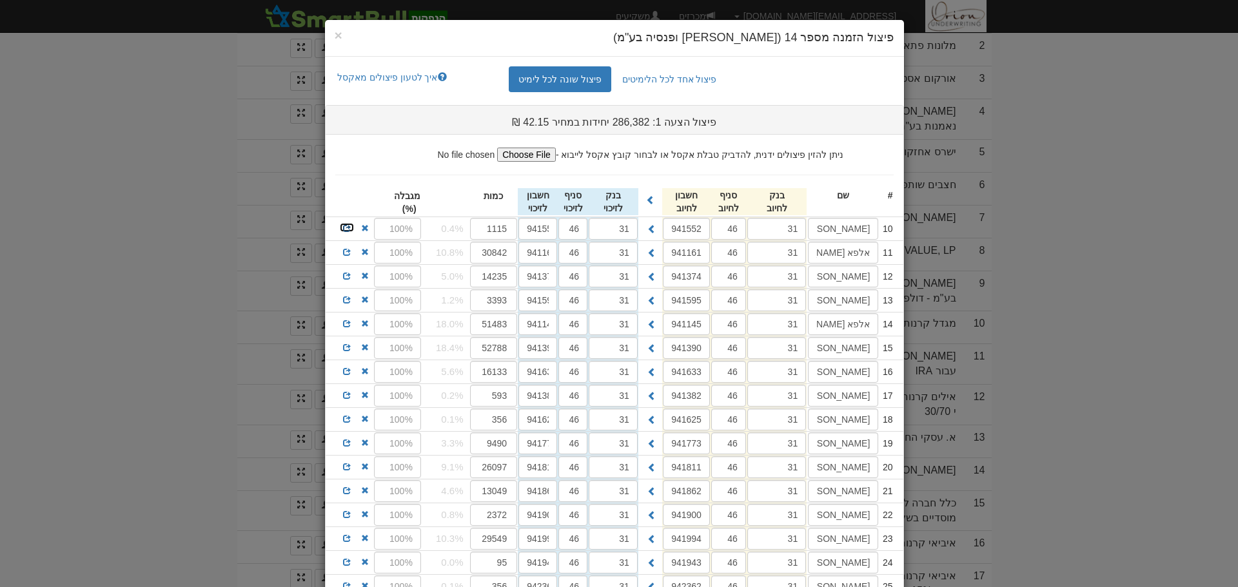
click at [351, 228] on span at bounding box center [347, 228] width 8 height 8
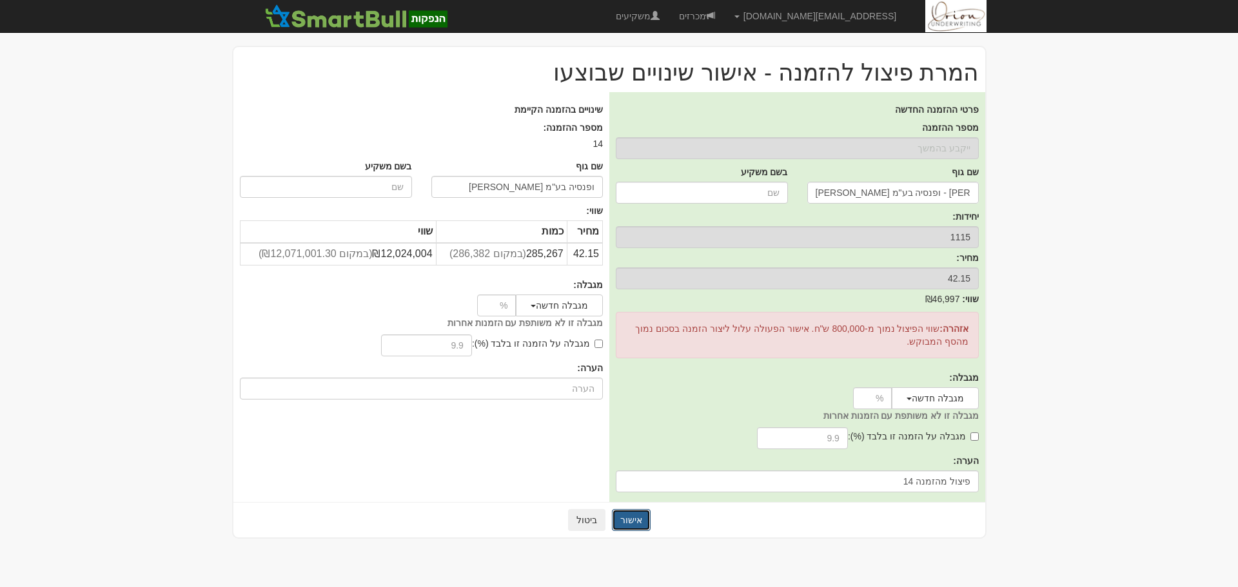
click at [629, 520] on button "אישור" at bounding box center [631, 520] width 39 height 22
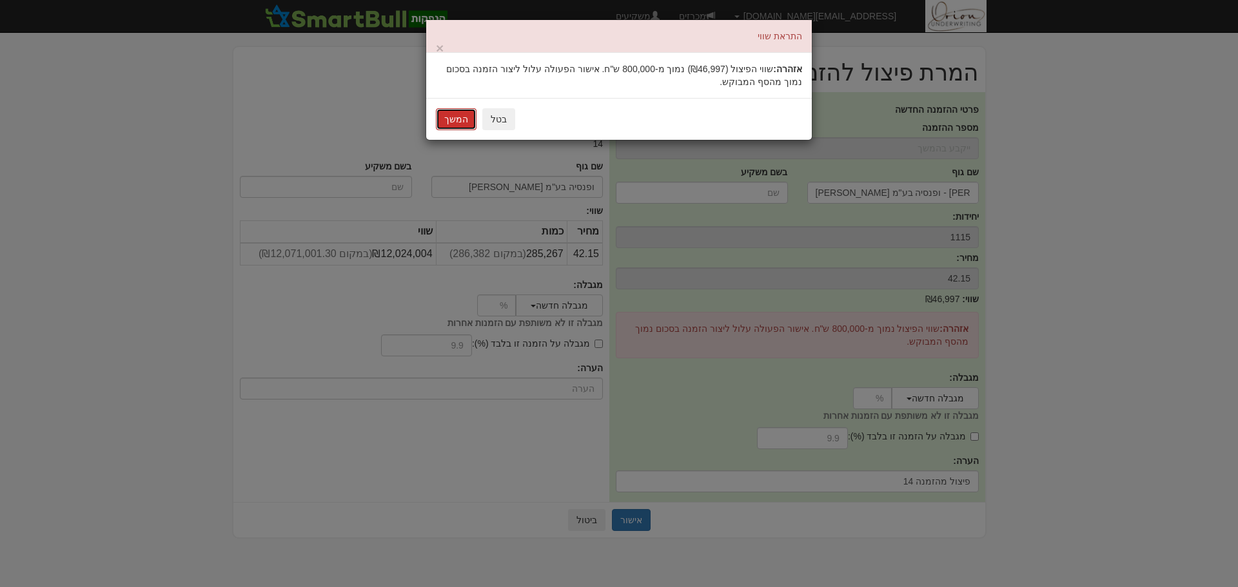
click at [458, 124] on button "המשך" at bounding box center [456, 119] width 41 height 22
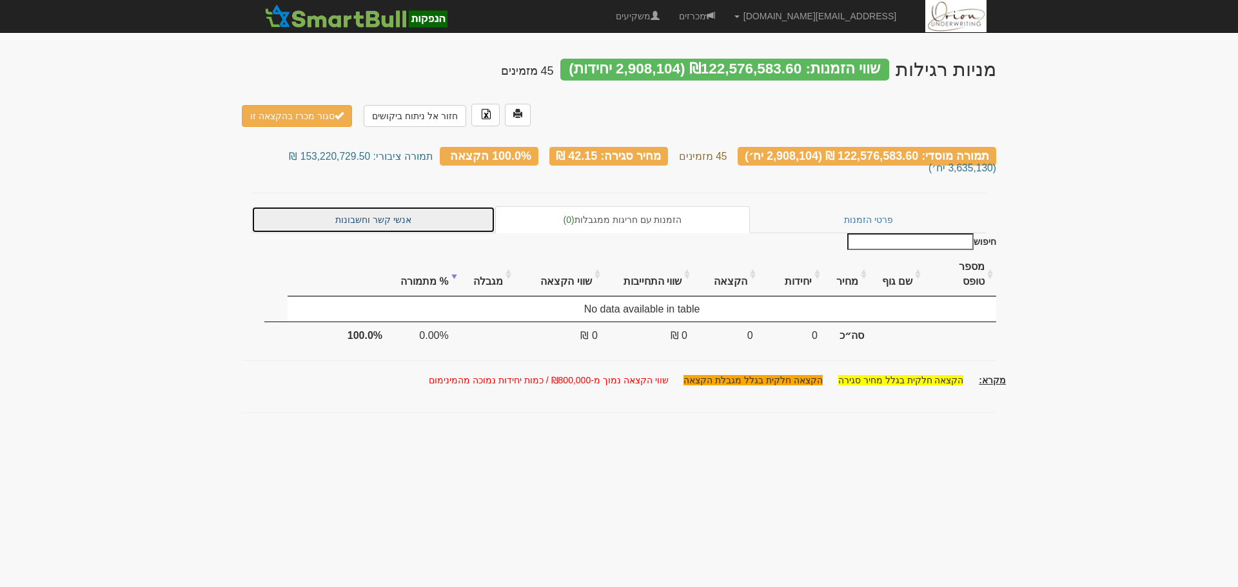
click at [380, 206] on link "אנשי קשר וחשבונות" at bounding box center [373, 219] width 244 height 27
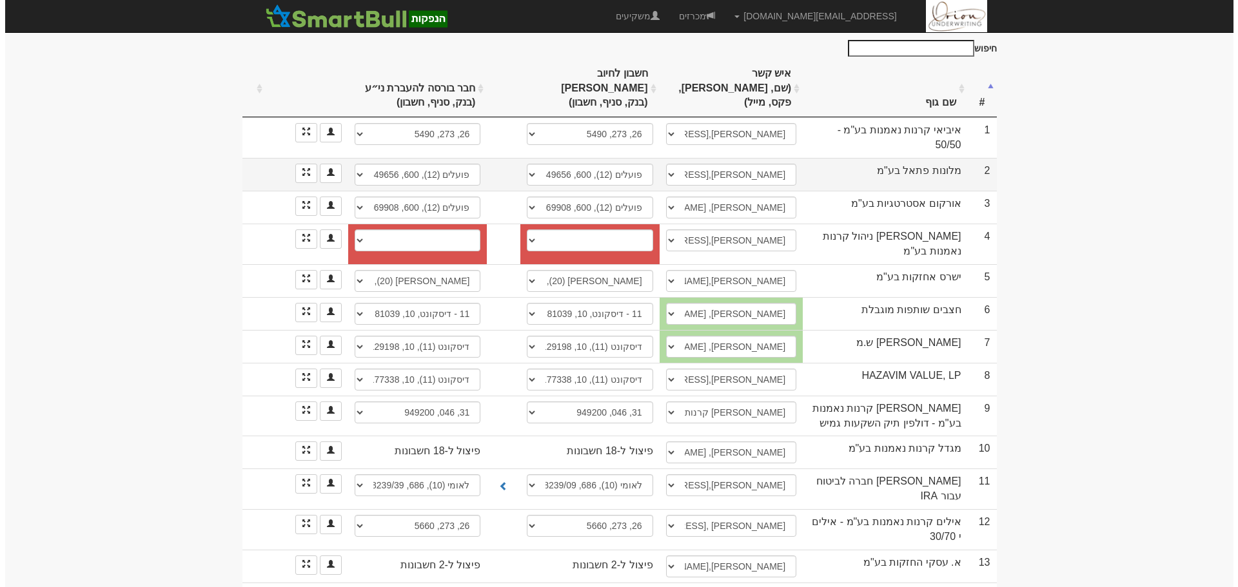
scroll to position [387, 0]
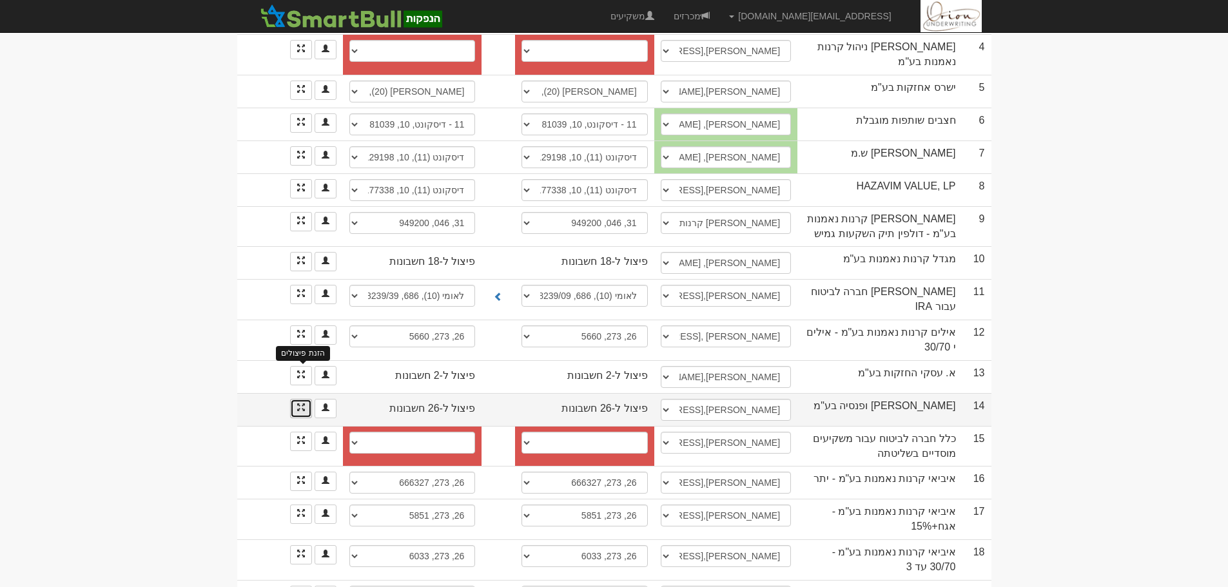
click at [301, 404] on span at bounding box center [301, 408] width 8 height 8
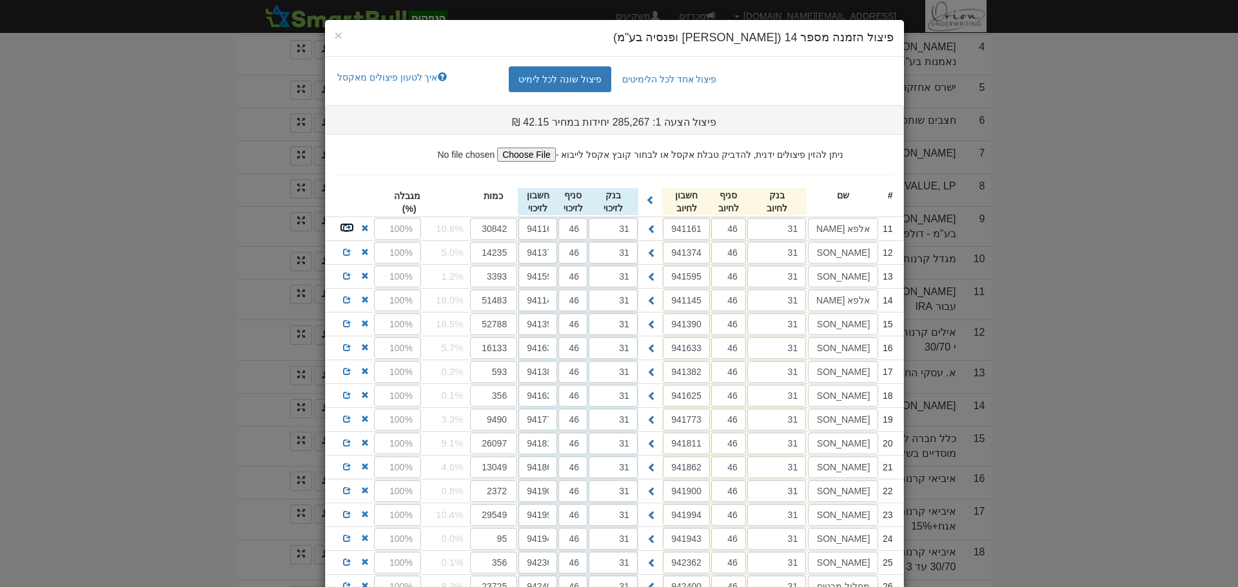
click at [351, 228] on span at bounding box center [347, 228] width 8 height 8
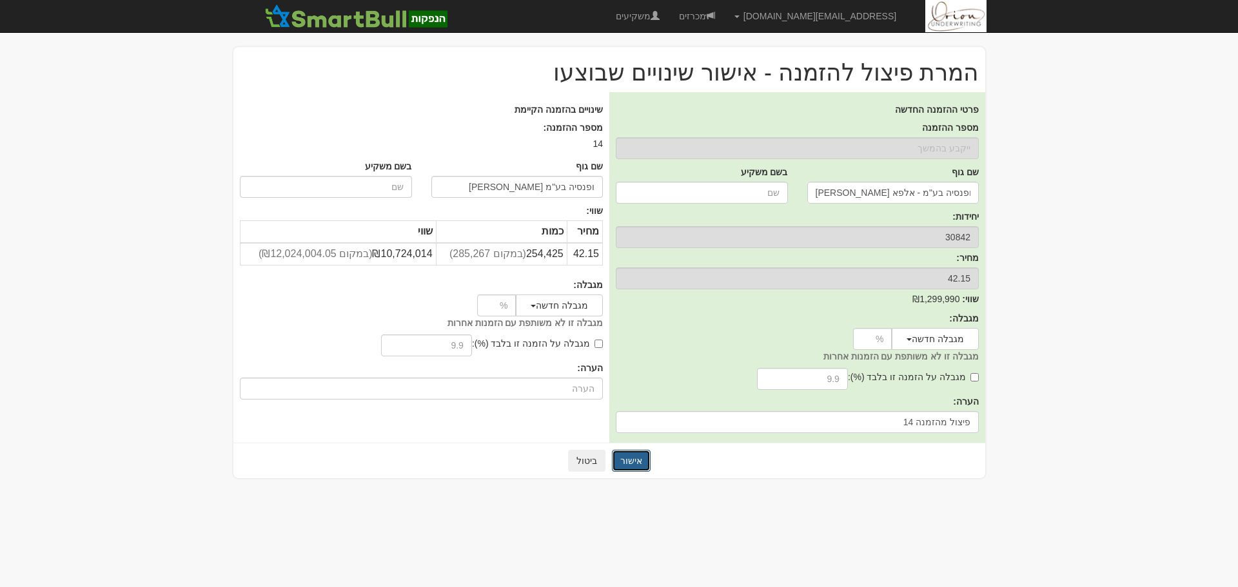
click at [633, 458] on button "אישור" at bounding box center [631, 461] width 39 height 22
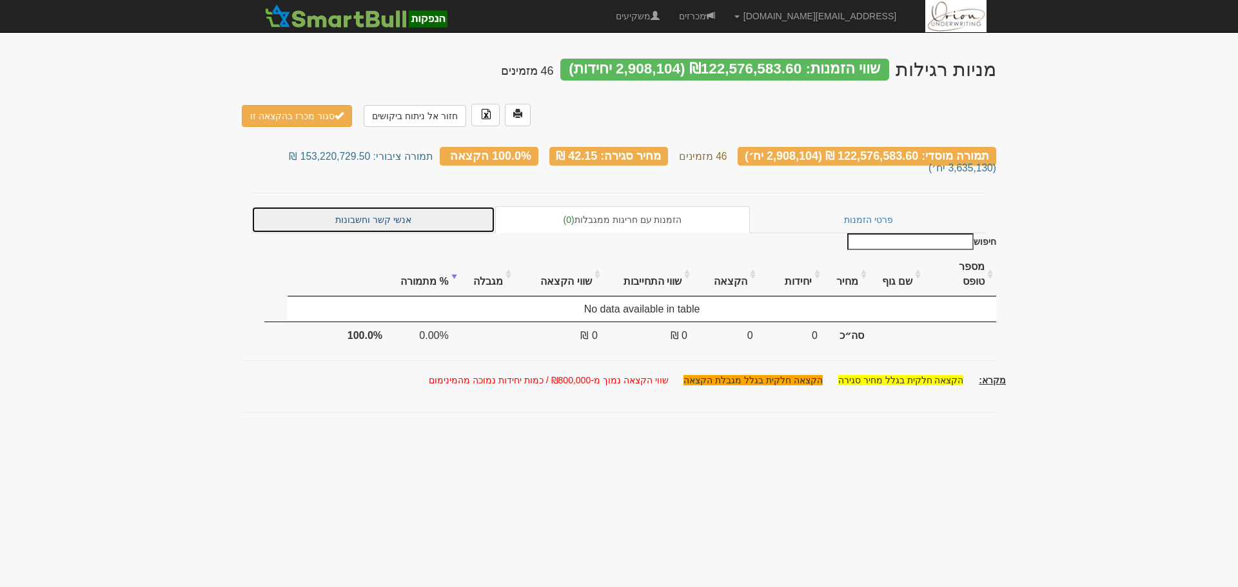
click at [354, 206] on link "אנשי קשר וחשבונות" at bounding box center [373, 219] width 244 height 27
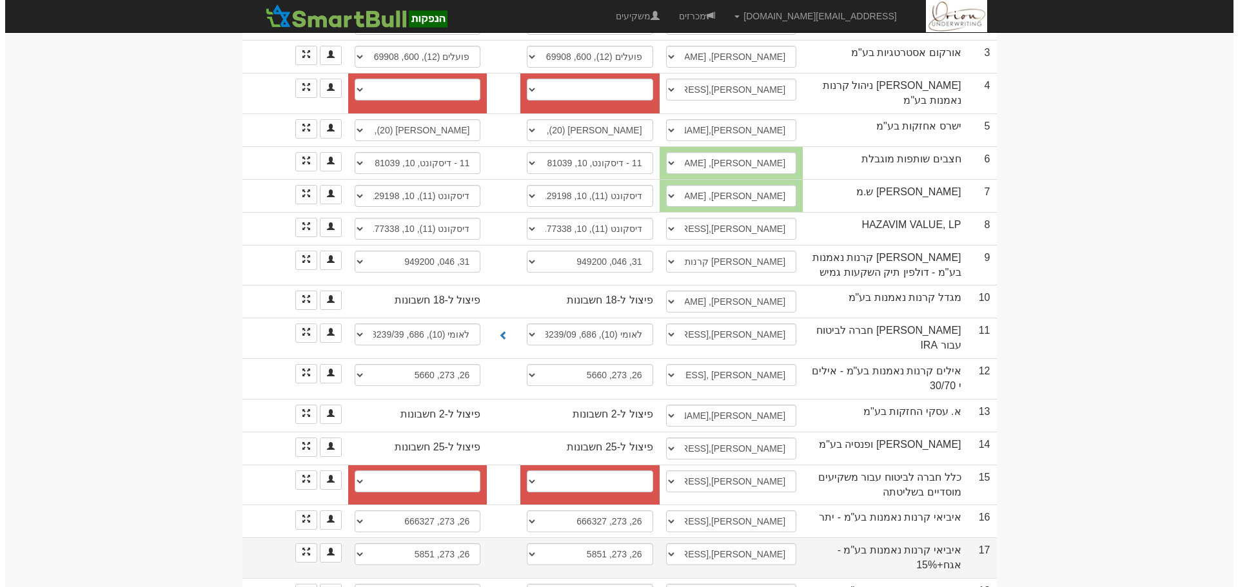
scroll to position [451, 0]
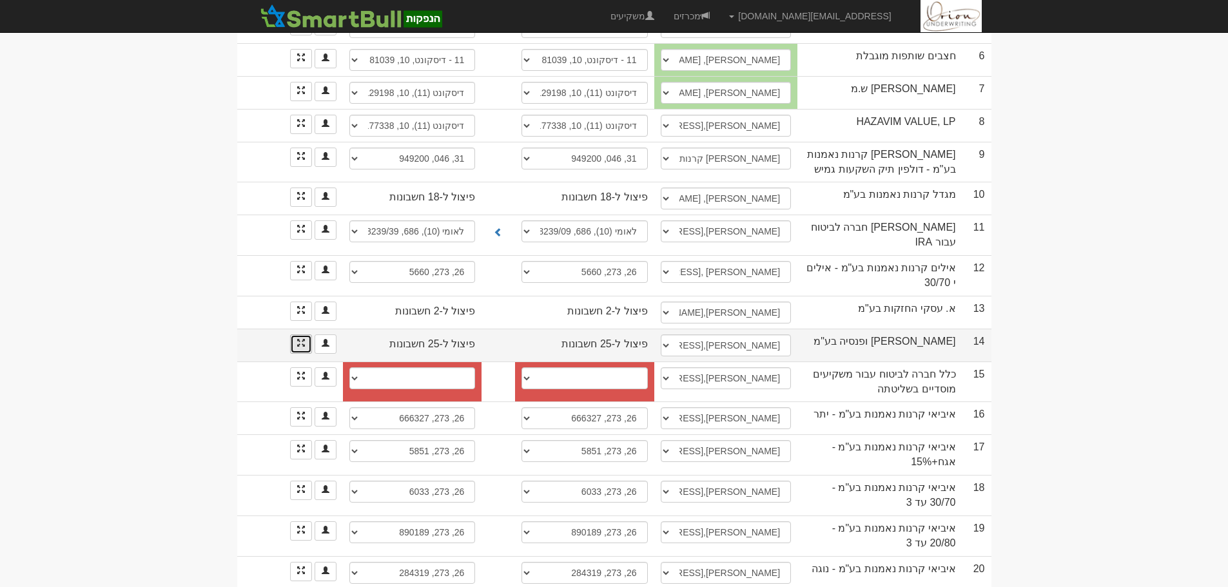
click at [300, 335] on link at bounding box center [301, 344] width 22 height 19
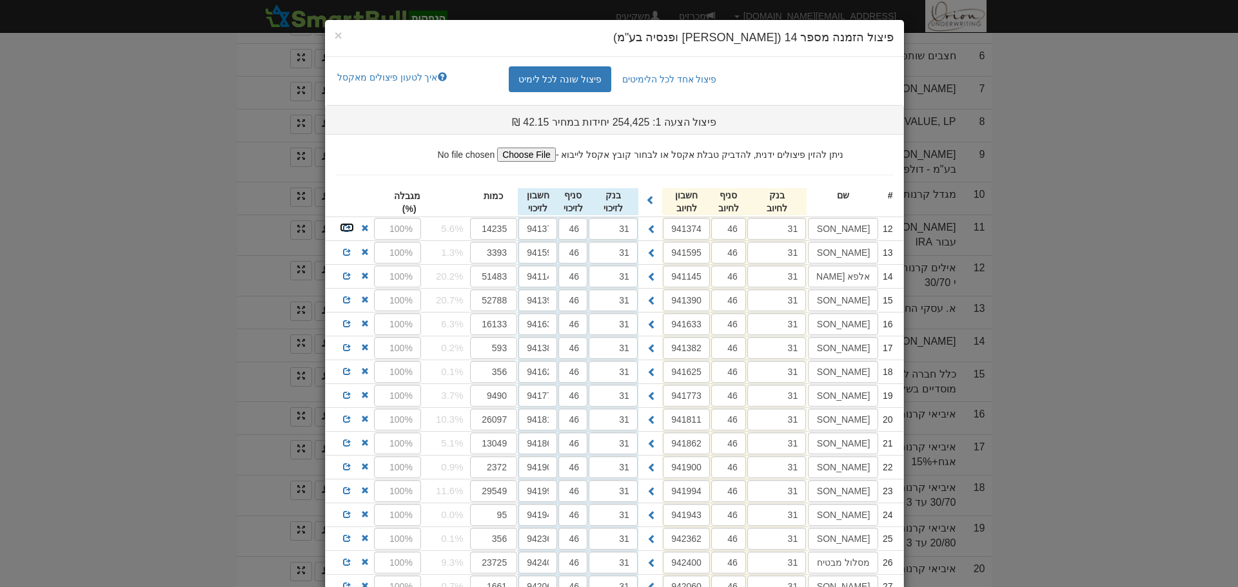
click at [349, 226] on span at bounding box center [347, 228] width 8 height 8
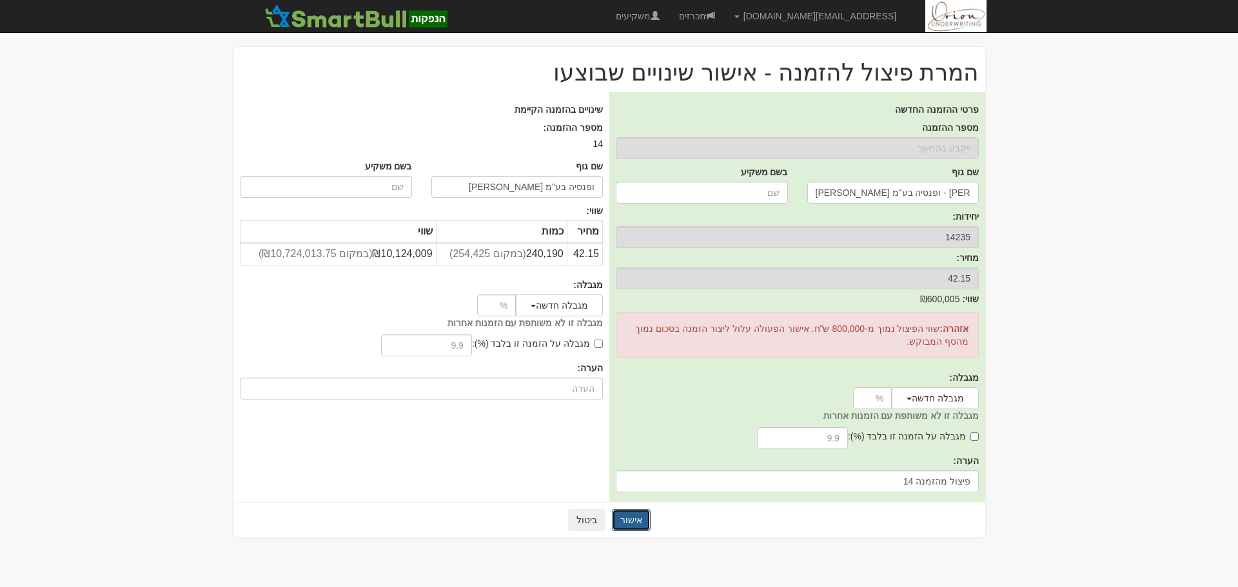
click at [630, 524] on button "אישור" at bounding box center [631, 520] width 39 height 22
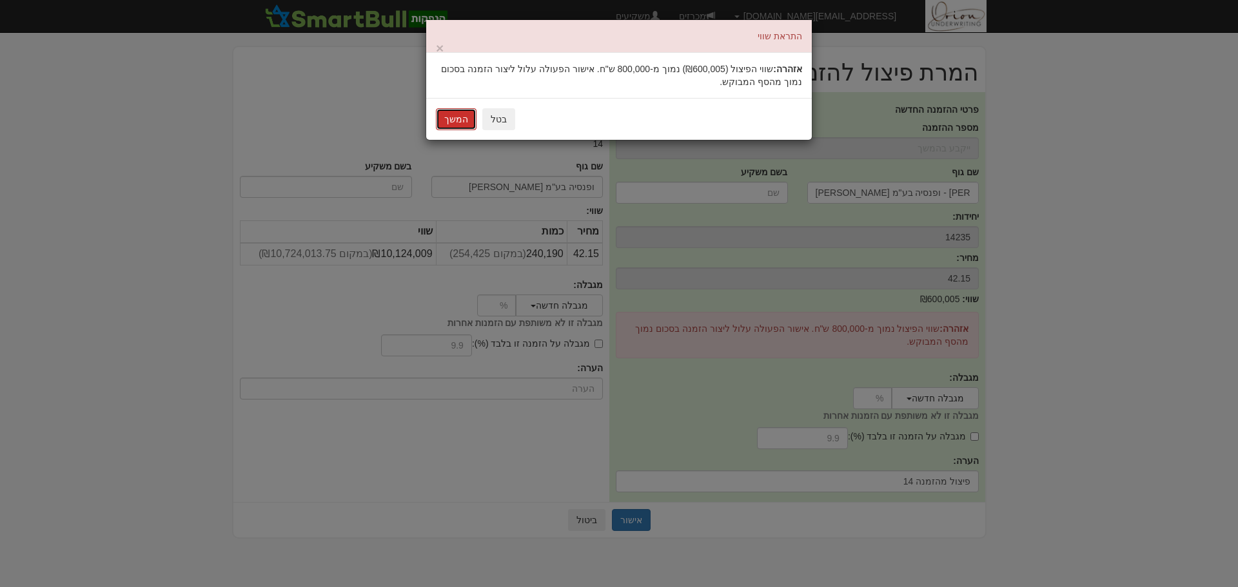
click at [458, 114] on button "המשך" at bounding box center [456, 119] width 41 height 22
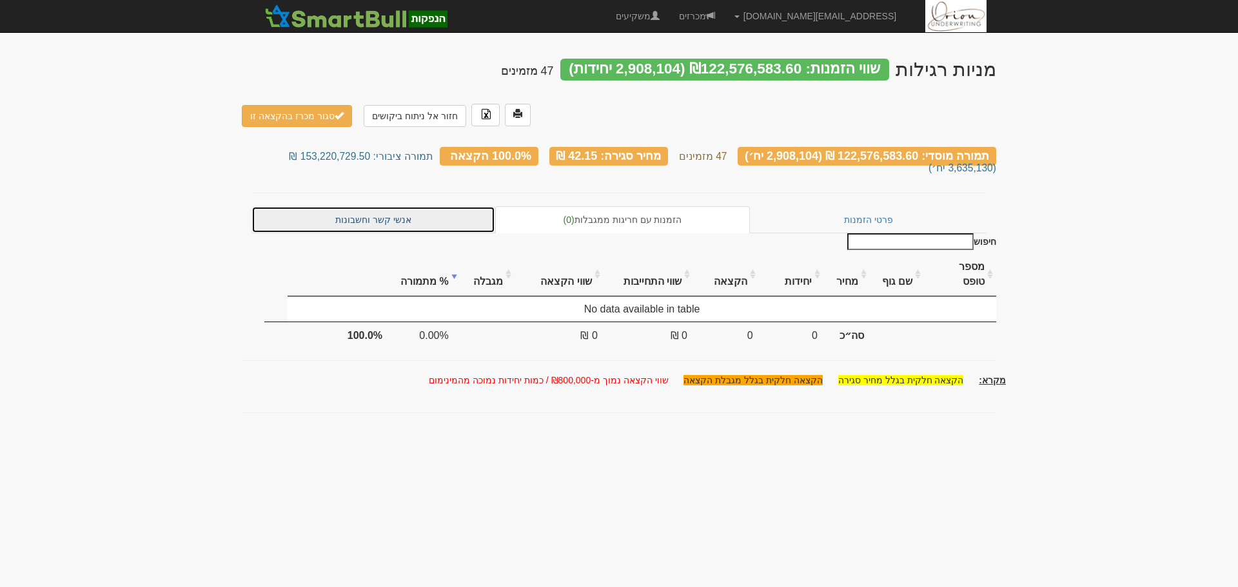
click at [367, 208] on link "אנשי קשר וחשבונות" at bounding box center [373, 219] width 244 height 27
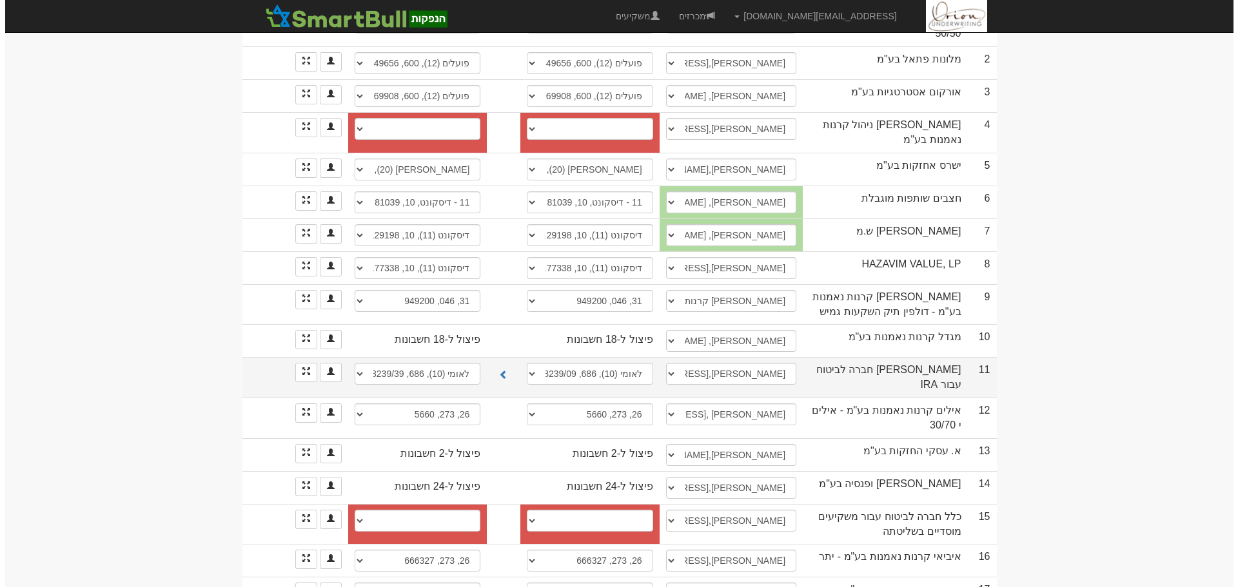
scroll to position [322, 0]
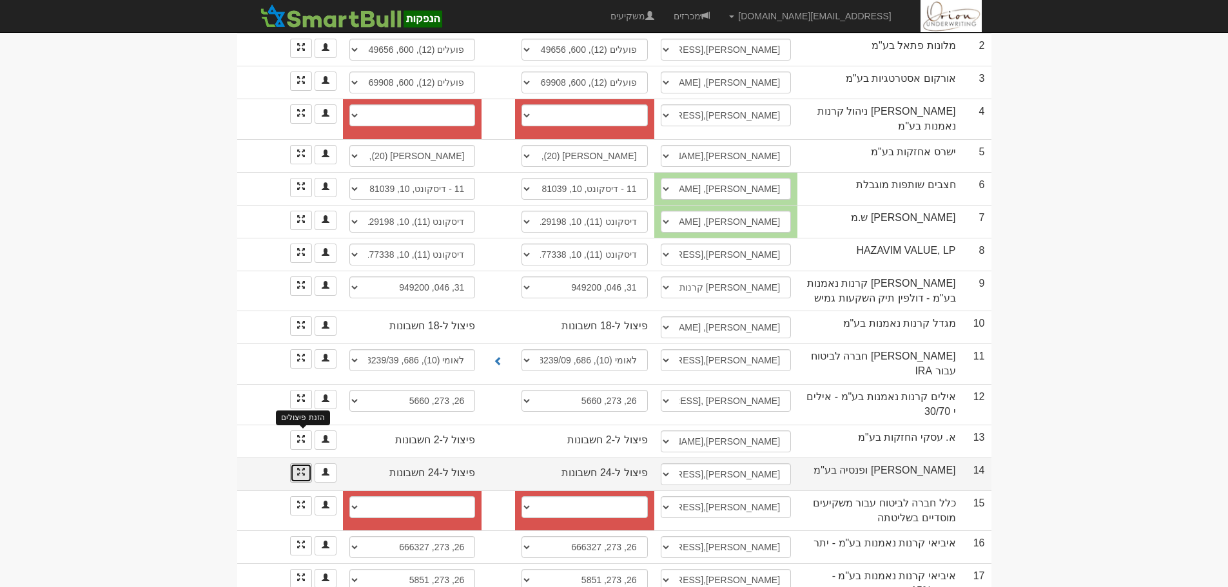
click at [298, 468] on span at bounding box center [301, 472] width 8 height 8
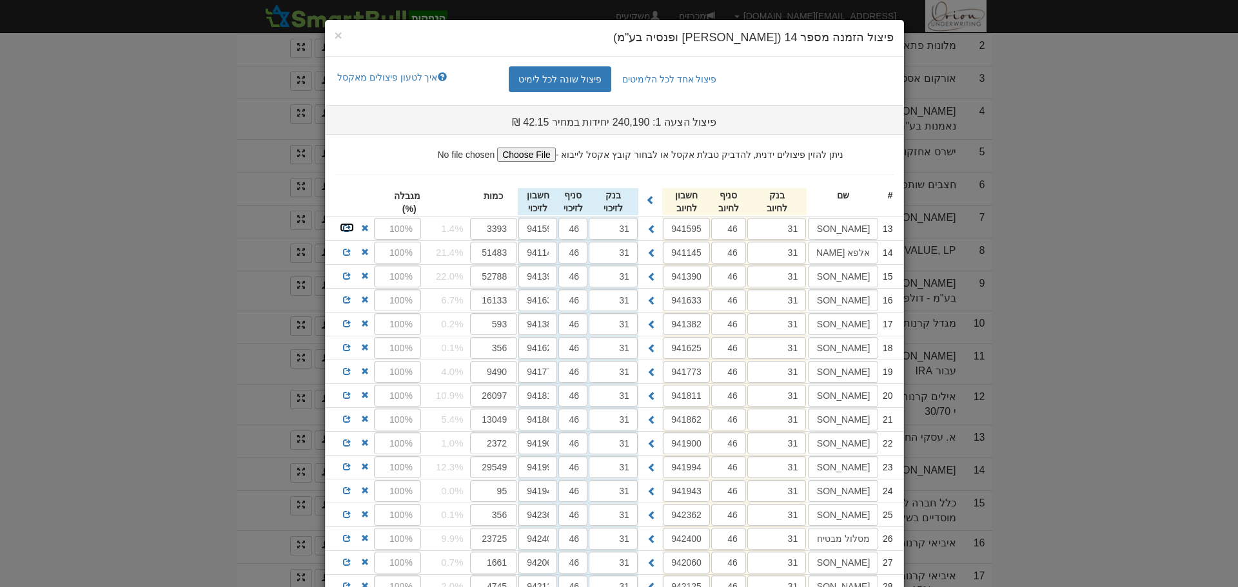
click at [349, 227] on span at bounding box center [347, 228] width 8 height 8
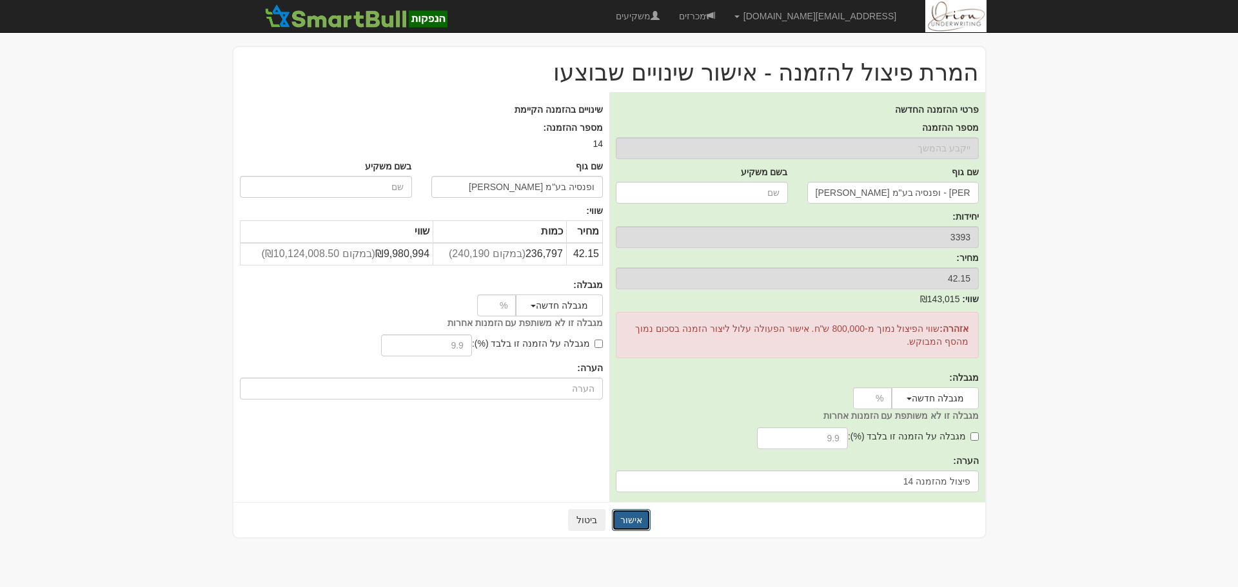
click at [630, 528] on button "אישור" at bounding box center [631, 520] width 39 height 22
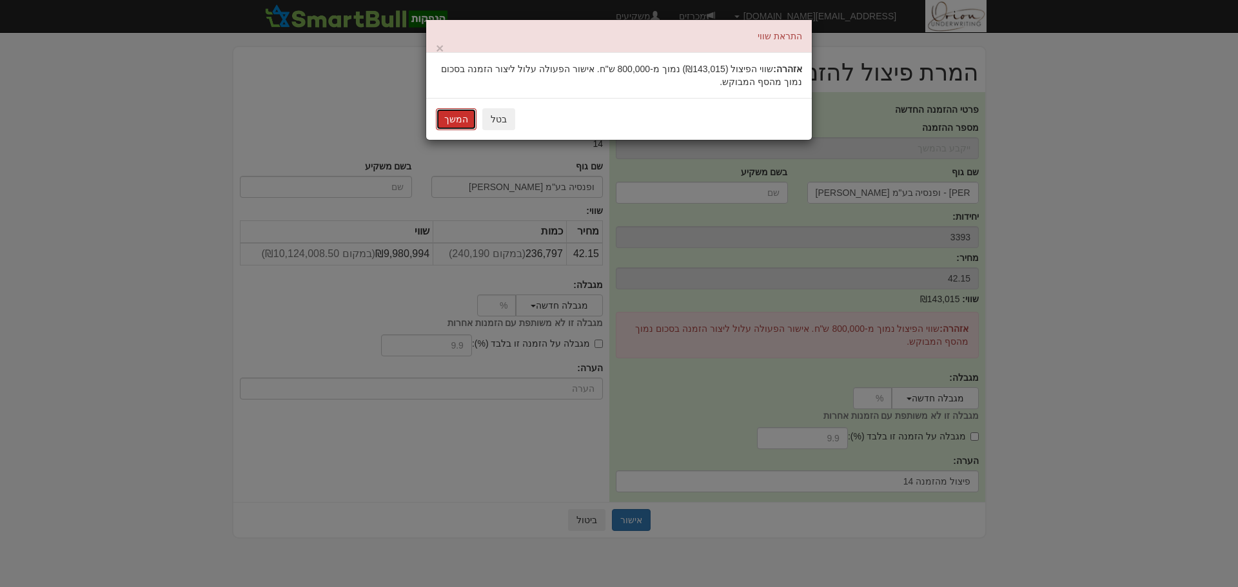
click at [455, 122] on button "המשך" at bounding box center [456, 119] width 41 height 22
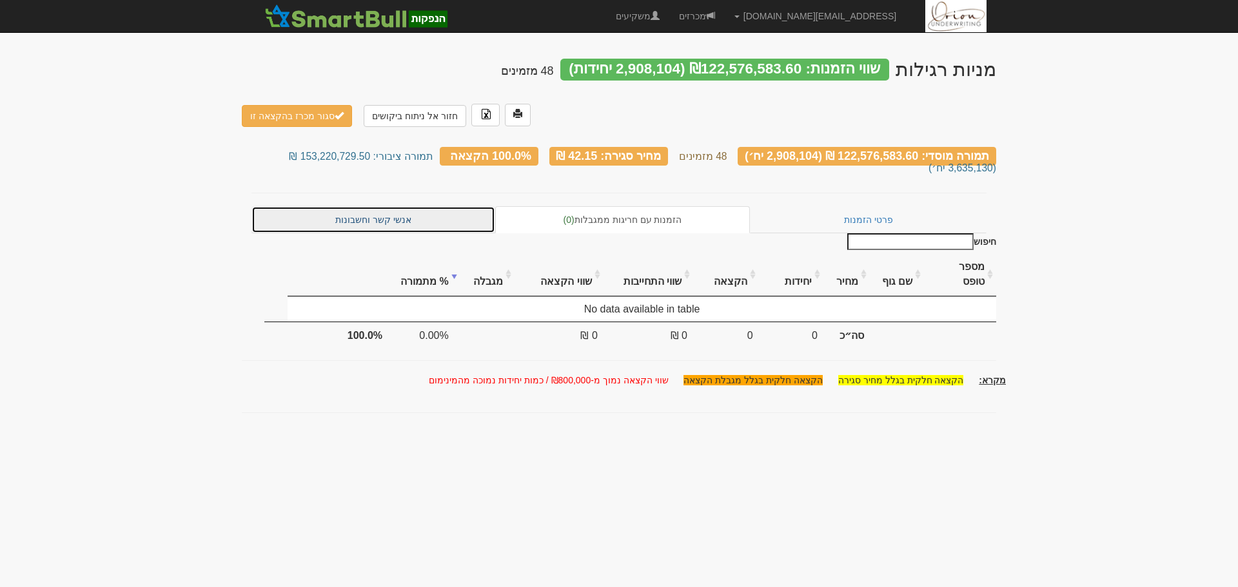
click at [376, 213] on link "אנשי קשר וחשבונות" at bounding box center [373, 219] width 244 height 27
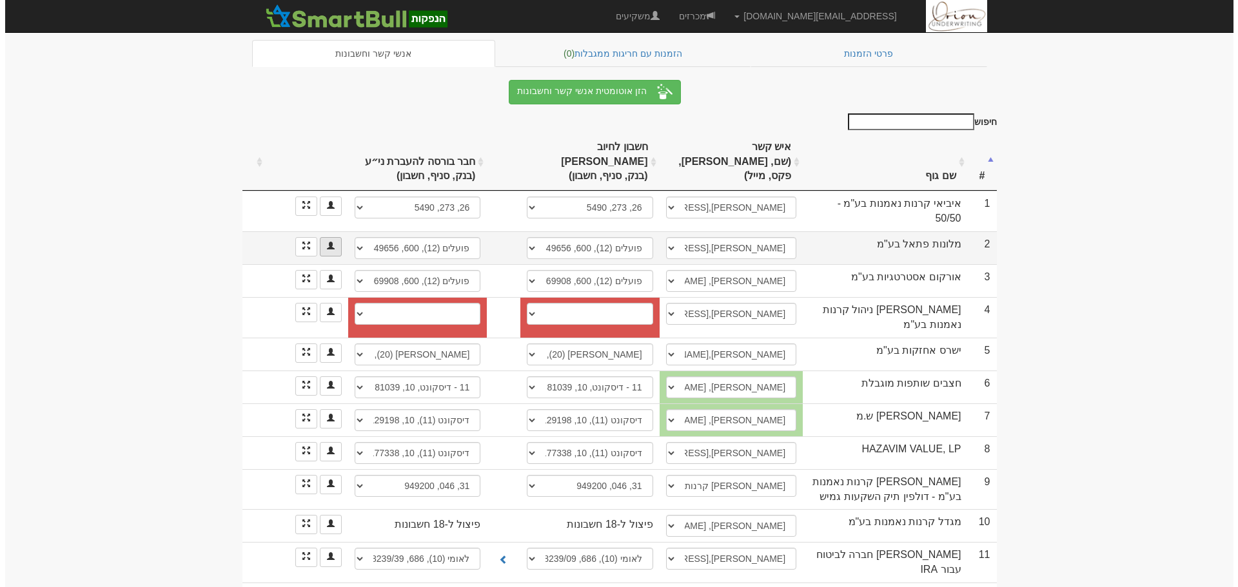
scroll to position [322, 0]
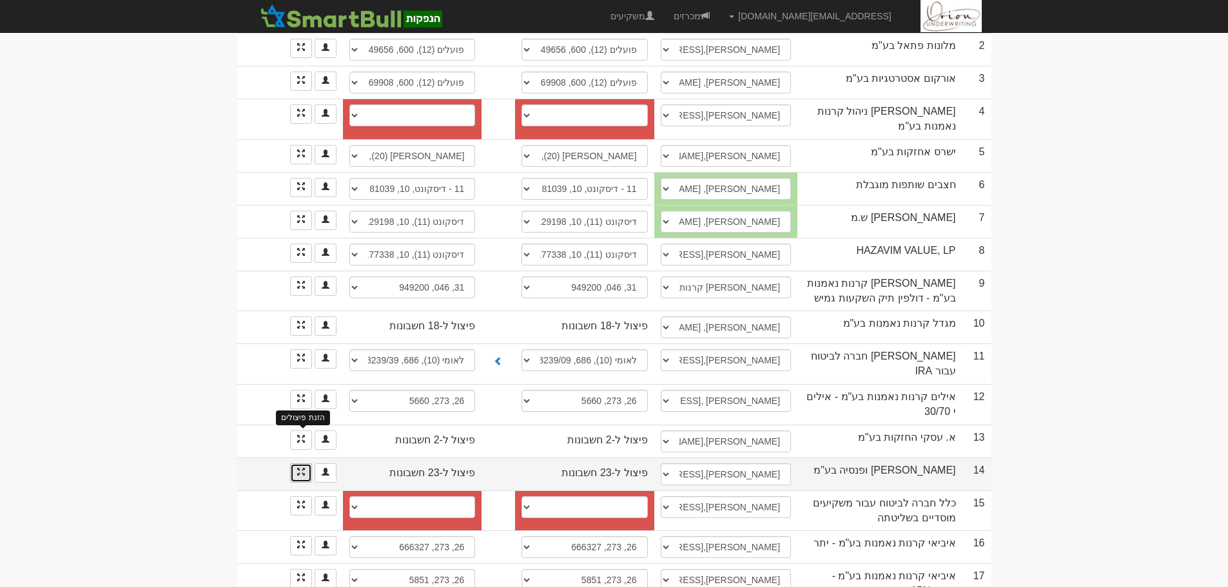
click at [302, 468] on span at bounding box center [301, 472] width 8 height 8
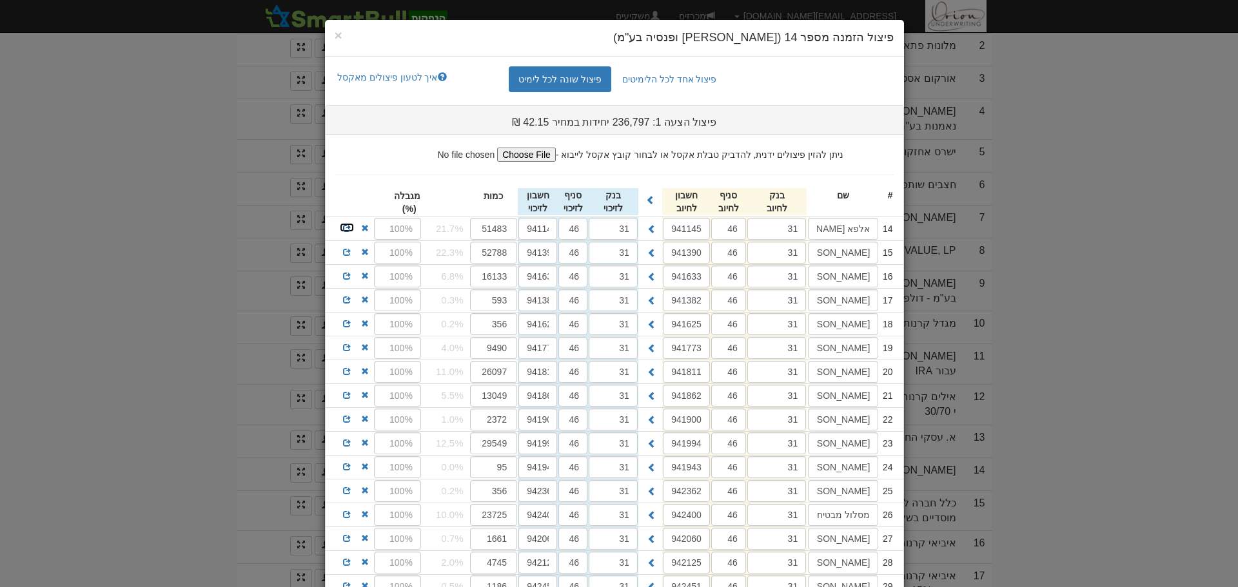
click at [355, 226] on link at bounding box center [346, 227] width 15 height 10
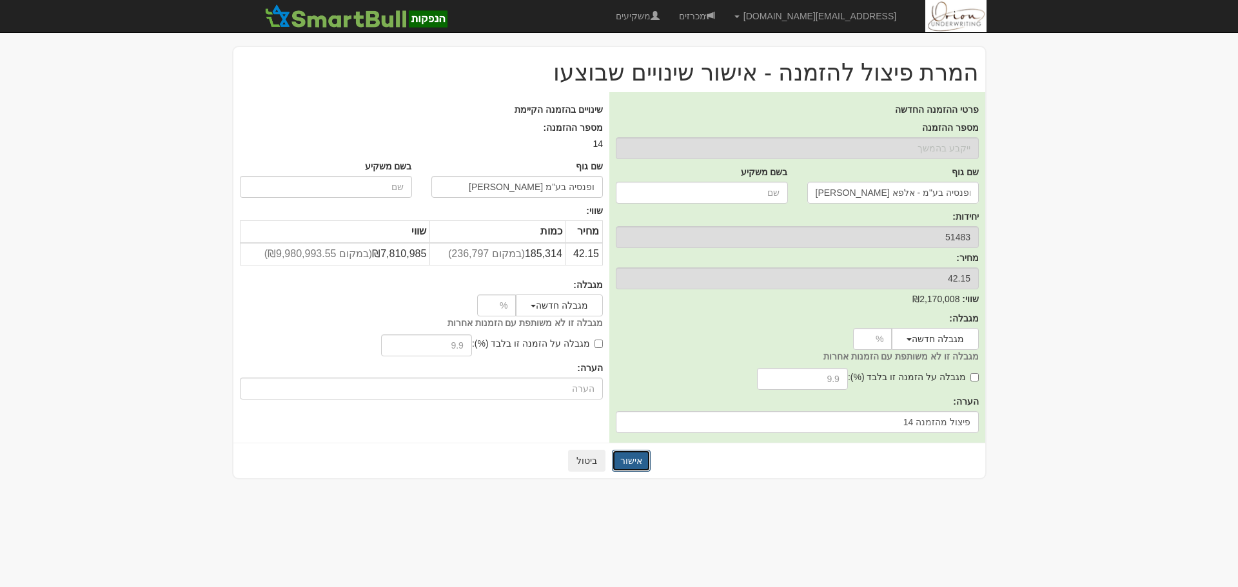
click at [625, 463] on button "אישור" at bounding box center [631, 461] width 39 height 22
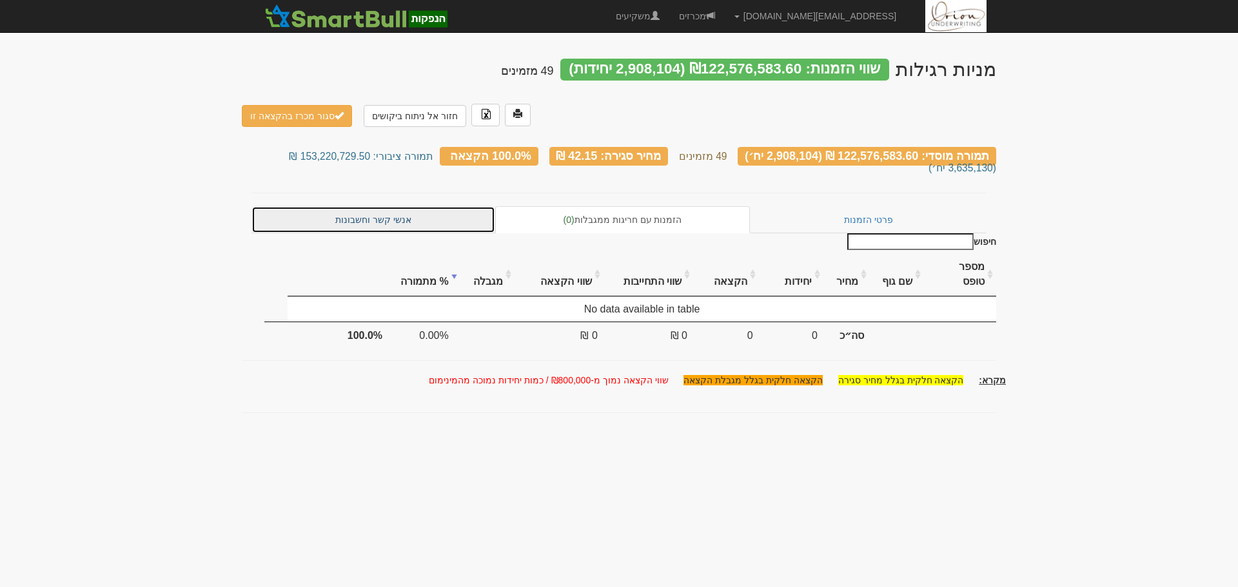
click at [380, 206] on link "אנשי קשר וחשבונות" at bounding box center [373, 219] width 244 height 27
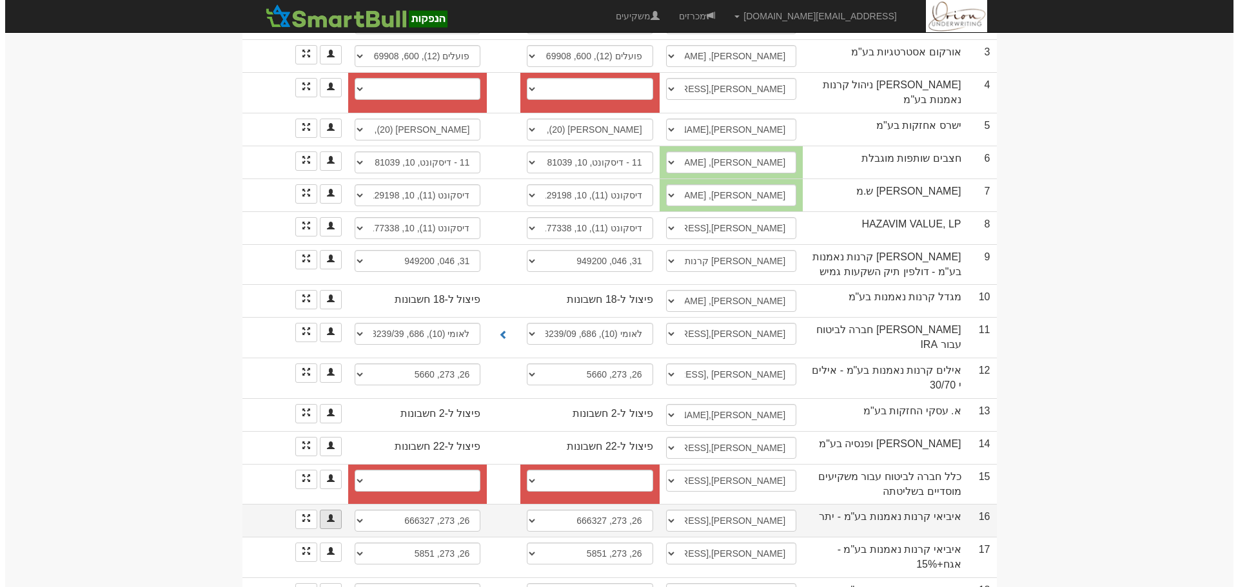
scroll to position [387, 0]
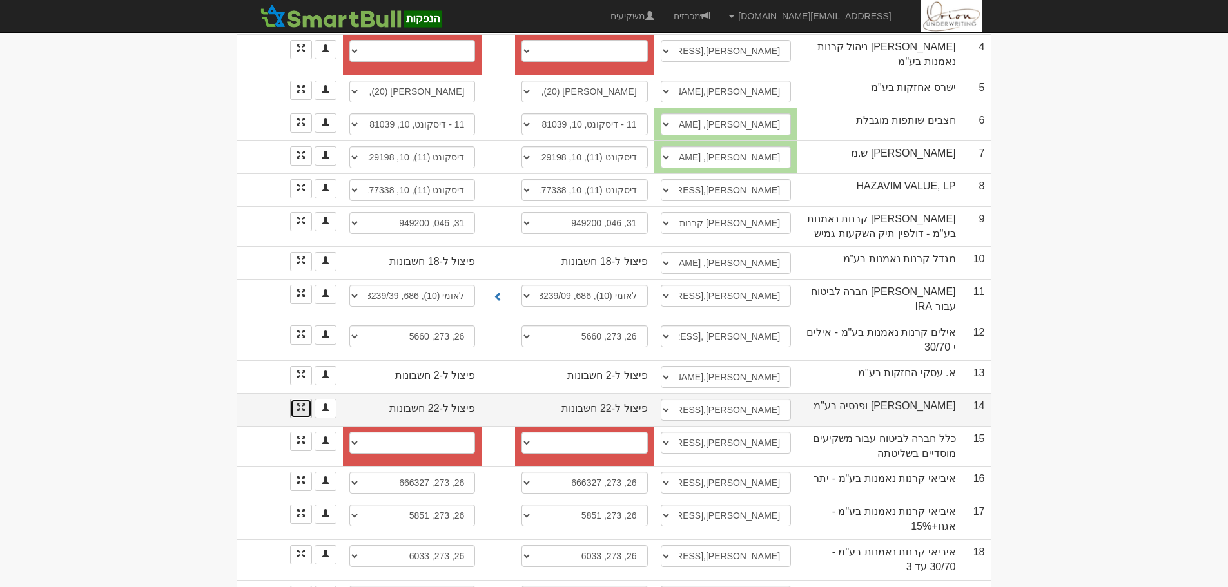
click at [302, 399] on link at bounding box center [301, 408] width 22 height 19
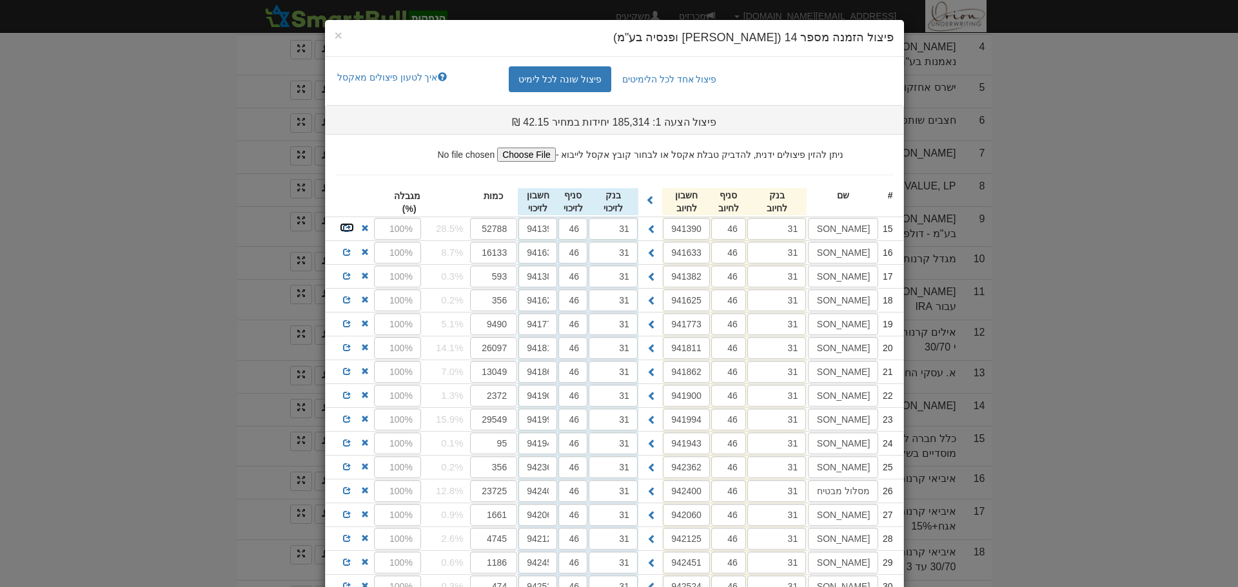
click at [351, 228] on span at bounding box center [347, 228] width 8 height 8
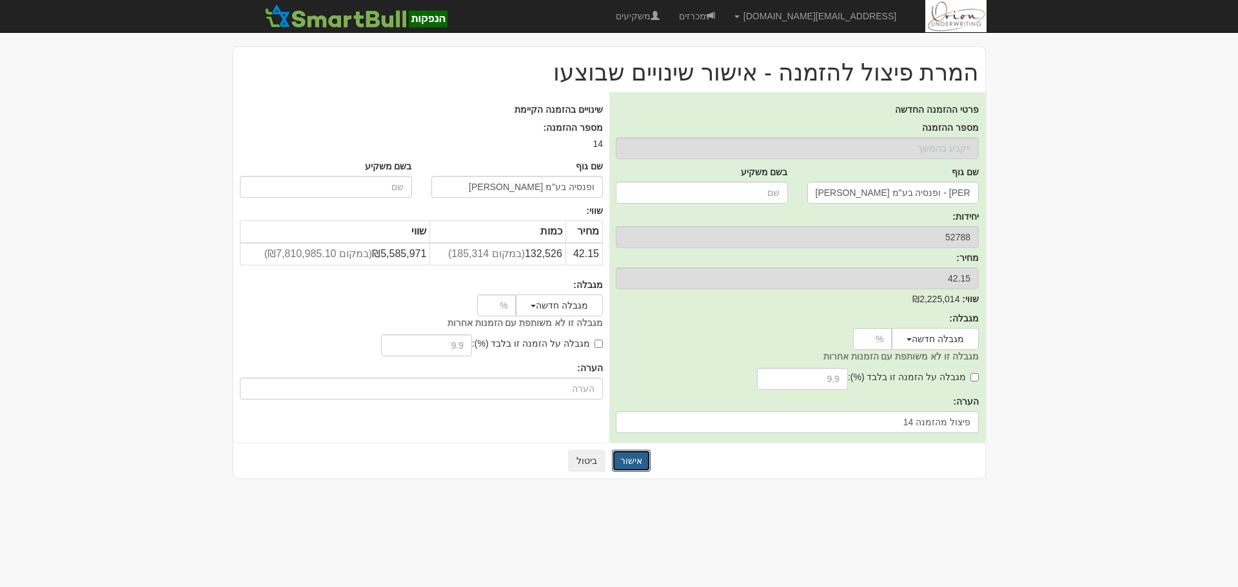
click at [634, 466] on button "אישור" at bounding box center [631, 461] width 39 height 22
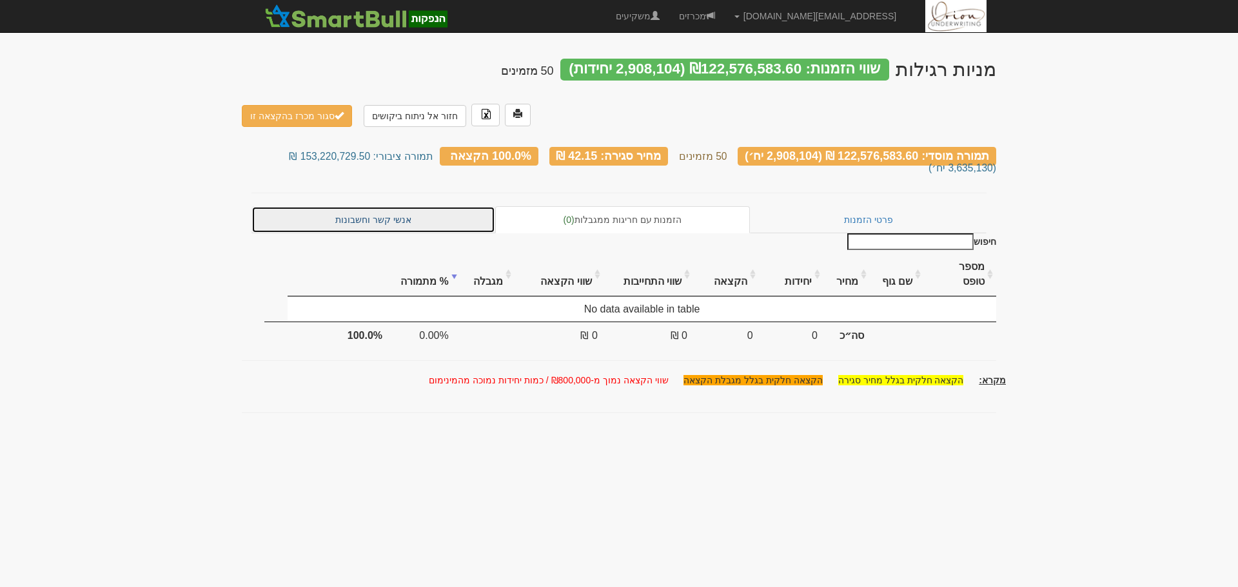
click at [334, 206] on link "אנשי קשר וחשבונות" at bounding box center [373, 219] width 244 height 27
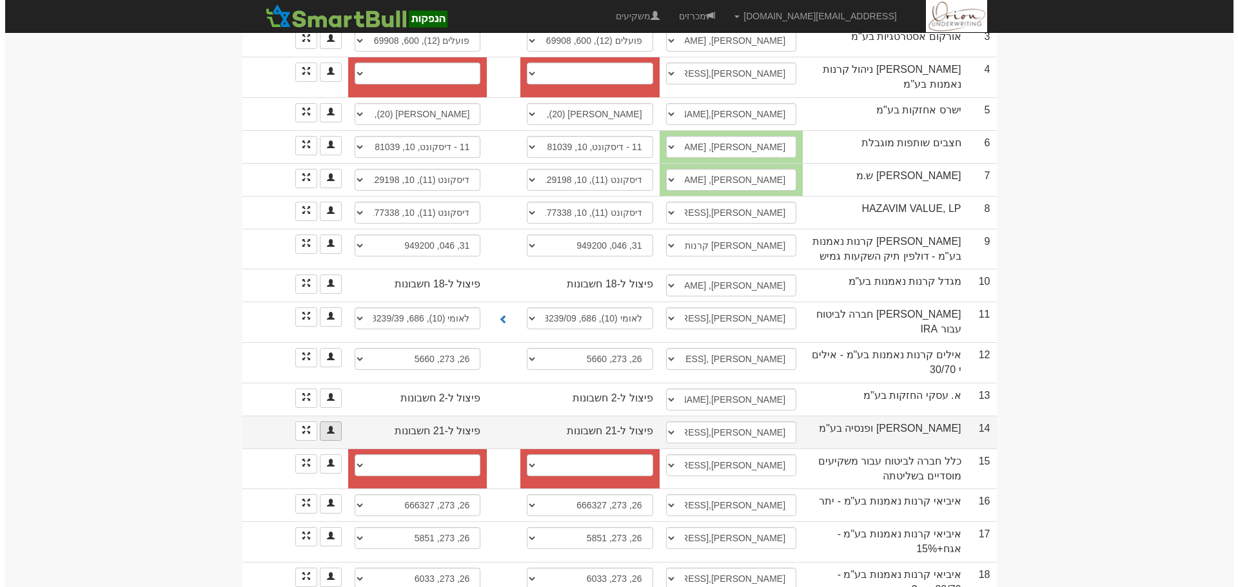
scroll to position [387, 0]
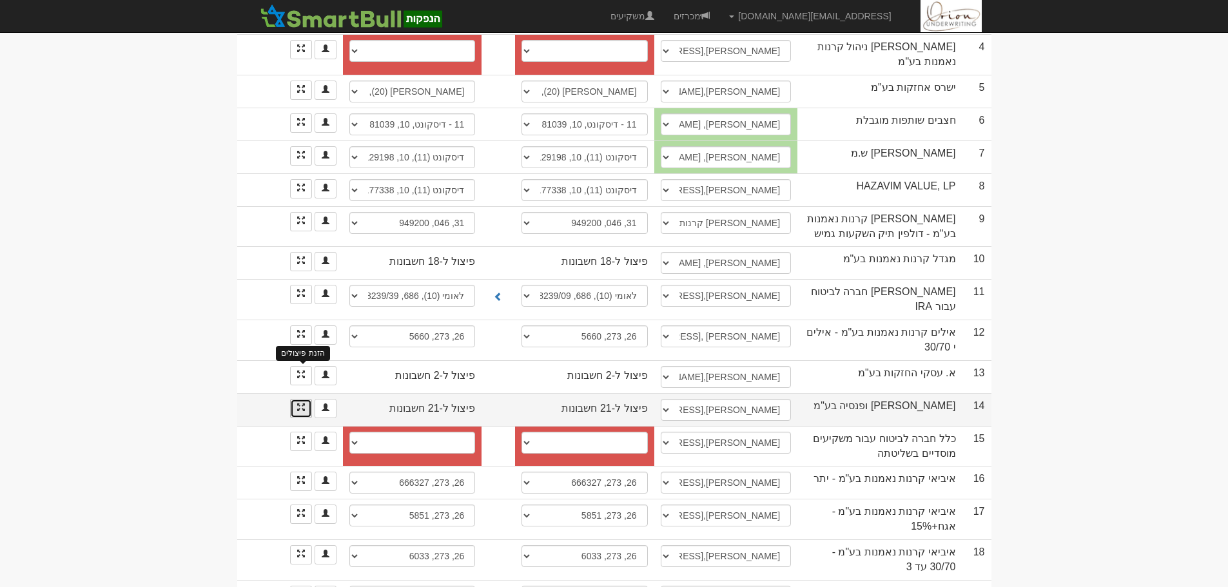
click at [297, 404] on span at bounding box center [301, 408] width 8 height 8
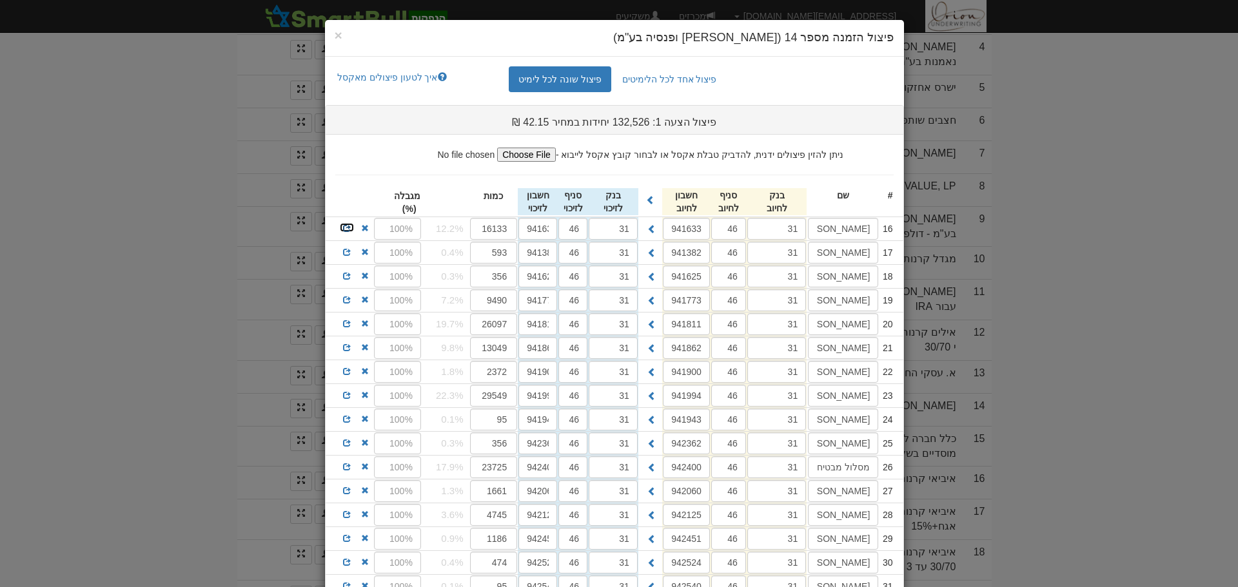
click at [349, 226] on span at bounding box center [347, 228] width 8 height 8
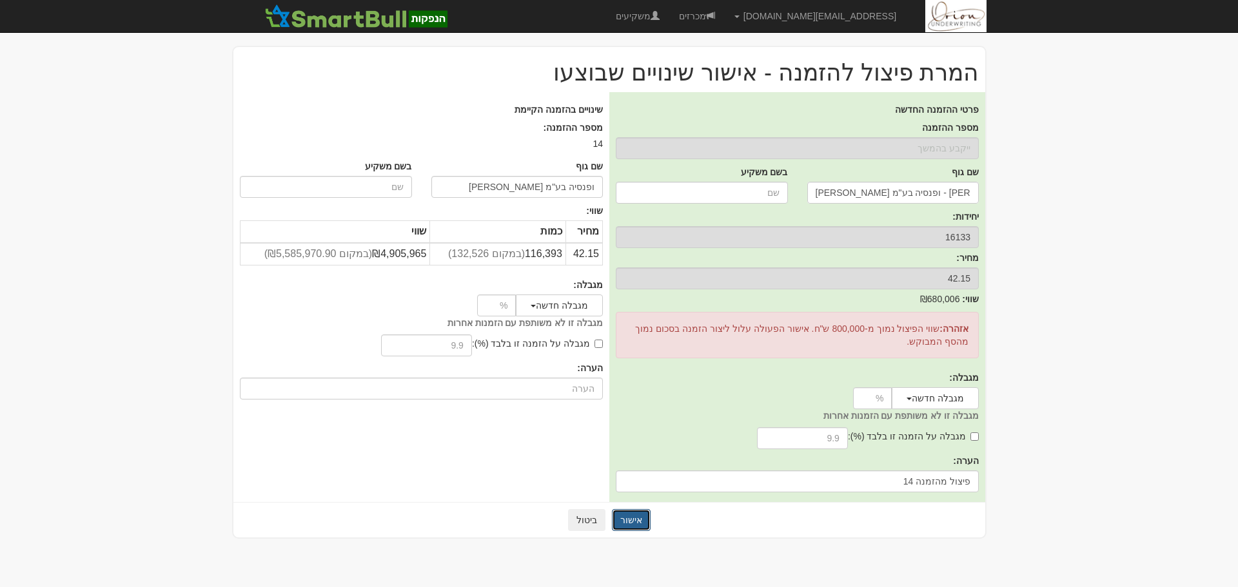
click at [624, 515] on button "אישור" at bounding box center [631, 520] width 39 height 22
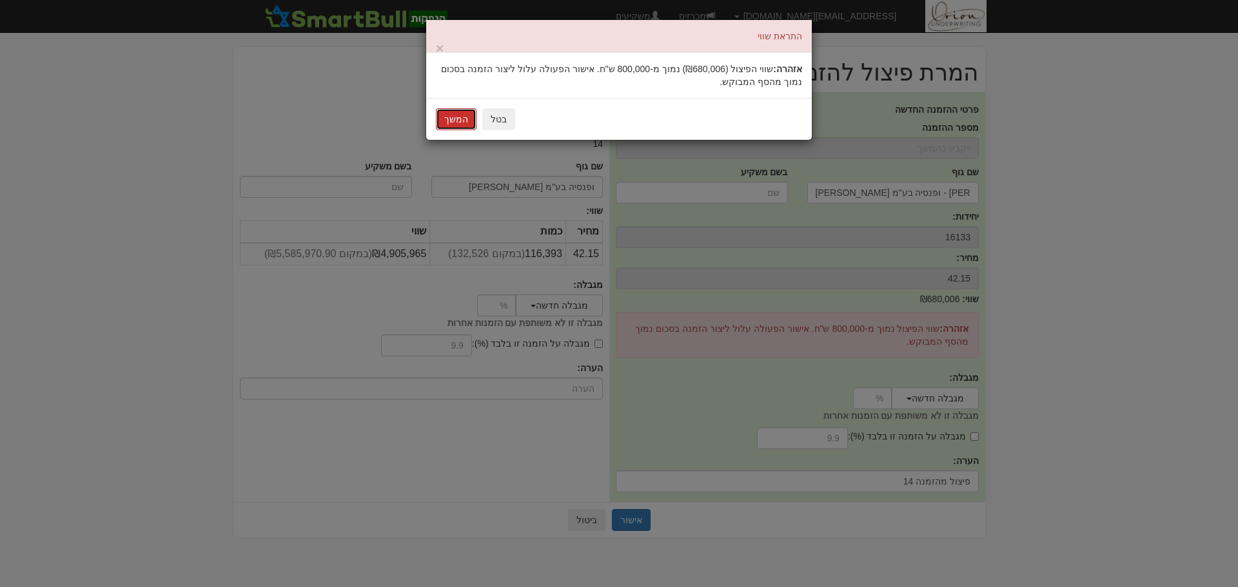
click at [453, 122] on button "המשך" at bounding box center [456, 119] width 41 height 22
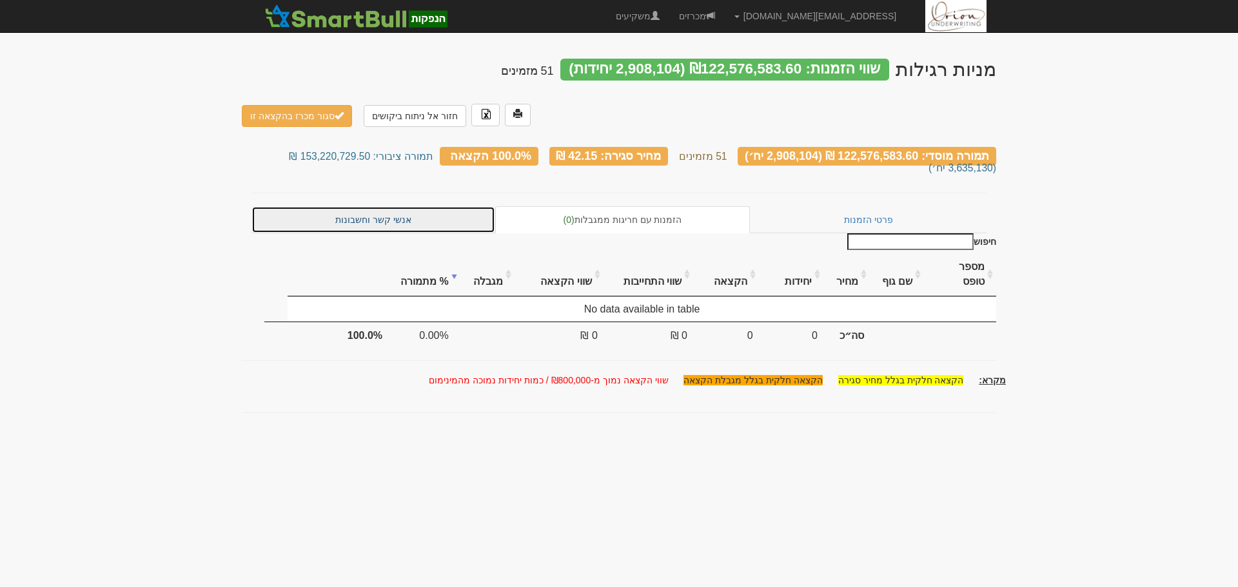
click at [392, 206] on link "אנשי קשר וחשבונות" at bounding box center [373, 219] width 244 height 27
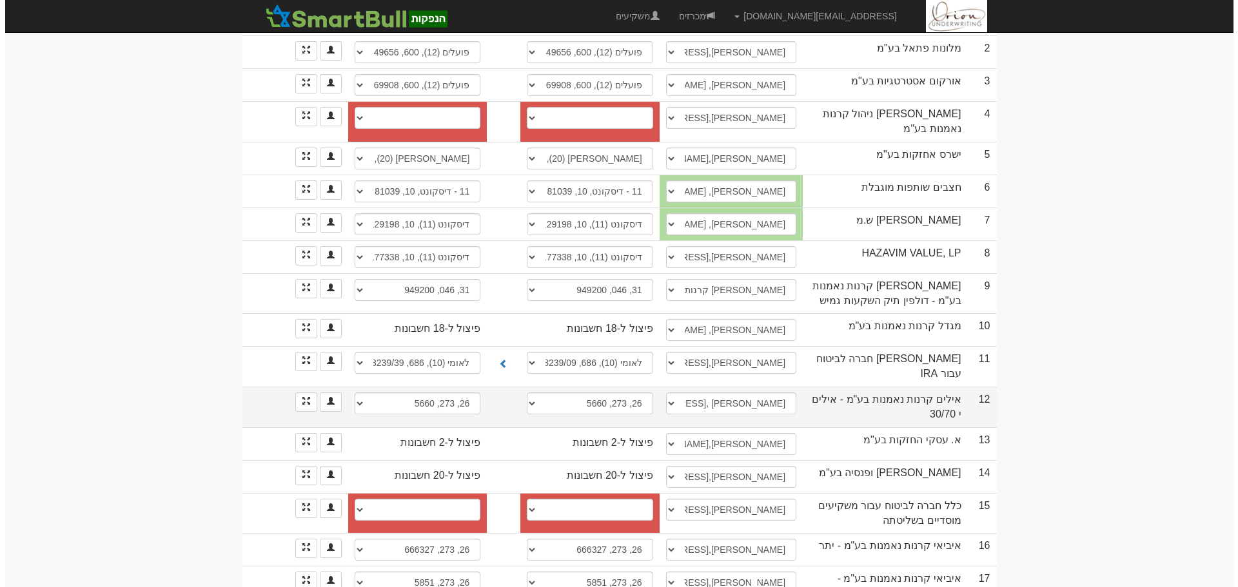
scroll to position [322, 0]
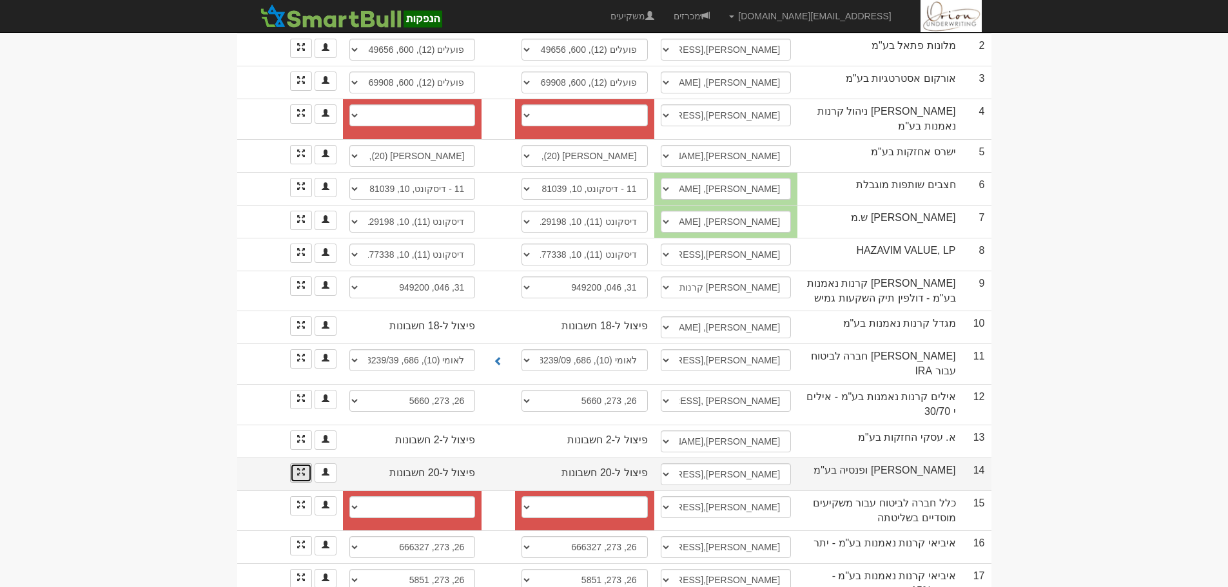
click at [297, 464] on link at bounding box center [301, 473] width 22 height 19
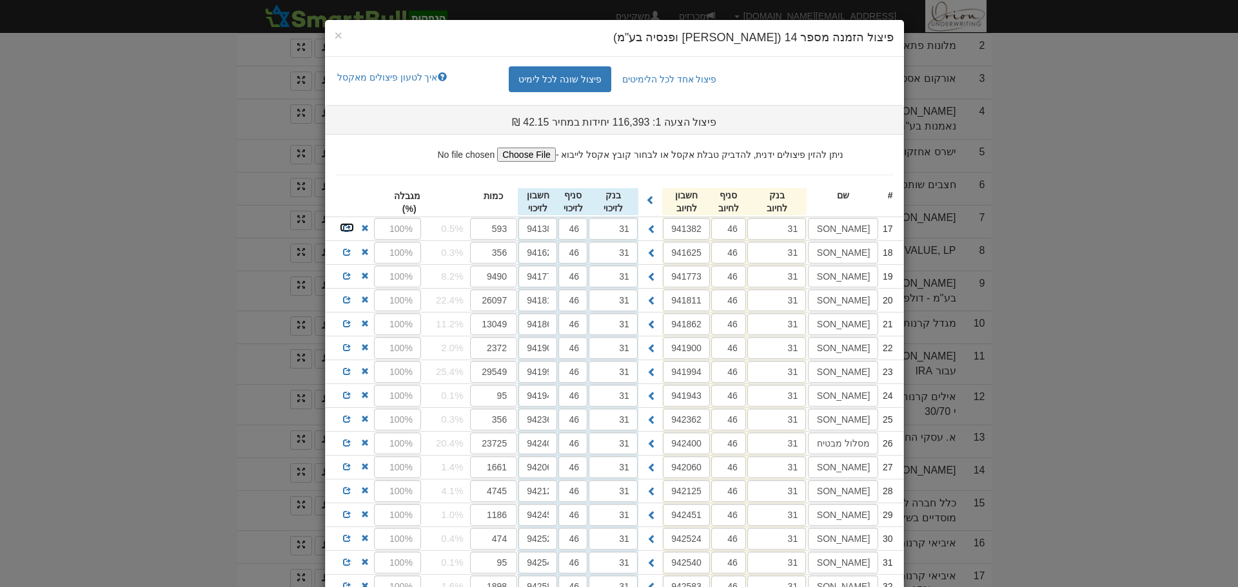
click at [351, 229] on span at bounding box center [347, 228] width 8 height 8
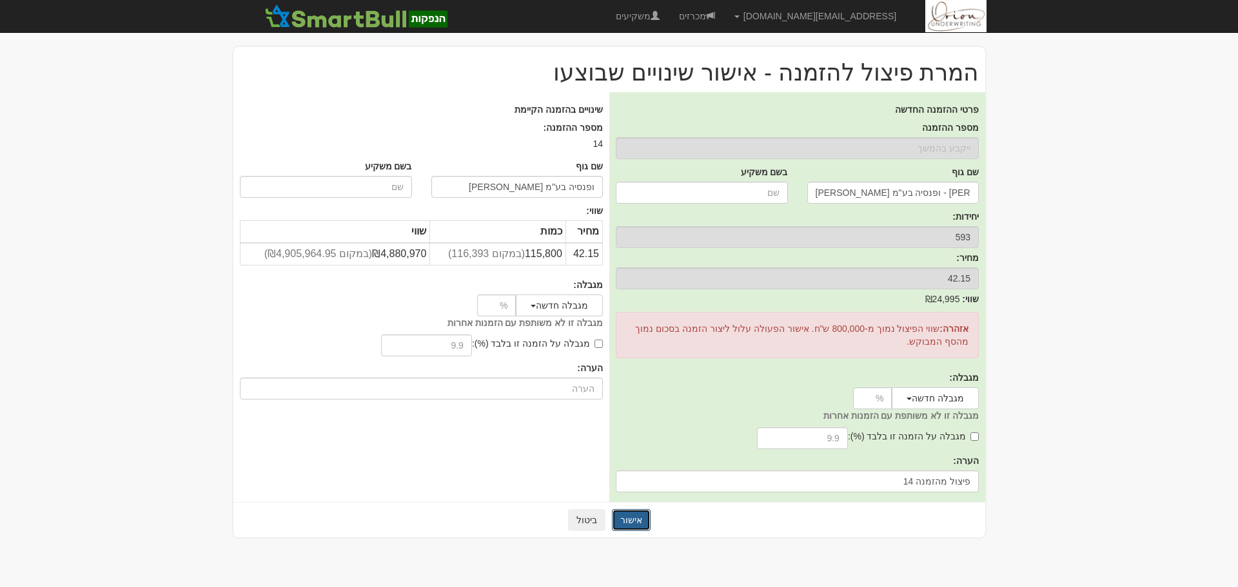
click at [636, 511] on button "אישור" at bounding box center [631, 520] width 39 height 22
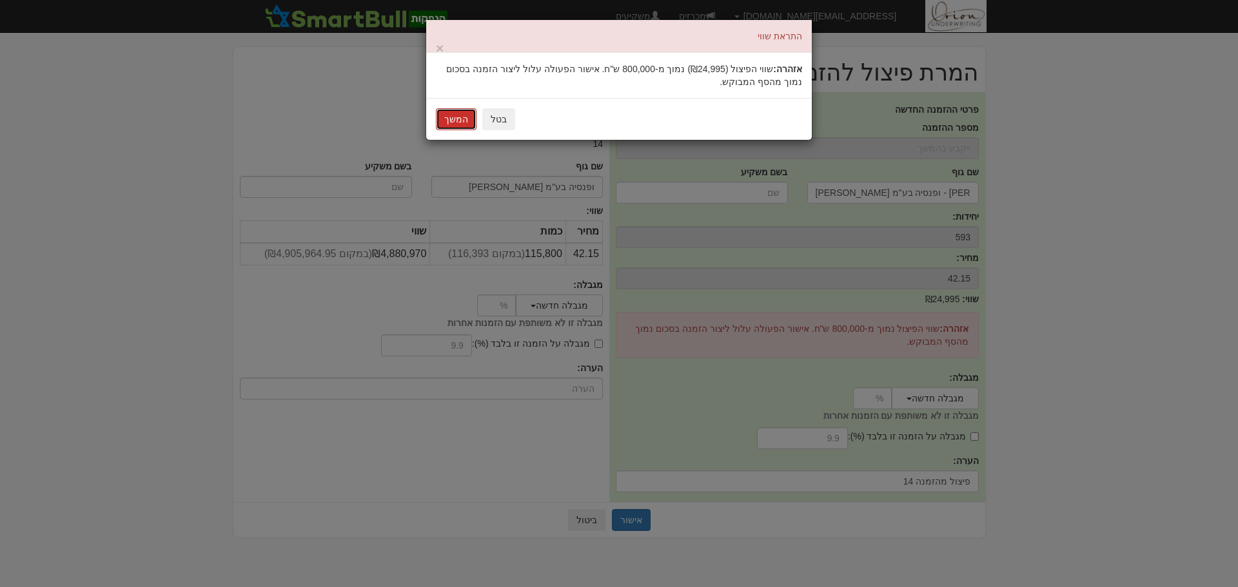
click at [444, 123] on button "המשך" at bounding box center [456, 119] width 41 height 22
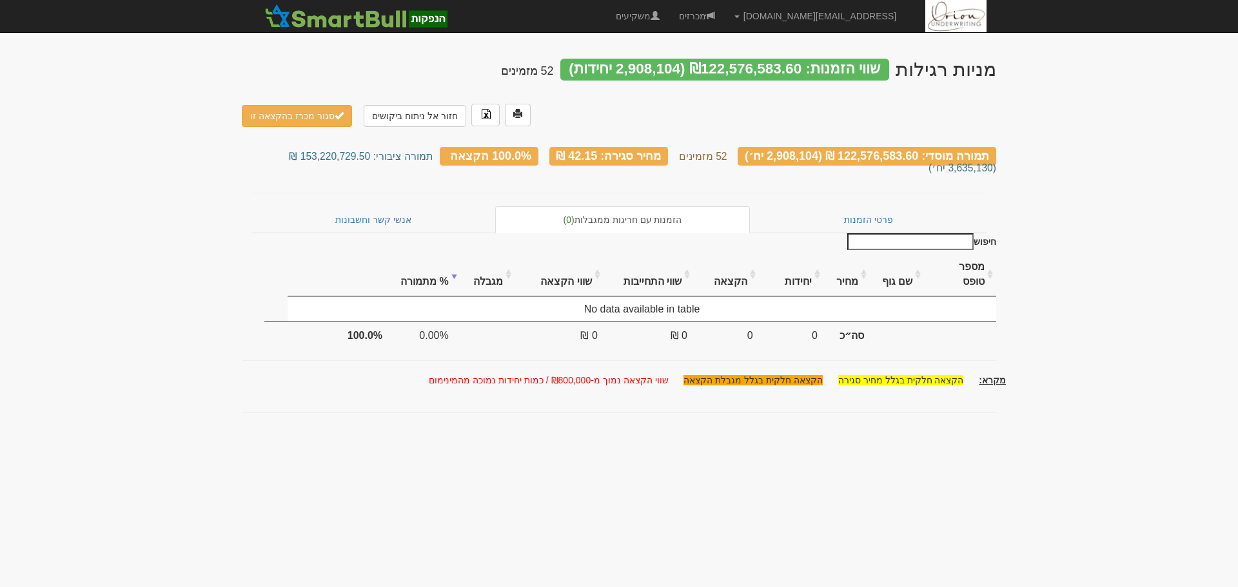
click at [389, 233] on div "חיפוש מספר טופס שם גוף מחיר יחידות הקצאה שווי התחייבות שווי הקצאה מגבלה % מתמור…" at bounding box center [619, 290] width 754 height 114
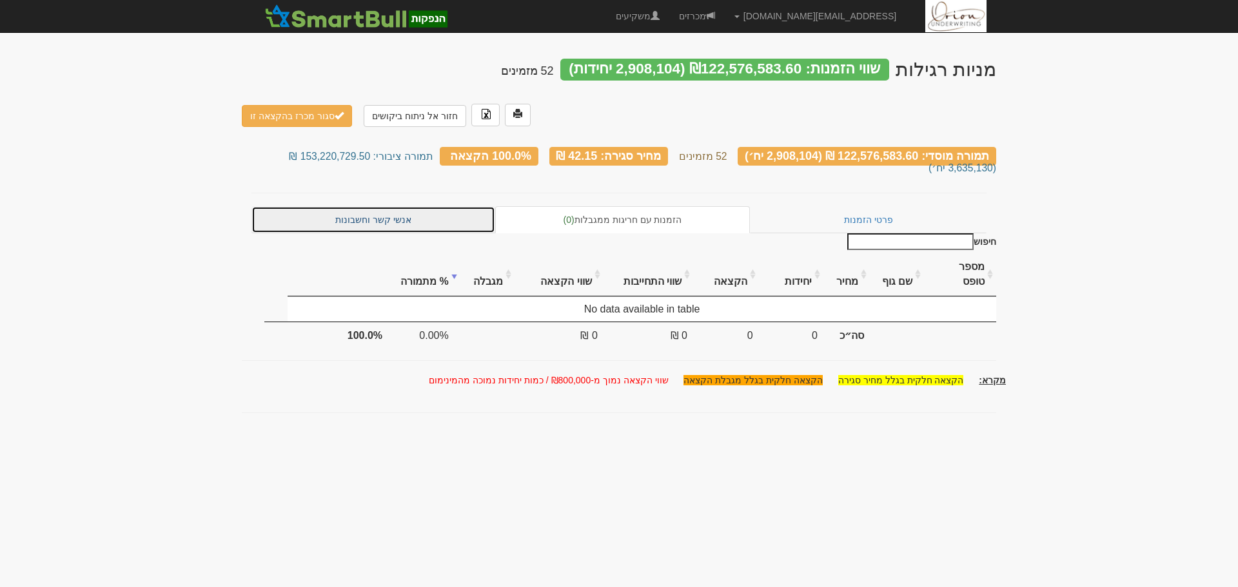
click at [389, 207] on link "אנשי קשר וחשבונות" at bounding box center [373, 219] width 244 height 27
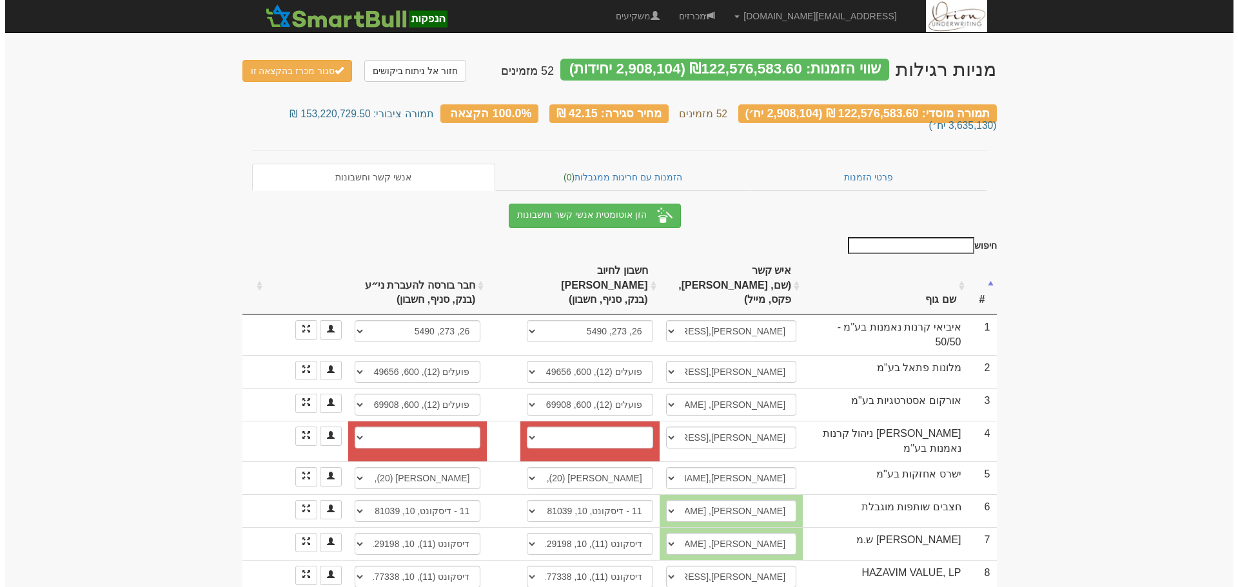
scroll to position [451, 0]
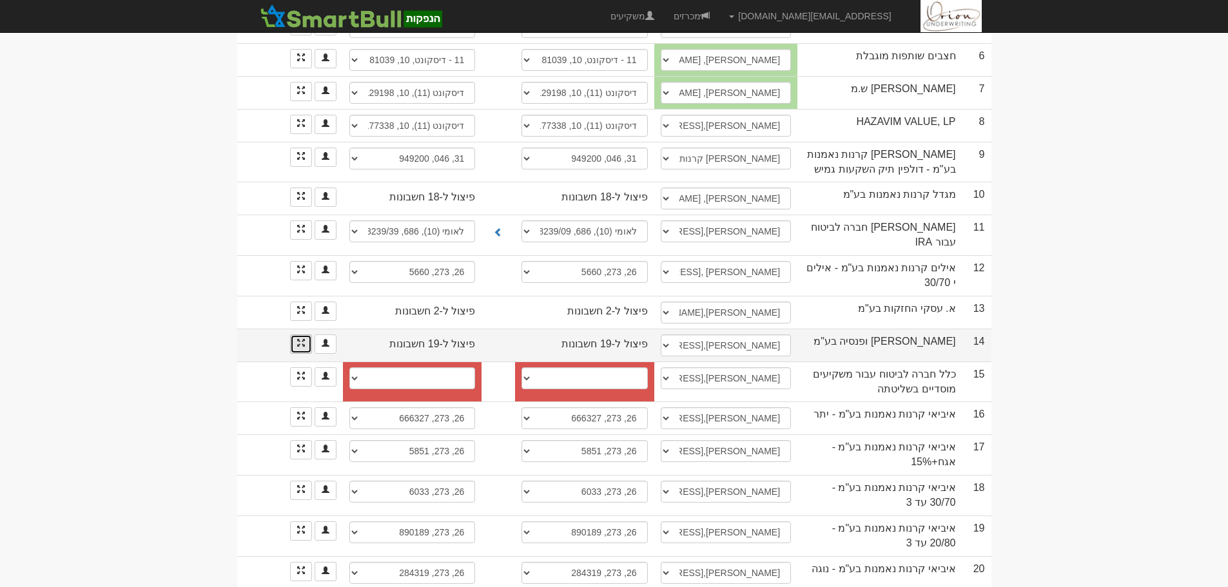
click at [307, 335] on link at bounding box center [301, 344] width 22 height 19
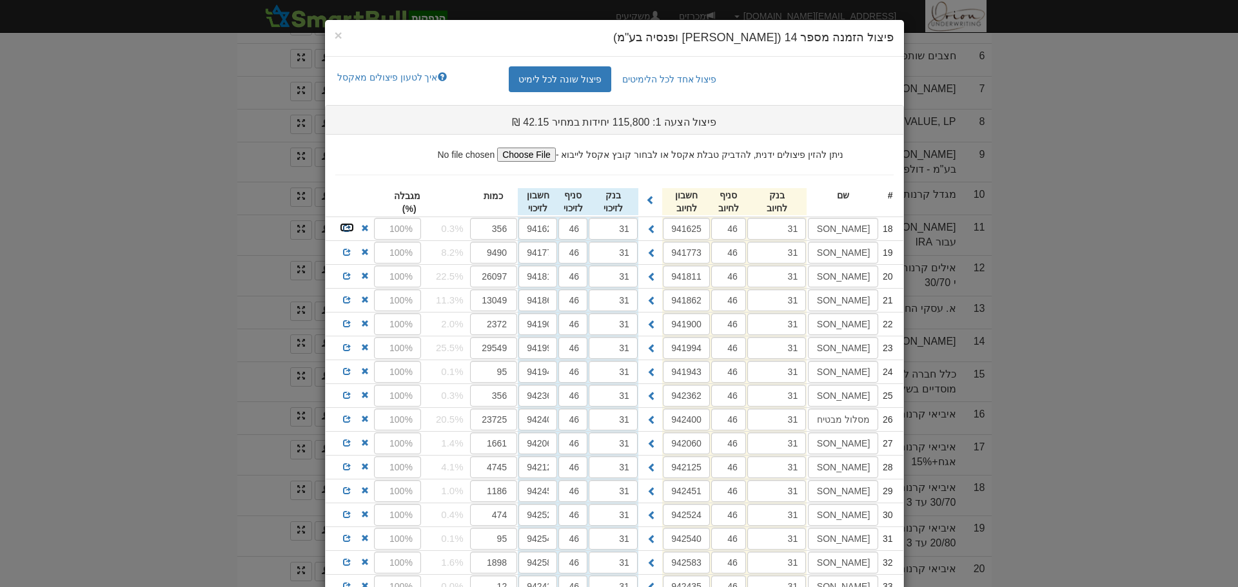
click at [351, 226] on span at bounding box center [347, 228] width 8 height 8
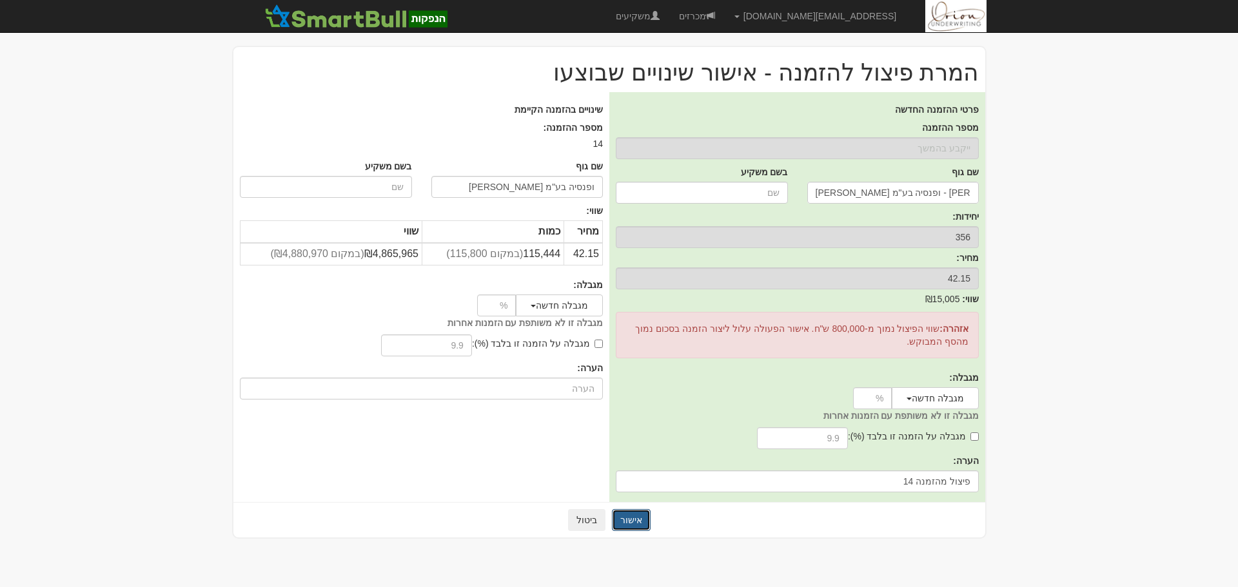
click at [637, 520] on button "אישור" at bounding box center [631, 520] width 39 height 22
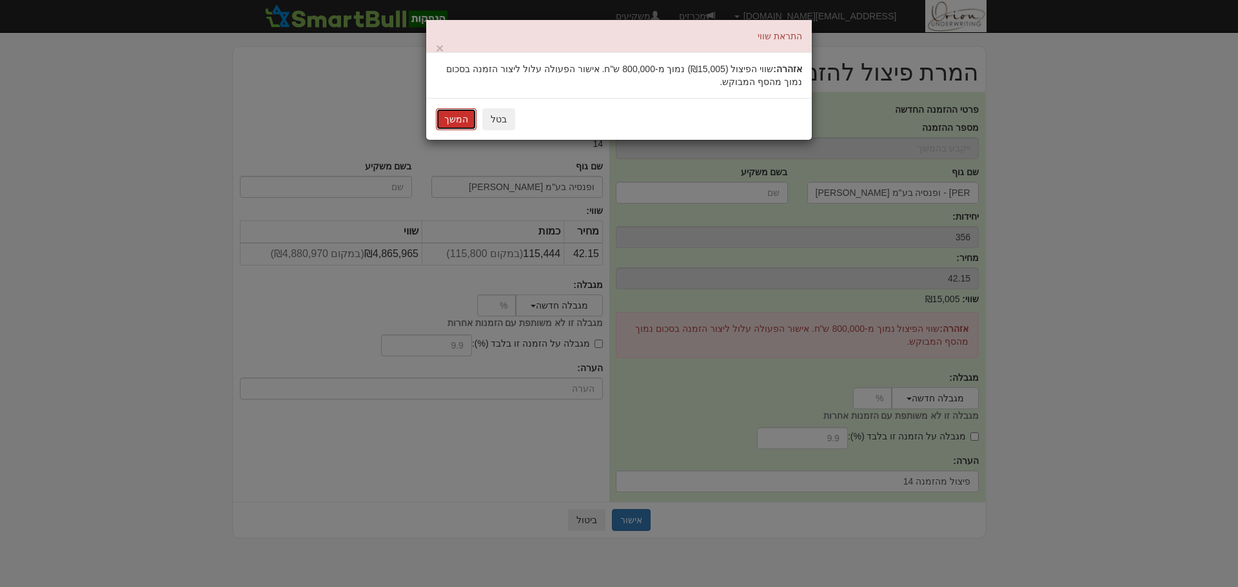
click at [458, 117] on button "המשך" at bounding box center [456, 119] width 41 height 22
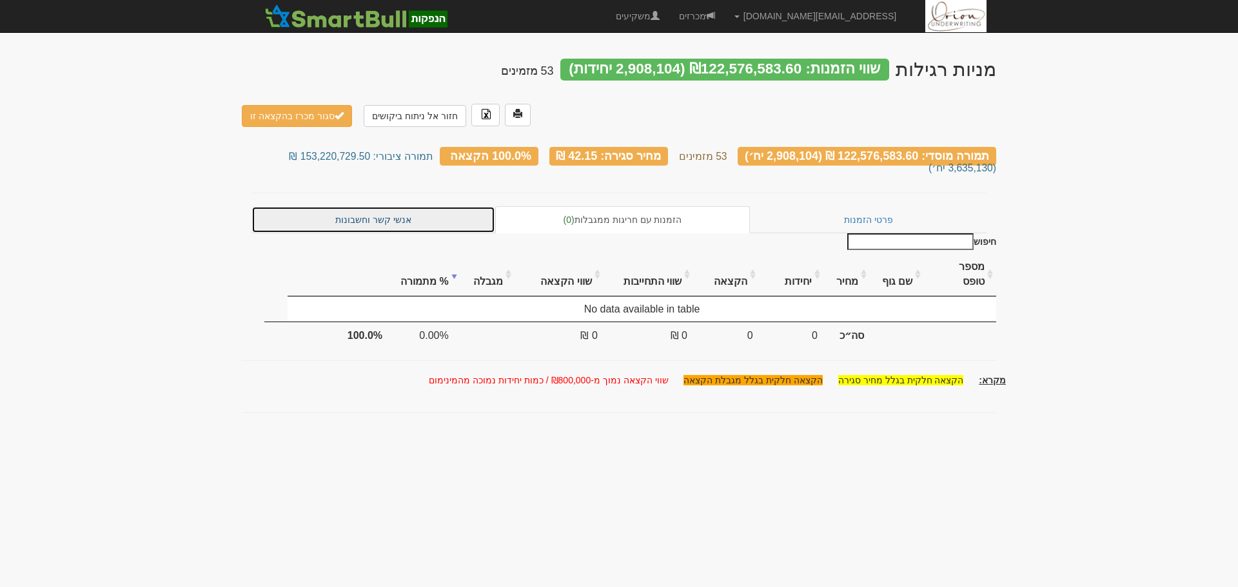
click at [385, 213] on link "אנשי קשר וחשבונות" at bounding box center [373, 219] width 244 height 27
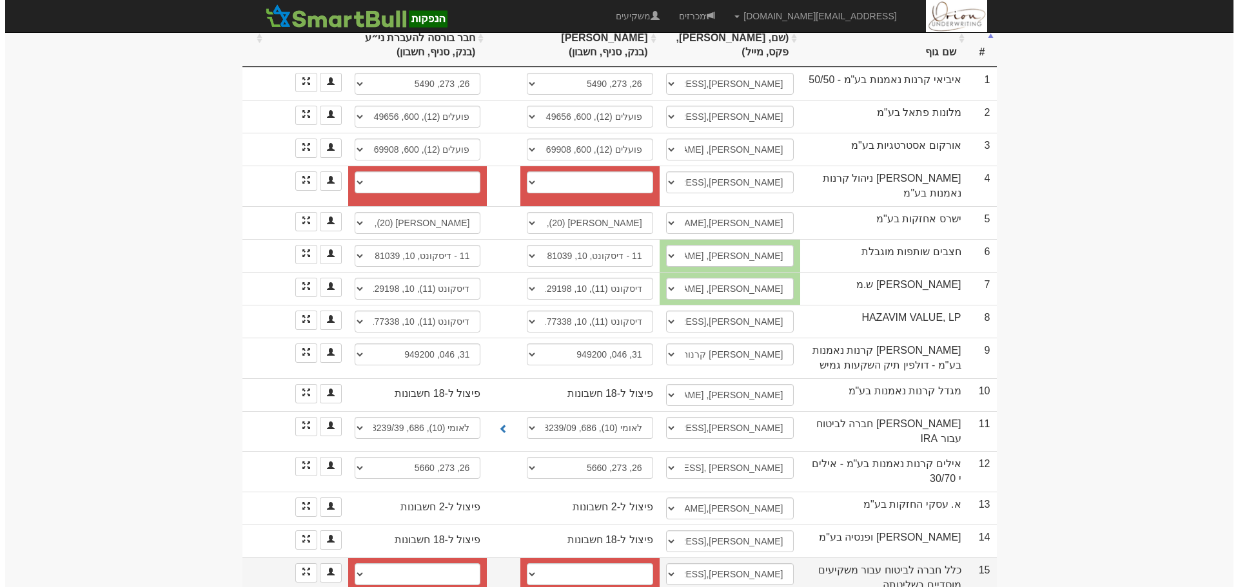
scroll to position [322, 0]
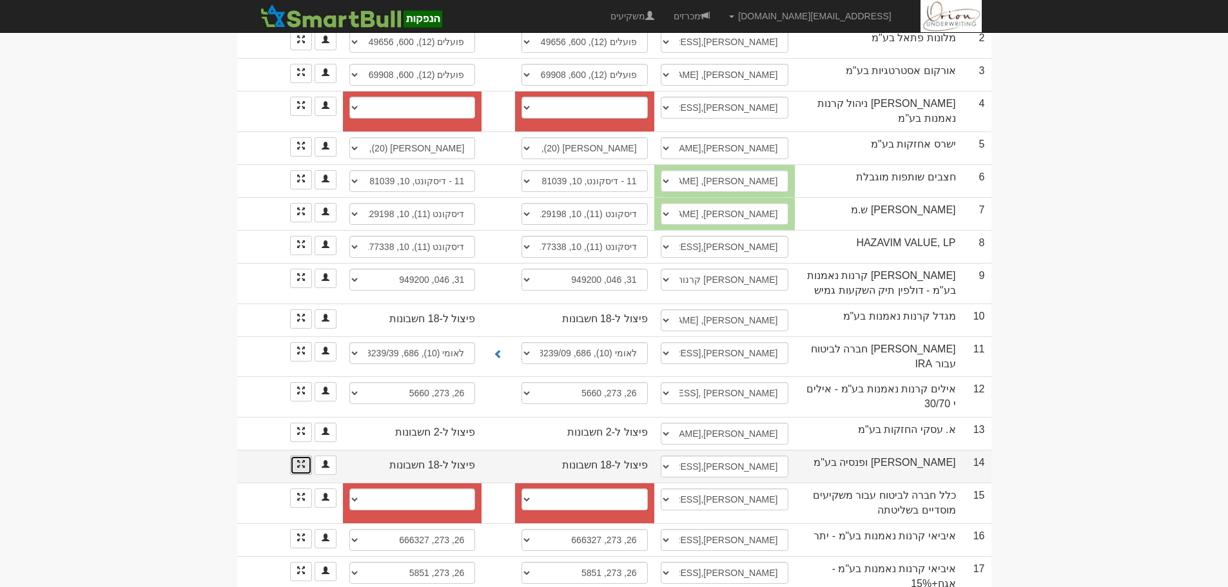
click at [297, 456] on link at bounding box center [301, 465] width 22 height 19
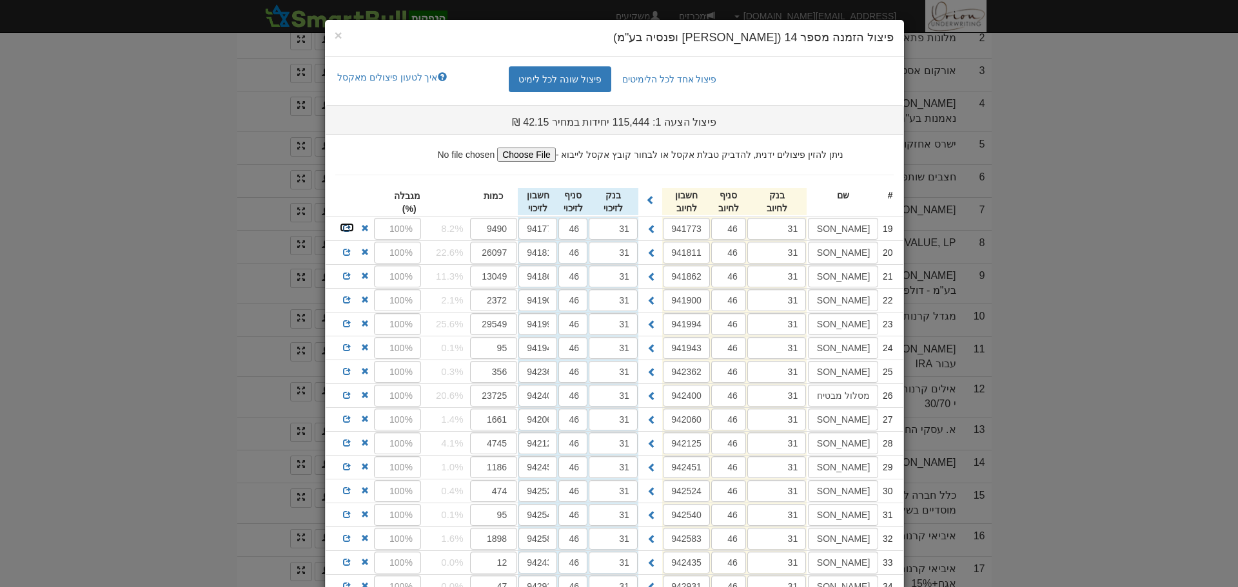
click at [351, 231] on span at bounding box center [347, 228] width 8 height 8
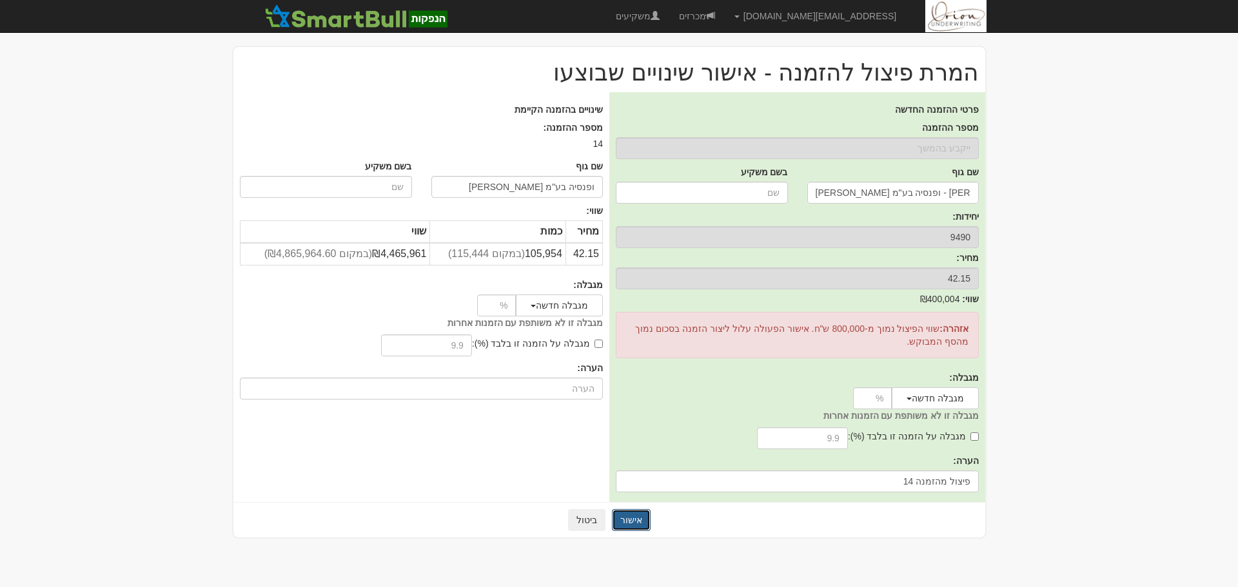
click at [620, 523] on button "אישור" at bounding box center [631, 520] width 39 height 22
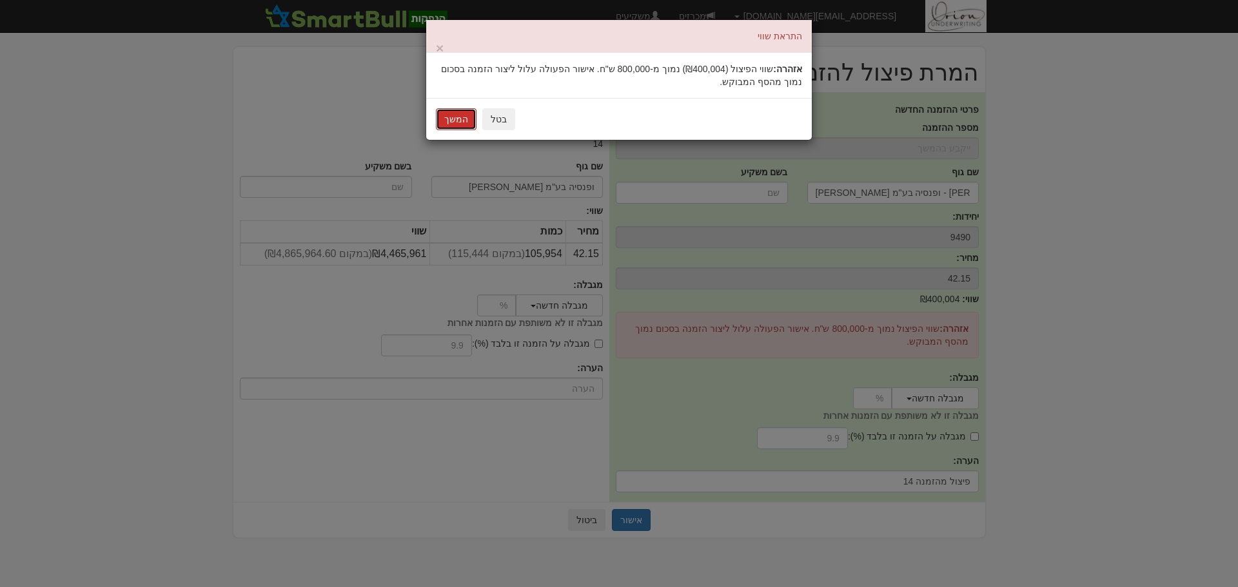
click at [465, 124] on button "המשך" at bounding box center [456, 119] width 41 height 22
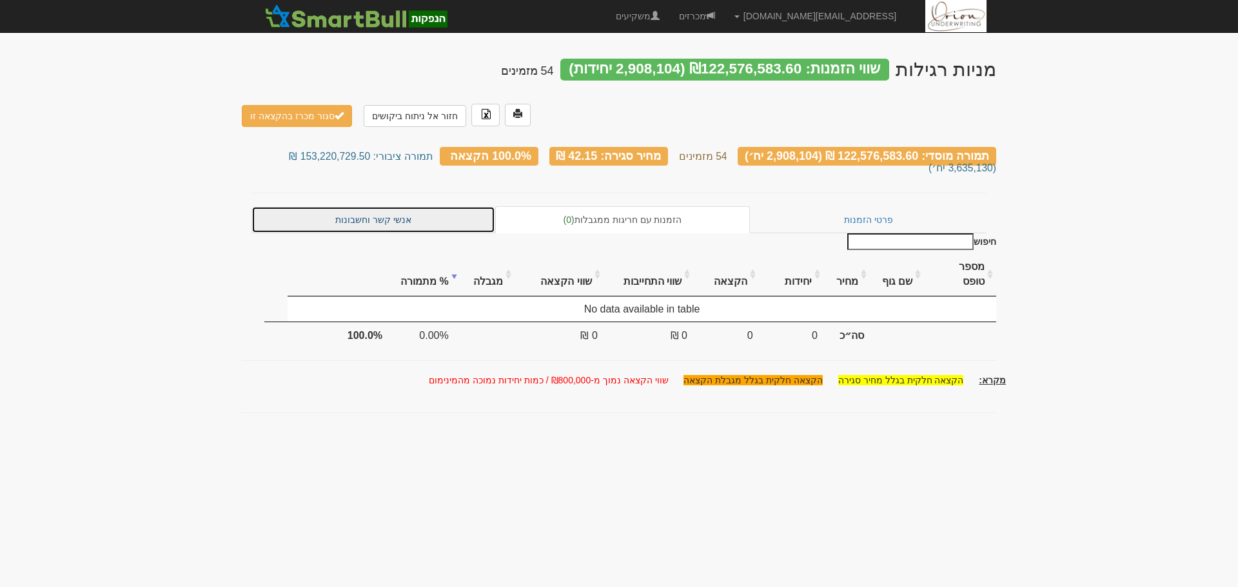
click at [410, 206] on link "אנשי קשר וחשבונות" at bounding box center [373, 219] width 244 height 27
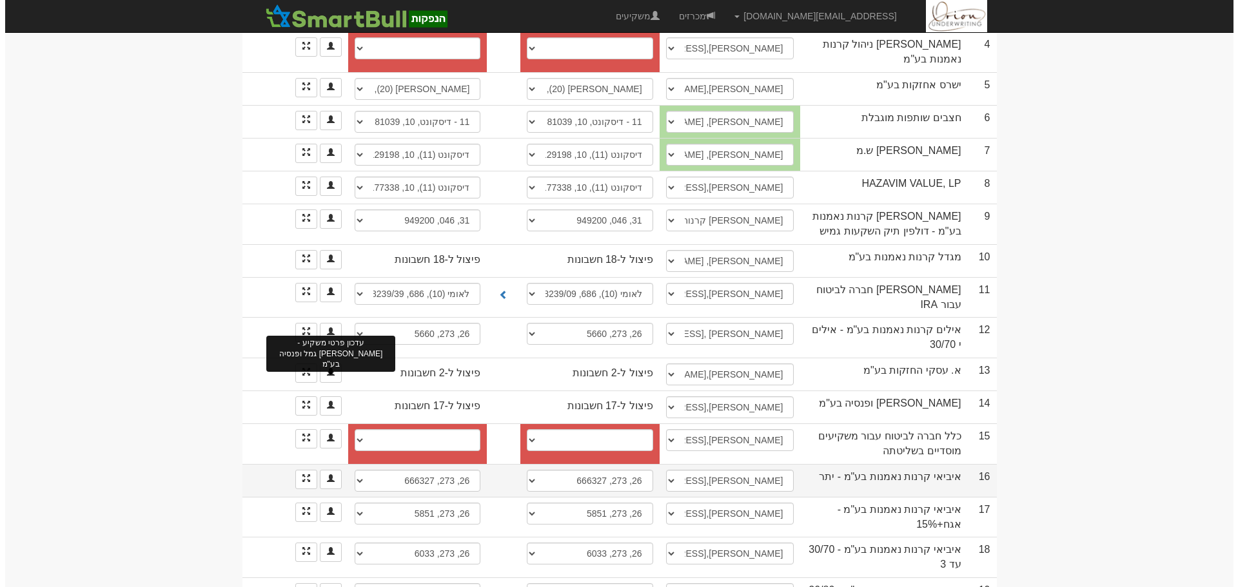
scroll to position [387, 0]
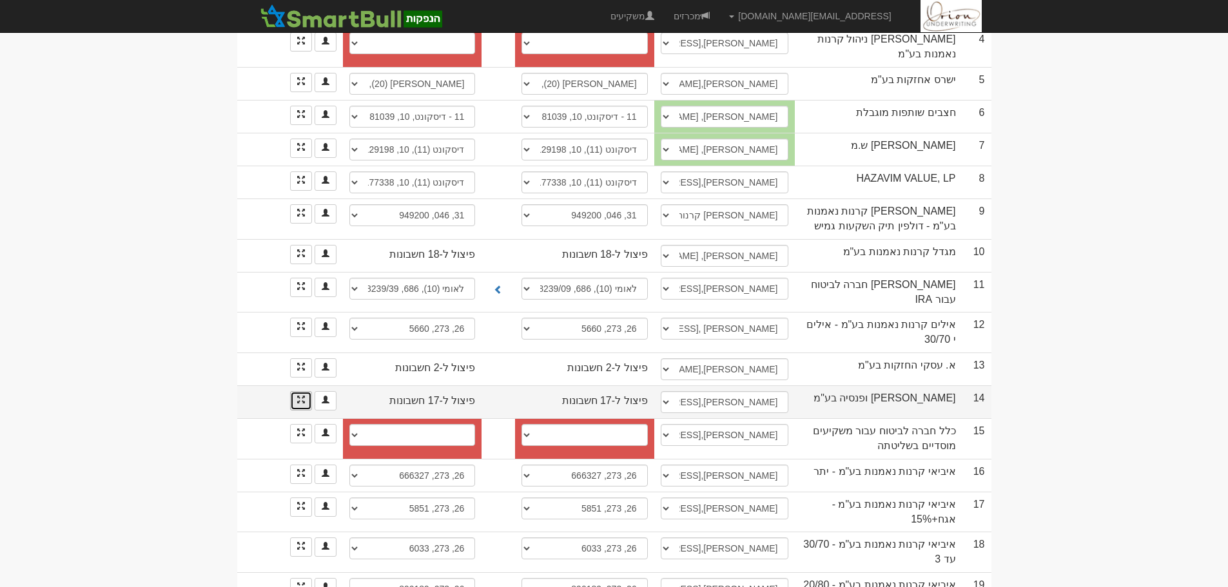
click at [300, 391] on link at bounding box center [301, 400] width 22 height 19
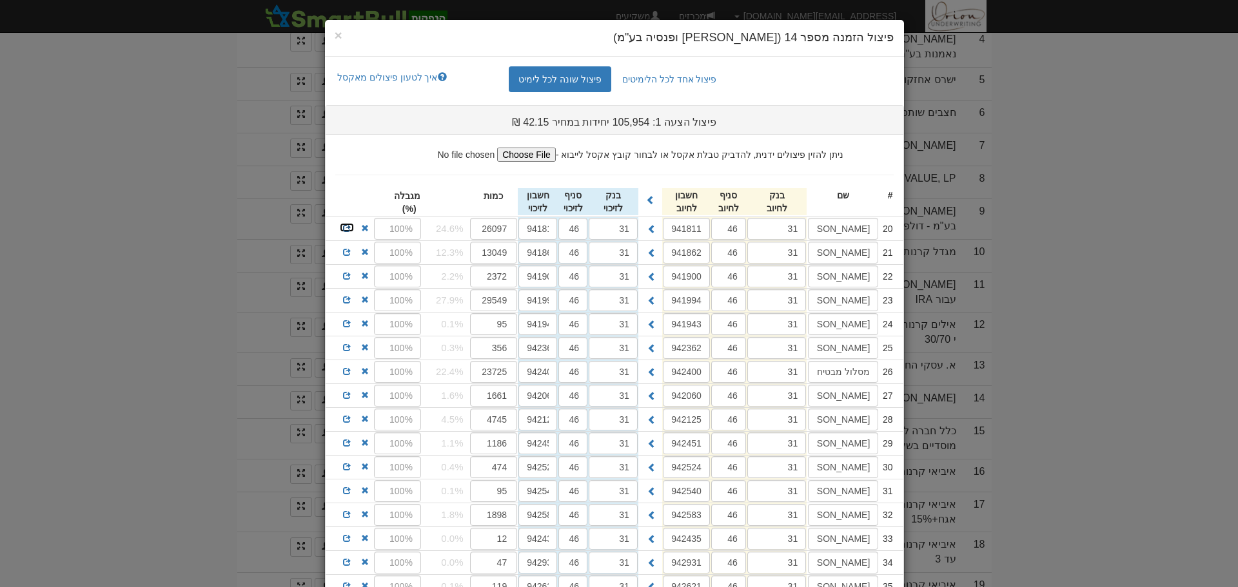
click at [355, 230] on link at bounding box center [346, 227] width 15 height 10
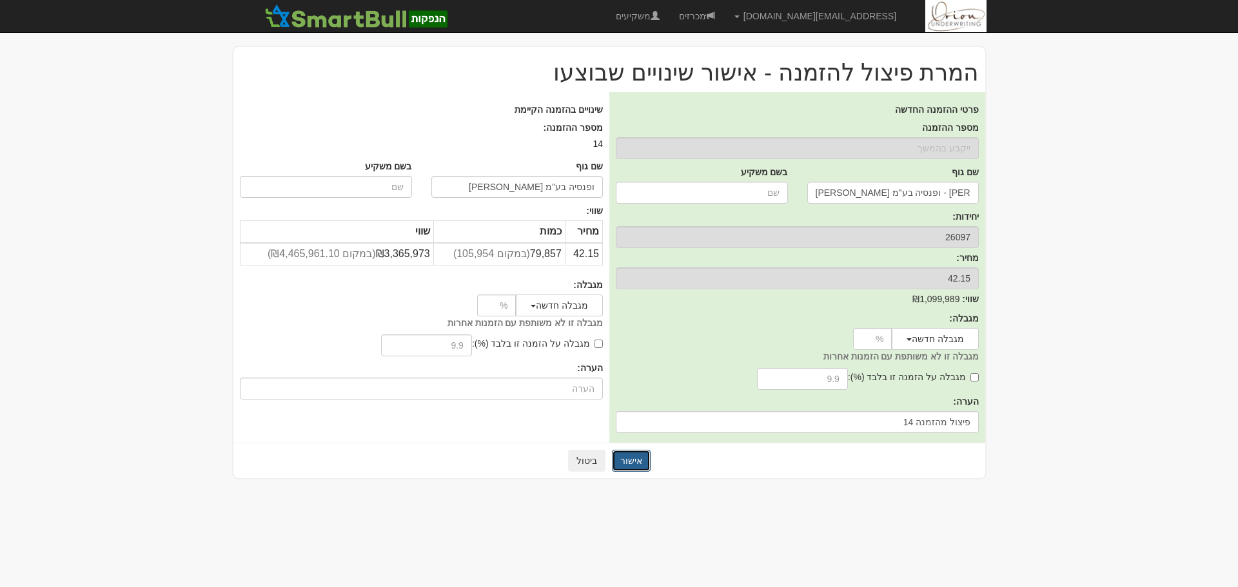
click at [630, 458] on button "אישור" at bounding box center [631, 461] width 39 height 22
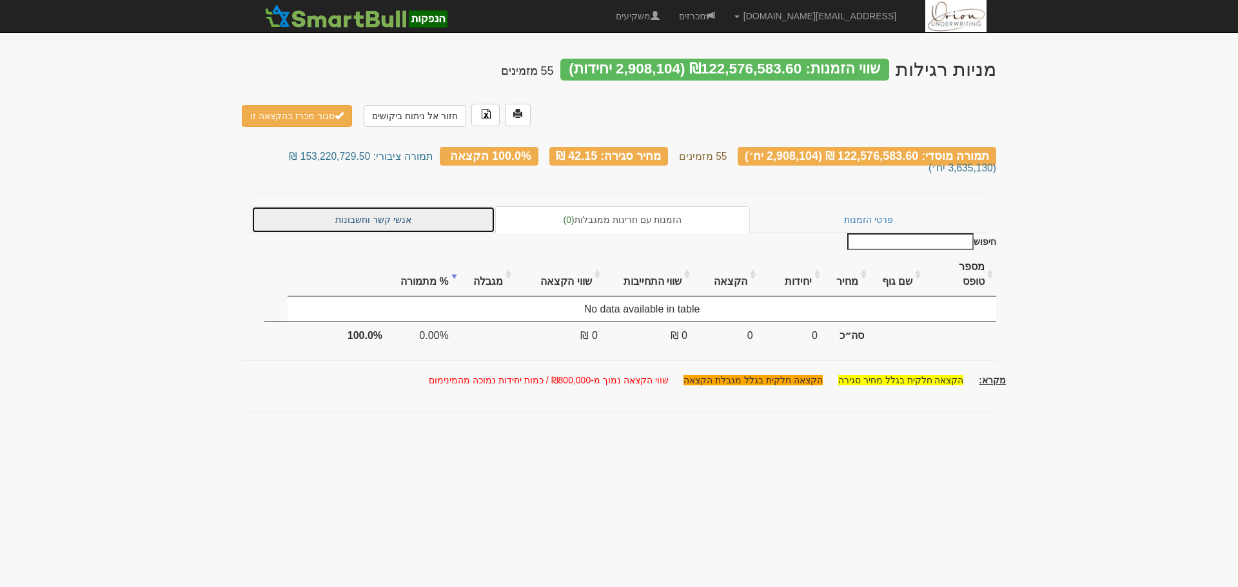
click at [403, 206] on link "אנשי קשר וחשבונות" at bounding box center [373, 219] width 244 height 27
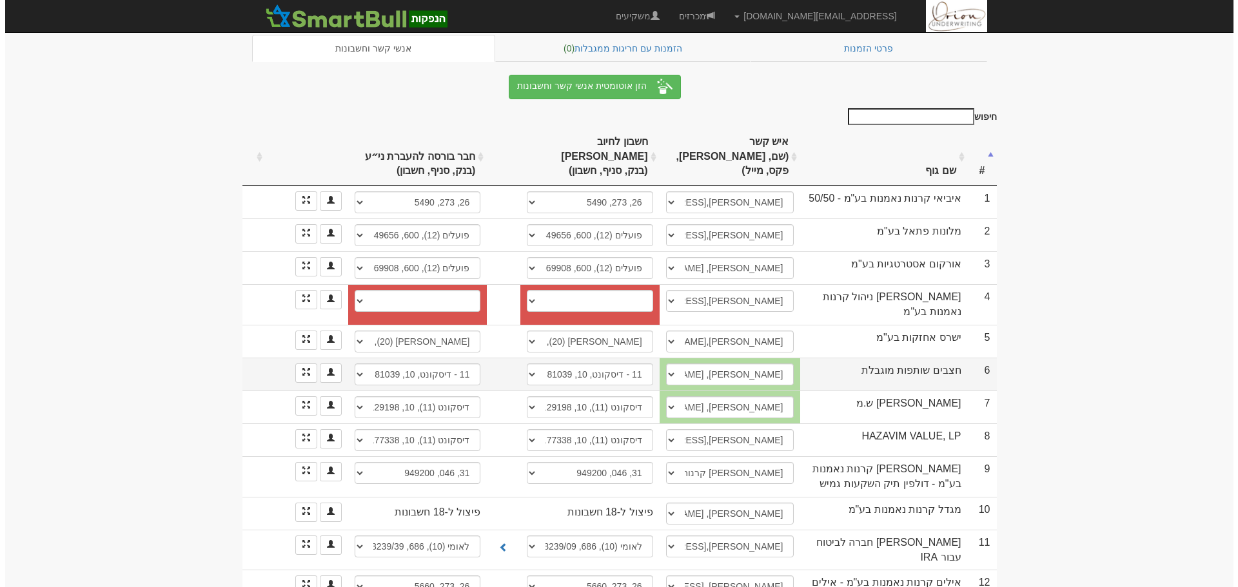
scroll to position [258, 0]
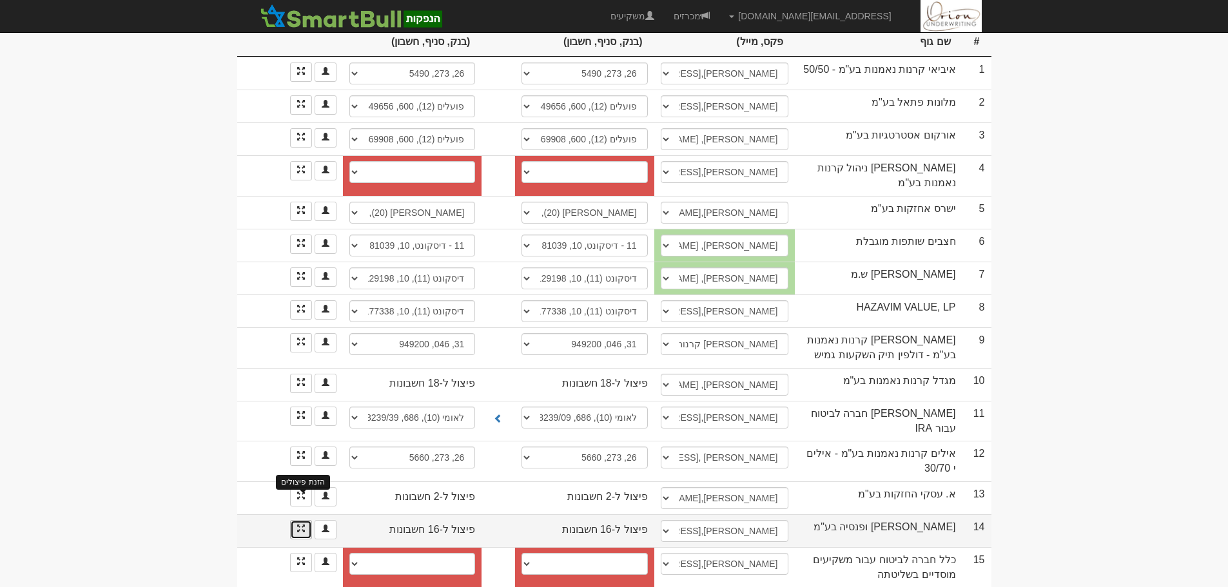
click at [304, 525] on span at bounding box center [301, 529] width 8 height 8
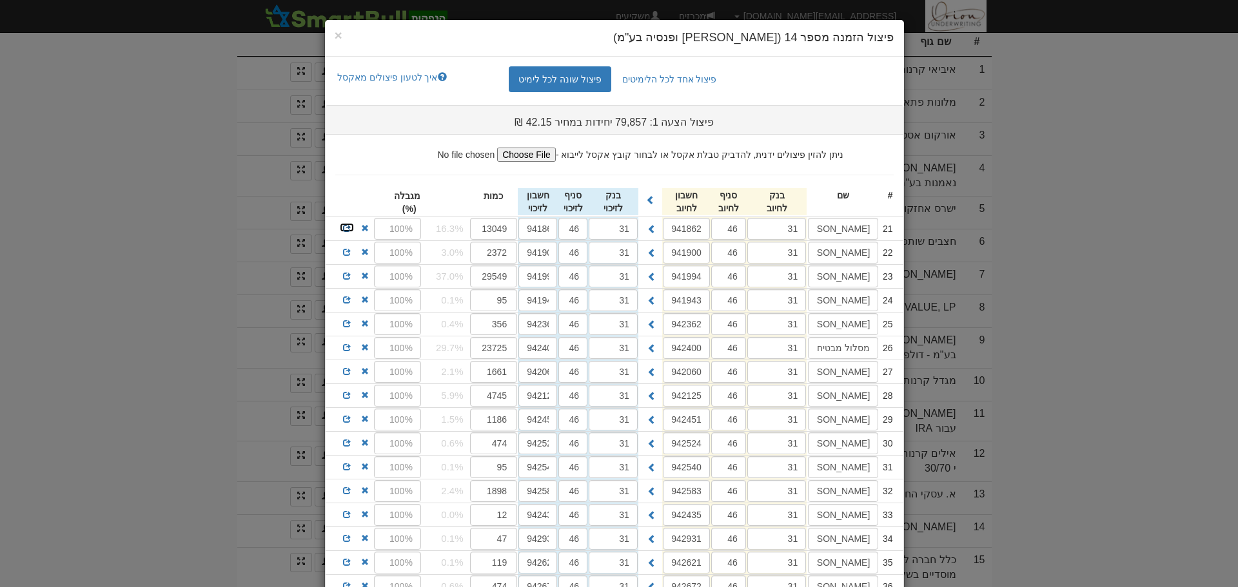
click at [347, 225] on span at bounding box center [347, 228] width 8 height 8
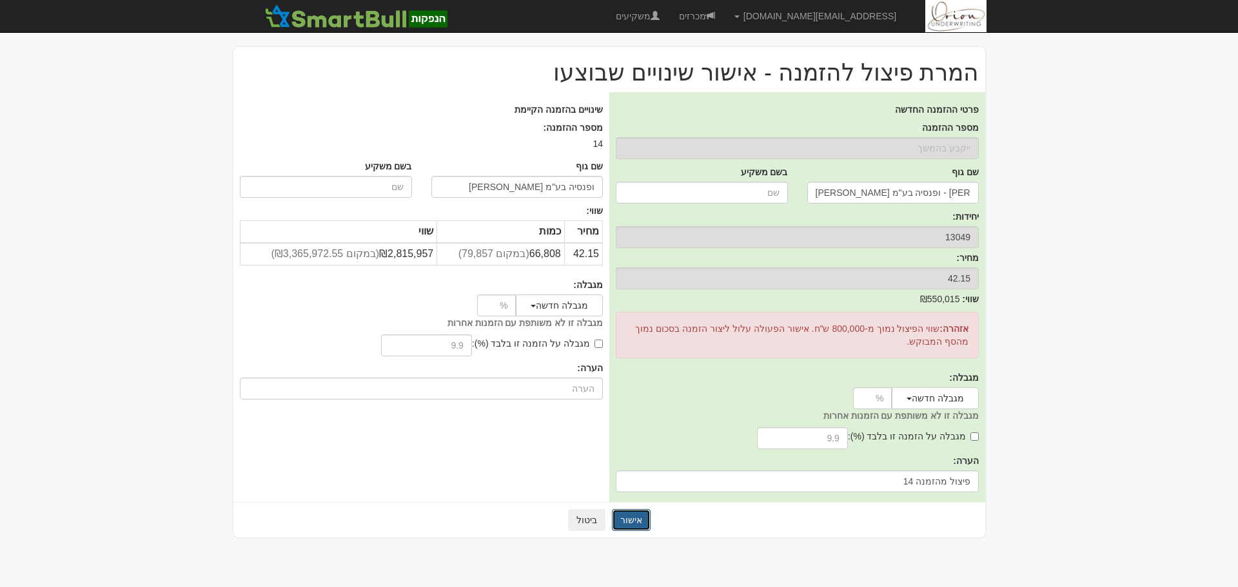
click at [632, 514] on button "אישור" at bounding box center [631, 520] width 39 height 22
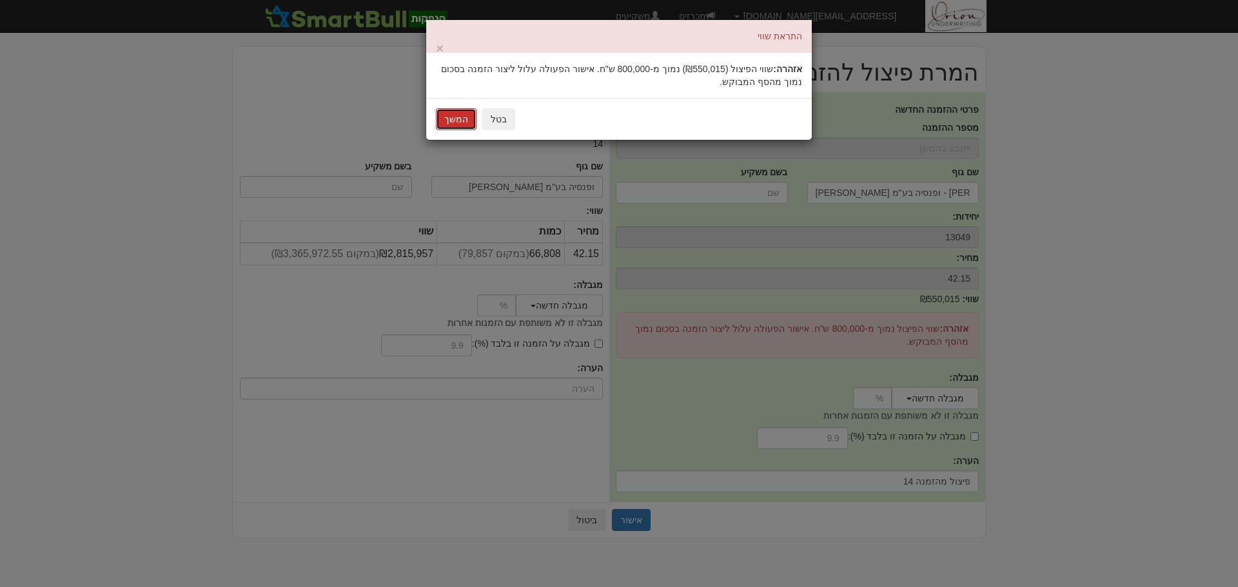
click at [464, 120] on button "המשך" at bounding box center [456, 119] width 41 height 22
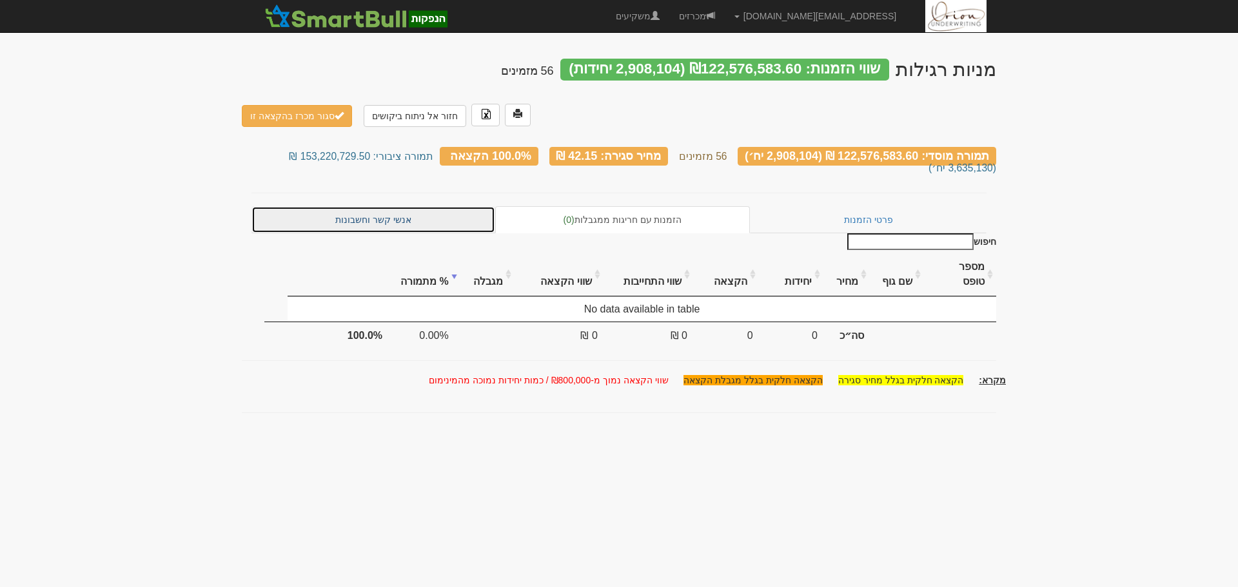
click at [373, 206] on link "אנשי קשר וחשבונות" at bounding box center [373, 219] width 244 height 27
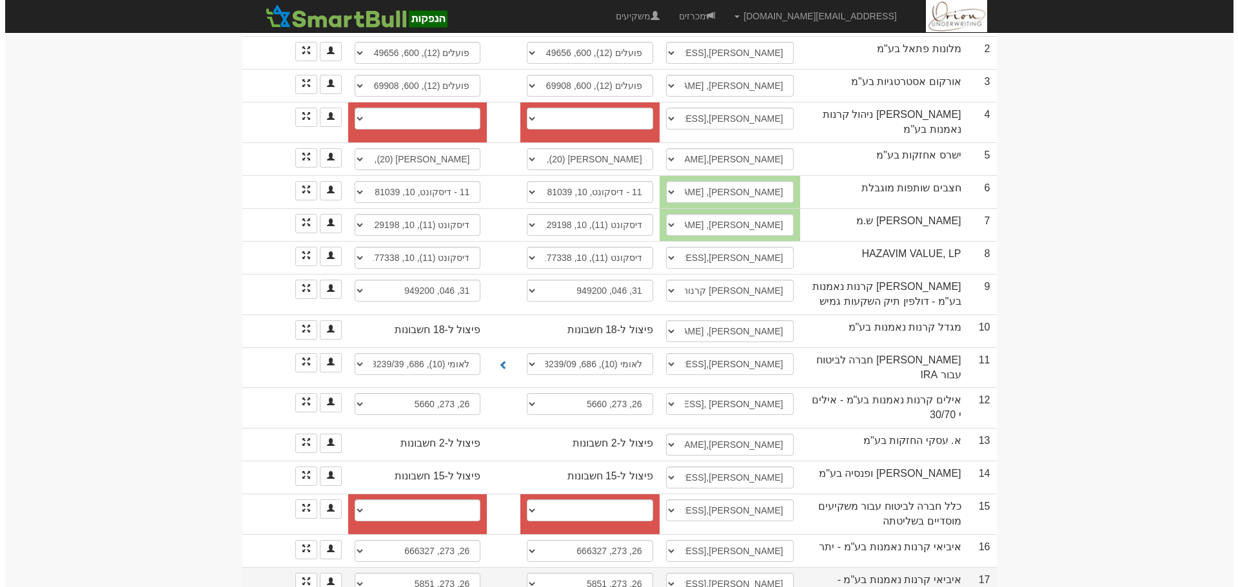
scroll to position [322, 0]
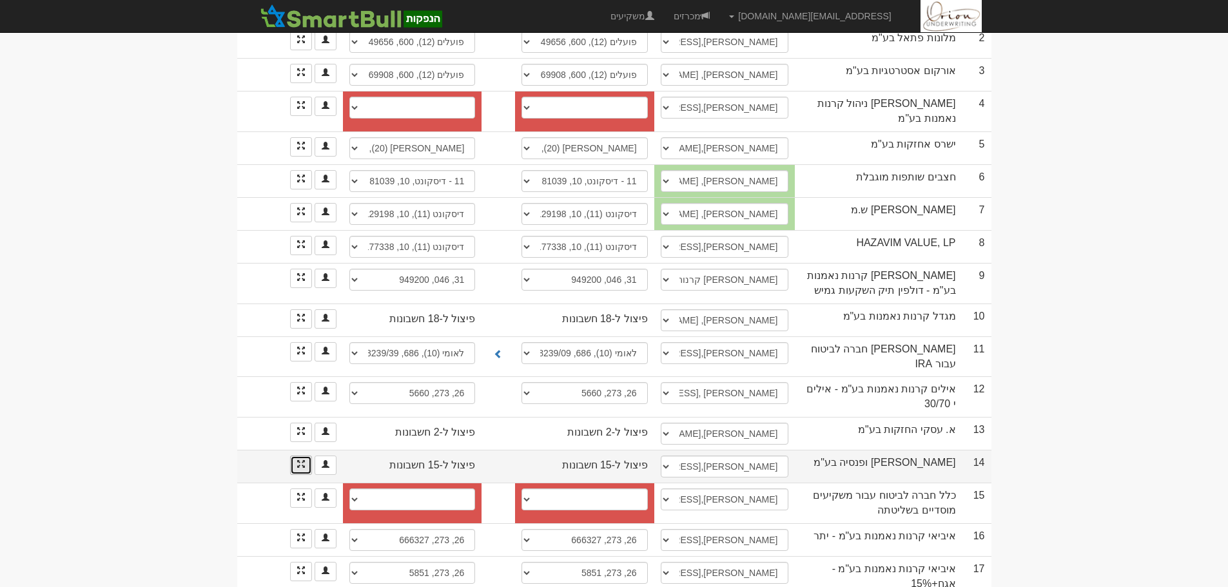
click at [294, 456] on link at bounding box center [301, 465] width 22 height 19
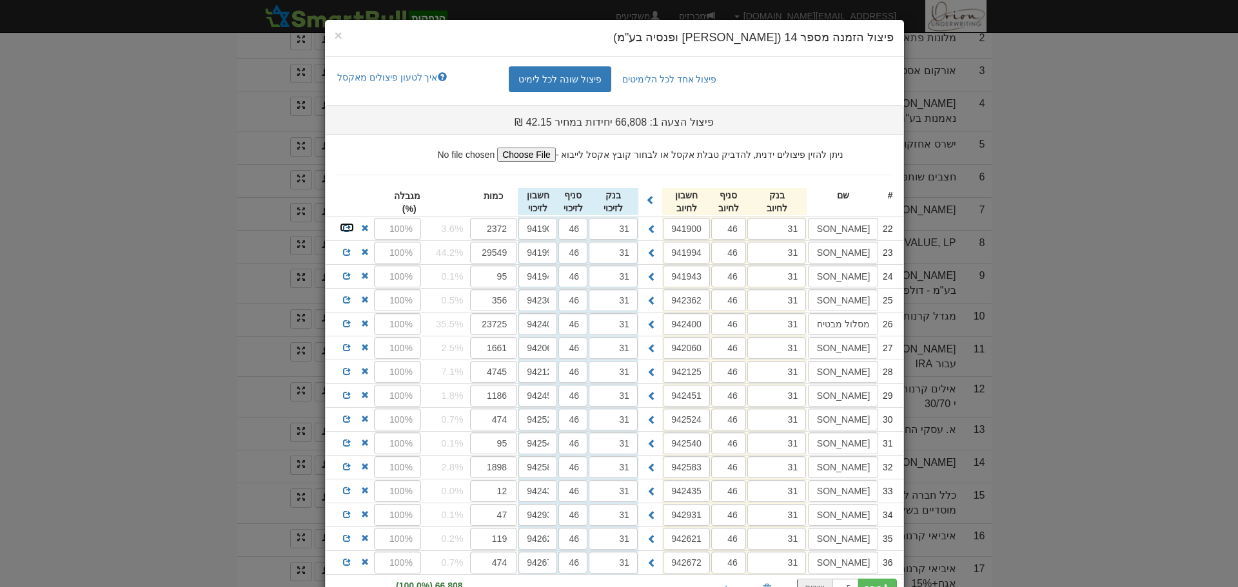
click at [349, 227] on span at bounding box center [347, 228] width 8 height 8
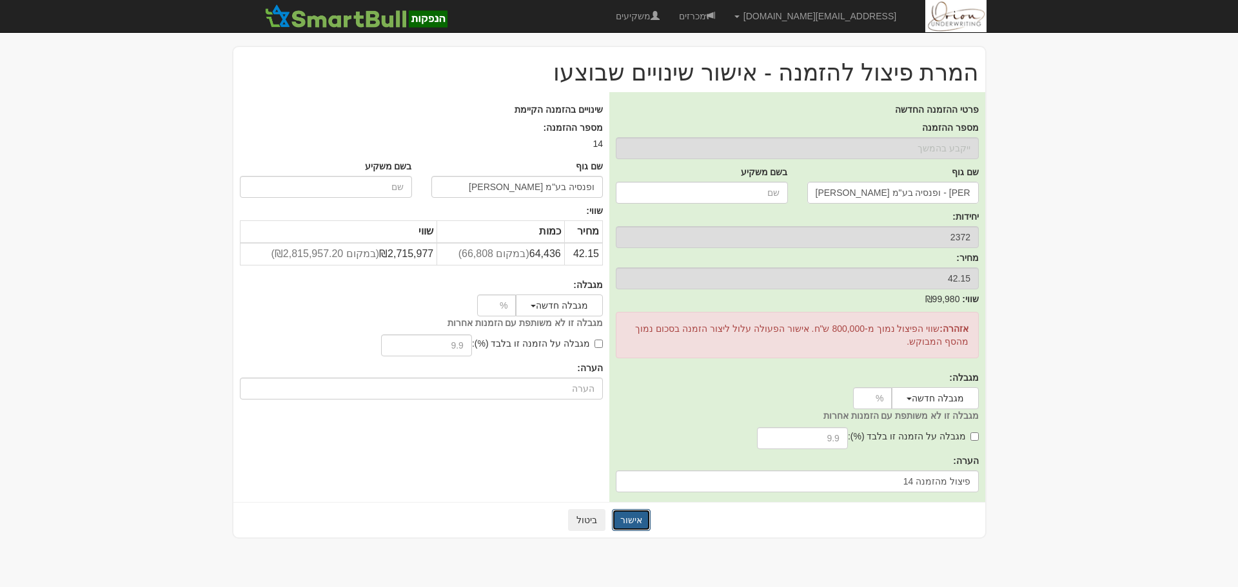
click at [637, 523] on button "אישור" at bounding box center [631, 520] width 39 height 22
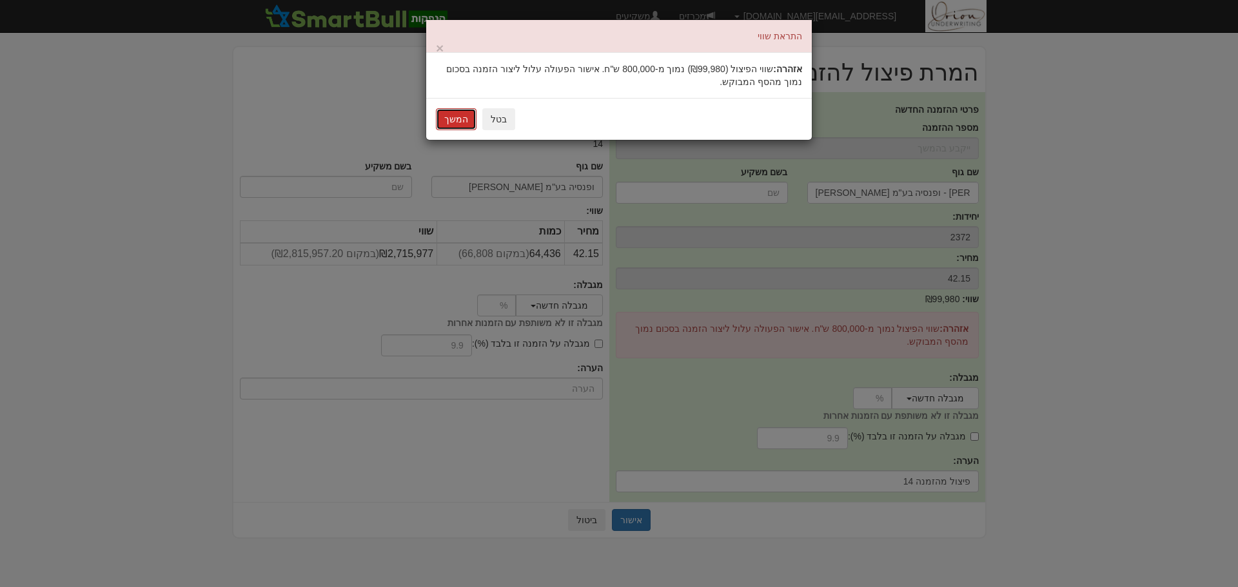
click at [453, 125] on button "המשך" at bounding box center [456, 119] width 41 height 22
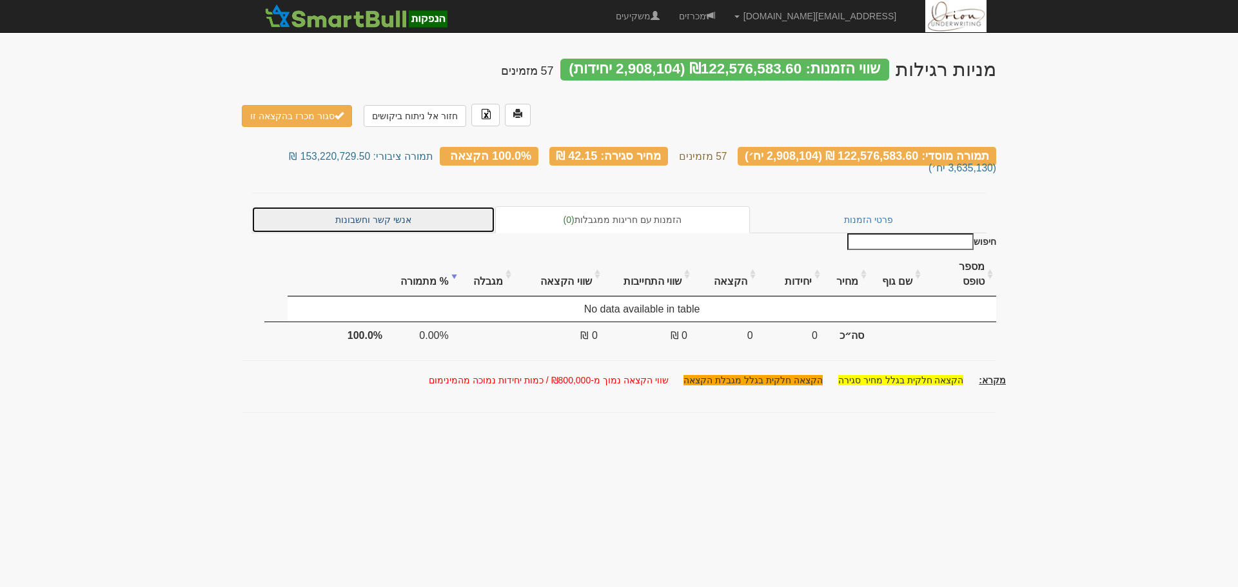
click at [412, 206] on link "אנשי קשר וחשבונות" at bounding box center [373, 219] width 244 height 27
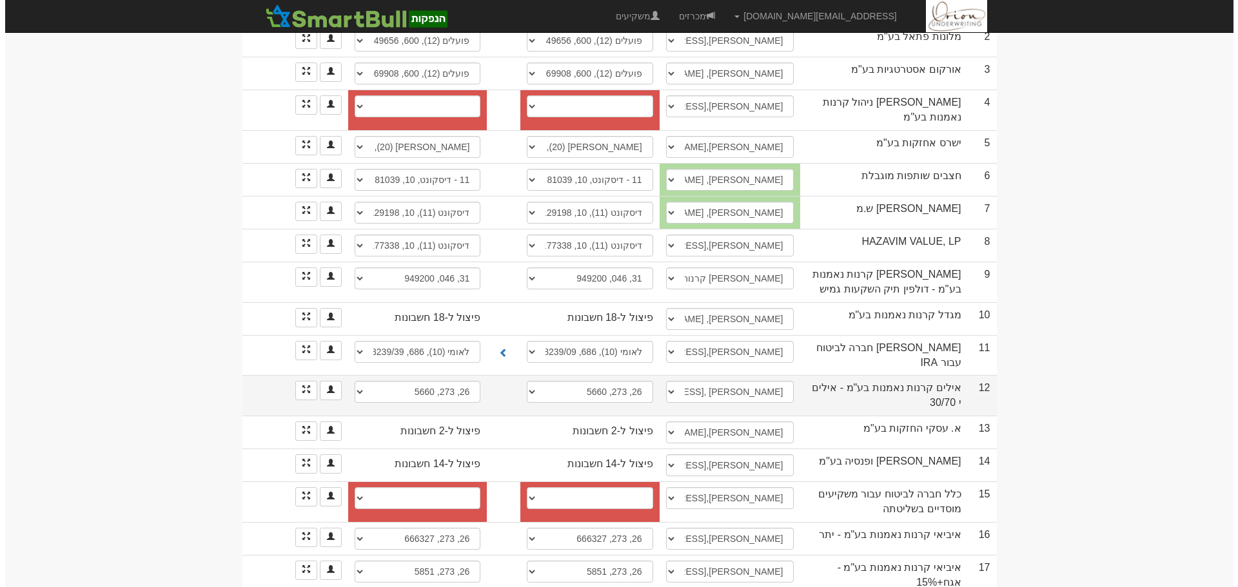
scroll to position [451, 0]
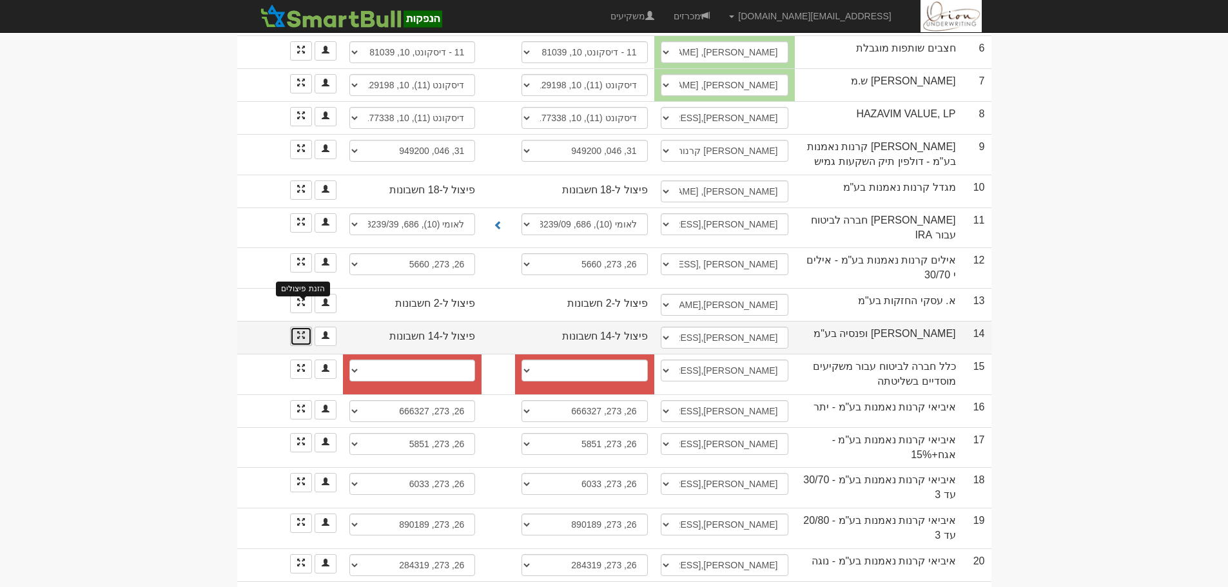
click at [300, 331] on span at bounding box center [301, 335] width 8 height 8
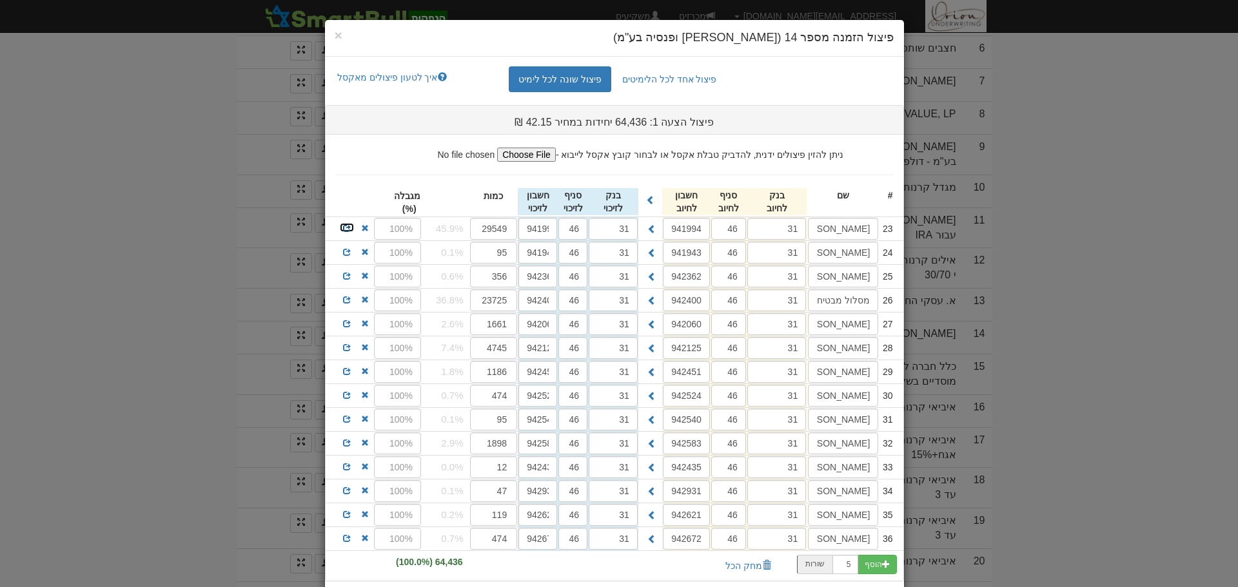
click at [351, 229] on span at bounding box center [347, 228] width 8 height 8
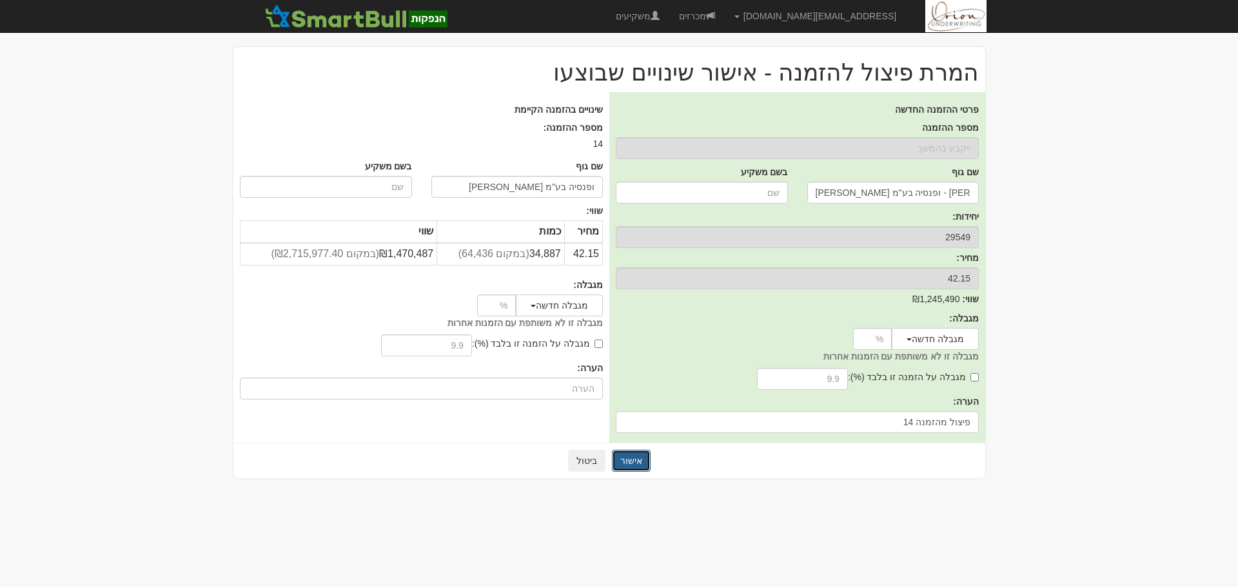
click at [636, 451] on button "אישור" at bounding box center [631, 461] width 39 height 22
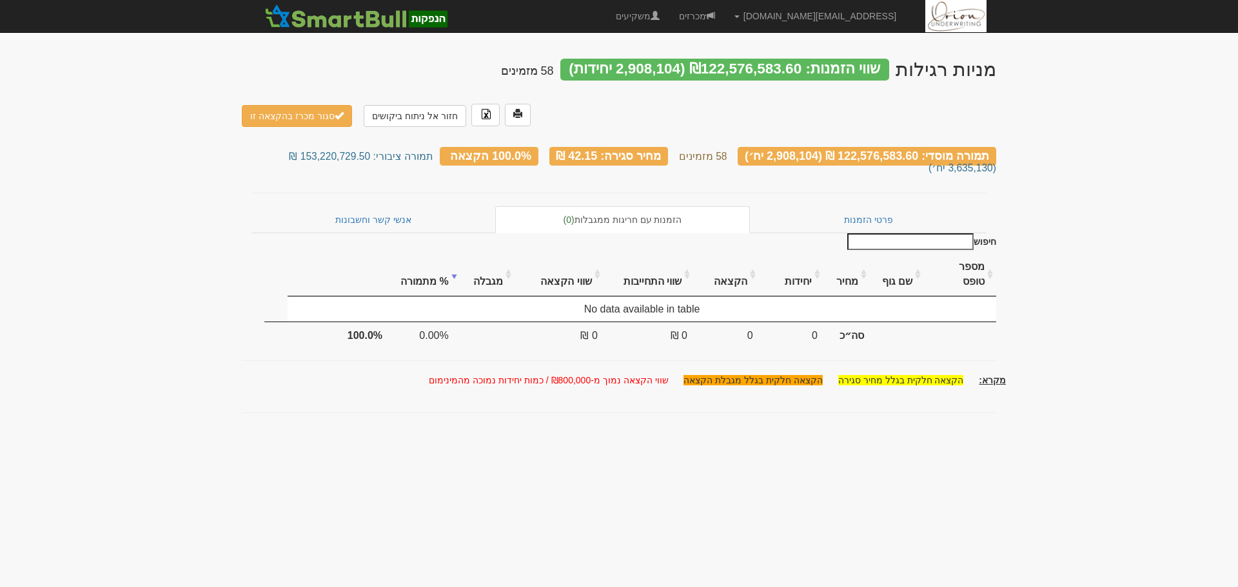
click at [349, 185] on div "מניות רגילות שווי הזמנות: ₪122,576,583.60 (2,908,104 יחידות) 58 מזמינים חזור אל…" at bounding box center [619, 236] width 754 height 380
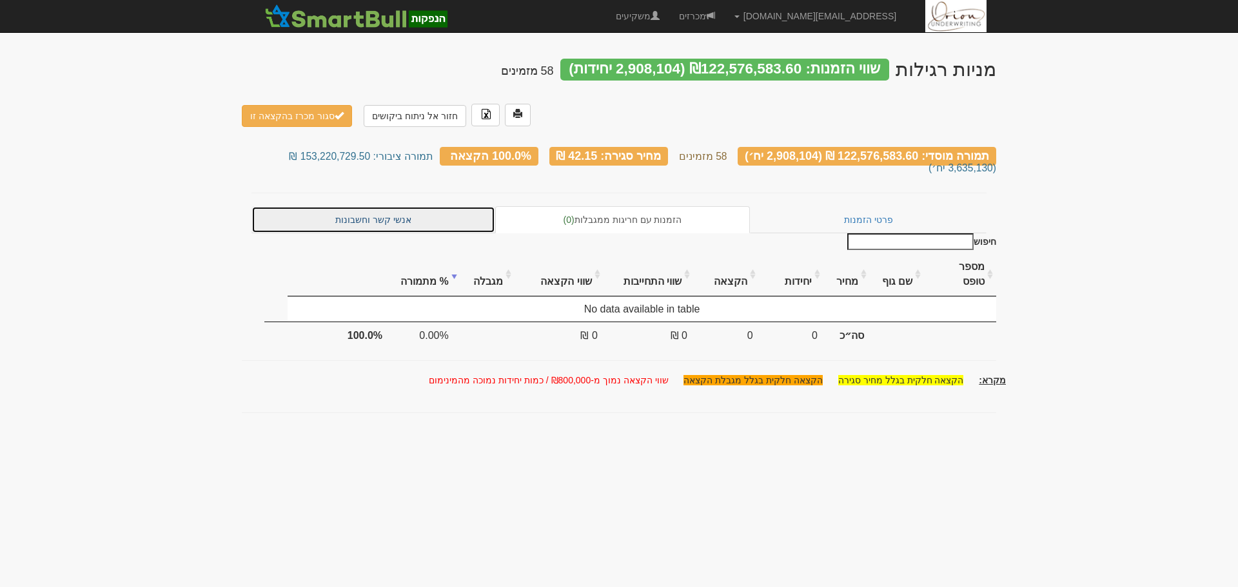
click at [354, 206] on link "אנשי קשר וחשבונות" at bounding box center [373, 219] width 244 height 27
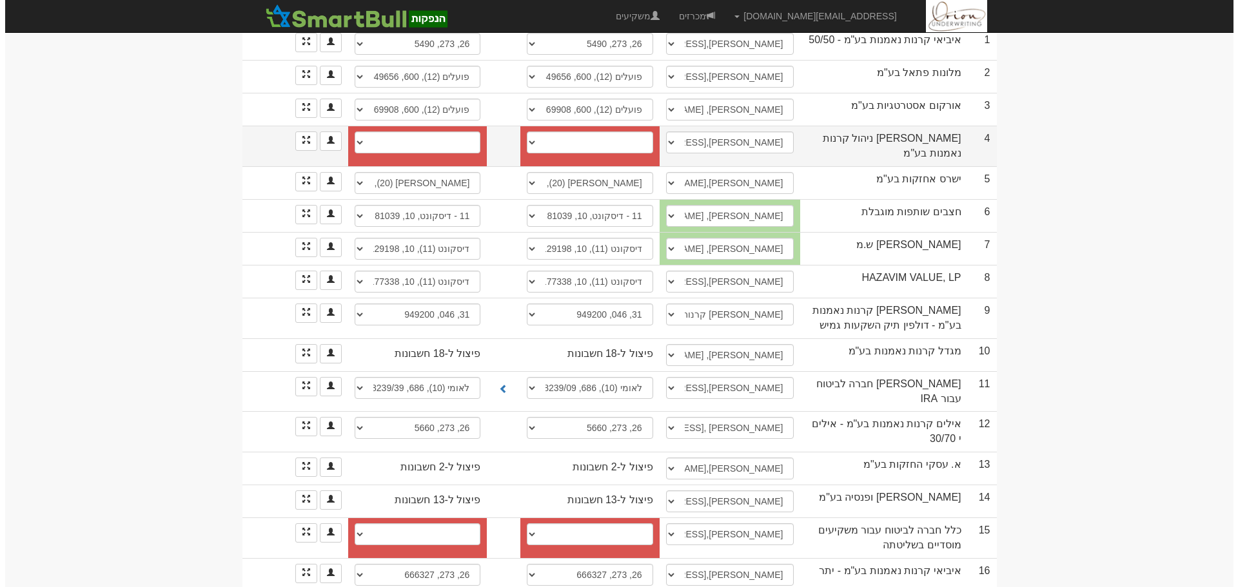
scroll to position [322, 0]
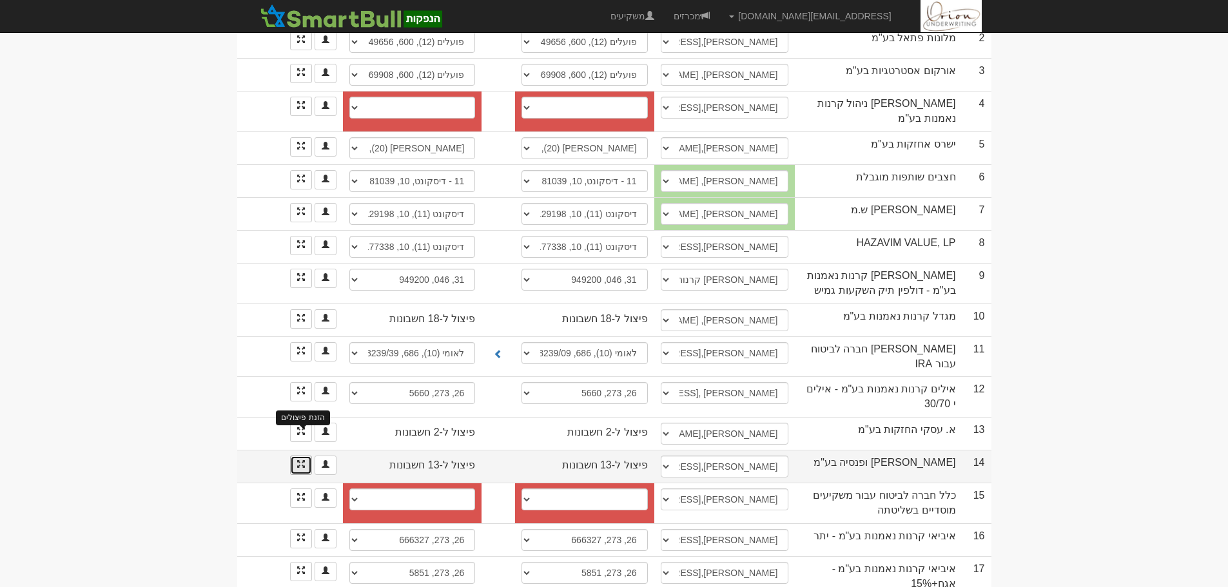
click at [297, 460] on span at bounding box center [301, 464] width 8 height 8
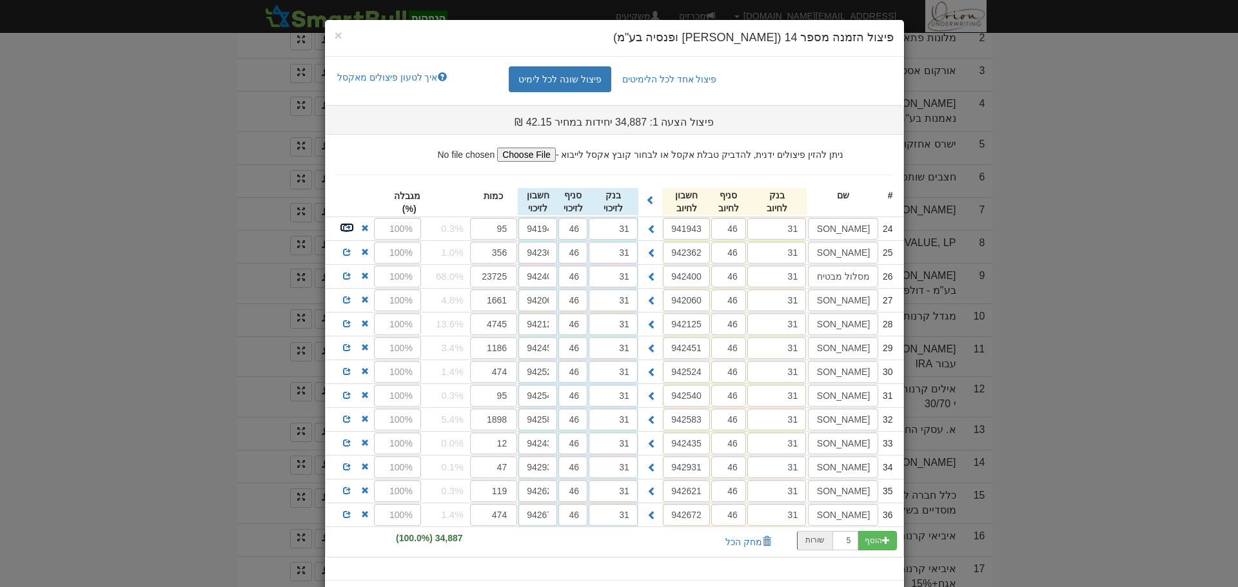
click at [347, 228] on span at bounding box center [347, 228] width 8 height 8
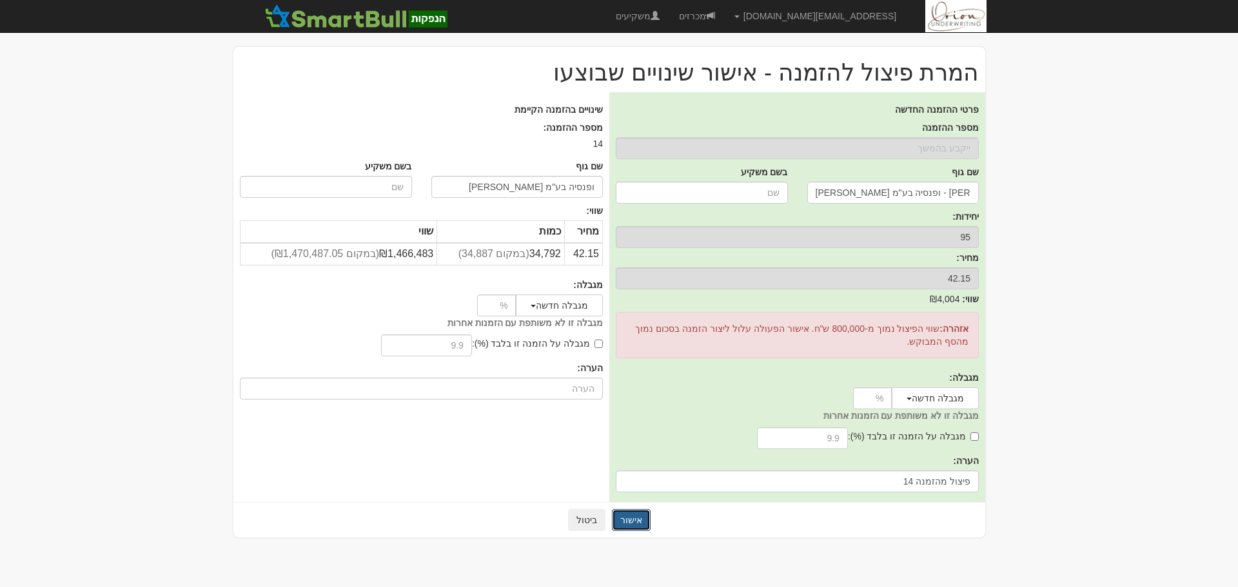
click at [613, 518] on button "אישור" at bounding box center [631, 520] width 39 height 22
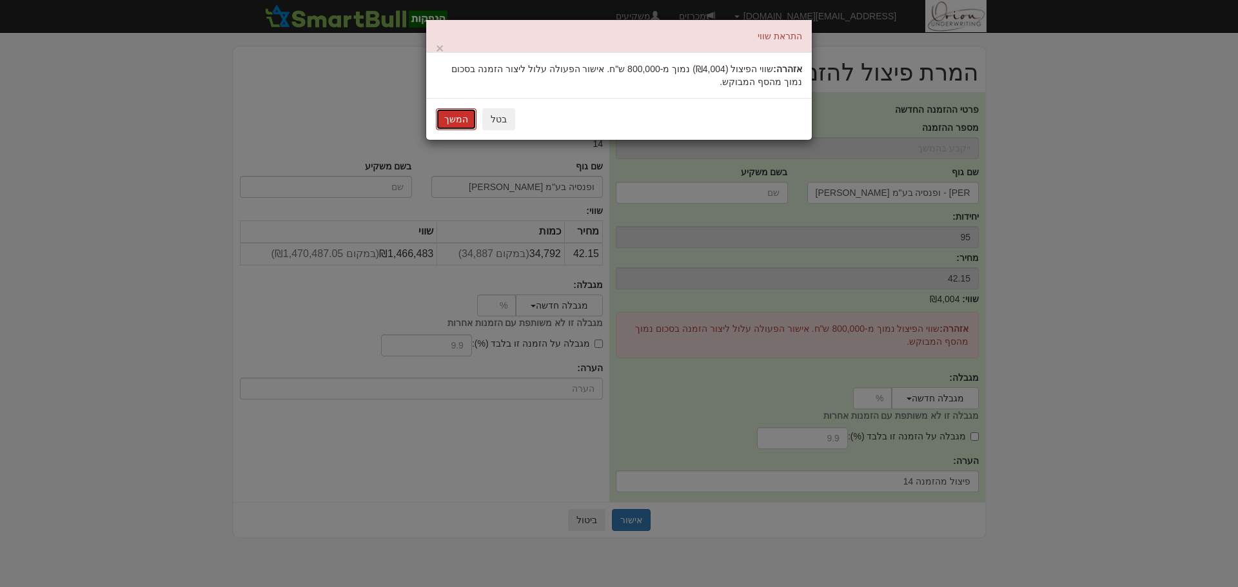
click at [445, 128] on button "המשך" at bounding box center [456, 119] width 41 height 22
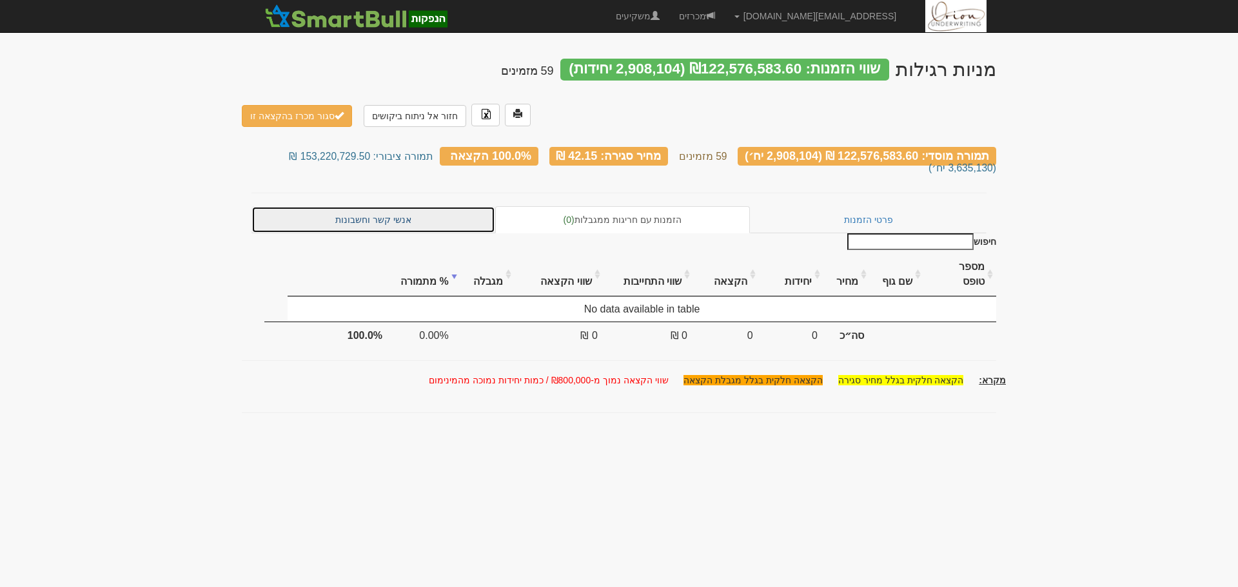
click at [342, 206] on link "אנשי קשר וחשבונות" at bounding box center [373, 219] width 244 height 27
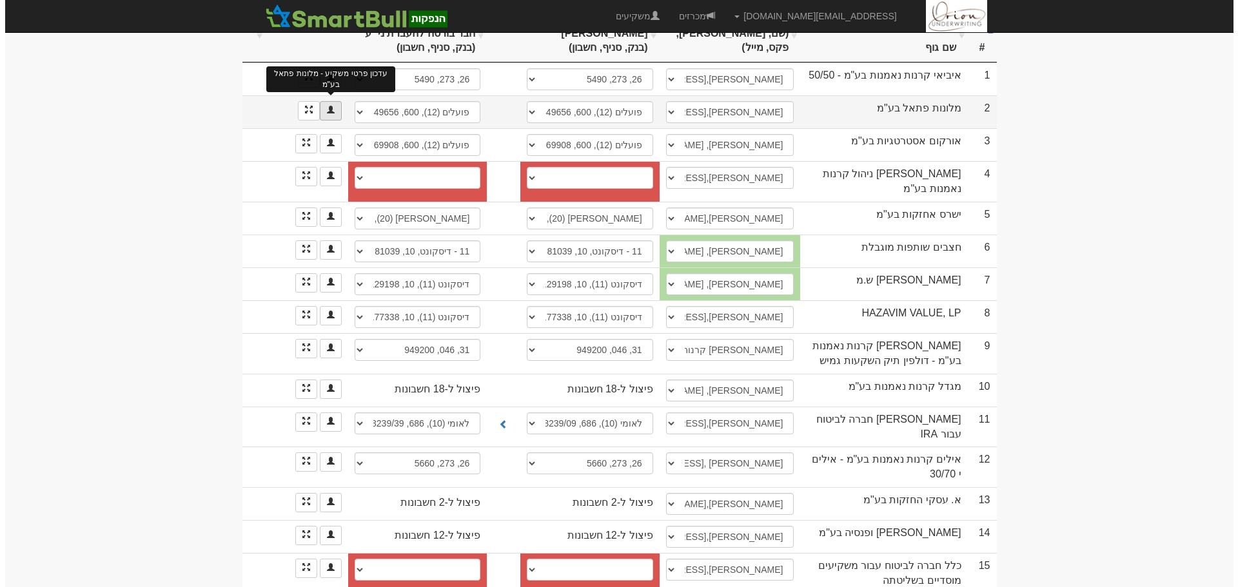
scroll to position [322, 0]
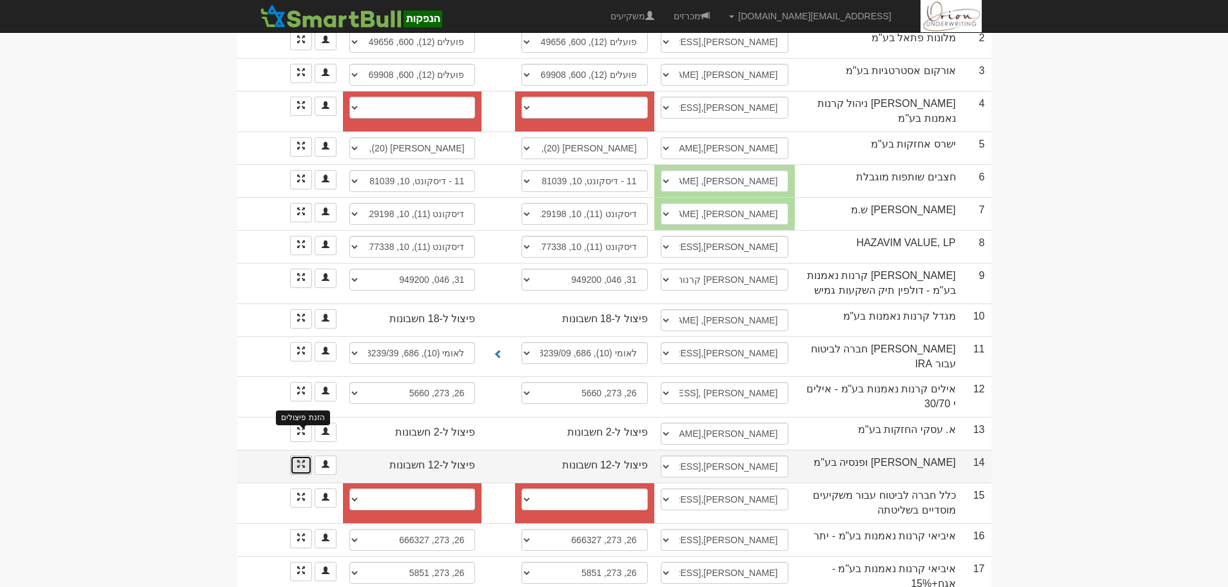
click at [301, 460] on span at bounding box center [301, 464] width 8 height 8
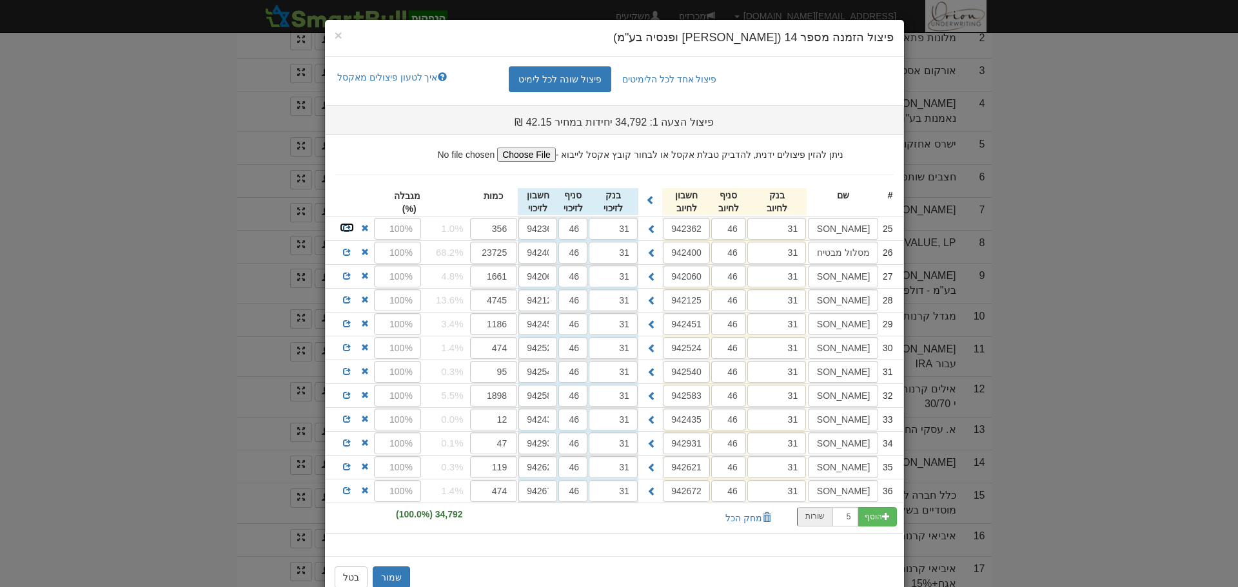
click at [355, 227] on link at bounding box center [346, 227] width 15 height 10
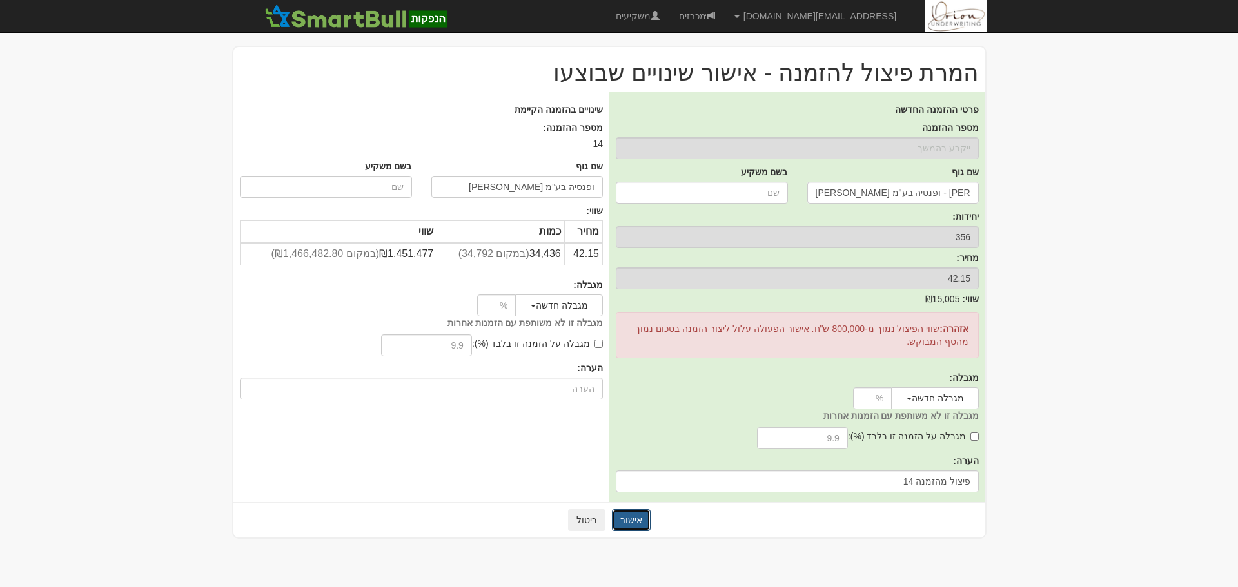
click at [638, 520] on button "אישור" at bounding box center [631, 520] width 39 height 22
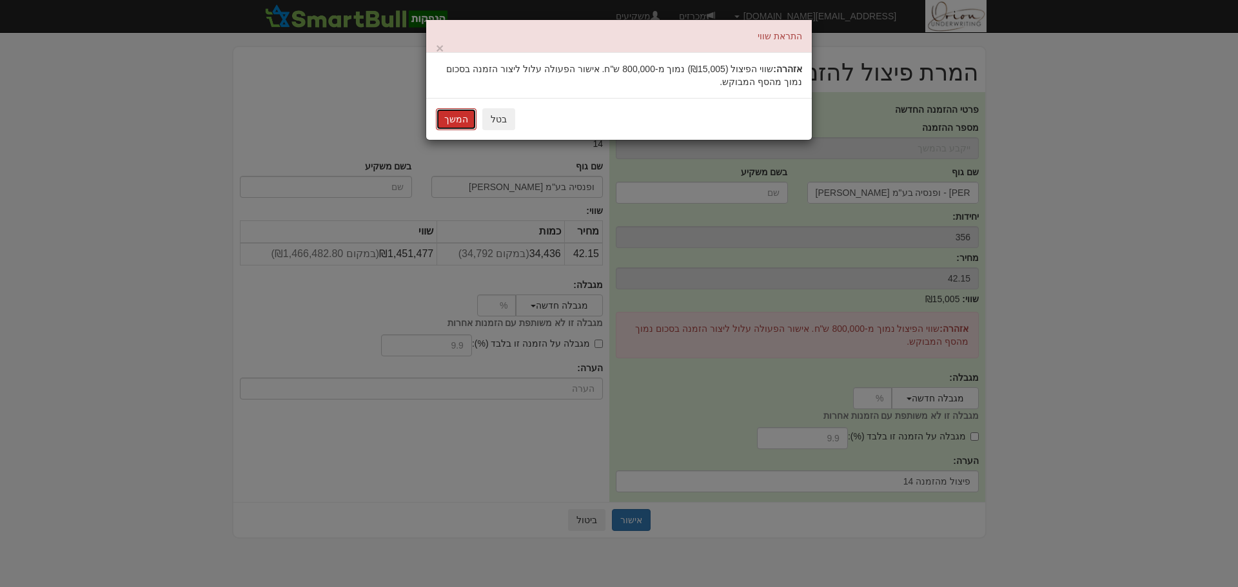
click at [458, 115] on button "המשך" at bounding box center [456, 119] width 41 height 22
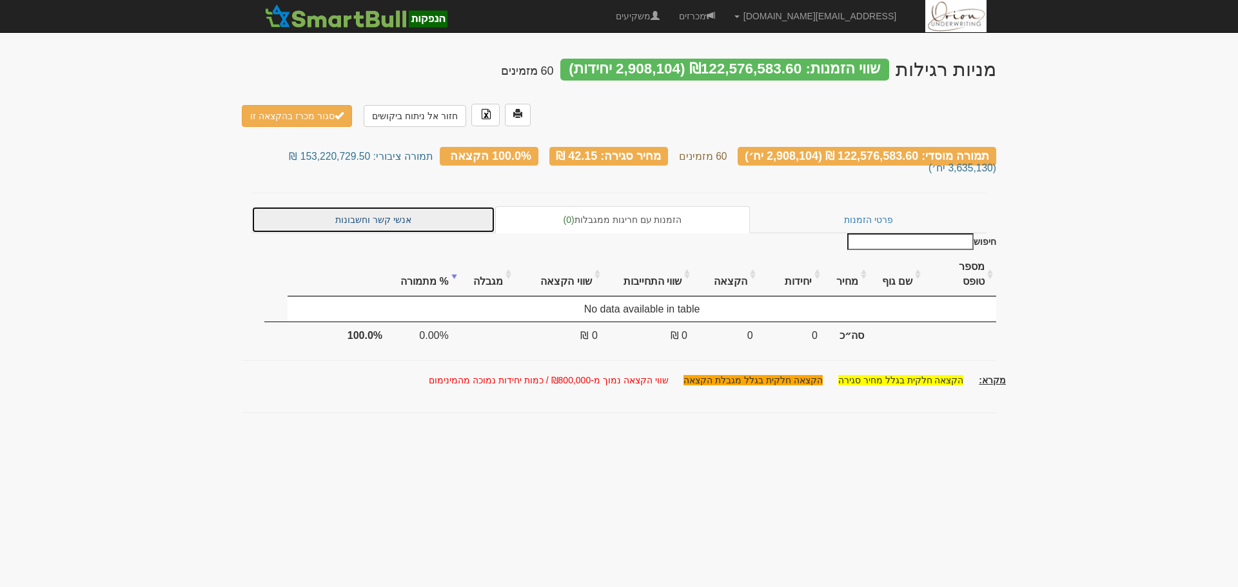
click at [360, 216] on link "אנשי קשר וחשבונות" at bounding box center [373, 219] width 244 height 27
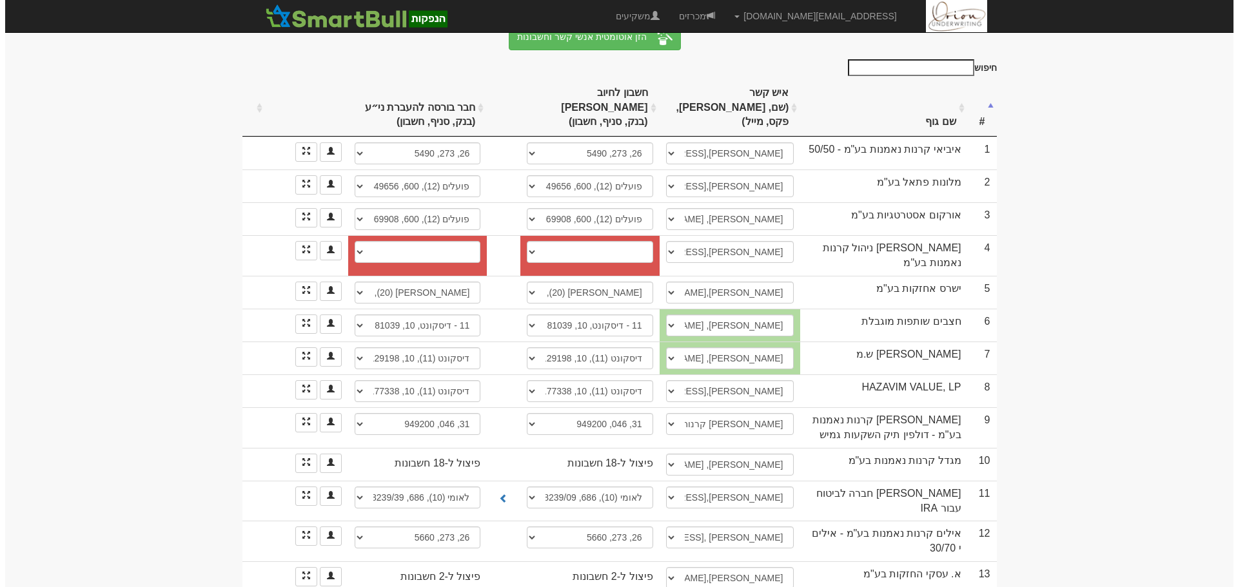
scroll to position [387, 0]
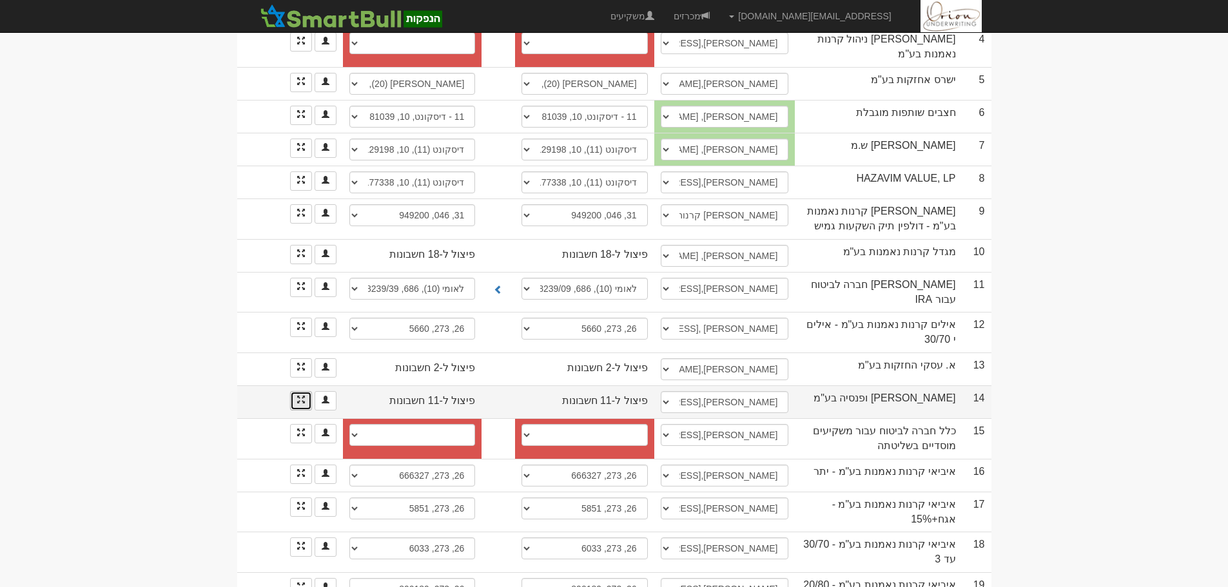
click at [307, 391] on link at bounding box center [301, 400] width 22 height 19
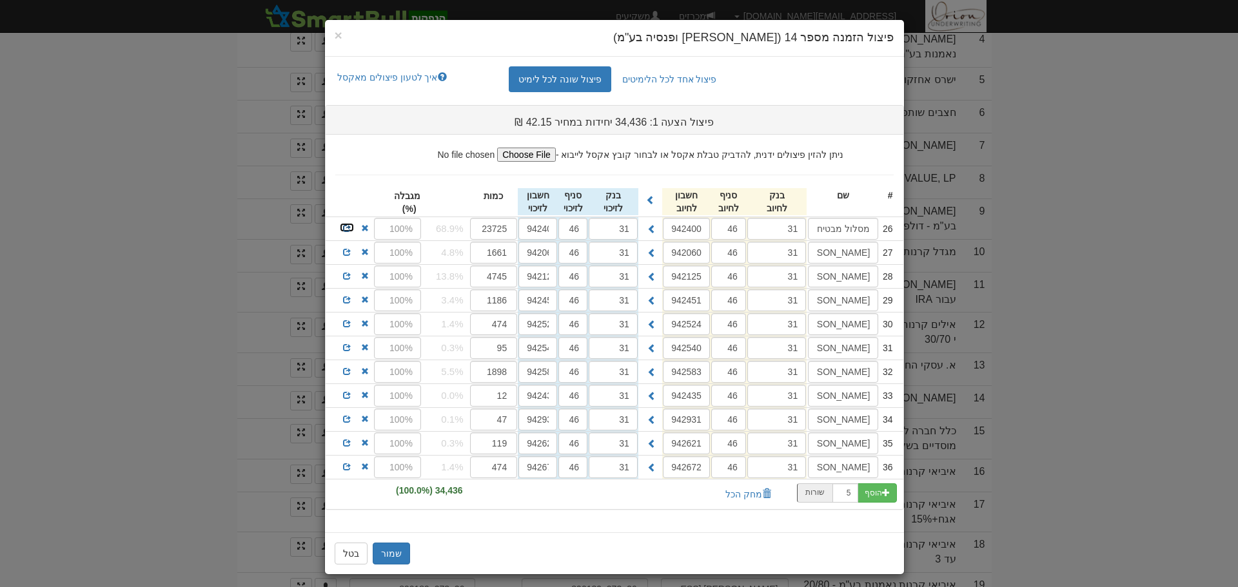
click at [349, 228] on span at bounding box center [347, 228] width 8 height 8
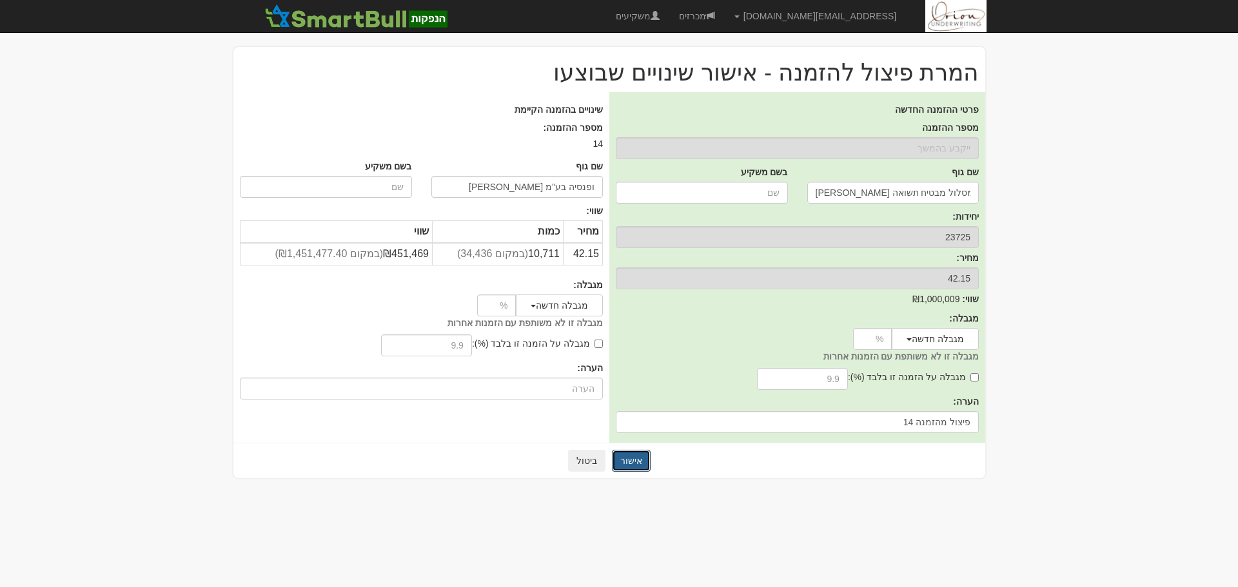
click at [630, 456] on button "אישור" at bounding box center [631, 461] width 39 height 22
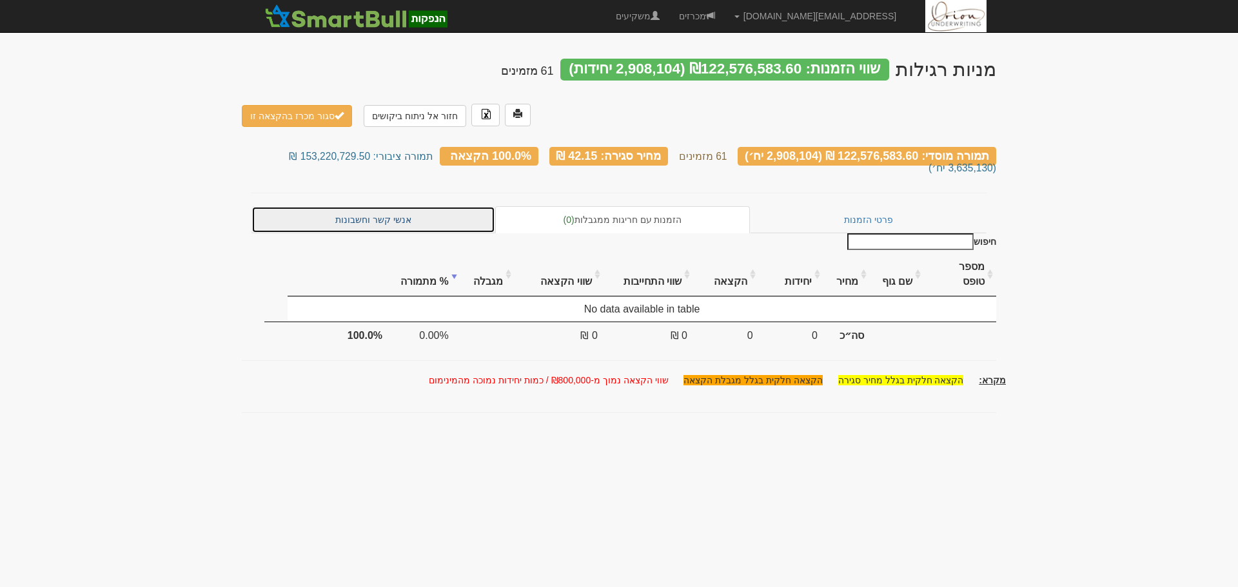
click at [420, 206] on link "אנשי קשר וחשבונות" at bounding box center [373, 219] width 244 height 27
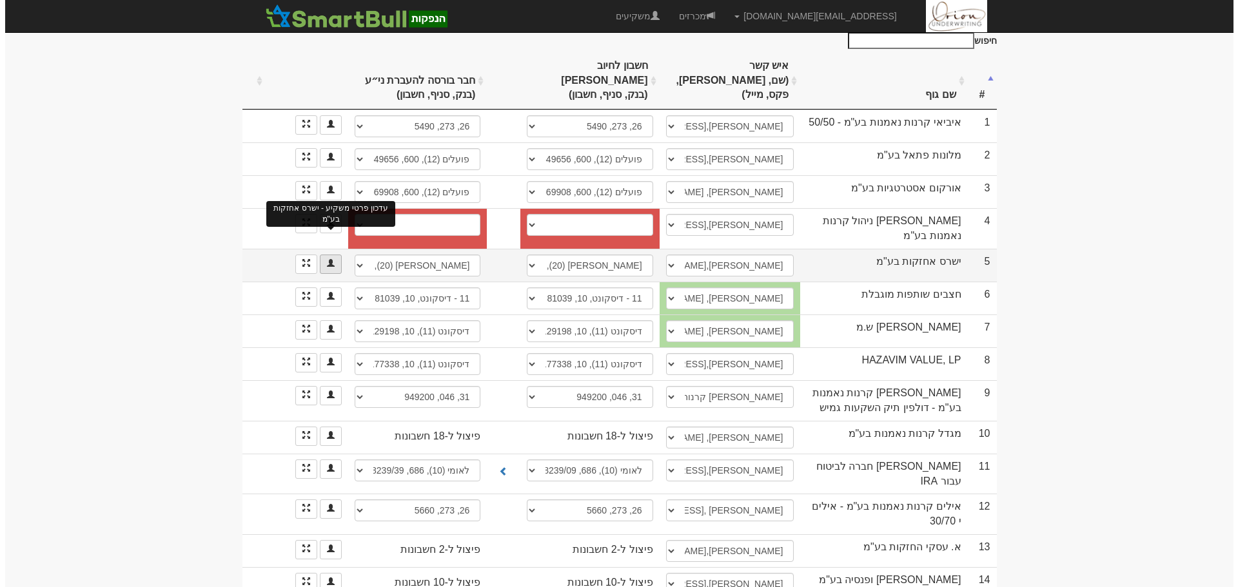
scroll to position [322, 0]
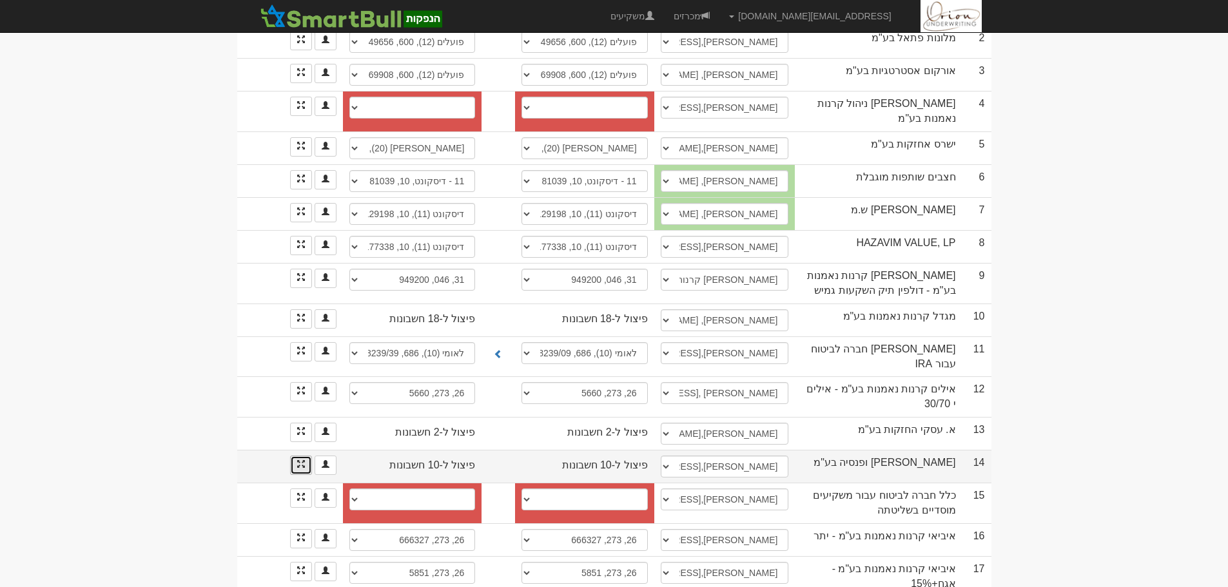
click at [301, 456] on link at bounding box center [301, 465] width 22 height 19
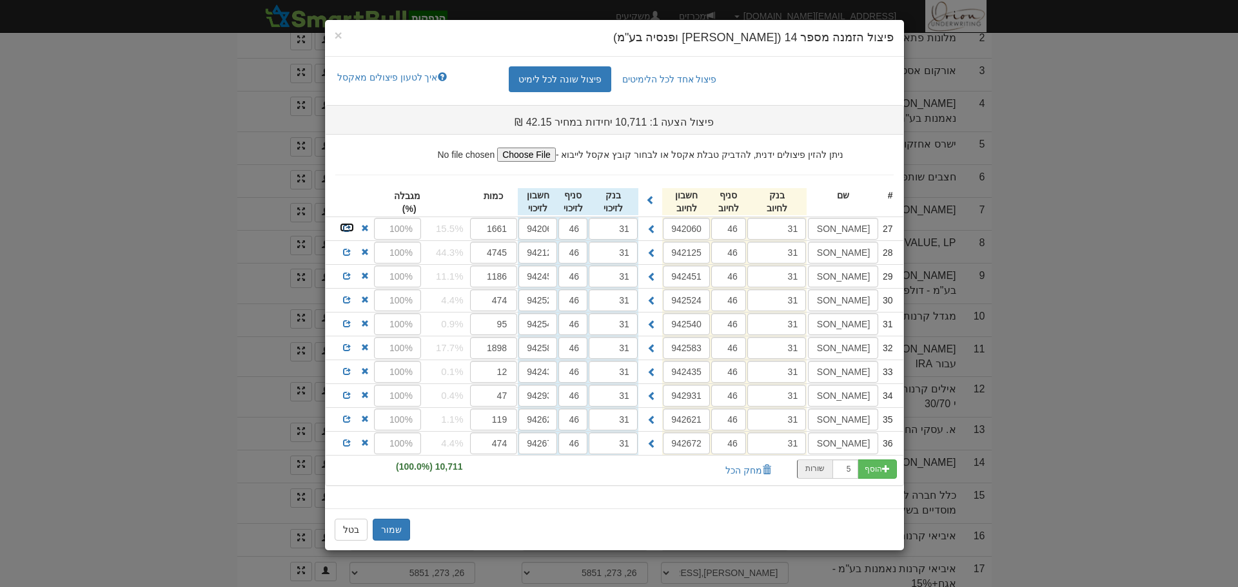
click at [345, 224] on span at bounding box center [347, 228] width 8 height 8
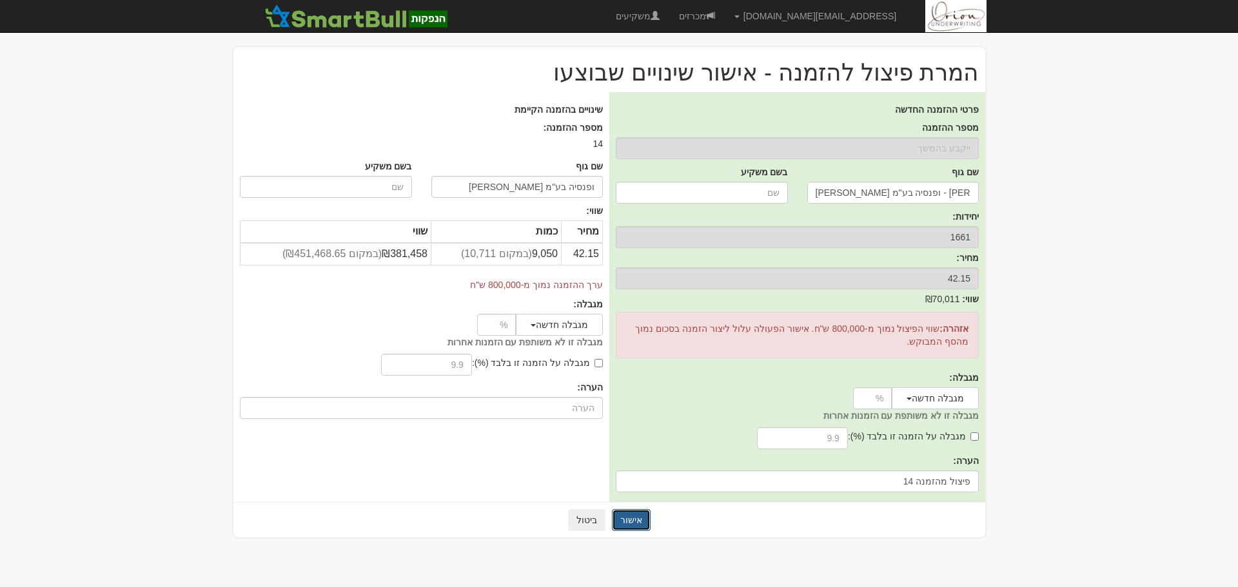
click at [638, 525] on button "אישור" at bounding box center [631, 520] width 39 height 22
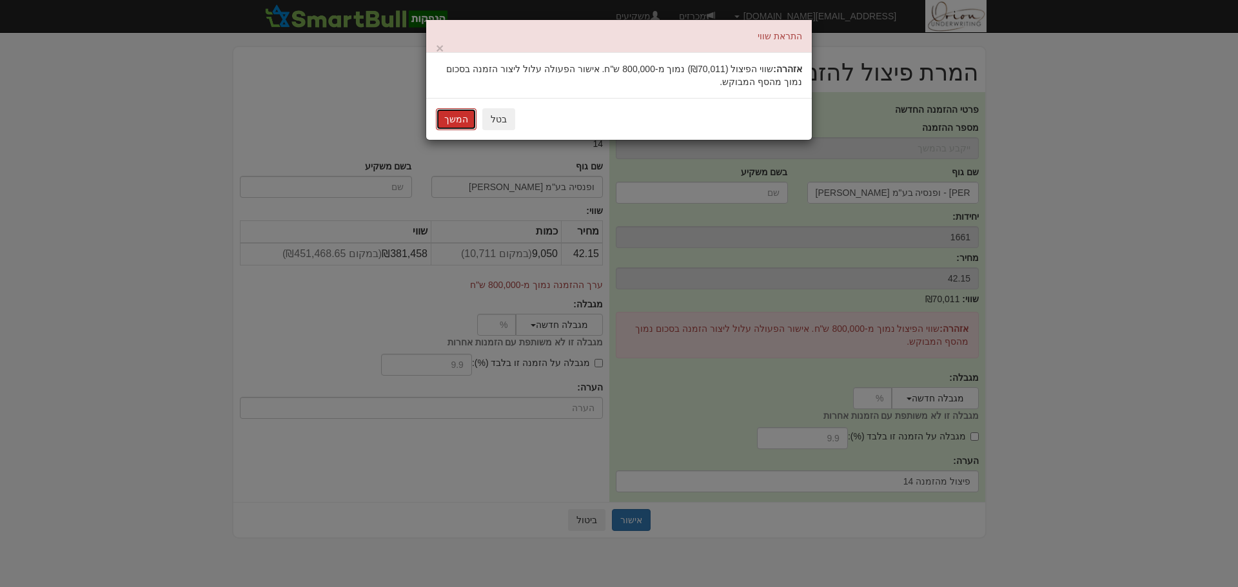
click at [447, 113] on button "המשך" at bounding box center [456, 119] width 41 height 22
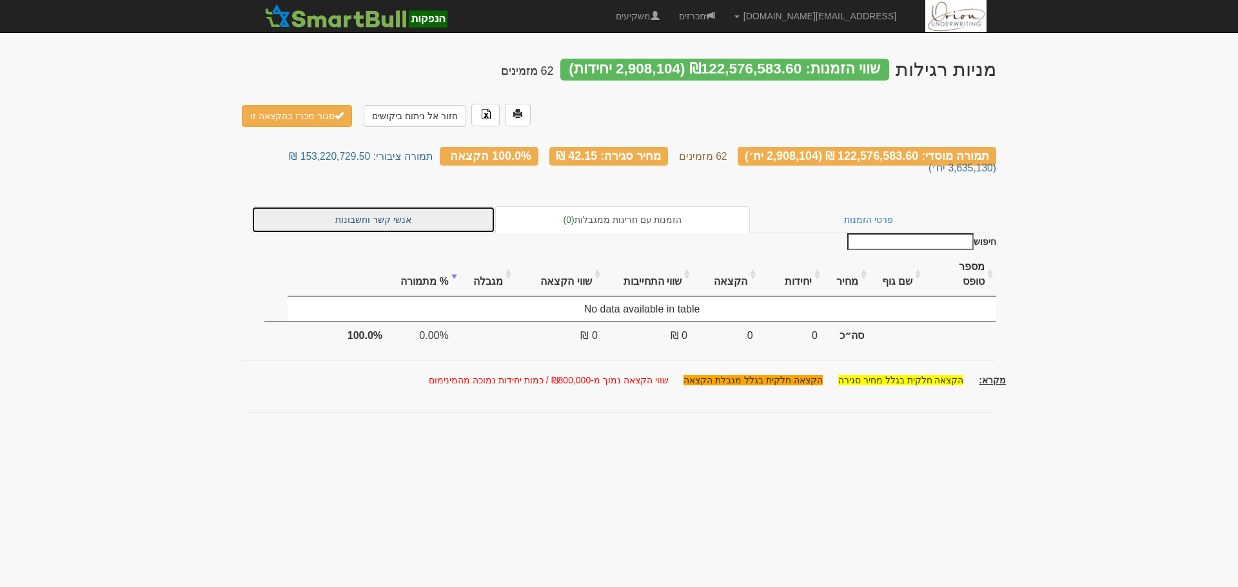
click at [351, 208] on link "אנשי קשר וחשבונות" at bounding box center [373, 219] width 244 height 27
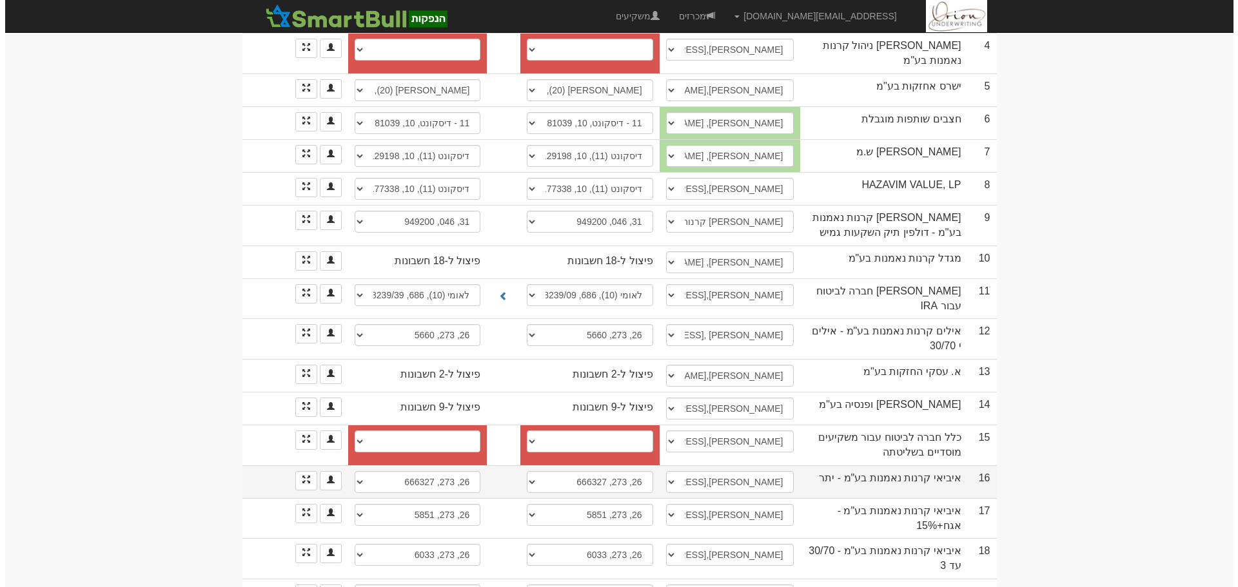
scroll to position [387, 0]
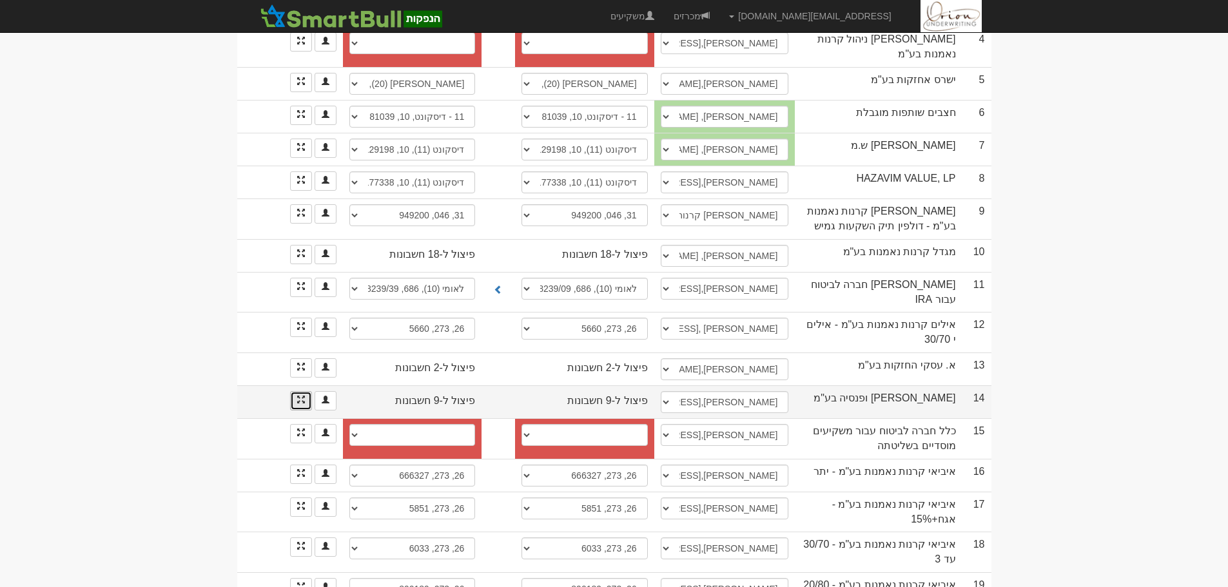
click at [304, 396] on span at bounding box center [301, 400] width 8 height 8
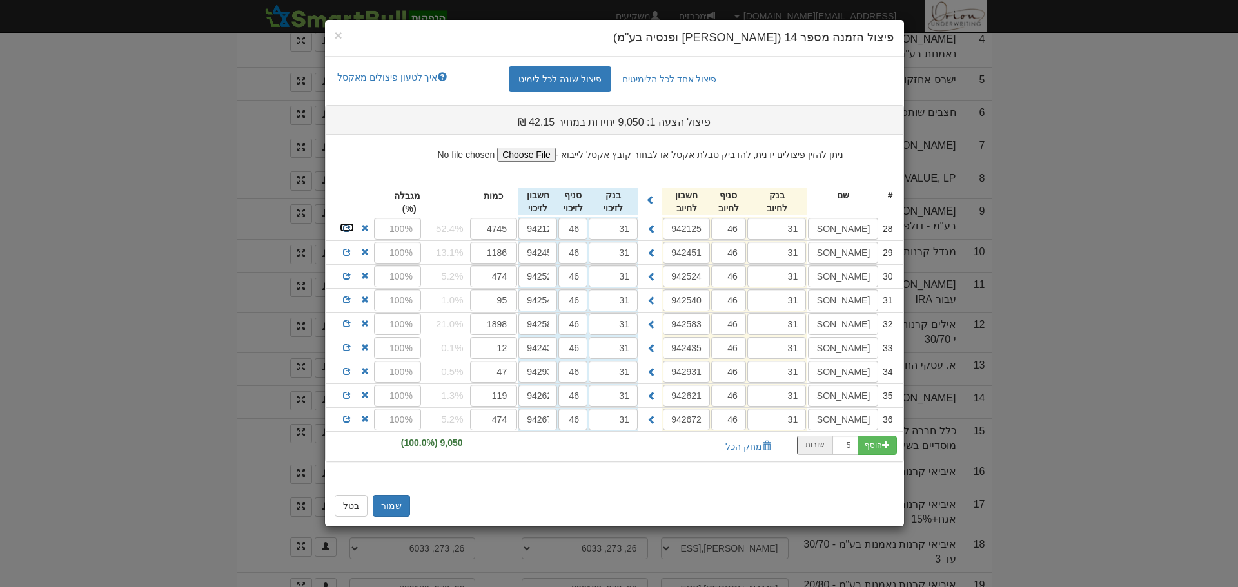
click at [344, 226] on span at bounding box center [347, 228] width 8 height 8
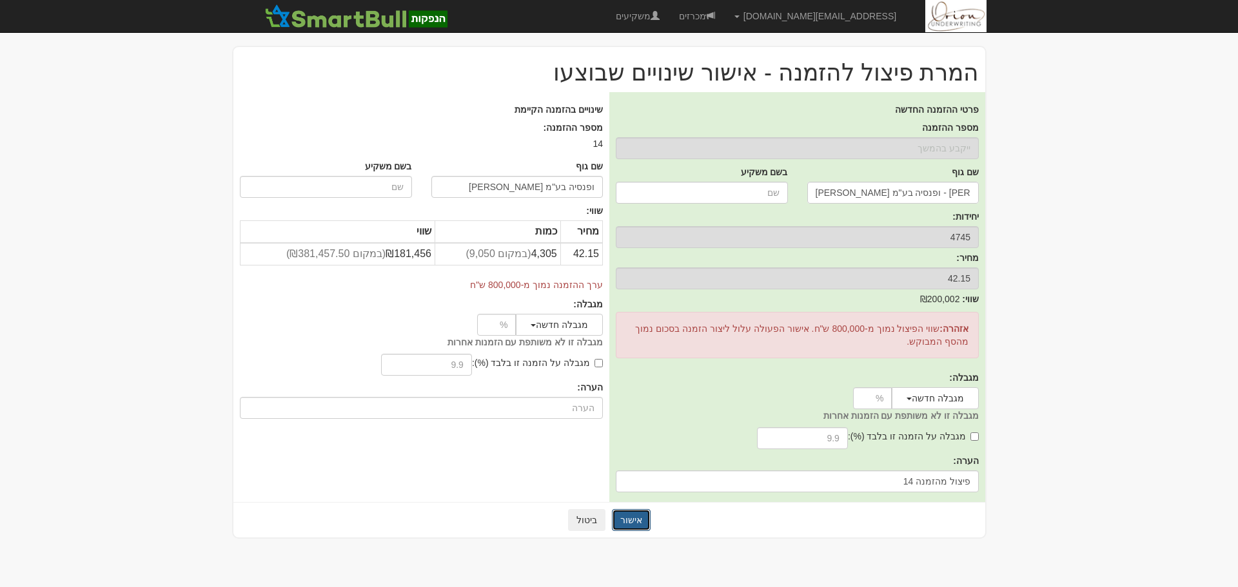
click at [635, 523] on button "אישור" at bounding box center [631, 520] width 39 height 22
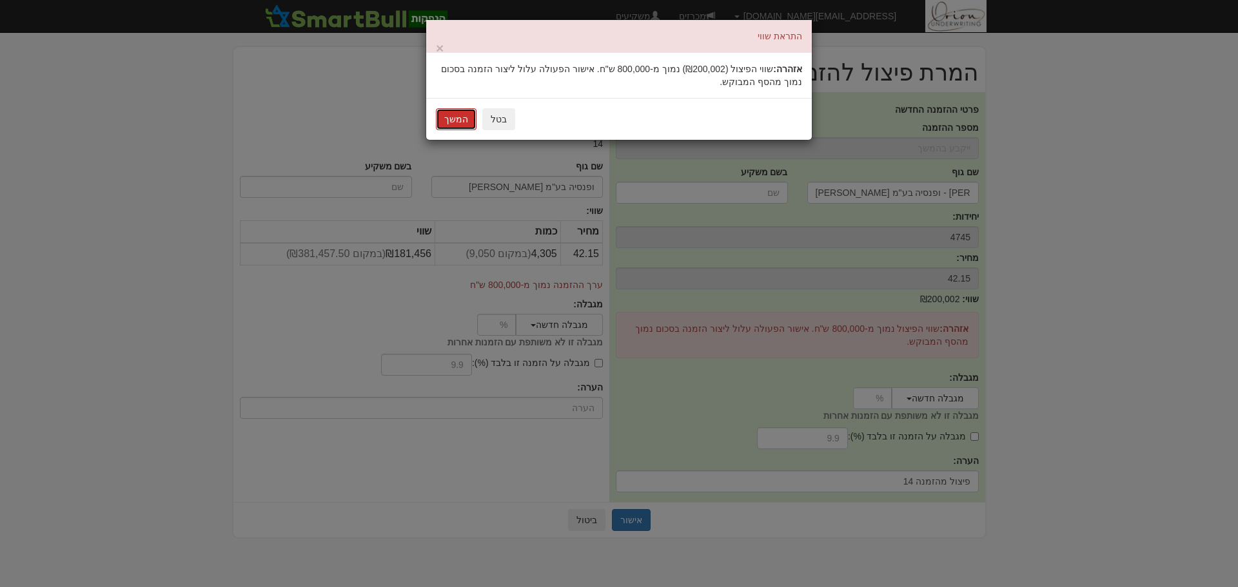
click at [446, 122] on button "המשך" at bounding box center [456, 119] width 41 height 22
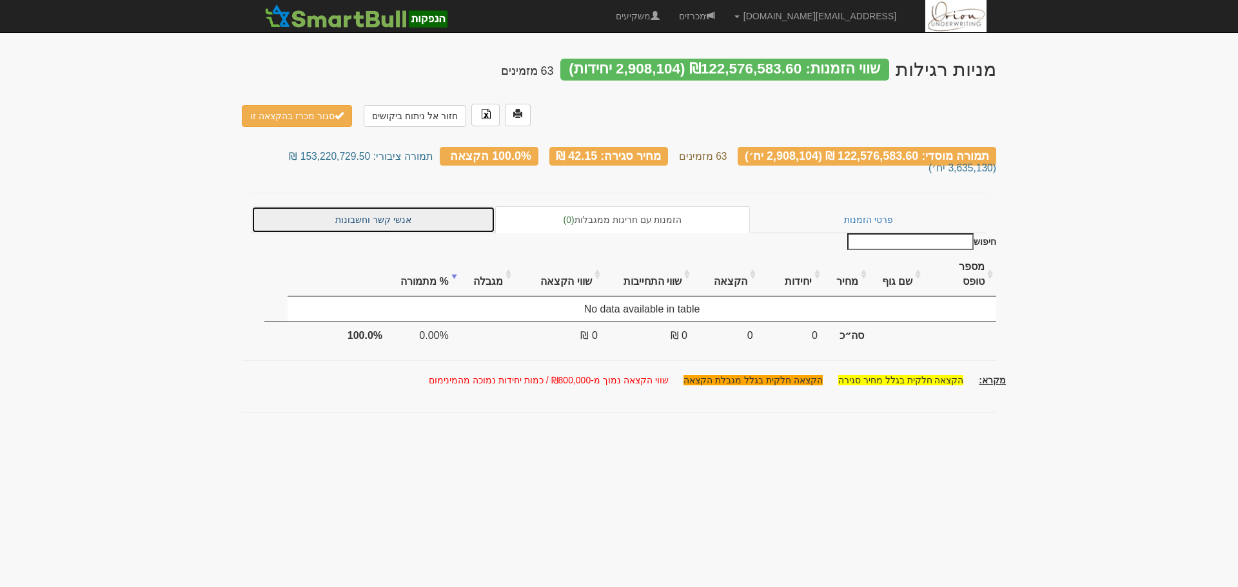
click at [413, 208] on link "אנשי קשר וחשבונות" at bounding box center [373, 219] width 244 height 27
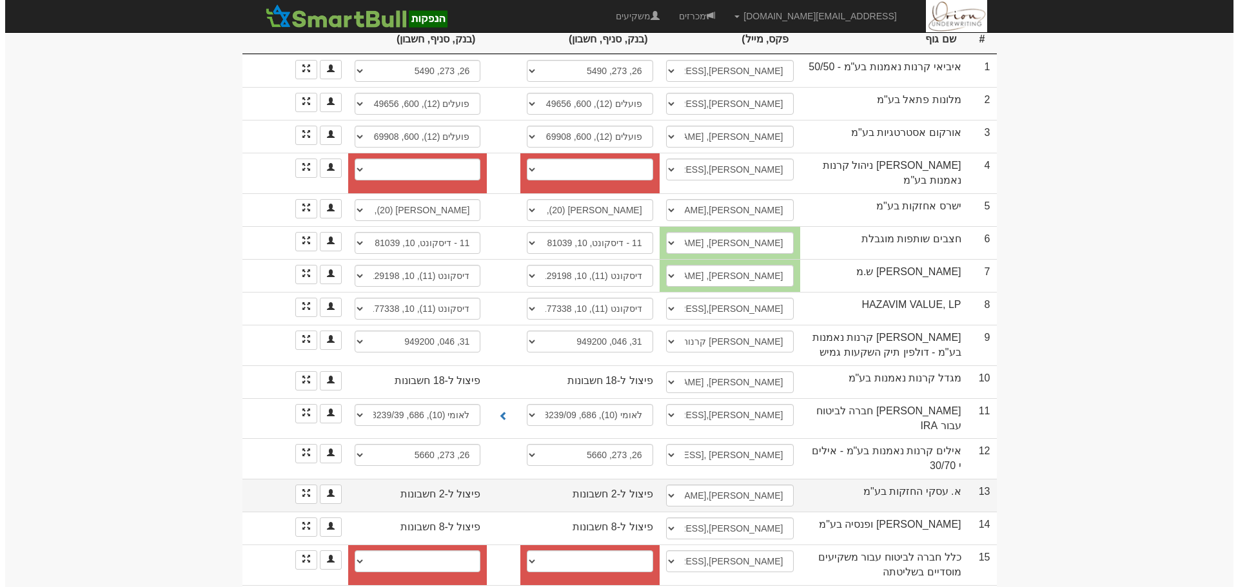
scroll to position [322, 0]
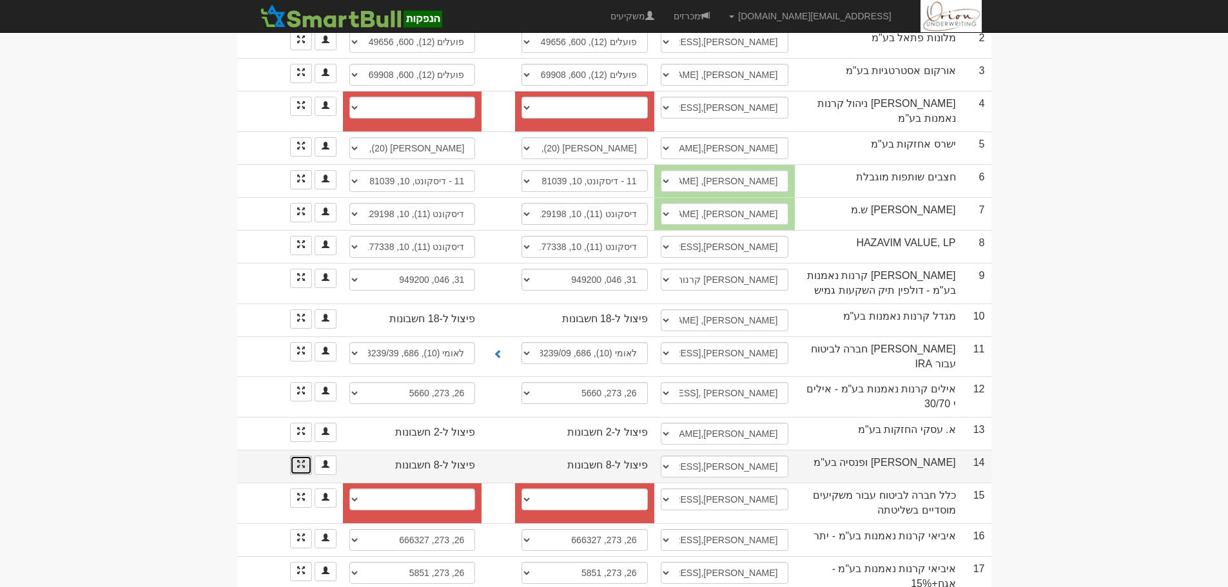
click at [310, 456] on link at bounding box center [301, 465] width 22 height 19
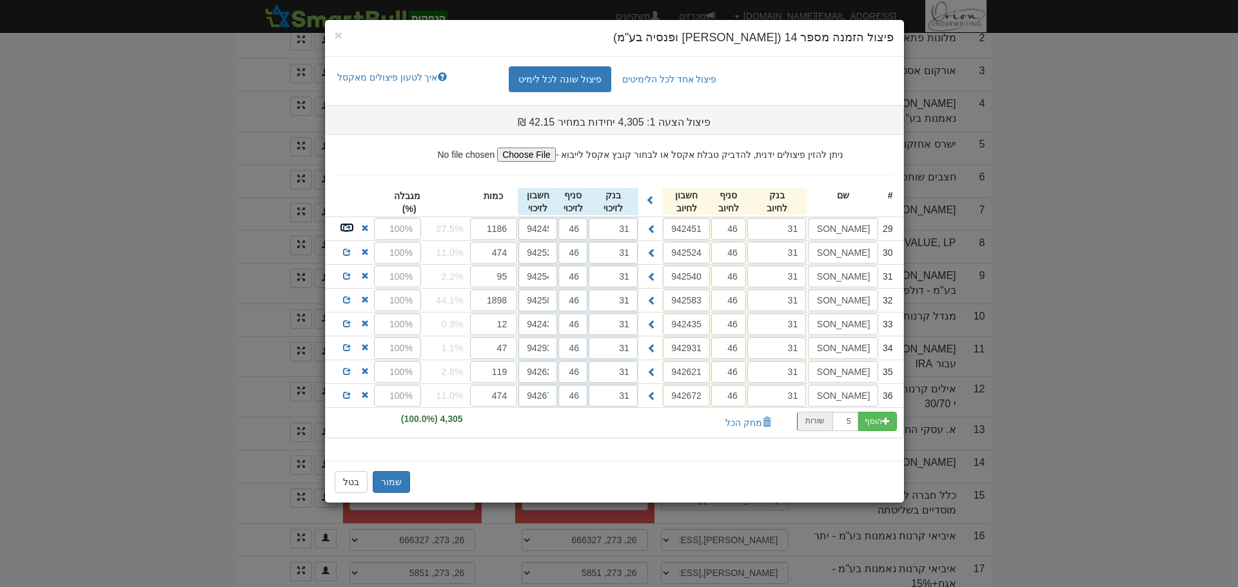
click at [347, 227] on span at bounding box center [347, 228] width 8 height 8
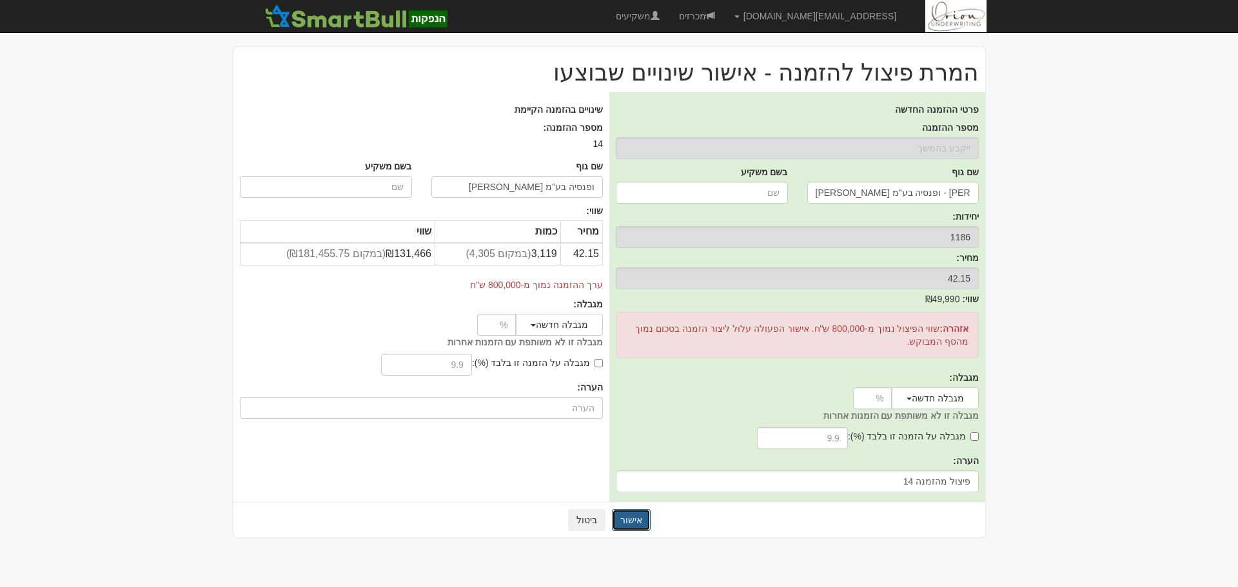
click at [643, 516] on button "אישור" at bounding box center [631, 520] width 39 height 22
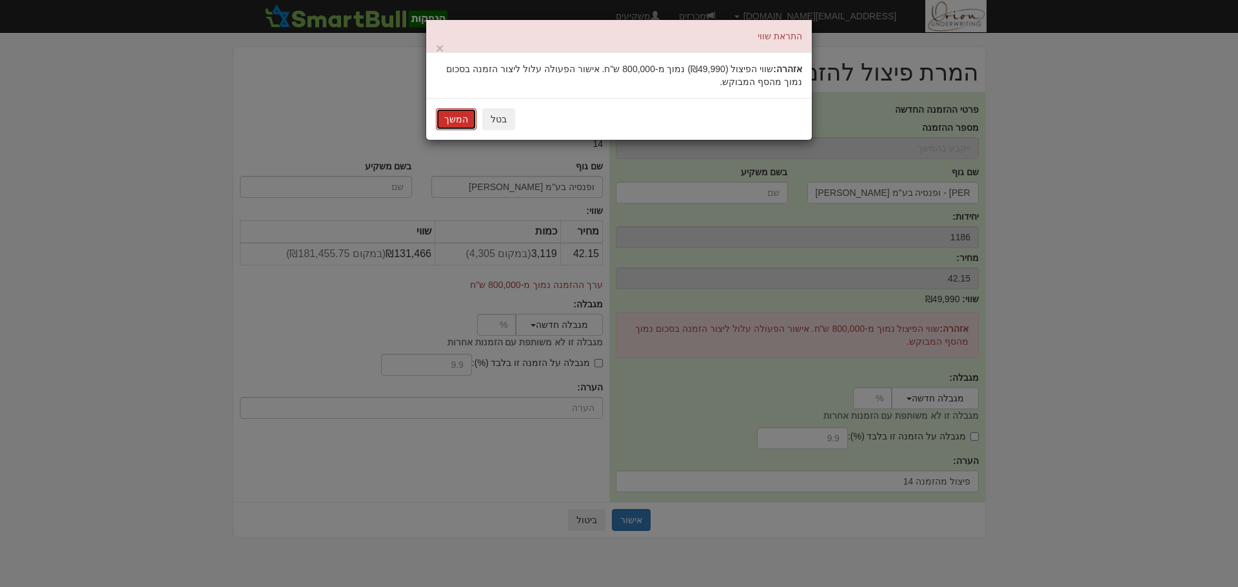
click at [468, 117] on button "המשך" at bounding box center [456, 119] width 41 height 22
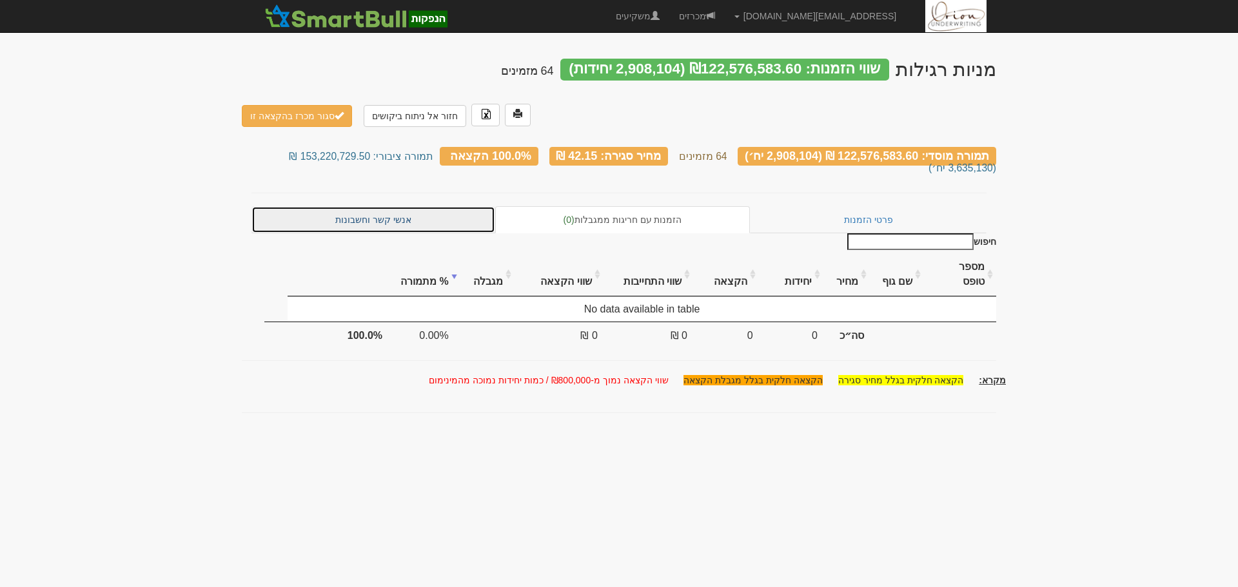
click at [355, 206] on link "אנשי קשר וחשבונות" at bounding box center [373, 219] width 244 height 27
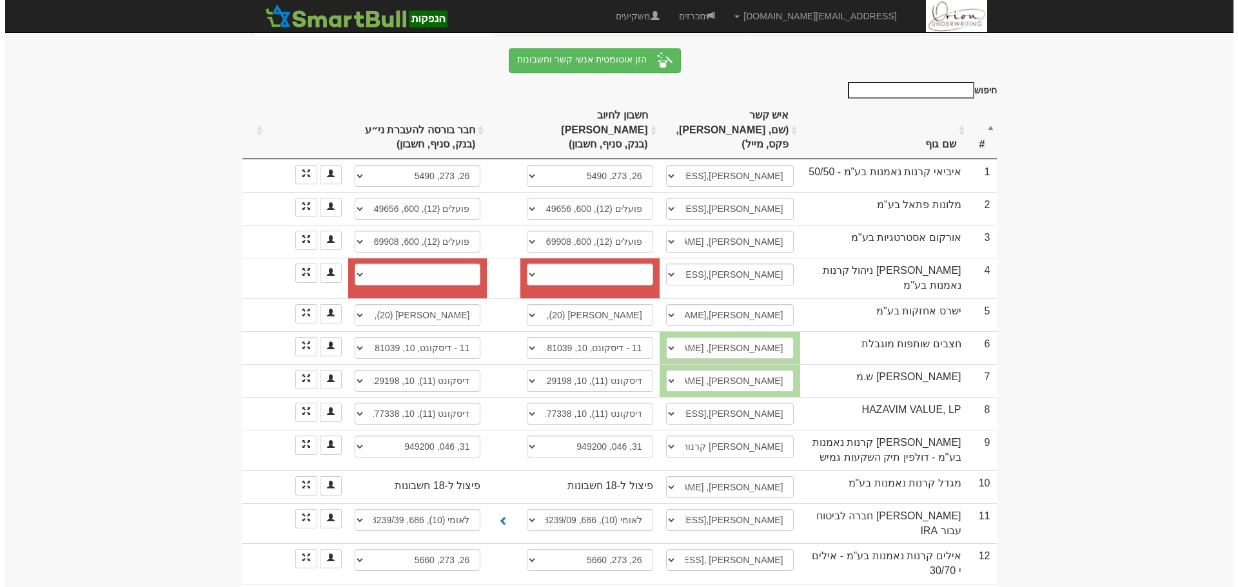
scroll to position [322, 0]
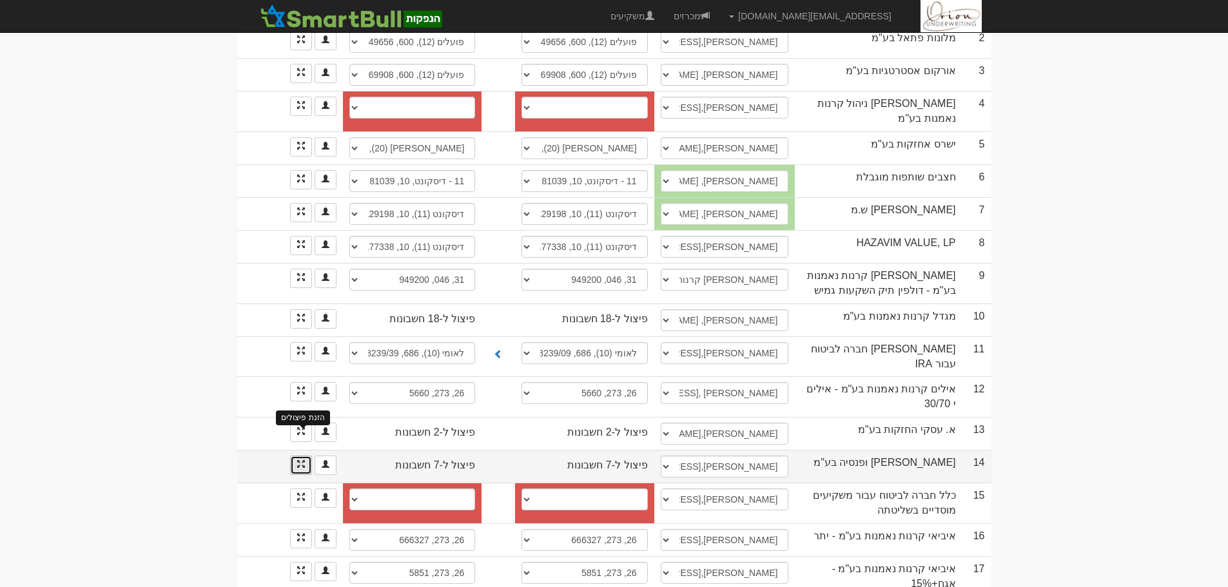
click at [304, 460] on span at bounding box center [301, 464] width 8 height 8
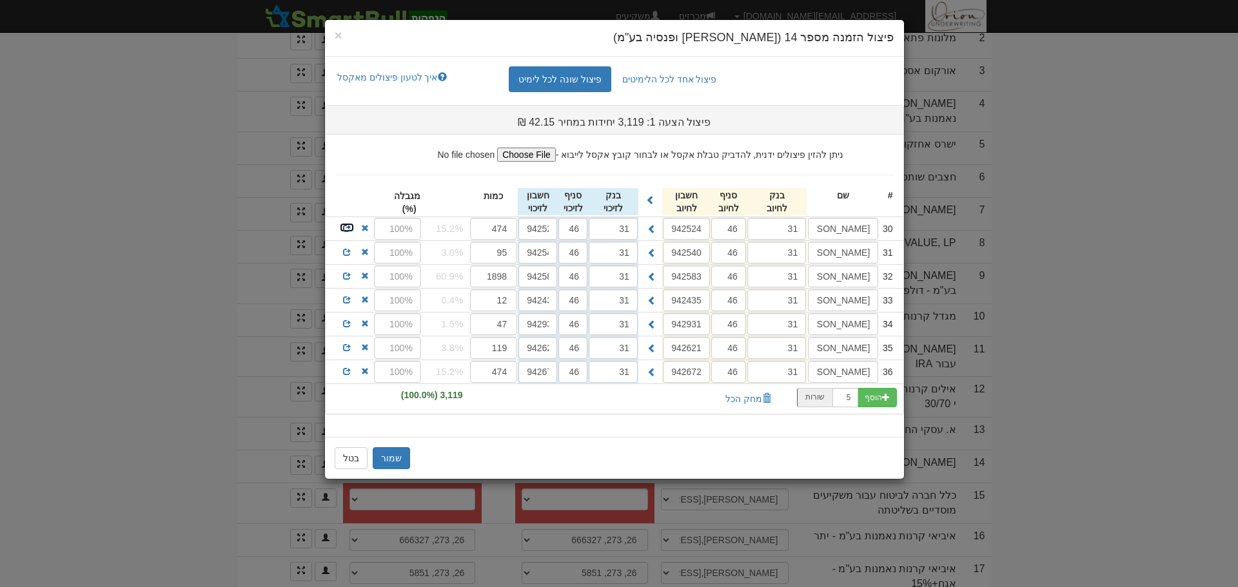
click at [349, 229] on span at bounding box center [347, 228] width 8 height 8
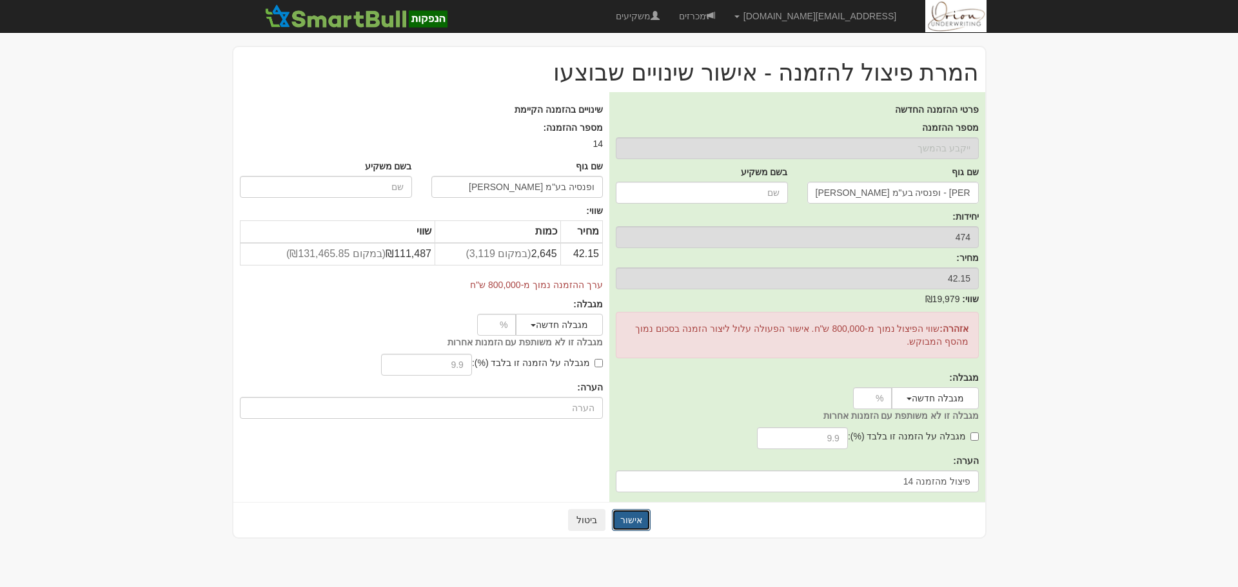
click at [632, 520] on button "אישור" at bounding box center [631, 520] width 39 height 22
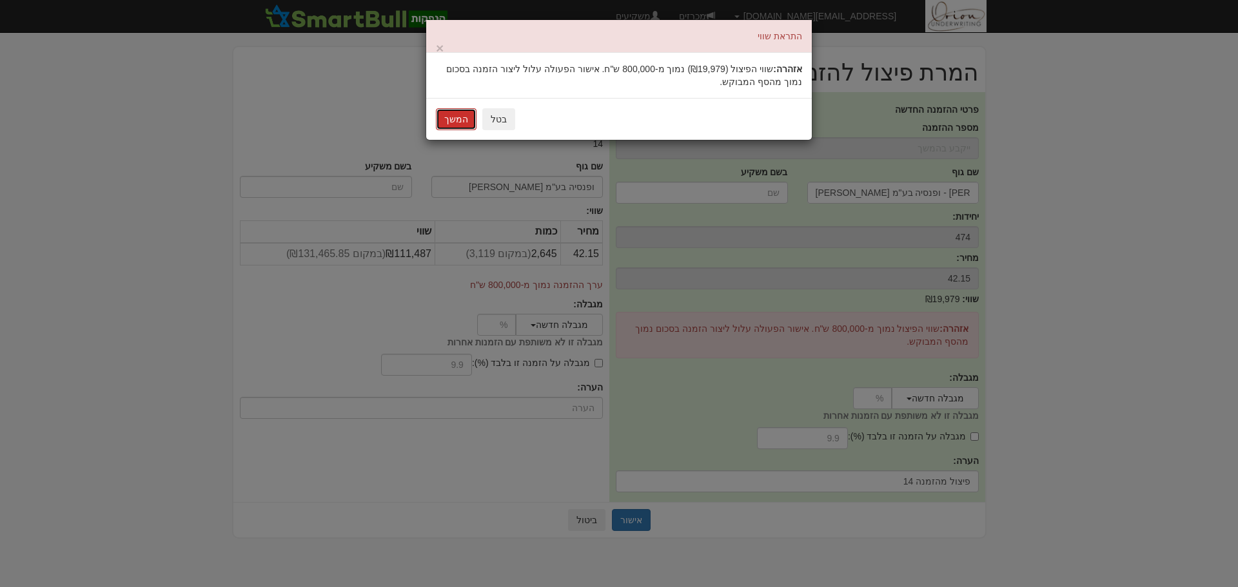
click at [442, 117] on button "המשך" at bounding box center [456, 119] width 41 height 22
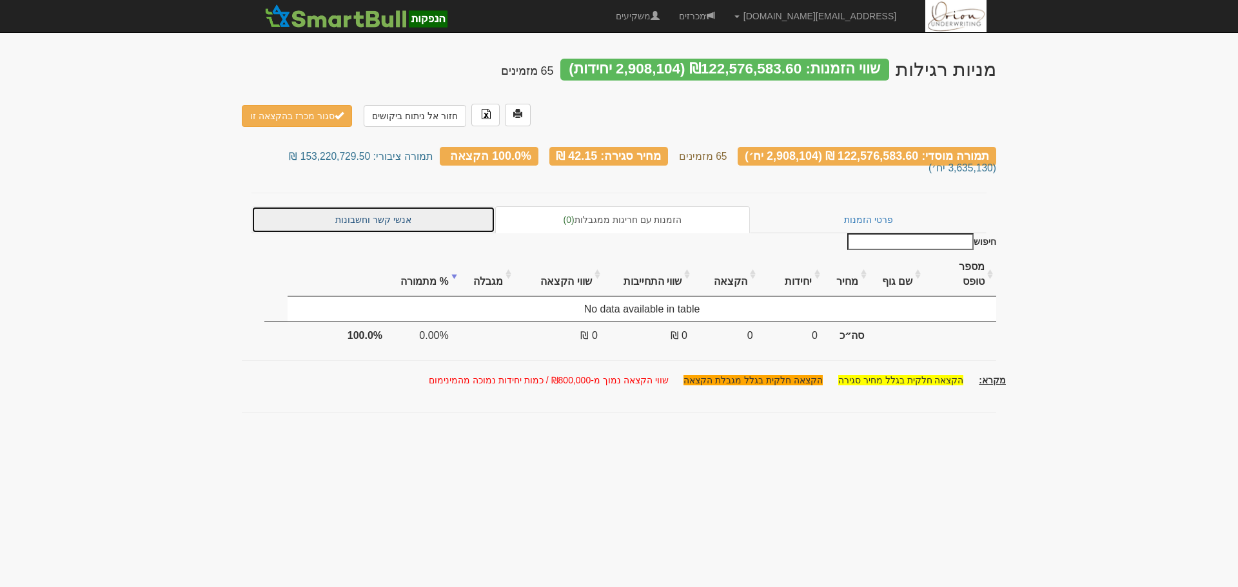
click at [382, 206] on link "אנשי קשר וחשבונות" at bounding box center [373, 219] width 244 height 27
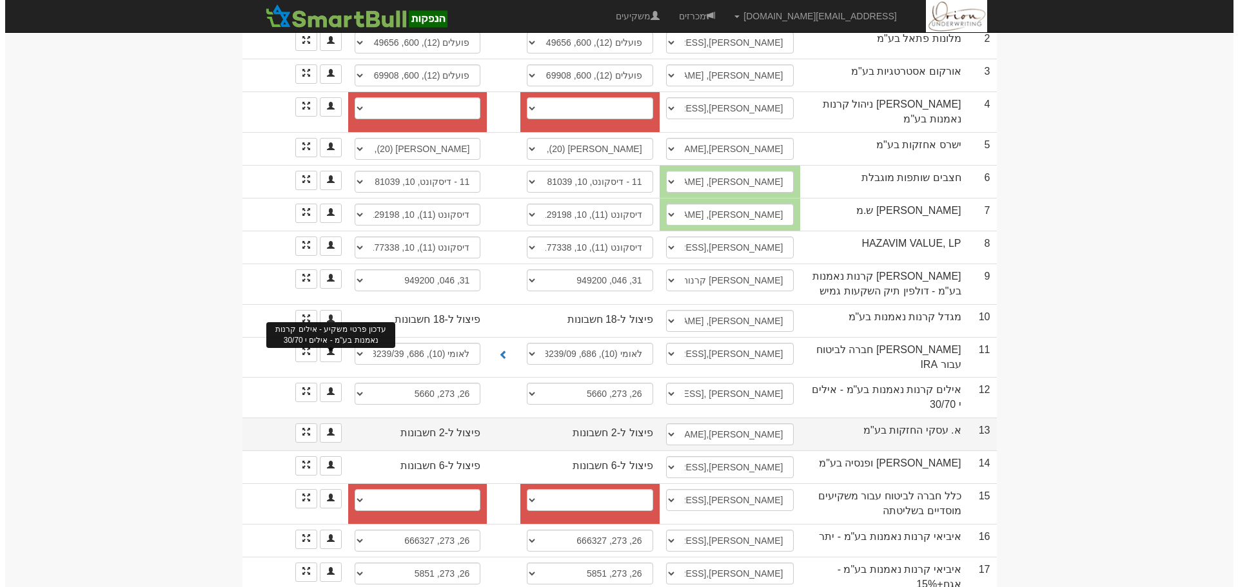
scroll to position [322, 0]
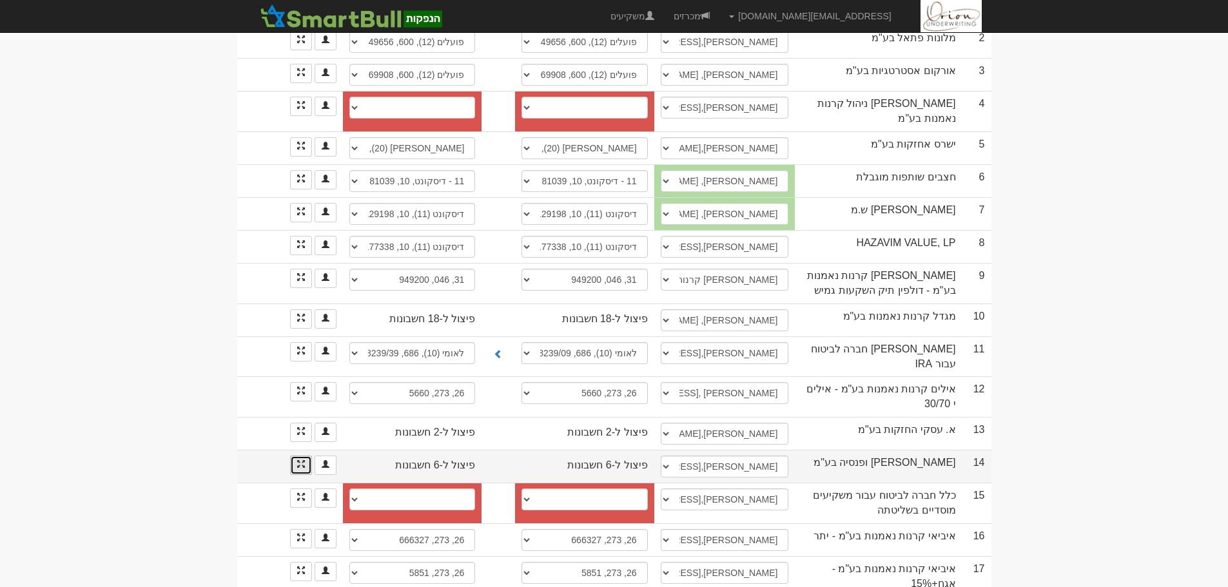
click at [295, 456] on link at bounding box center [301, 465] width 22 height 19
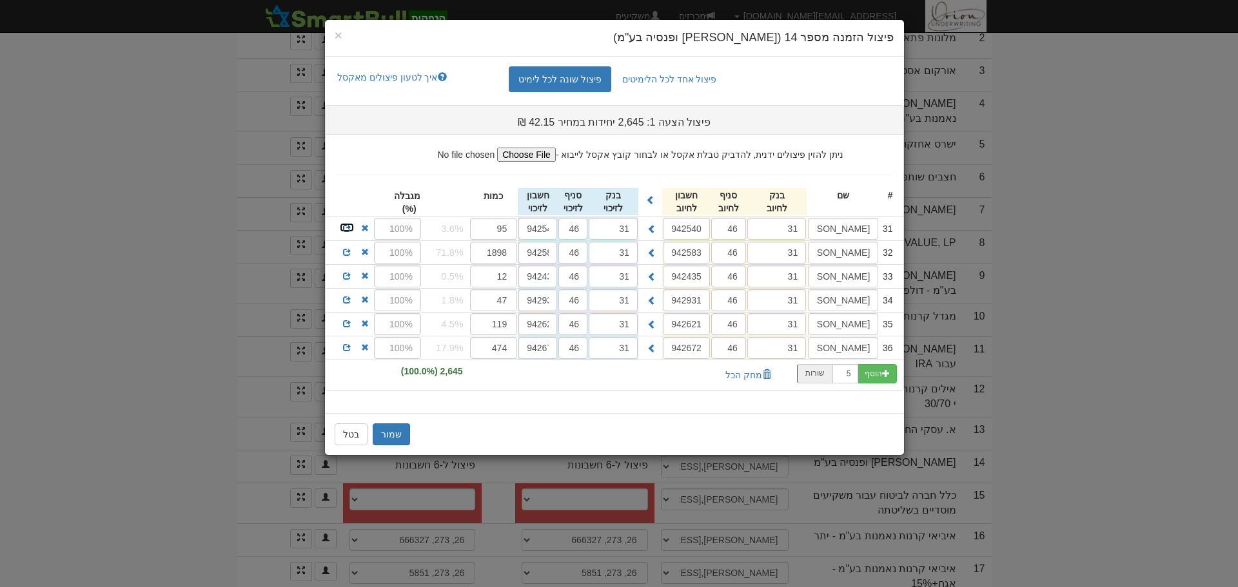
click at [345, 225] on span at bounding box center [347, 228] width 8 height 8
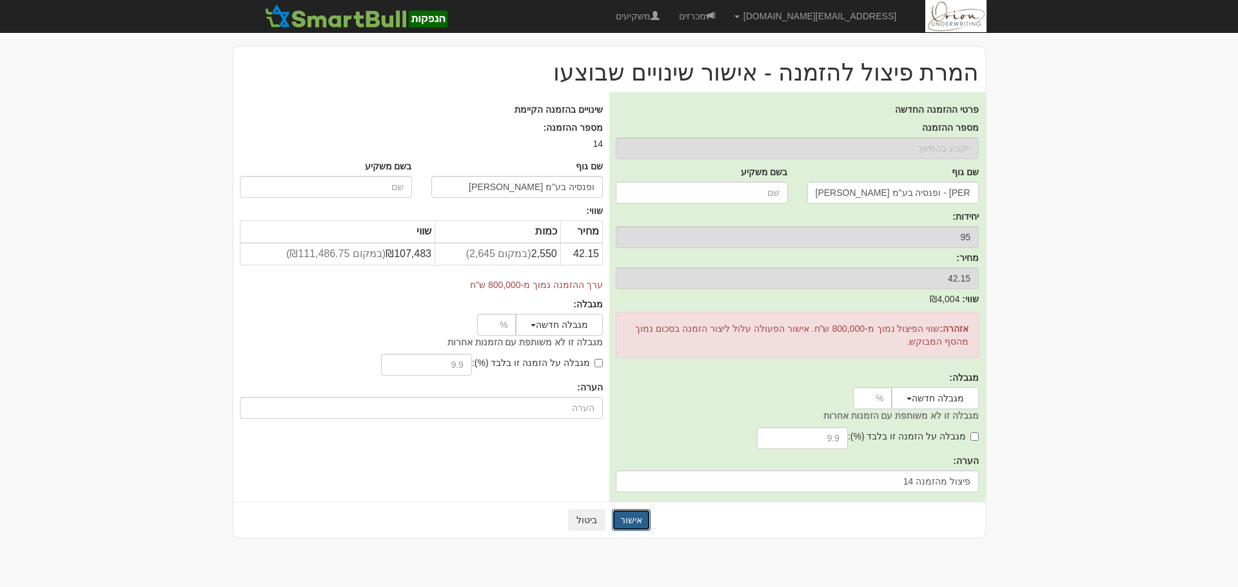
click at [638, 517] on button "אישור" at bounding box center [631, 520] width 39 height 22
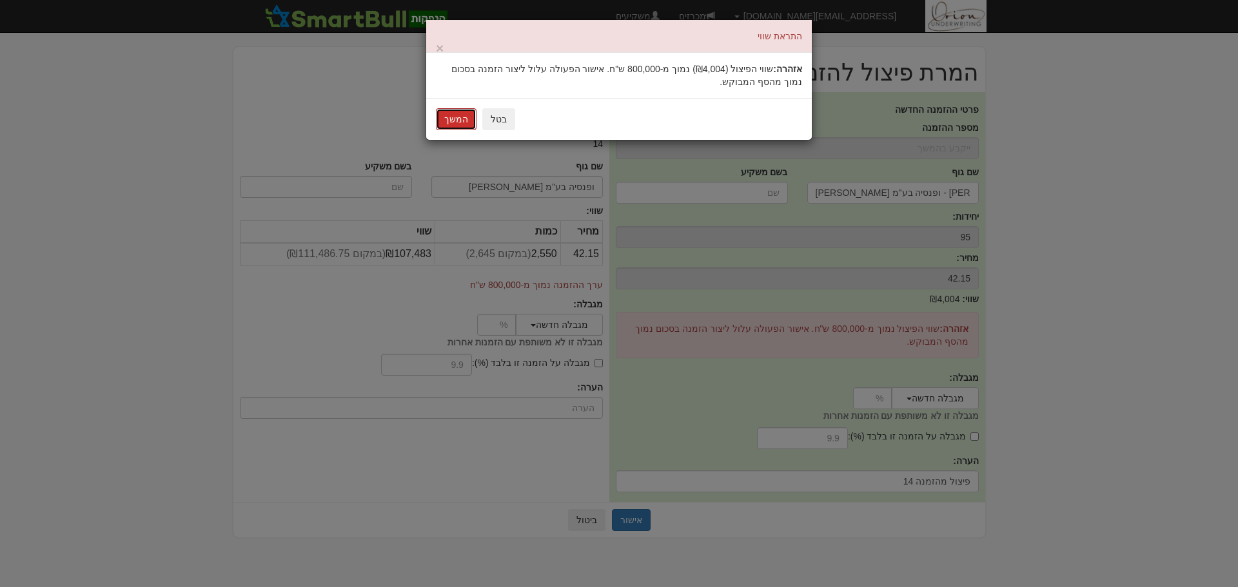
click at [462, 124] on button "המשך" at bounding box center [456, 119] width 41 height 22
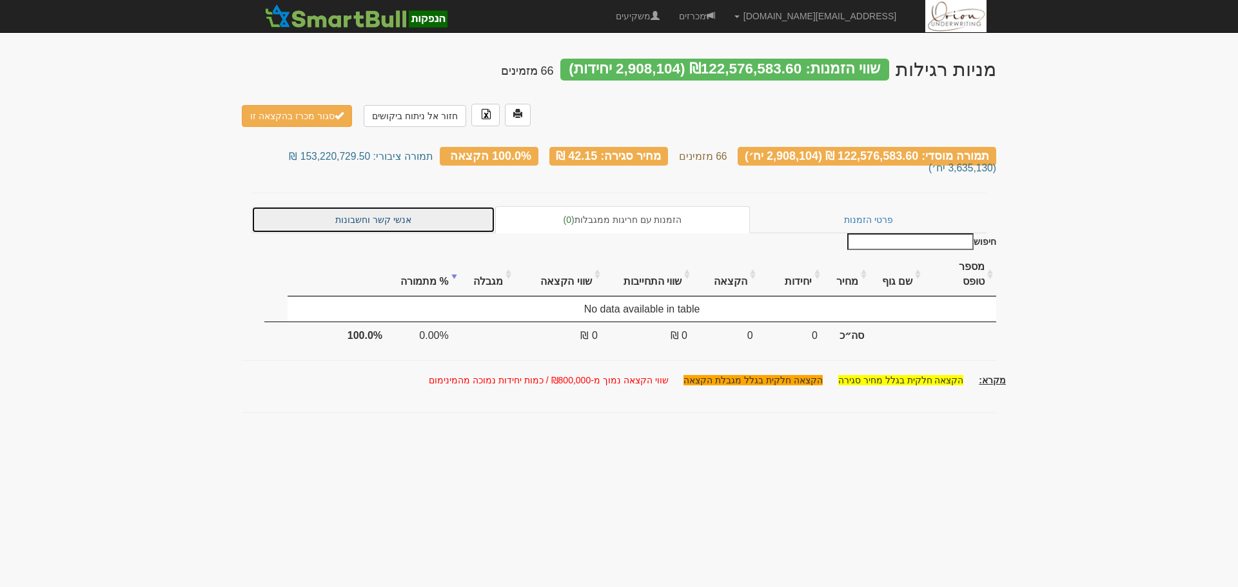
click at [362, 210] on link "אנשי קשר וחשבונות" at bounding box center [373, 219] width 244 height 27
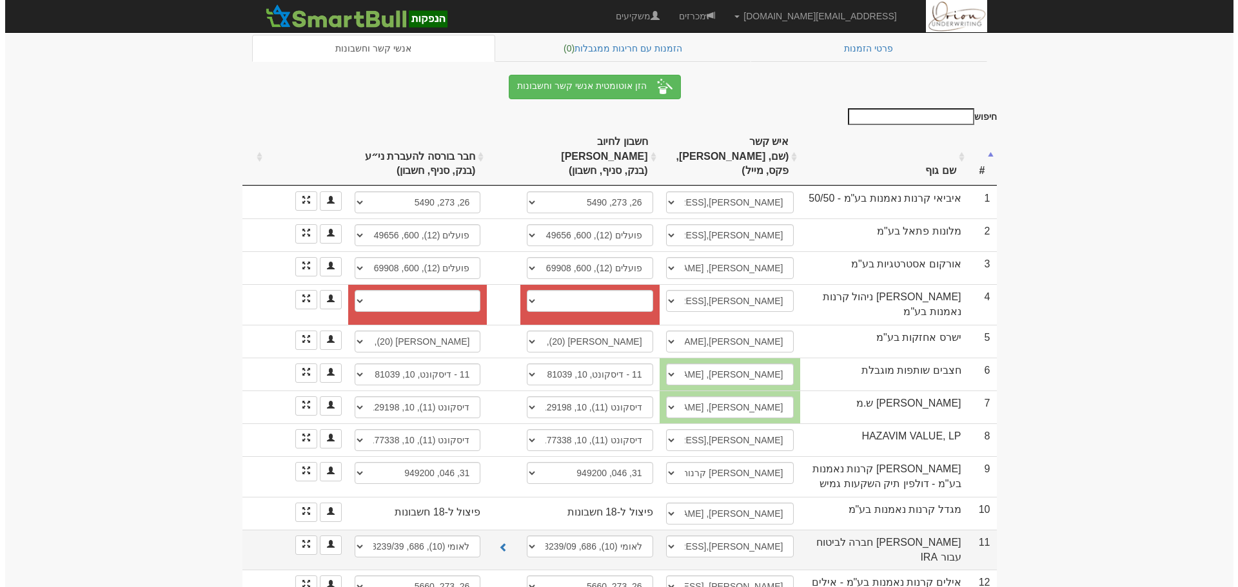
scroll to position [258, 0]
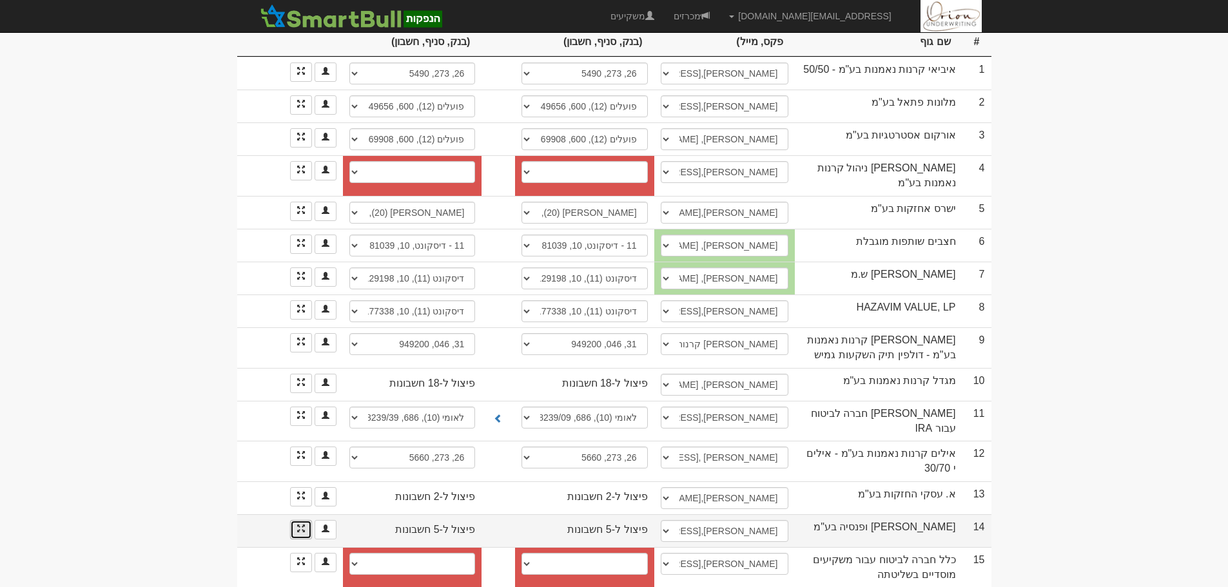
click at [307, 520] on link at bounding box center [301, 529] width 22 height 19
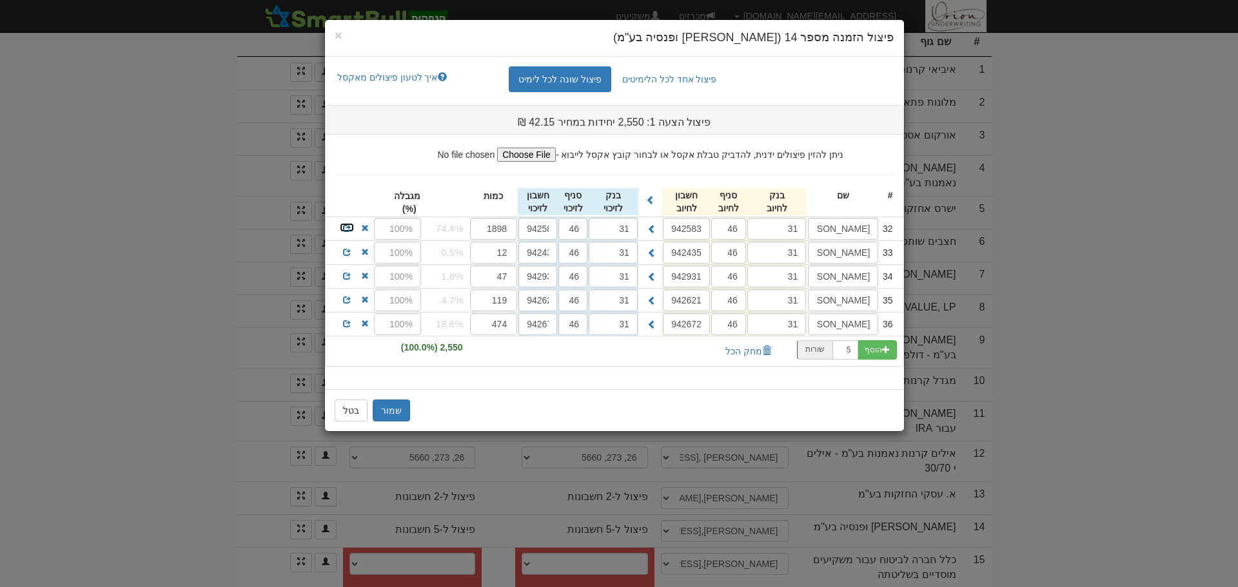
click at [349, 226] on span at bounding box center [347, 228] width 8 height 8
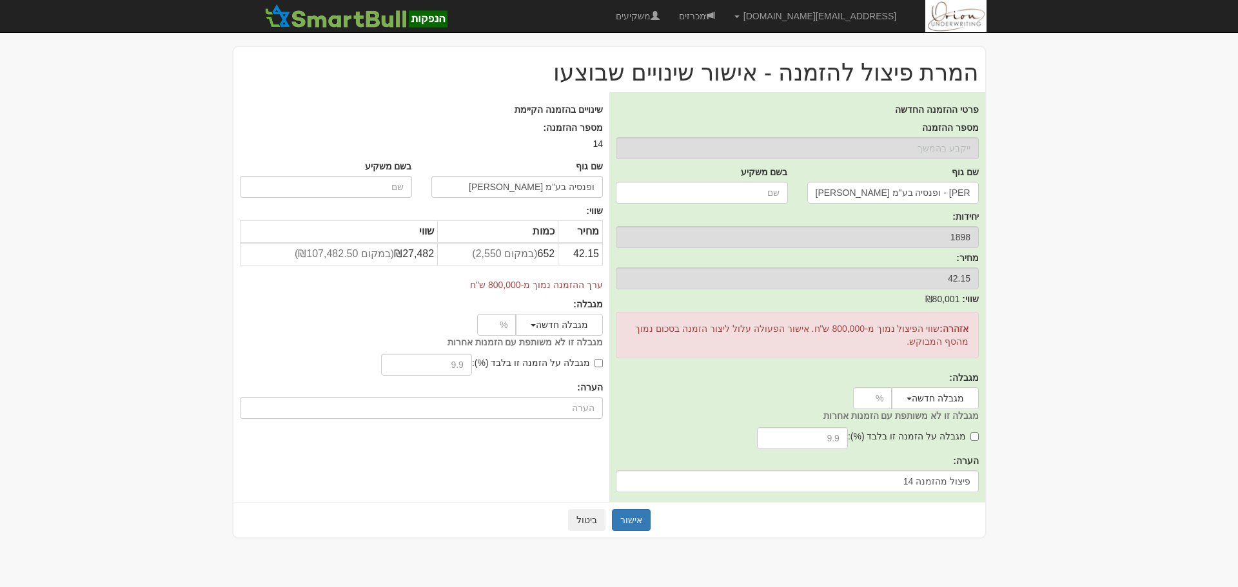
click at [641, 534] on div "אישור ביטול" at bounding box center [609, 519] width 752 height 35
click at [639, 518] on button "אישור" at bounding box center [631, 520] width 39 height 22
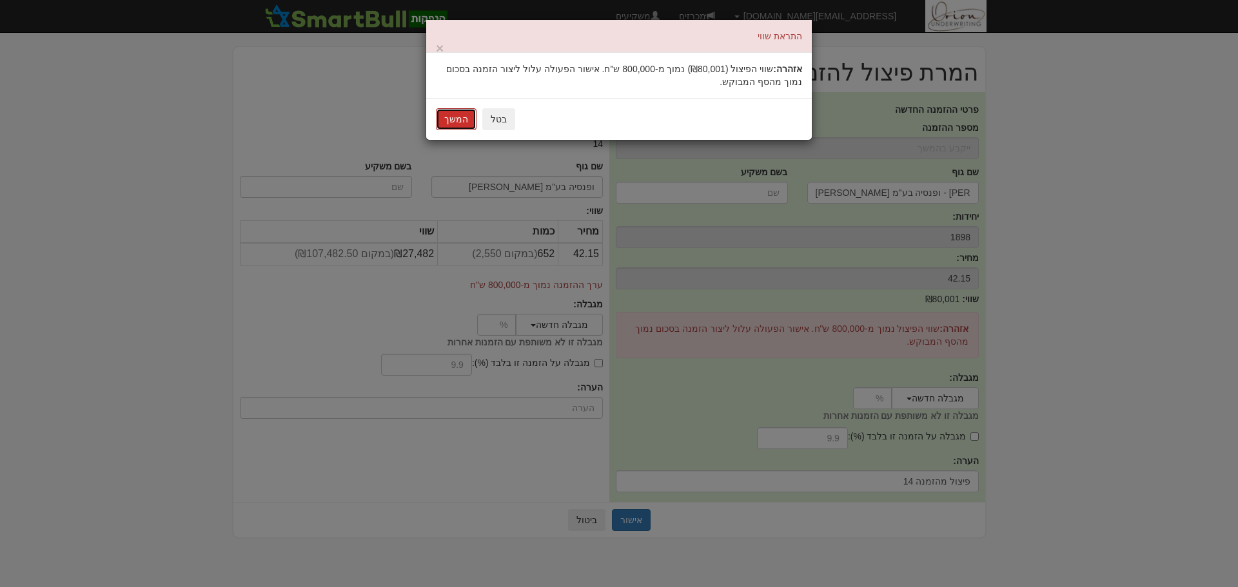
click at [460, 112] on button "המשך" at bounding box center [456, 119] width 41 height 22
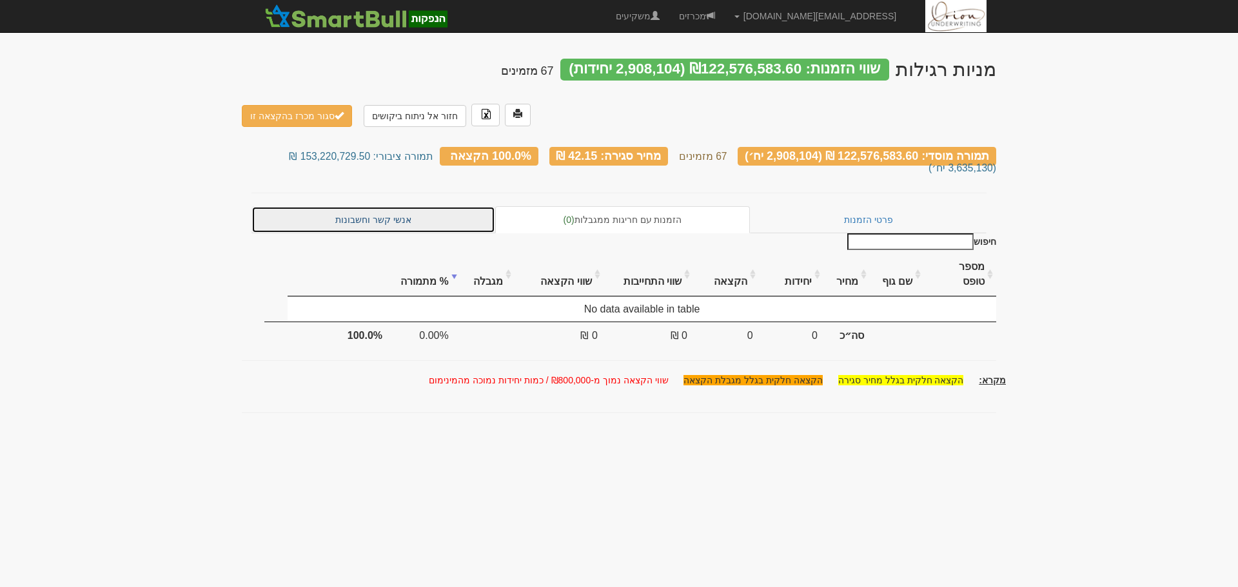
click at [347, 211] on link "אנשי קשר וחשבונות" at bounding box center [373, 219] width 244 height 27
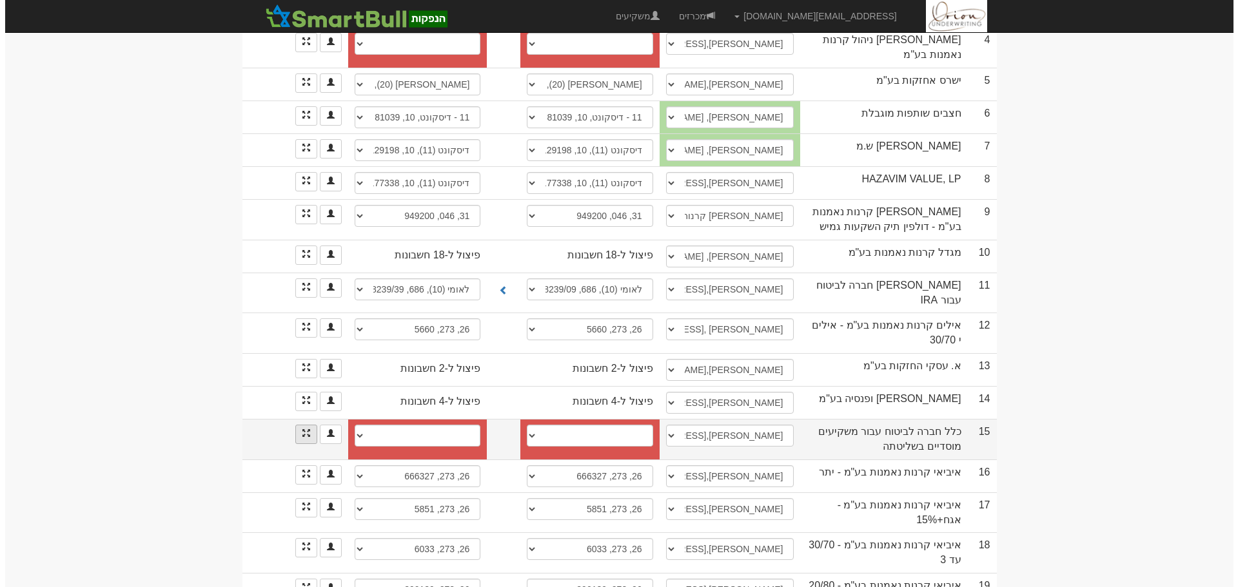
scroll to position [387, 0]
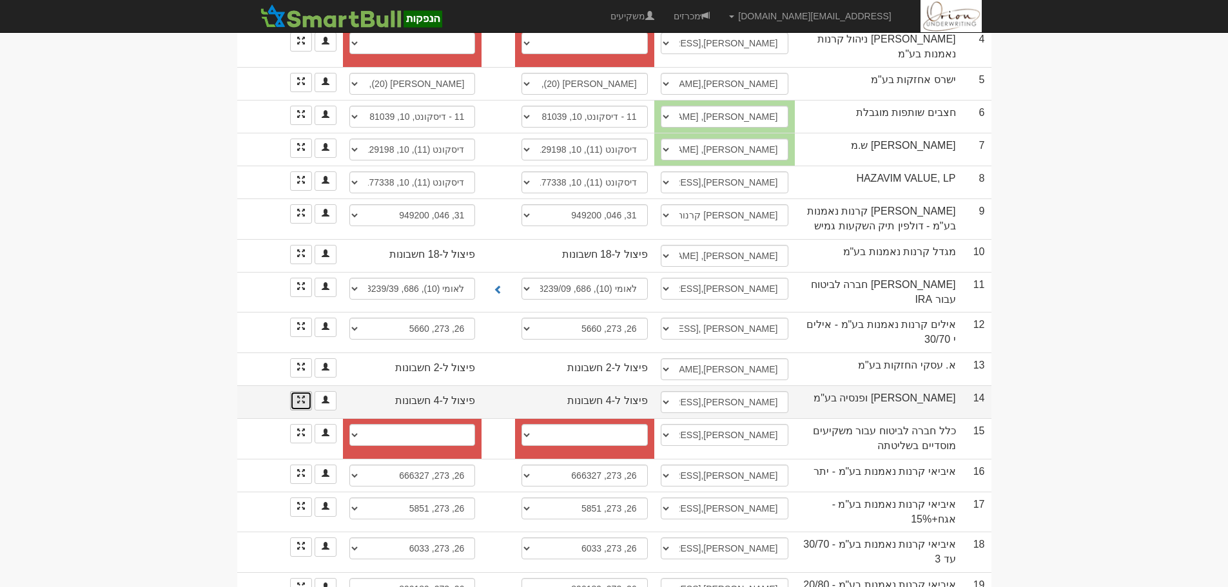
click at [300, 391] on link at bounding box center [301, 400] width 22 height 19
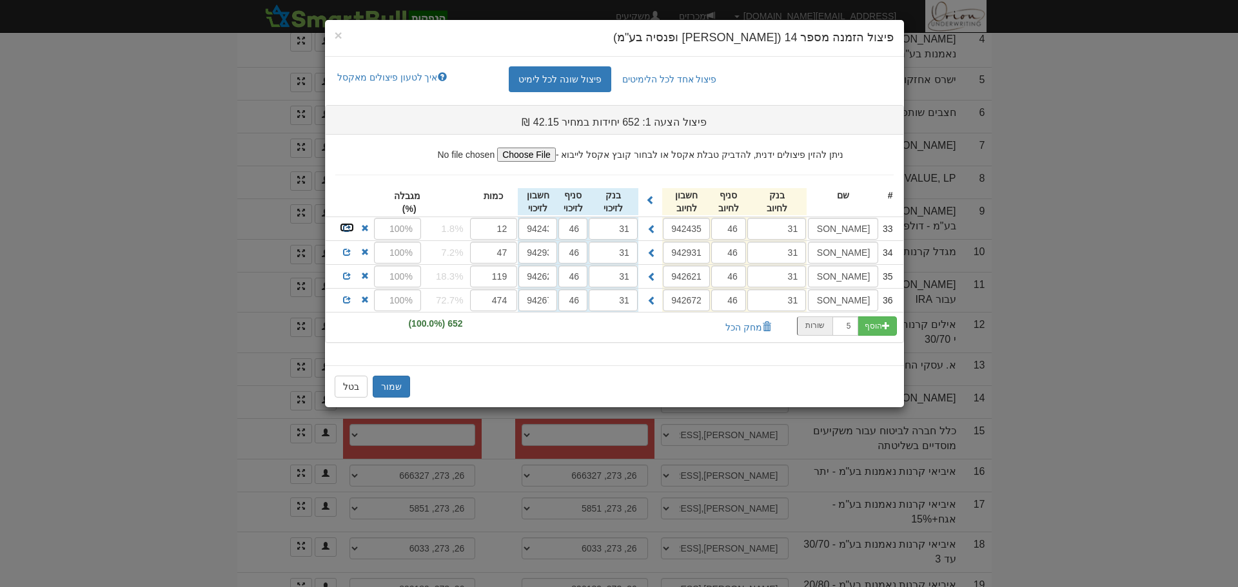
click at [344, 226] on span at bounding box center [347, 228] width 8 height 8
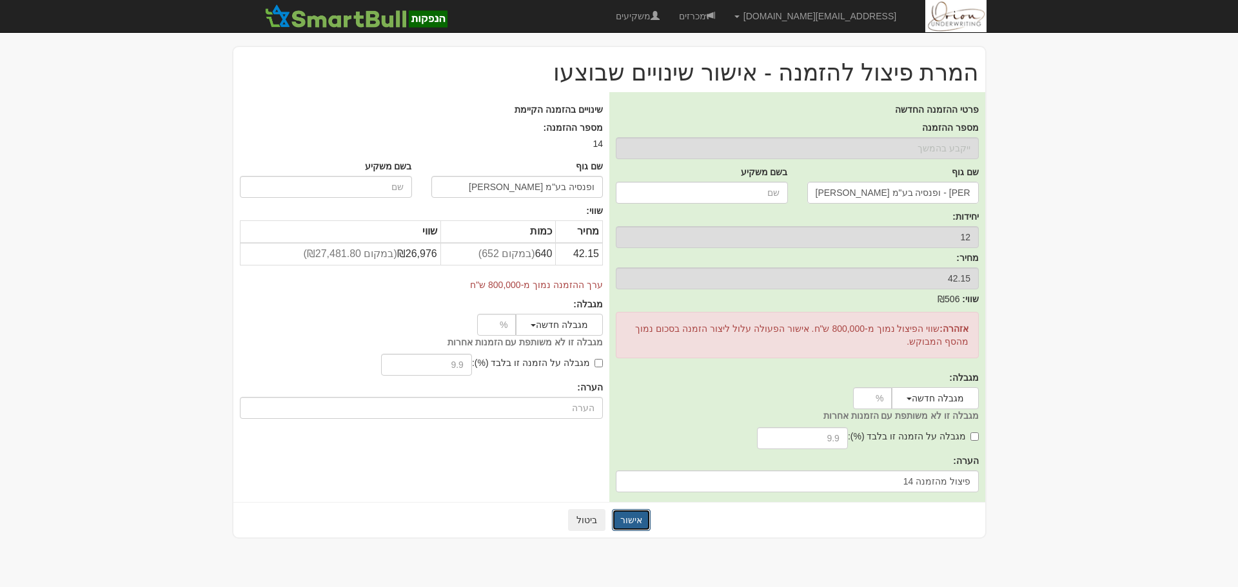
click at [625, 521] on button "אישור" at bounding box center [631, 520] width 39 height 22
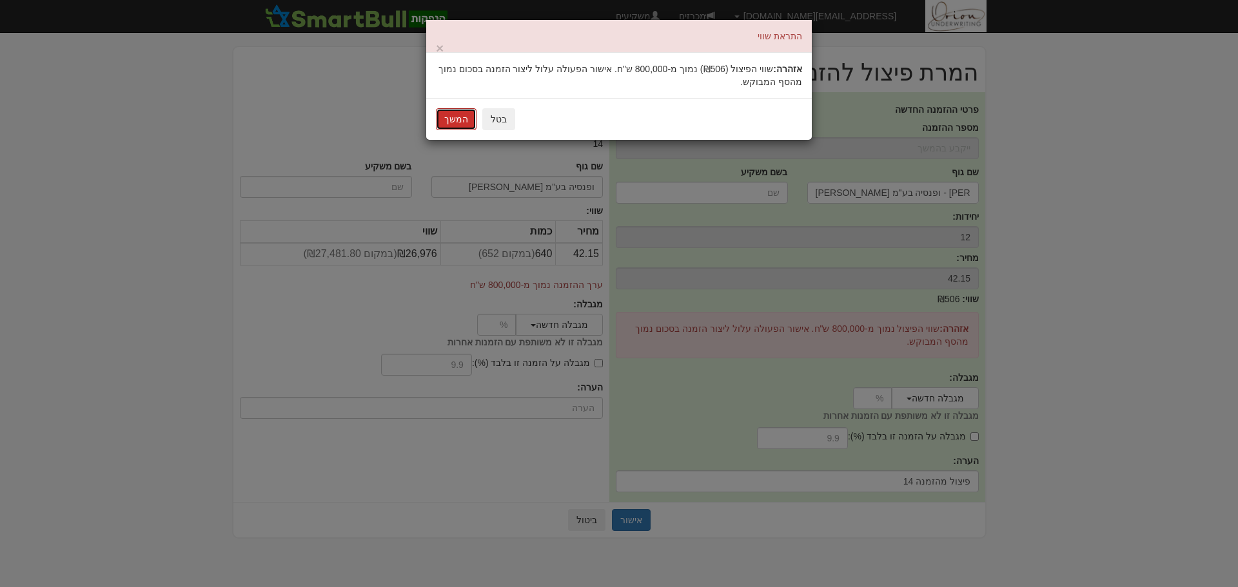
click at [459, 116] on button "המשך" at bounding box center [456, 119] width 41 height 22
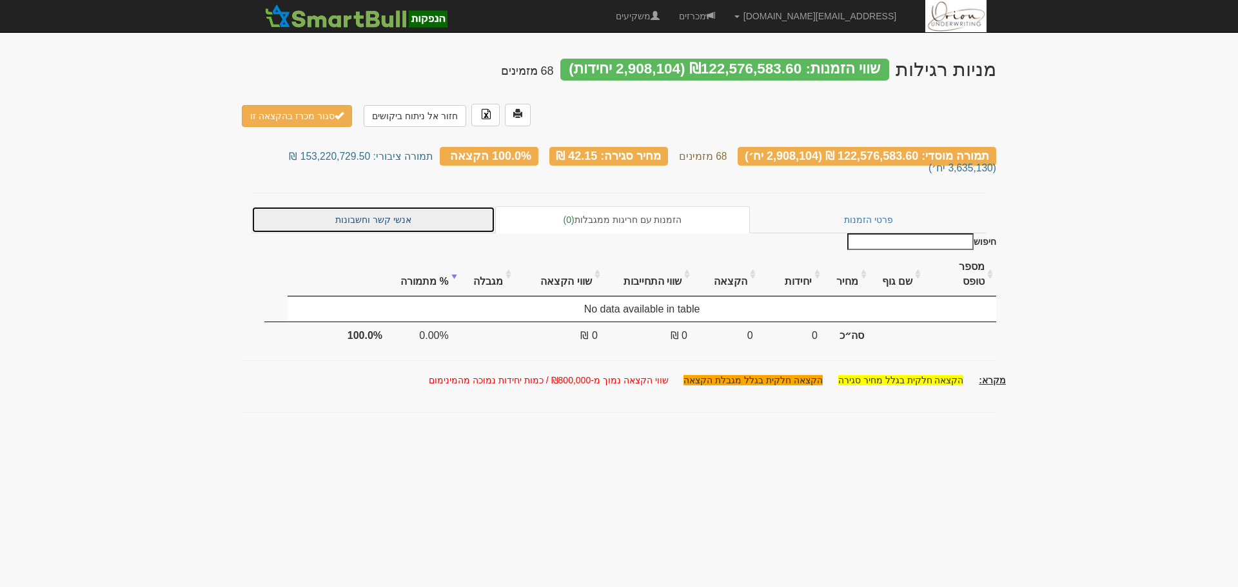
click at [340, 206] on link "אנשי קשר וחשבונות" at bounding box center [373, 219] width 244 height 27
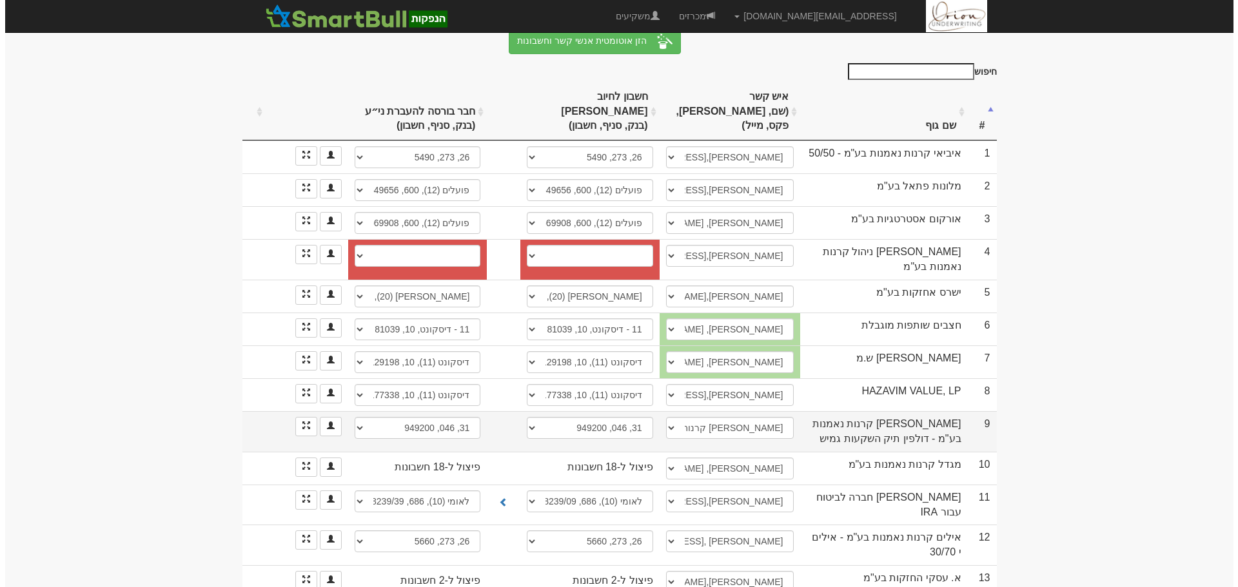
scroll to position [193, 0]
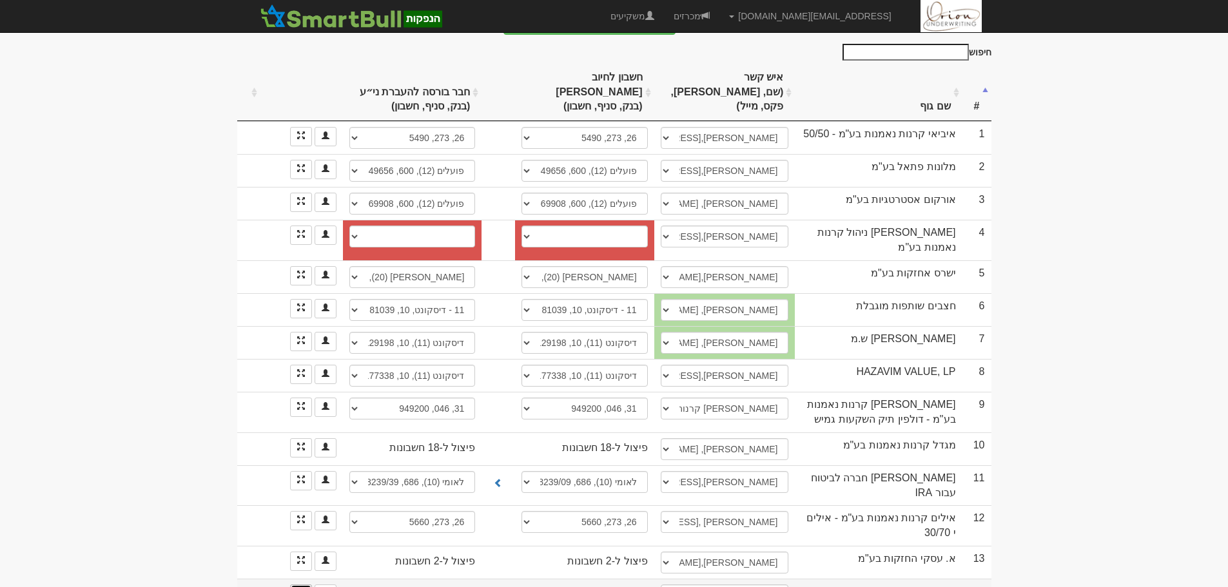
click at [309, 585] on link at bounding box center [301, 594] width 22 height 19
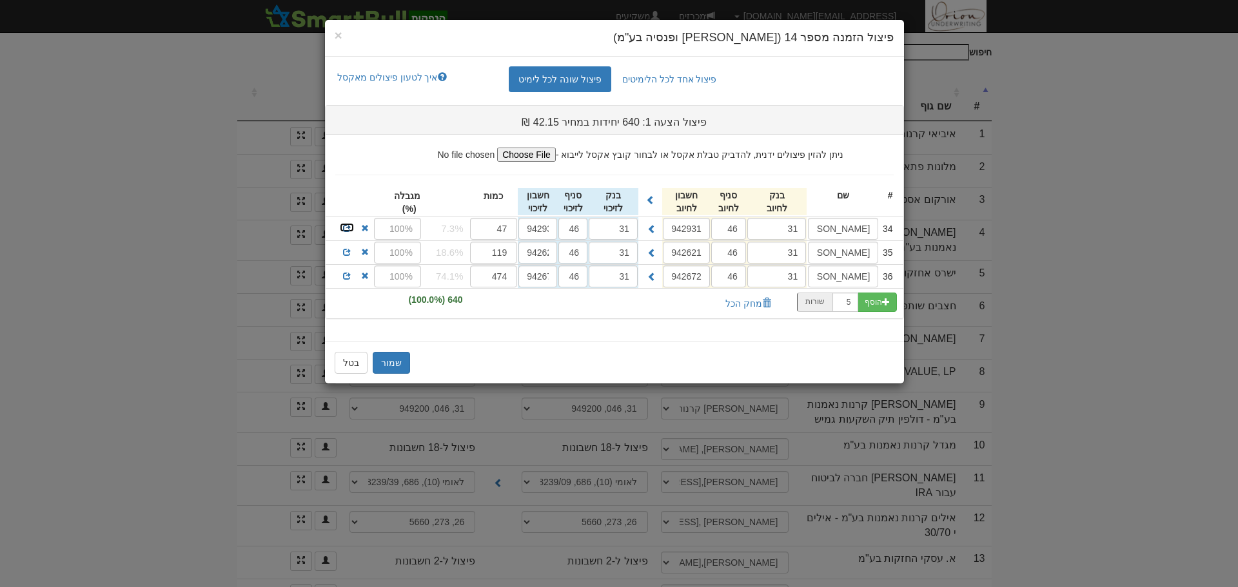
click at [349, 228] on span at bounding box center [347, 228] width 8 height 8
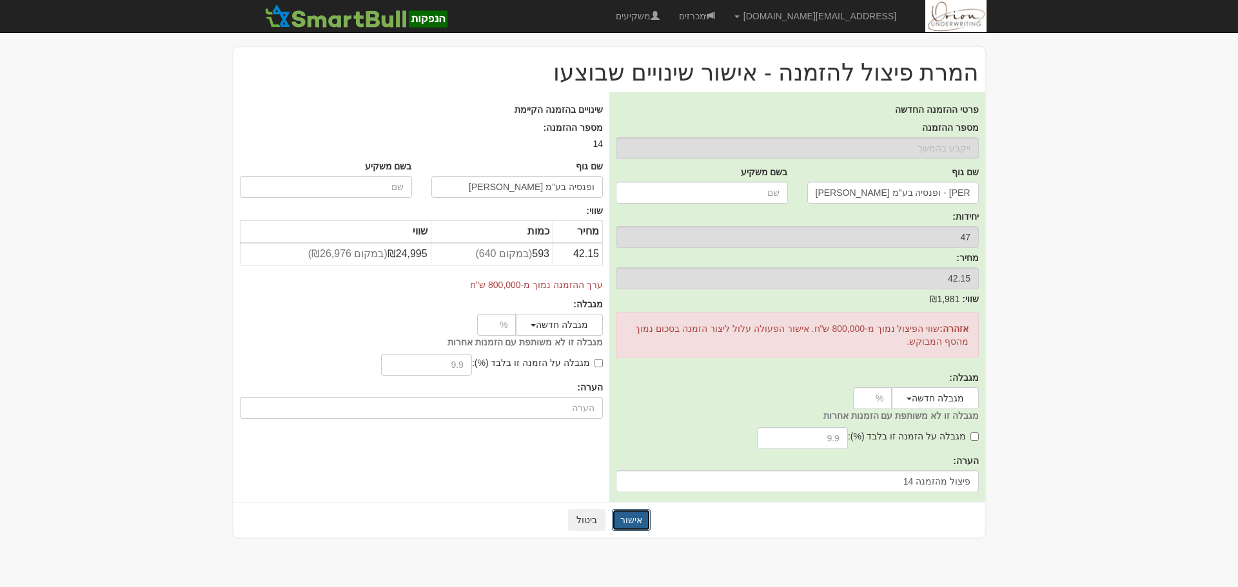
click at [633, 518] on button "אישור" at bounding box center [631, 520] width 39 height 22
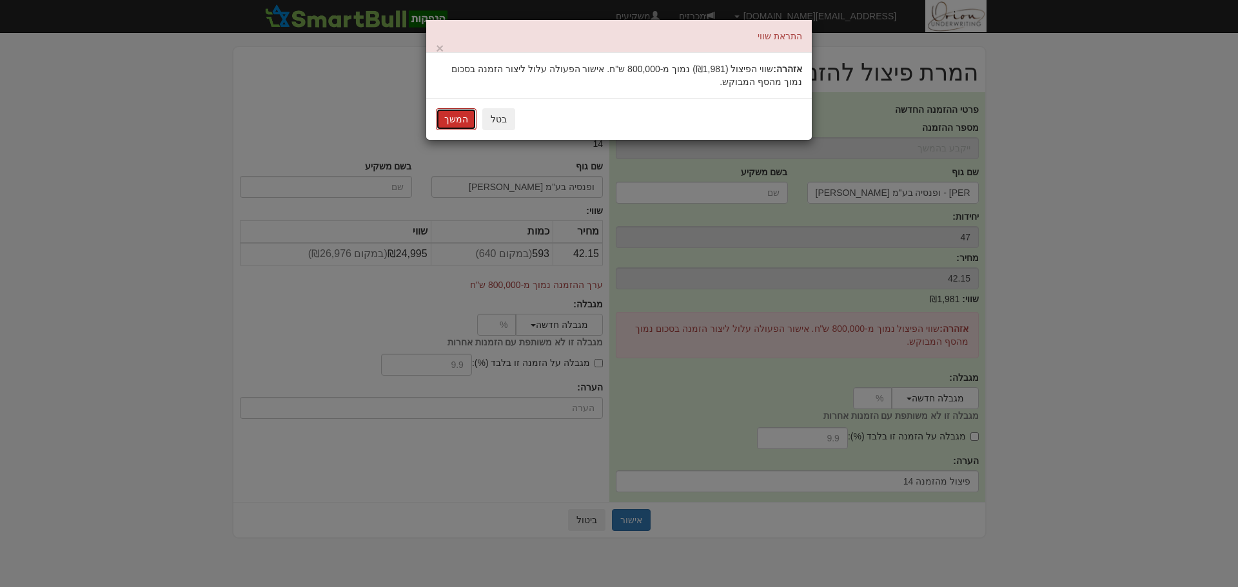
click at [451, 117] on button "המשך" at bounding box center [456, 119] width 41 height 22
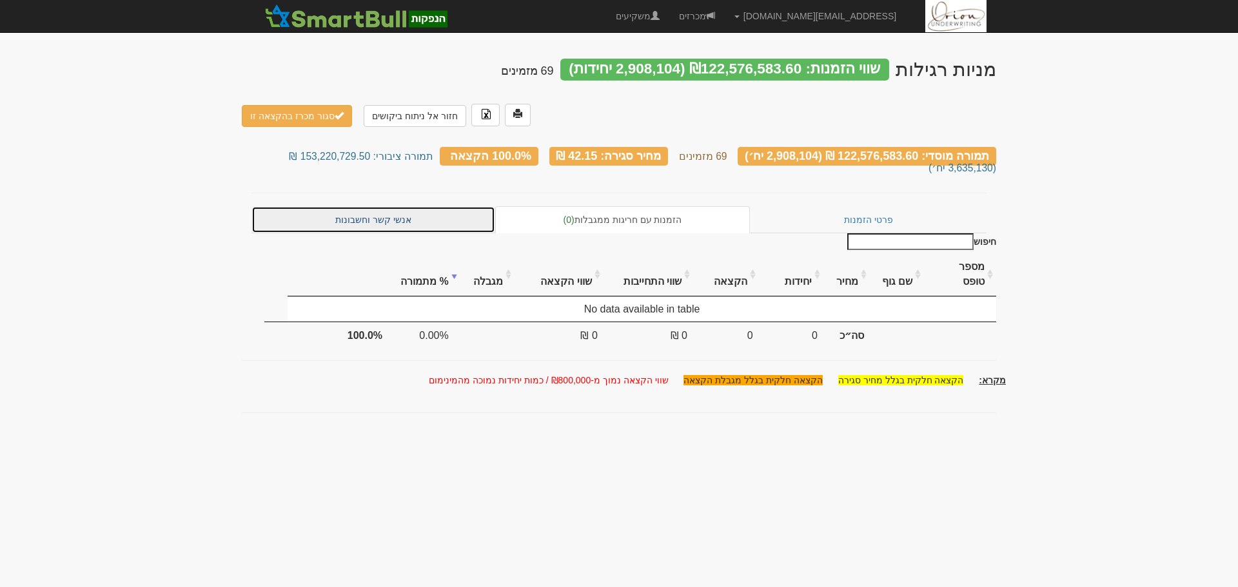
click at [406, 206] on link "אנשי קשר וחשבונות" at bounding box center [373, 219] width 244 height 27
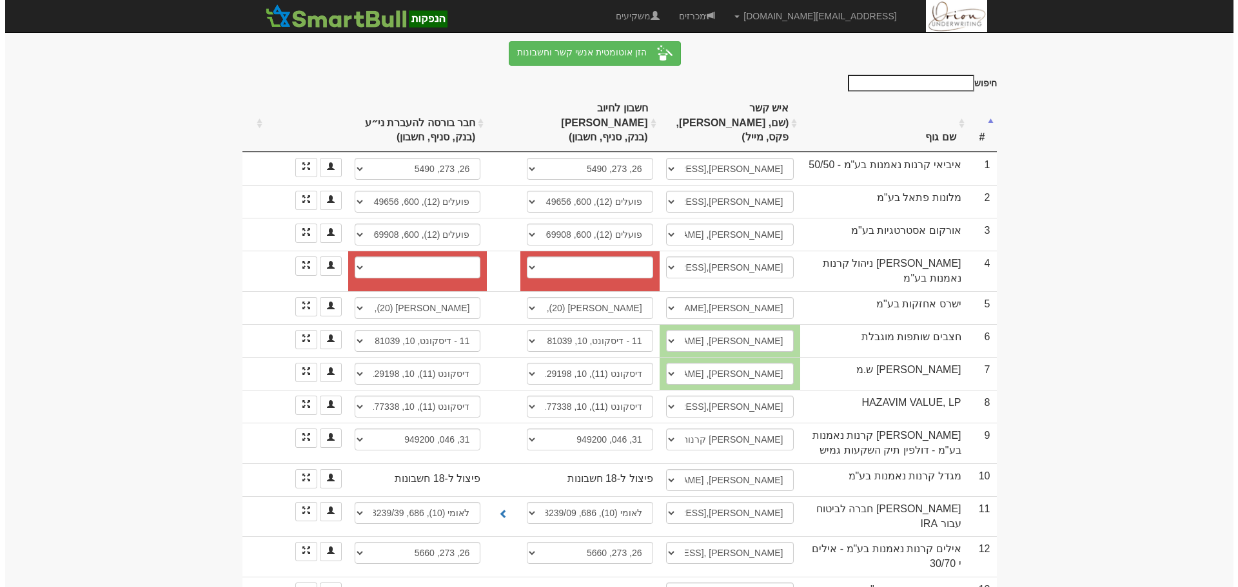
scroll to position [258, 0]
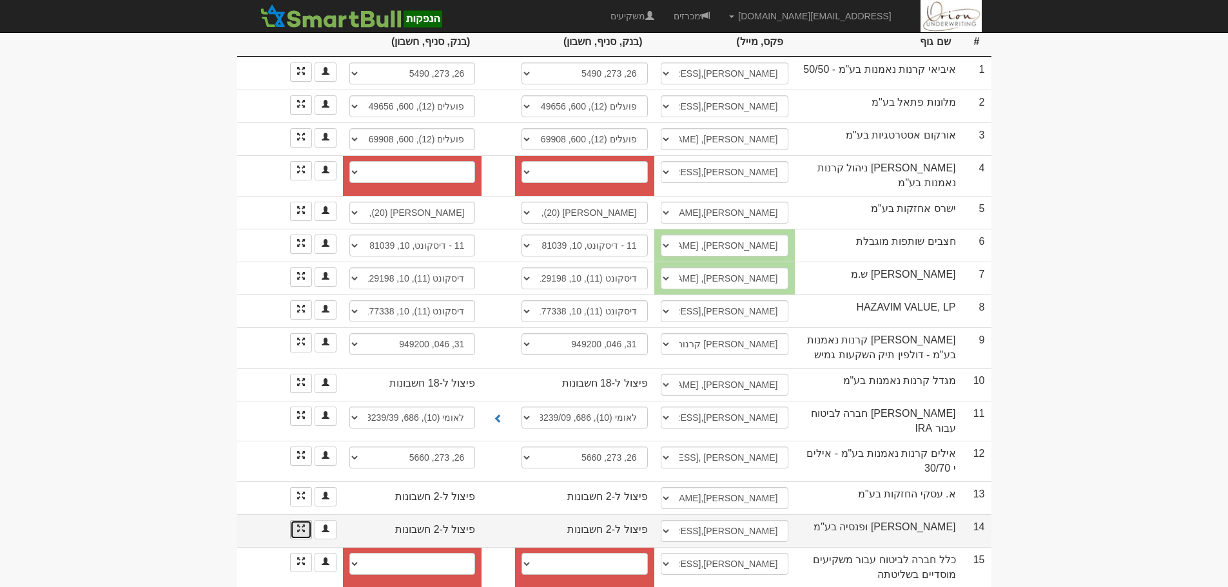
click at [295, 520] on link at bounding box center [301, 529] width 22 height 19
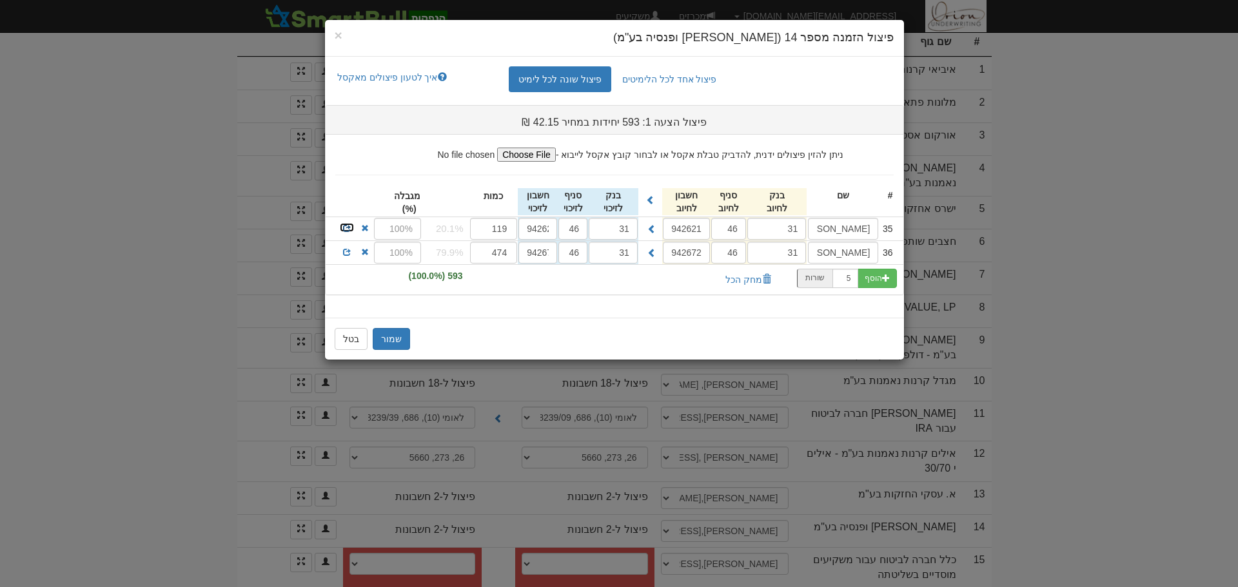
click at [344, 230] on span at bounding box center [347, 228] width 8 height 8
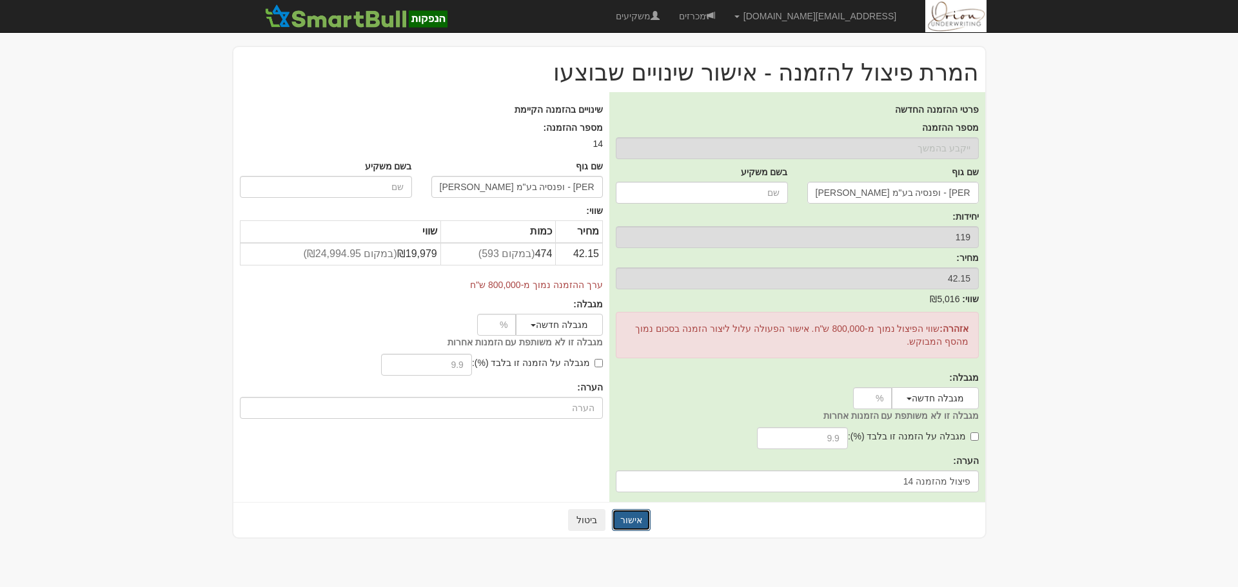
click at [634, 522] on button "אישור" at bounding box center [631, 520] width 39 height 22
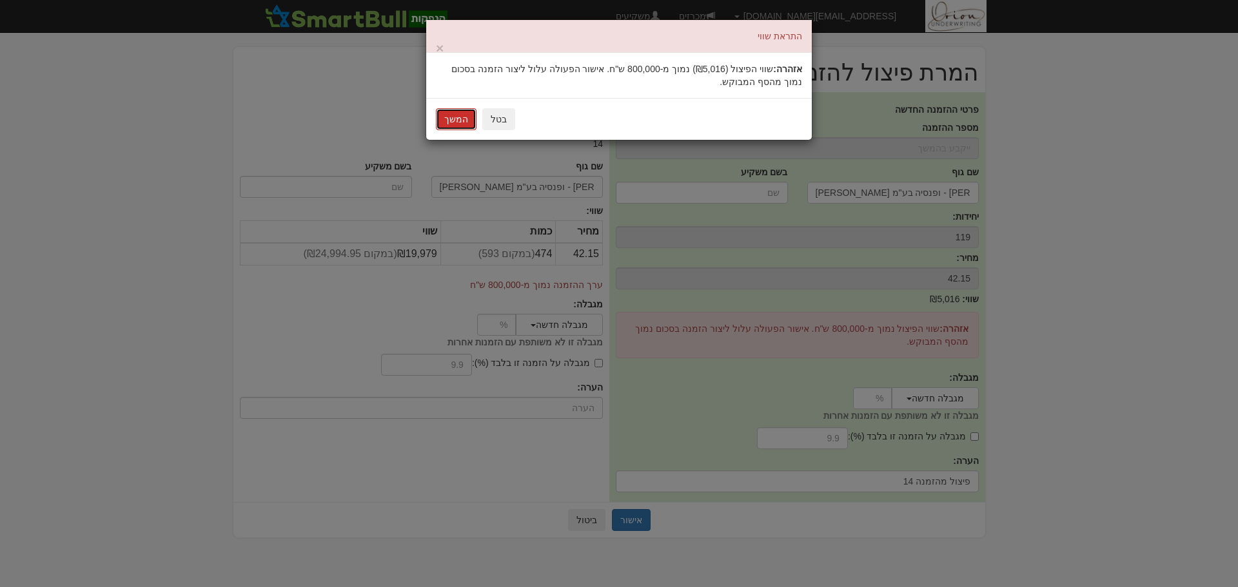
click at [462, 122] on button "המשך" at bounding box center [456, 119] width 41 height 22
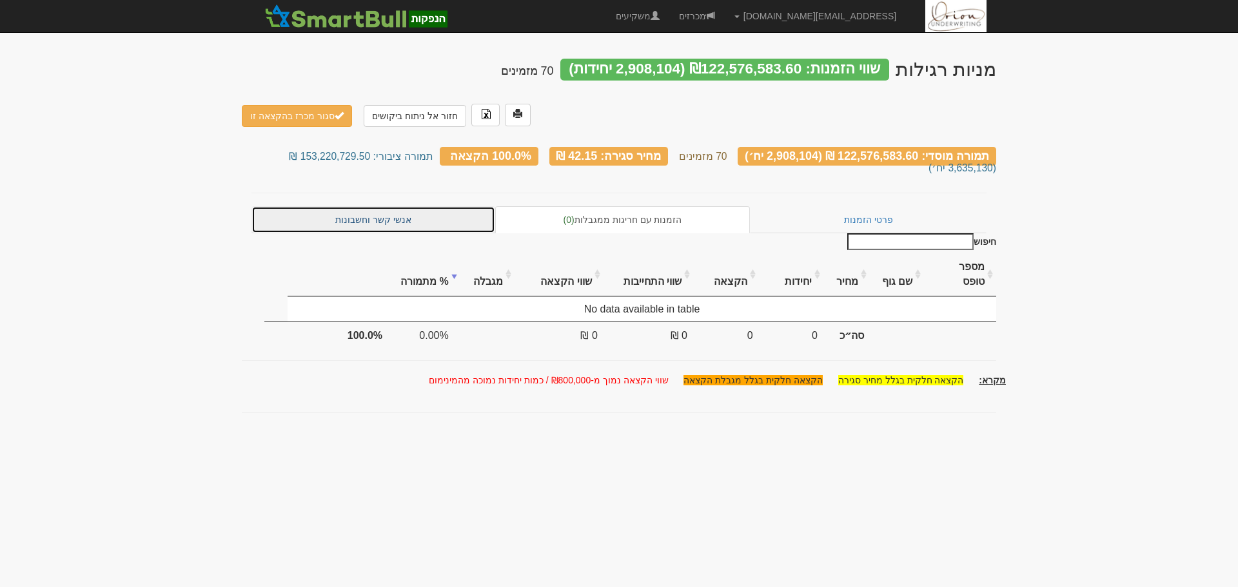
click at [361, 206] on link "אנשי קשר וחשבונות" at bounding box center [373, 219] width 244 height 27
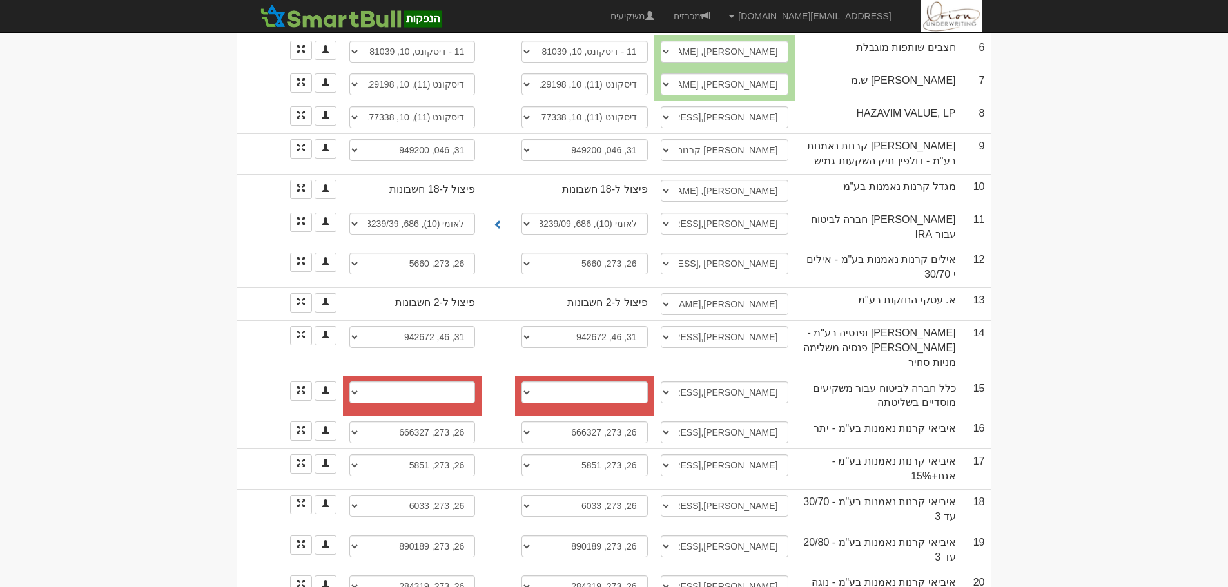
scroll to position [322, 0]
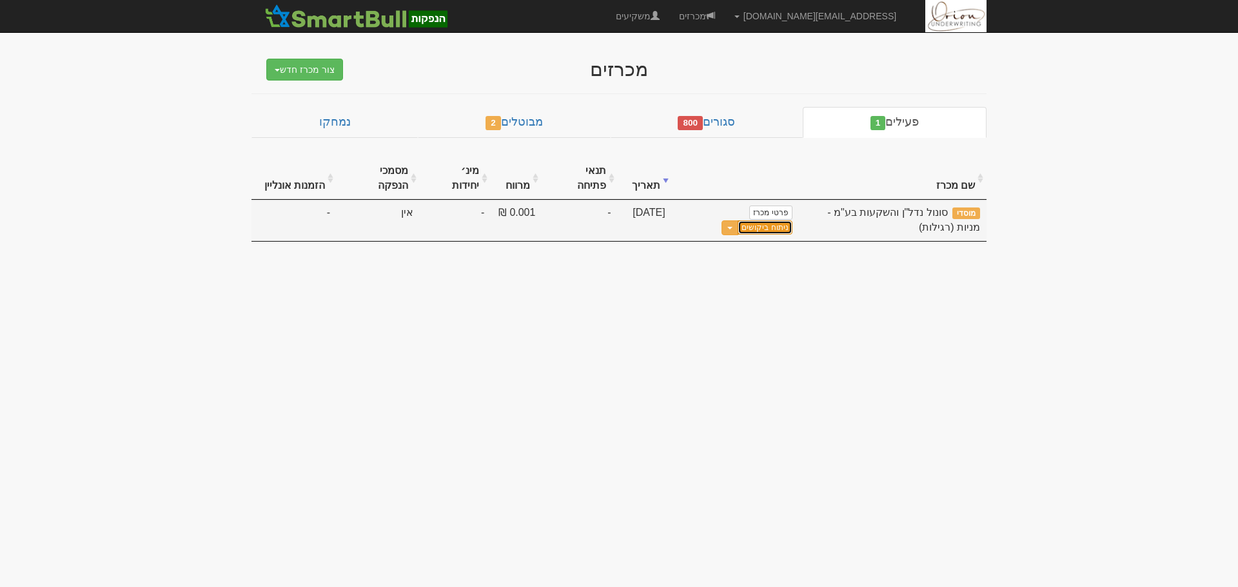
click at [737, 220] on link "ניתוח ביקושים" at bounding box center [764, 227] width 54 height 14
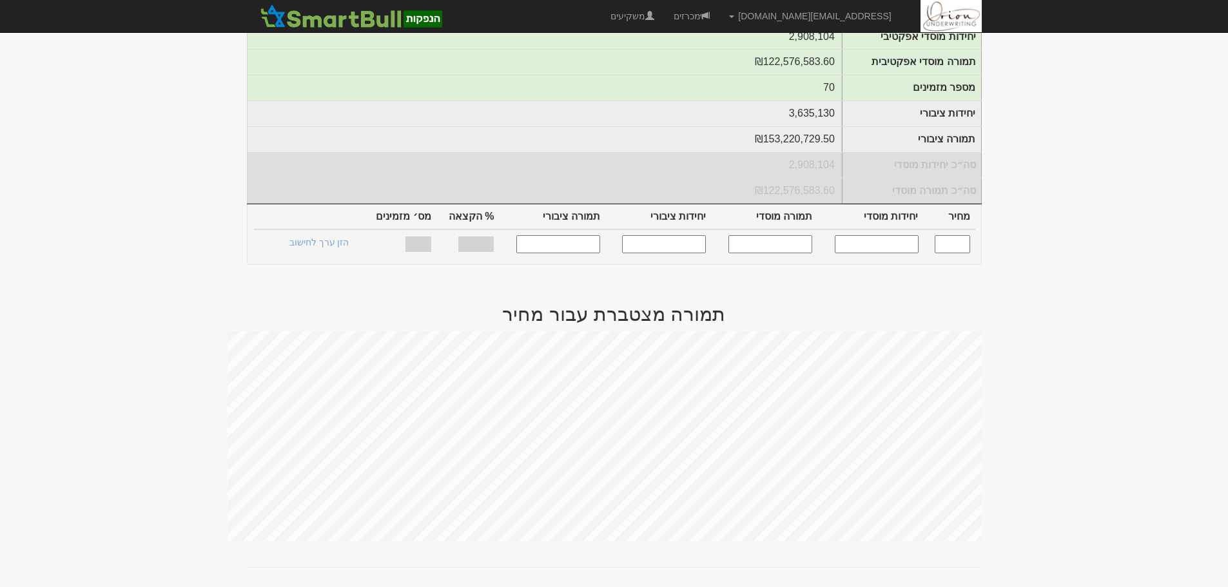
scroll to position [387, 0]
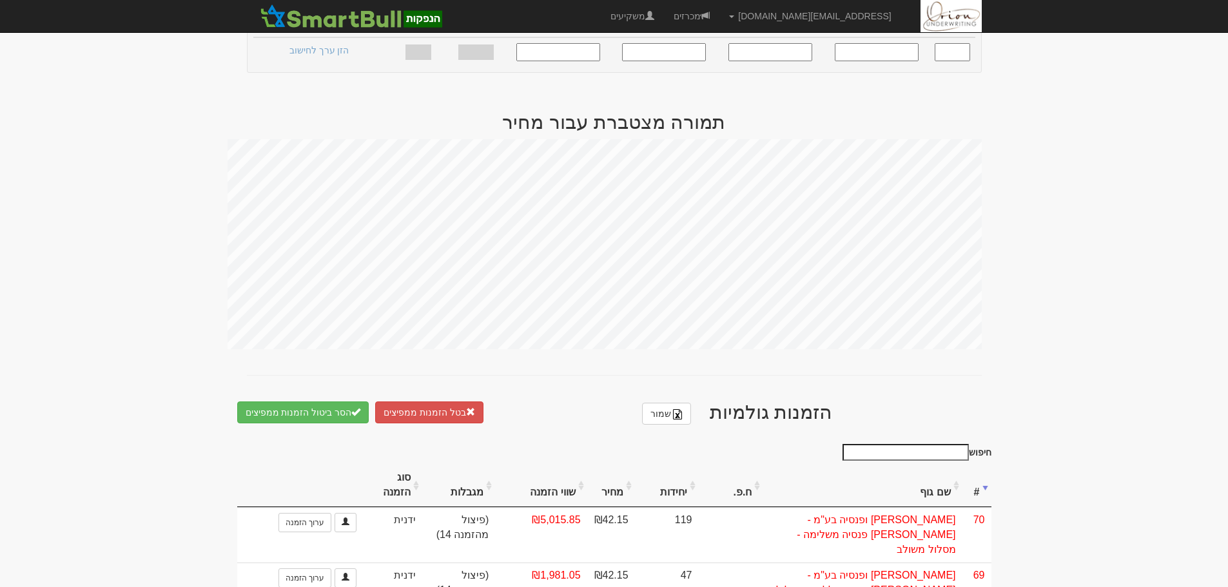
click at [944, 444] on input "חיפוש" at bounding box center [906, 452] width 126 height 17
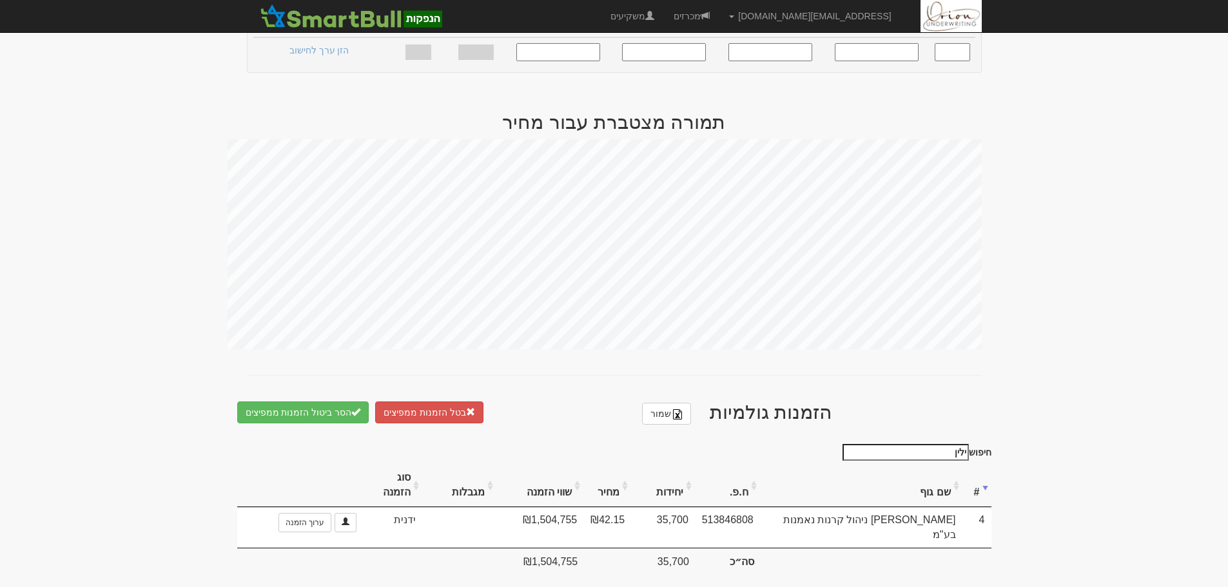
scroll to position [379, 0]
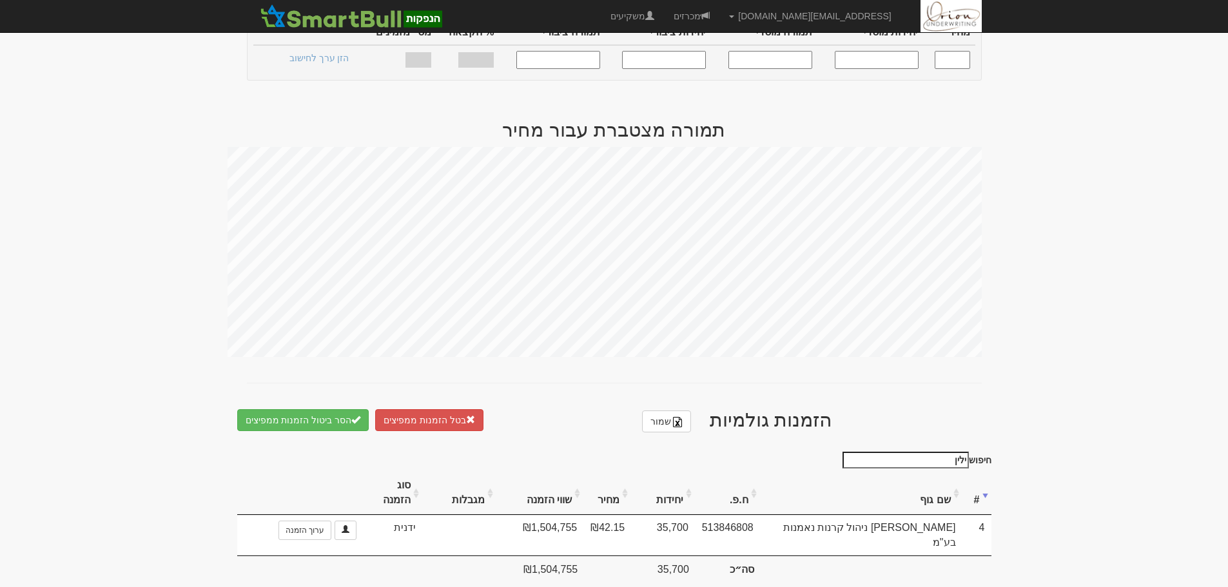
click at [958, 453] on input "ילין" at bounding box center [906, 460] width 126 height 17
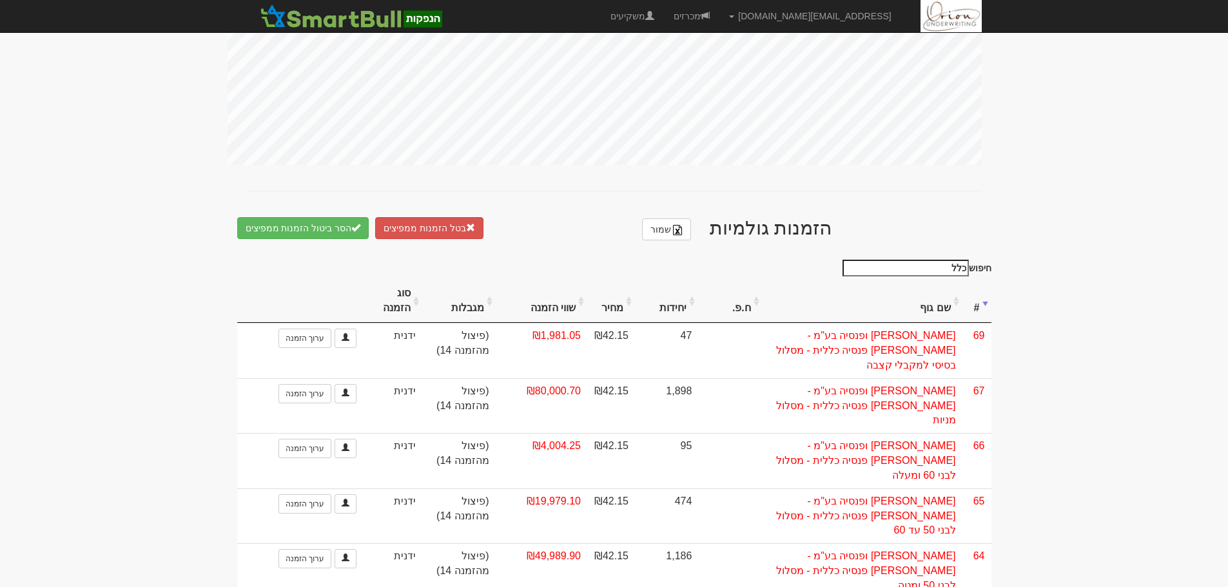
scroll to position [672, 0]
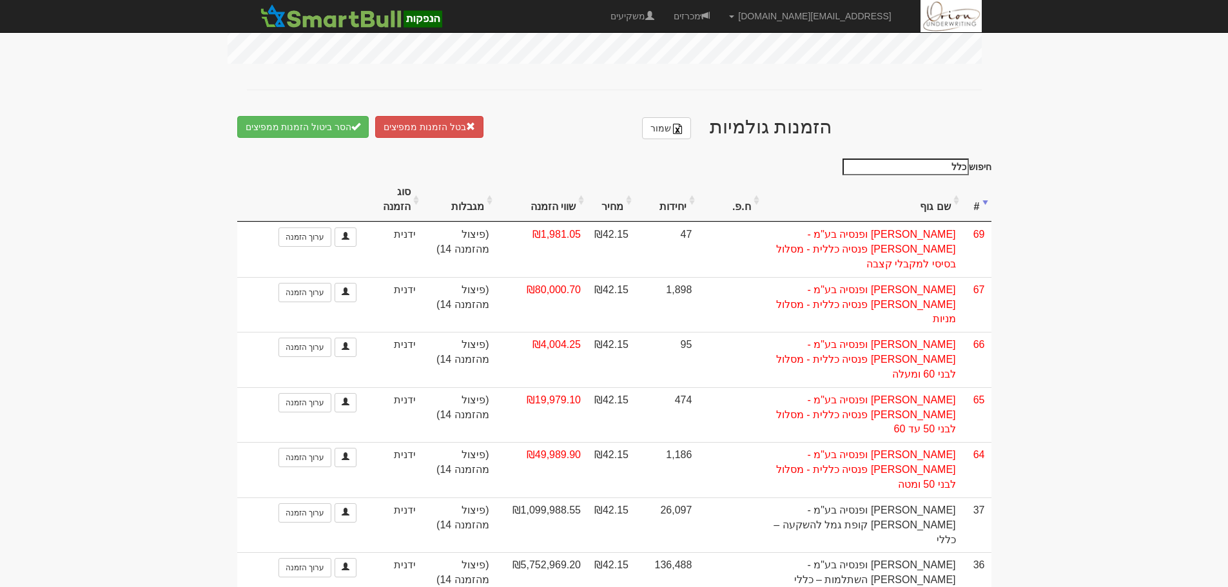
copy td "593,300"
click at [940, 159] on input "כלל" at bounding box center [906, 167] width 126 height 17
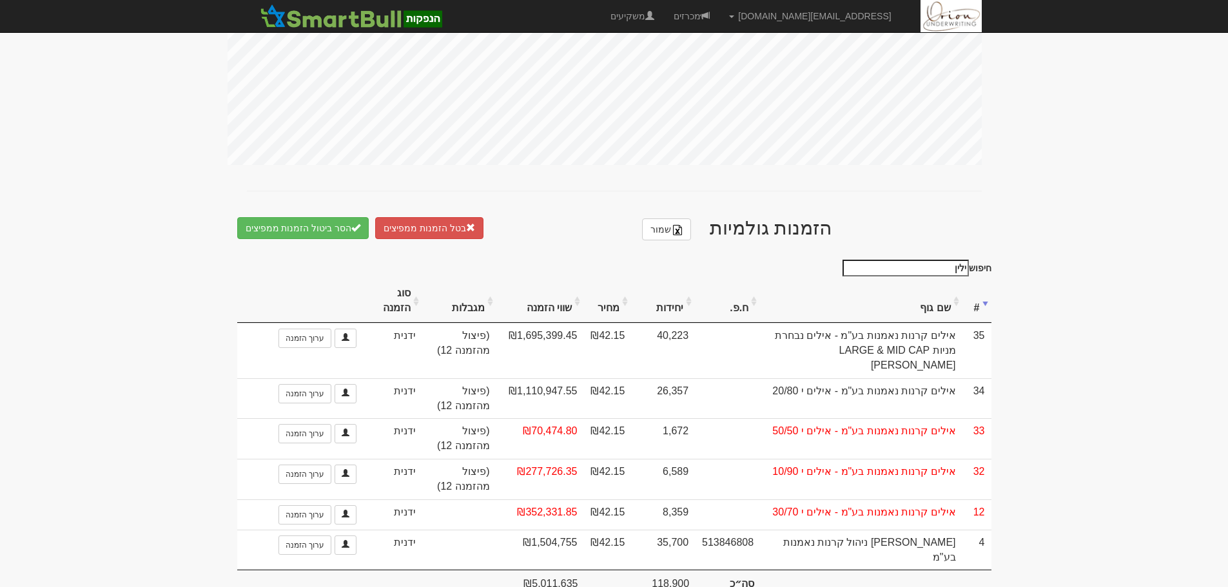
scroll to position [379, 0]
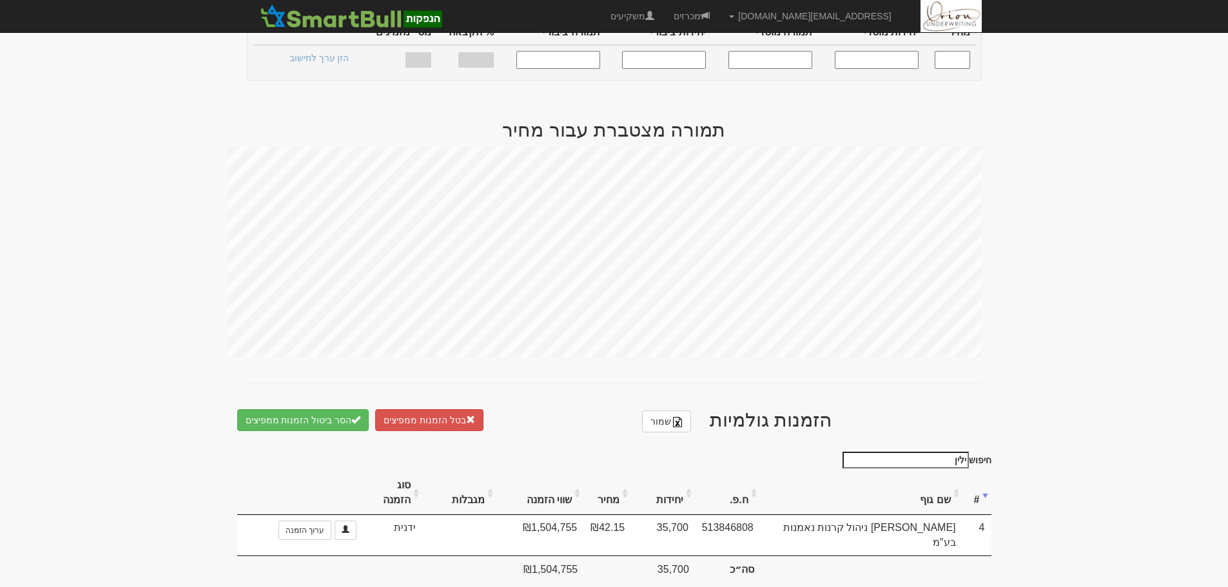
type input "ילין"
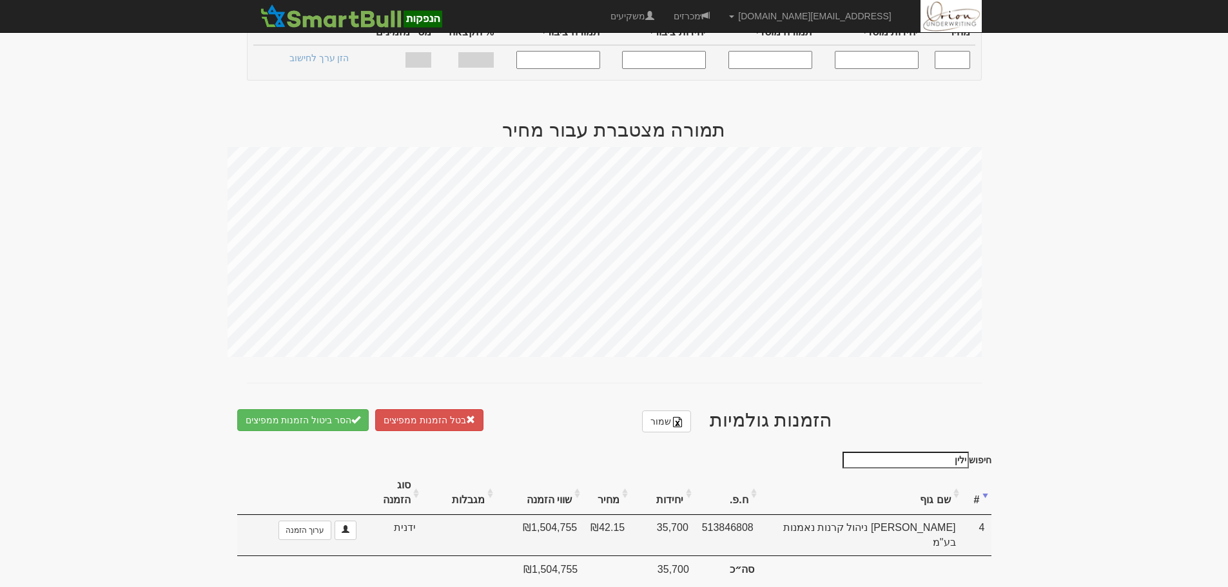
click at [669, 515] on td "35,700" at bounding box center [663, 535] width 64 height 41
copy td "35,700"
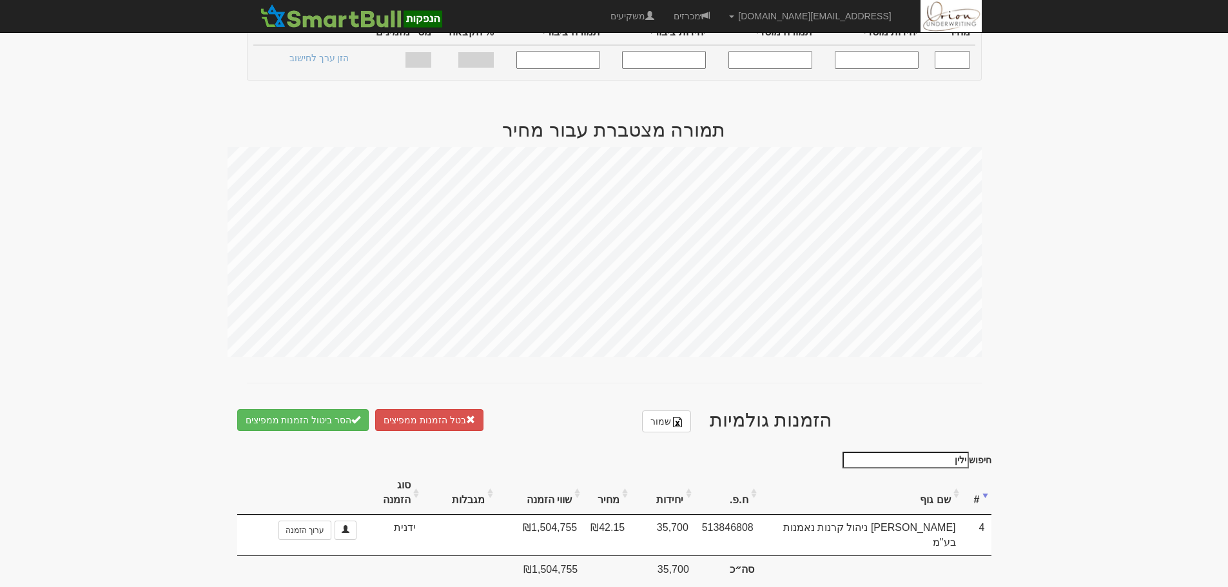
click at [1143, 317] on body "[EMAIL_ADDRESS][DOMAIN_NAME] הגדרות חשבונות הנפקה תבניות הודעות קיבול" at bounding box center [614, 114] width 1228 height 986
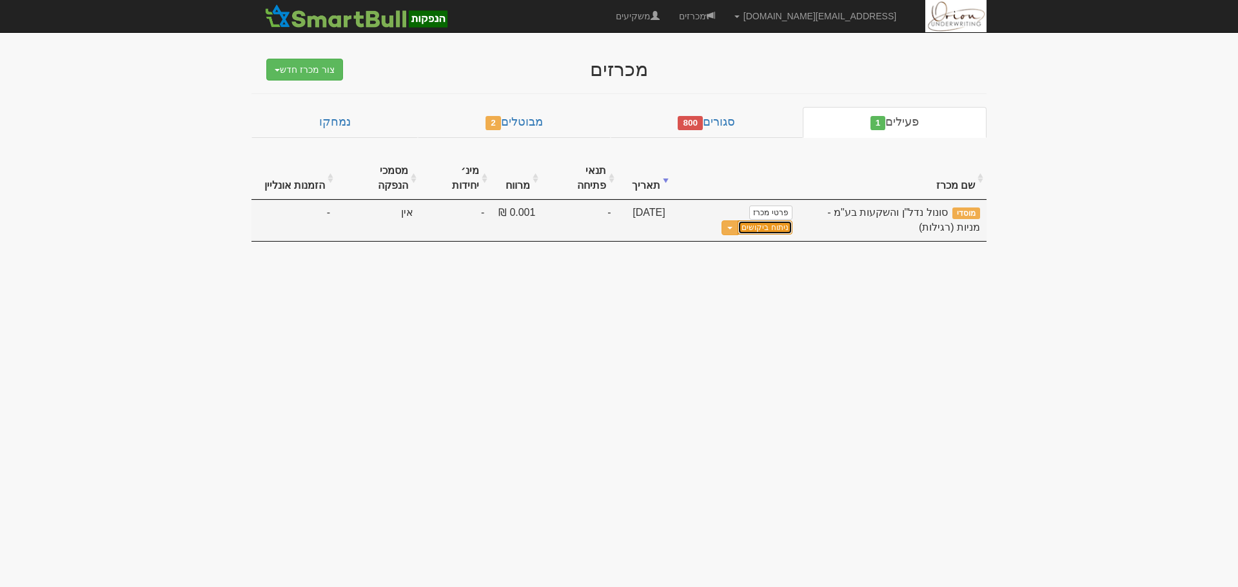
click at [737, 220] on link "ניתוח ביקושים" at bounding box center [764, 227] width 54 height 14
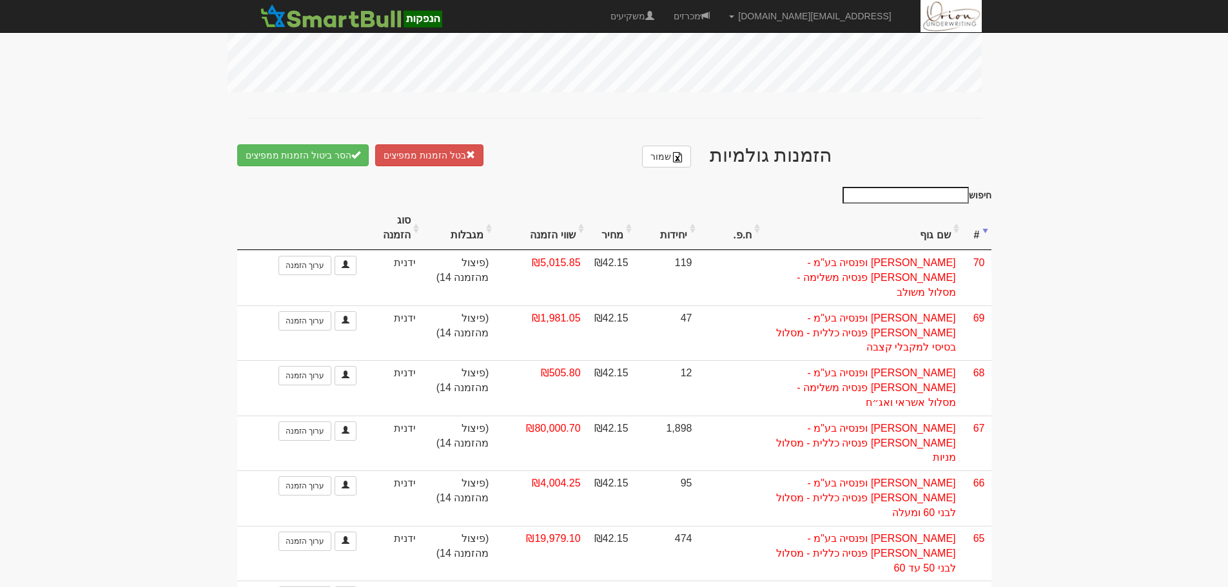
scroll to position [645, 0]
click at [948, 186] on input "חיפוש" at bounding box center [906, 194] width 126 height 17
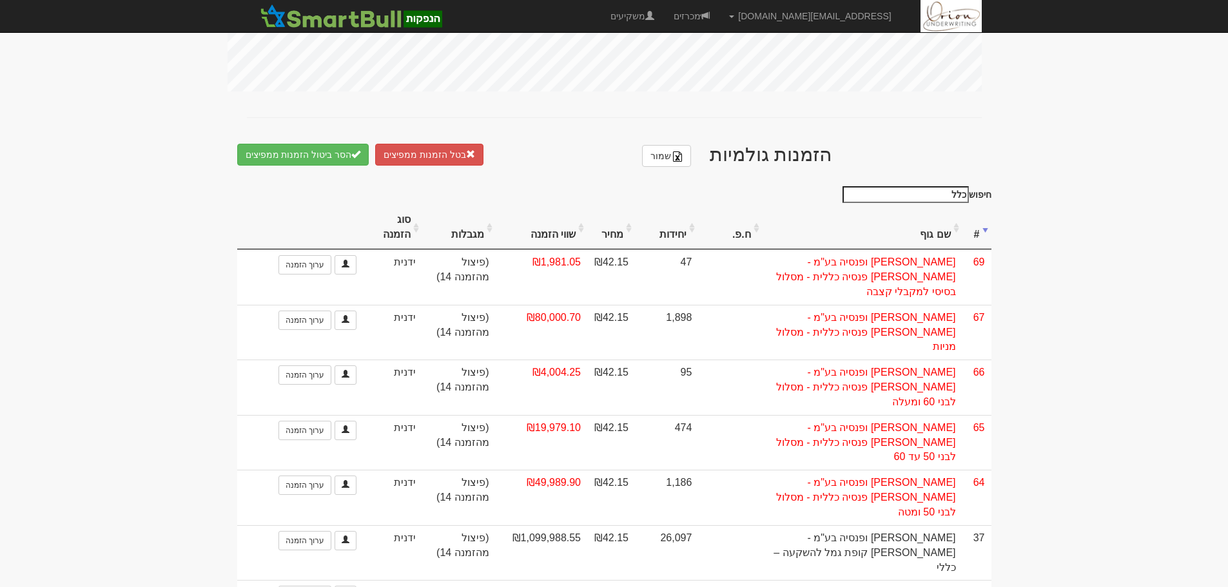
type input "כלל"
copy td "25,007,595"
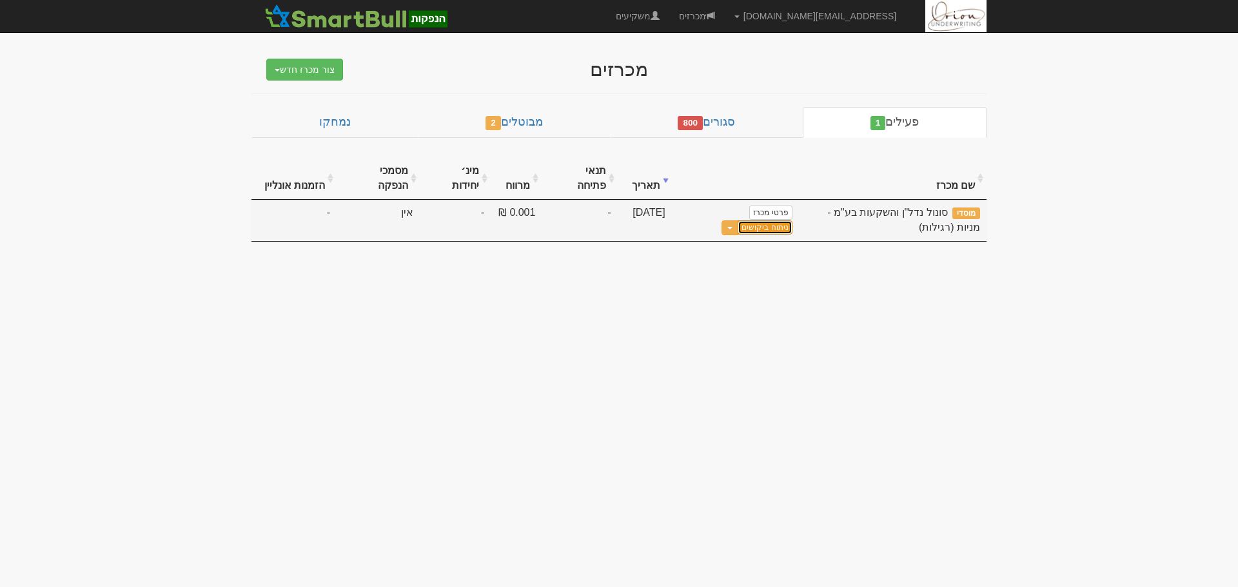
click at [737, 220] on link "ניתוח ביקושים" at bounding box center [764, 227] width 54 height 14
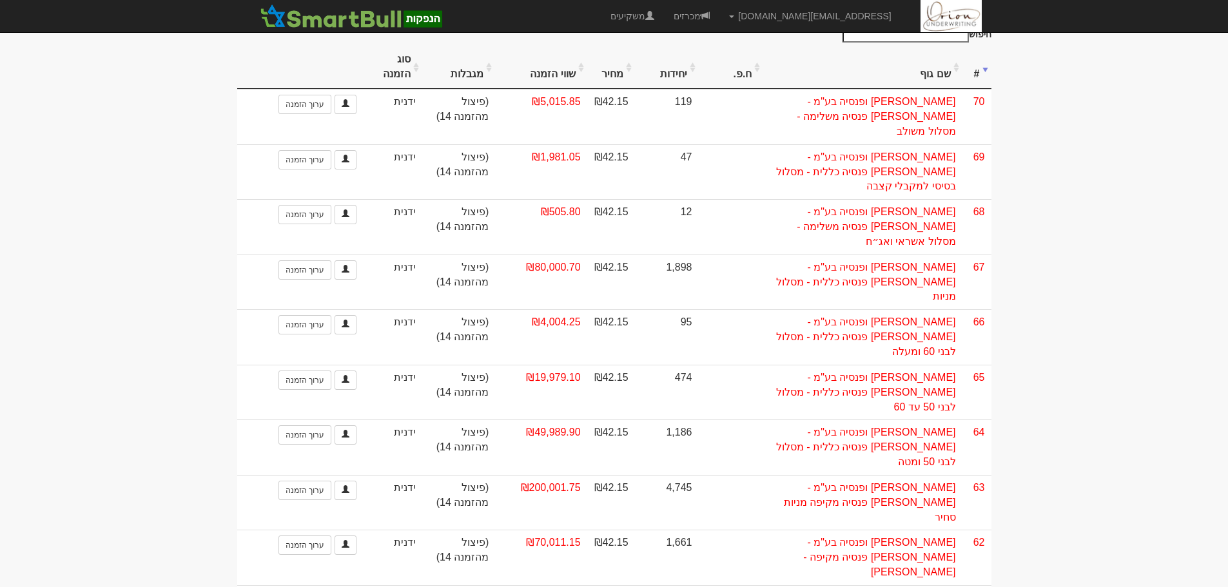
scroll to position [709, 0]
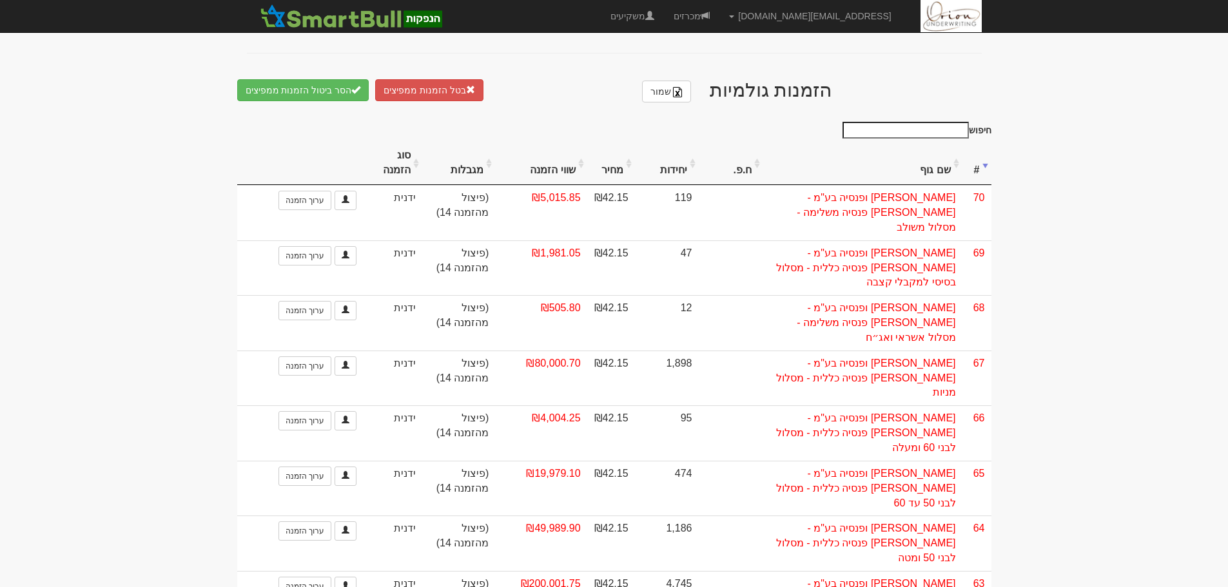
click at [925, 123] on input "חיפוש" at bounding box center [906, 130] width 126 height 17
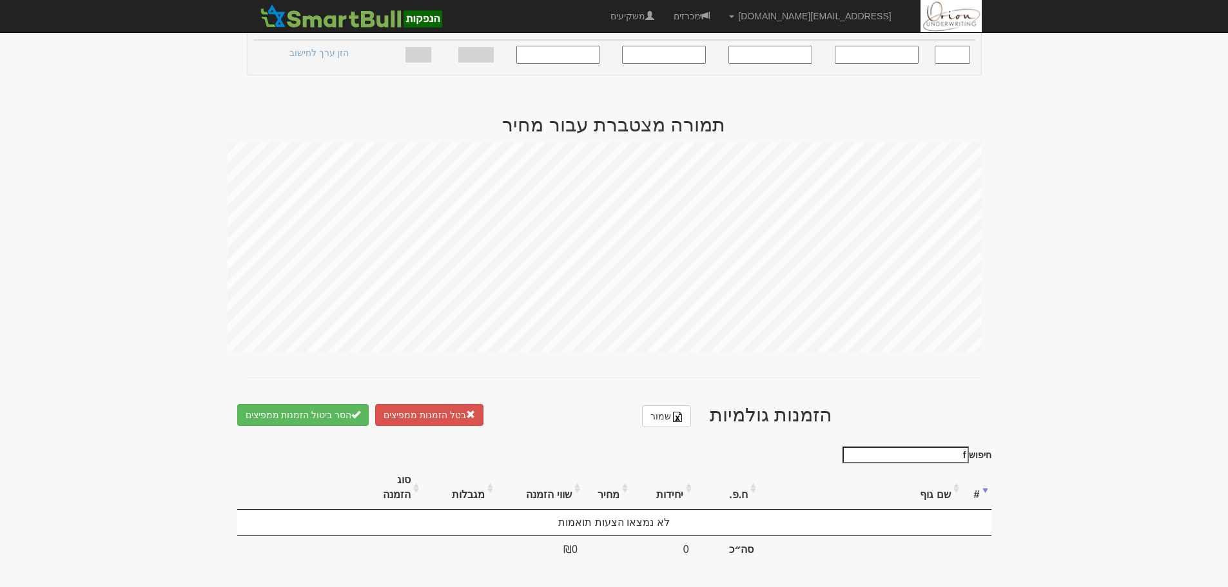
scroll to position [375, 0]
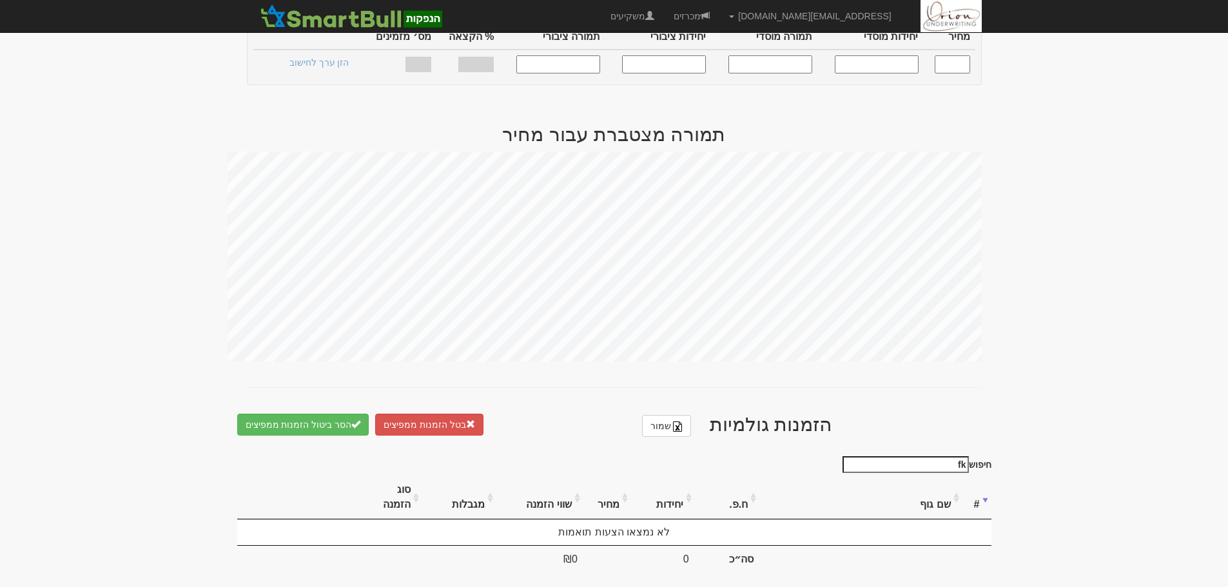
type input "f"
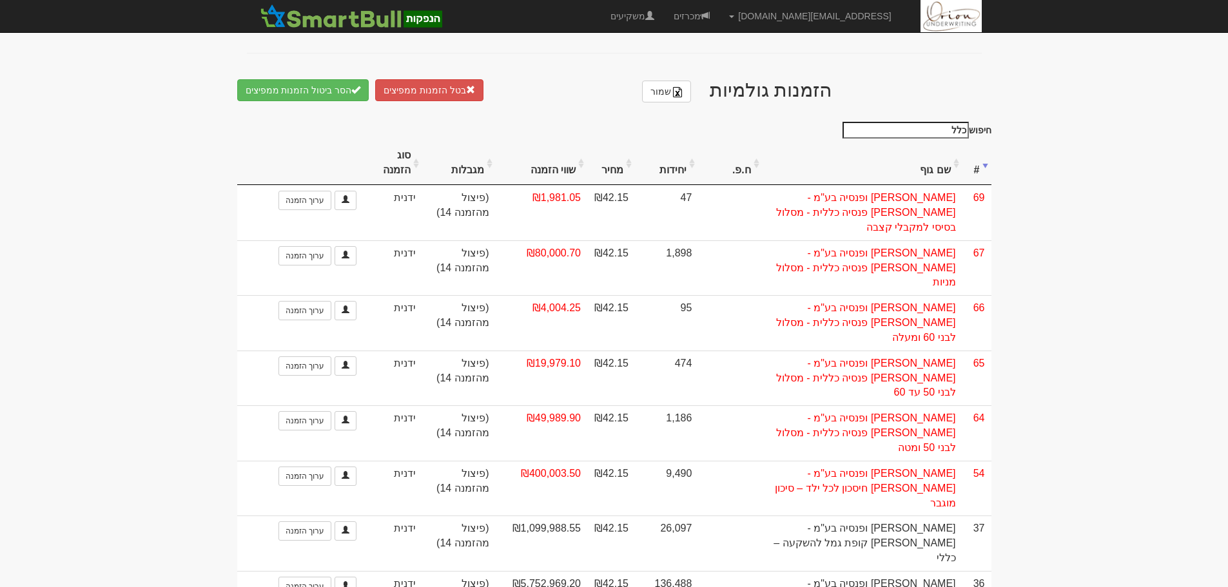
scroll to position [672, 0]
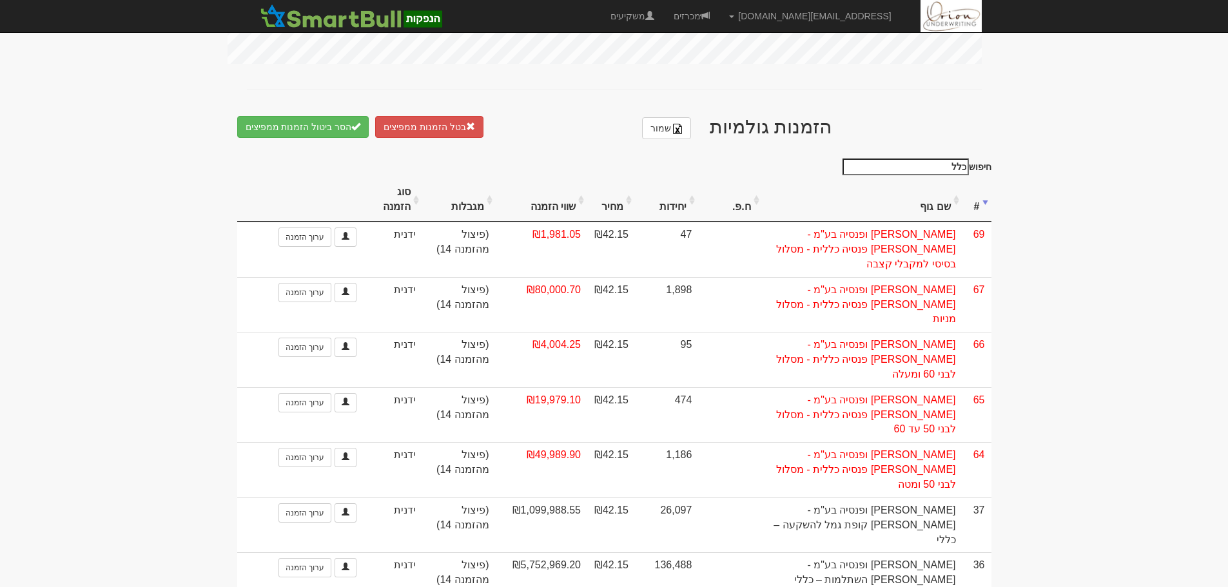
type input "כלל"
drag, startPoint x: 692, startPoint y: 510, endPoint x: 657, endPoint y: 513, distance: 34.9
